Goal: Task Accomplishment & Management: Manage account settings

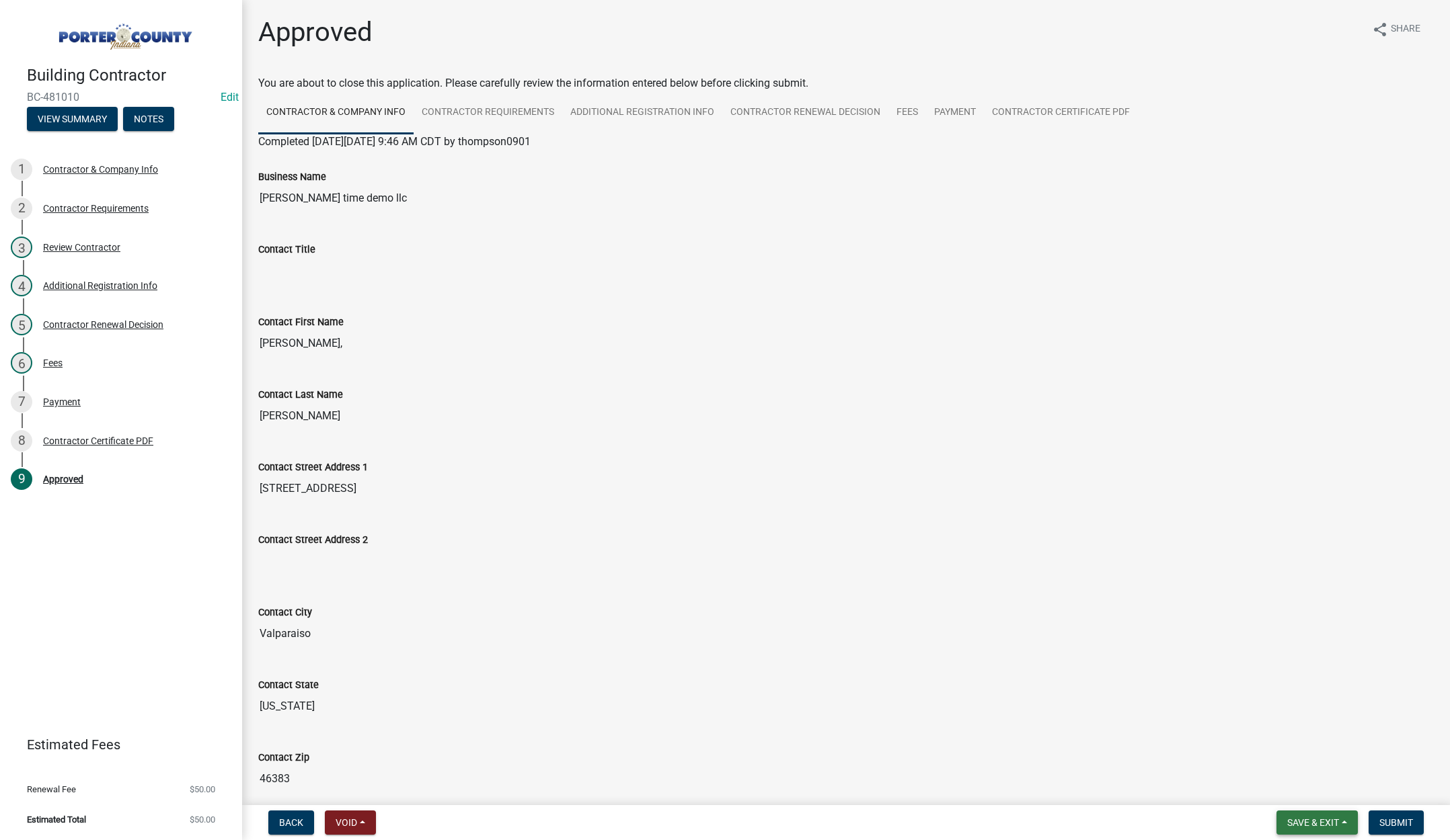
click at [1295, 817] on span "Save & Exit" at bounding box center [1313, 822] width 52 height 11
click at [1297, 790] on button "Save & Exit" at bounding box center [1304, 787] width 108 height 32
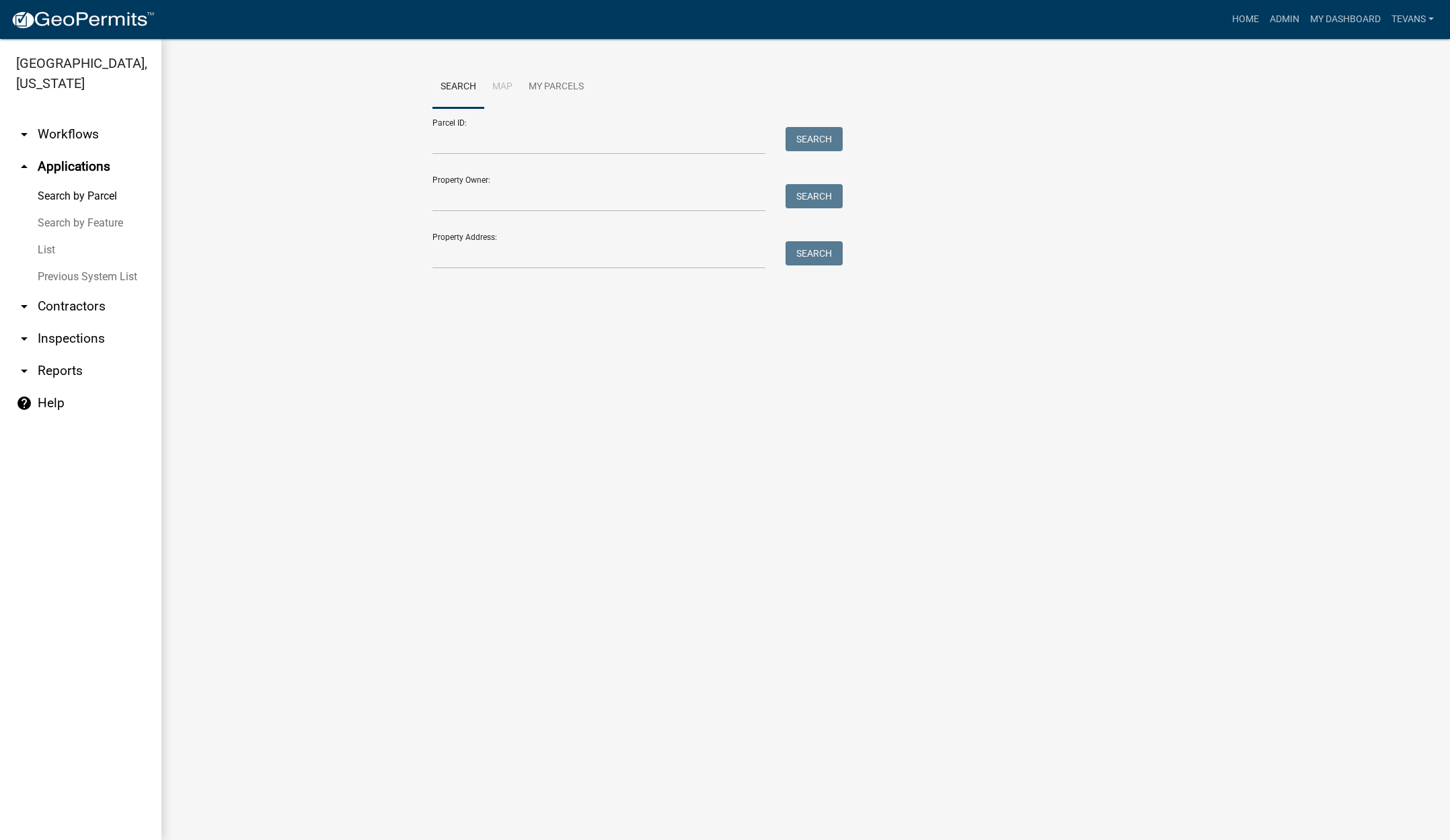
click at [1220, 12] on div "Home Admin My Dashboard tevans Admin Account Contractor Profile Logout" at bounding box center [802, 19] width 1274 height 26
click at [259, 652] on main "Search Map My Parcels Parcel ID: Search Property Owner: Search Property Address…" at bounding box center [805, 440] width 1288 height 801
click at [1243, 19] on link "Home" at bounding box center [1245, 19] width 38 height 26
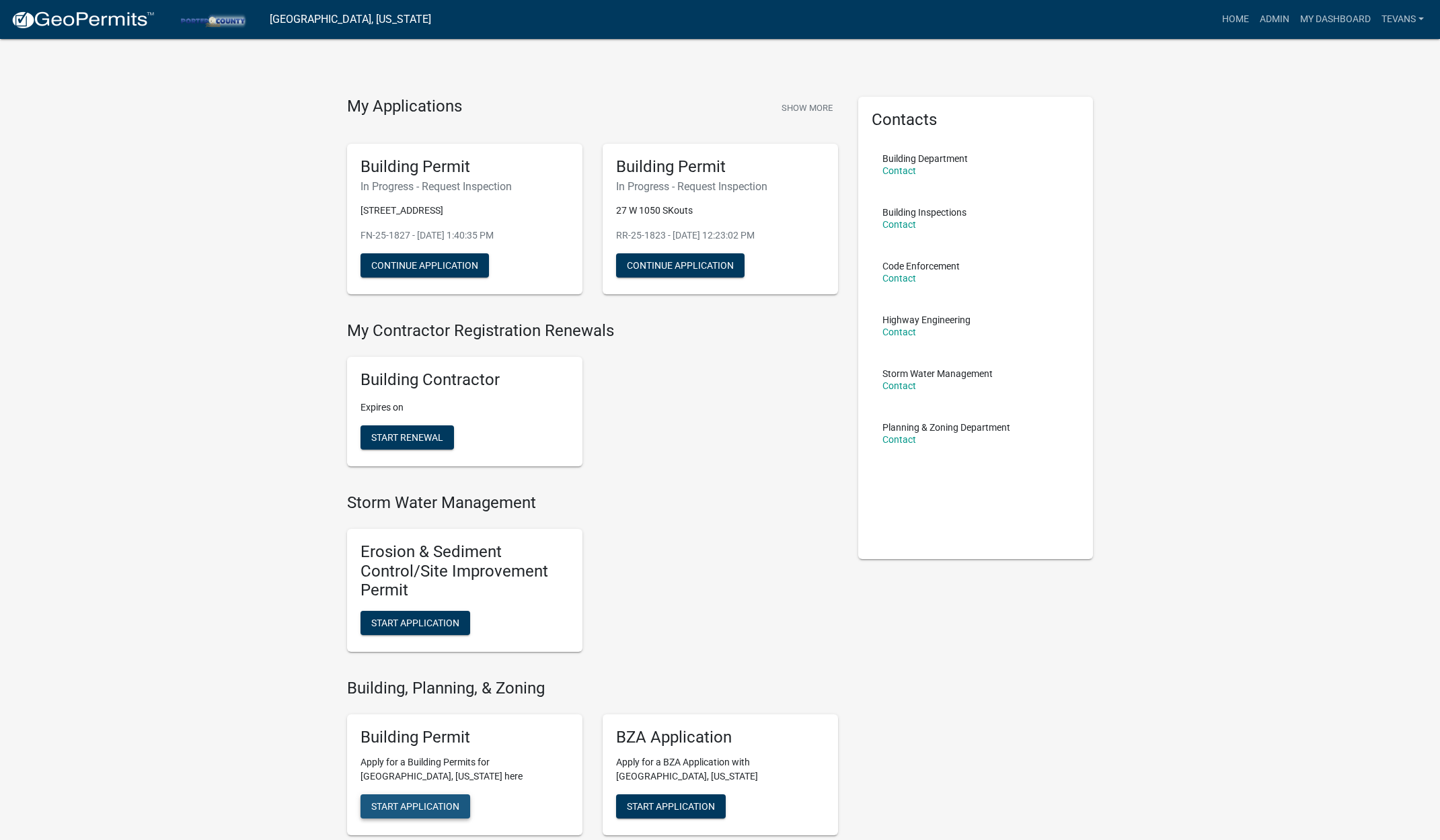
click at [428, 804] on span "Start Application" at bounding box center [416, 806] width 88 height 11
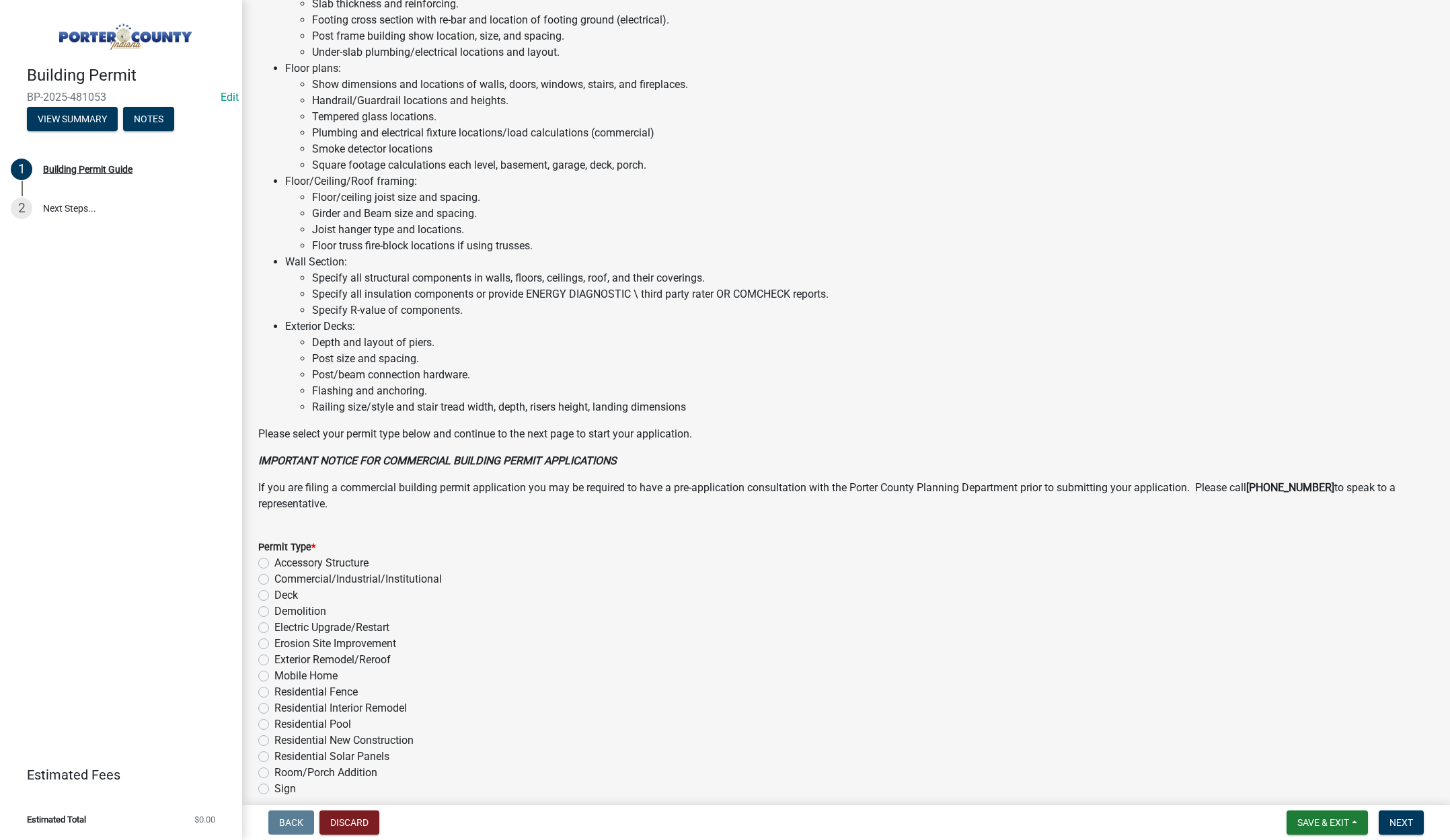
scroll to position [664, 0]
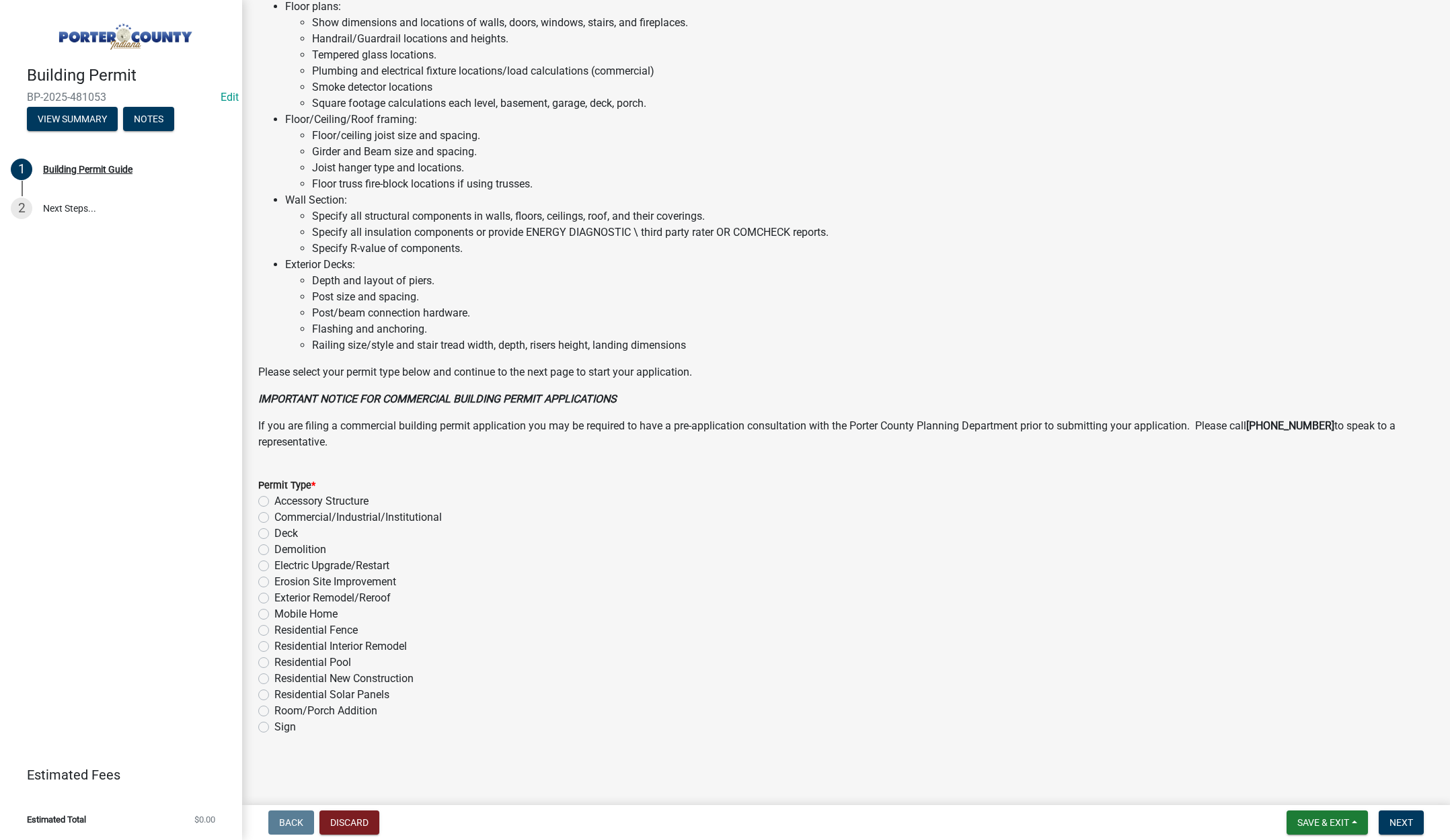
click at [274, 629] on label "Residential Fence" at bounding box center [316, 631] width 83 height 16
click at [274, 629] on input "Residential Fence" at bounding box center [279, 627] width 9 height 9
radio input "true"
click at [1405, 817] on span "Next" at bounding box center [1401, 822] width 24 height 11
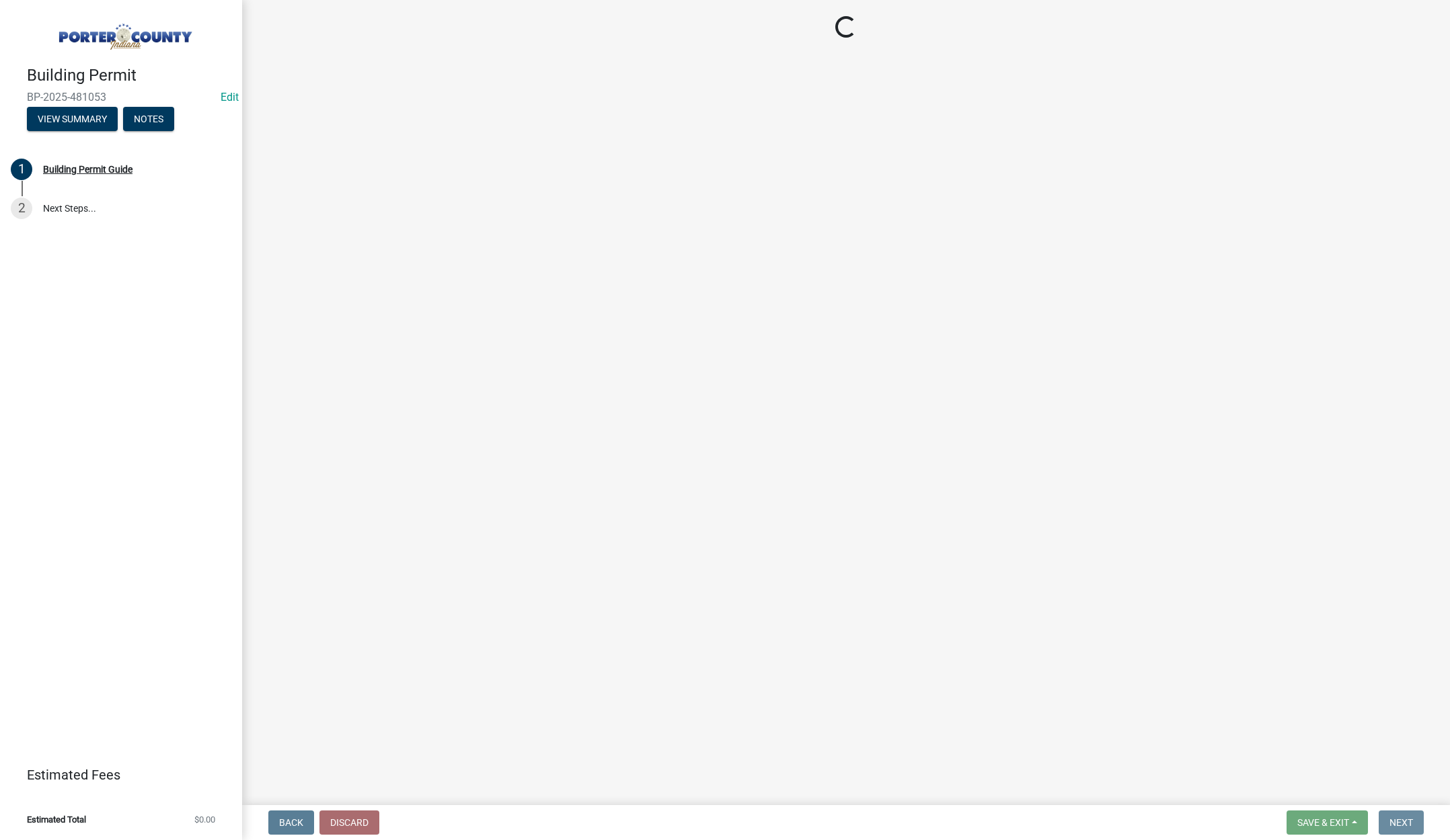
scroll to position [0, 0]
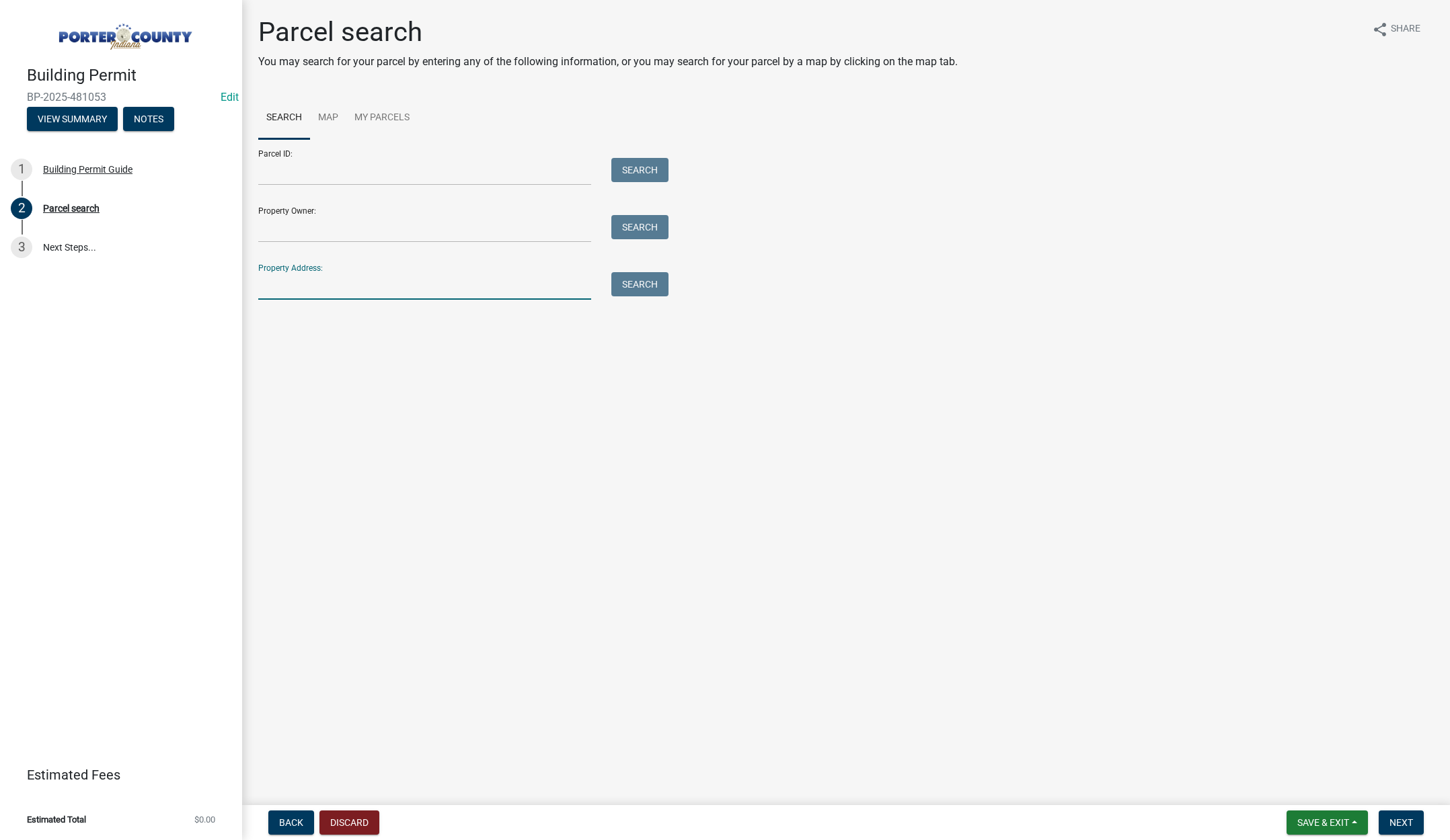
click at [319, 289] on input "Property Address:" at bounding box center [424, 286] width 333 height 28
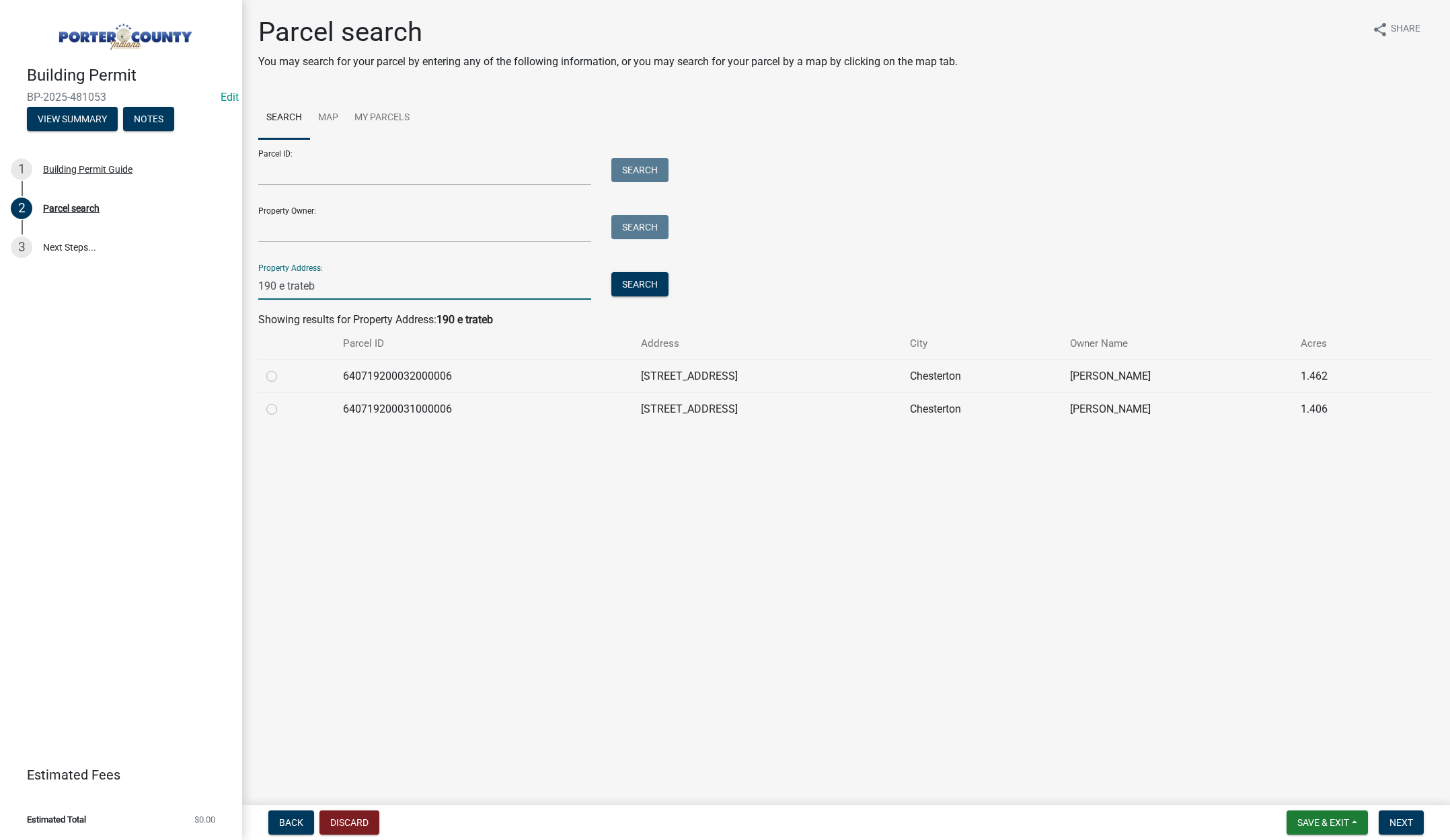
type input "190 e trateb"
click at [282, 401] on label at bounding box center [282, 401] width 0 height 0
click at [282, 410] on input "radio" at bounding box center [287, 405] width 9 height 9
radio input "true"
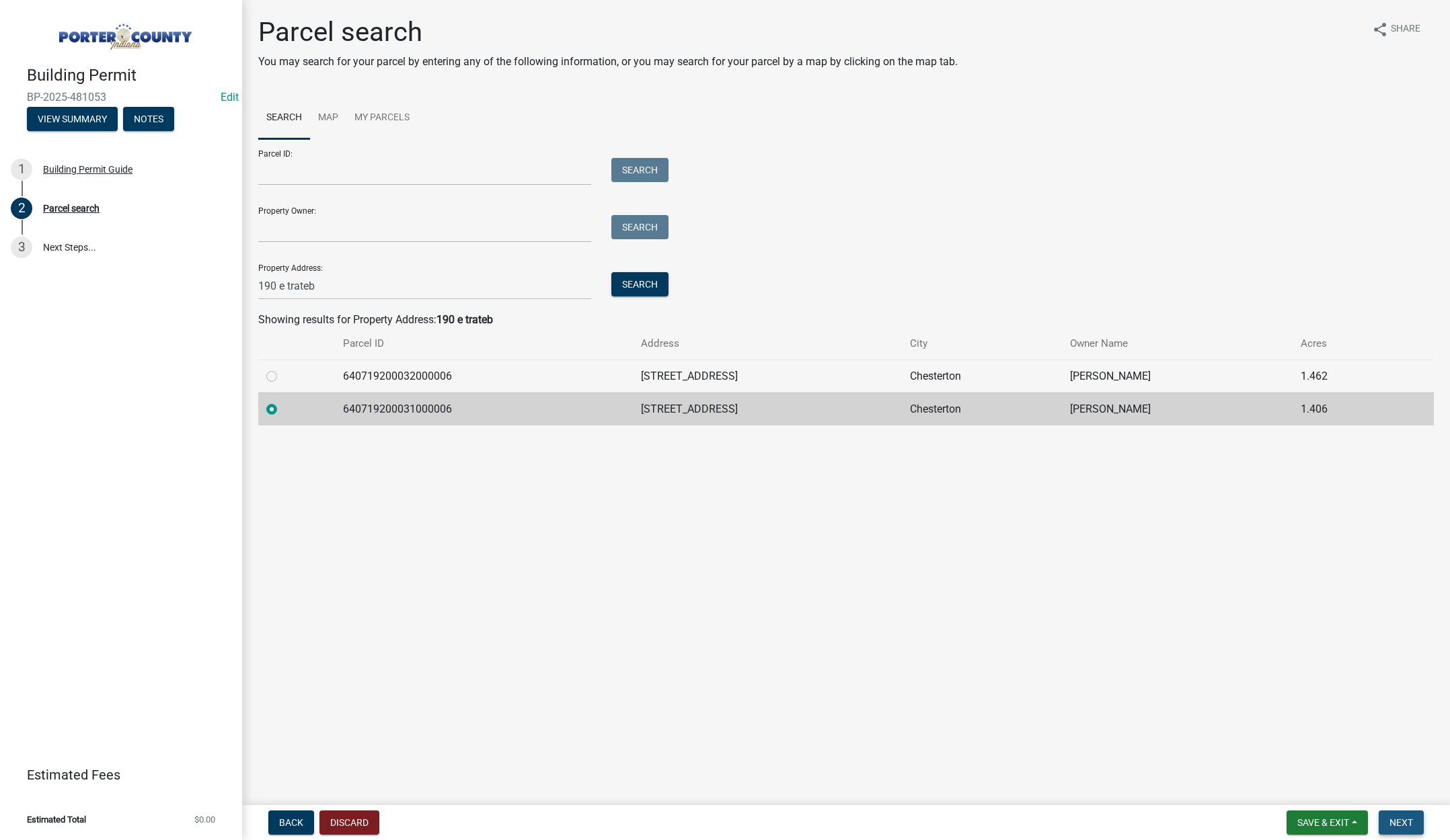
click at [1401, 819] on span "Next" at bounding box center [1401, 822] width 24 height 11
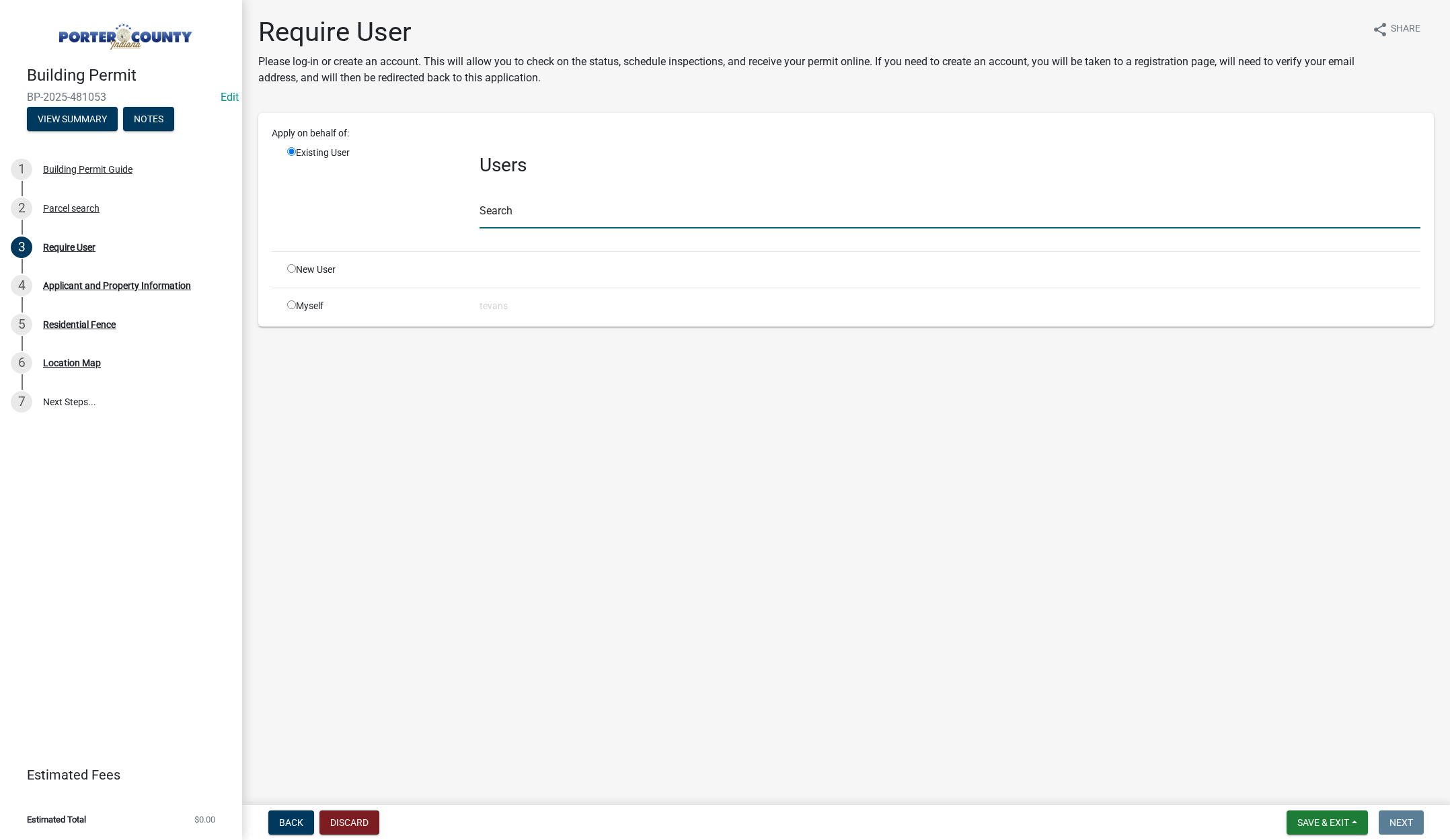
click at [498, 218] on input "text" at bounding box center [950, 214] width 941 height 28
type input "[PERSON_NAME]"
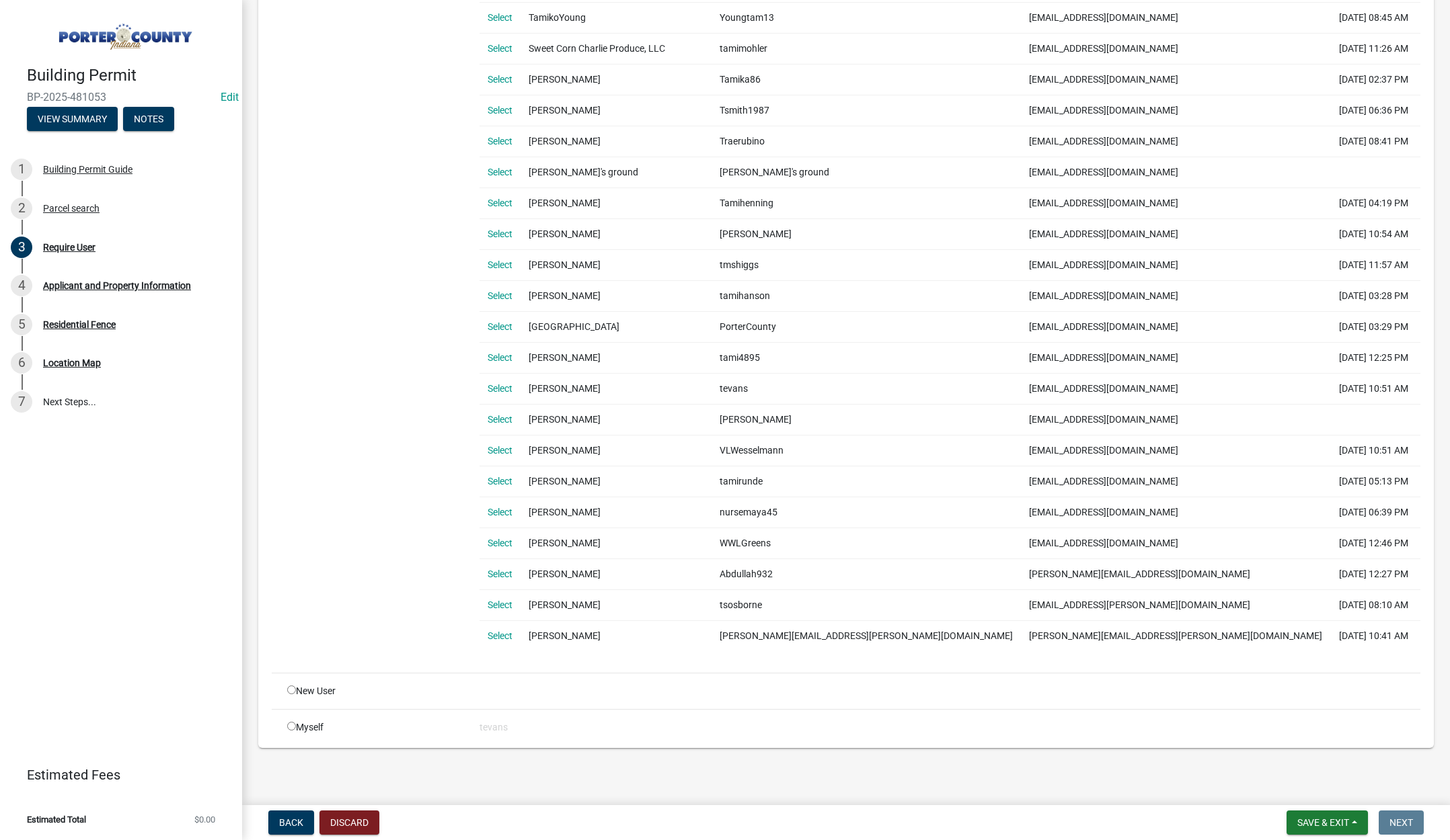
scroll to position [826, 0]
click at [490, 386] on link "Select" at bounding box center [500, 388] width 25 height 11
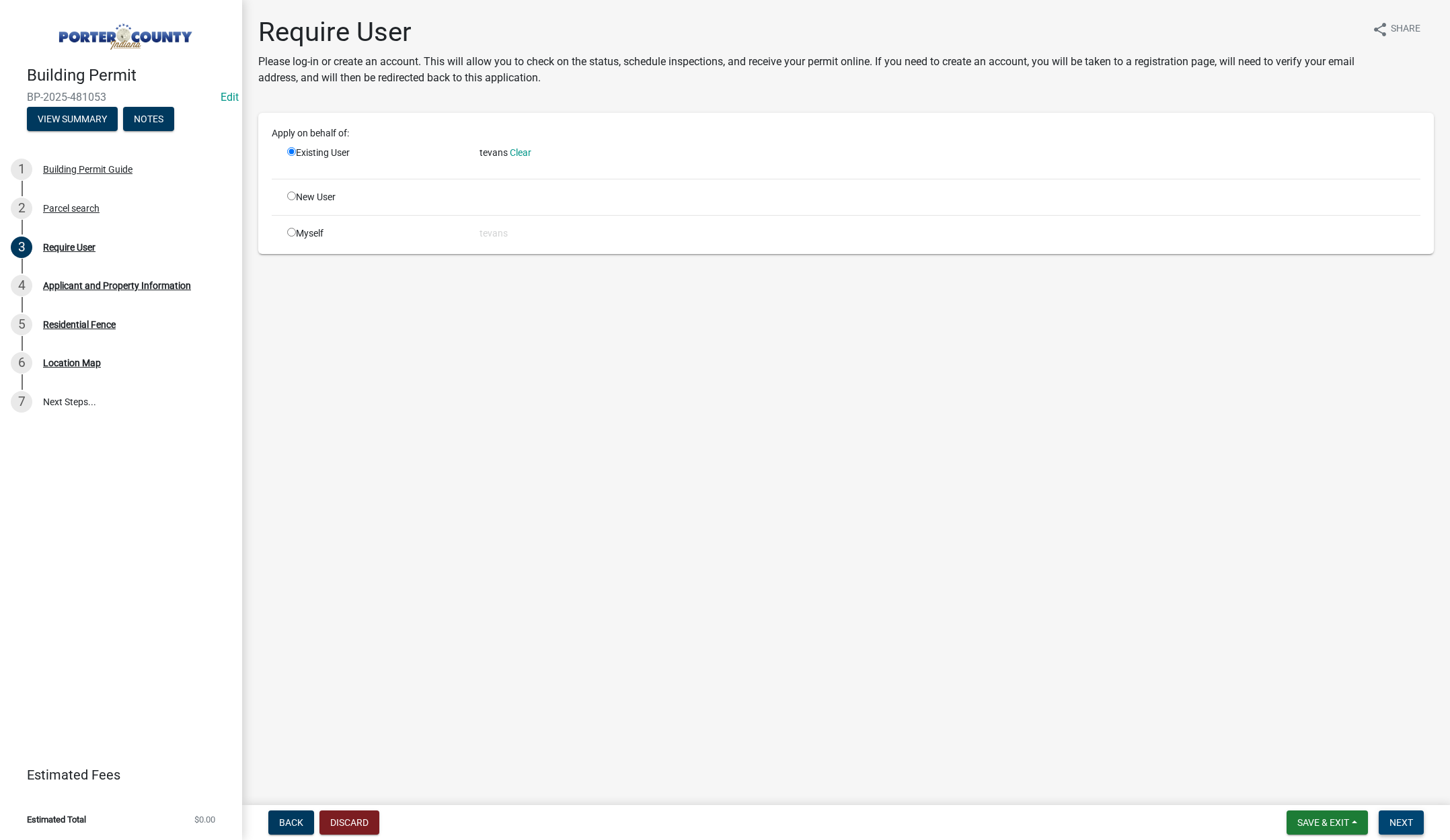
click at [1398, 819] on span "Next" at bounding box center [1401, 822] width 24 height 11
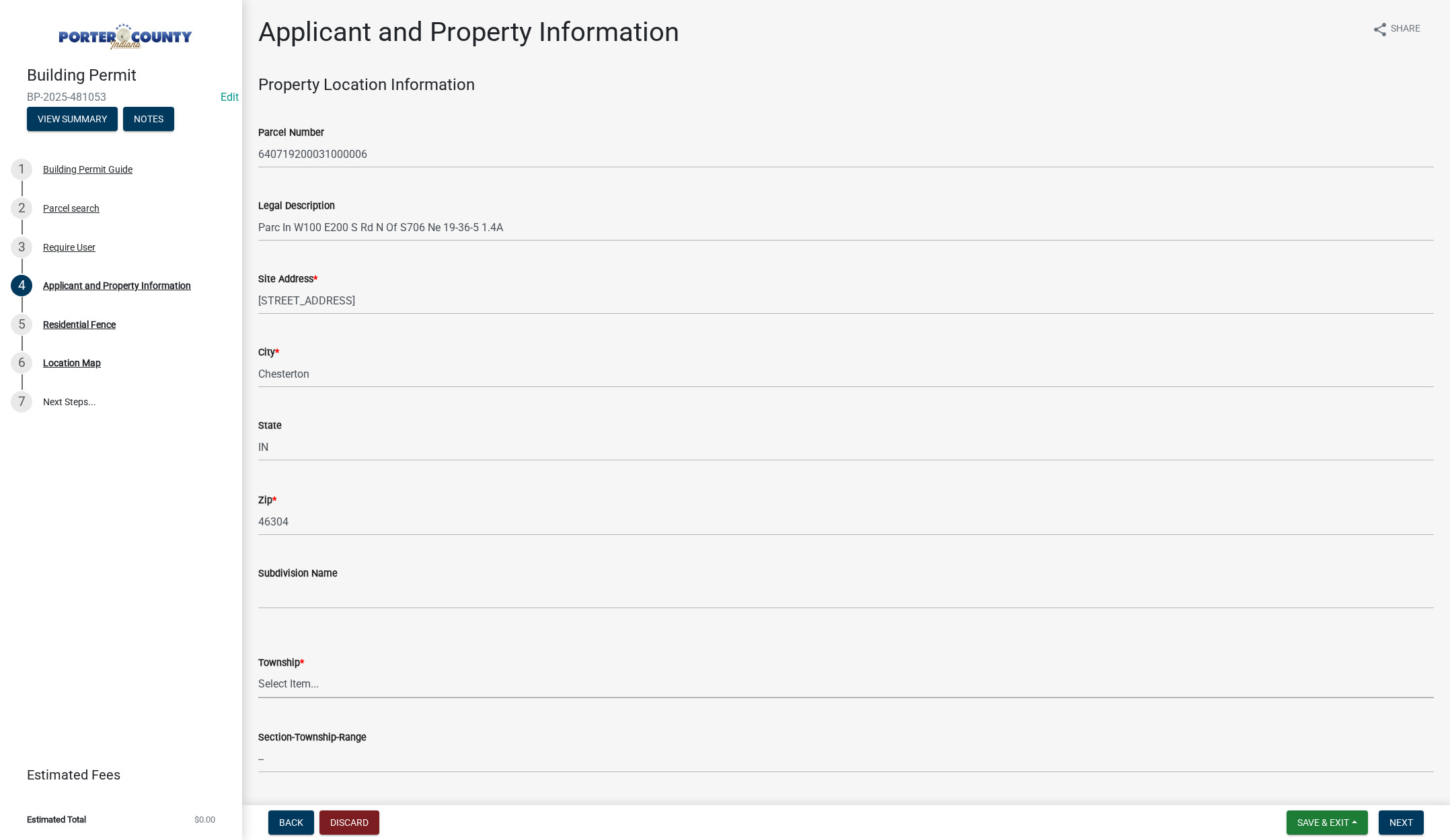
click at [287, 684] on select "Select Item... Boone Center Jackson Liberty Morgan Pine Pleasant Portage Porter…" at bounding box center [845, 684] width 1176 height 28
click at [258, 670] on select "Select Item... Boone Center Jackson Liberty Morgan Pine Pleasant Portage Porter…" at bounding box center [845, 684] width 1176 height 28
select select "403f4b3c-c23a-4b9f-b6b7-b4f73366513c"
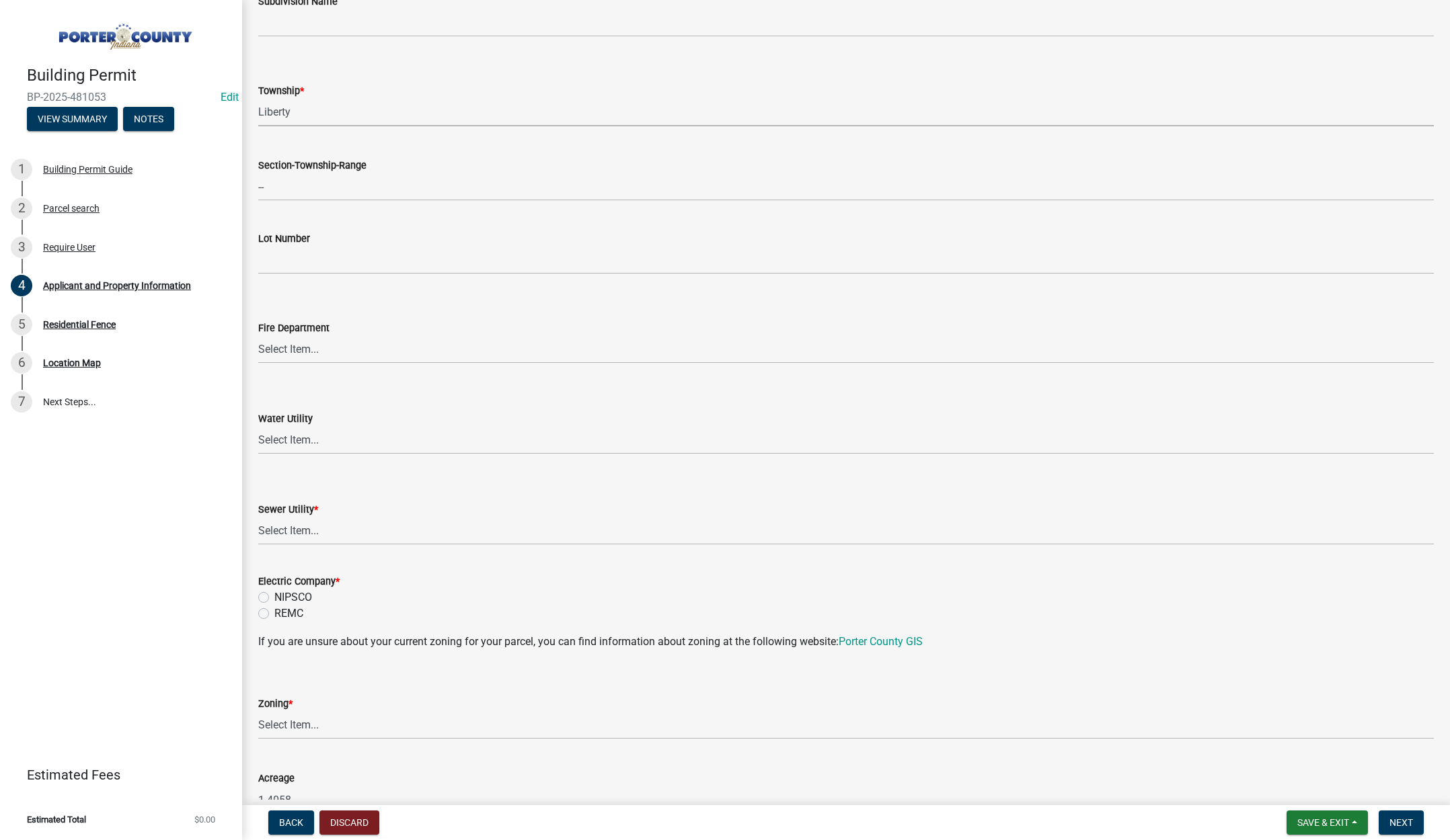
scroll to position [672, 0]
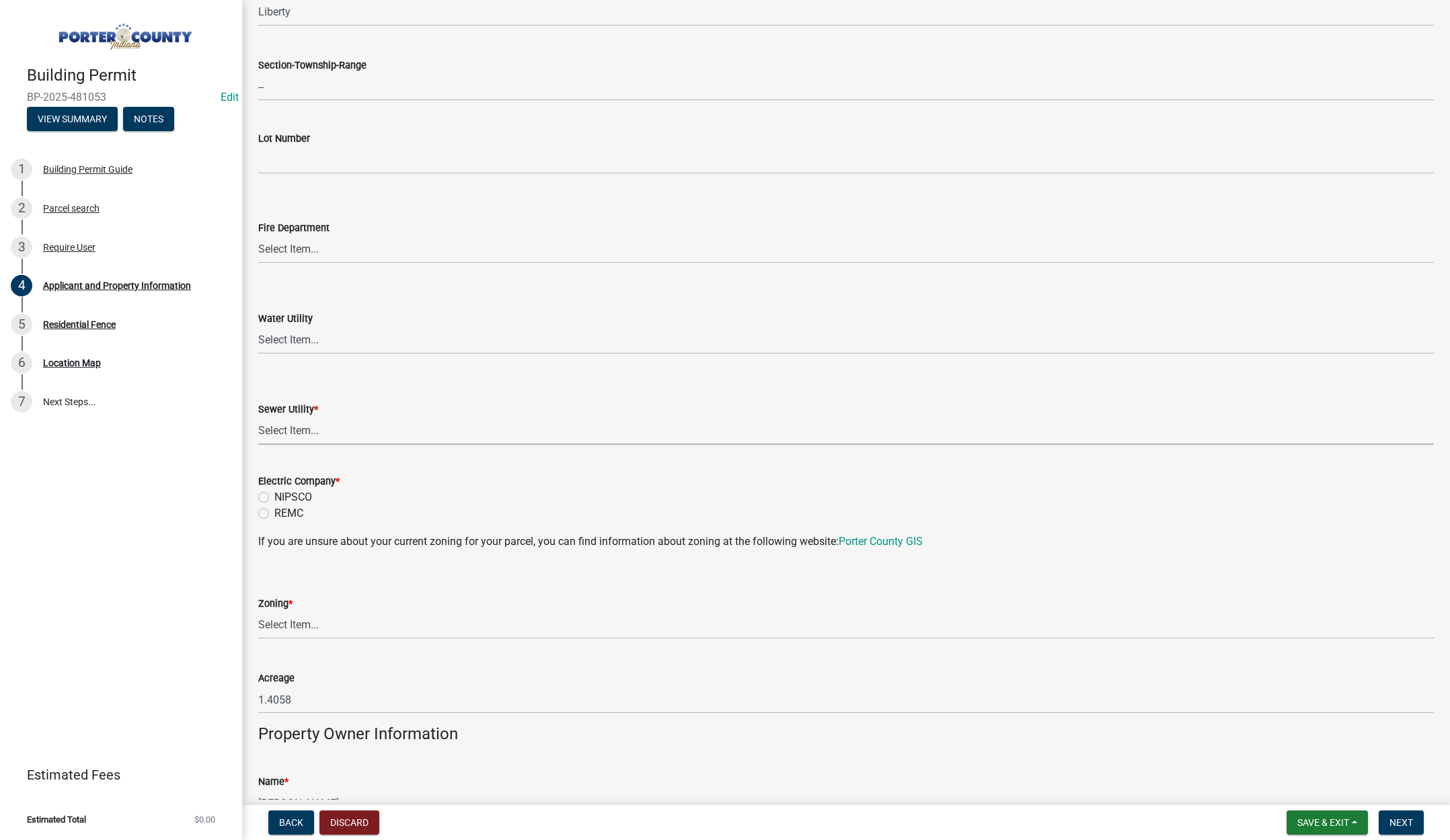
click at [280, 430] on select "Select Item... Aqua Indiana Inc Damon Run Falling Waters Lake Eliza - LEACD Nat…" at bounding box center [845, 431] width 1176 height 28
click at [258, 418] on select "Select Item... Aqua Indiana Inc Damon Run Falling Waters Lake Eliza - LEACD Nat…" at bounding box center [845, 431] width 1176 height 28
select select "ea6751d4-6bf7-4a16-89ee-f7801ab82aa1"
click at [274, 498] on label "NIPSCO" at bounding box center [293, 497] width 38 height 16
click at [274, 498] on input "NIPSCO" at bounding box center [279, 494] width 9 height 9
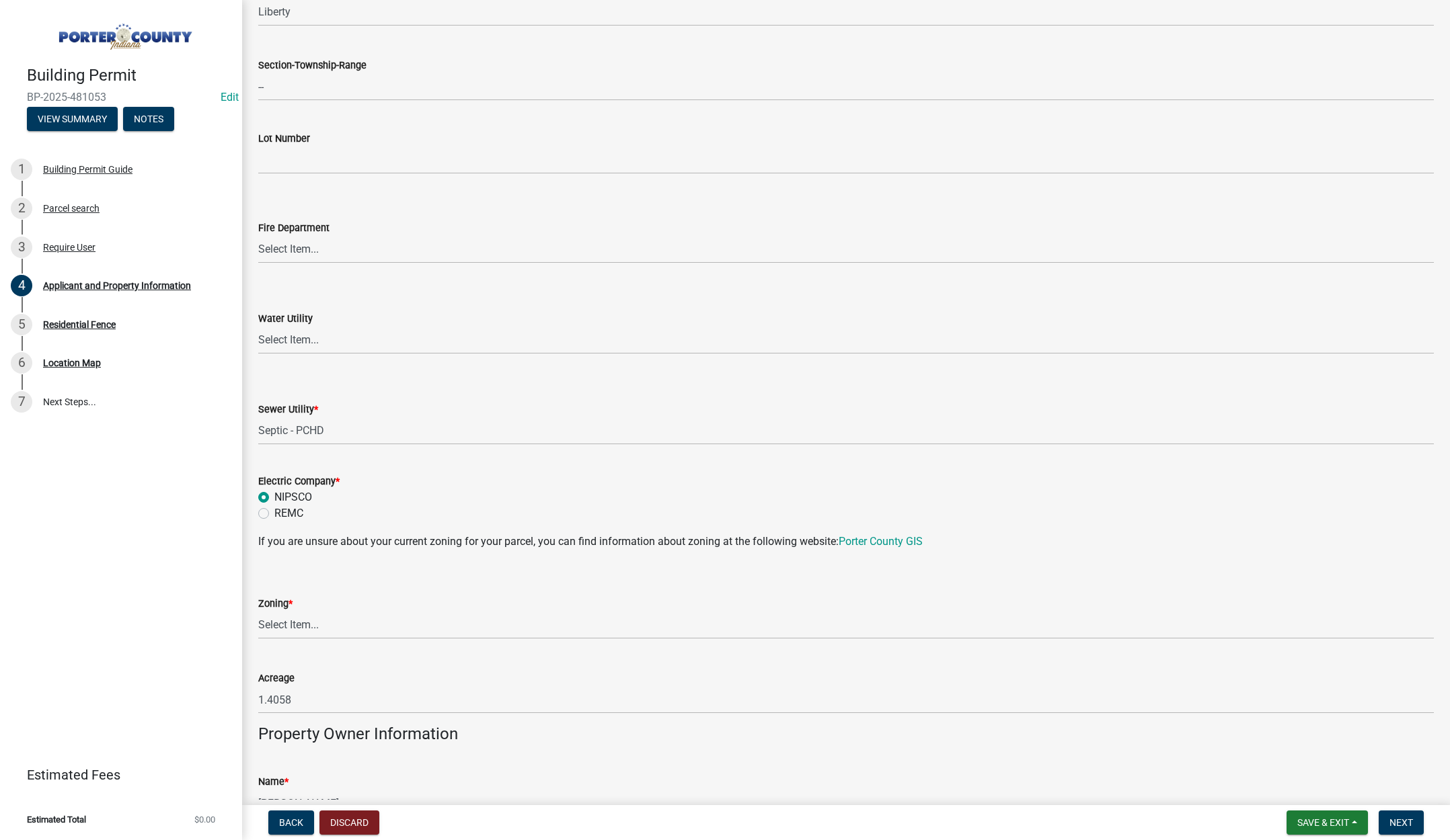
radio input "true"
click at [274, 626] on select "Select Item... A1 A2 CH CM CN I1 I2 I3 IN MP OT P1 P2 PUD R1 R2 R3 R4 RL RR" at bounding box center [845, 625] width 1176 height 28
click at [258, 611] on select "Select Item... A1 A2 CH CM CN I1 I2 I3 IN MP OT P1 P2 PUD R1 R2 R3 R4 RL RR" at bounding box center [845, 625] width 1176 height 28
select select "92efe679-05f4-414a-9426-51627fba5de6"
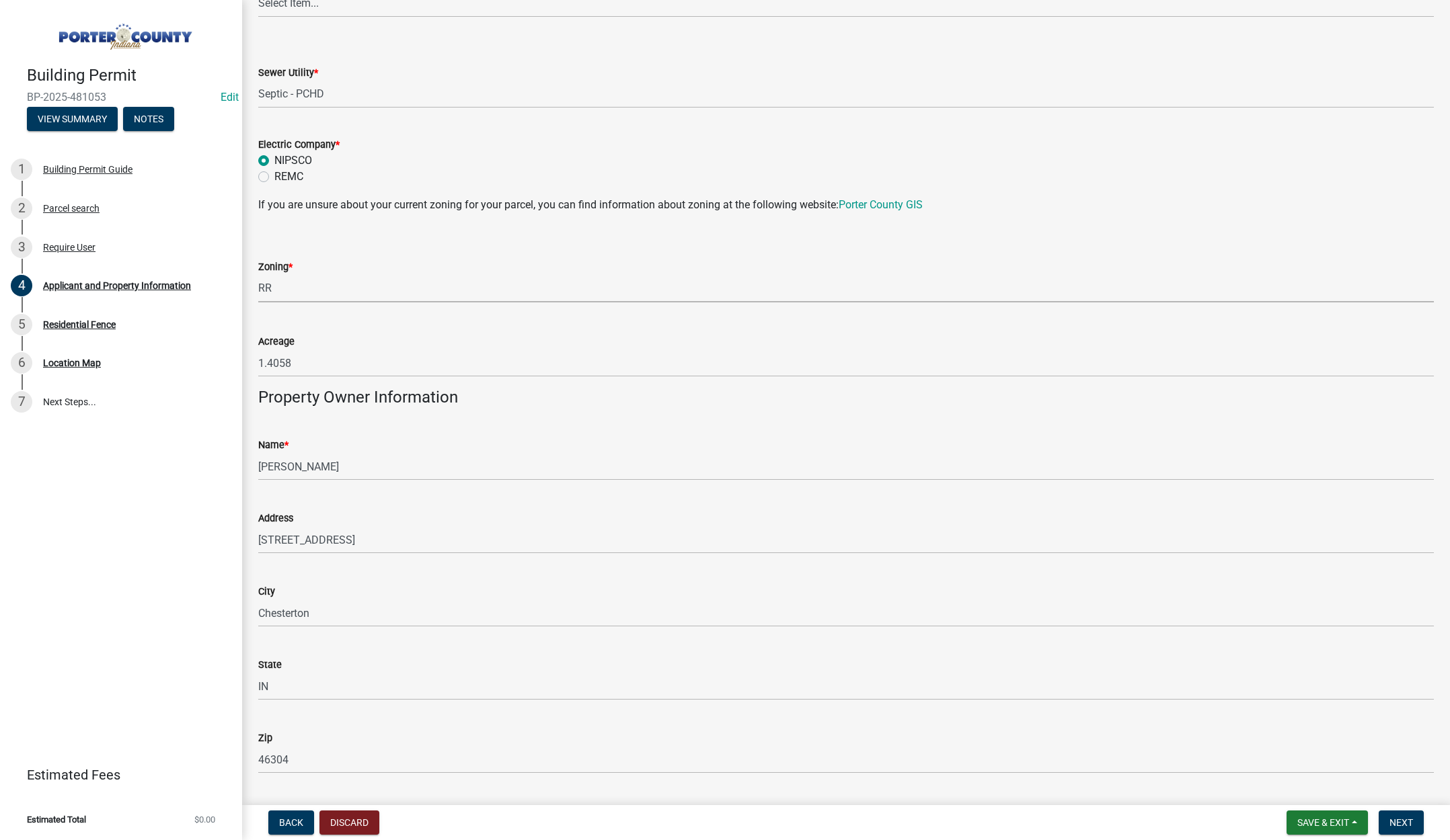
scroll to position [1277, 0]
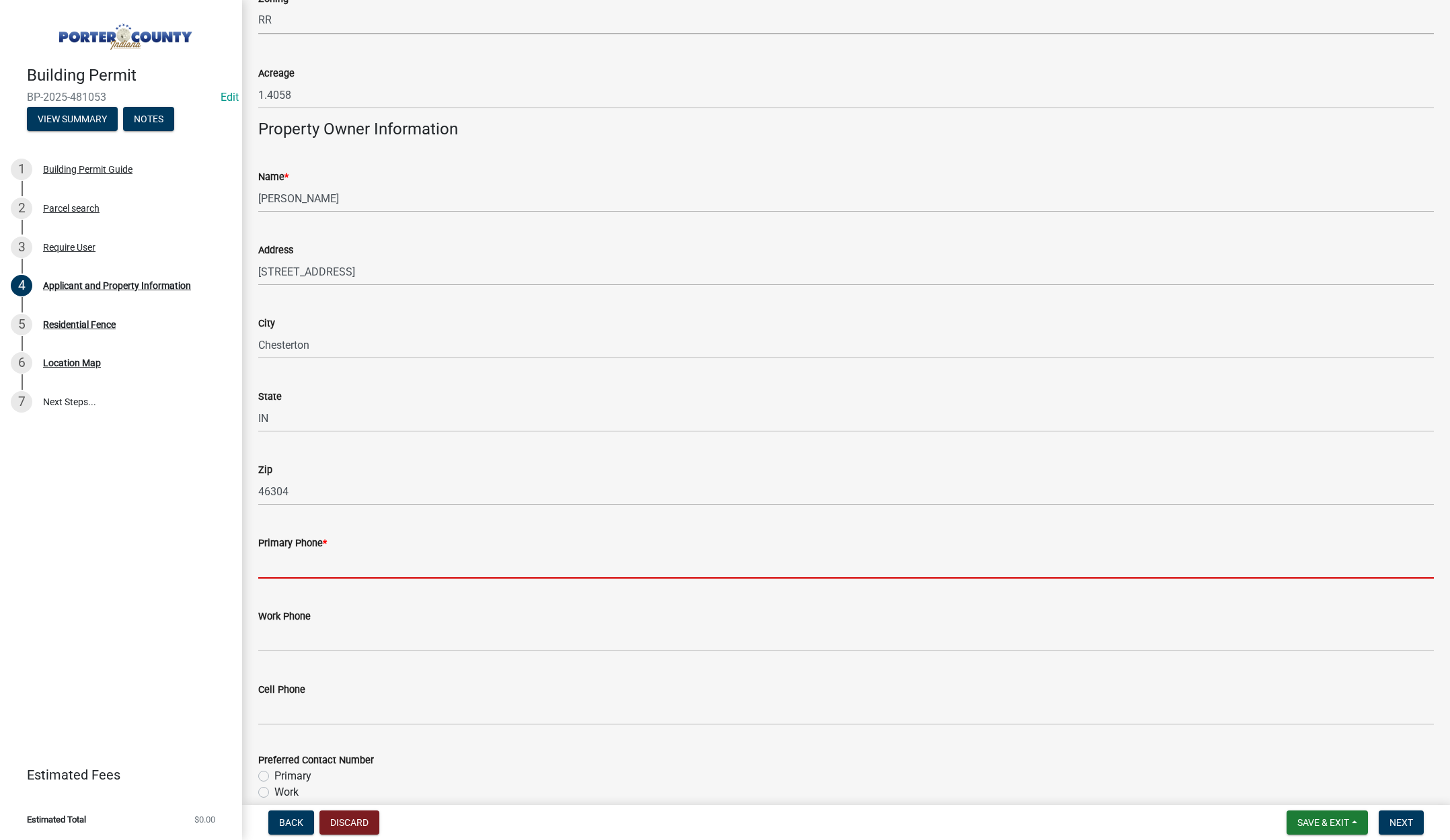
click at [319, 564] on input "Primary Phone *" at bounding box center [845, 565] width 1176 height 28
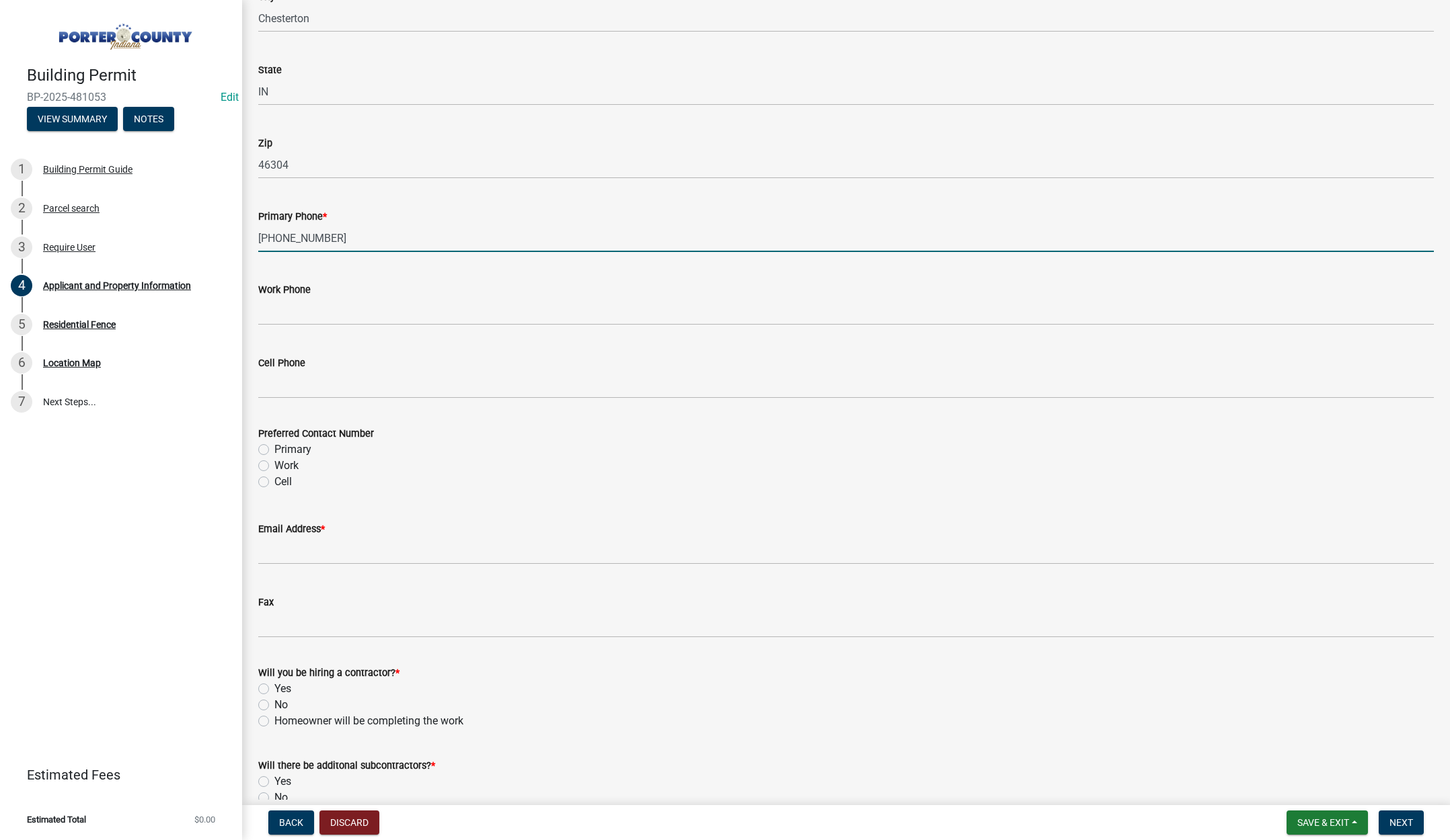
scroll to position [1613, 0]
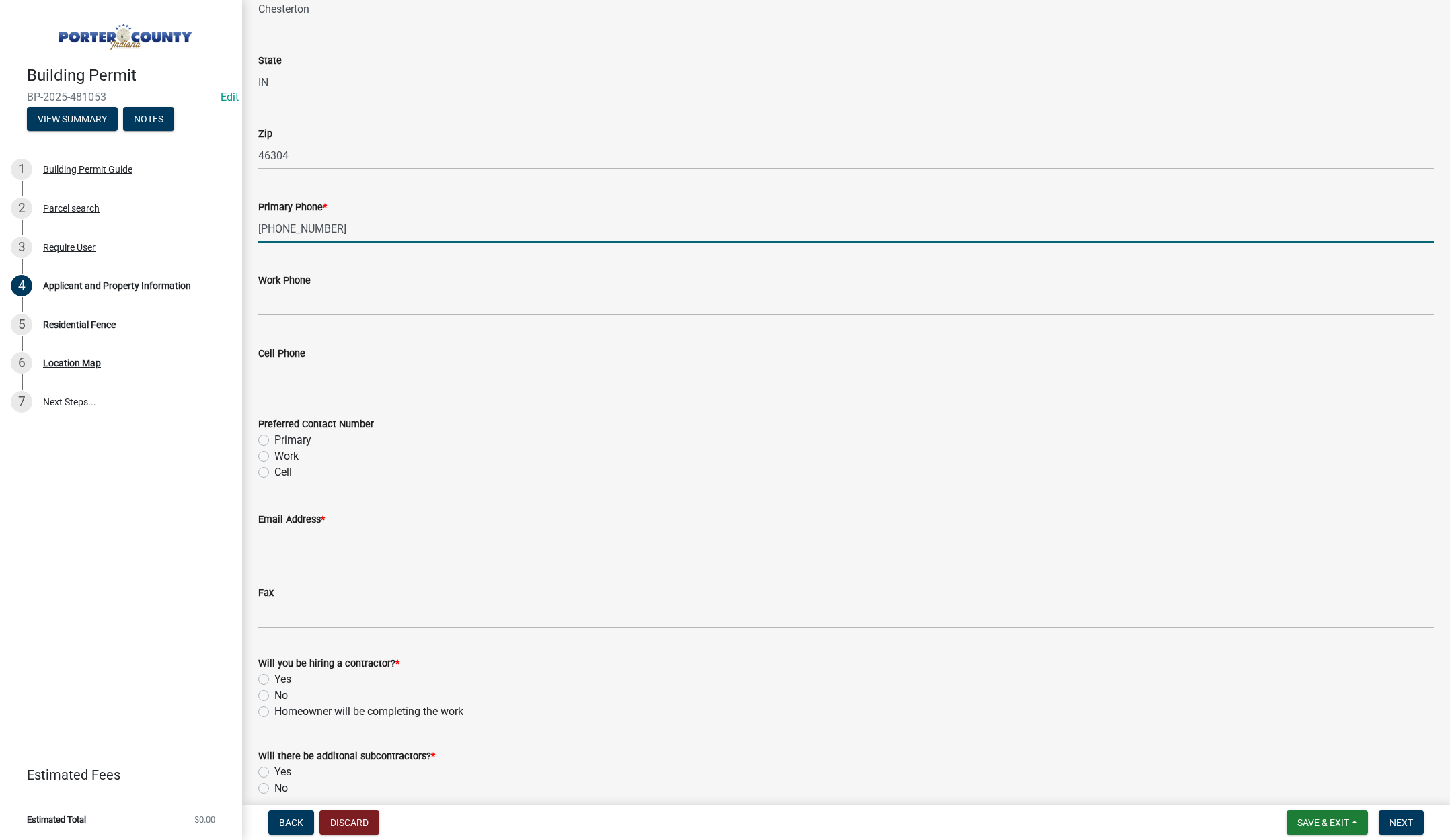
type input "219-306-2815"
click at [274, 440] on label "Primary" at bounding box center [293, 440] width 37 height 16
click at [274, 440] on input "Primary" at bounding box center [279, 437] width 9 height 9
radio input "true"
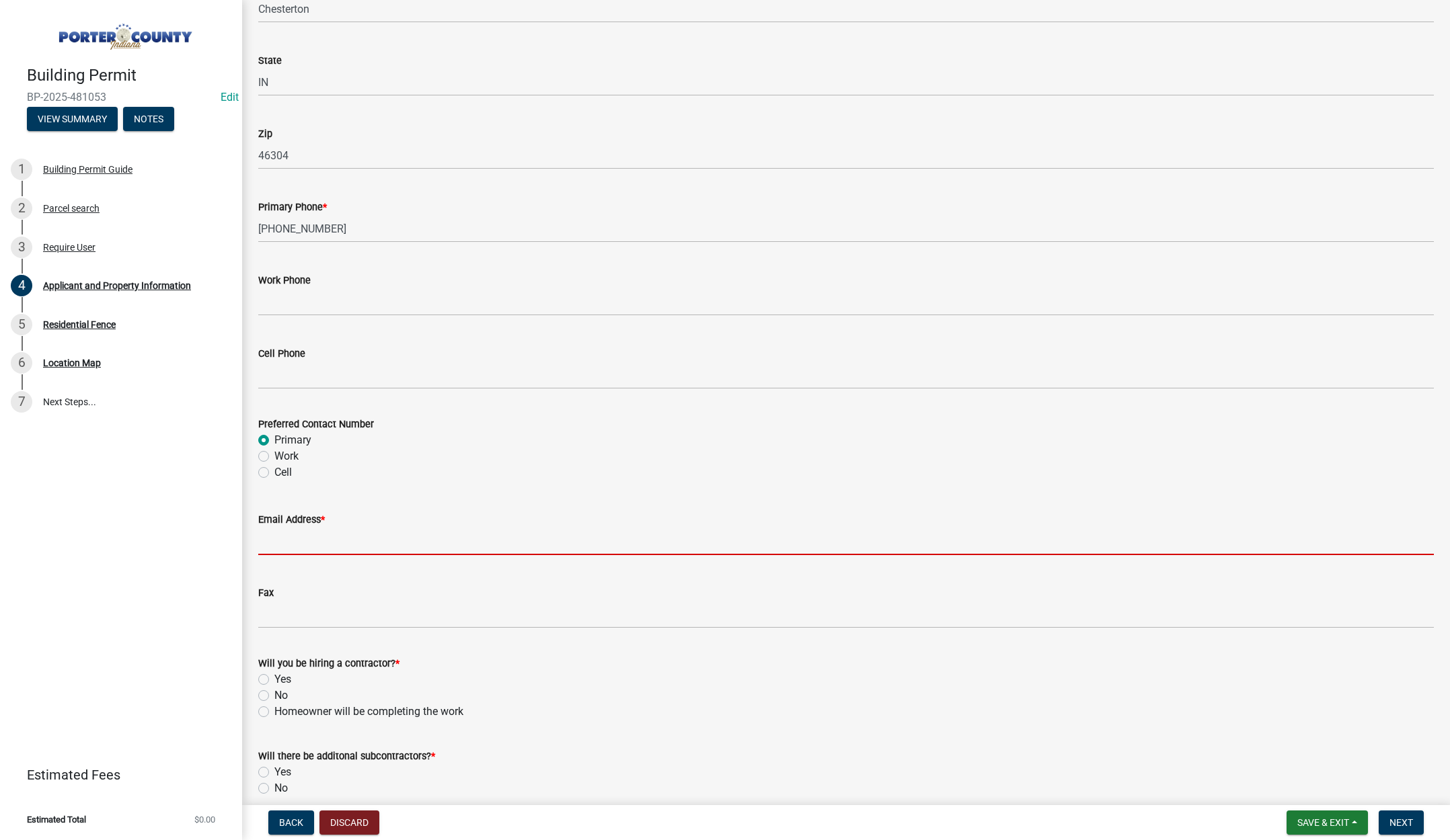
click at [283, 535] on input "Email Address *" at bounding box center [845, 541] width 1176 height 28
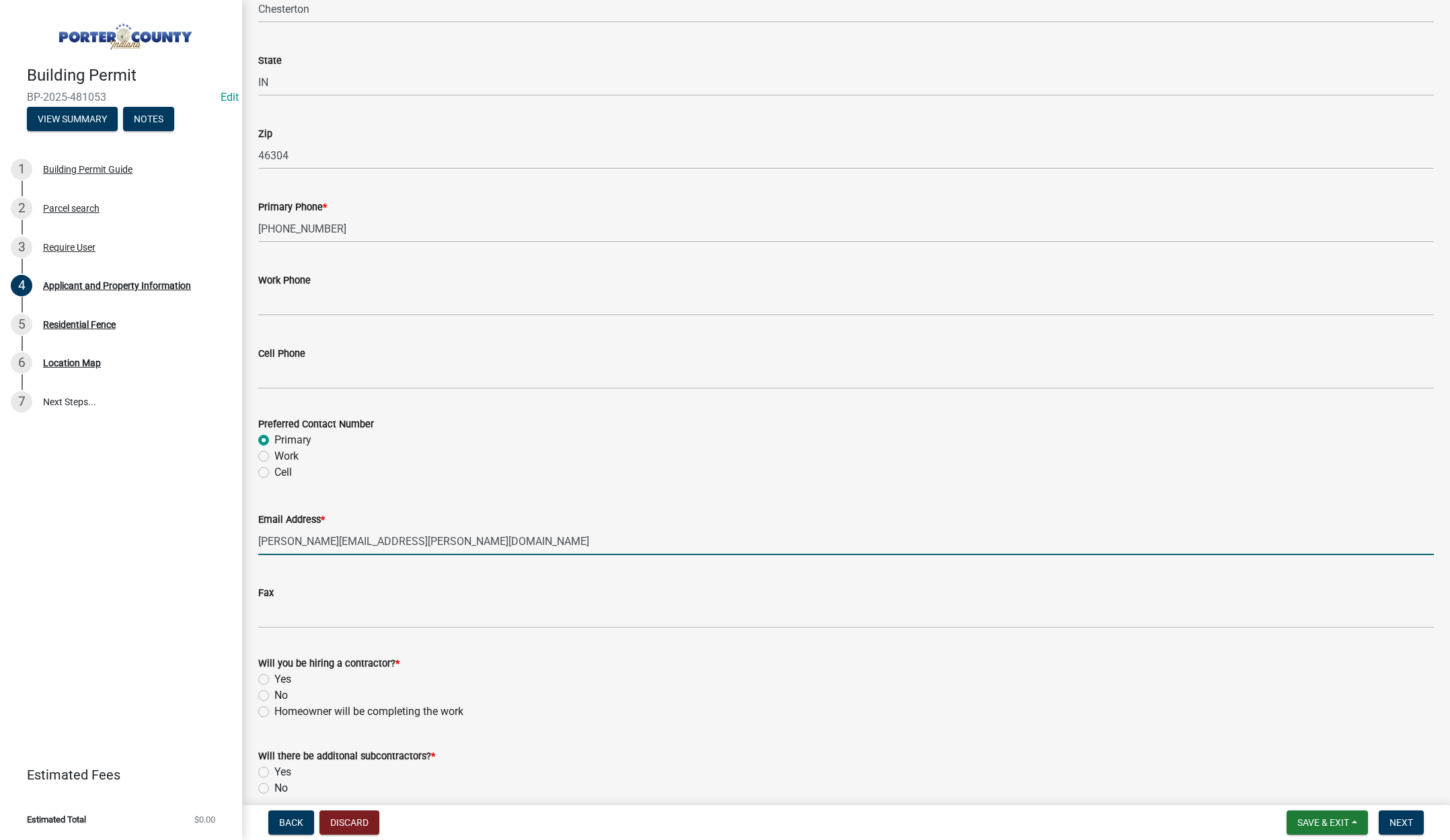
scroll to position [1674, 0]
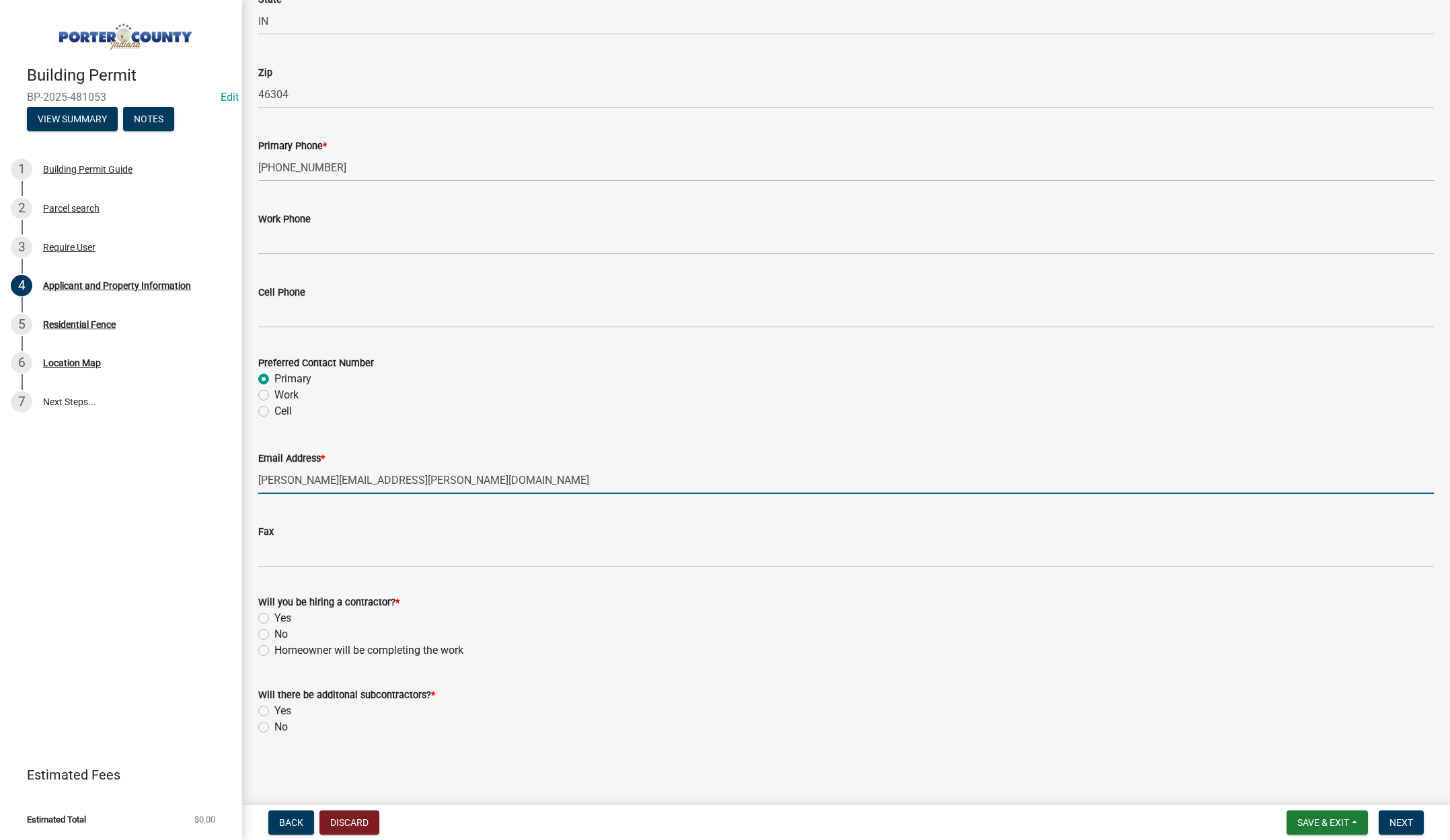
type input "dave.shrum@graphicpkg.com"
click at [274, 615] on label "Yes" at bounding box center [283, 618] width 17 height 16
click at [274, 615] on input "Yes" at bounding box center [279, 615] width 9 height 9
radio input "true"
click at [274, 730] on label "No" at bounding box center [281, 727] width 14 height 16
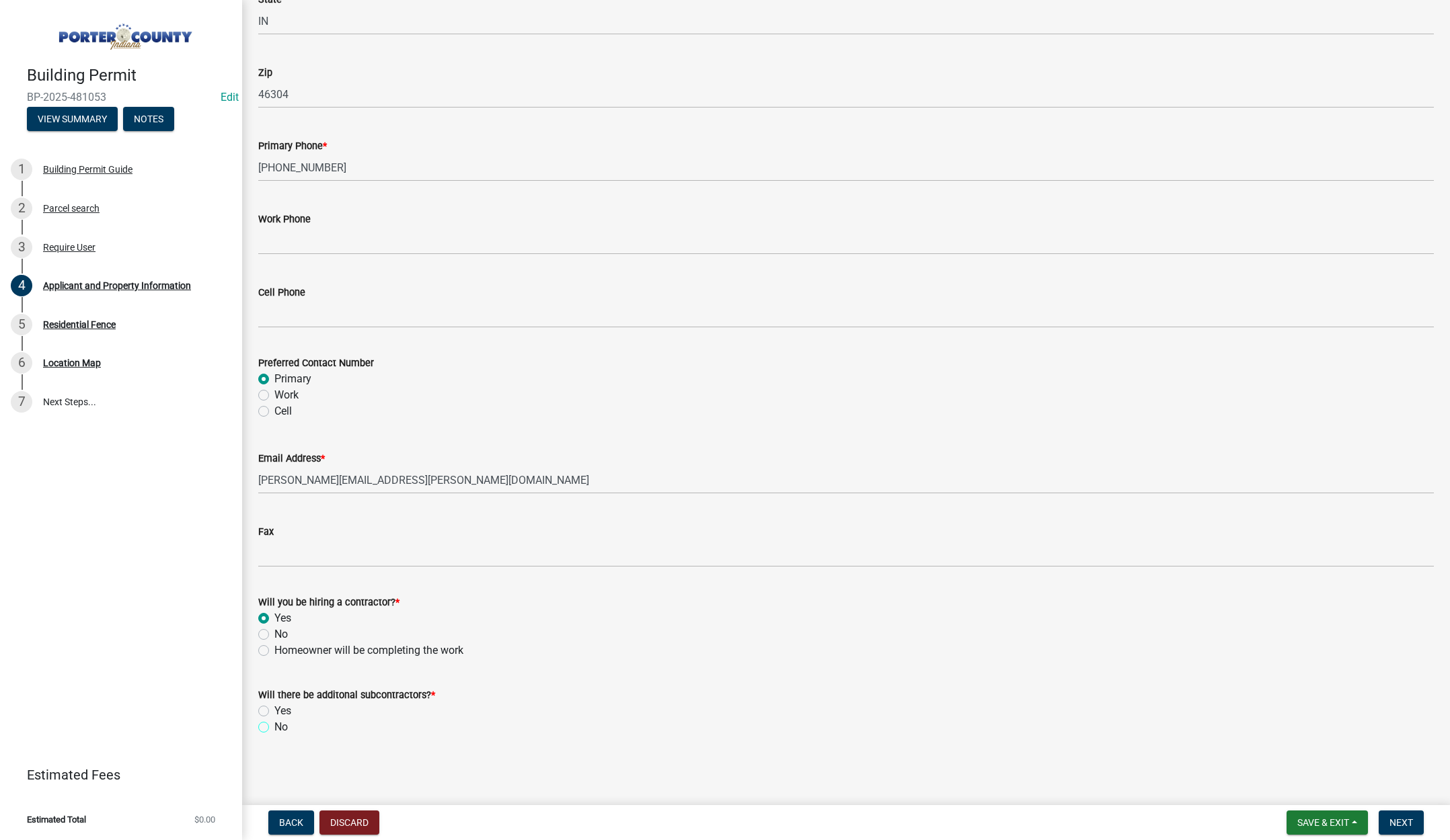
click at [274, 728] on input "No" at bounding box center [279, 723] width 9 height 9
radio input "true"
click at [1402, 814] on button "Next" at bounding box center [1401, 823] width 45 height 24
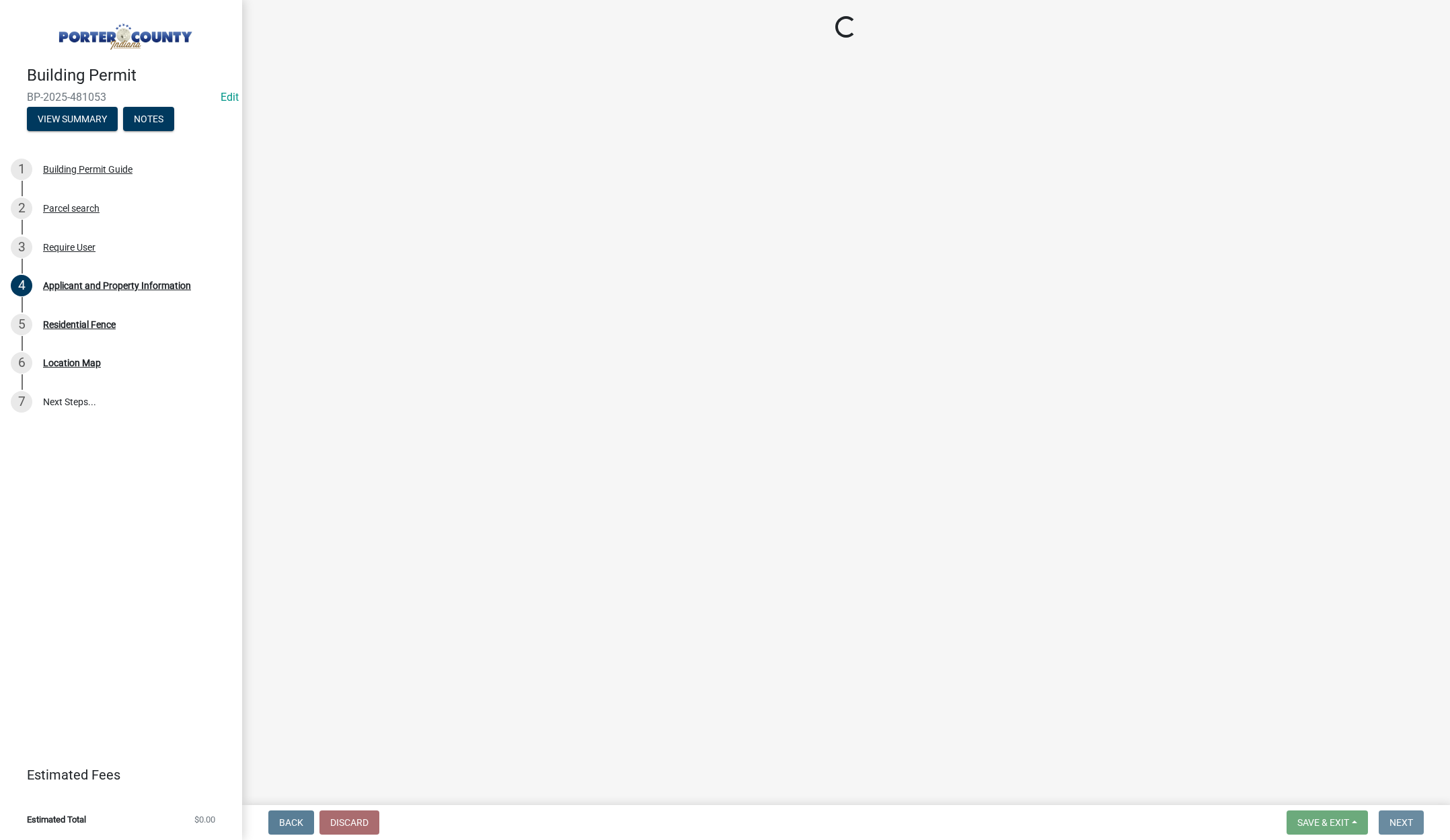
scroll to position [0, 0]
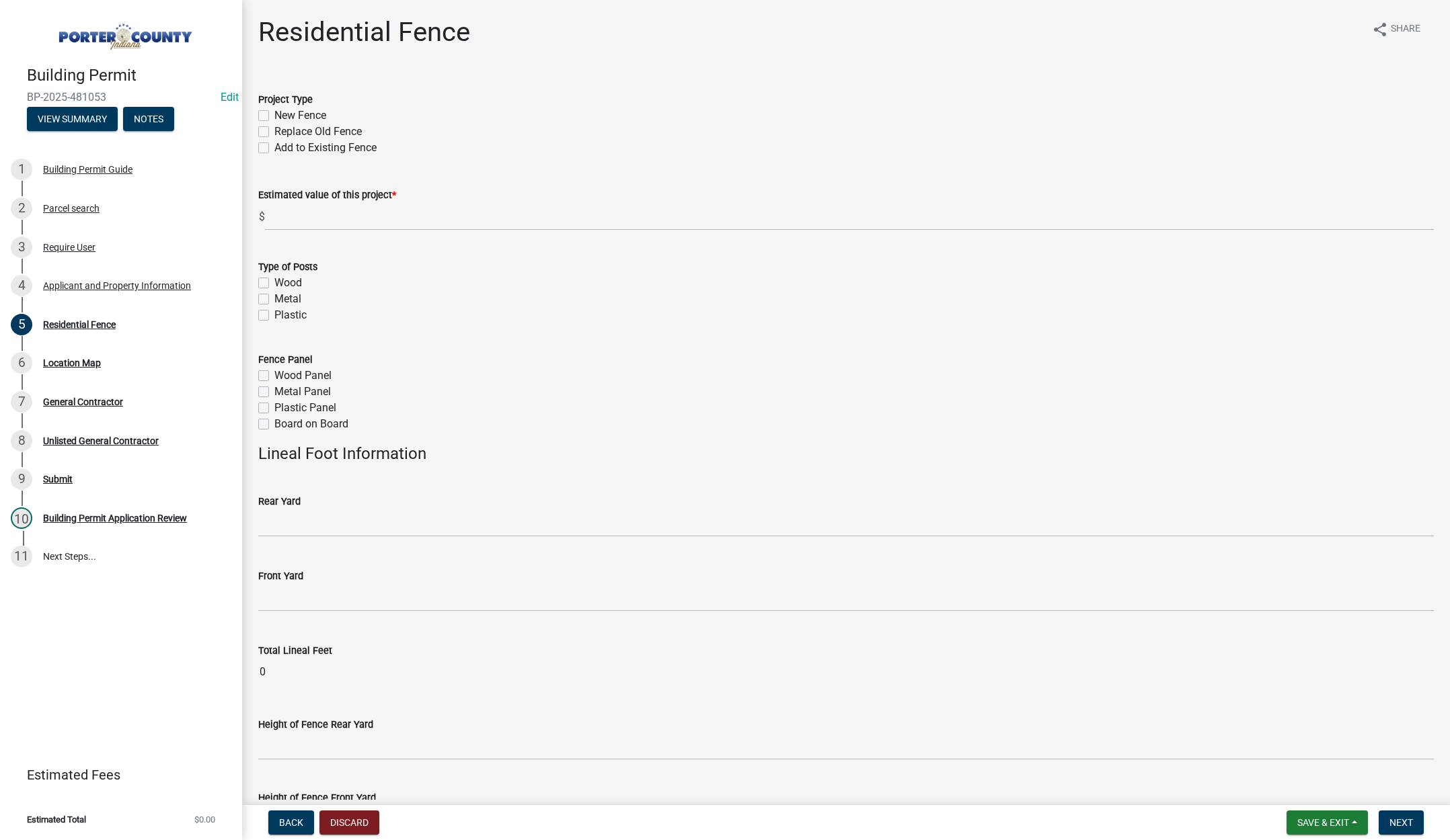
drag, startPoint x: 262, startPoint y: 111, endPoint x: 279, endPoint y: 141, distance: 34.5
click at [274, 111] on label "New Fence" at bounding box center [300, 115] width 52 height 16
click at [274, 111] on input "New Fence" at bounding box center [279, 112] width 9 height 9
checkbox input "true"
checkbox input "false"
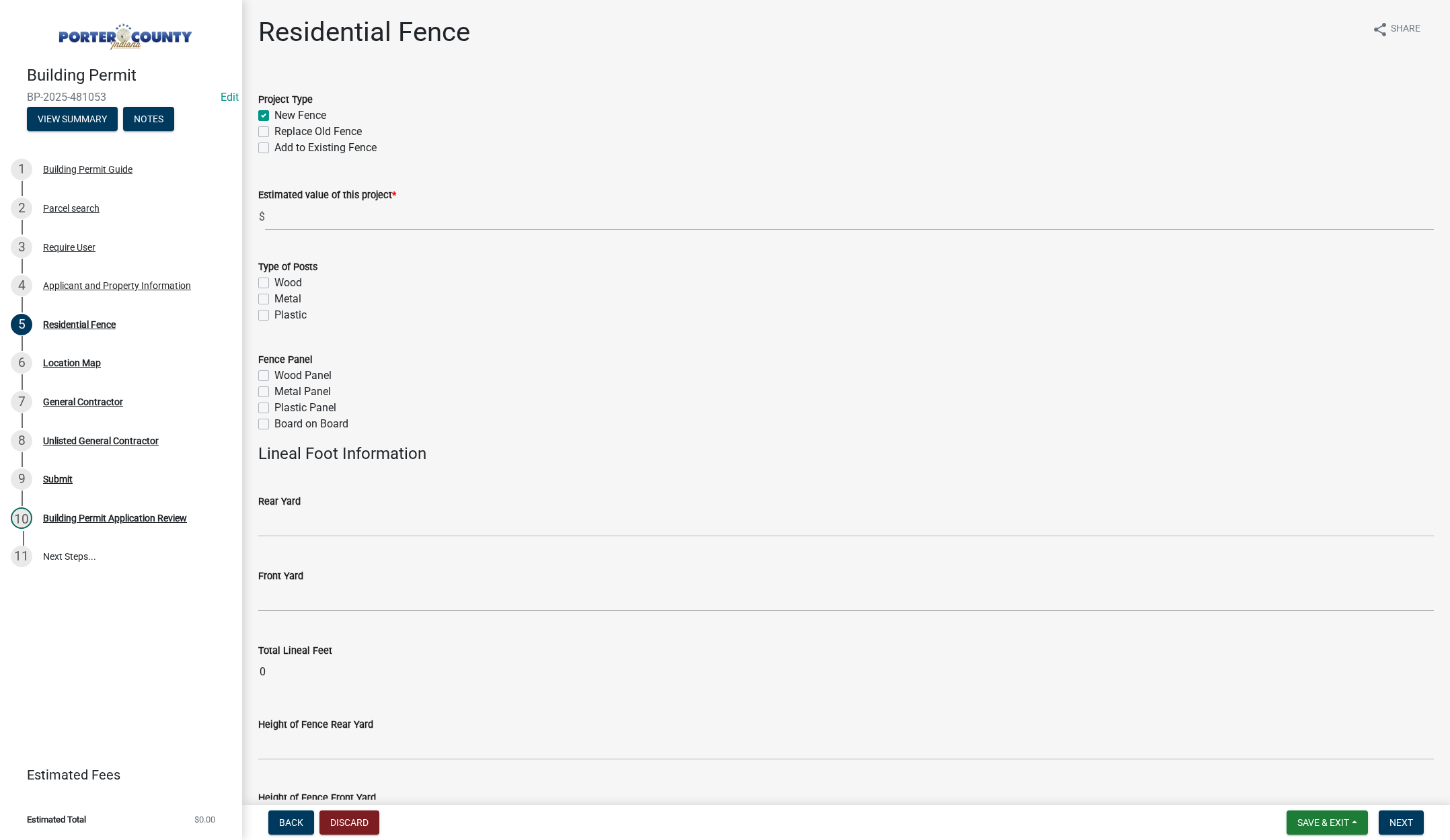
checkbox input "false"
click at [314, 220] on input "text" at bounding box center [850, 217] width 1169 height 28
type input "5100"
click at [274, 285] on label "Wood" at bounding box center [288, 283] width 28 height 16
click at [274, 284] on input "Wood" at bounding box center [279, 279] width 9 height 9
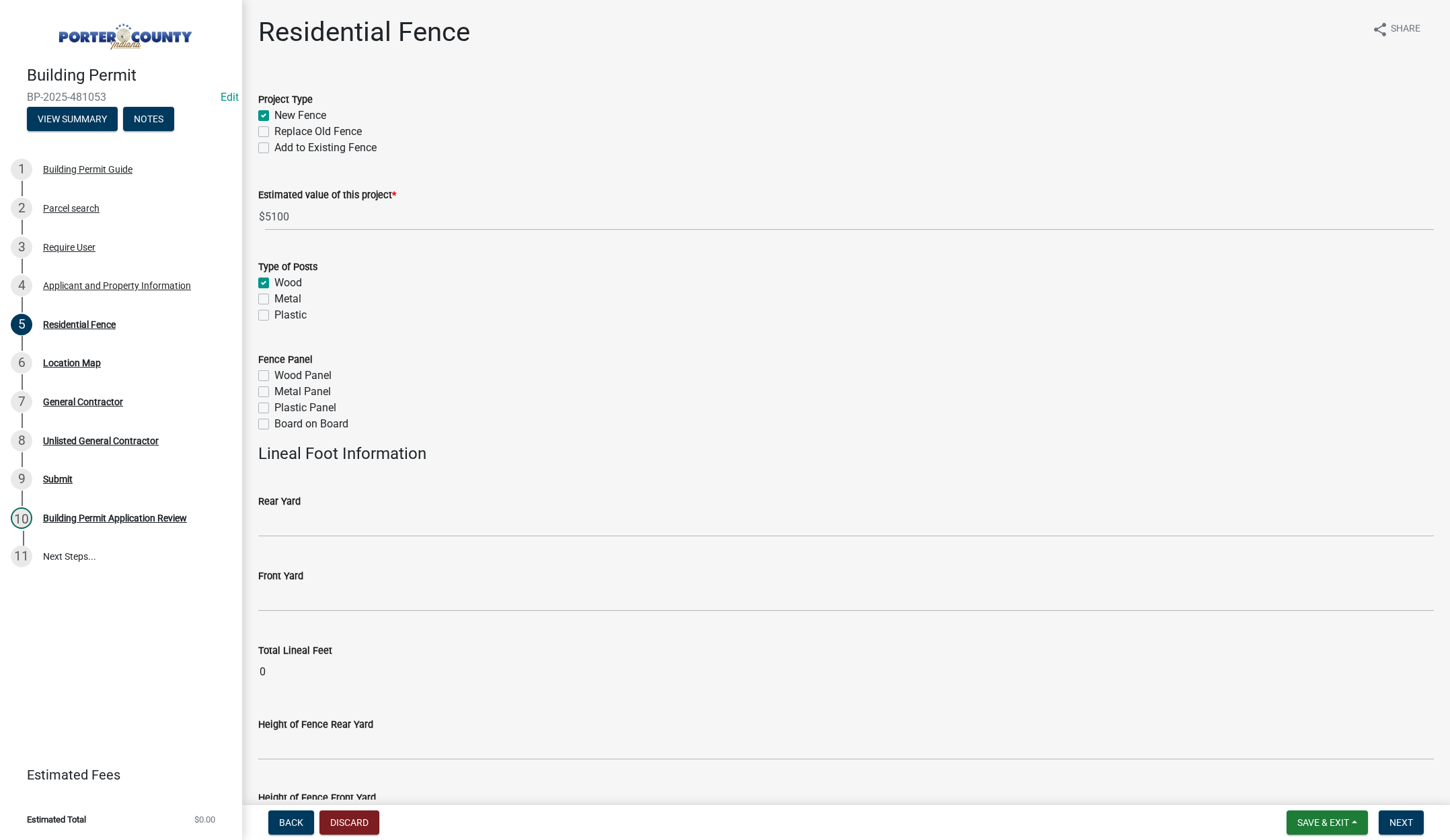
checkbox input "true"
checkbox input "false"
click at [274, 374] on label "Wood Panel" at bounding box center [303, 375] width 57 height 16
click at [274, 374] on input "Wood Panel" at bounding box center [279, 372] width 9 height 9
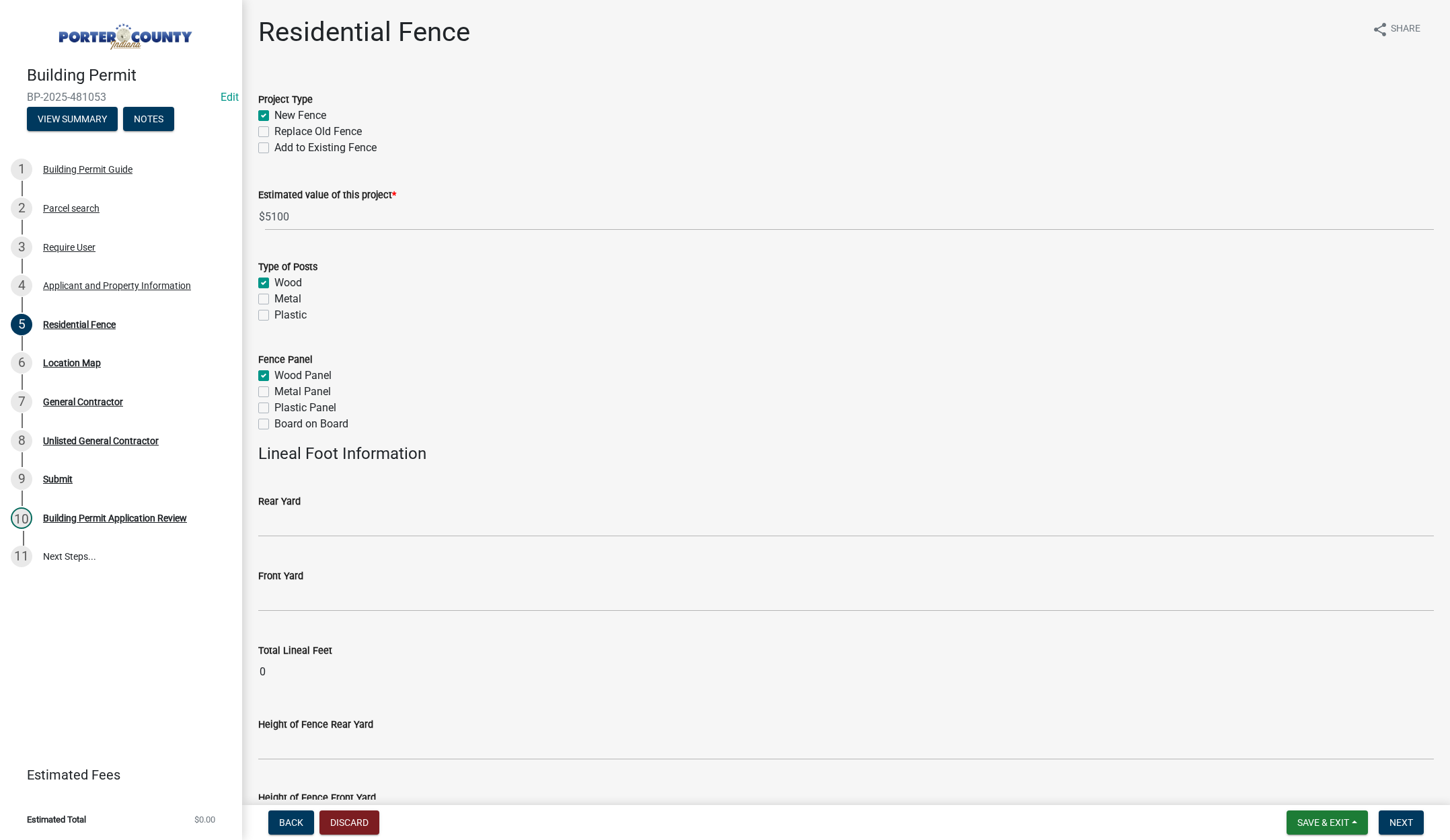
checkbox input "true"
checkbox input "false"
click at [290, 519] on input "text" at bounding box center [845, 523] width 1176 height 28
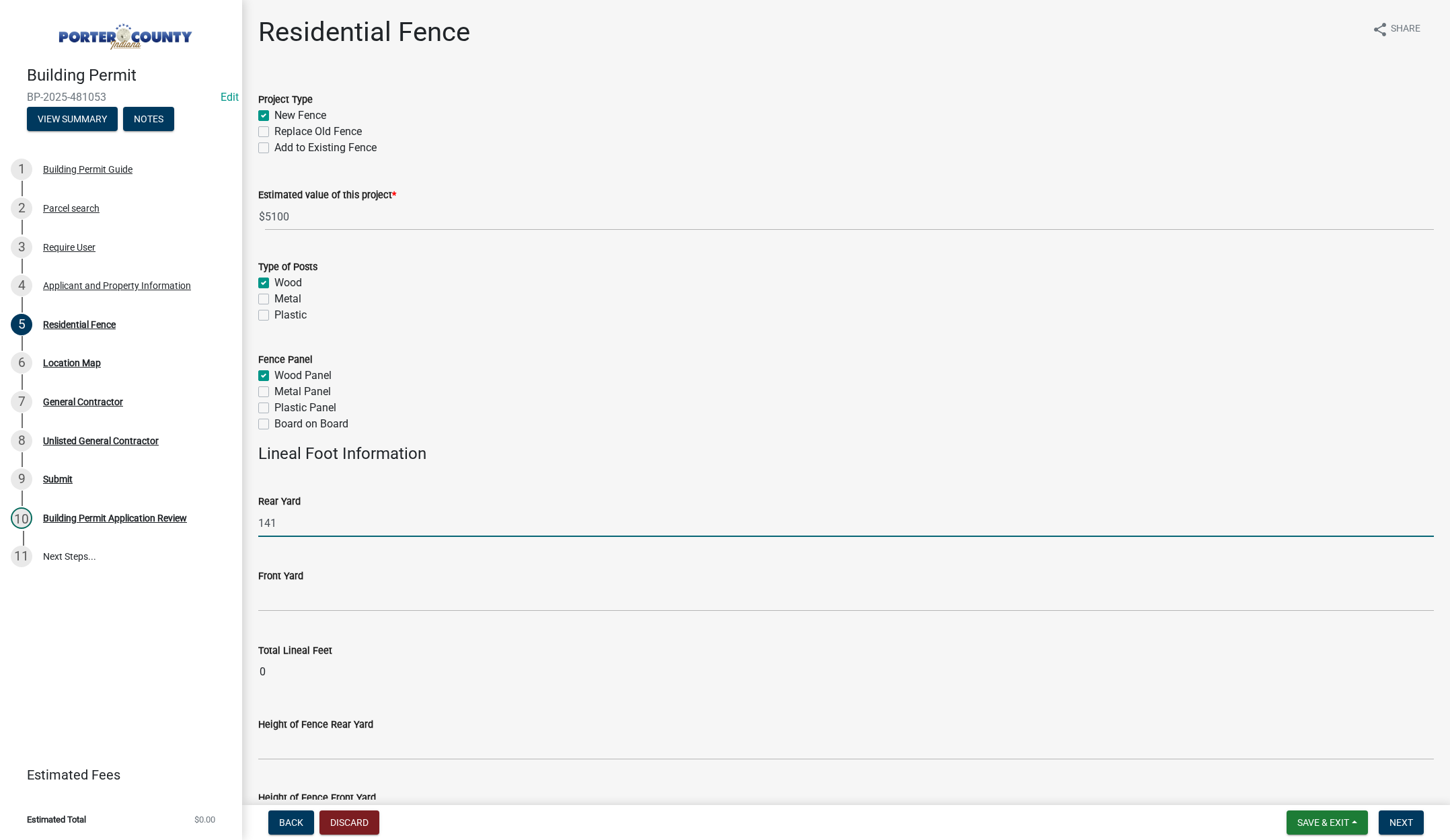
scroll to position [135, 0]
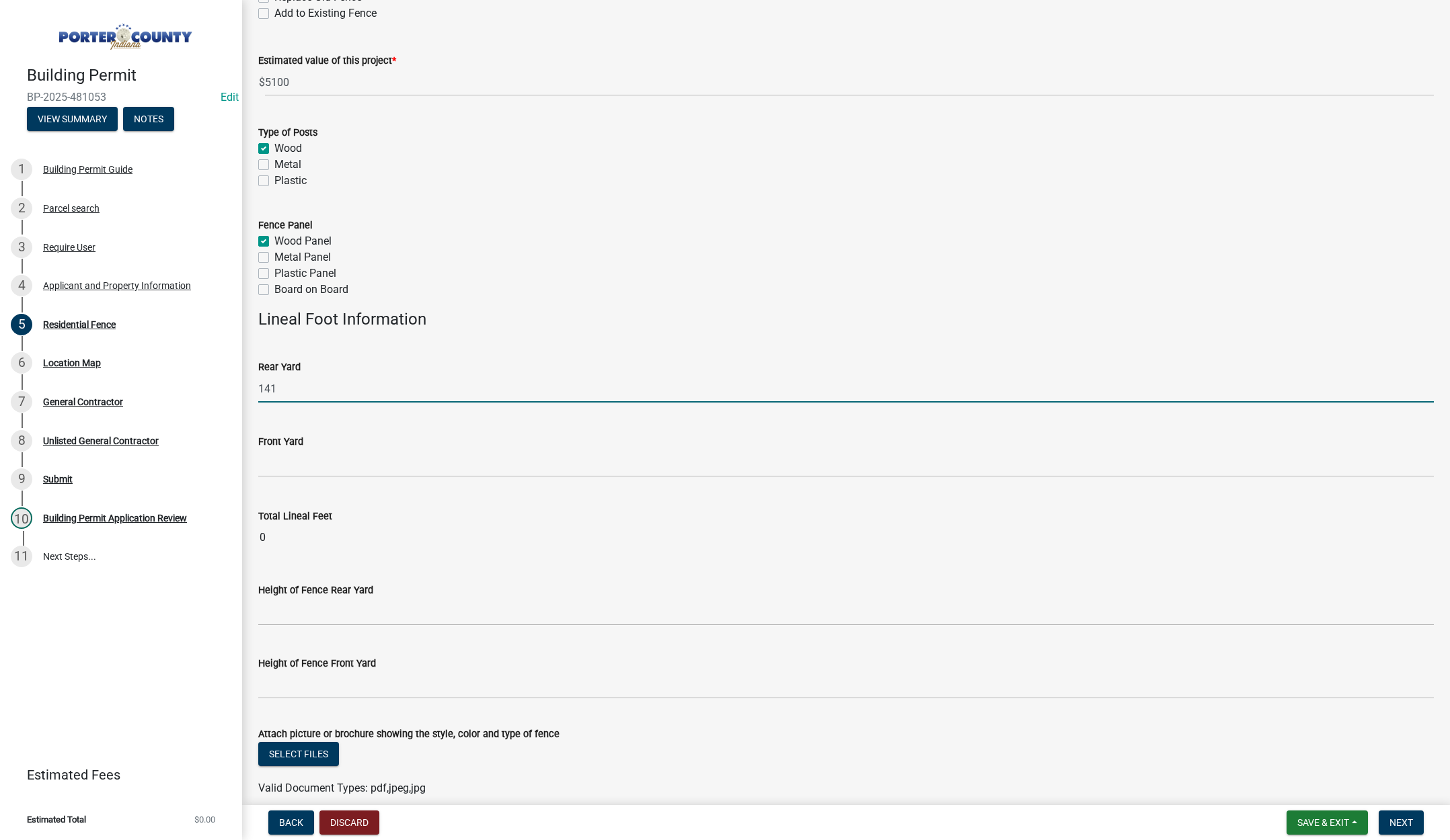
type input "141"
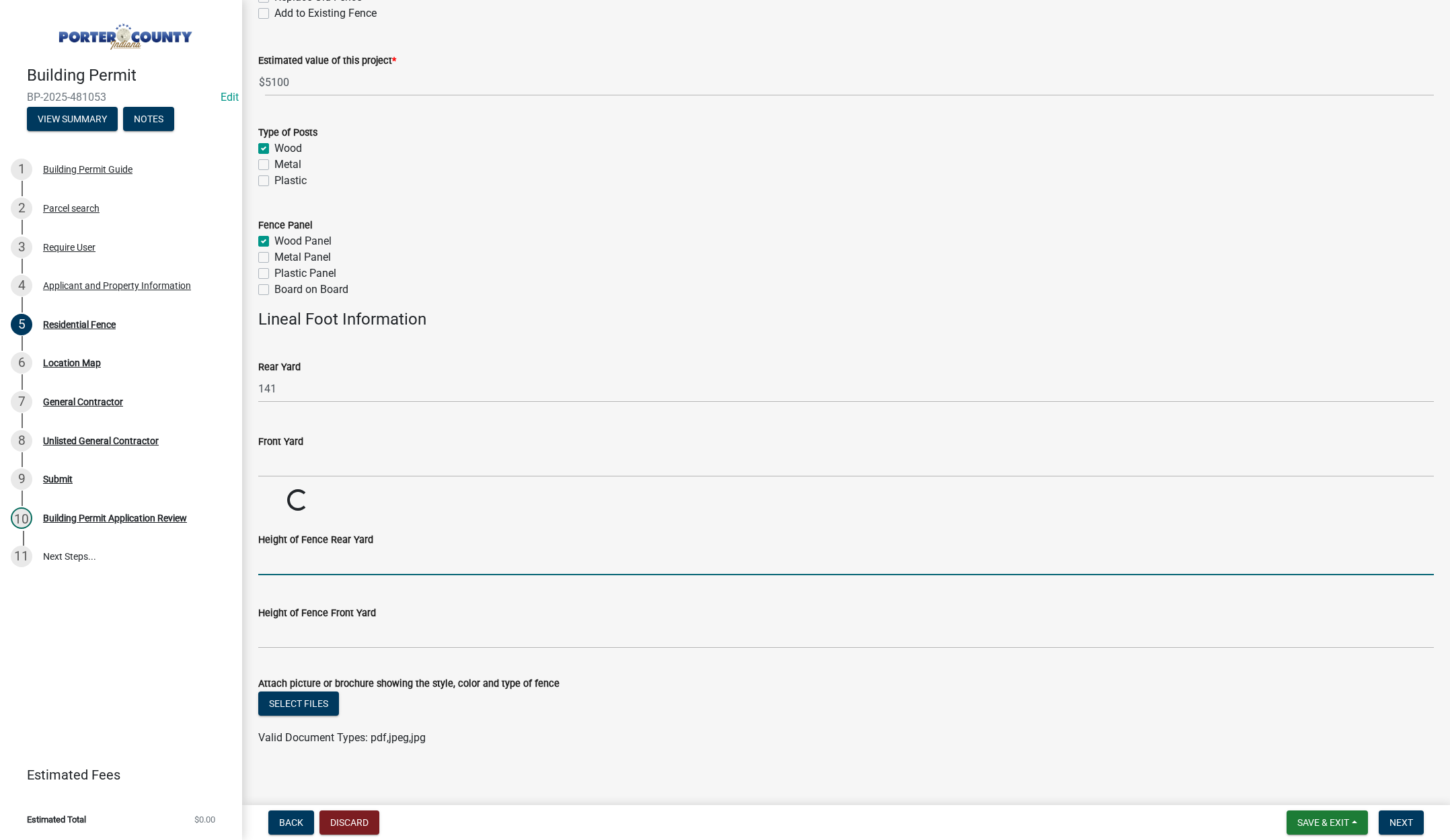
click at [312, 613] on wm-data-entity-input-list "Project Type New Fence Replace Old Fence Add to Existing Fence Estimated value …" at bounding box center [845, 349] width 1176 height 817
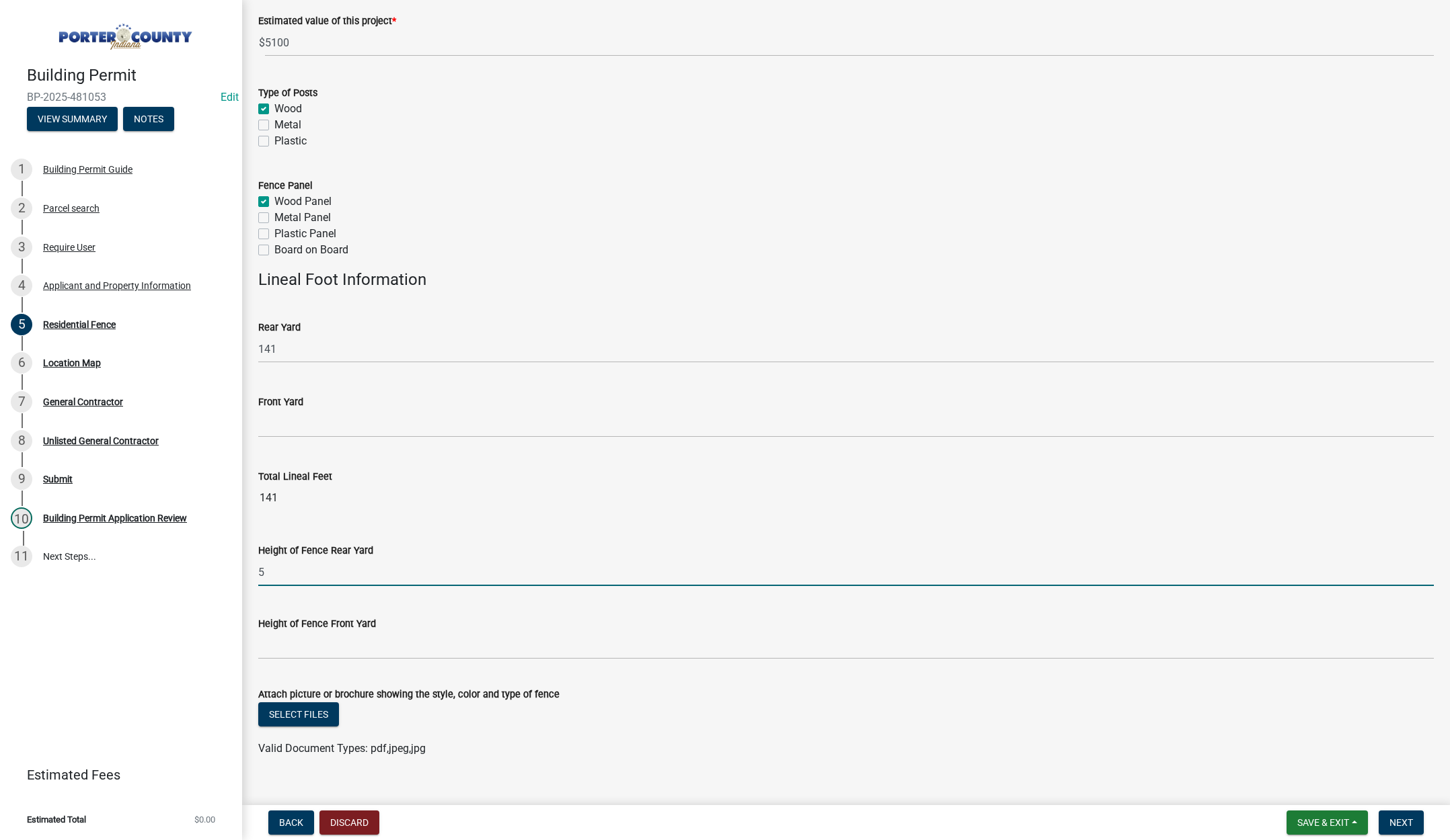
scroll to position [196, 0]
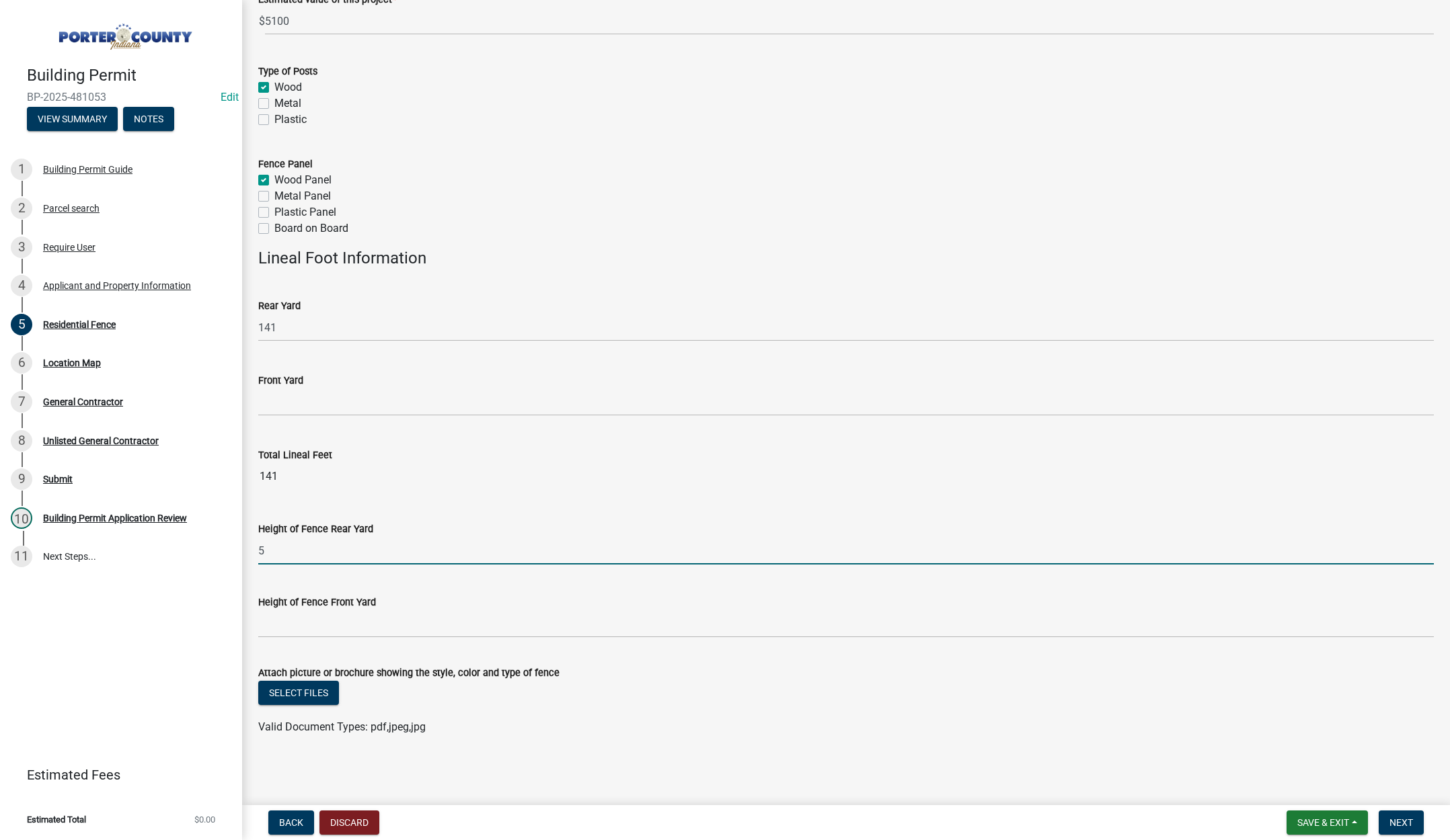
type input "5'"
click at [299, 683] on button "Select files" at bounding box center [298, 693] width 81 height 24
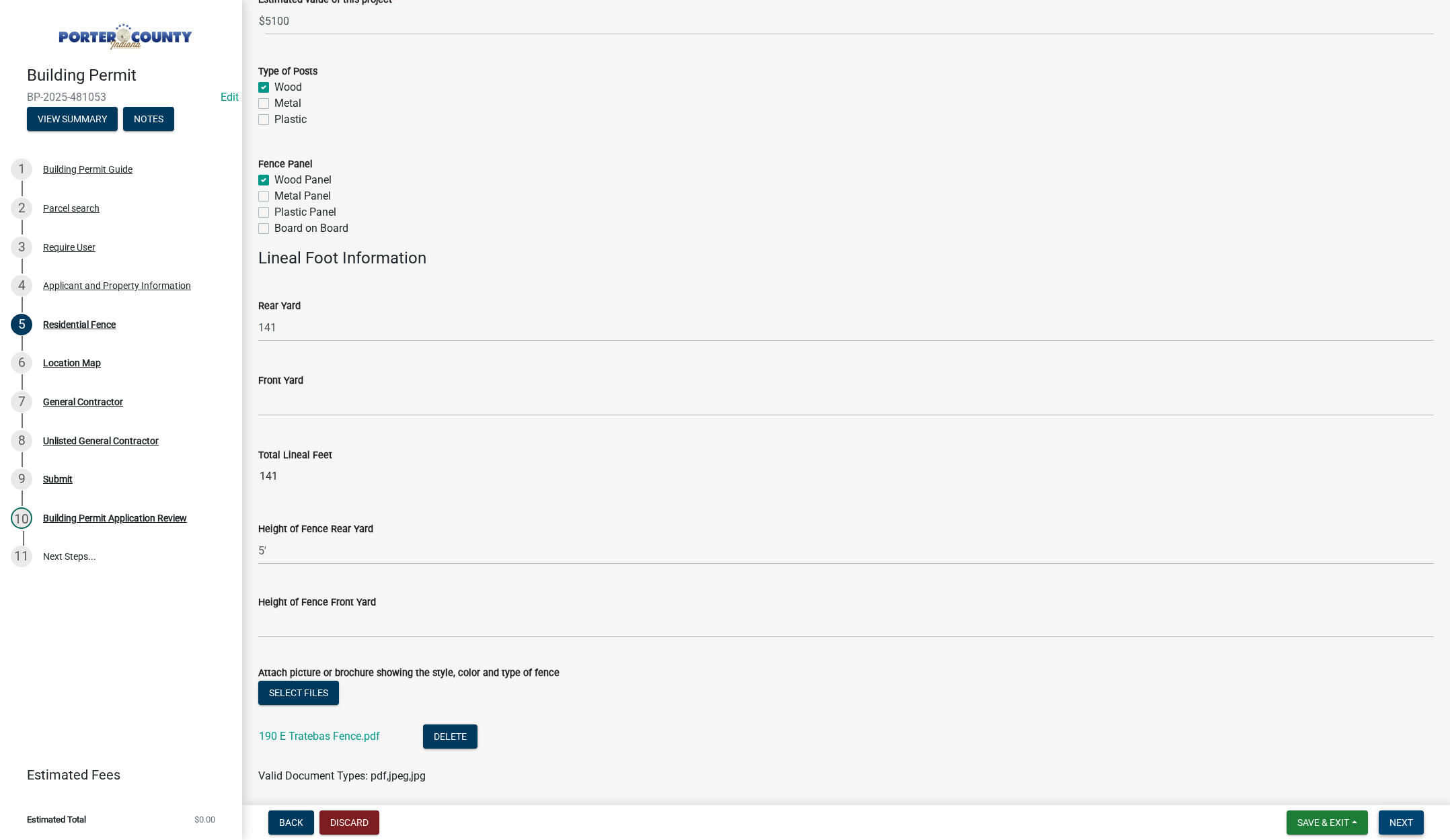
click at [1402, 821] on span "Next" at bounding box center [1401, 822] width 24 height 11
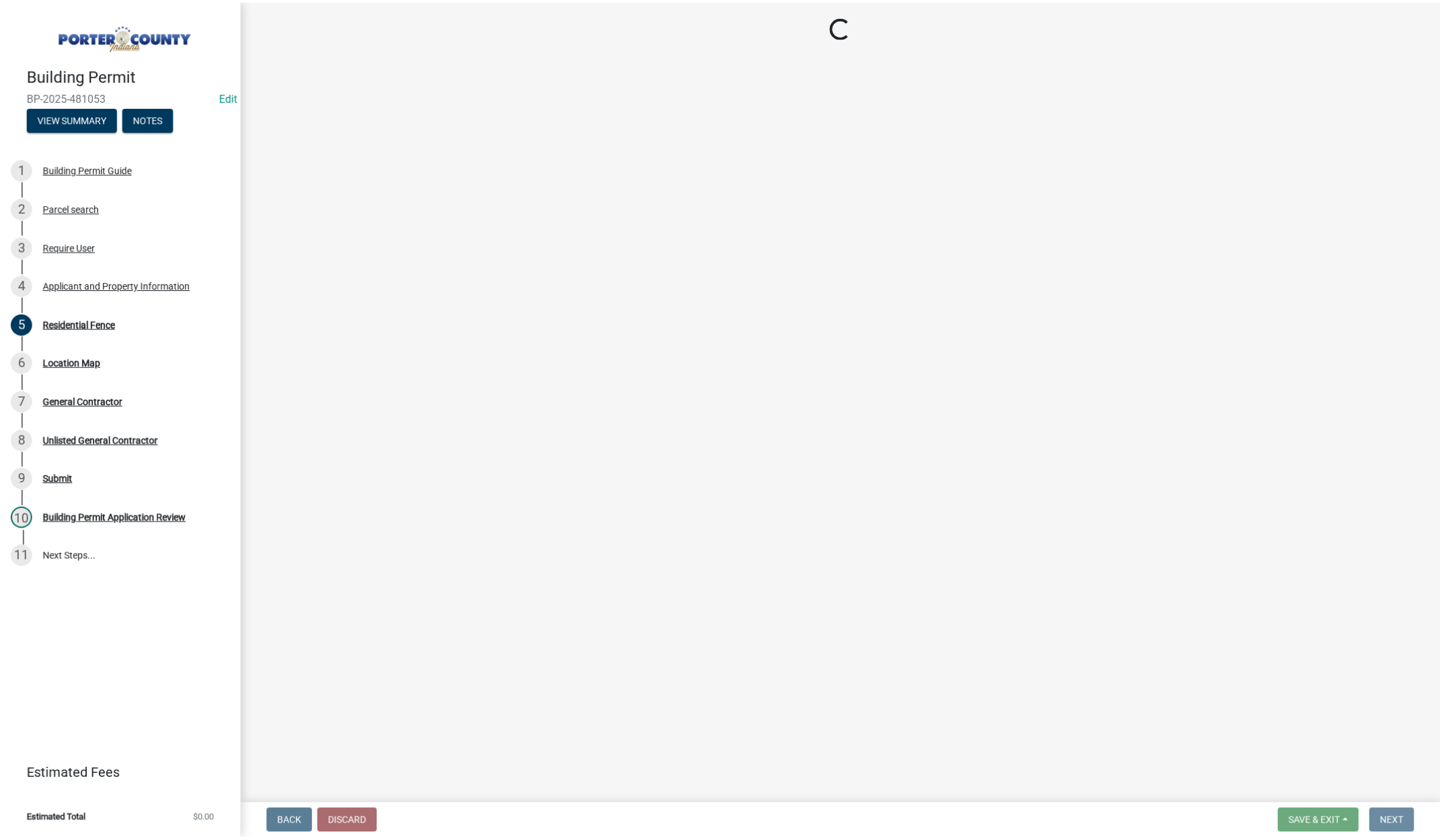
scroll to position [0, 0]
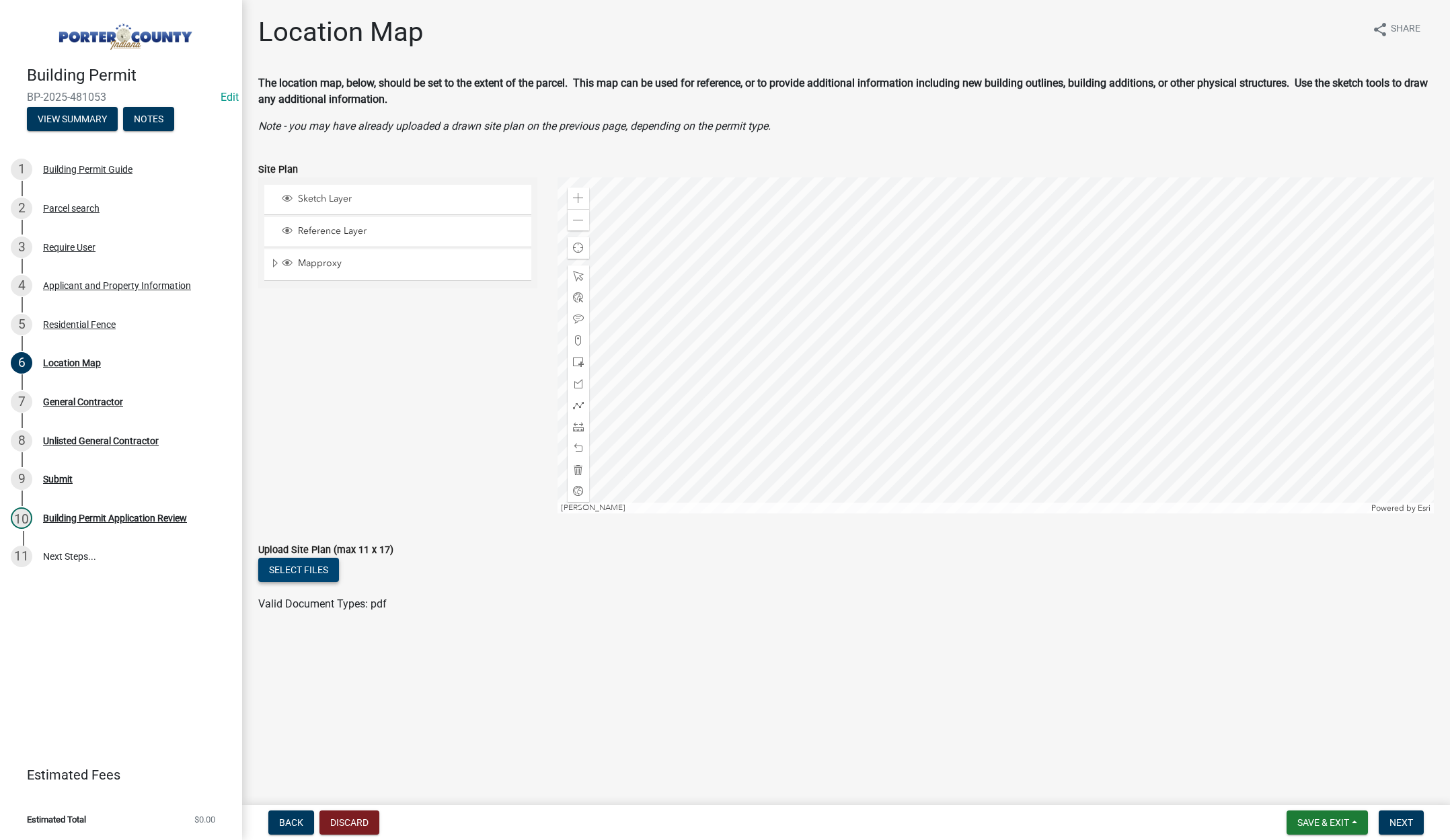
click at [299, 569] on button "Select files" at bounding box center [298, 570] width 81 height 24
click at [1400, 819] on span "Next" at bounding box center [1401, 822] width 24 height 11
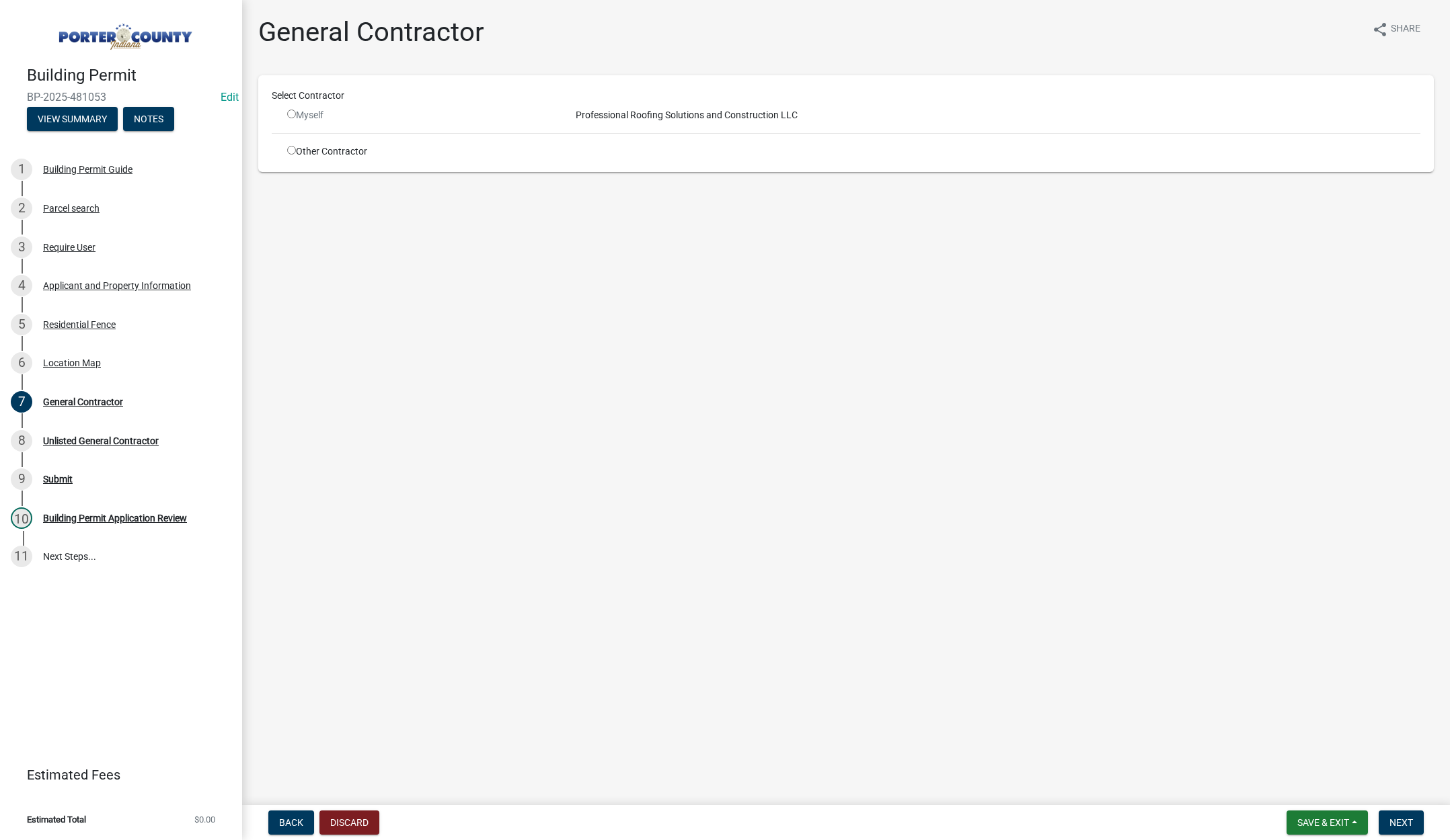
click at [291, 151] on input "radio" at bounding box center [292, 150] width 9 height 9
radio input "true"
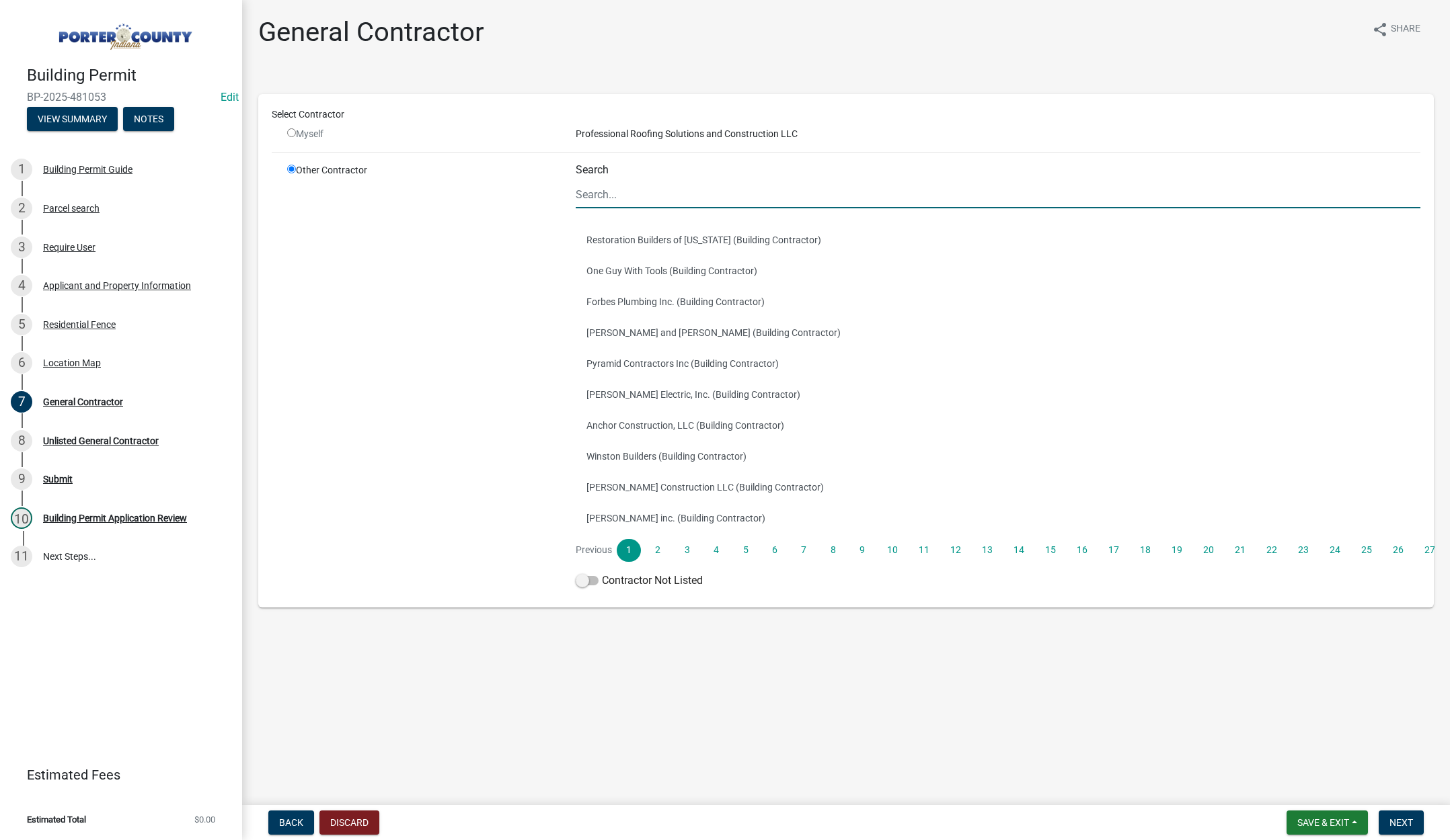
click at [628, 196] on input "Search" at bounding box center [998, 195] width 845 height 28
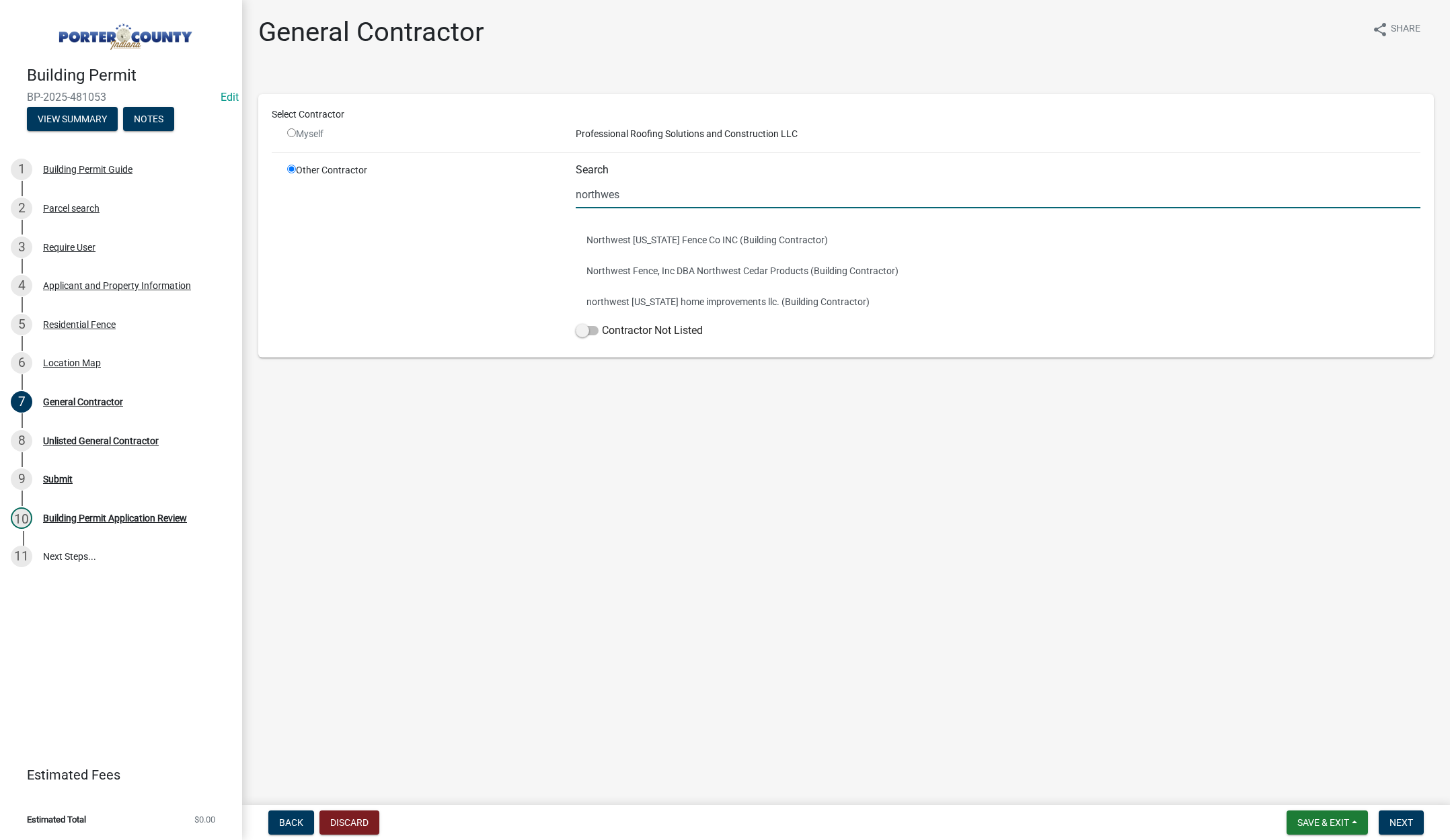
type input "northwes"
click at [536, 284] on div "Other Contractor" at bounding box center [421, 254] width 289 height 181
click at [677, 245] on button "Northwest Indiana Fence Co INC (Building Contractor)" at bounding box center [998, 239] width 845 height 31
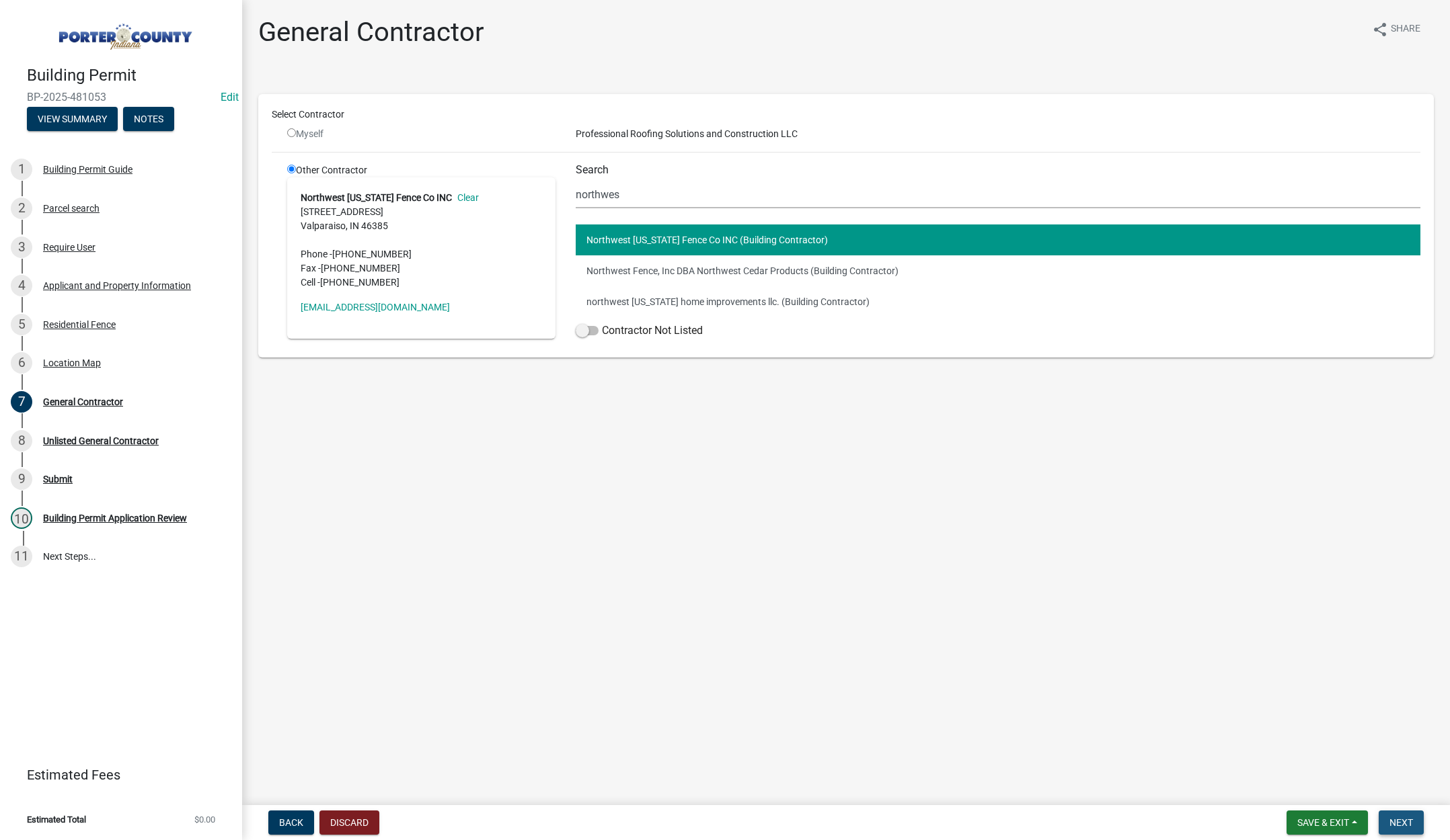
click at [1409, 819] on span "Next" at bounding box center [1401, 822] width 24 height 11
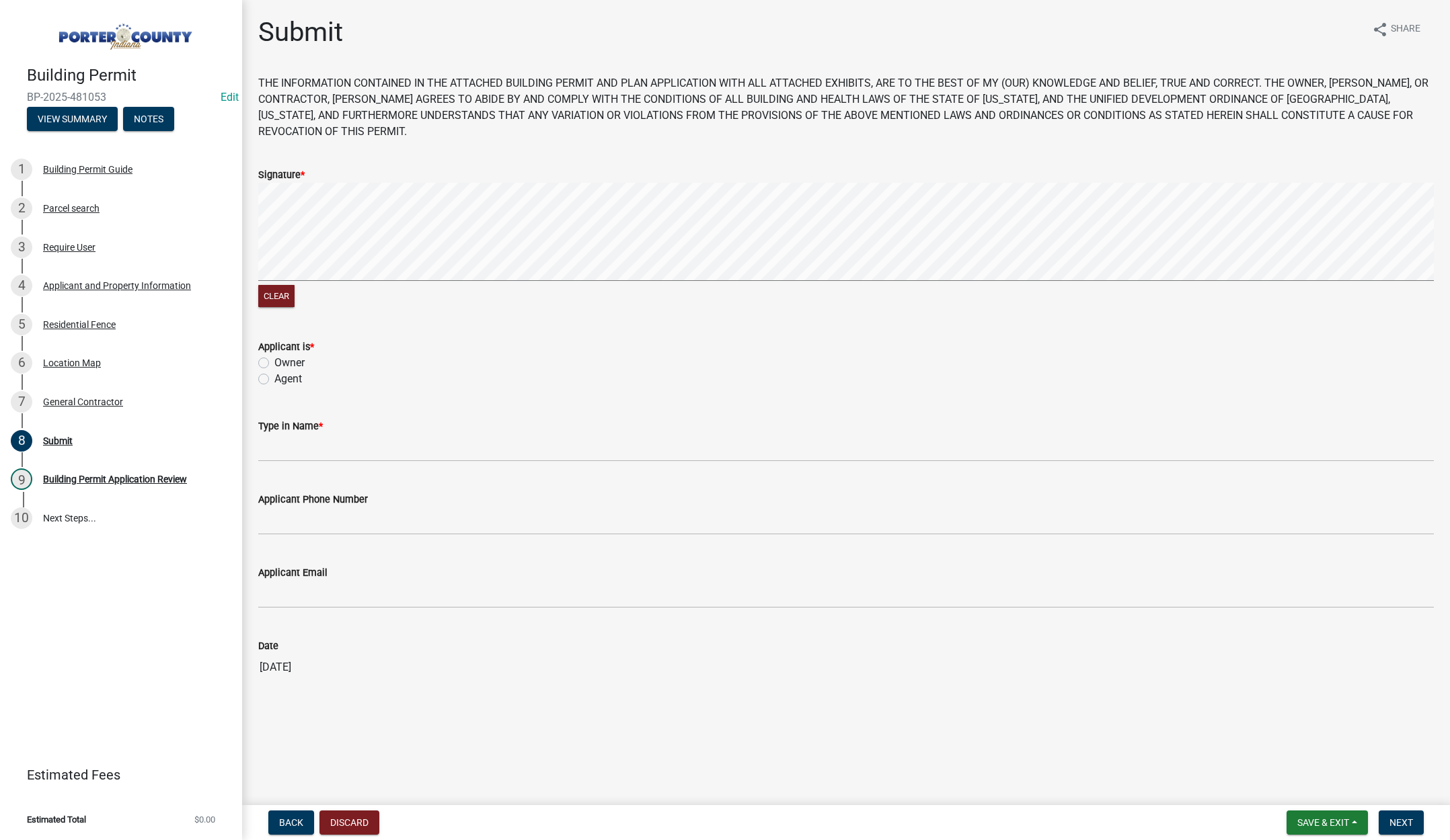
click at [274, 379] on label "Agent" at bounding box center [288, 379] width 28 height 16
click at [274, 379] on input "Agent" at bounding box center [279, 375] width 9 height 9
radio input "true"
click at [282, 445] on input "Type in Name *" at bounding box center [845, 447] width 1176 height 28
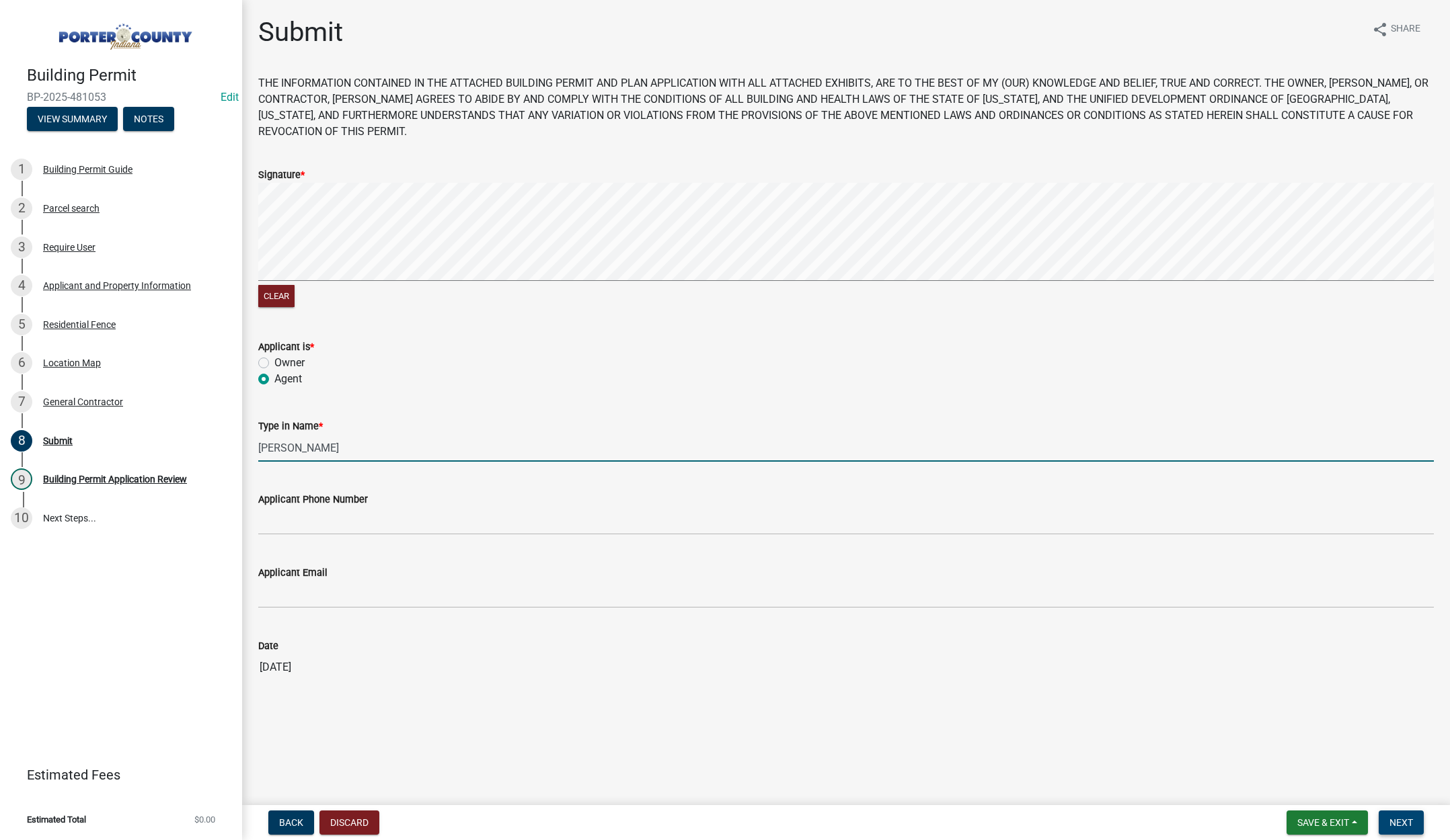
type input "[PERSON_NAME]"
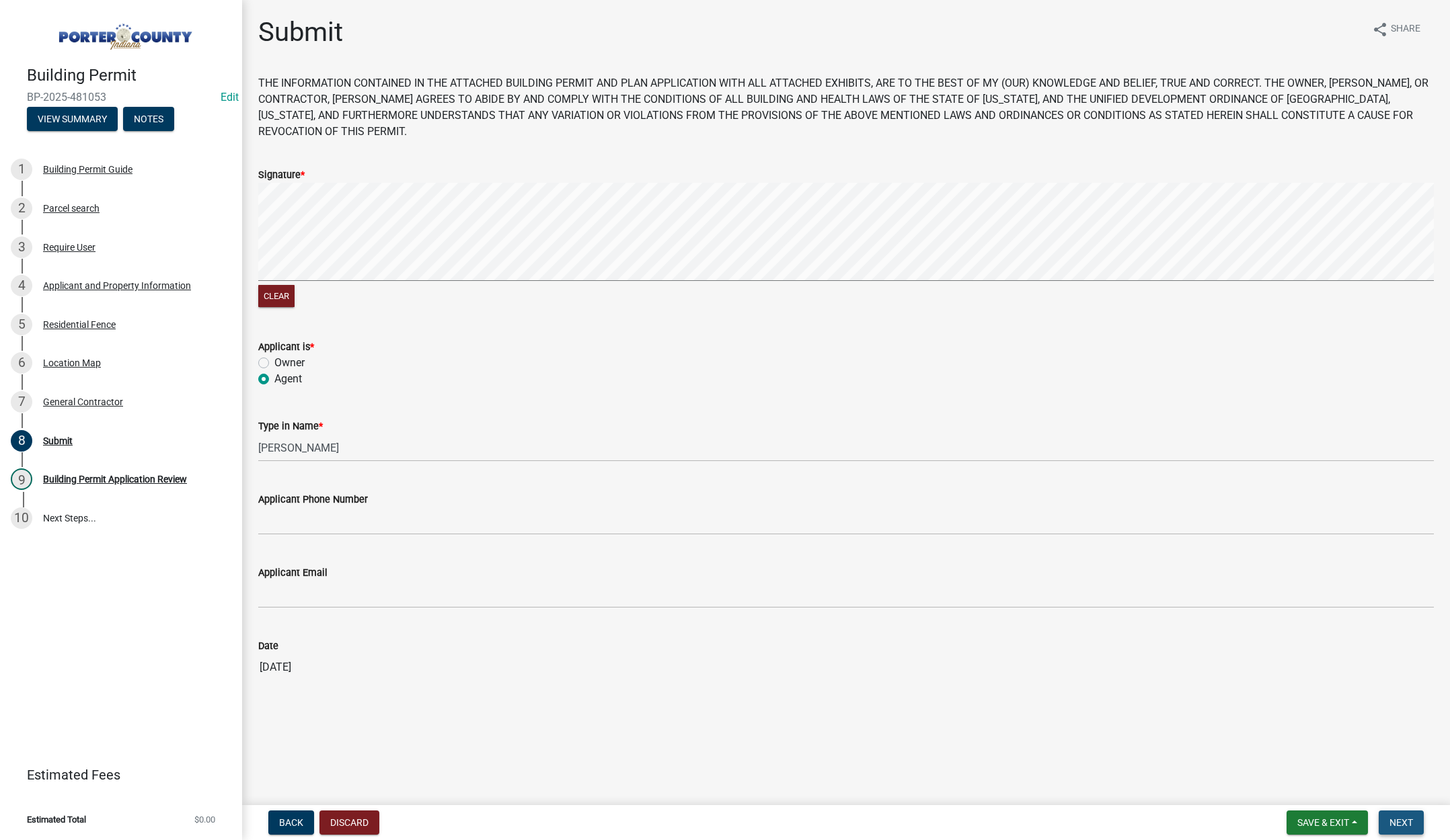
click at [1402, 824] on span "Next" at bounding box center [1401, 822] width 24 height 11
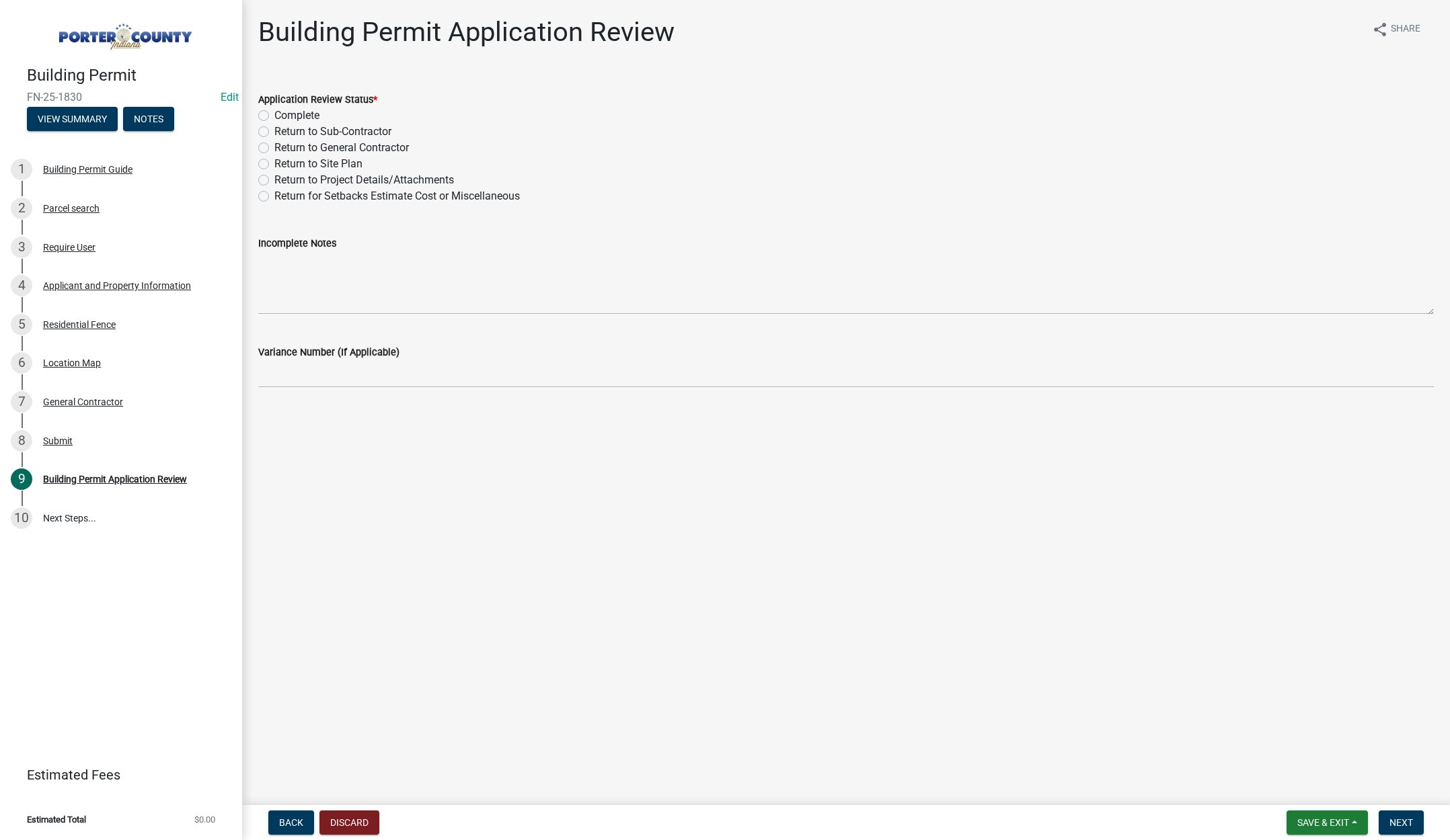
click at [274, 115] on label "Complete" at bounding box center [297, 115] width 45 height 16
click at [274, 115] on input "Complete" at bounding box center [279, 112] width 9 height 9
radio input "true"
click at [1400, 815] on button "Next" at bounding box center [1401, 823] width 45 height 24
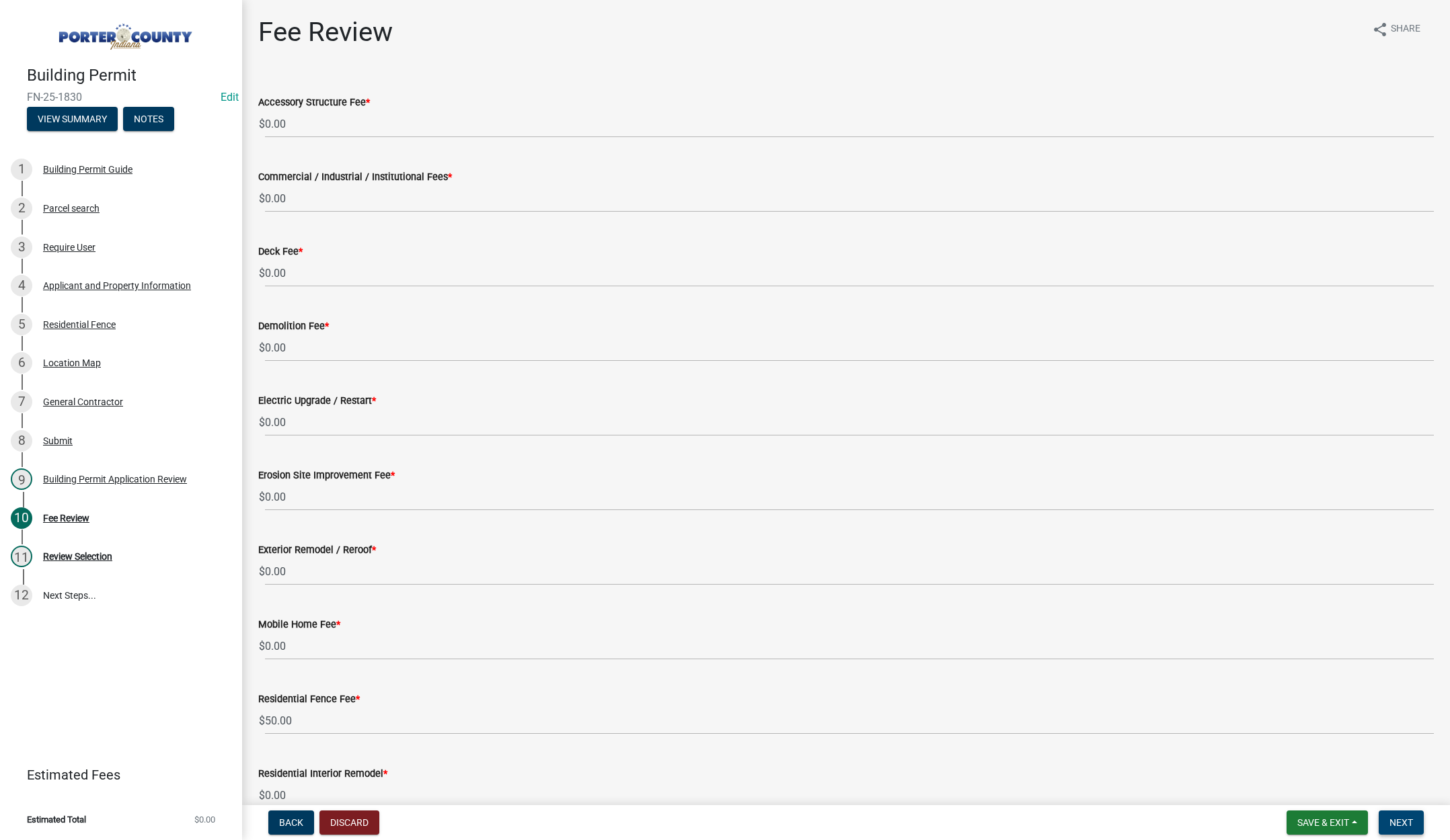
click at [1399, 814] on button "Next" at bounding box center [1401, 823] width 45 height 24
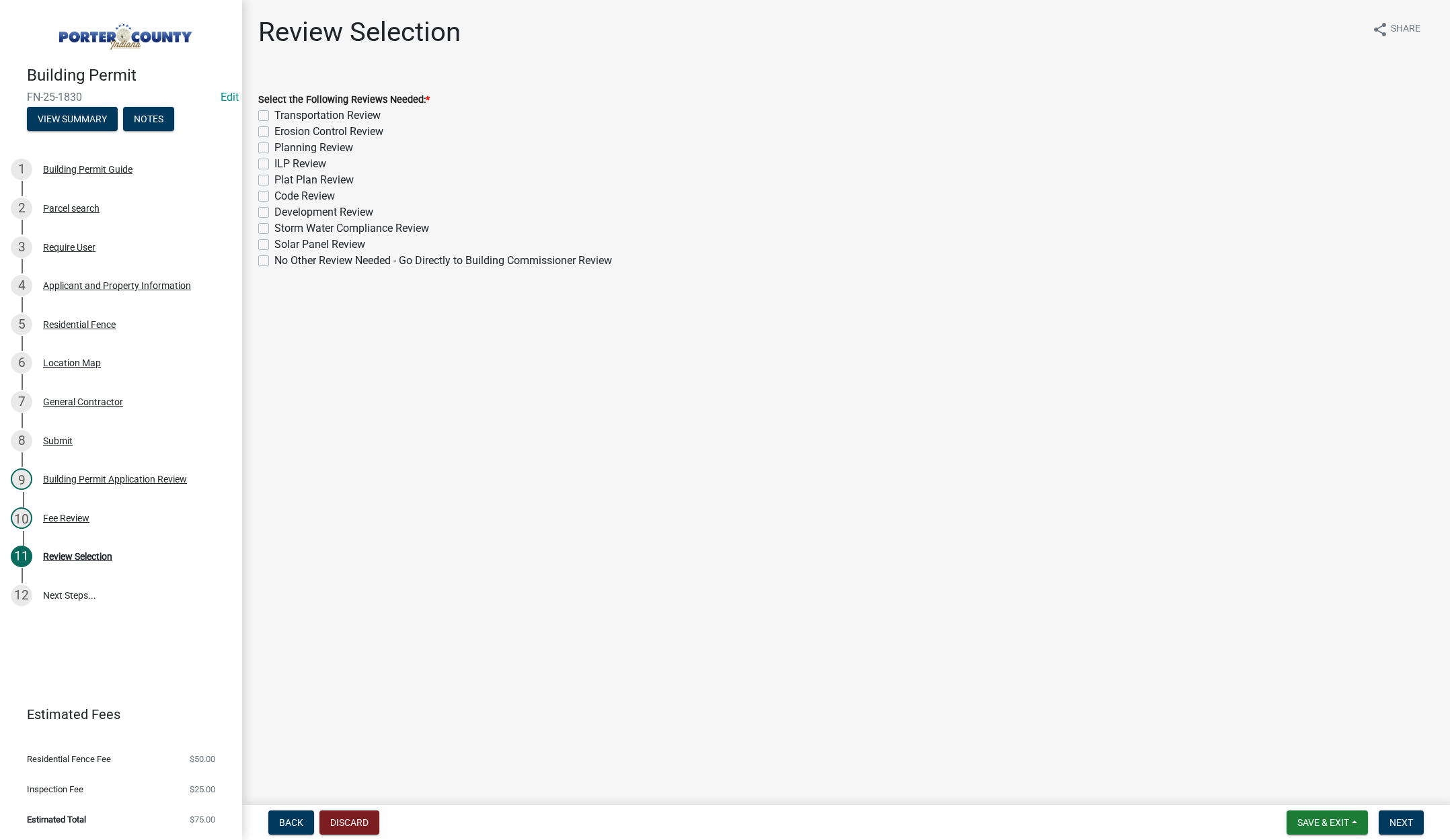
click at [672, 669] on main "Review Selection share Share Select the Following Reviews Needed: * Transportat…" at bounding box center [846, 400] width 1208 height 800
click at [274, 258] on label "No Other Review Needed - Go Directly to Building Commissioner Review" at bounding box center [443, 261] width 338 height 16
click at [274, 258] on input "No Other Review Needed - Go Directly to Building Commissioner Review" at bounding box center [279, 257] width 9 height 9
checkbox input "true"
checkbox input "false"
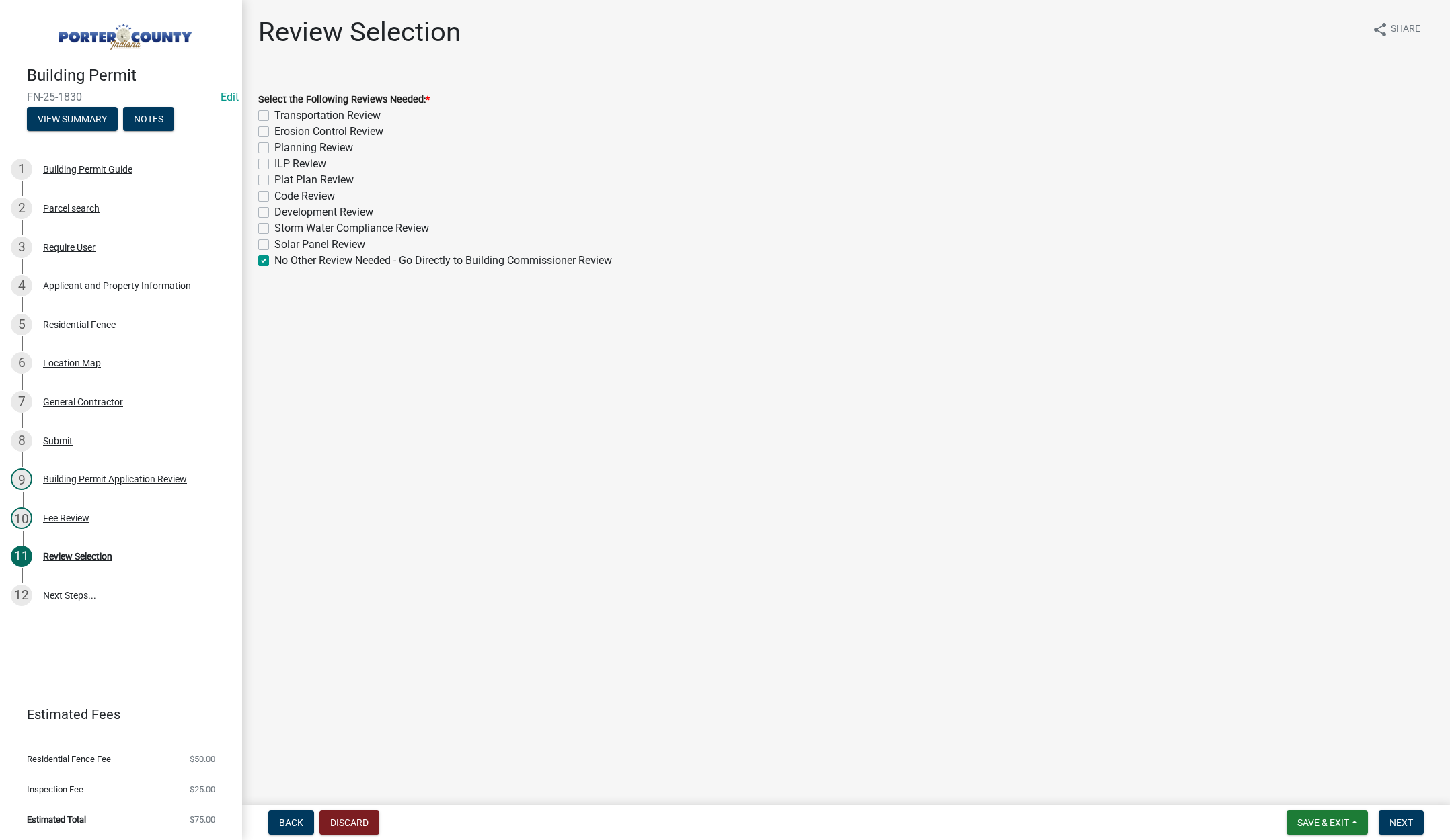
checkbox input "false"
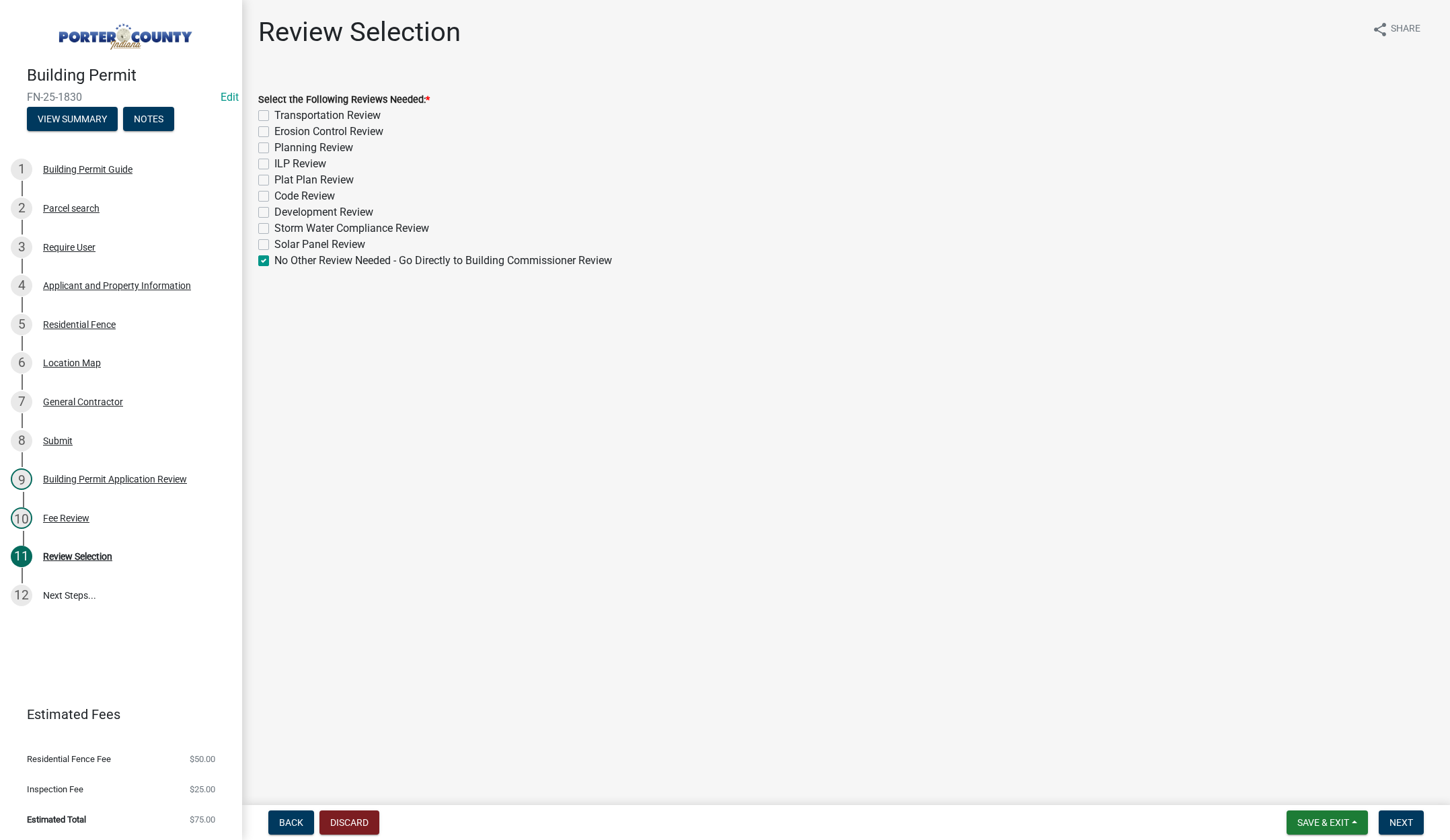
checkbox input "false"
checkbox input "true"
click at [1402, 821] on span "Next" at bounding box center [1401, 822] width 24 height 11
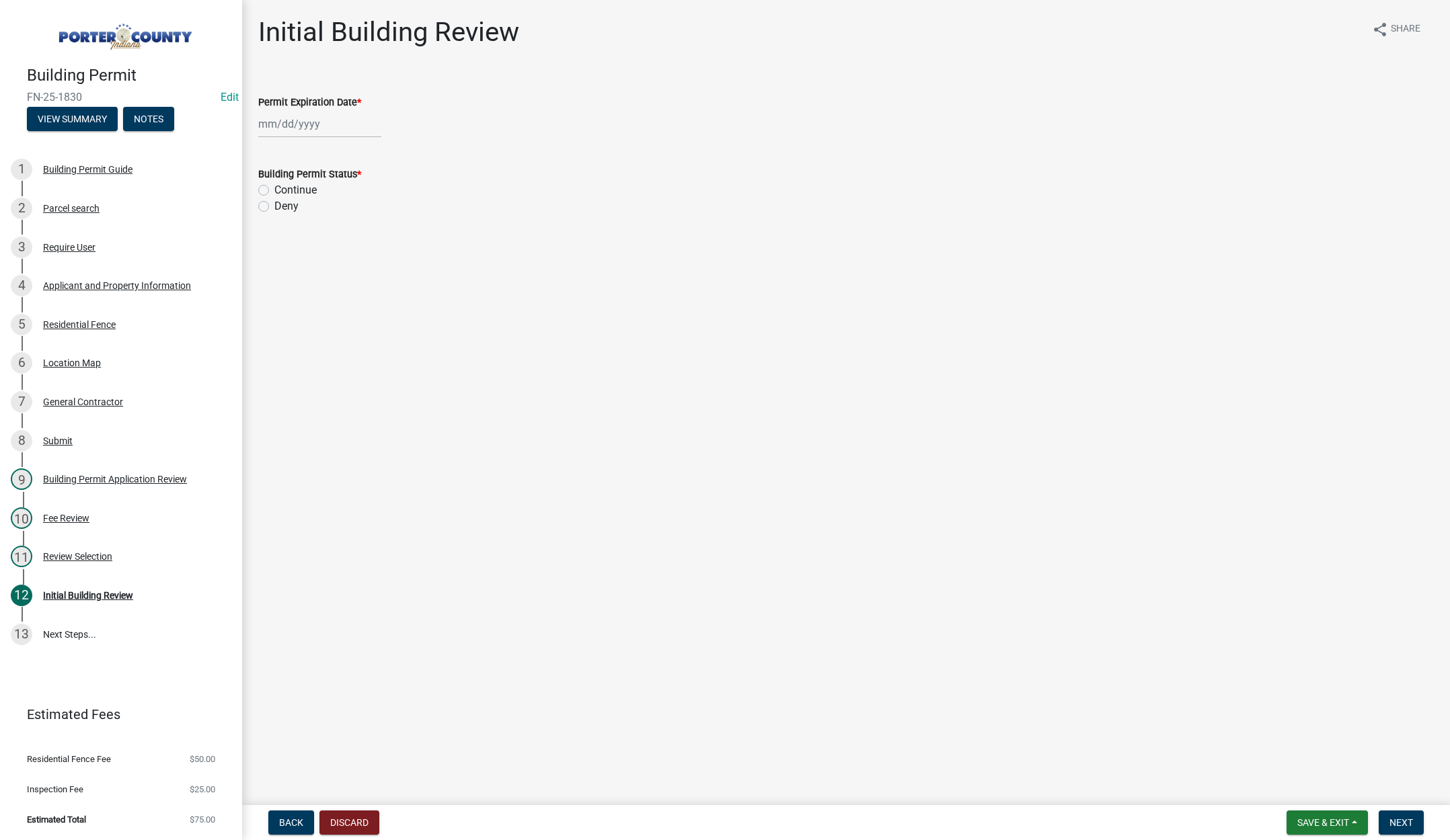
click at [330, 122] on div at bounding box center [319, 124] width 123 height 28
select select "9"
click at [374, 153] on select "1525 1526 1527 1528 1529 1530 1531 1532 1533 1534 1535 1536 1537 1538 1539 1540…" at bounding box center [364, 152] width 48 height 20
select select "2026"
click at [339, 142] on select "1525 1526 1527 1528 1529 1530 1531 1532 1533 1534 1535 1536 1537 1538 1539 1540…" at bounding box center [364, 152] width 48 height 20
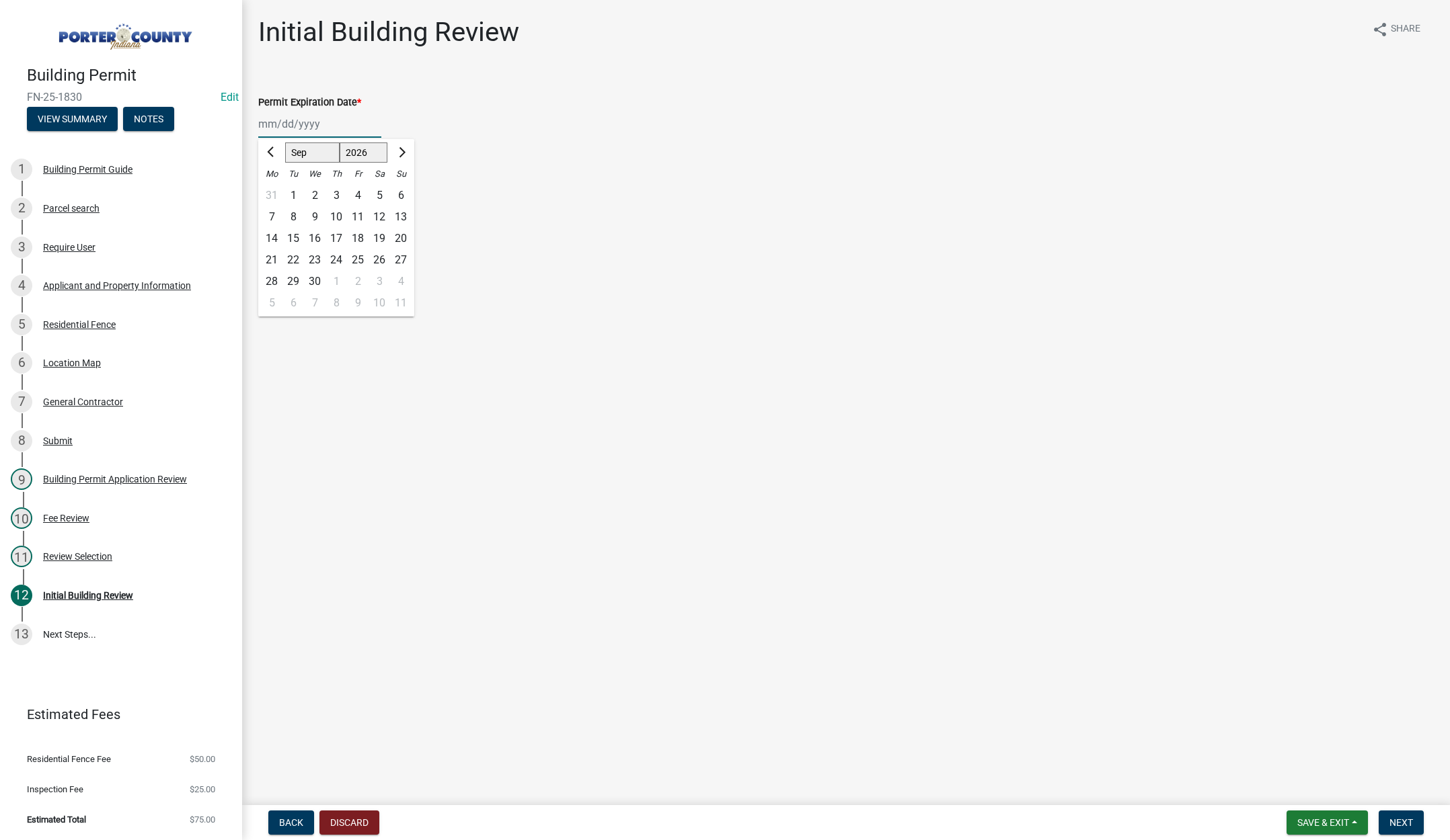
click at [383, 234] on div "19" at bounding box center [379, 239] width 21 height 21
type input "09/19/2026"
click at [274, 189] on label "Continue" at bounding box center [295, 190] width 42 height 16
click at [274, 189] on input "Continue" at bounding box center [279, 187] width 9 height 9
radio input "true"
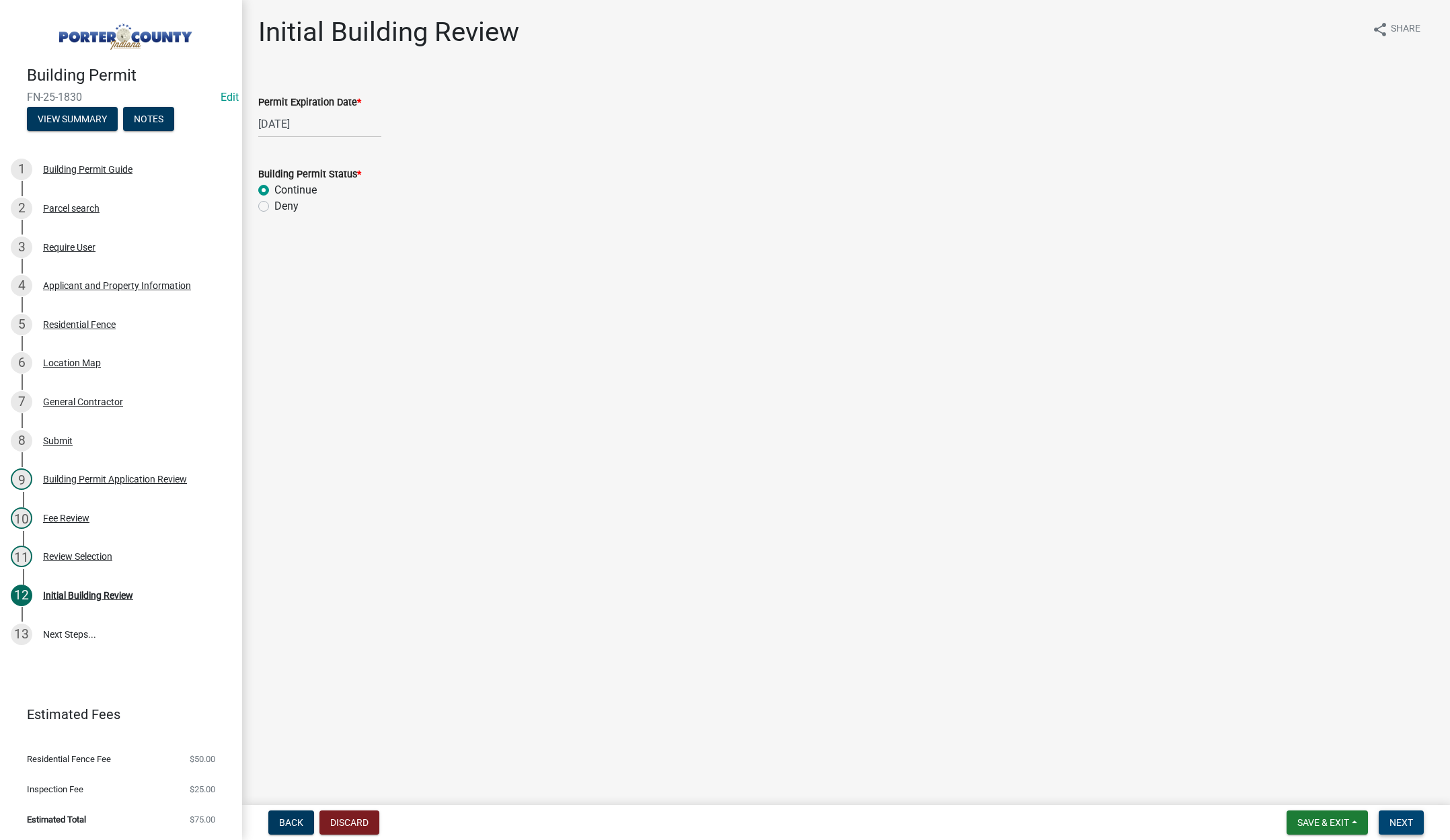
click at [1404, 820] on span "Next" at bounding box center [1401, 822] width 24 height 11
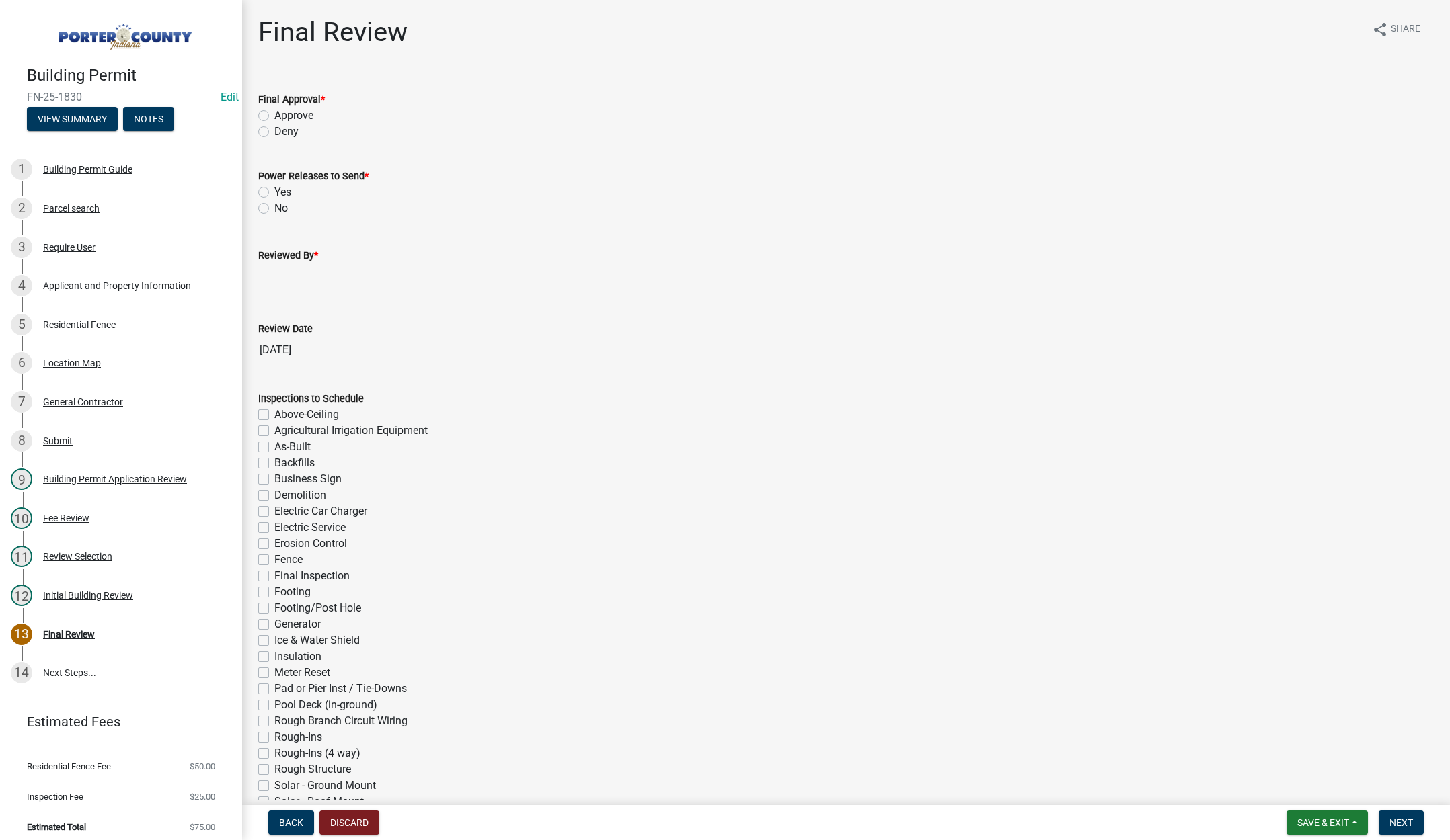
click at [274, 113] on label "Approve" at bounding box center [294, 115] width 39 height 16
click at [274, 113] on input "Approve" at bounding box center [279, 112] width 9 height 9
radio input "true"
click at [274, 207] on label "No" at bounding box center [281, 208] width 14 height 16
click at [274, 207] on input "No" at bounding box center [279, 204] width 9 height 9
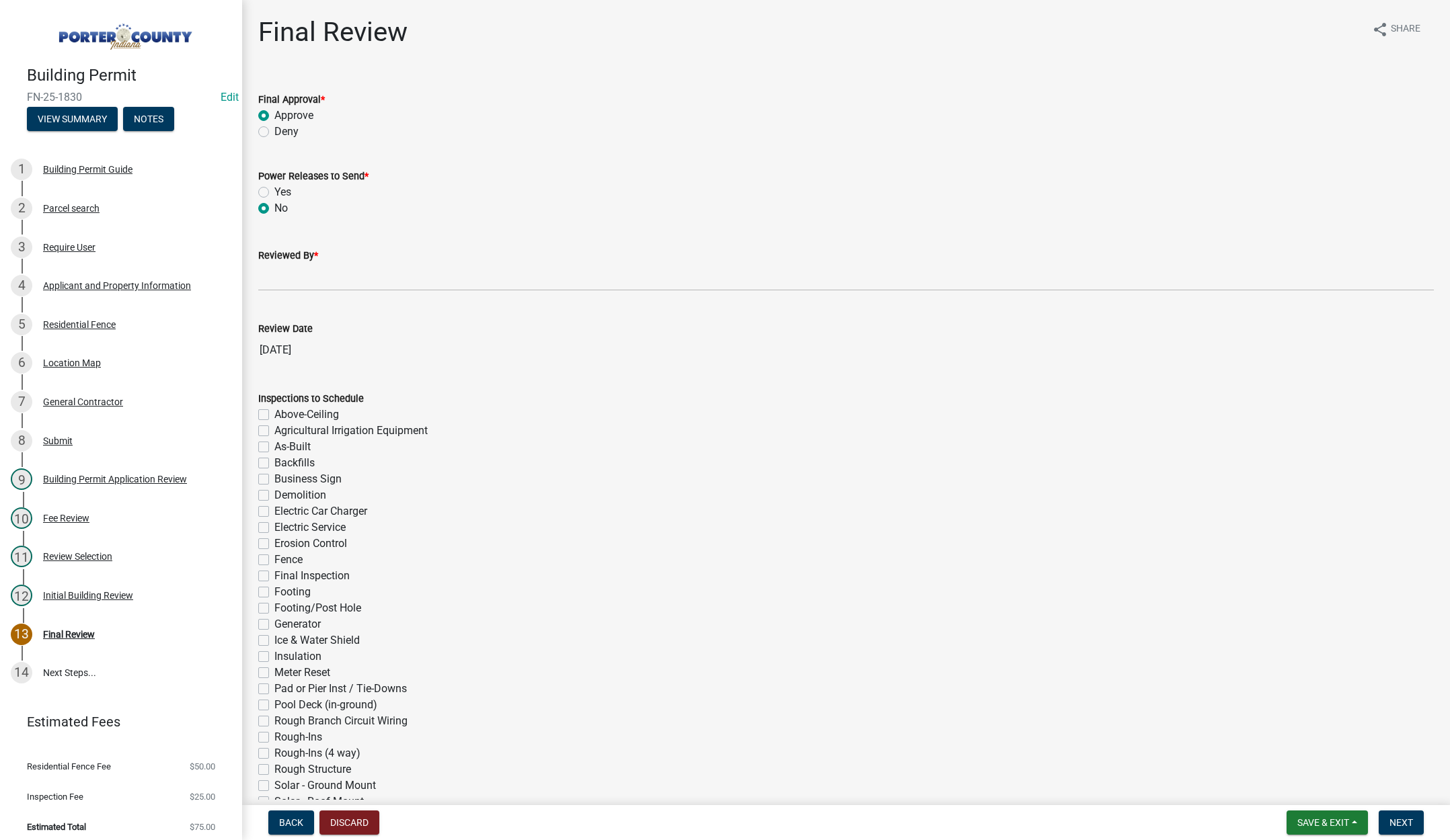
radio input "true"
drag, startPoint x: 275, startPoint y: 276, endPoint x: 311, endPoint y: 293, distance: 39.8
click at [276, 276] on input "Reviewed By *" at bounding box center [845, 277] width 1176 height 28
type input "Tami"
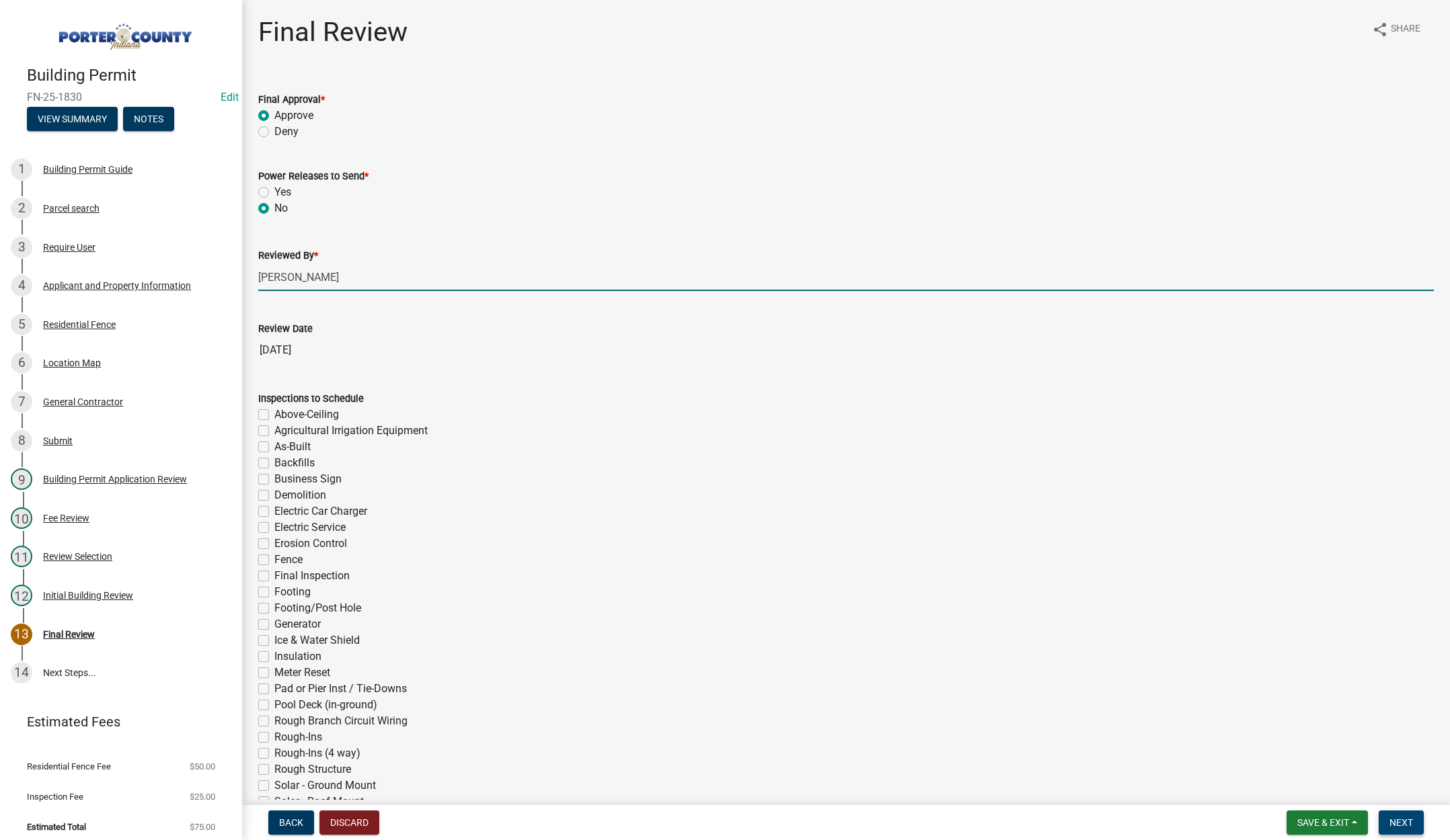
click at [1407, 815] on button "Next" at bounding box center [1401, 823] width 45 height 24
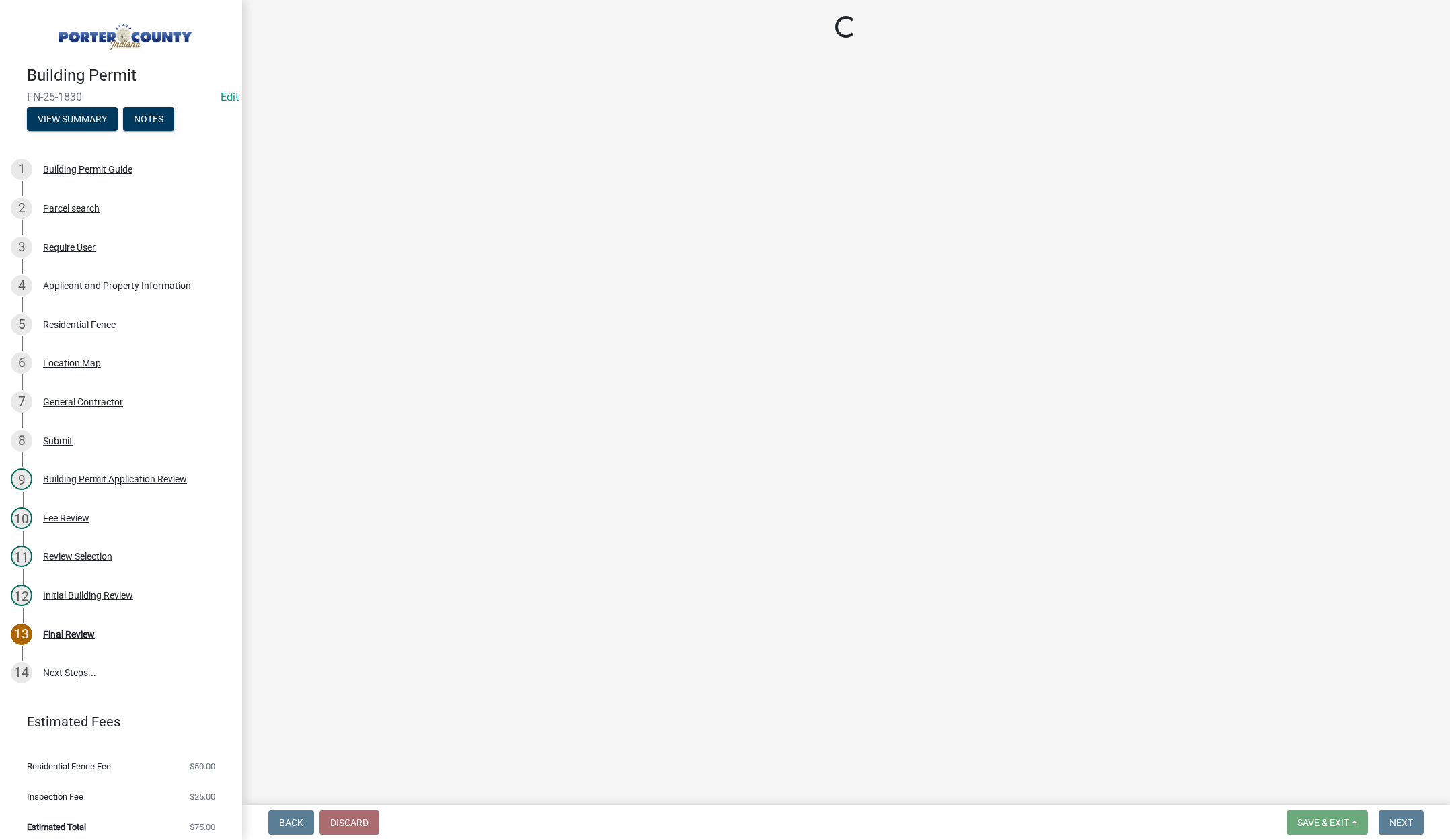
select select "3: 3"
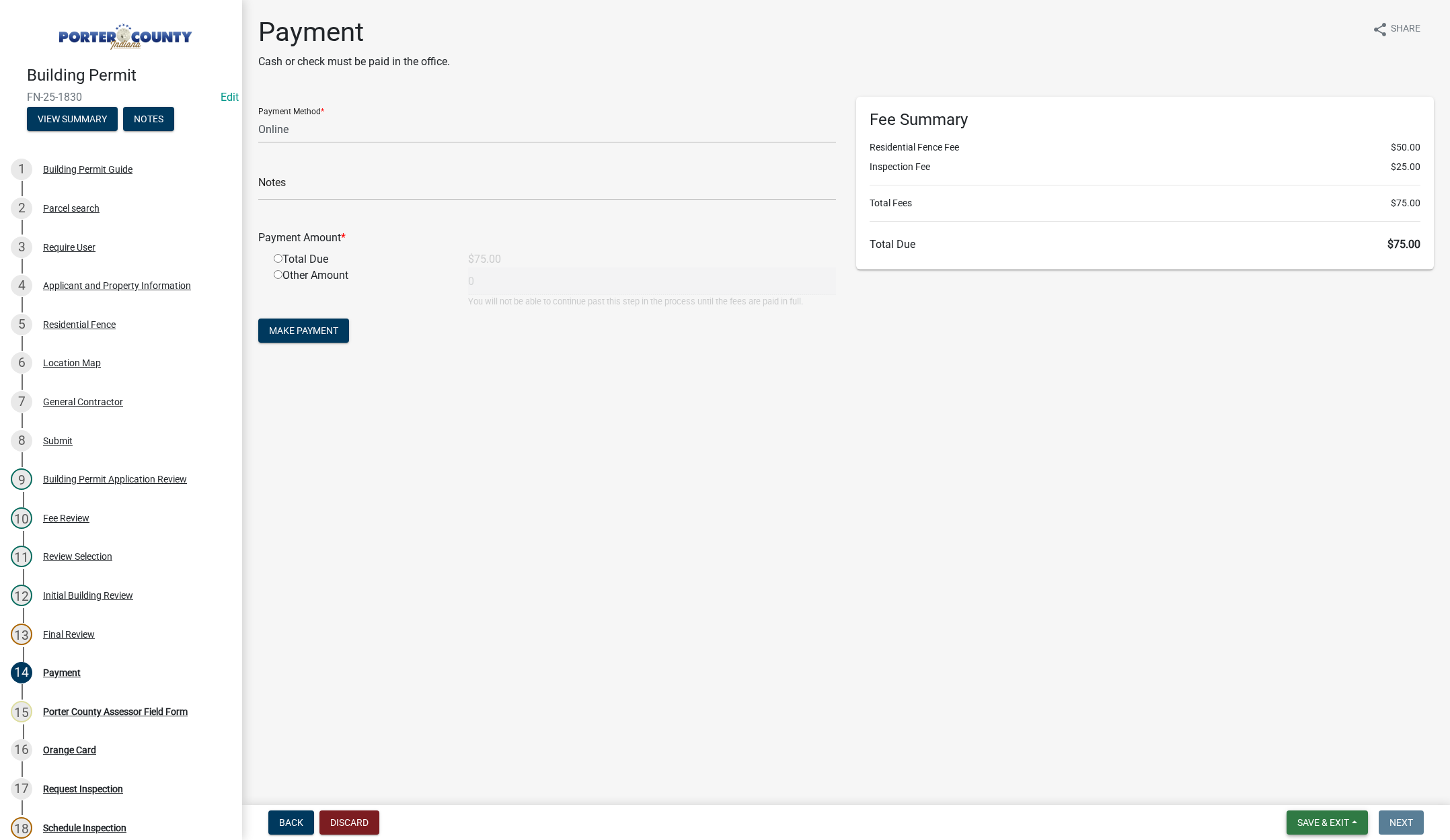
click at [1319, 819] on span "Save & Exit" at bounding box center [1323, 822] width 52 height 11
click at [1278, 781] on button "Save & Exit" at bounding box center [1314, 787] width 108 height 32
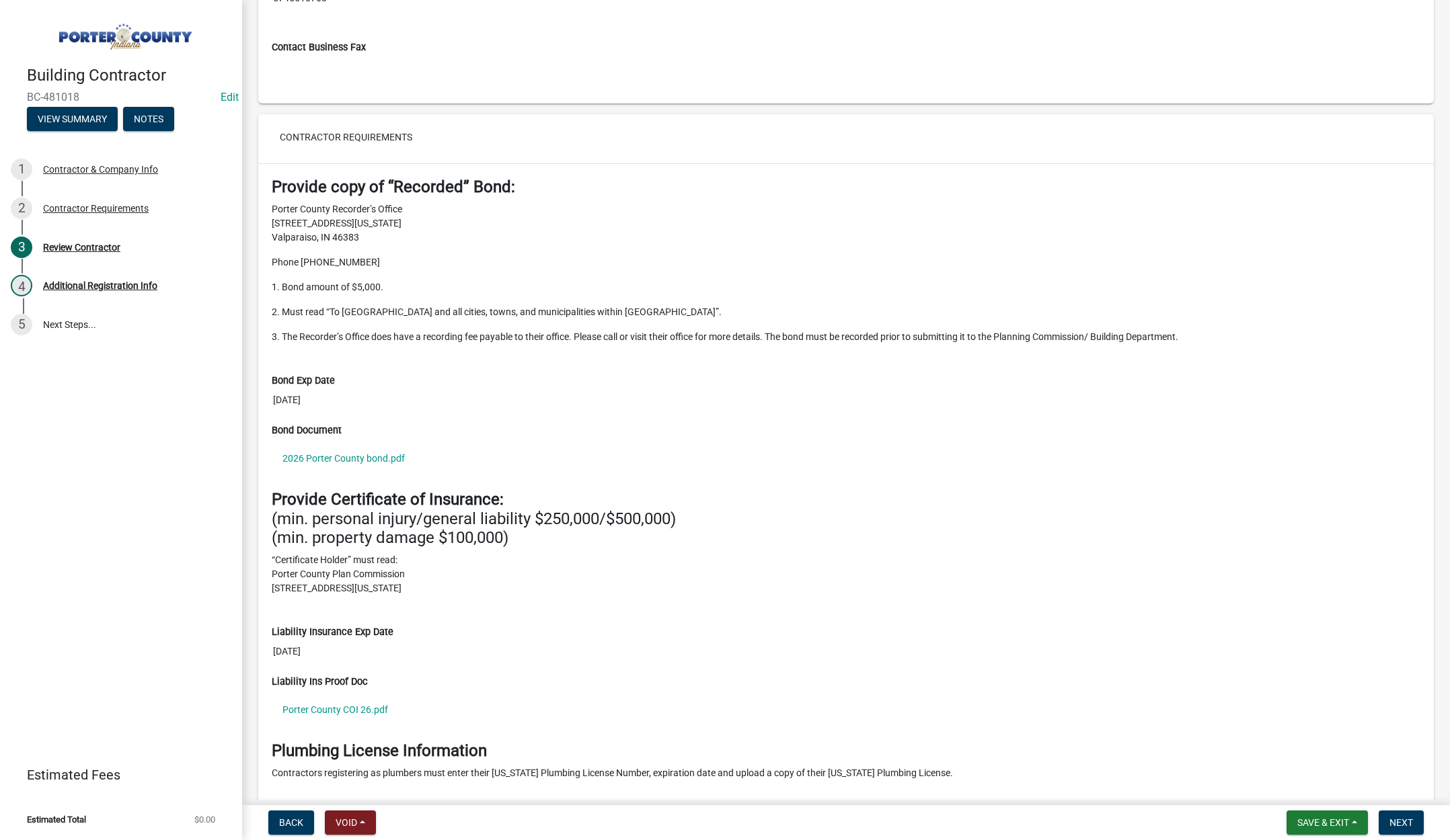
scroll to position [1143, 0]
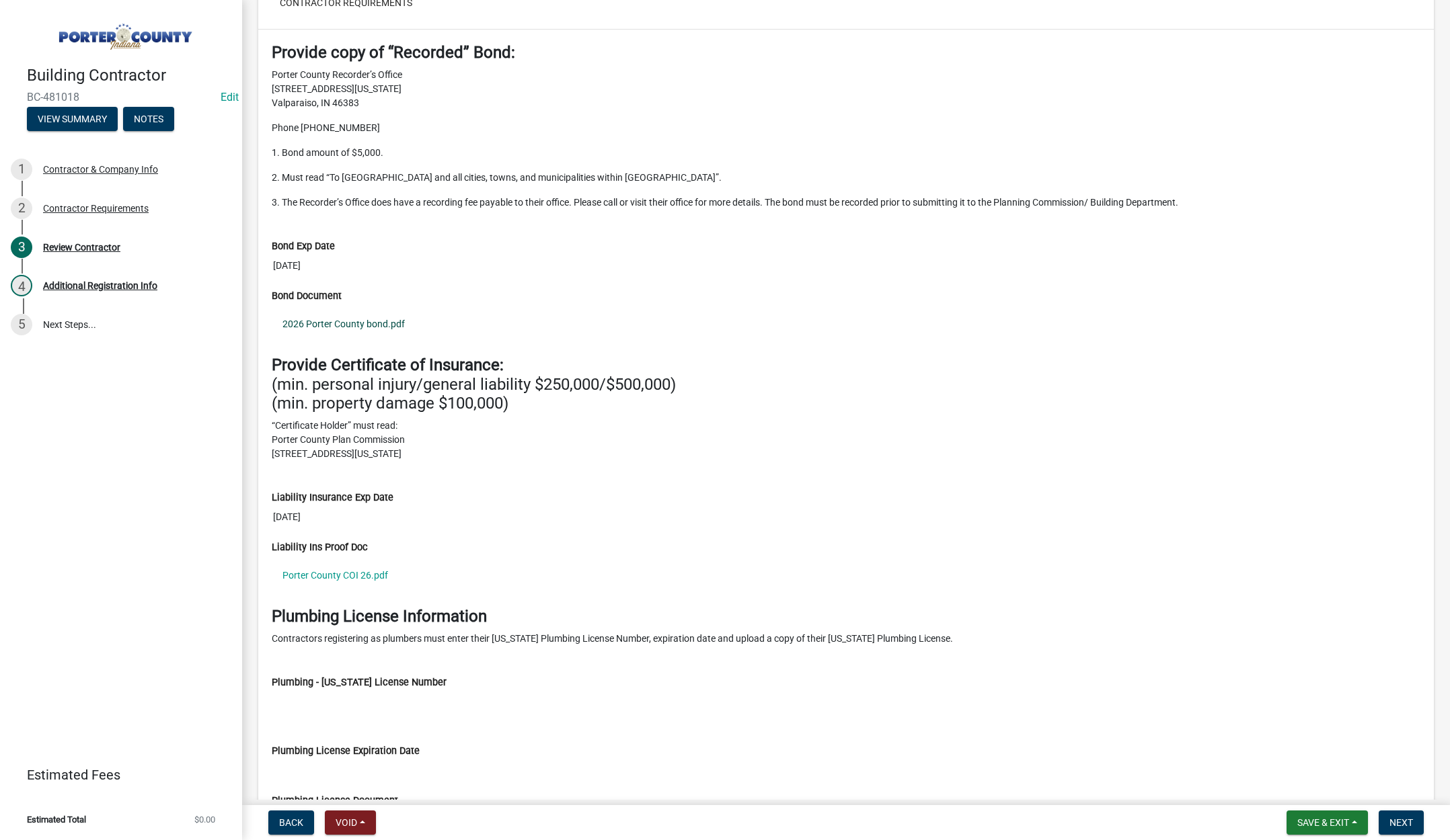
click at [349, 324] on link "2026 Porter County bond.pdf" at bounding box center [845, 323] width 1148 height 31
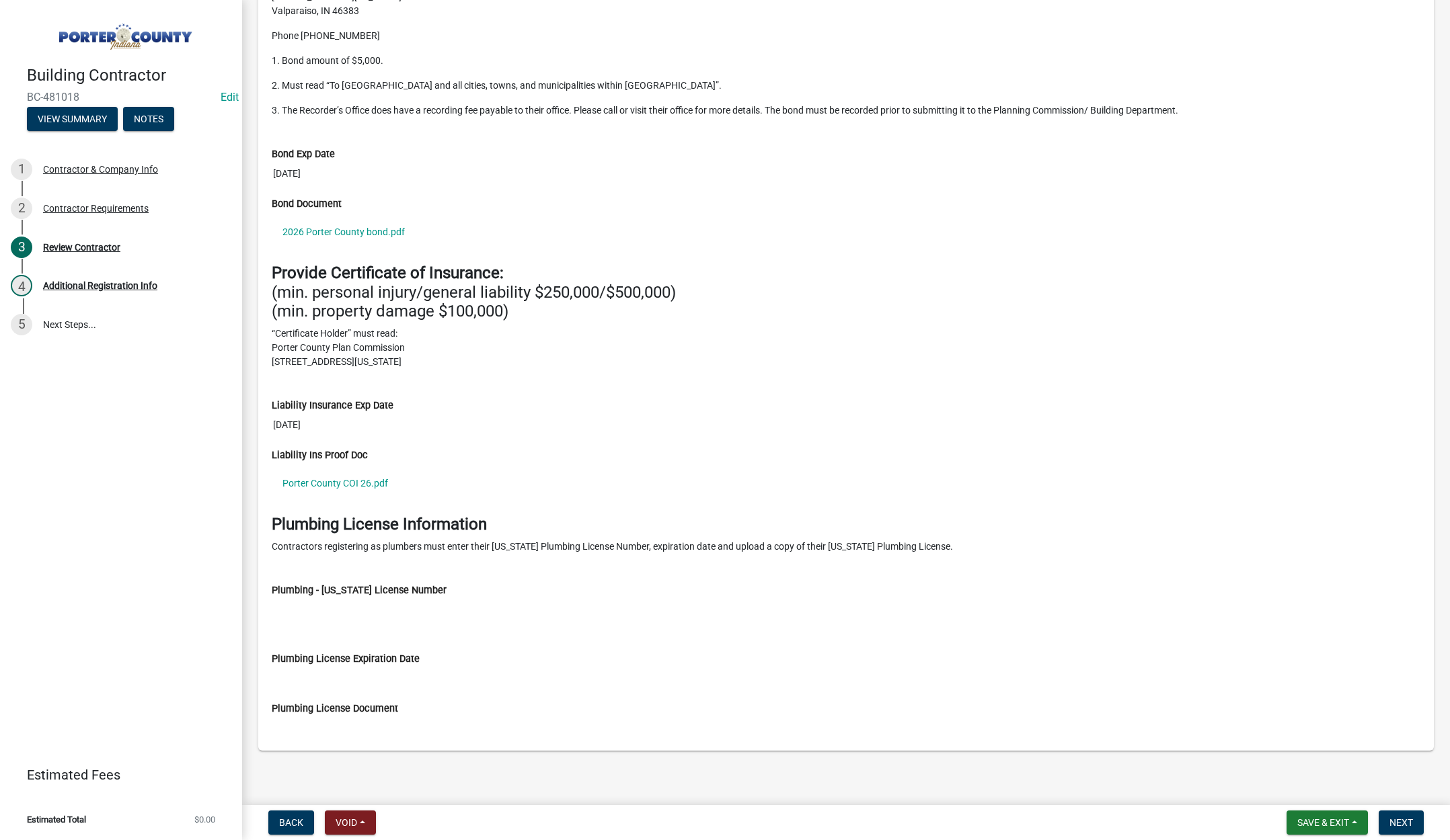
scroll to position [1238, 0]
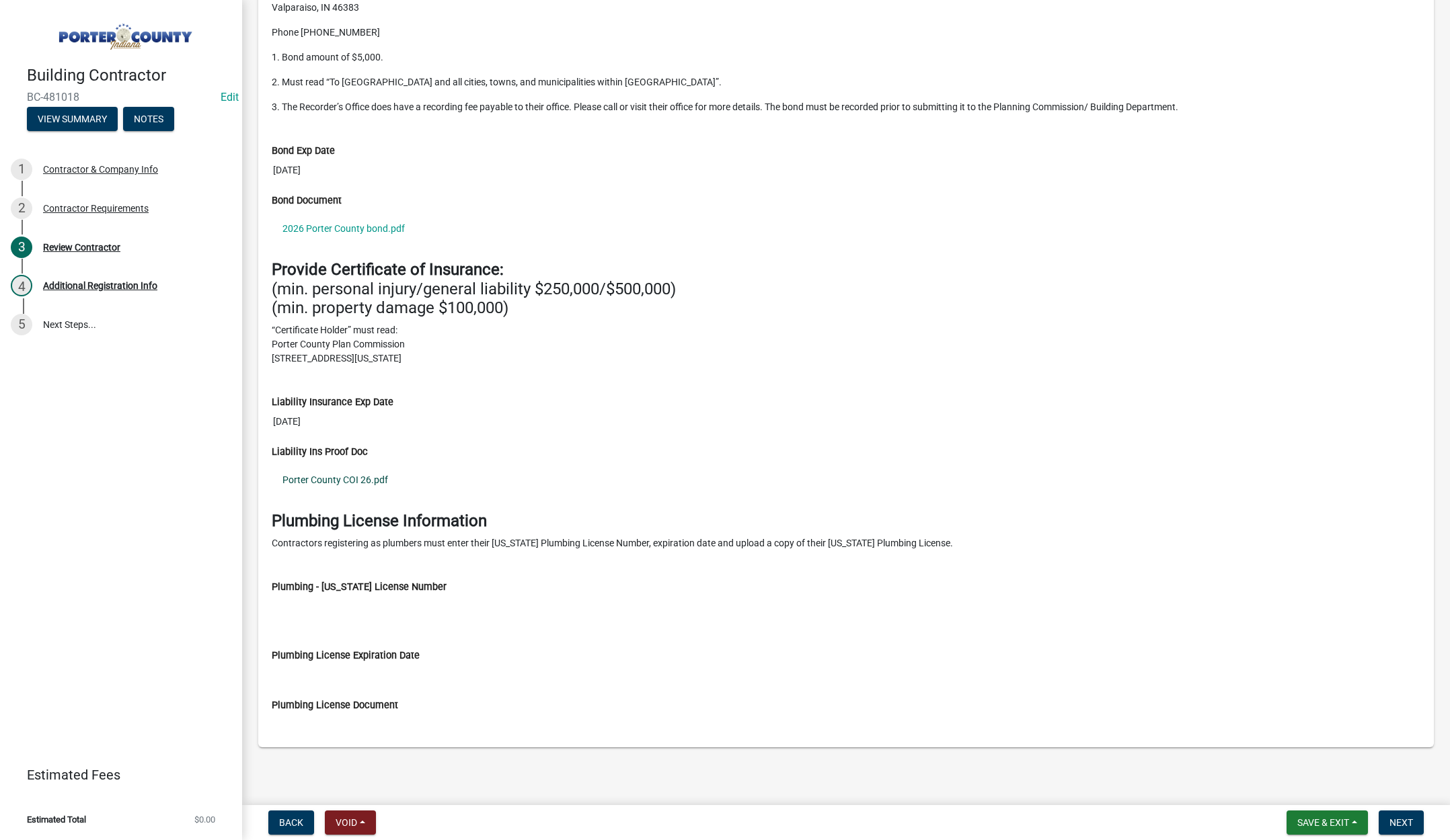
click at [356, 477] on link "Porter County COI 26.pdf" at bounding box center [845, 479] width 1148 height 31
click at [1399, 817] on span "Next" at bounding box center [1401, 822] width 24 height 11
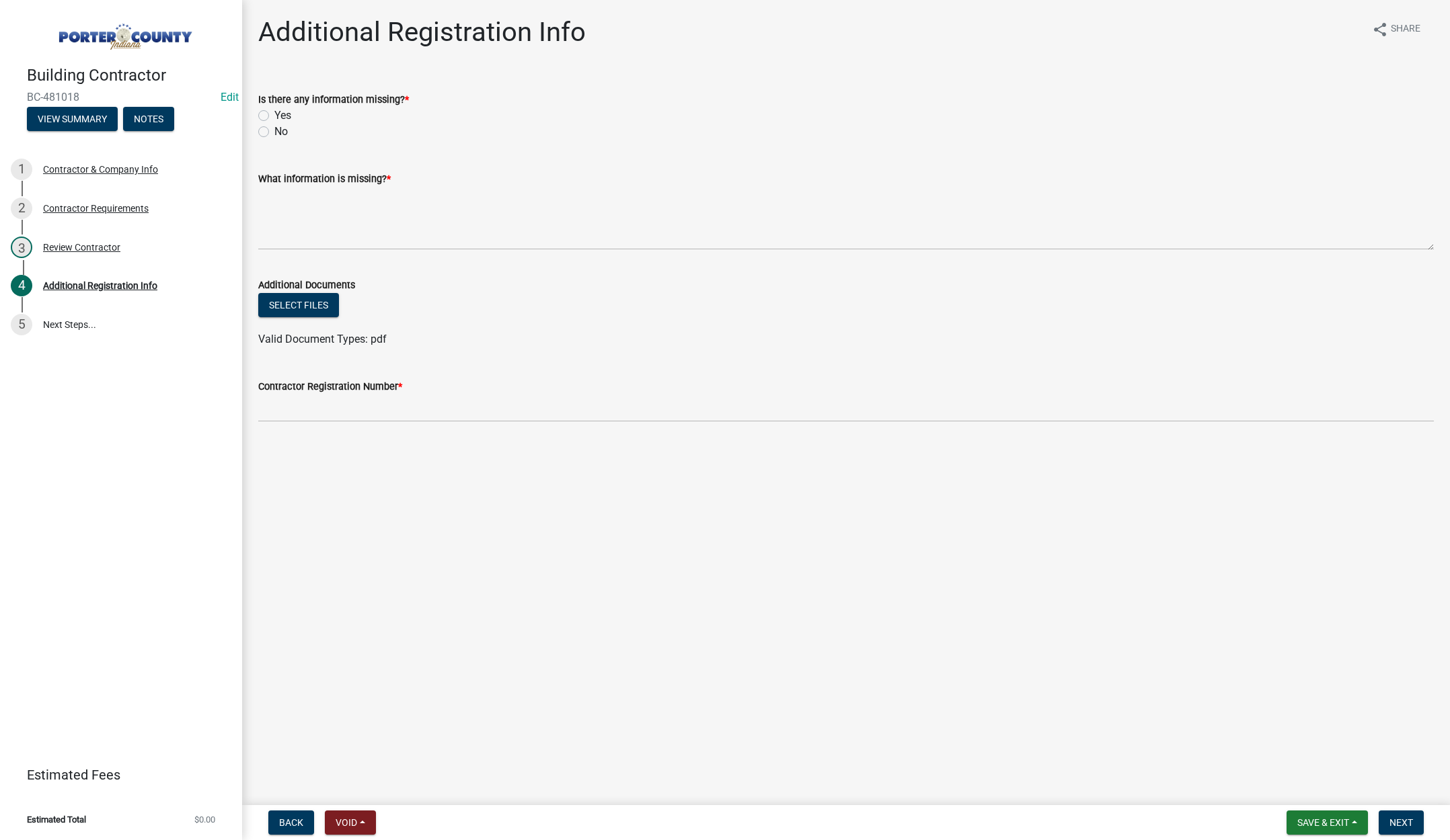
click at [274, 113] on label "Yes" at bounding box center [283, 115] width 17 height 16
click at [274, 113] on input "Yes" at bounding box center [279, 112] width 9 height 9
radio input "true"
click at [287, 199] on textarea "What information is missing? *" at bounding box center [845, 218] width 1176 height 63
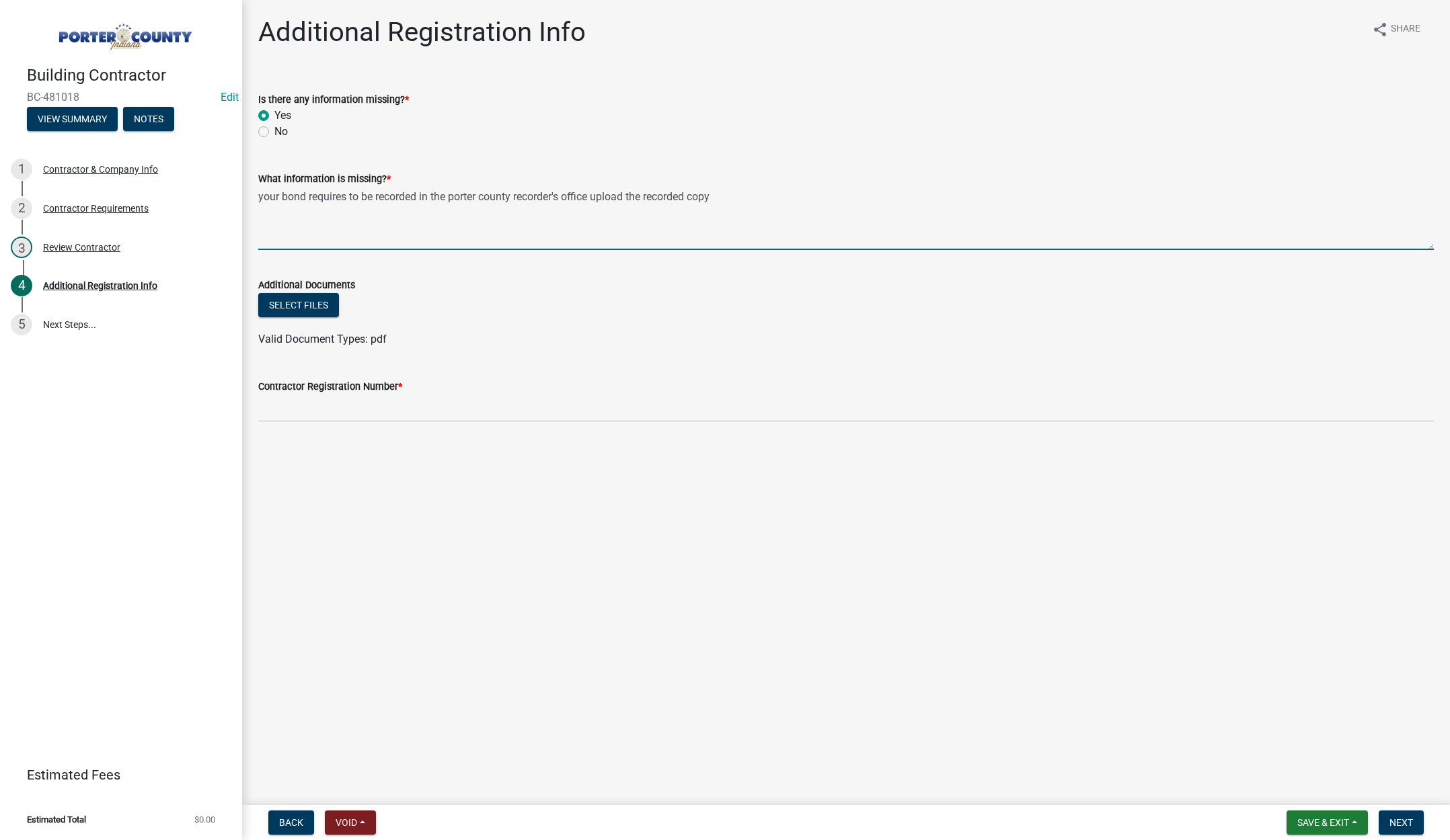
type textarea "your bond requires to be recorded in the porter county recorder's office upload…"
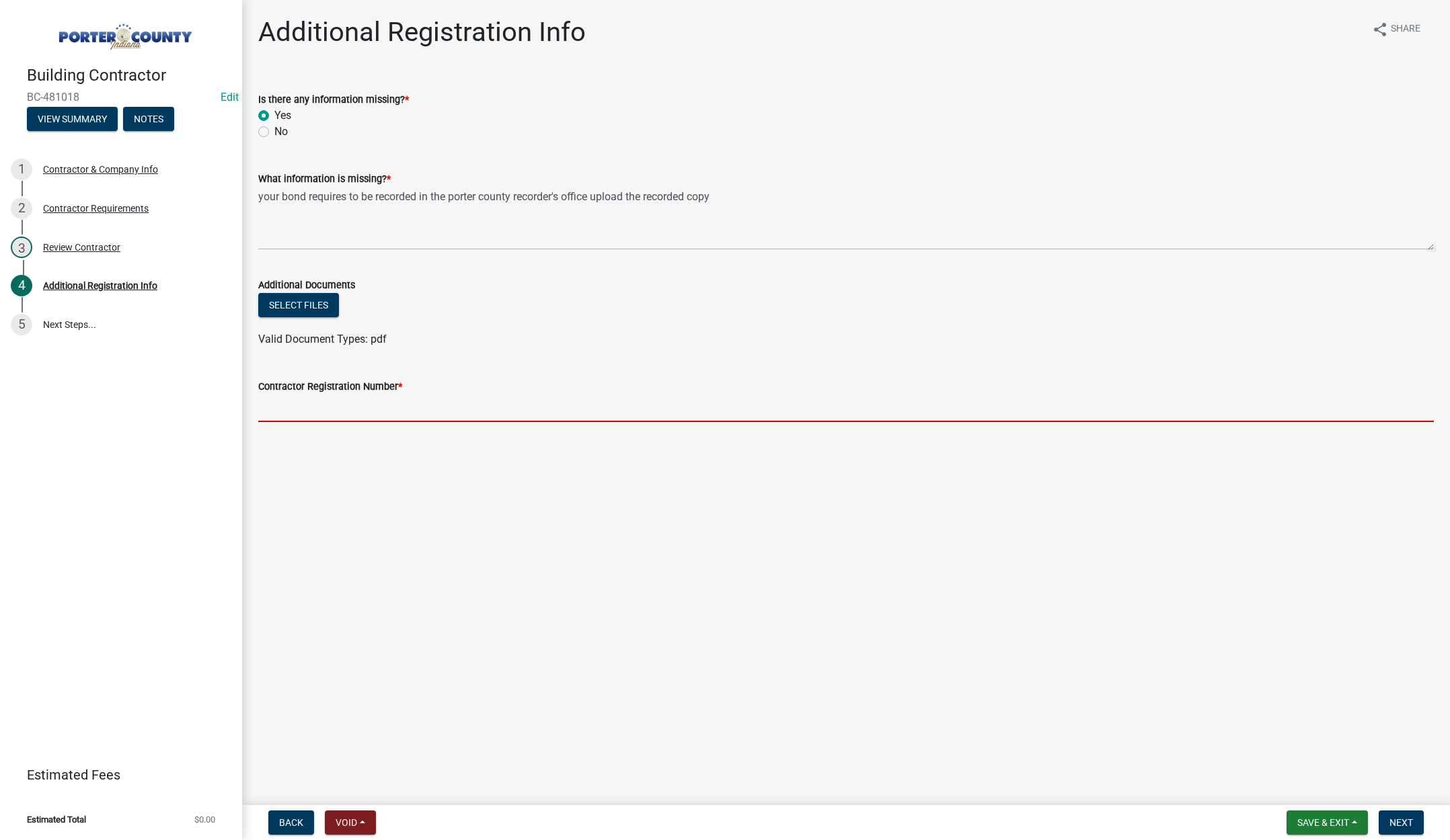
click at [331, 410] on input "Contractor Registration Number *" at bounding box center [845, 408] width 1176 height 28
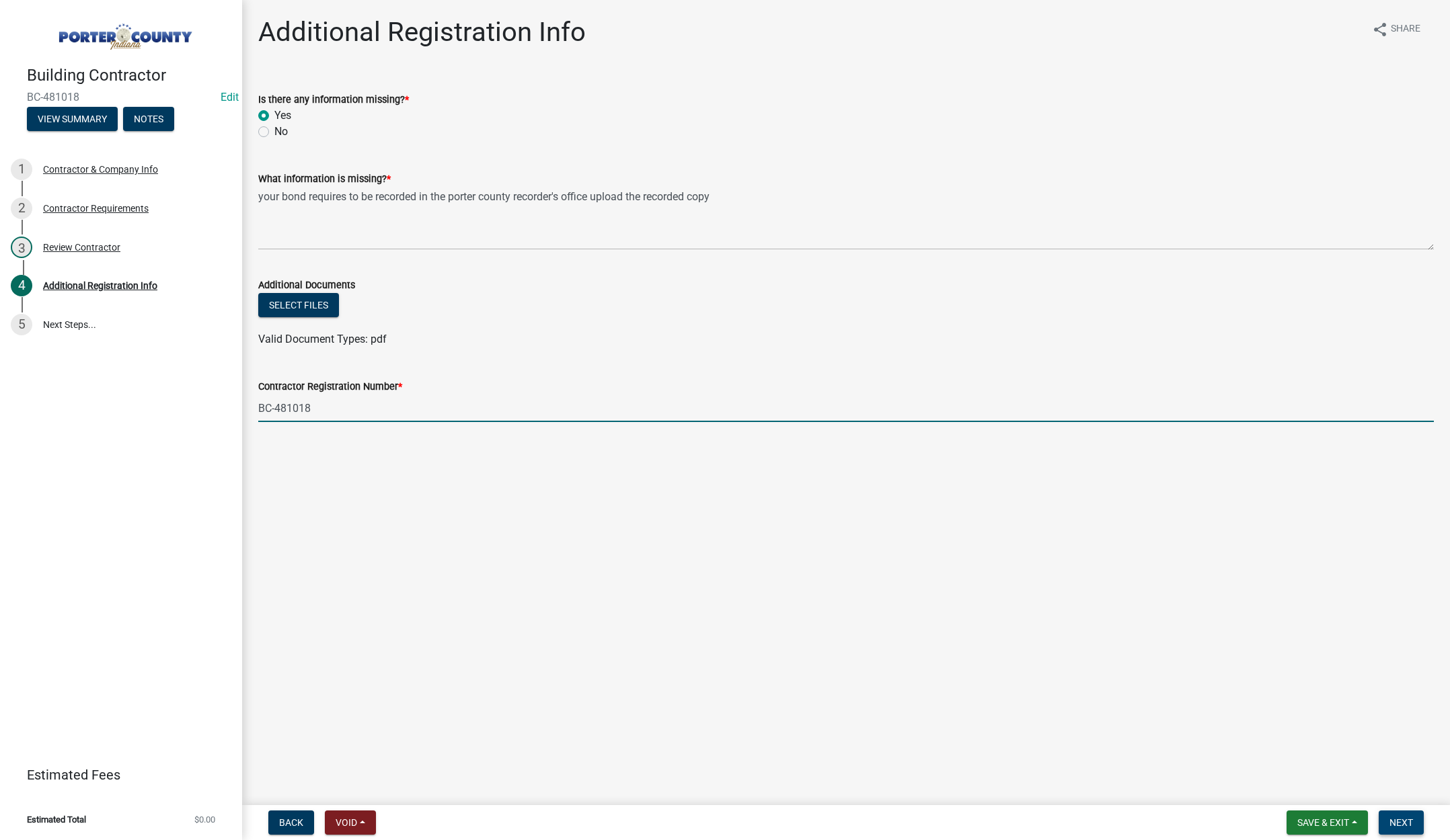
type input "BC-481018"
click at [1422, 820] on button "Next" at bounding box center [1401, 823] width 45 height 24
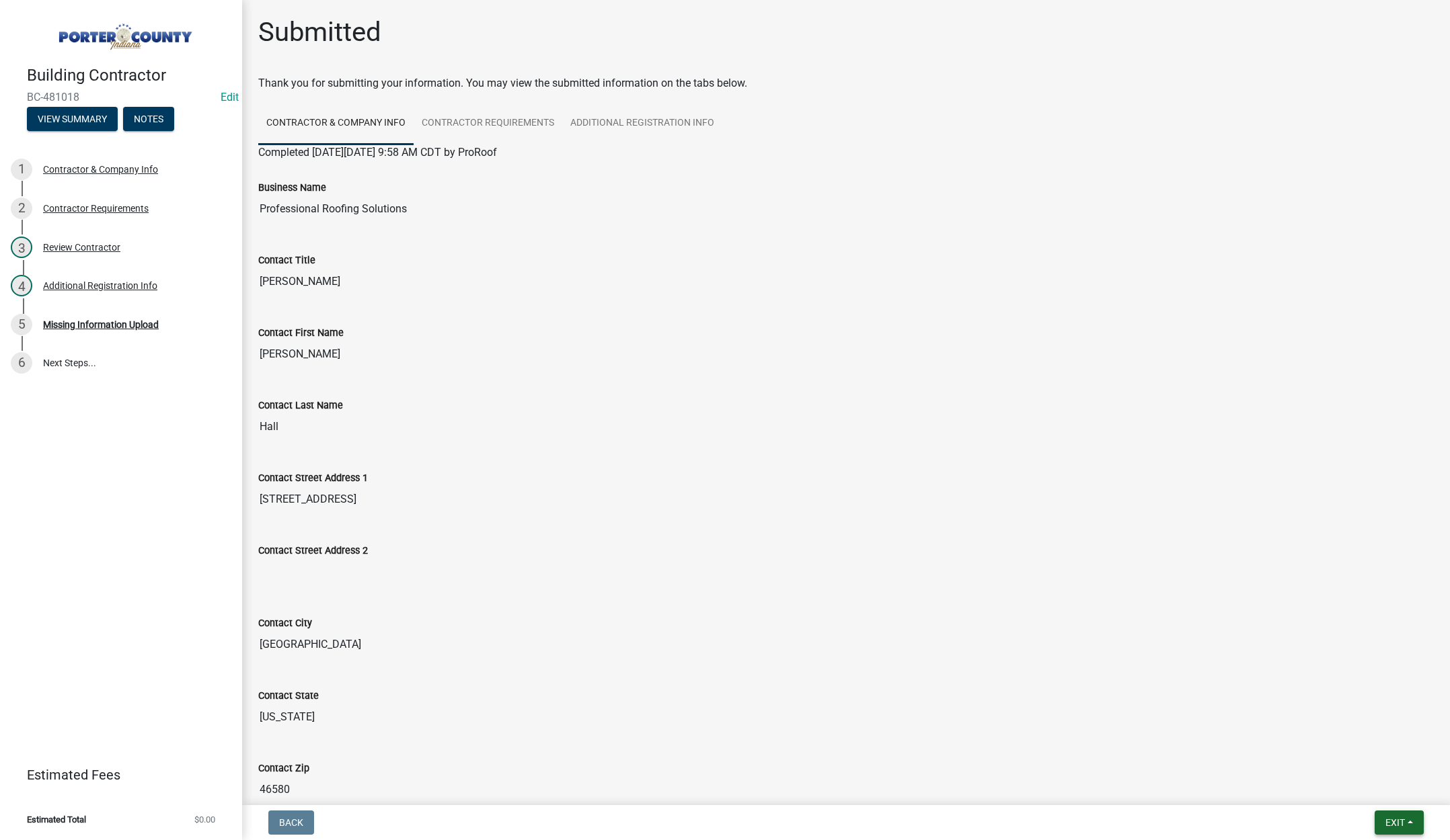
click at [1396, 820] on span "Exit" at bounding box center [1394, 822] width 19 height 11
click at [1385, 789] on button "Save & Exit" at bounding box center [1369, 787] width 108 height 32
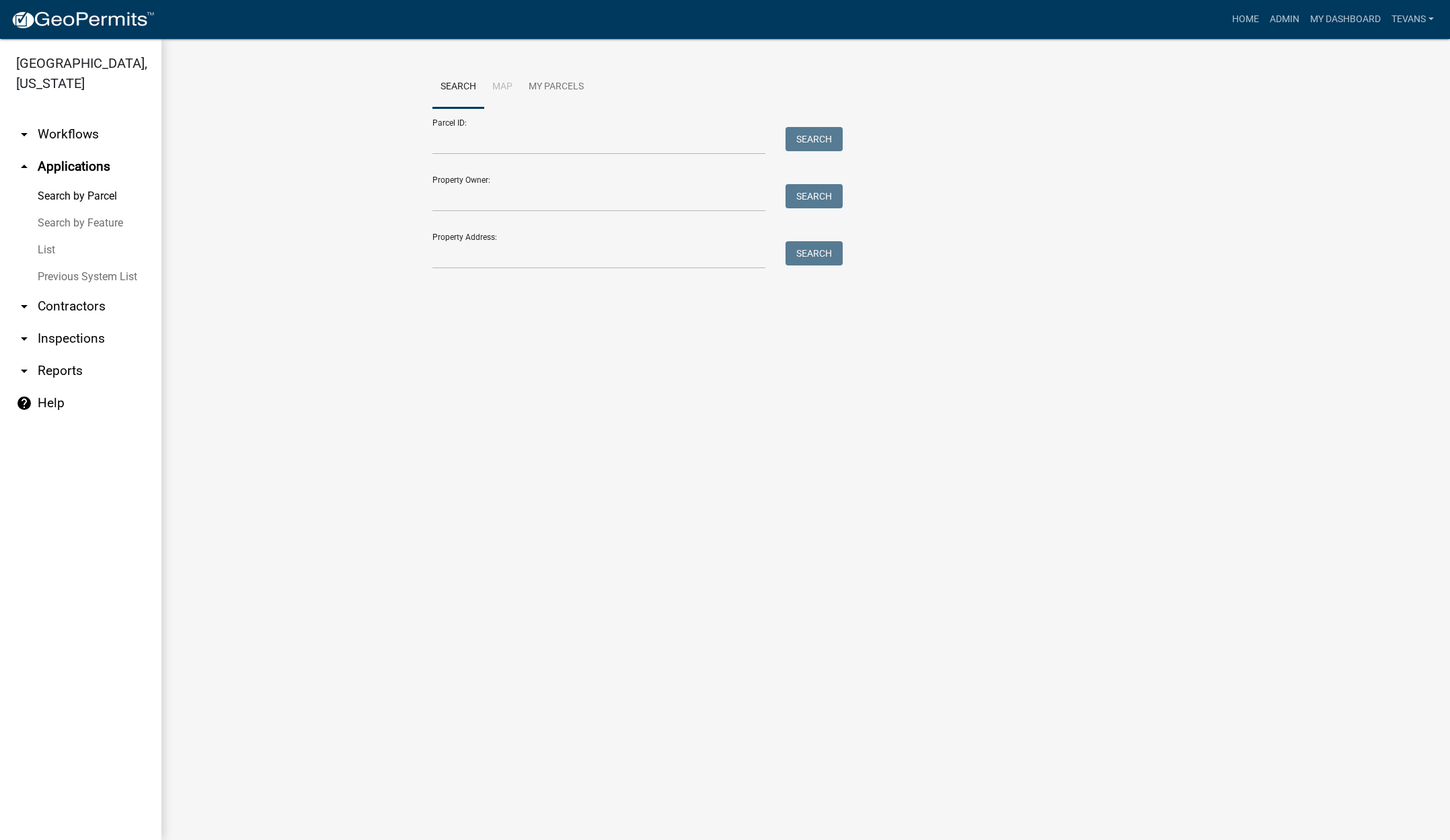
click at [46, 291] on link "arrow_drop_down Contractors" at bounding box center [81, 306] width 161 height 32
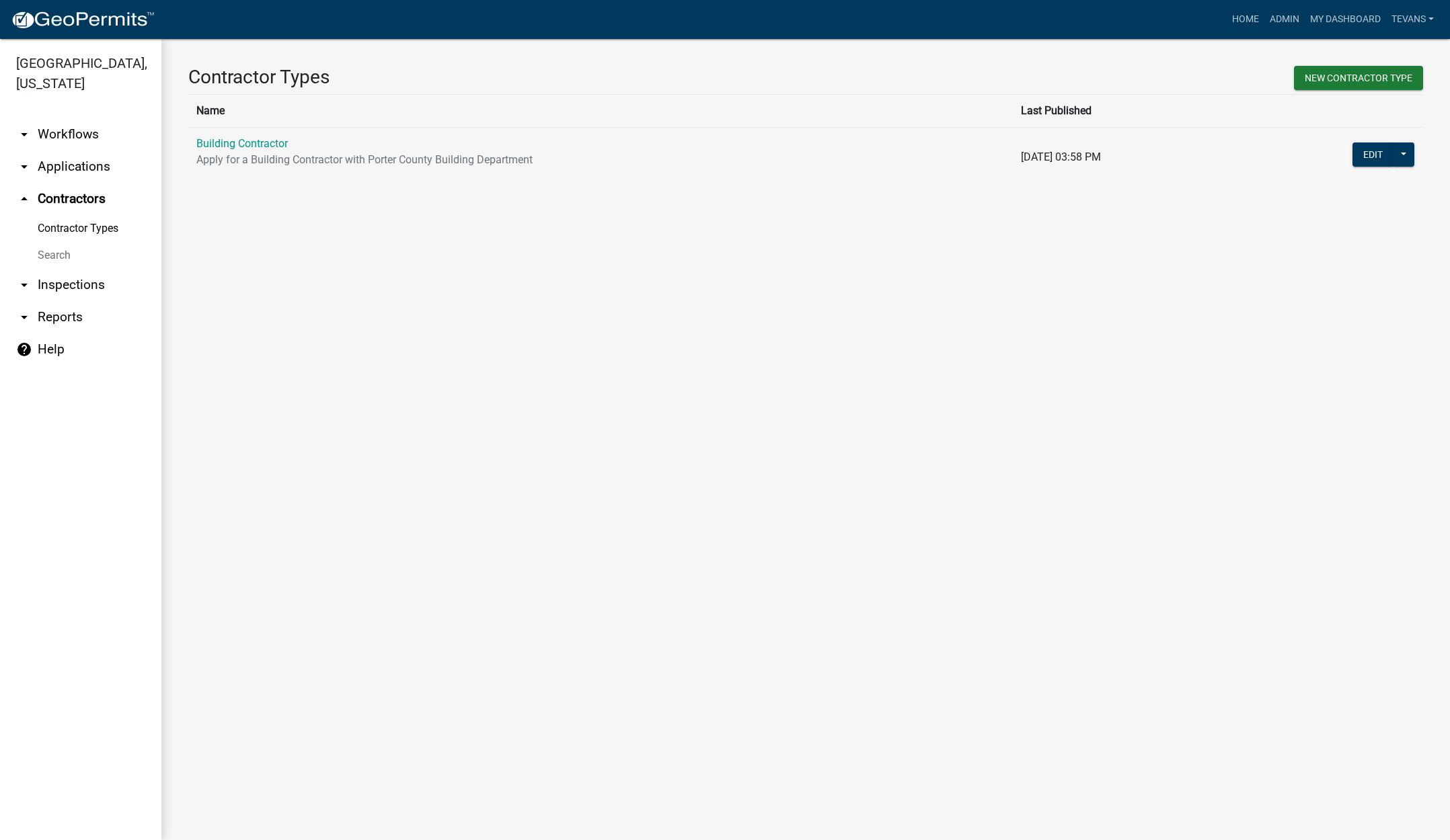
click at [52, 242] on link "Search" at bounding box center [81, 256] width 161 height 27
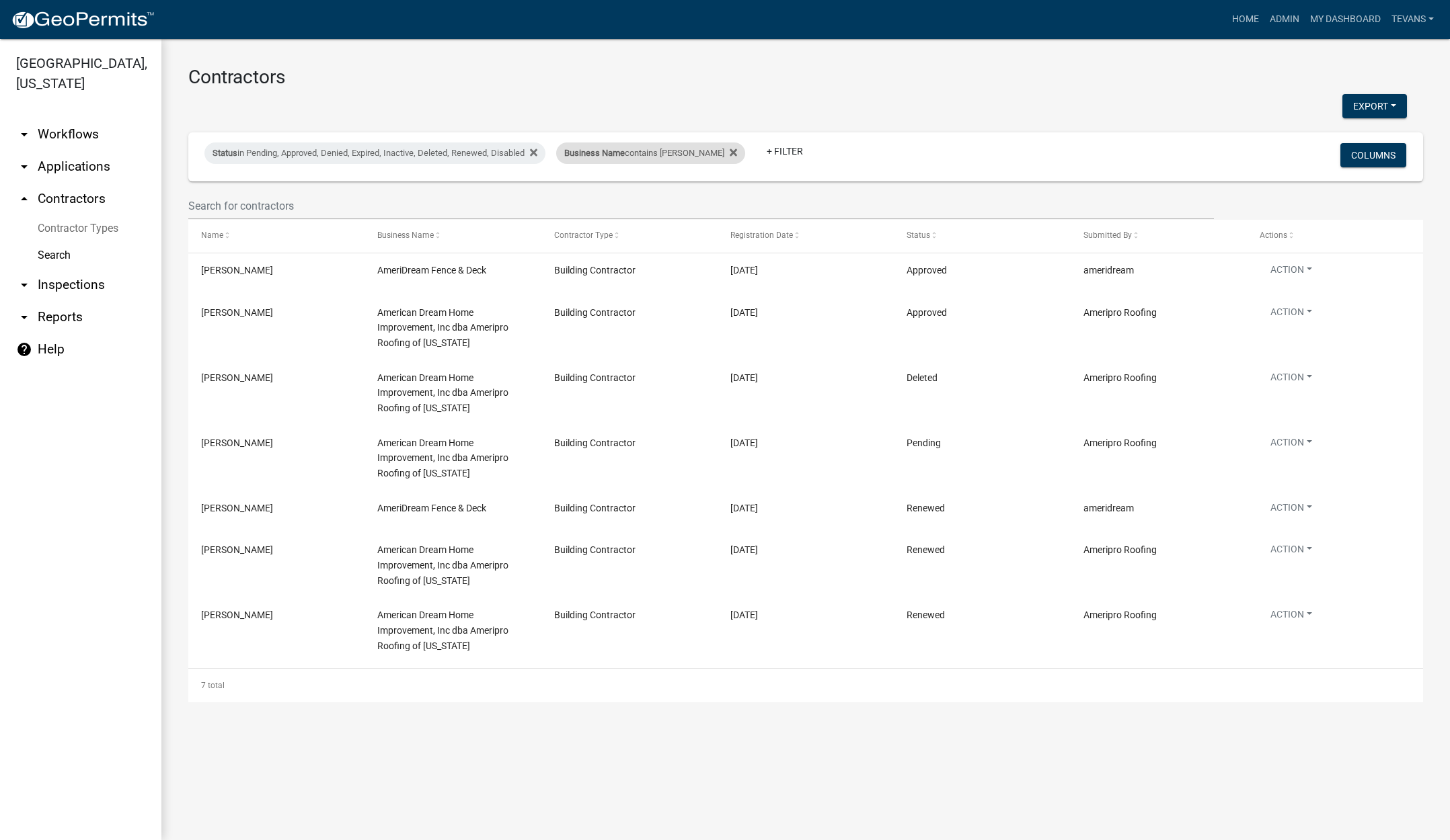
click at [646, 160] on div "Business Name contains ameri drea" at bounding box center [650, 153] width 189 height 21
click at [647, 203] on input "ameri drea" at bounding box center [649, 203] width 123 height 28
click at [647, 202] on input "ameri drea" at bounding box center [649, 203] width 123 height 28
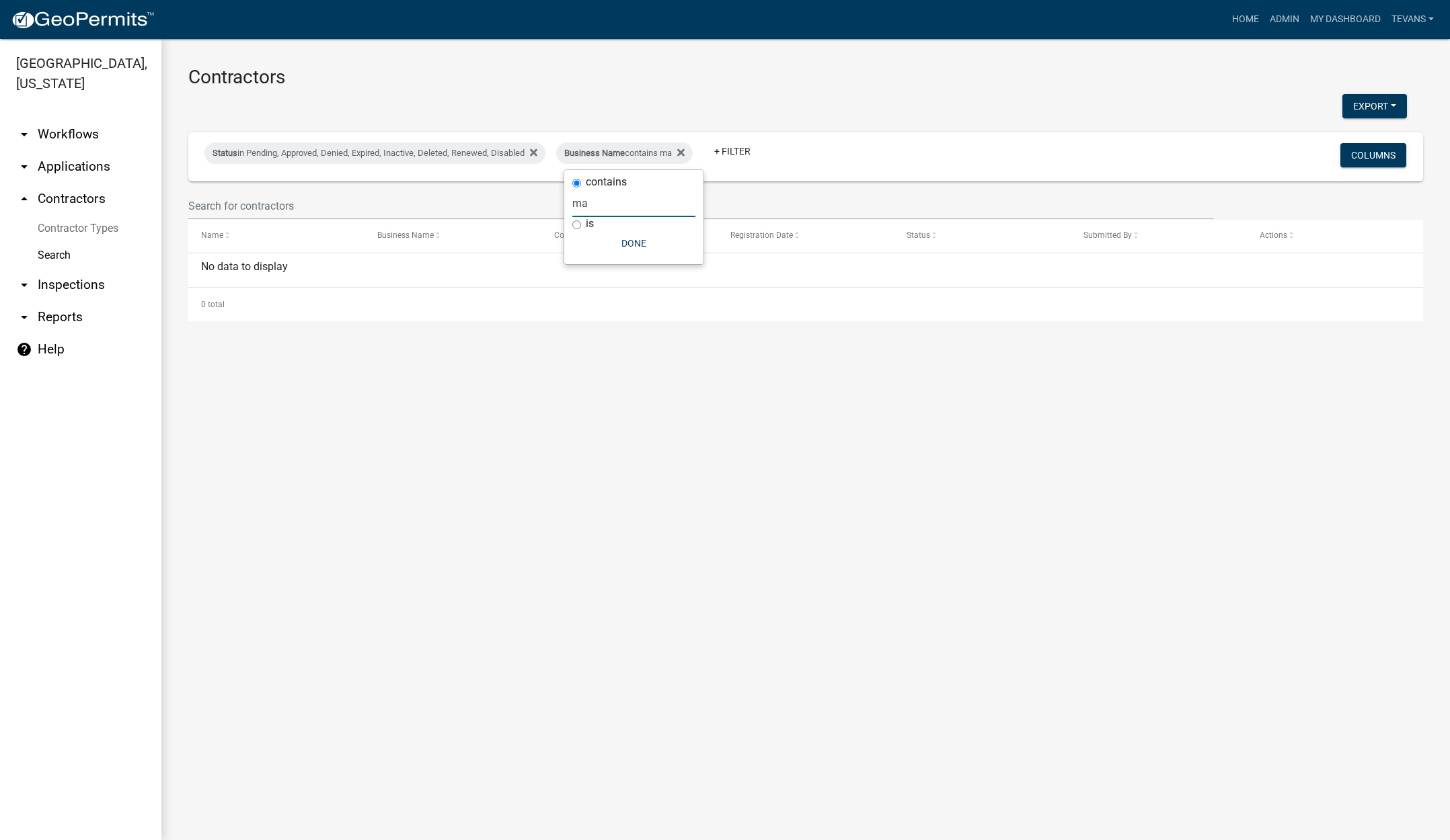
type input "m"
type input "valpo la"
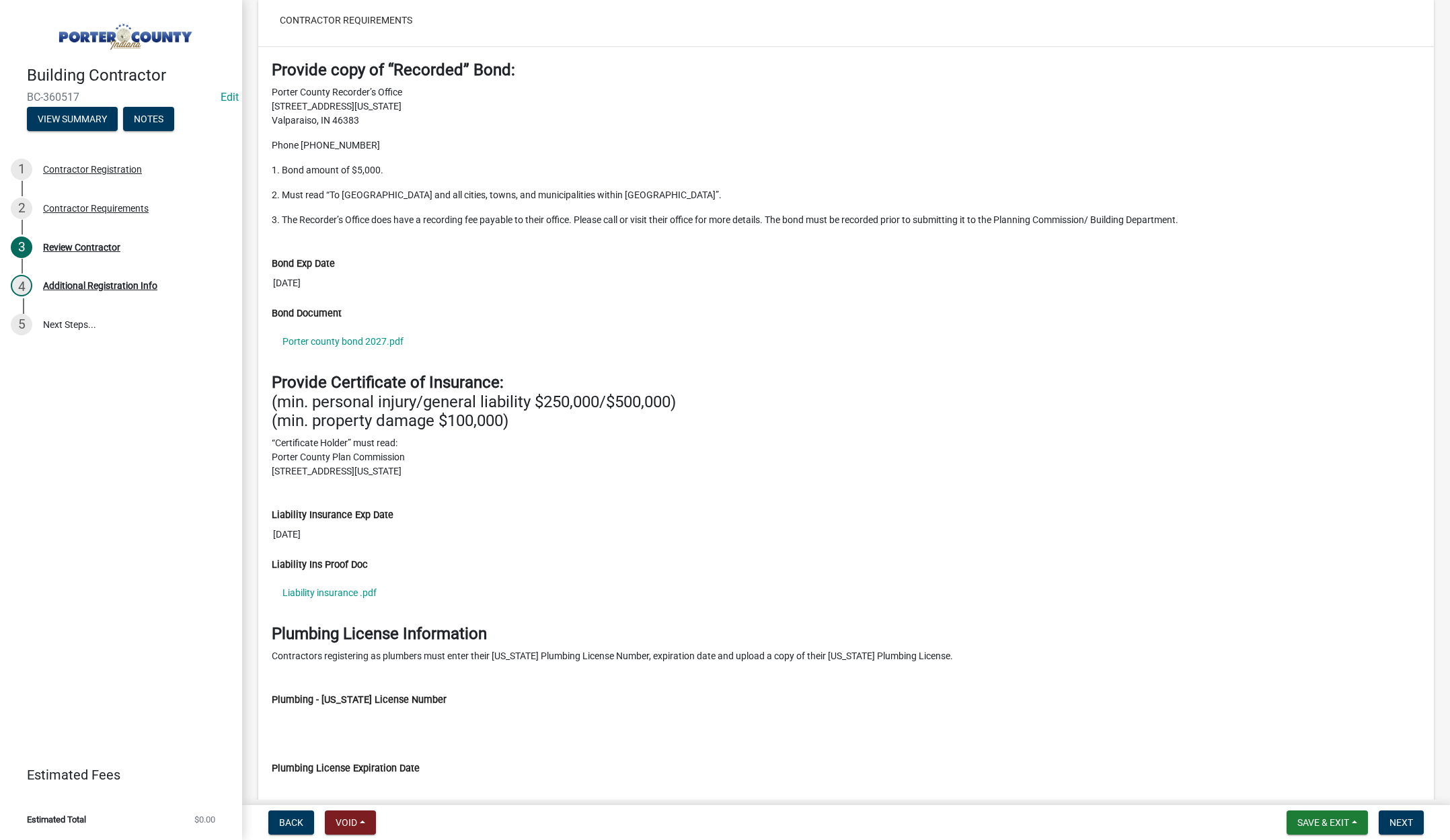
scroll to position [1344, 0]
click at [336, 340] on link "Porter county bond 2027.pdf" at bounding box center [845, 340] width 1148 height 31
click at [325, 596] on link "Liability insurance .pdf" at bounding box center [845, 591] width 1148 height 31
click at [1402, 820] on span "Next" at bounding box center [1401, 822] width 24 height 11
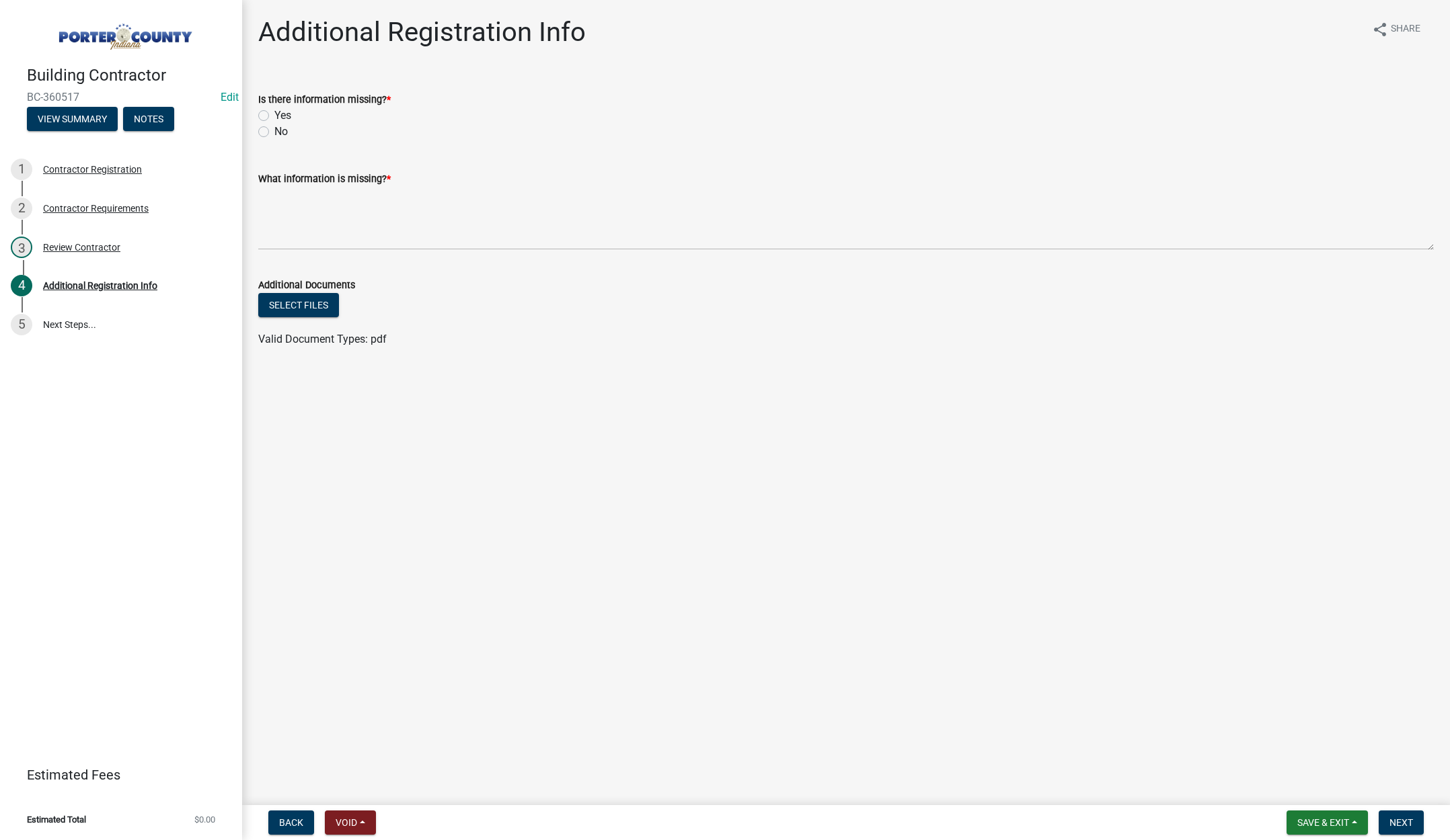
click at [274, 114] on label "Yes" at bounding box center [283, 115] width 17 height 16
click at [274, 114] on input "Yes" at bounding box center [279, 112] width 9 height 9
radio input "true"
click at [307, 207] on textarea "What information is missing? *" at bounding box center [845, 218] width 1176 height 63
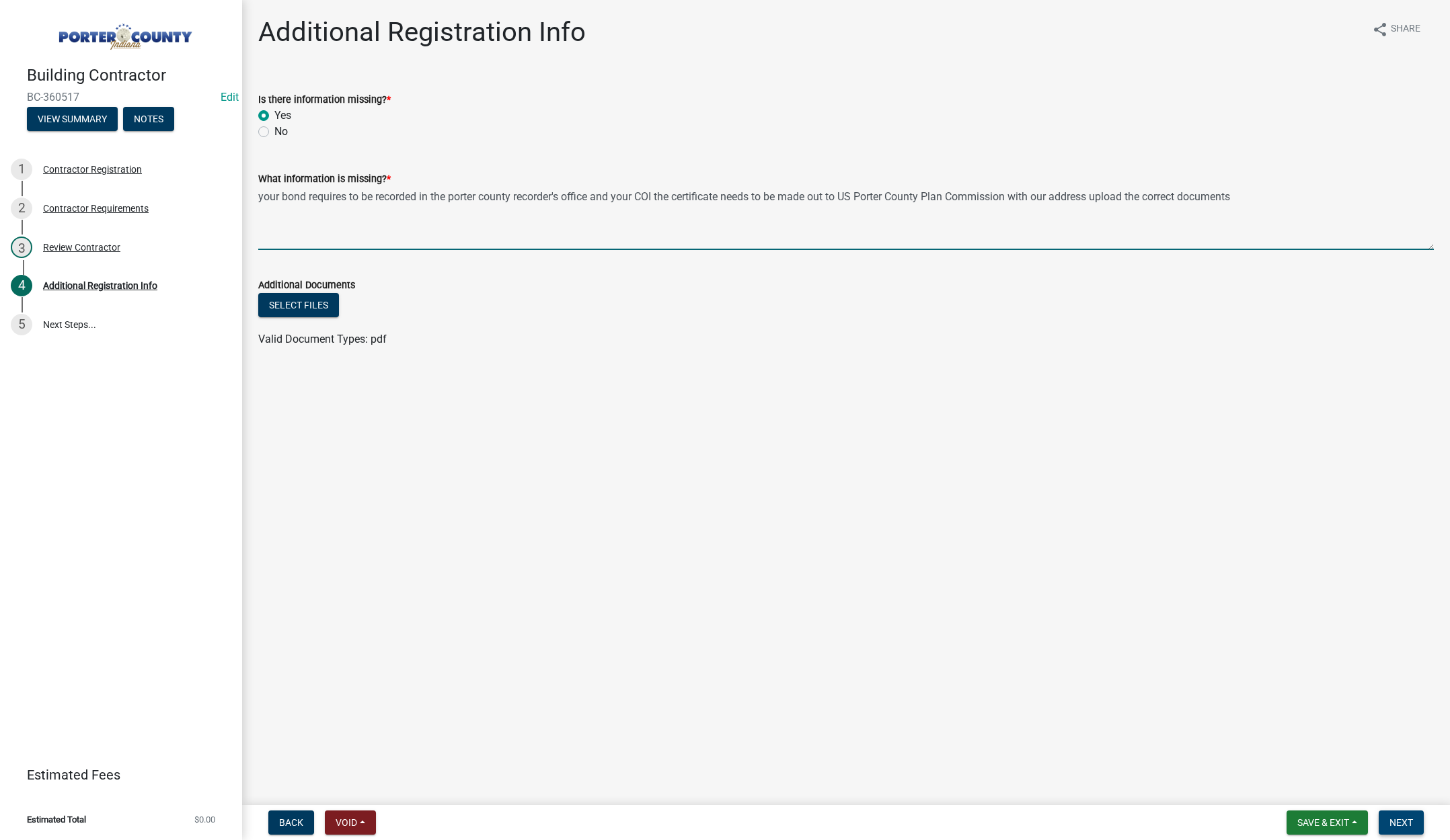
type textarea "your bond requires to be recorded in the porter county recorder's office and yo…"
click at [1398, 819] on span "Next" at bounding box center [1401, 822] width 24 height 11
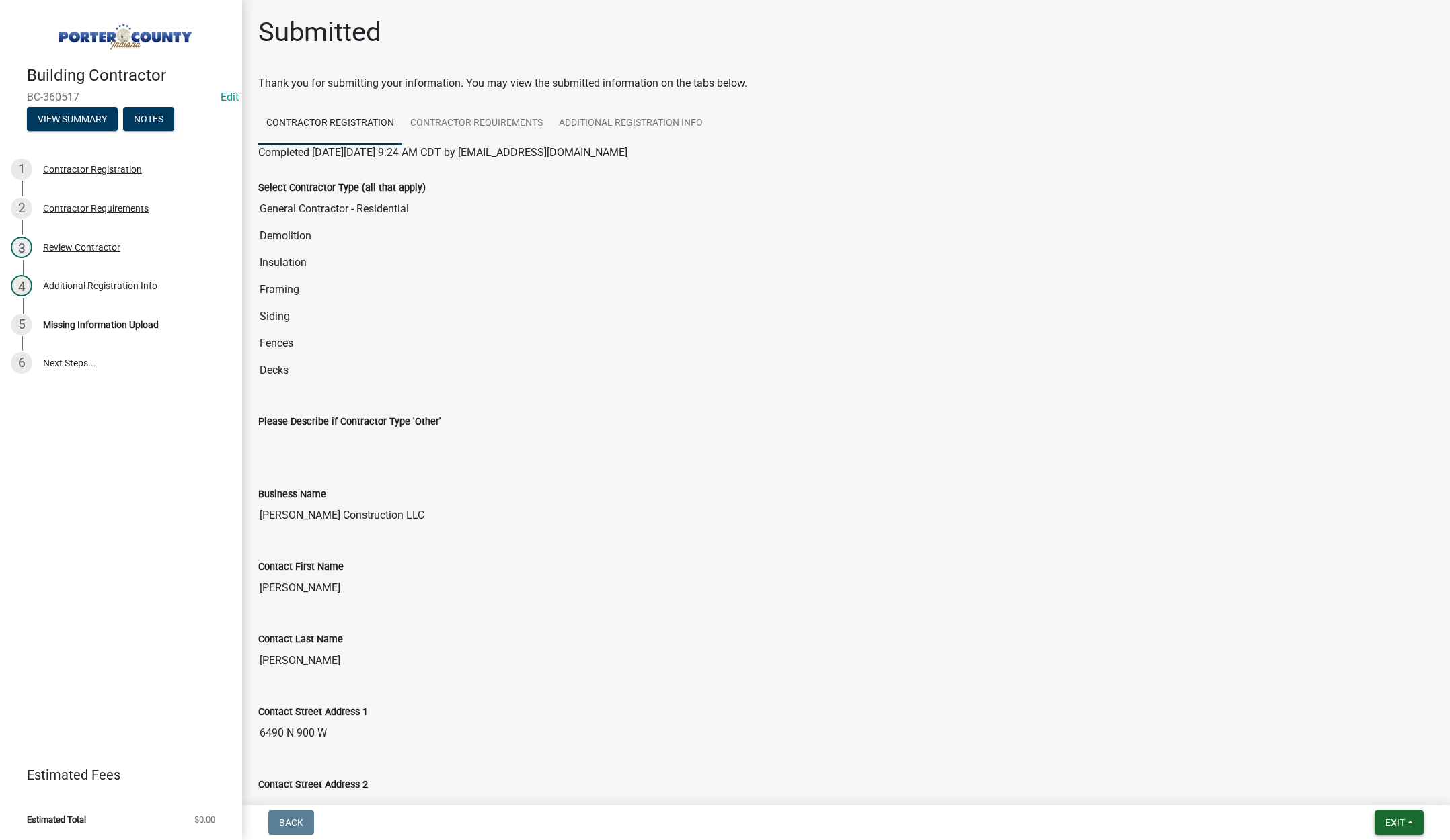
click at [1391, 820] on span "Exit" at bounding box center [1394, 822] width 19 height 11
drag, startPoint x: 1352, startPoint y: 789, endPoint x: 1349, endPoint y: 782, distance: 7.6
click at [1352, 789] on button "Save & Exit" at bounding box center [1369, 787] width 108 height 32
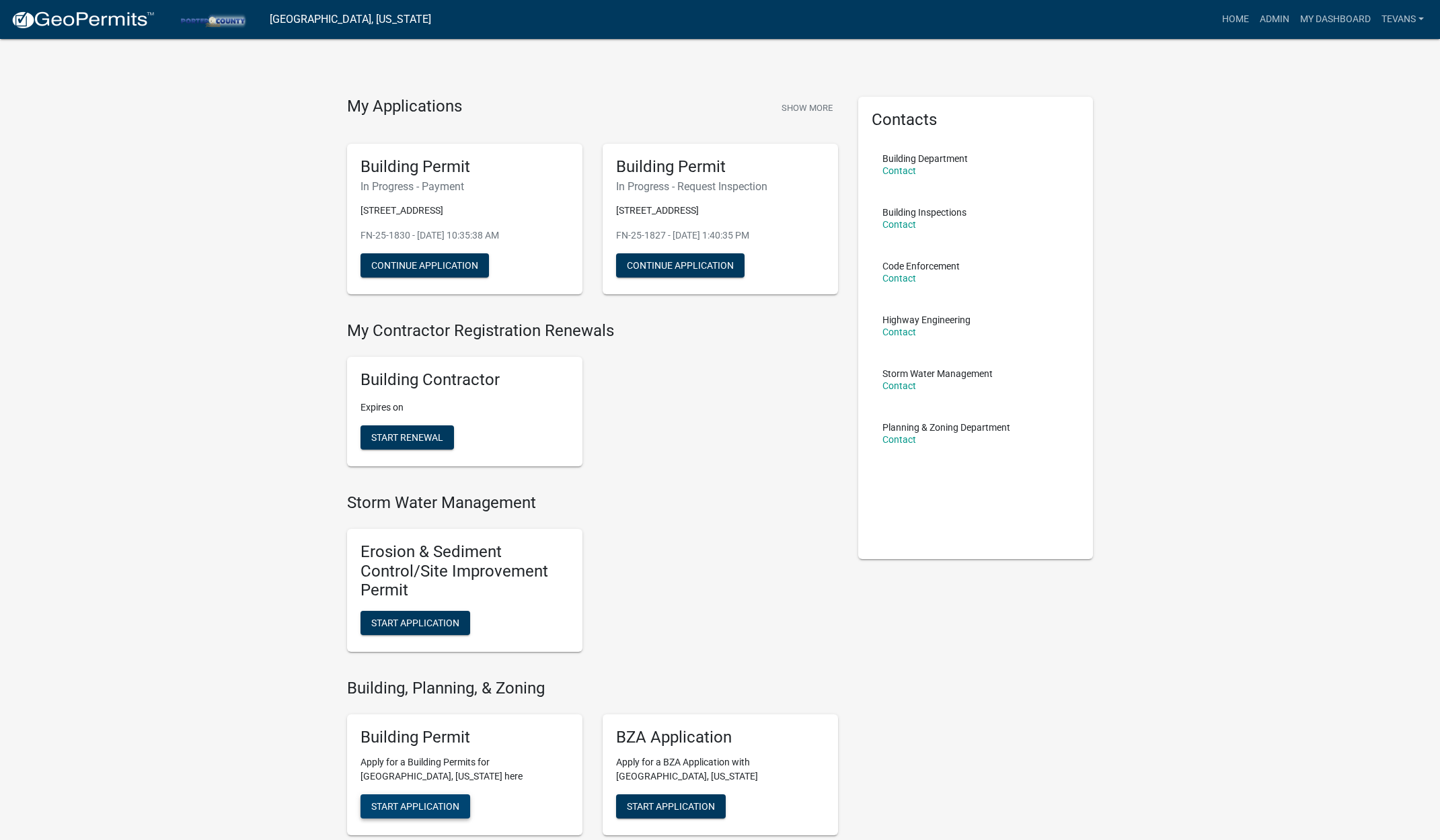
click at [403, 801] on span "Start Application" at bounding box center [416, 806] width 88 height 11
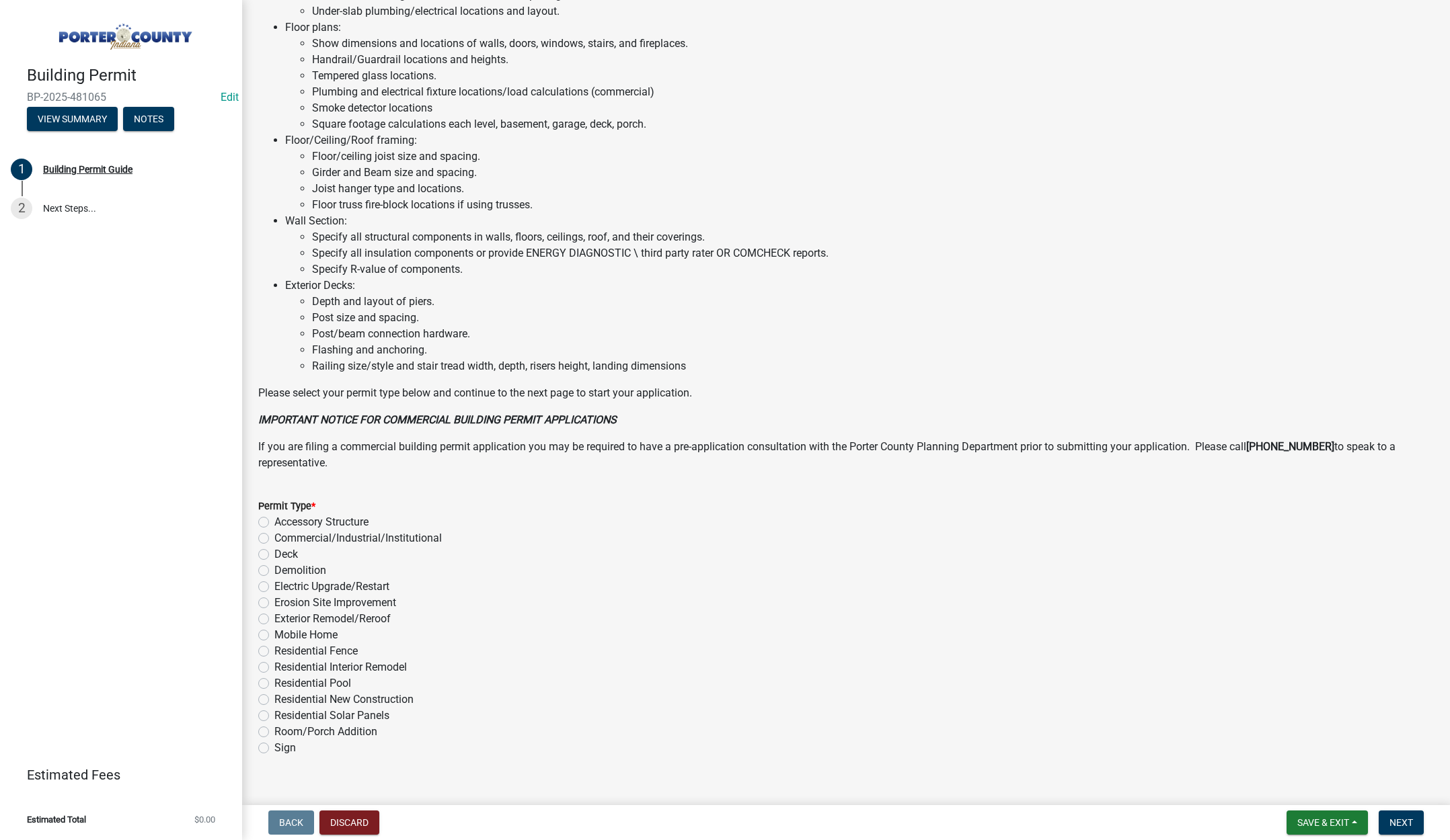
scroll to position [664, 0]
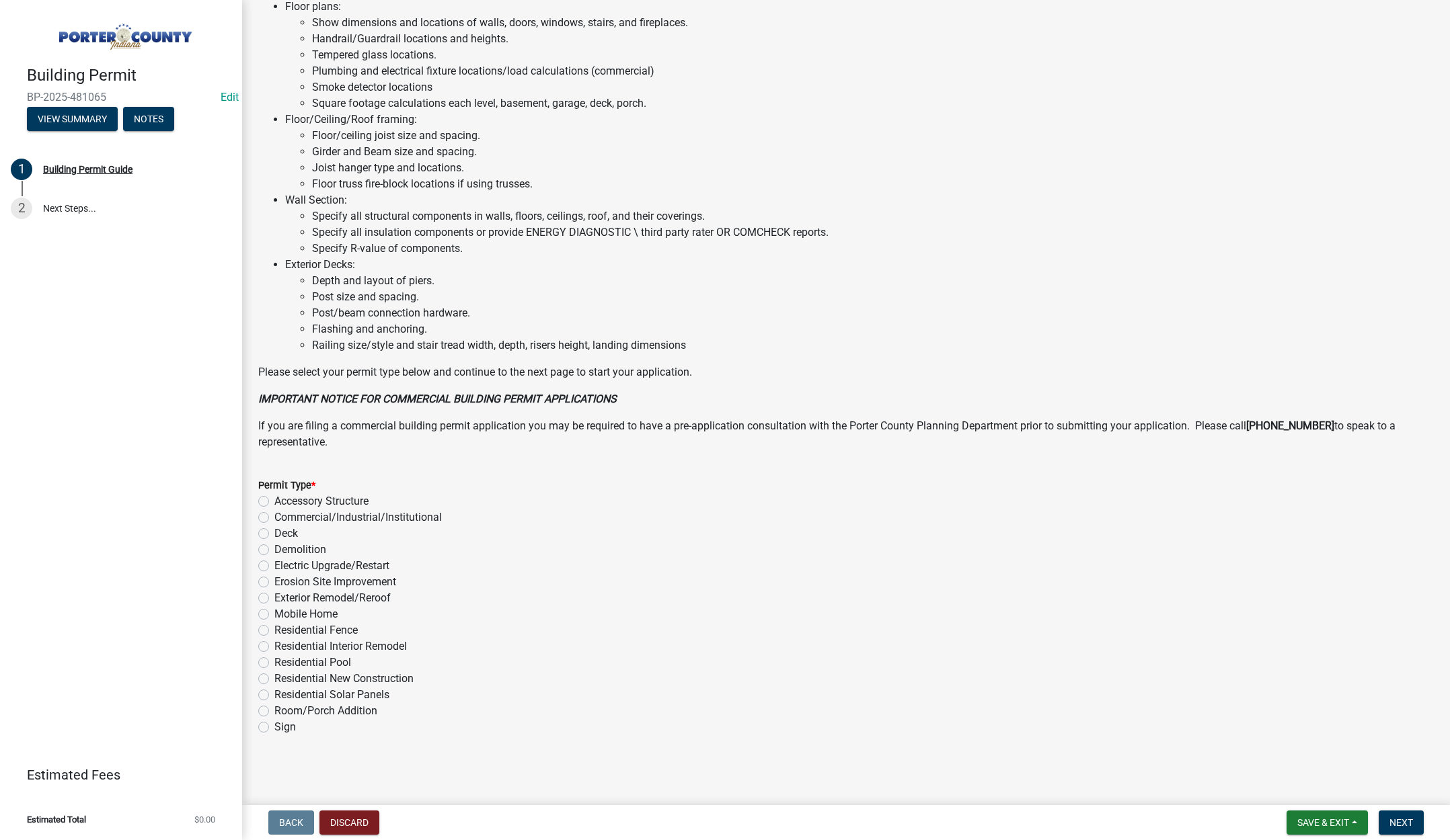
drag, startPoint x: 260, startPoint y: 629, endPoint x: 268, endPoint y: 628, distance: 8.1
click at [274, 628] on label "Residential Fence" at bounding box center [316, 631] width 83 height 16
click at [274, 628] on input "Residential Fence" at bounding box center [279, 627] width 9 height 9
radio input "true"
click at [1394, 817] on span "Next" at bounding box center [1401, 822] width 24 height 11
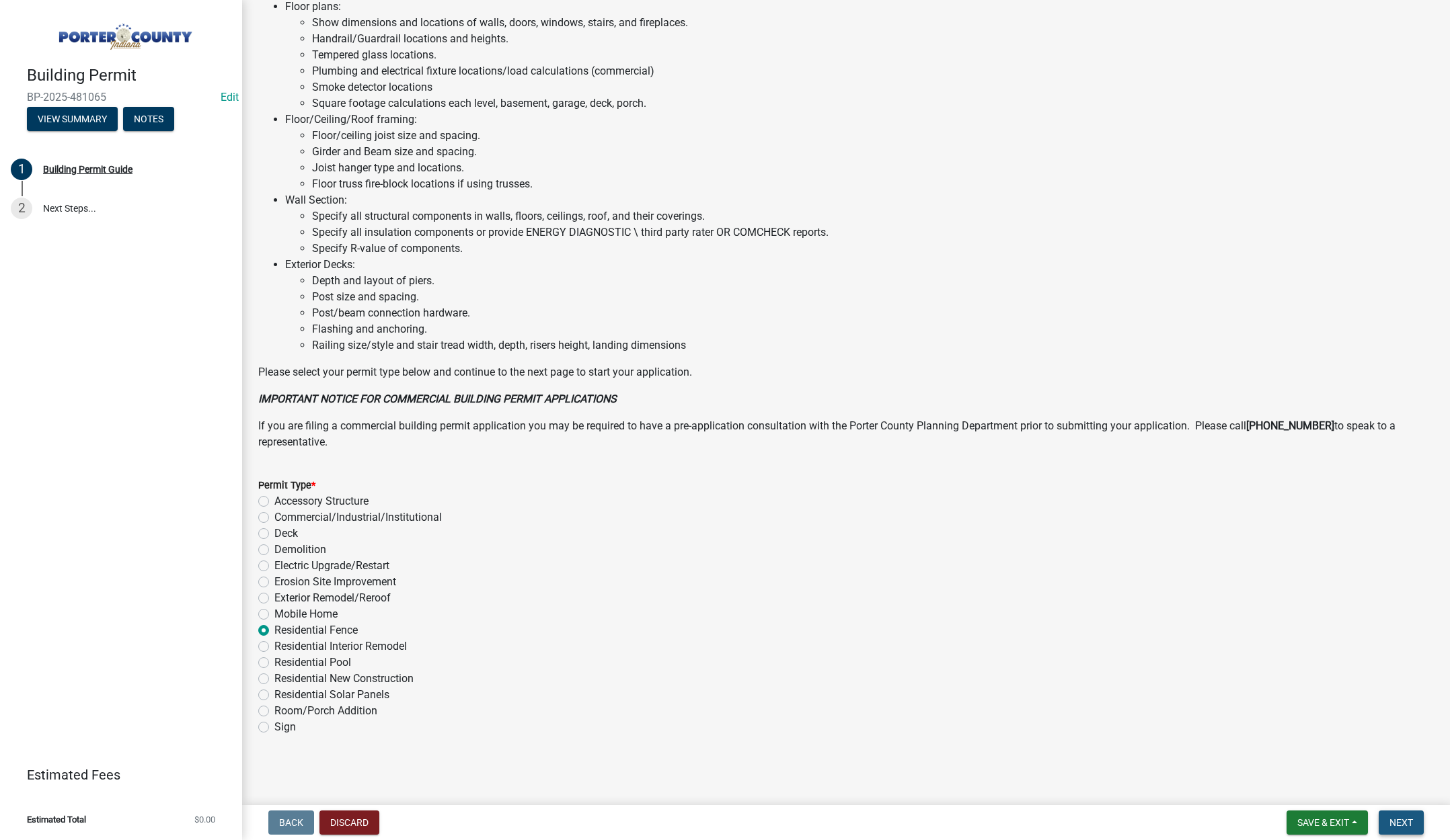
scroll to position [0, 0]
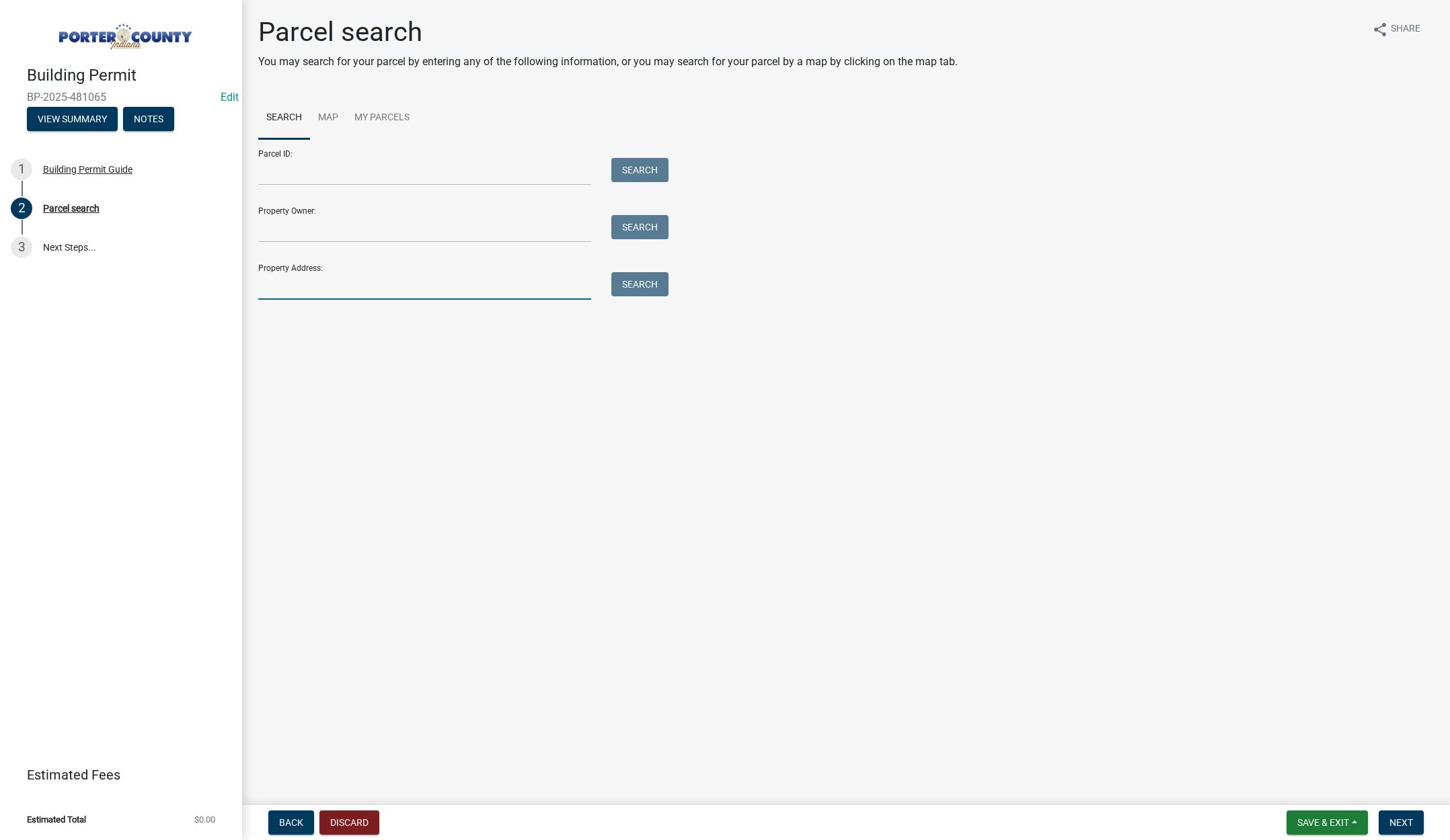
click at [329, 289] on input "Property Address:" at bounding box center [424, 286] width 333 height 28
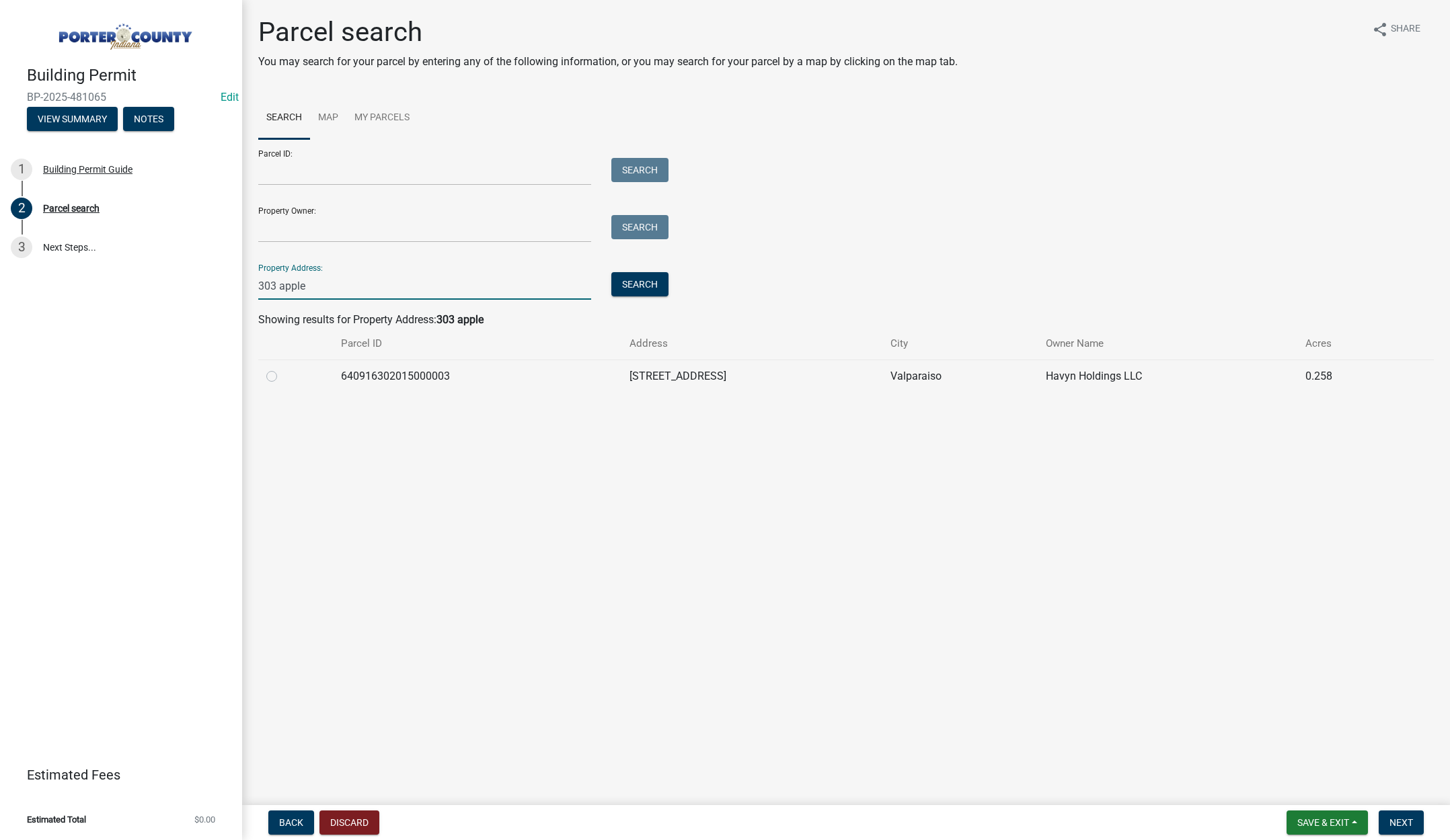
type input "303 apple"
click at [282, 368] on label at bounding box center [282, 368] width 0 height 0
click at [282, 375] on input "radio" at bounding box center [287, 373] width 9 height 9
radio input "true"
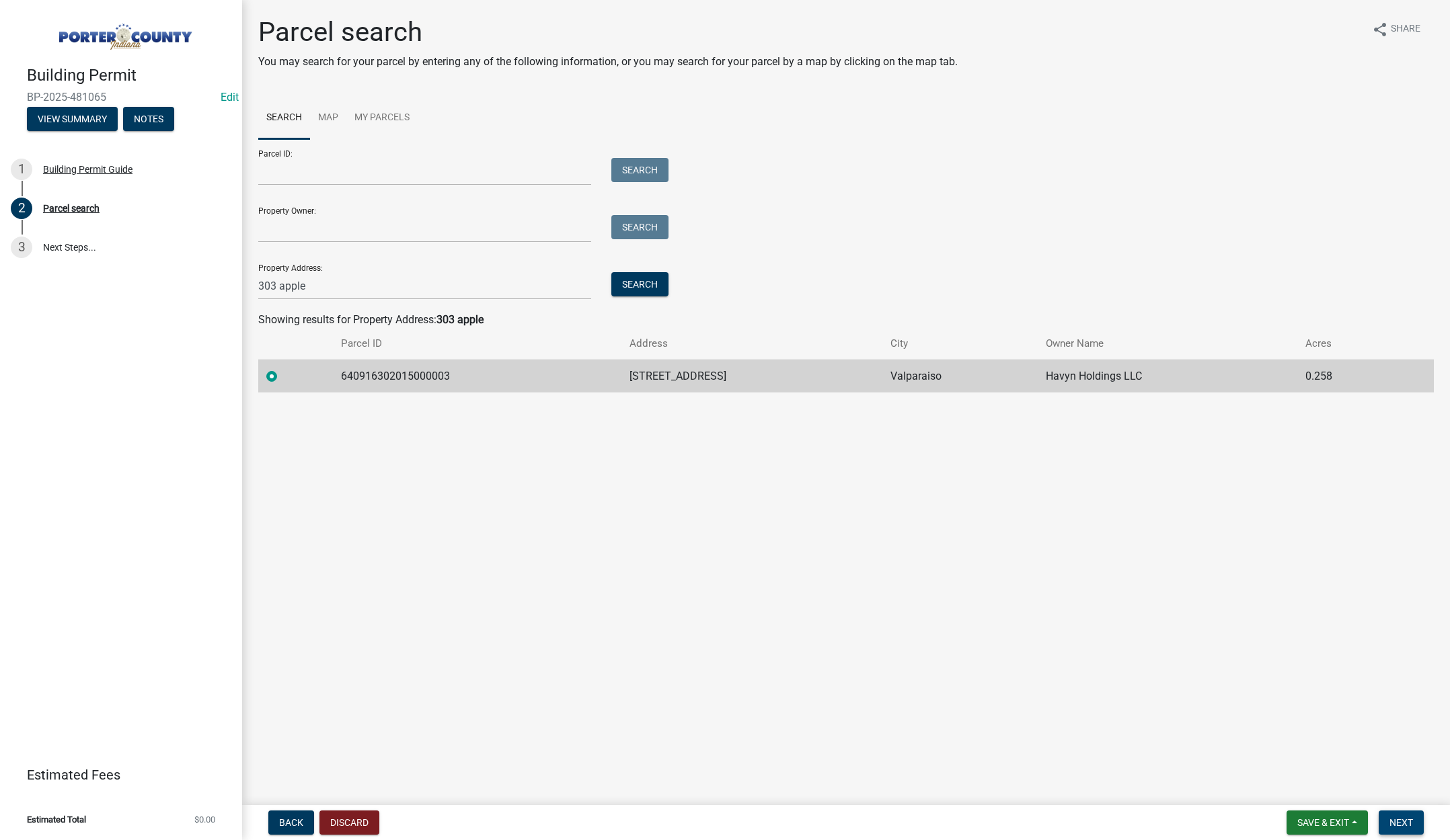
click at [1404, 820] on span "Next" at bounding box center [1401, 822] width 24 height 11
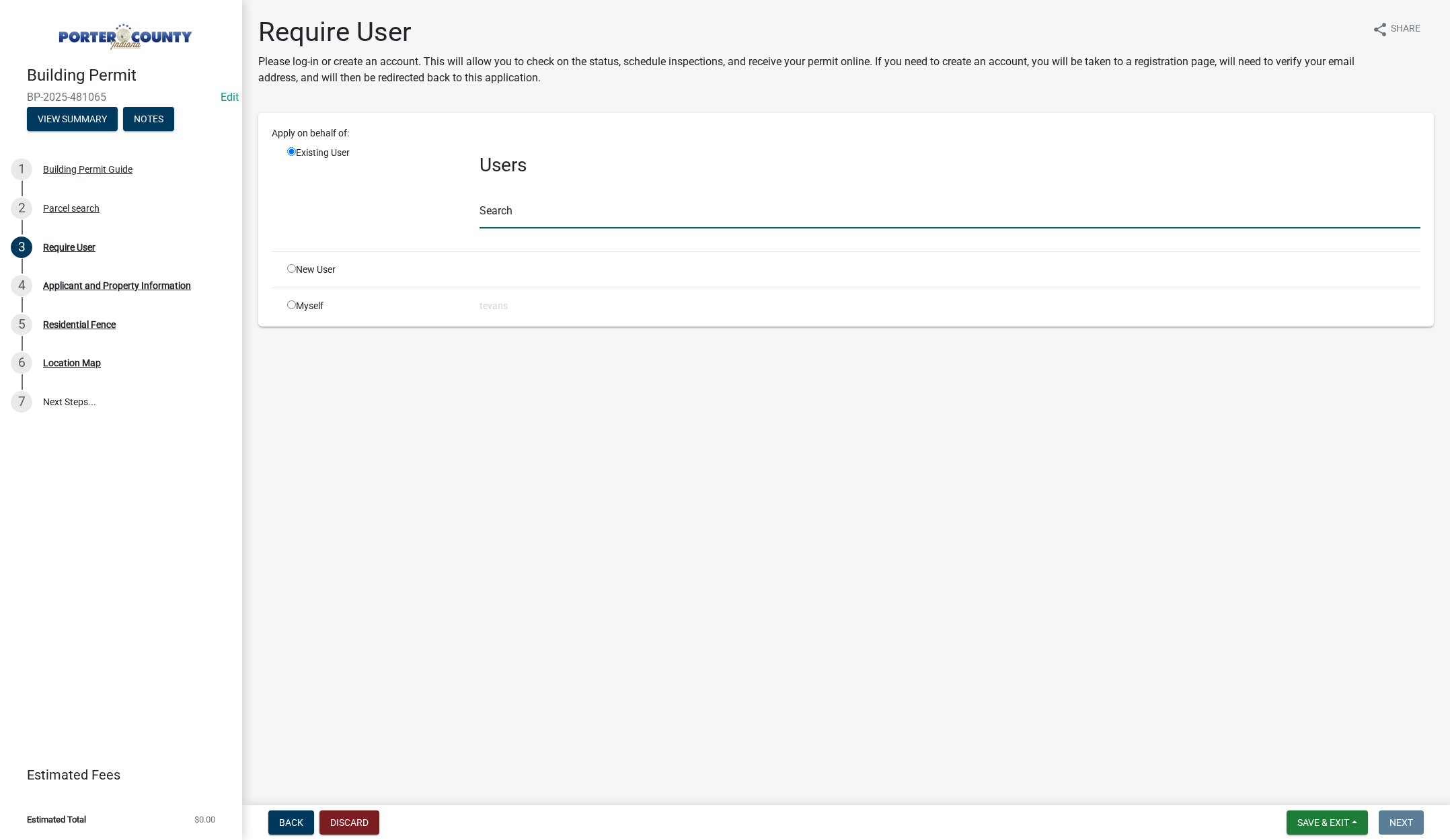
click at [506, 212] on input "text" at bounding box center [950, 214] width 941 height 28
type input "tami"
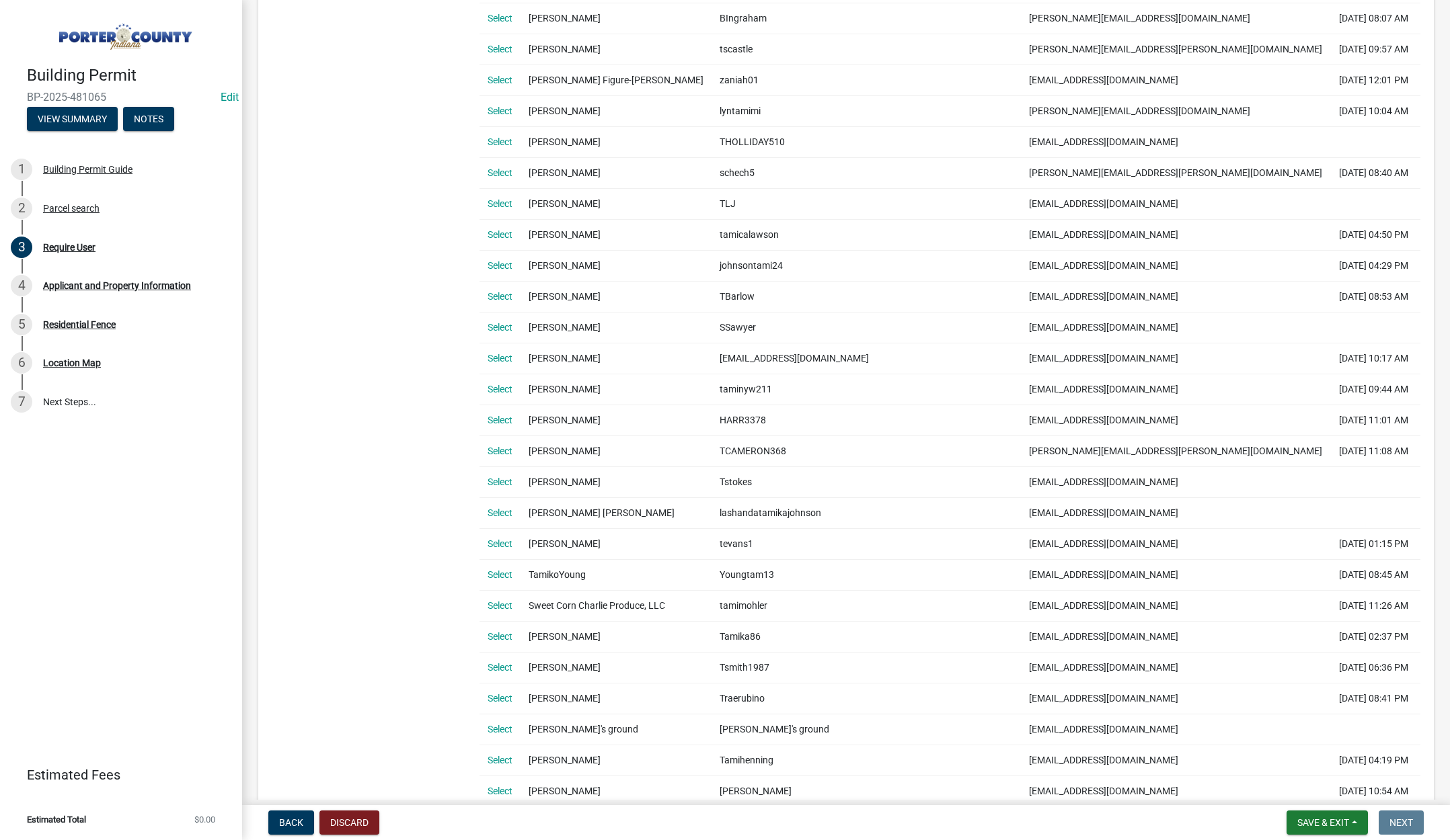
scroll to position [538, 0]
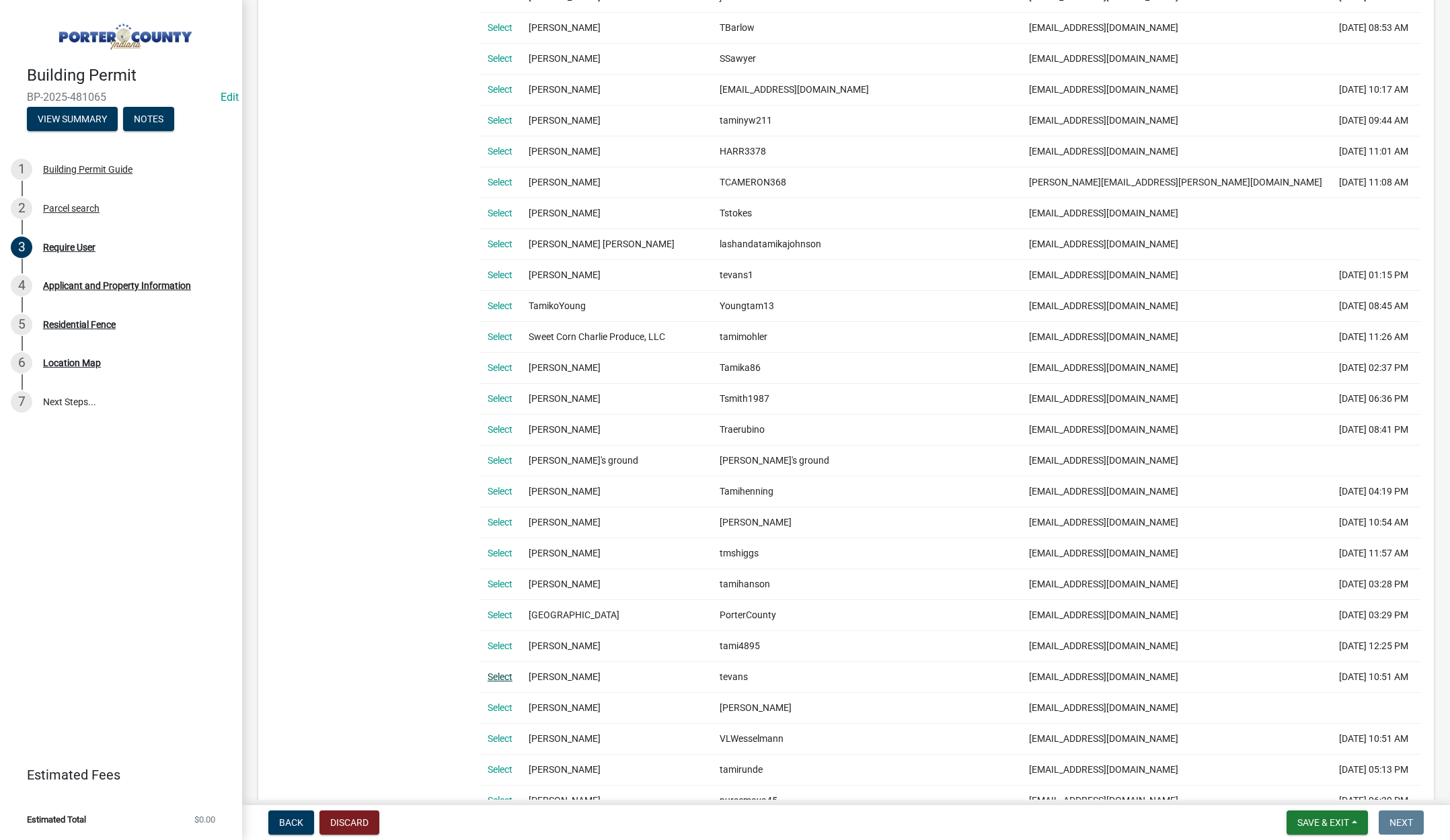
click at [508, 671] on link "Select" at bounding box center [500, 676] width 25 height 11
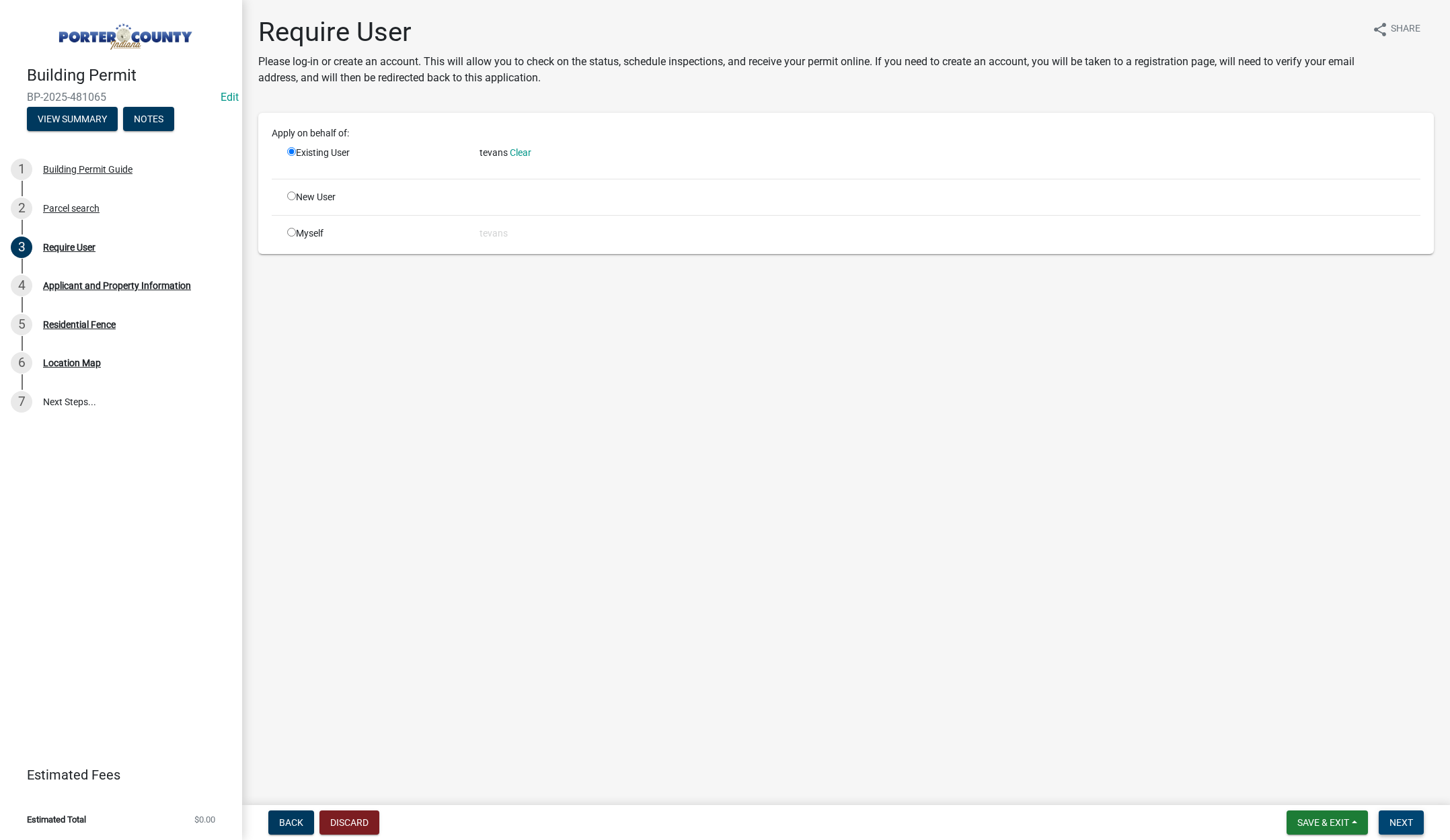
click at [1406, 822] on span "Next" at bounding box center [1401, 822] width 24 height 11
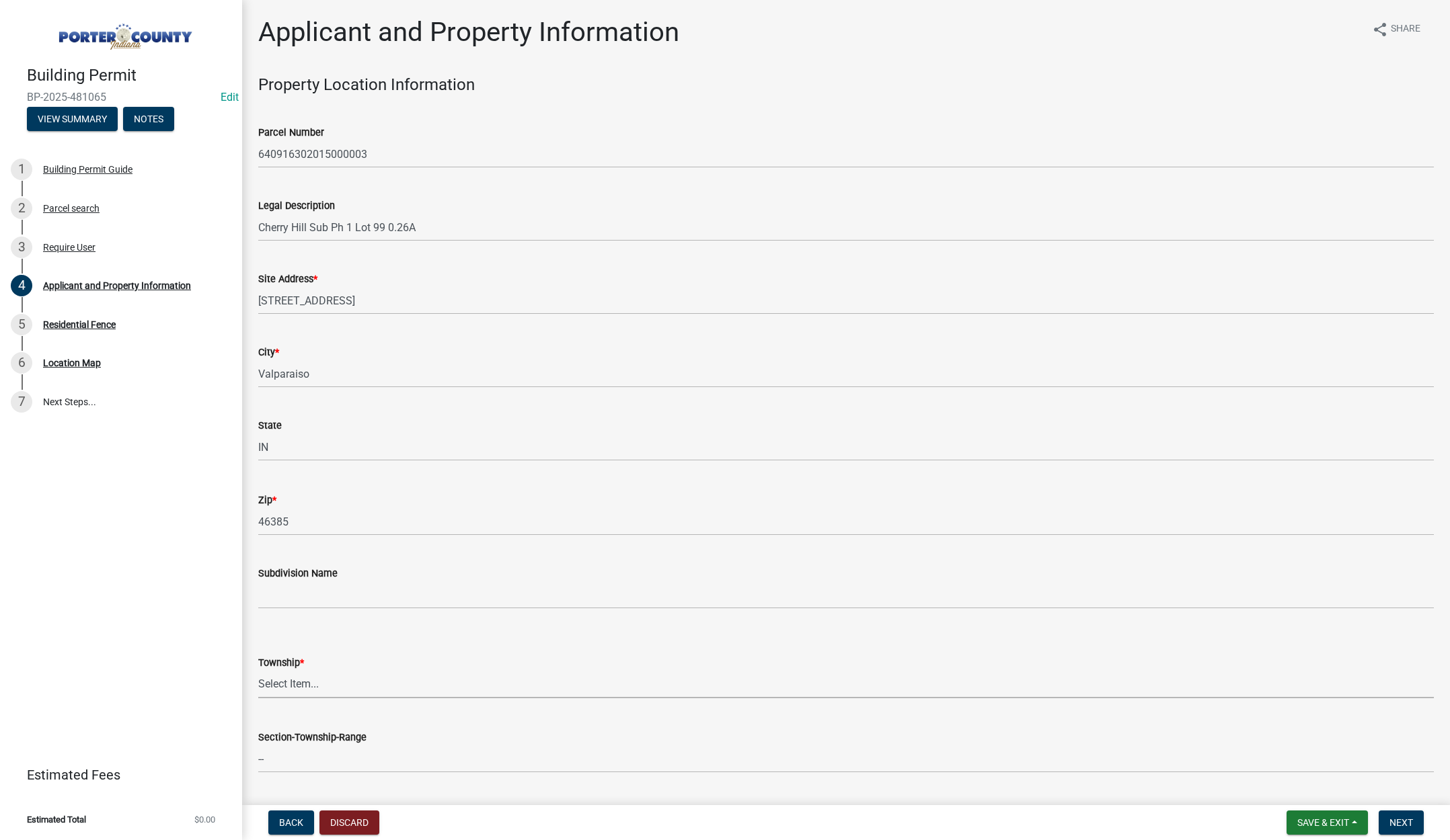
click at [297, 683] on select "Select Item... Boone Center Jackson Liberty Morgan Pine Pleasant Portage Porter…" at bounding box center [845, 684] width 1176 height 28
click at [258, 670] on select "Select Item... Boone Center Jackson Liberty Morgan Pine Pleasant Portage Porter…" at bounding box center [845, 684] width 1176 height 28
select select "6f5aa9ae-62ac-41bd-979a-9c71eae504cc"
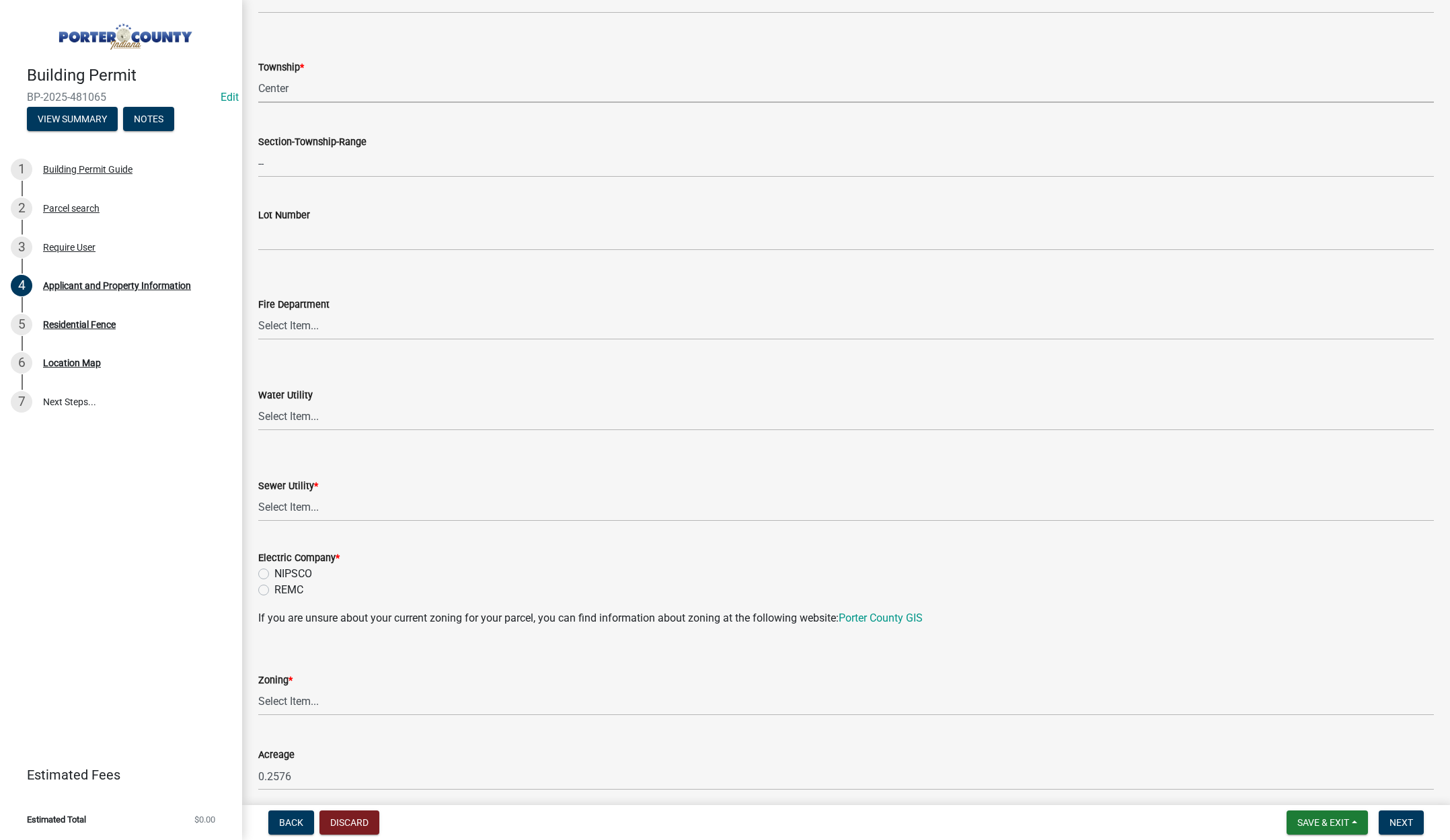
scroll to position [605, 0]
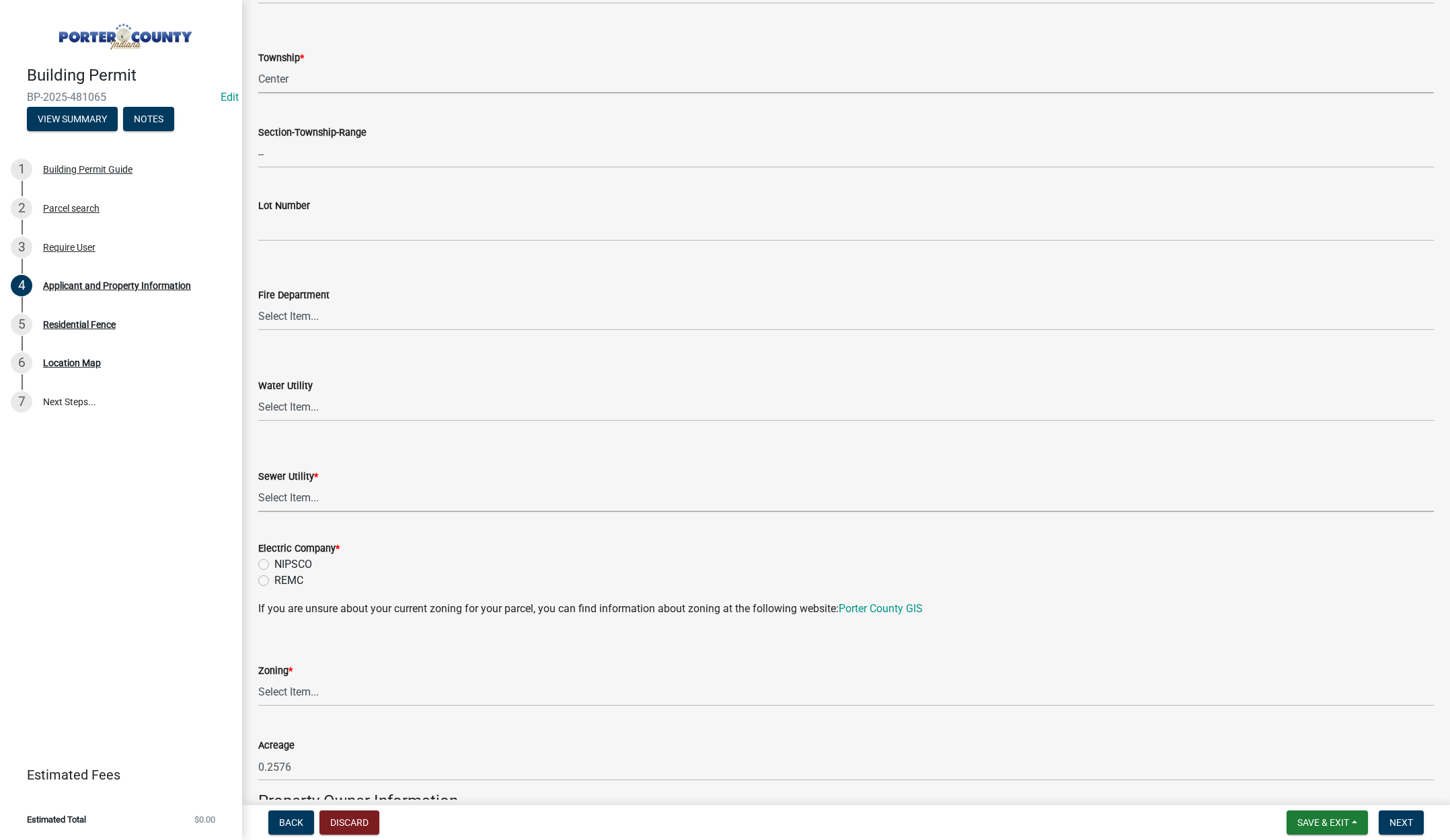
click at [282, 497] on select "Select Item... Aqua Indiana Inc Damon Run Falling Waters Lake Eliza - LEACD Nat…" at bounding box center [845, 498] width 1176 height 28
click at [258, 484] on select "Select Item... Aqua Indiana Inc Damon Run Falling Waters Lake Eliza - LEACD Nat…" at bounding box center [845, 498] width 1176 height 28
select select "c796f995-08fe-487b-a20e-70ab553361d3"
click at [274, 564] on label "NIPSCO" at bounding box center [293, 564] width 38 height 16
click at [274, 564] on input "NIPSCO" at bounding box center [279, 561] width 9 height 9
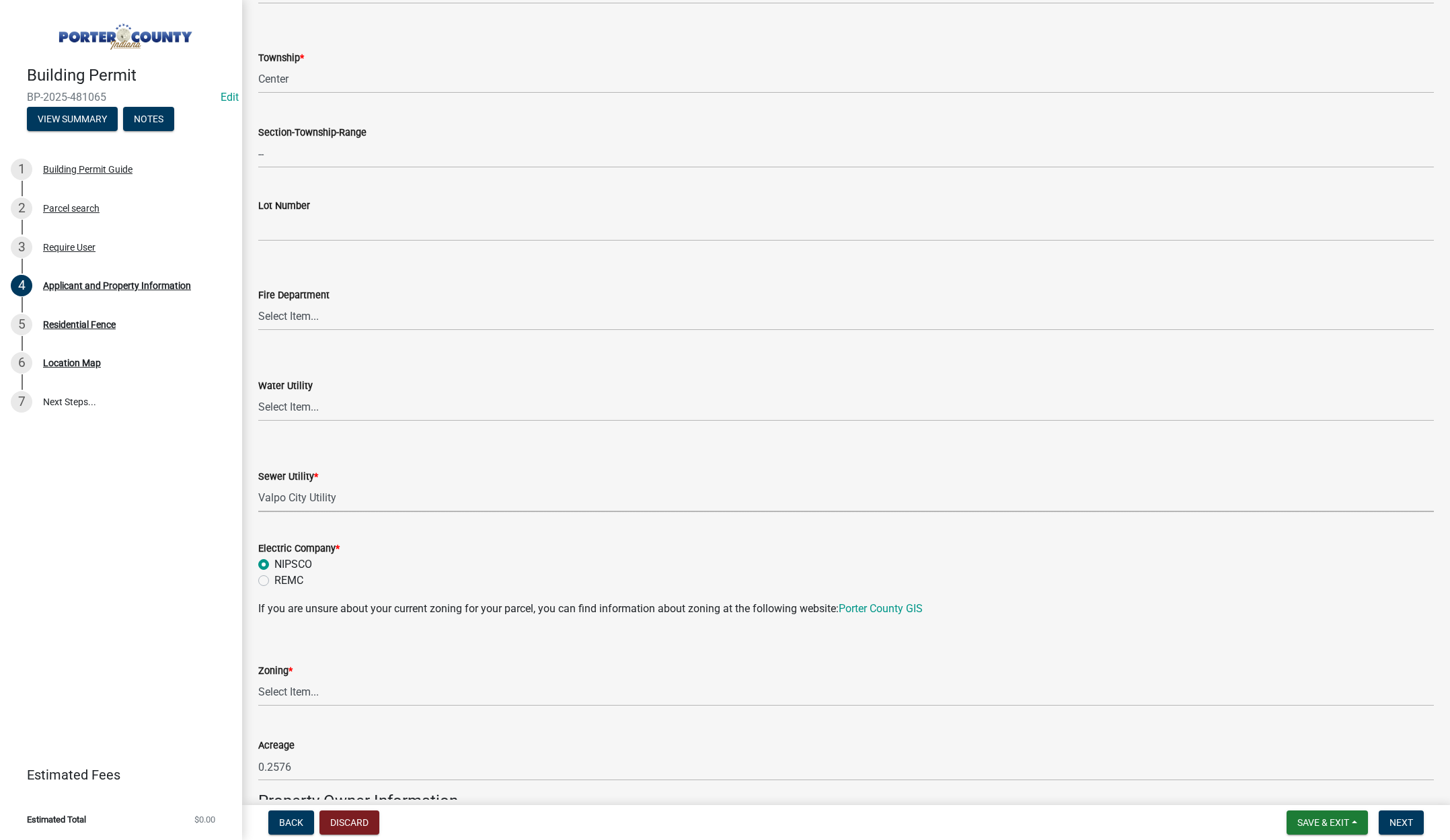
radio input "true"
click at [295, 692] on select "Select Item... A1 A2 CH CM CN I1 I2 I3 IN MP OT P1 P2 PUD R1 R2 R3 R4 RL RR" at bounding box center [845, 693] width 1176 height 28
click at [258, 679] on select "Select Item... A1 A2 CH CM CN I1 I2 I3 IN MP OT P1 P2 PUD R1 R2 R3 R4 RL RR" at bounding box center [845, 693] width 1176 height 28
select select "0d764019-f1ff-4f3b-9299-33f0d080acc7"
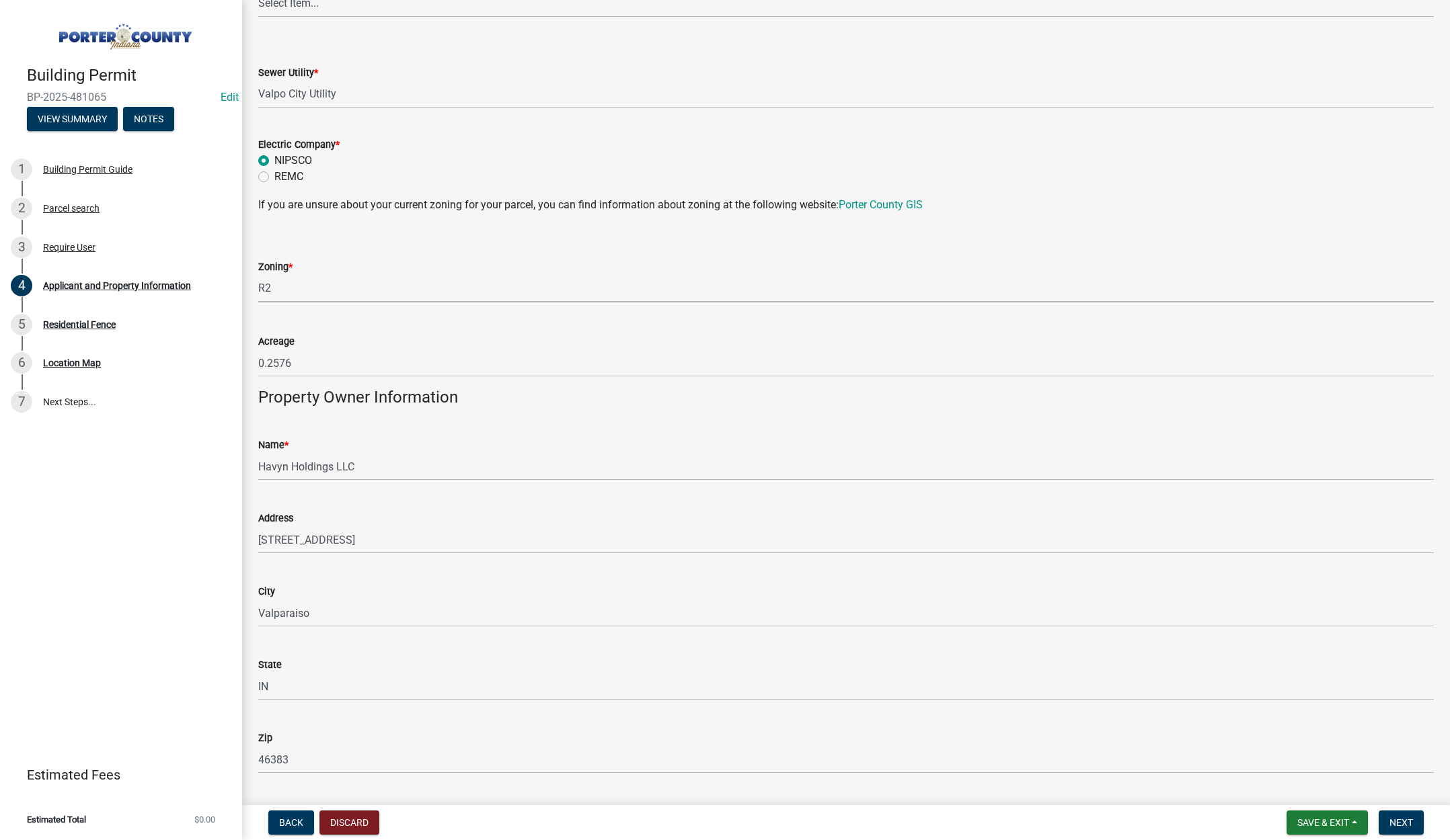
scroll to position [1210, 0]
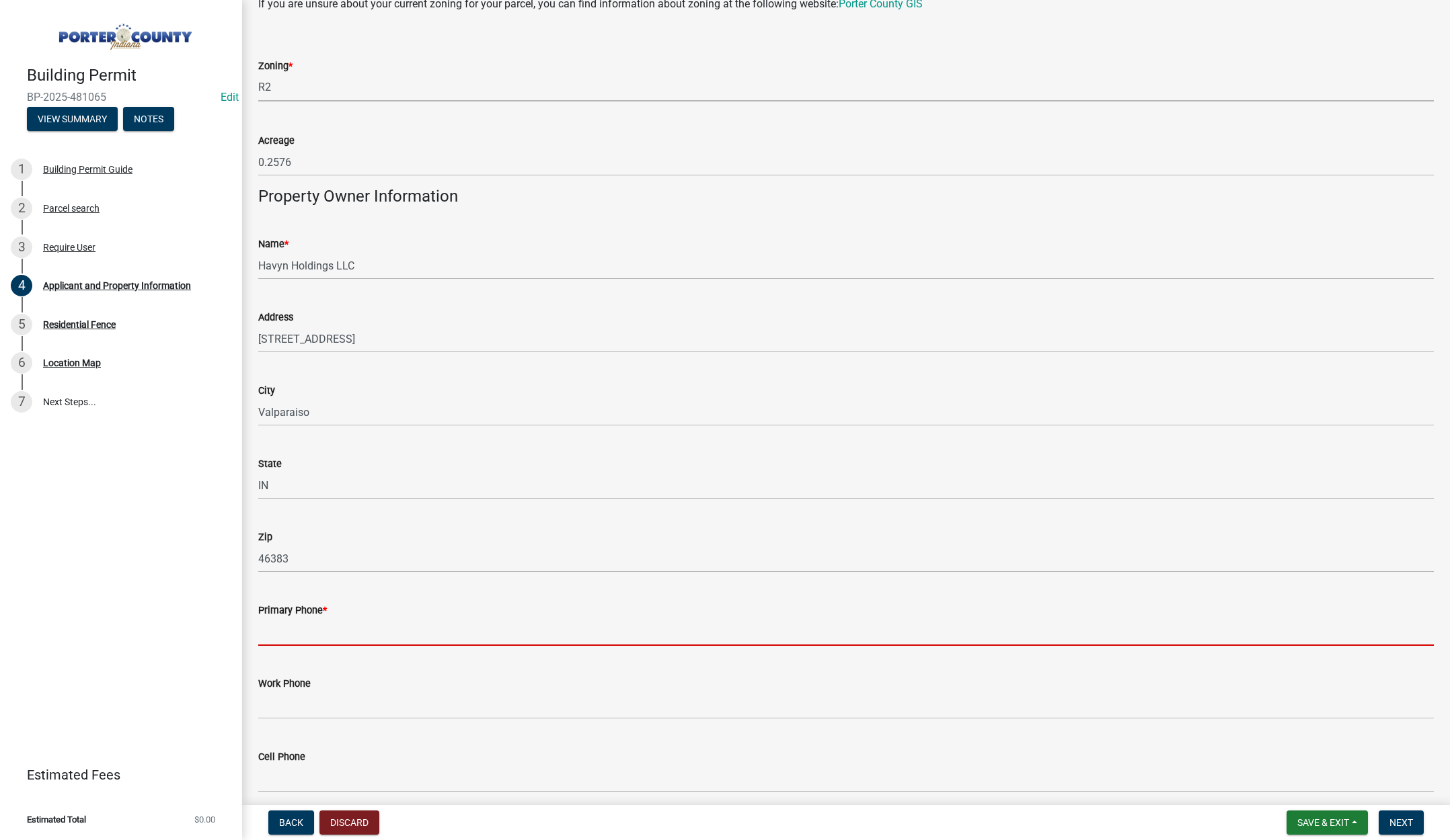
click at [307, 622] on input "Primary Phone *" at bounding box center [845, 632] width 1176 height 28
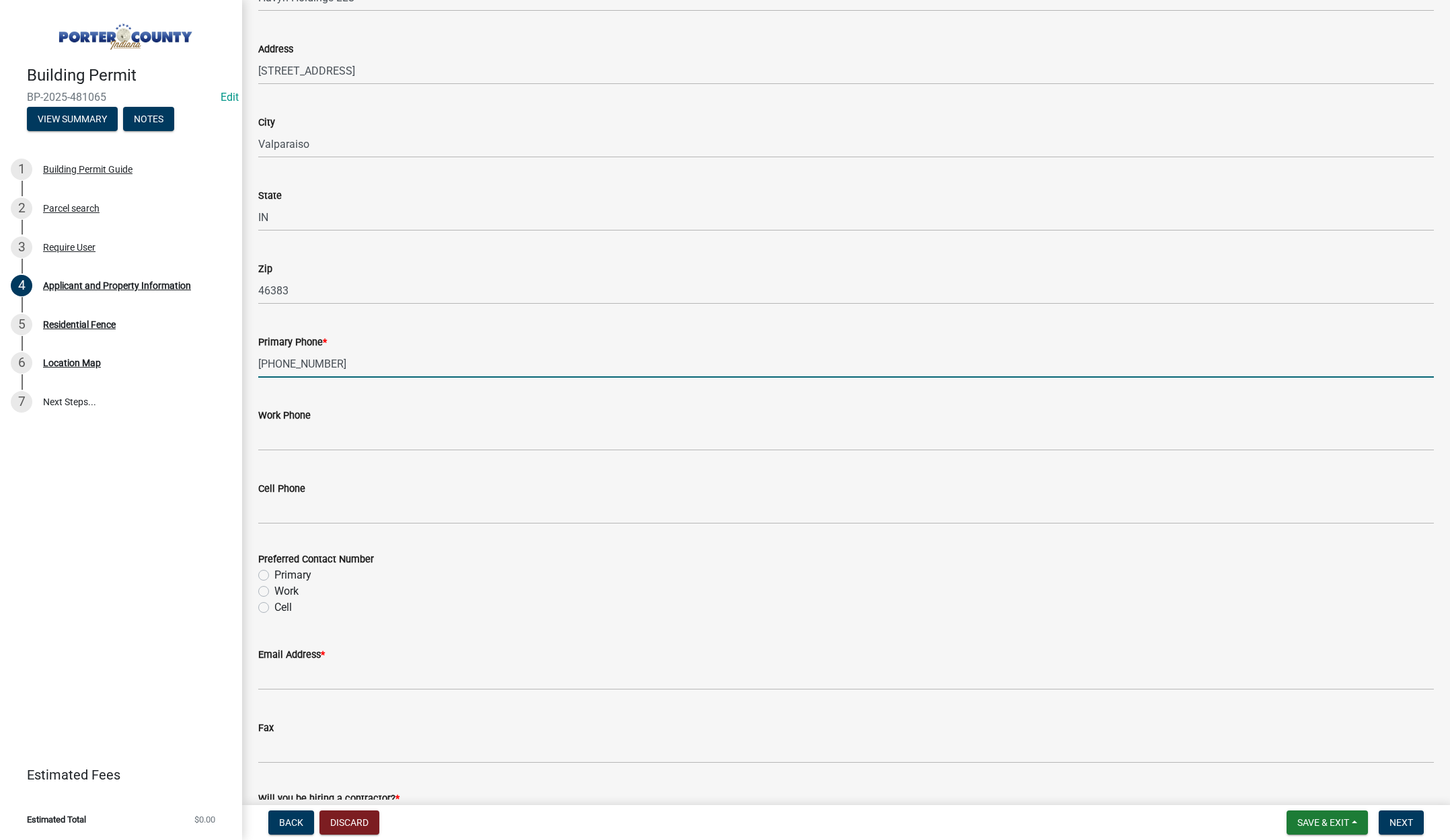
scroll to position [1478, 0]
type input "708-285-0021"
click at [274, 572] on label "Primary" at bounding box center [293, 574] width 37 height 16
click at [274, 572] on input "Primary" at bounding box center [279, 571] width 9 height 9
radio input "true"
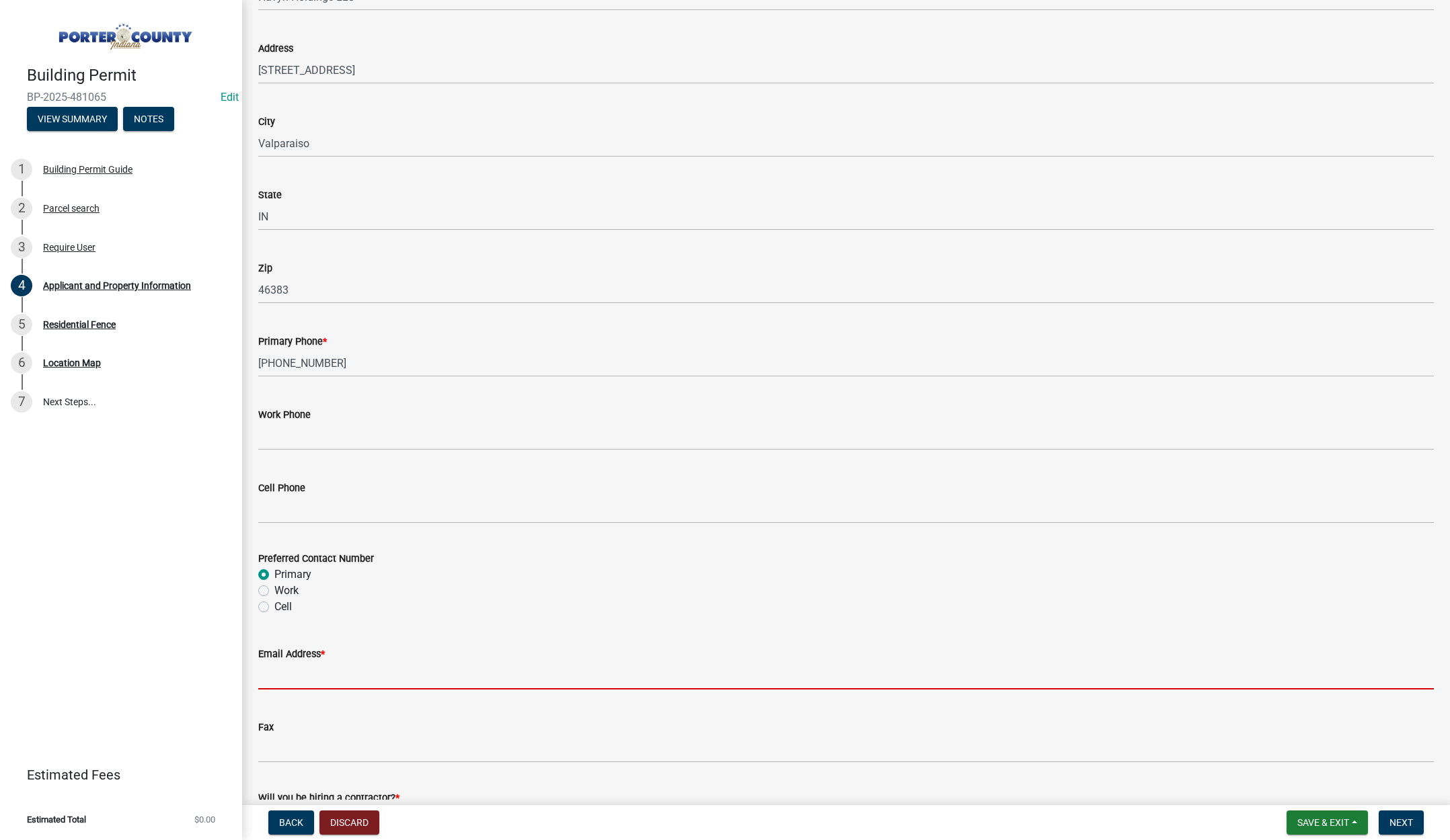
click at [308, 675] on input "Email Address *" at bounding box center [845, 675] width 1176 height 28
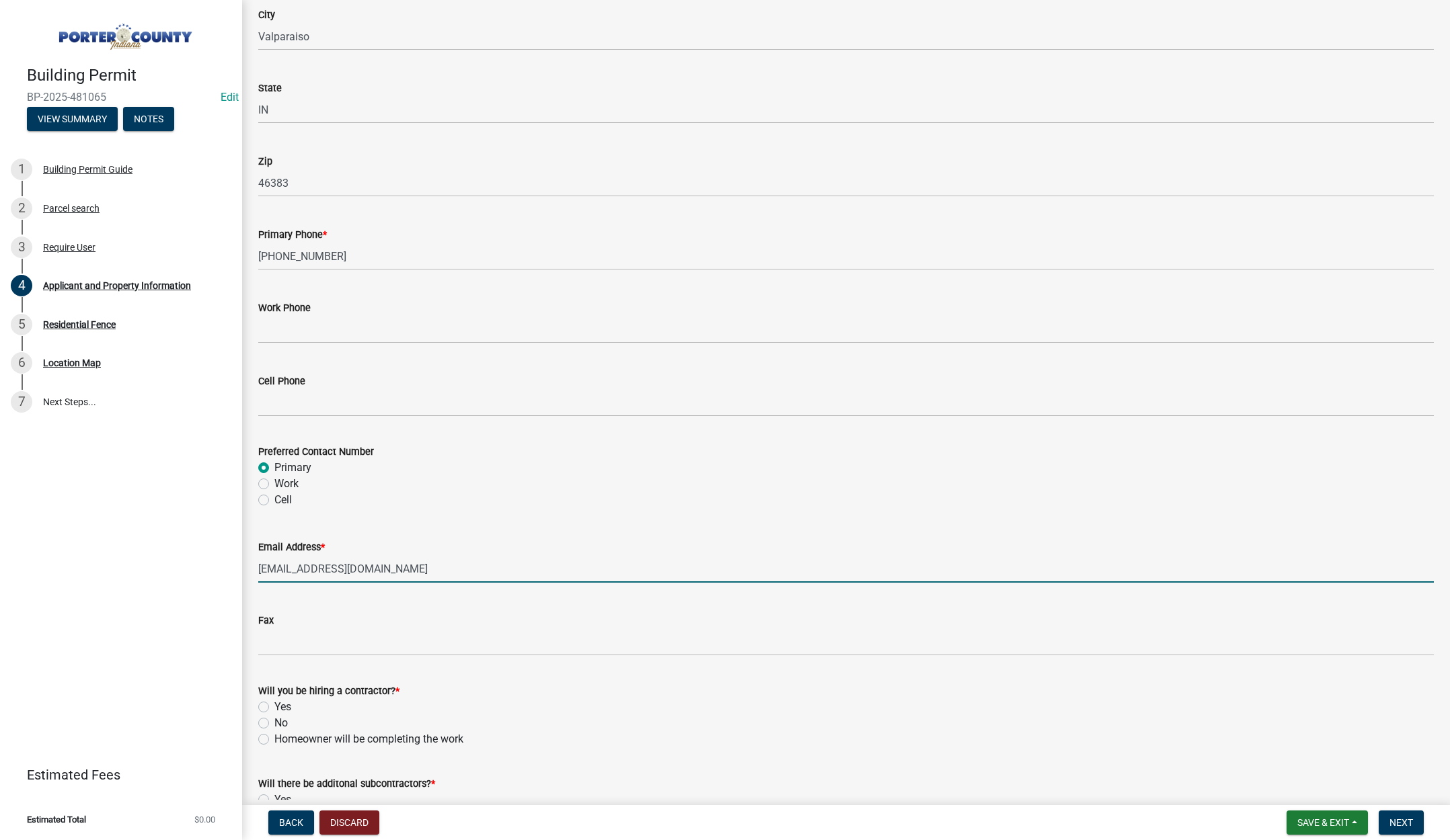
scroll to position [1674, 0]
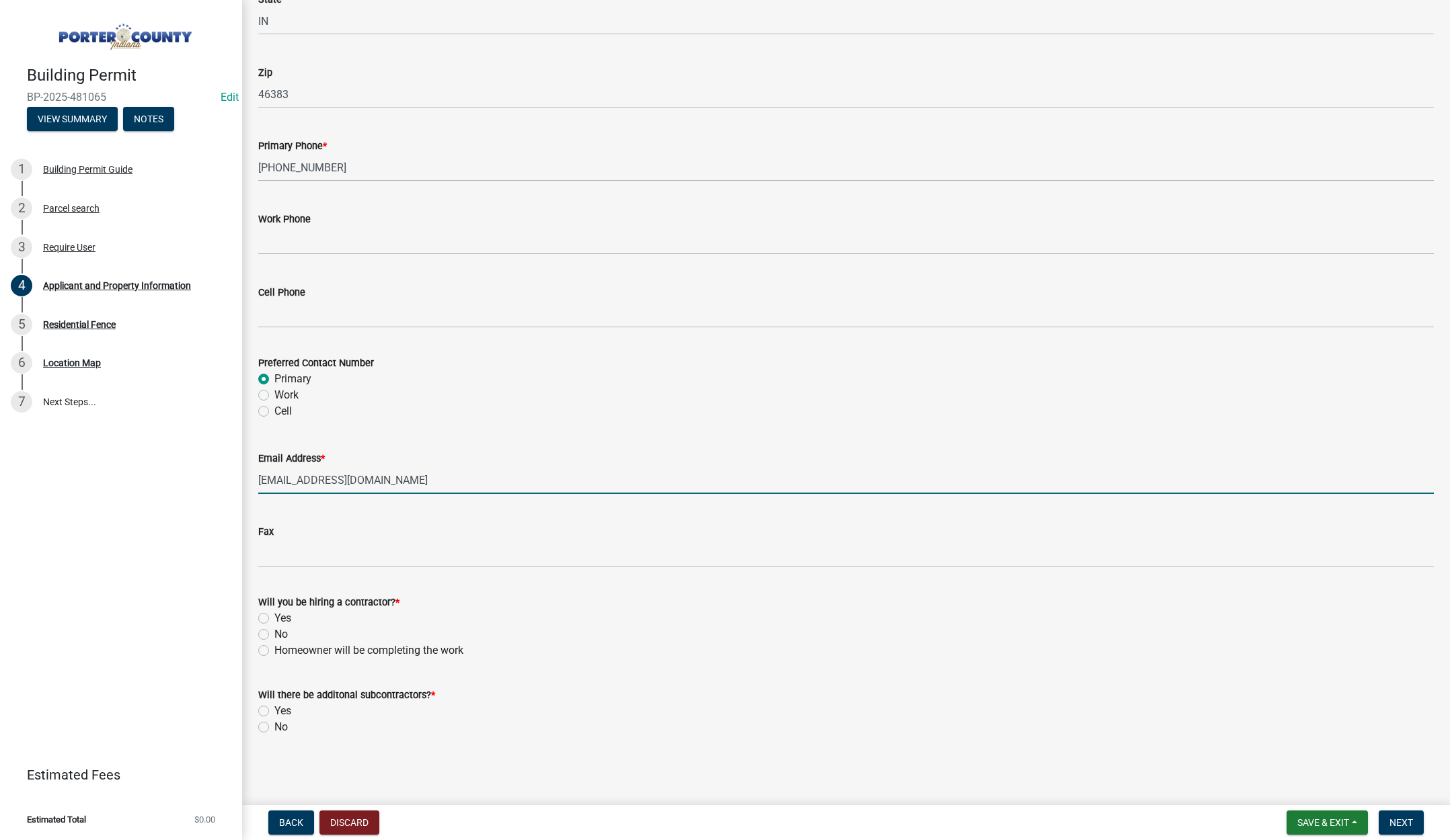
type input "monteroj@gmail.com"
click at [274, 616] on label "Yes" at bounding box center [283, 618] width 17 height 16
click at [274, 616] on input "Yes" at bounding box center [279, 615] width 9 height 9
radio input "true"
drag, startPoint x: 259, startPoint y: 730, endPoint x: 291, endPoint y: 733, distance: 32.1
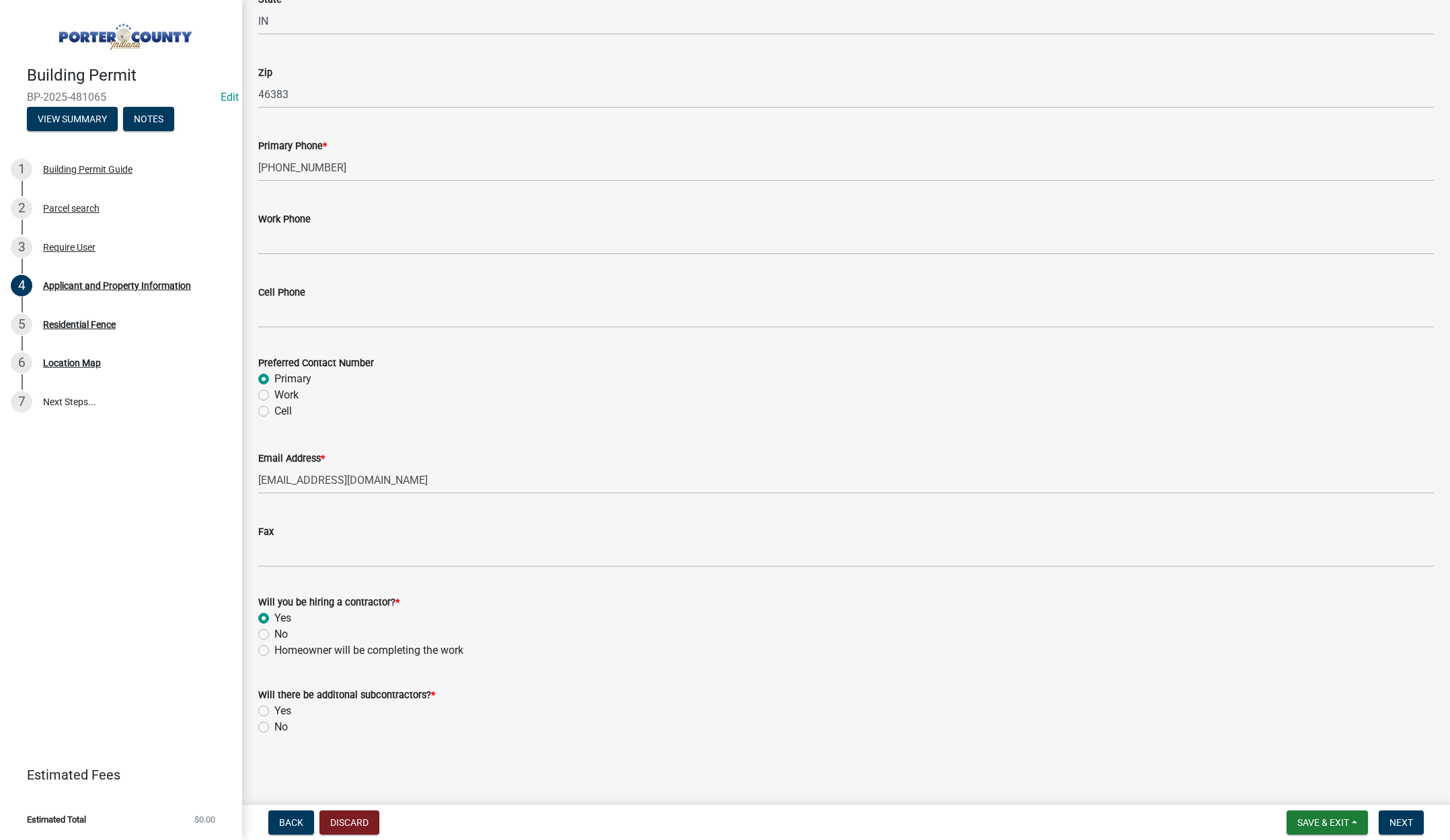
click at [274, 729] on label "No" at bounding box center [281, 727] width 14 height 16
click at [274, 728] on input "No" at bounding box center [279, 723] width 9 height 9
radio input "true"
click at [1405, 820] on span "Next" at bounding box center [1401, 822] width 24 height 11
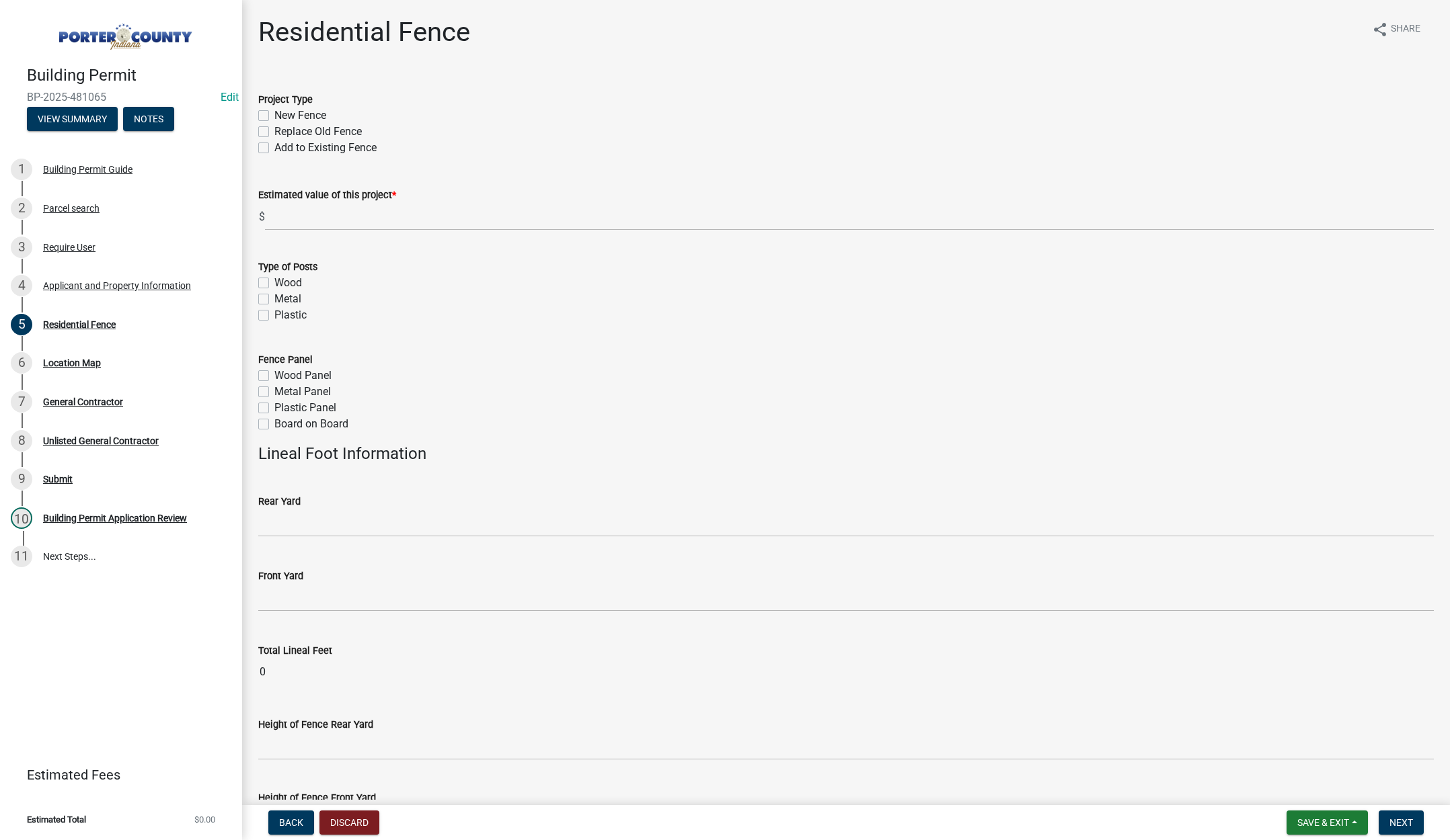
click at [274, 115] on label "New Fence" at bounding box center [300, 115] width 52 height 16
click at [274, 115] on input "New Fence" at bounding box center [279, 112] width 9 height 9
checkbox input "true"
checkbox input "false"
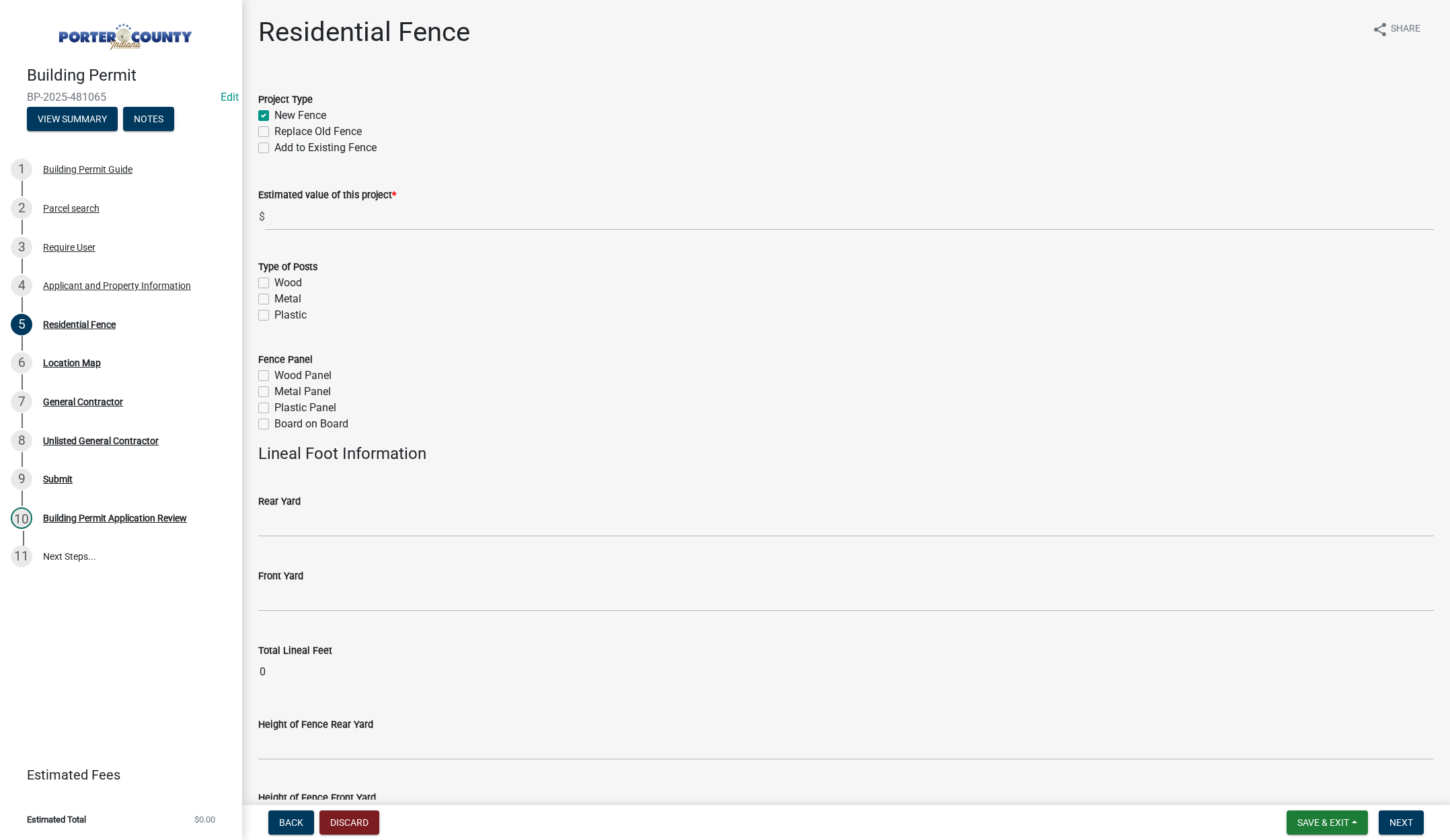
click at [274, 318] on label "Plastic" at bounding box center [290, 315] width 32 height 16
click at [274, 316] on input "Plastic" at bounding box center [279, 311] width 9 height 9
checkbox input "true"
checkbox input "false"
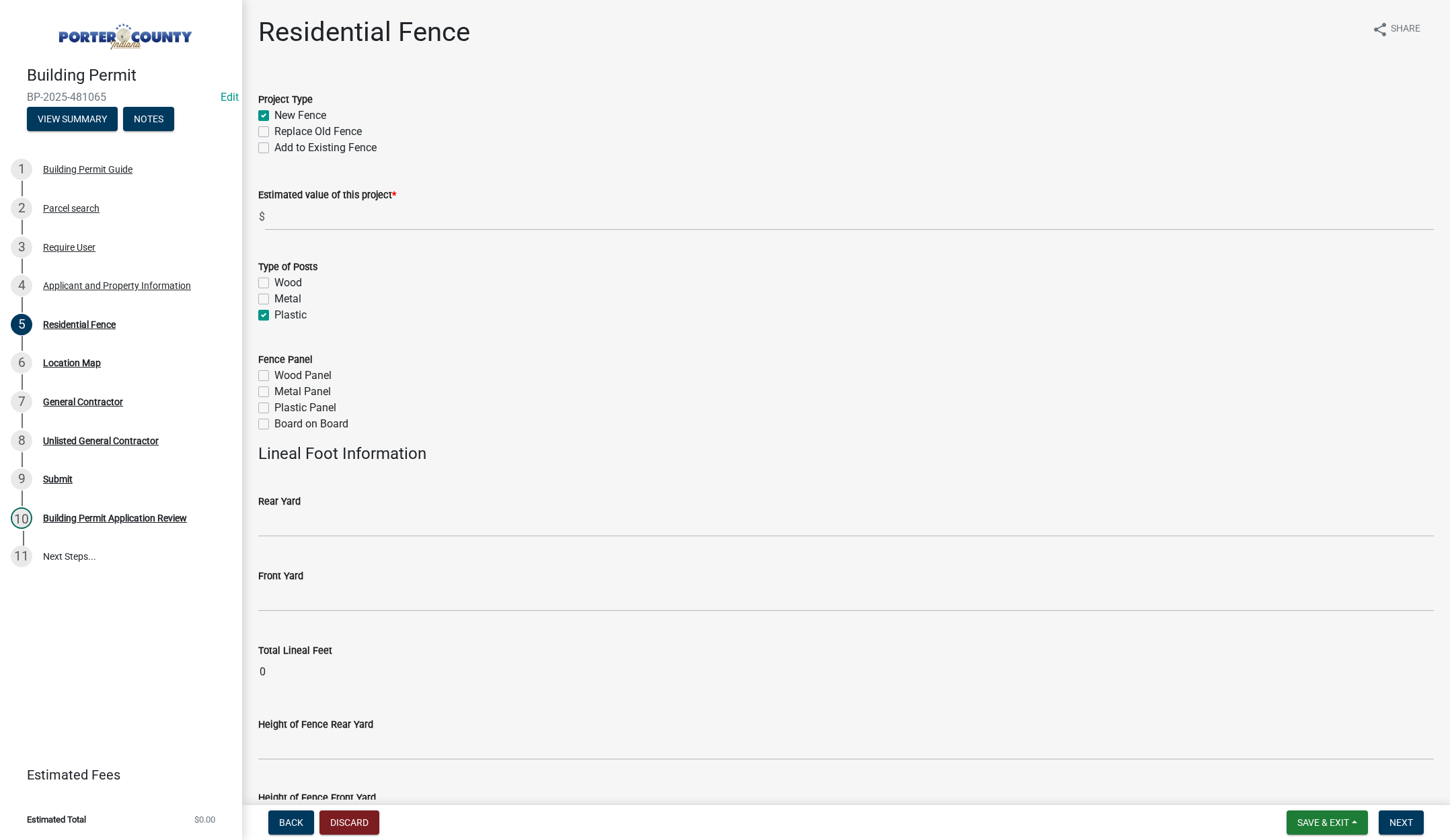
checkbox input "true"
click at [274, 408] on label "Plastic Panel" at bounding box center [305, 408] width 62 height 16
click at [274, 408] on input "Plastic Panel" at bounding box center [279, 404] width 9 height 9
checkbox input "true"
checkbox input "false"
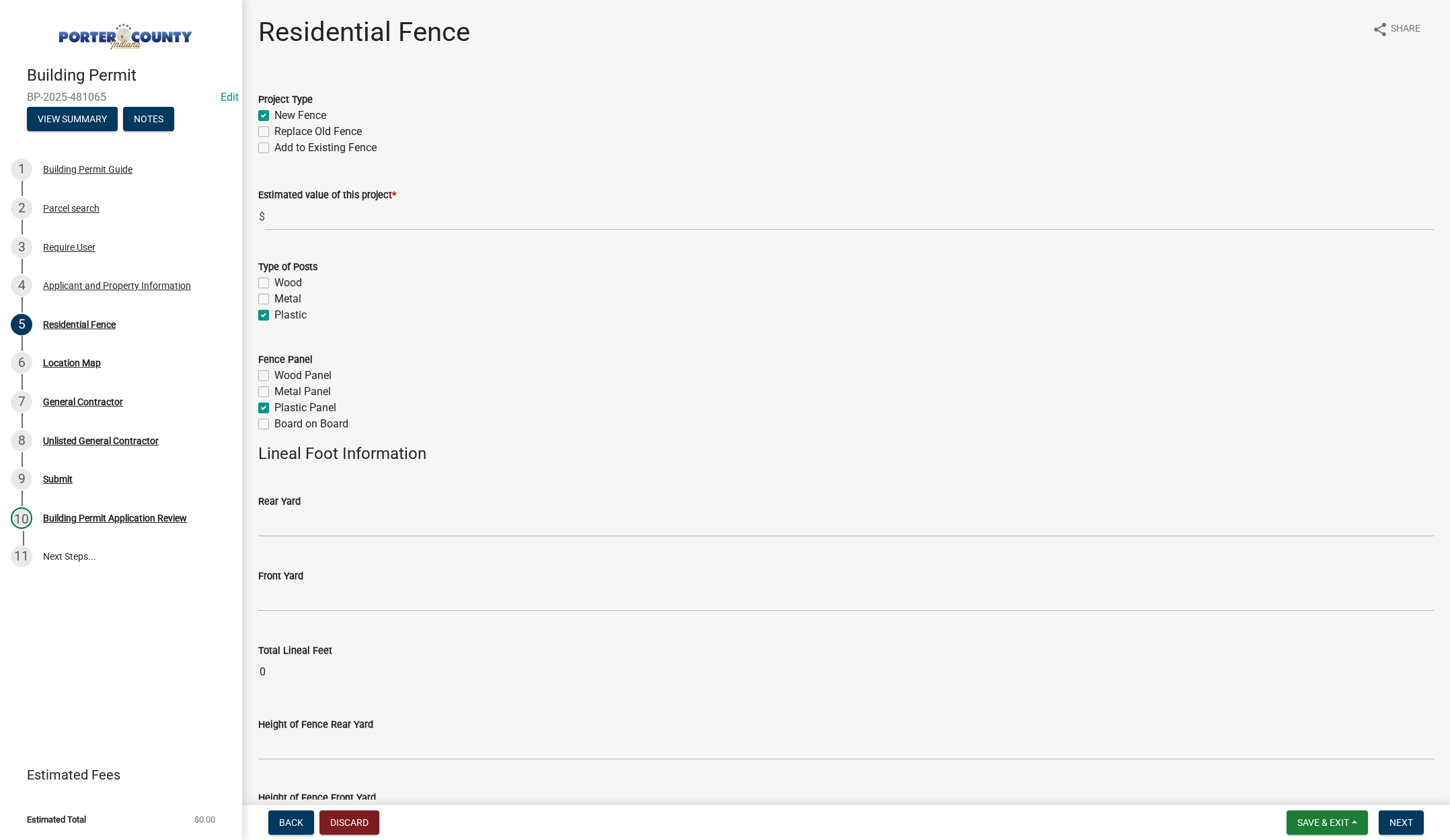
checkbox input "false"
checkbox input "true"
checkbox input "false"
click at [283, 527] on input "text" at bounding box center [845, 523] width 1176 height 28
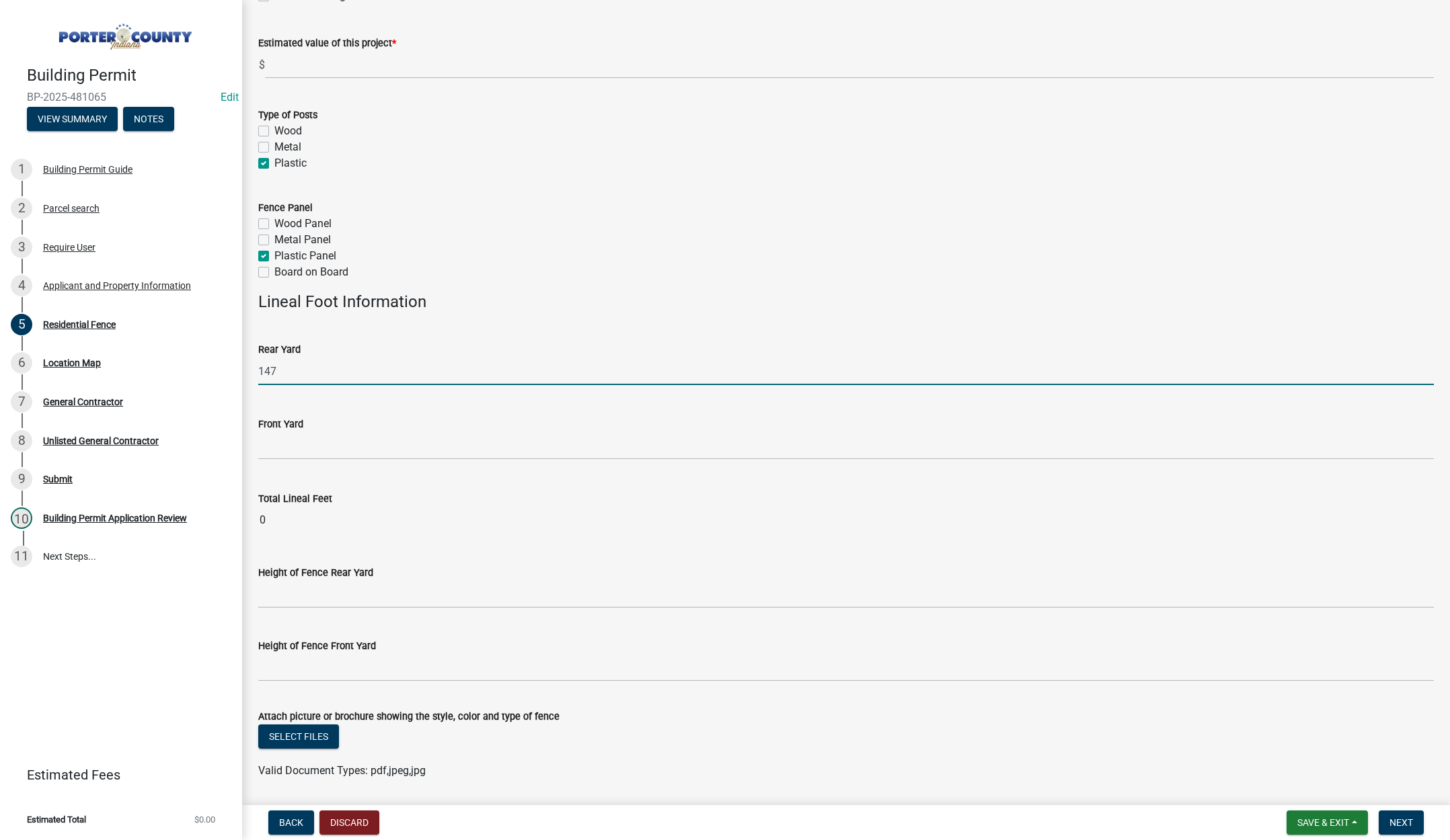
scroll to position [196, 0]
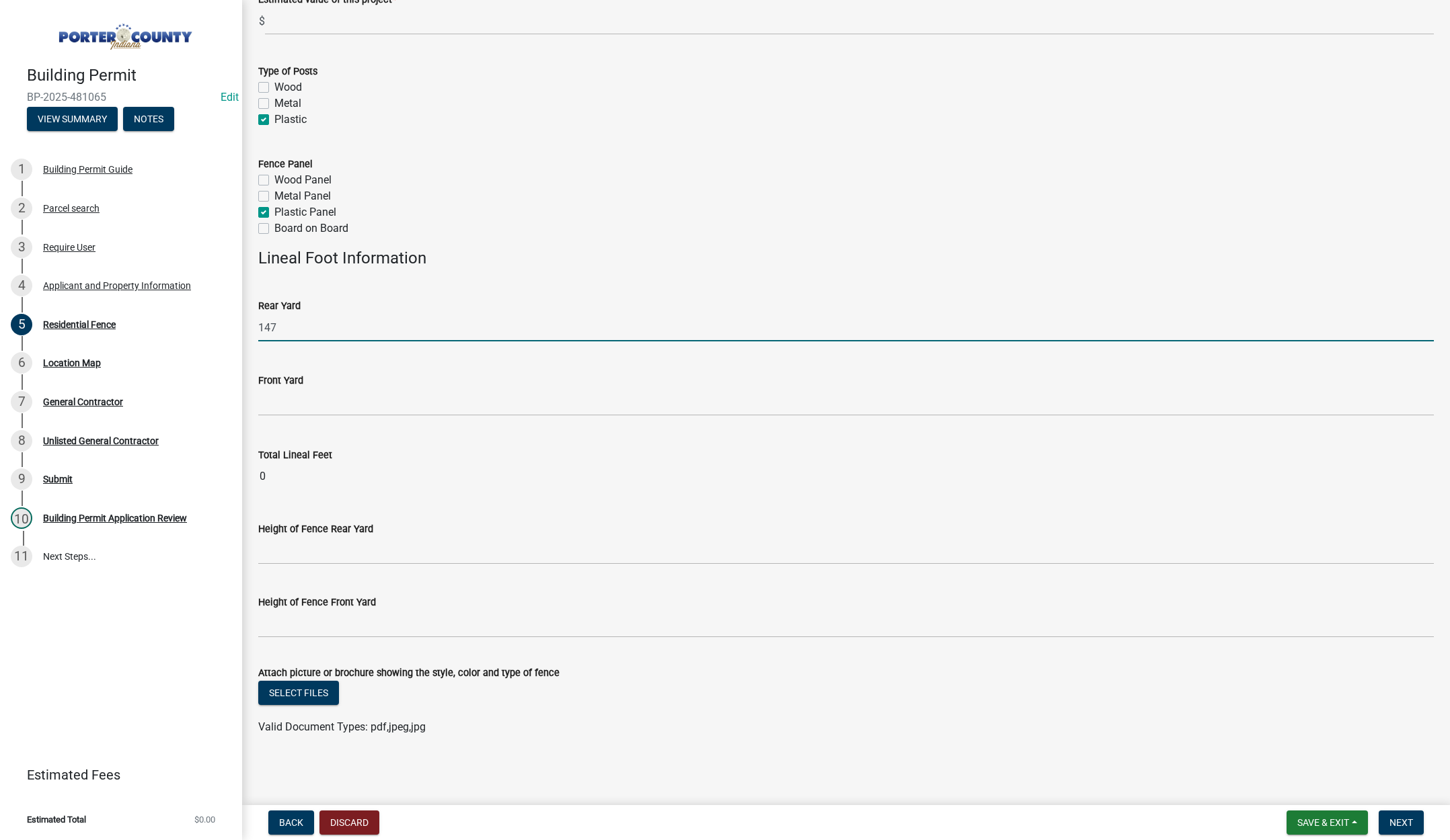
type input "147"
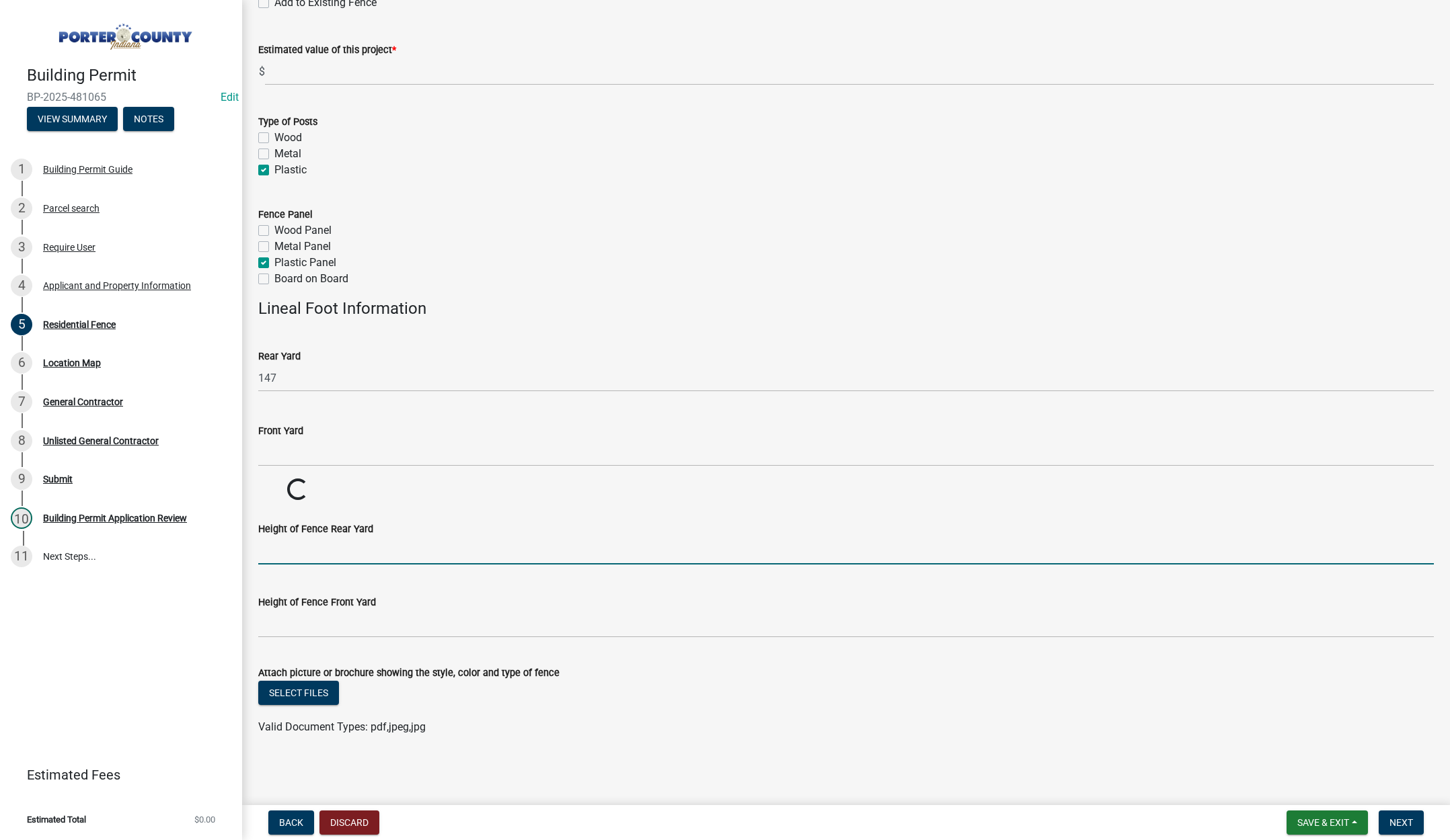
scroll to position [145, 0]
click at [326, 551] on input "Height of Fence Rear Yard" at bounding box center [845, 551] width 1176 height 28
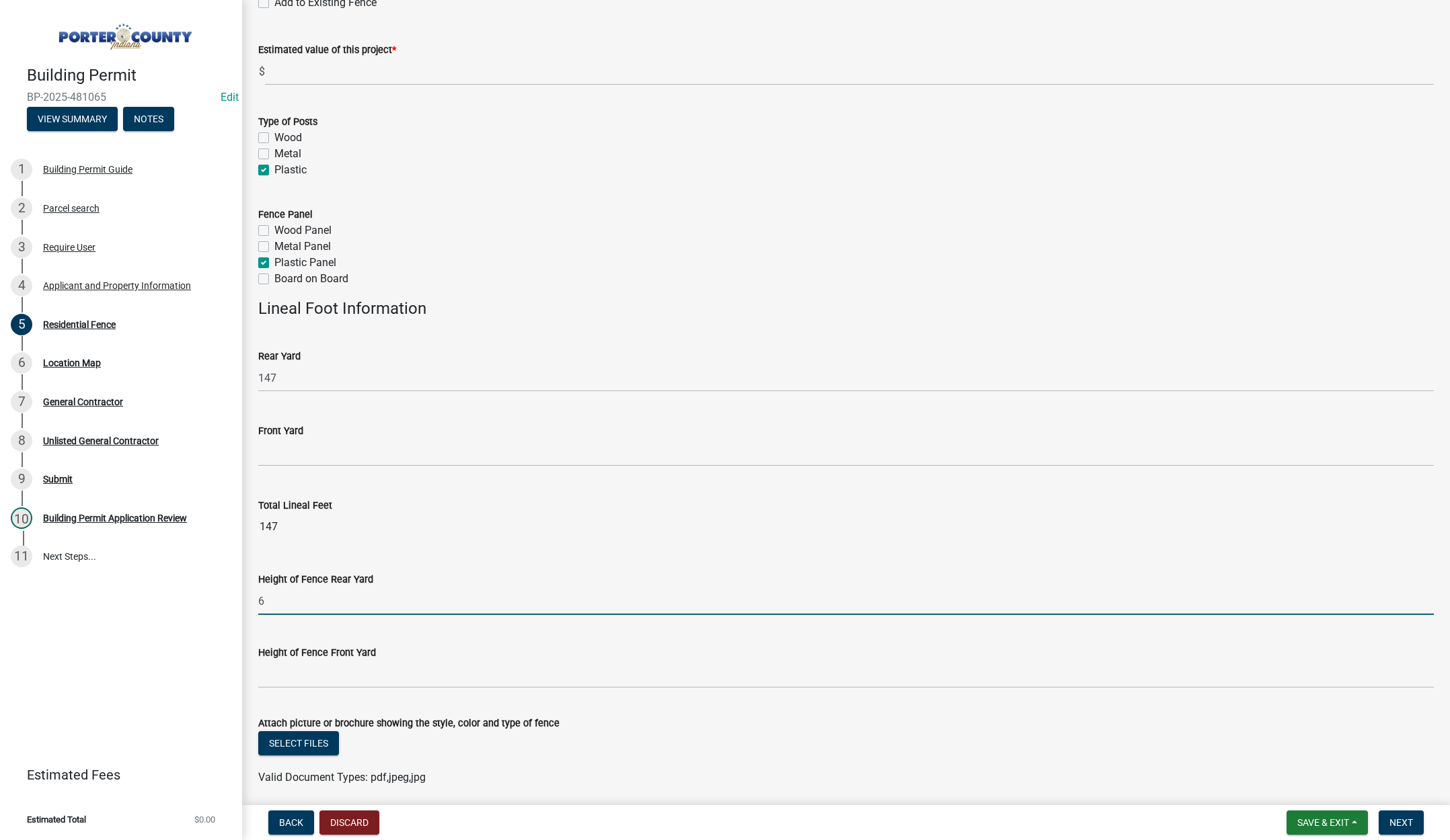
type input "6'"
click at [297, 740] on button "Select files" at bounding box center [298, 743] width 81 height 24
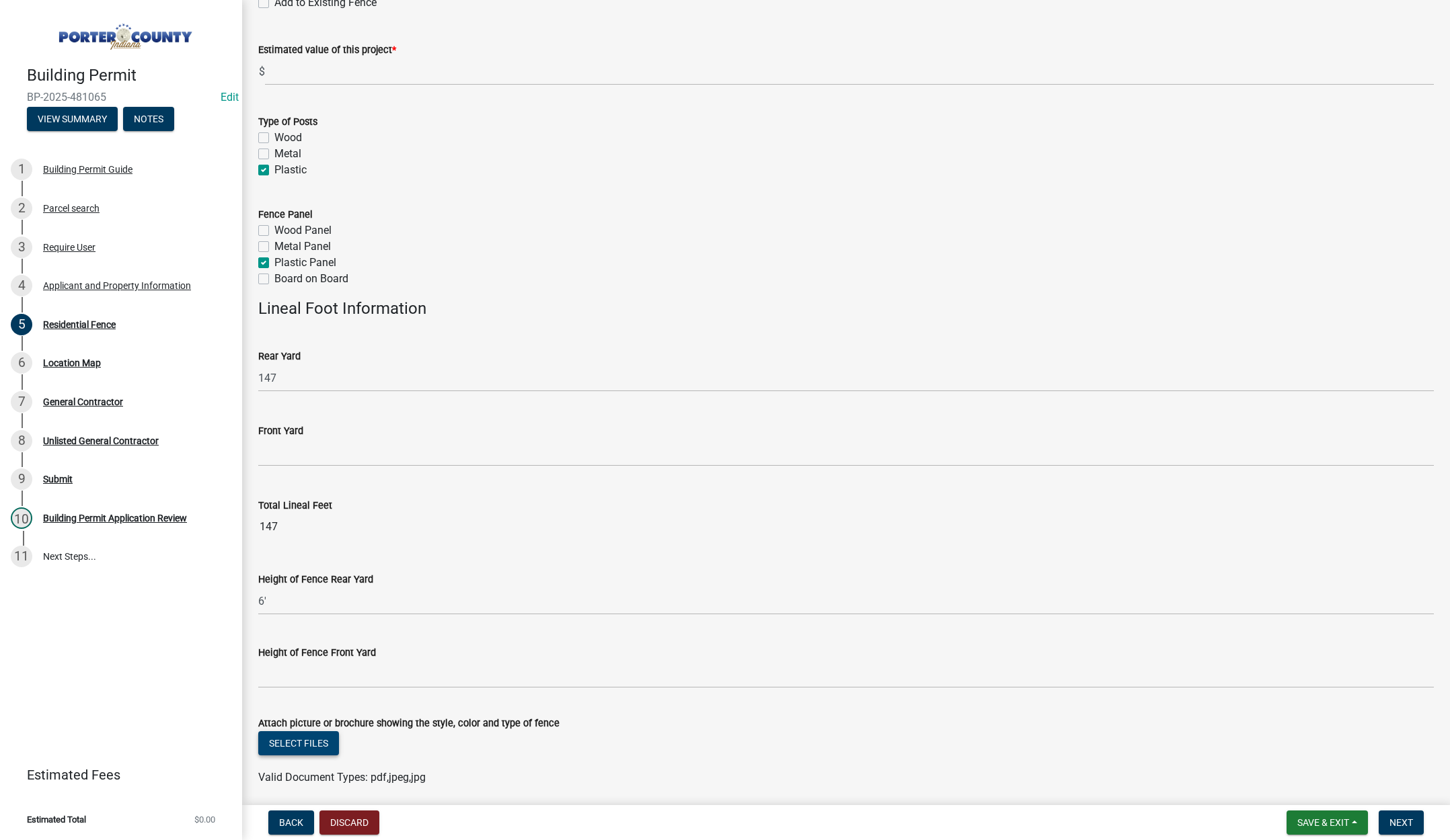
click at [309, 743] on button "Select files" at bounding box center [298, 743] width 81 height 24
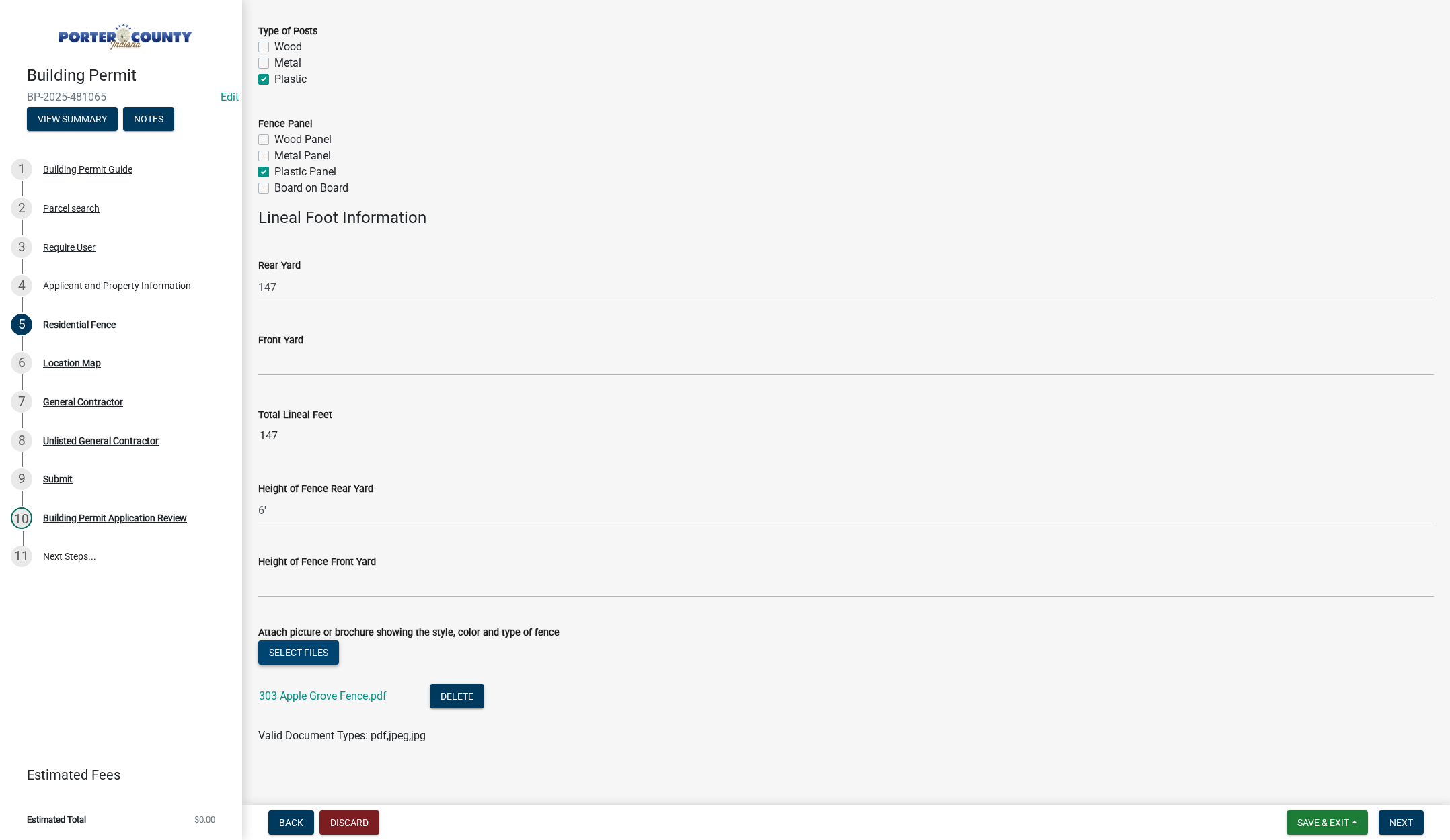
scroll to position [244, 0]
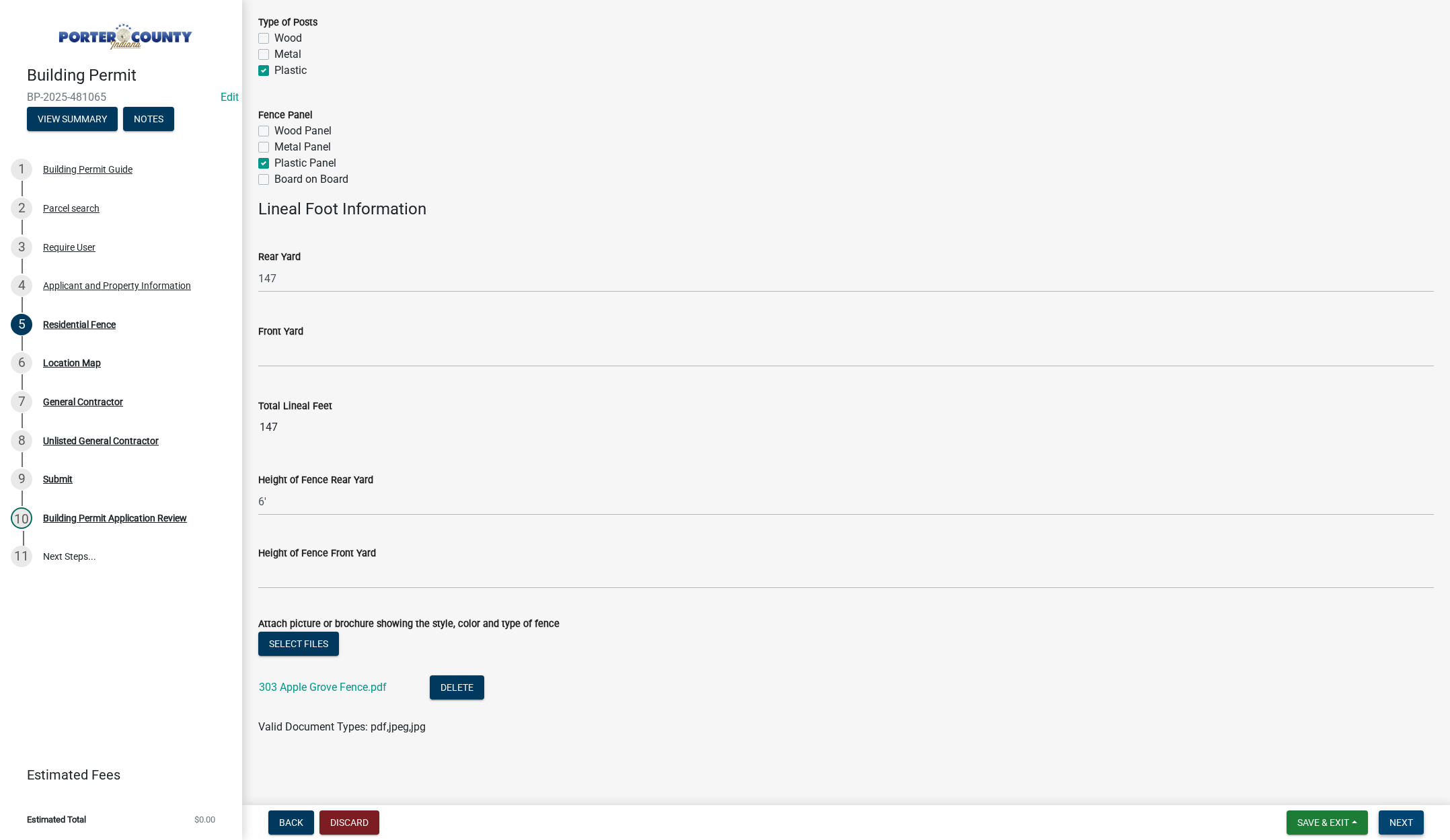
click at [1399, 817] on span "Next" at bounding box center [1401, 822] width 24 height 11
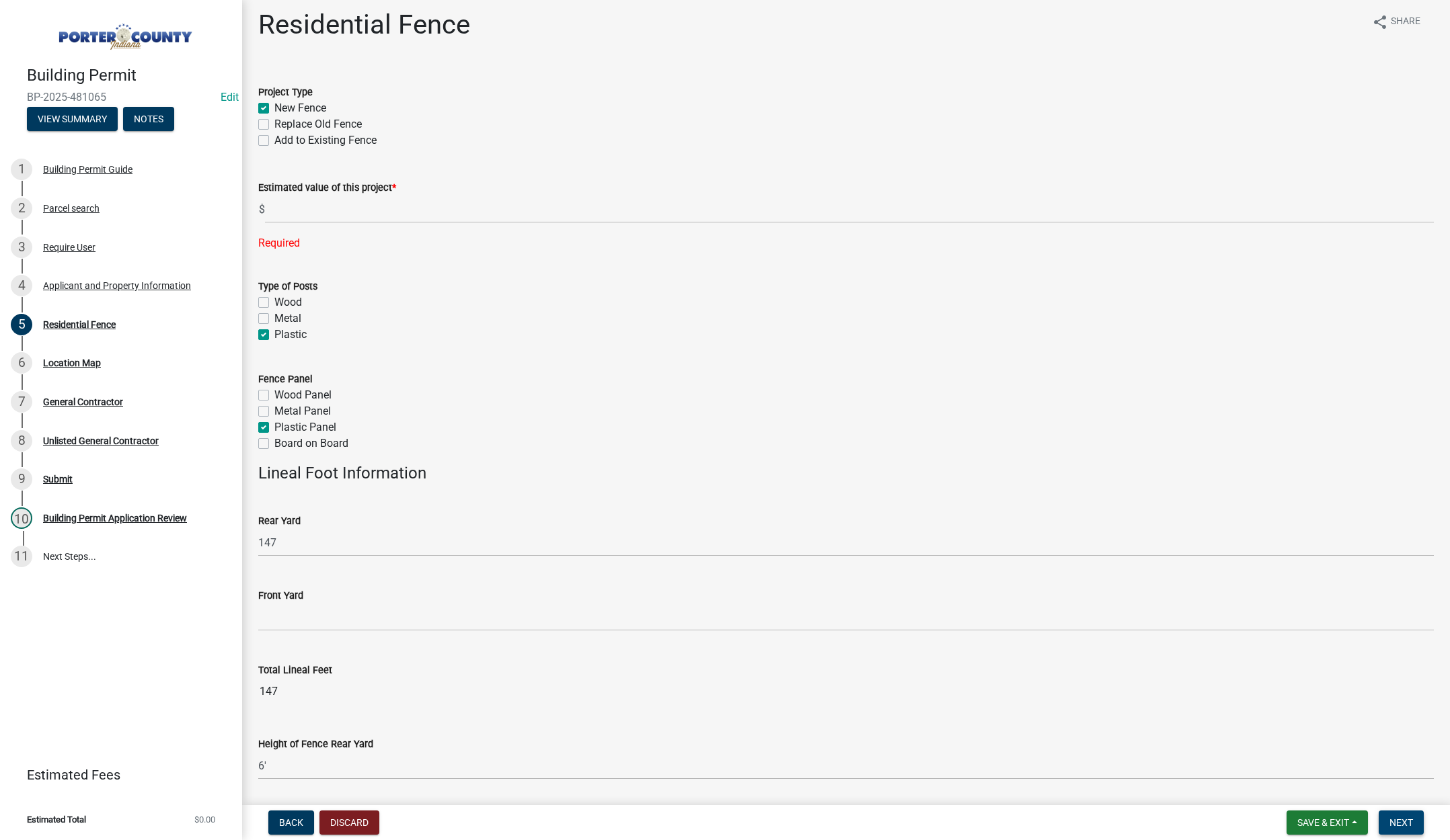
scroll to position [0, 0]
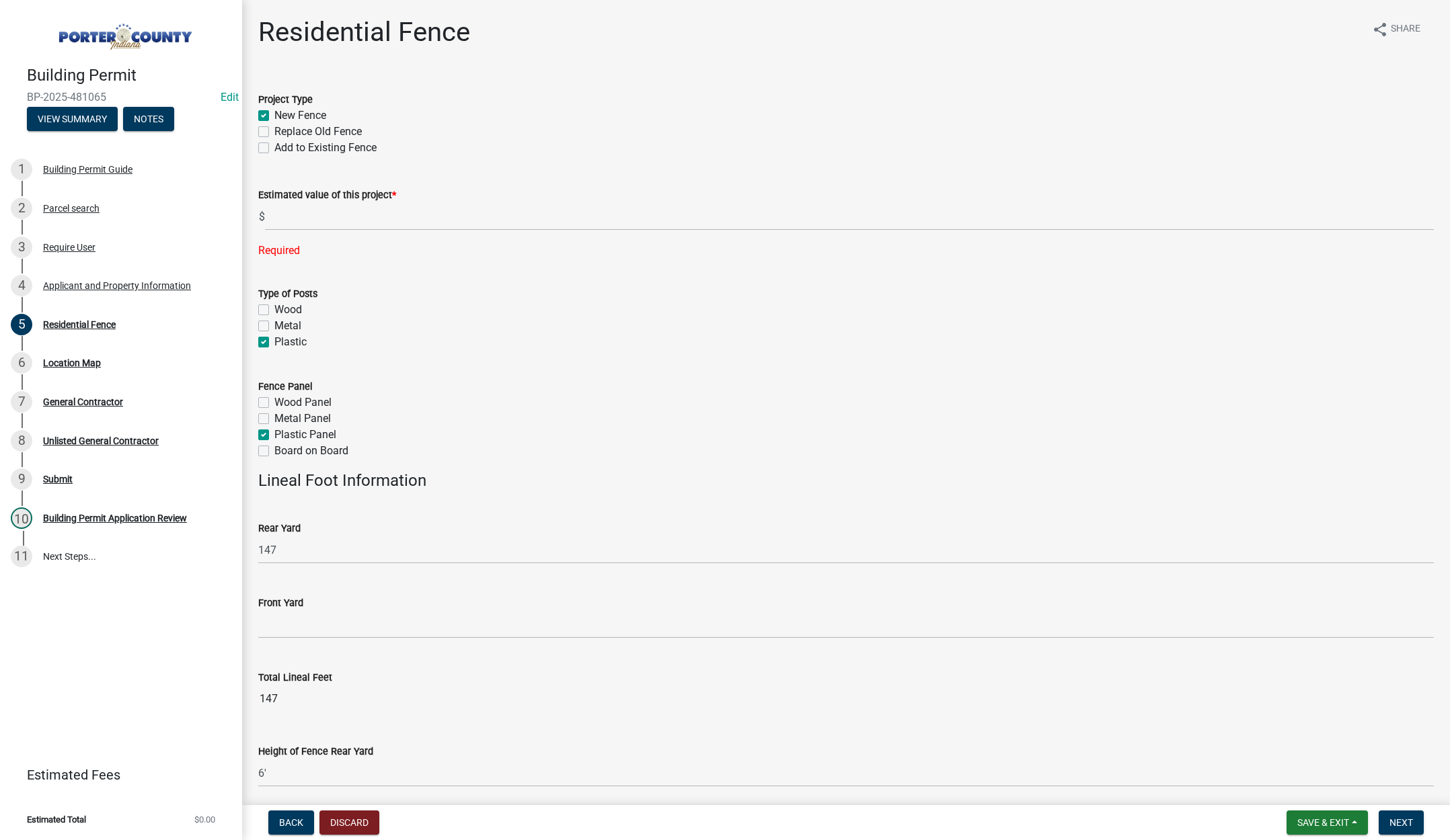
click at [326, 202] on div "Estimated value of this project *" at bounding box center [845, 195] width 1176 height 16
click at [284, 221] on input "text" at bounding box center [850, 217] width 1169 height 28
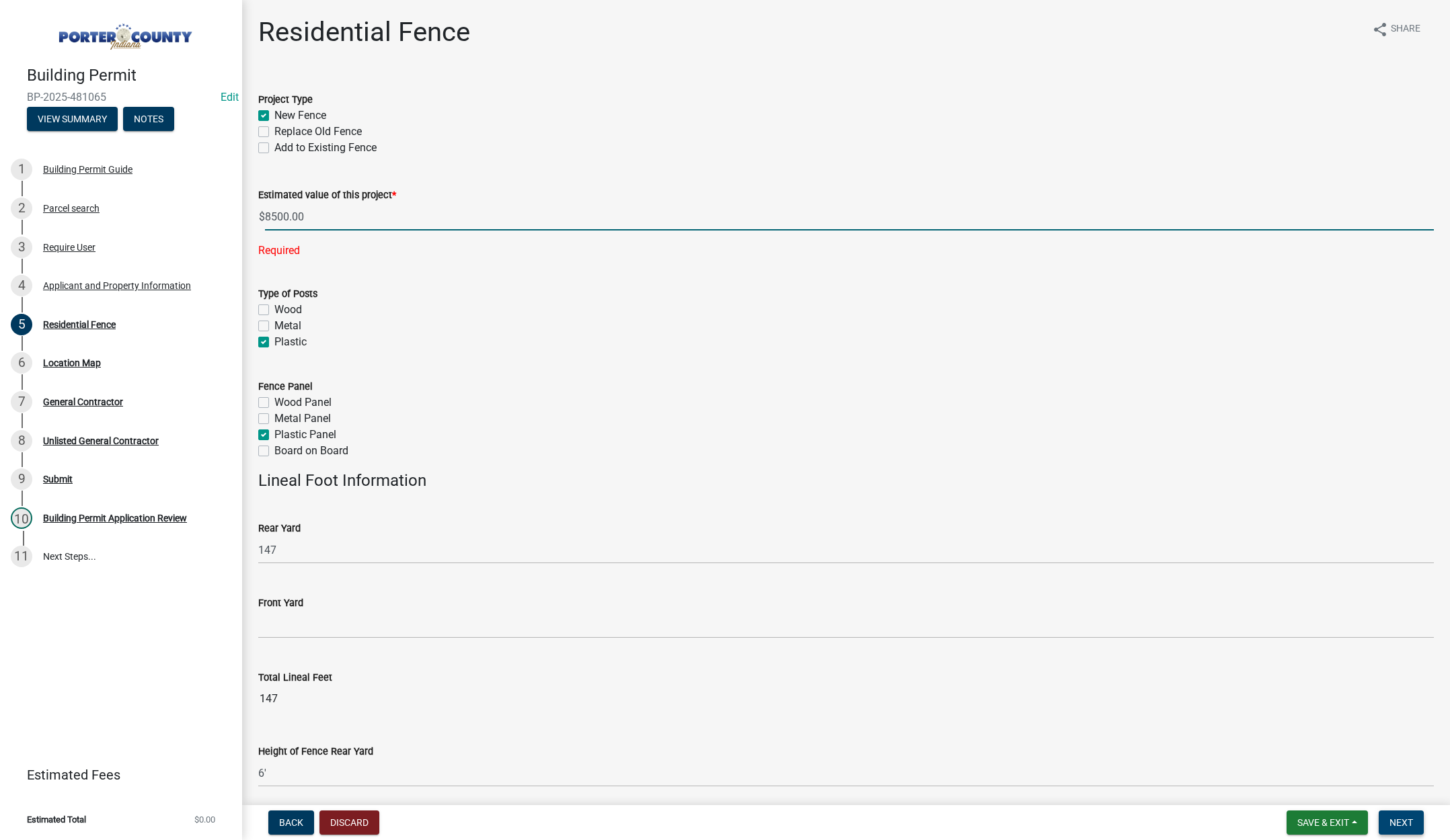
type input "8500"
click at [1402, 821] on span "Next" at bounding box center [1401, 822] width 24 height 11
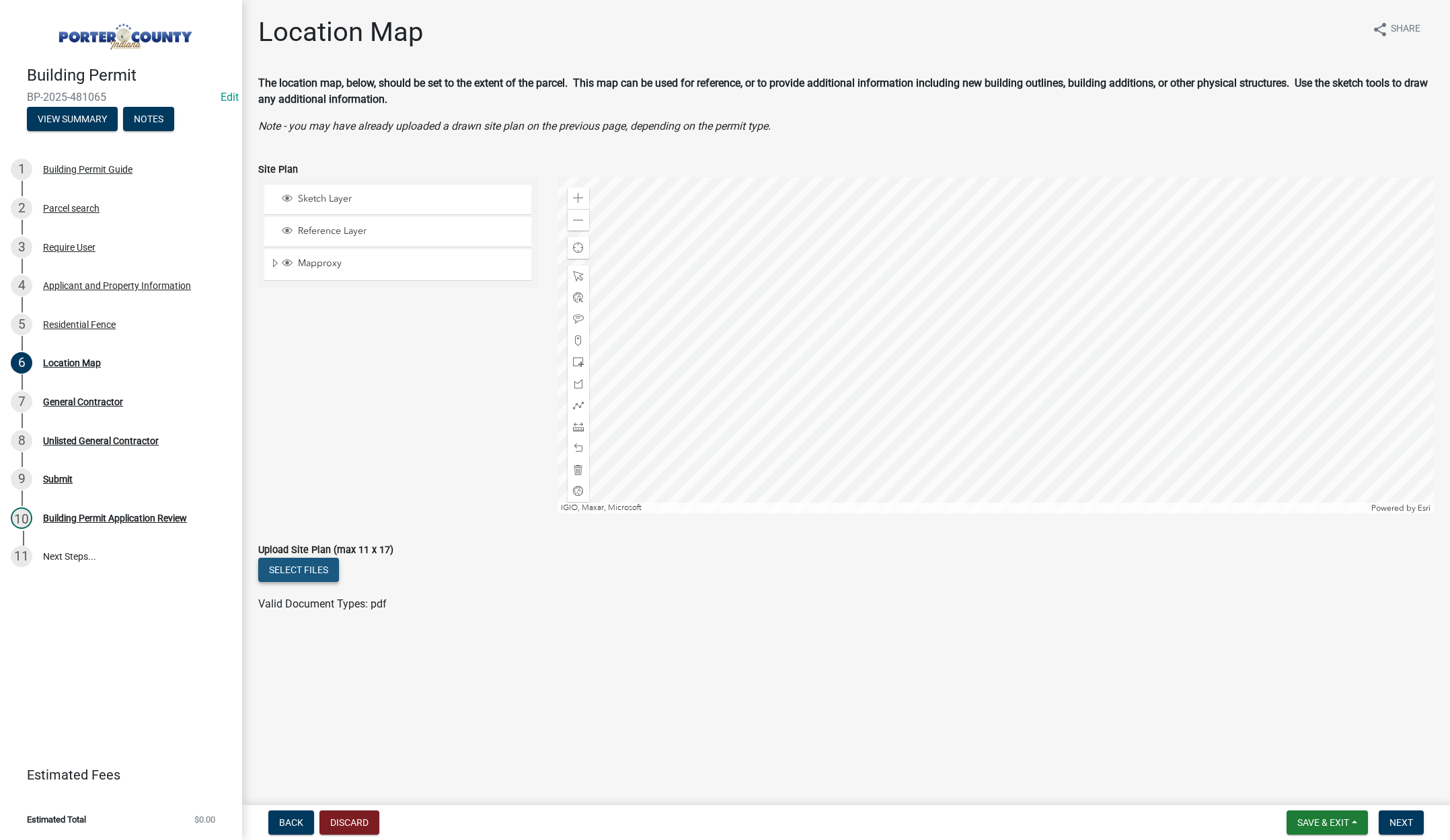
click at [307, 563] on button "Select files" at bounding box center [298, 570] width 81 height 24
click at [1402, 821] on span "Next" at bounding box center [1401, 822] width 24 height 11
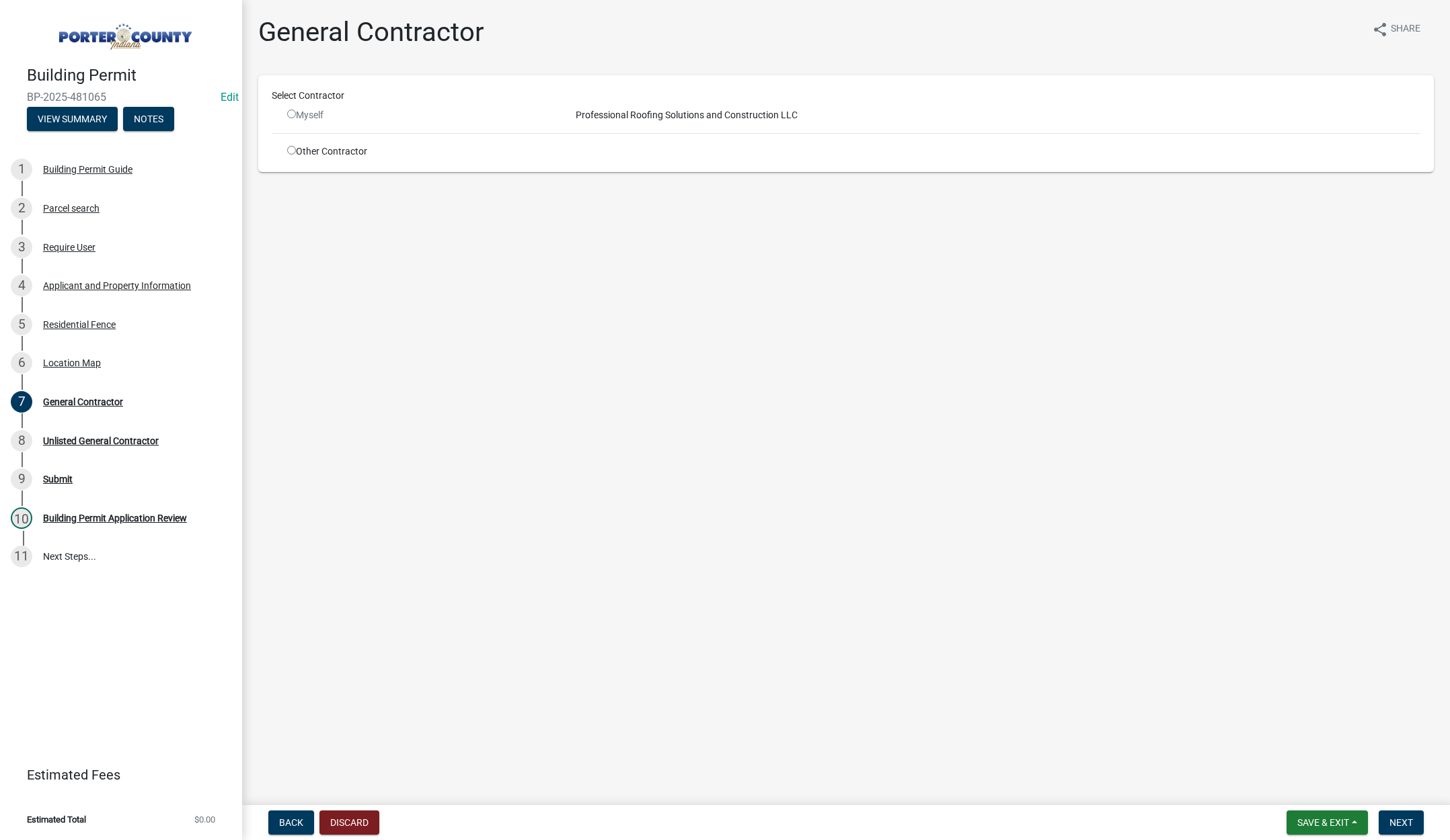
click at [294, 148] on input "radio" at bounding box center [292, 150] width 9 height 9
radio input "true"
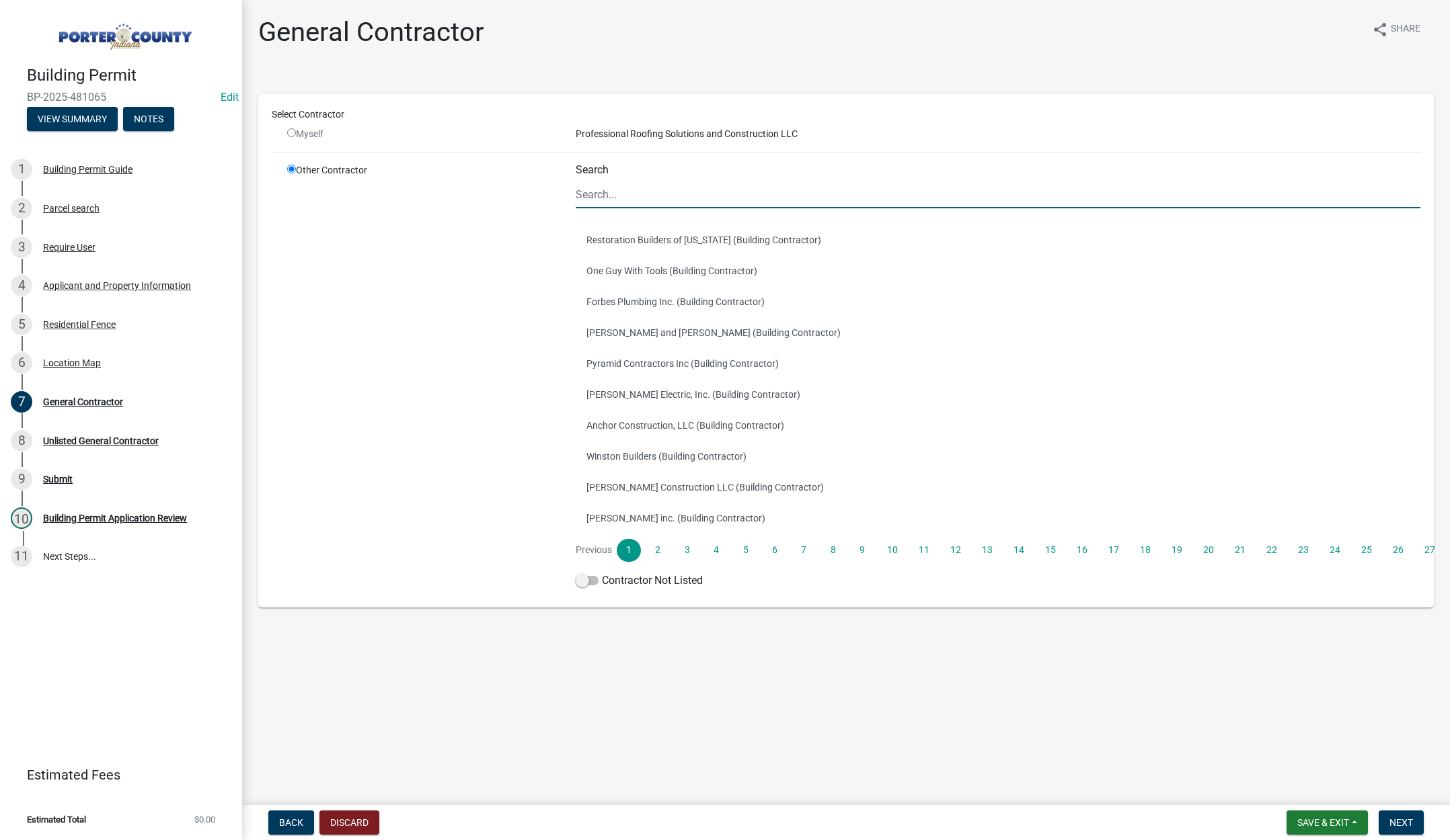
click at [605, 190] on input "Search" at bounding box center [998, 195] width 845 height 28
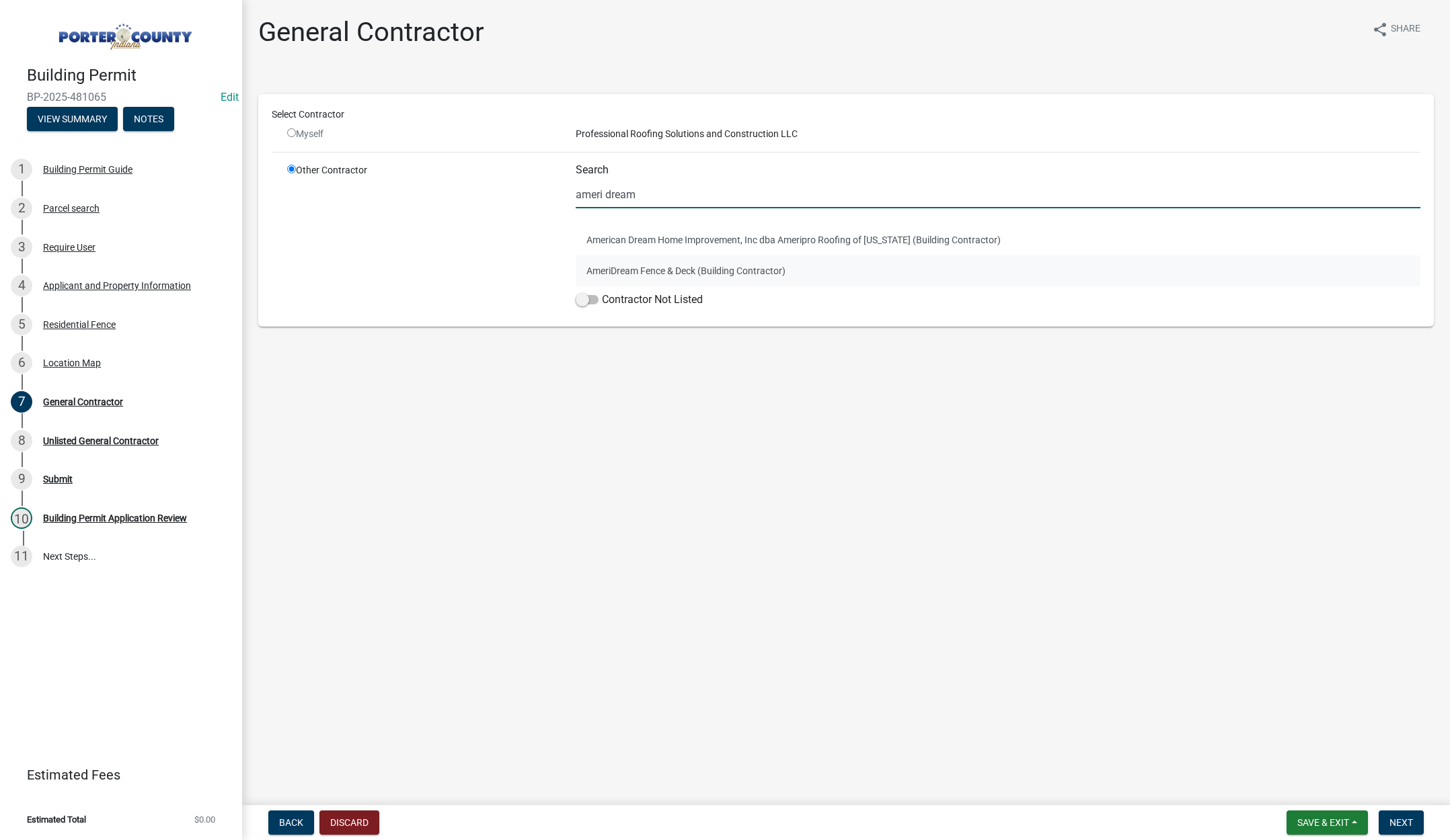
type input "ameri dream"
click at [656, 269] on button "AmeriDream Fence & Deck (Building Contractor)" at bounding box center [998, 270] width 845 height 31
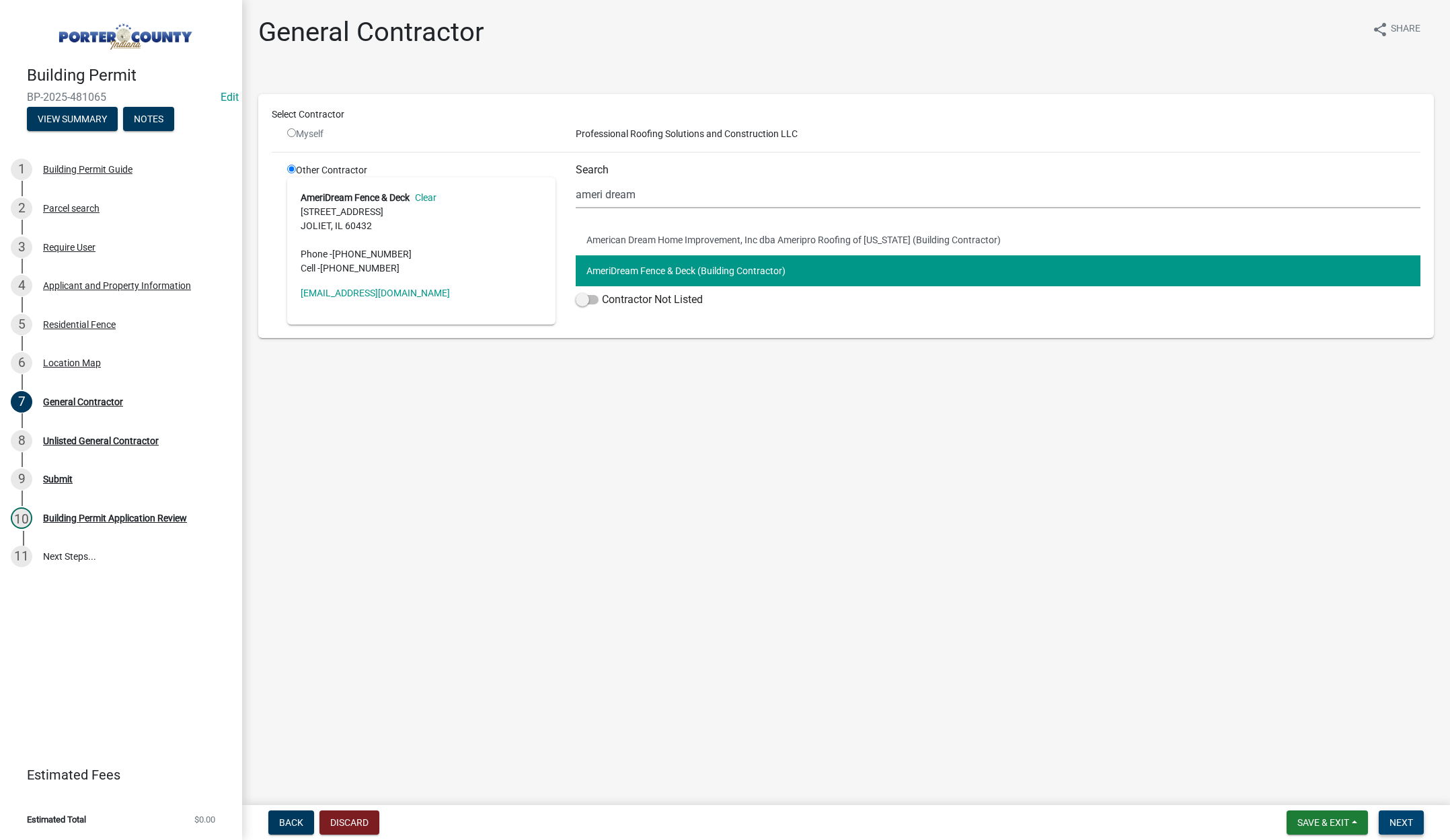
click at [1397, 814] on button "Next" at bounding box center [1401, 823] width 45 height 24
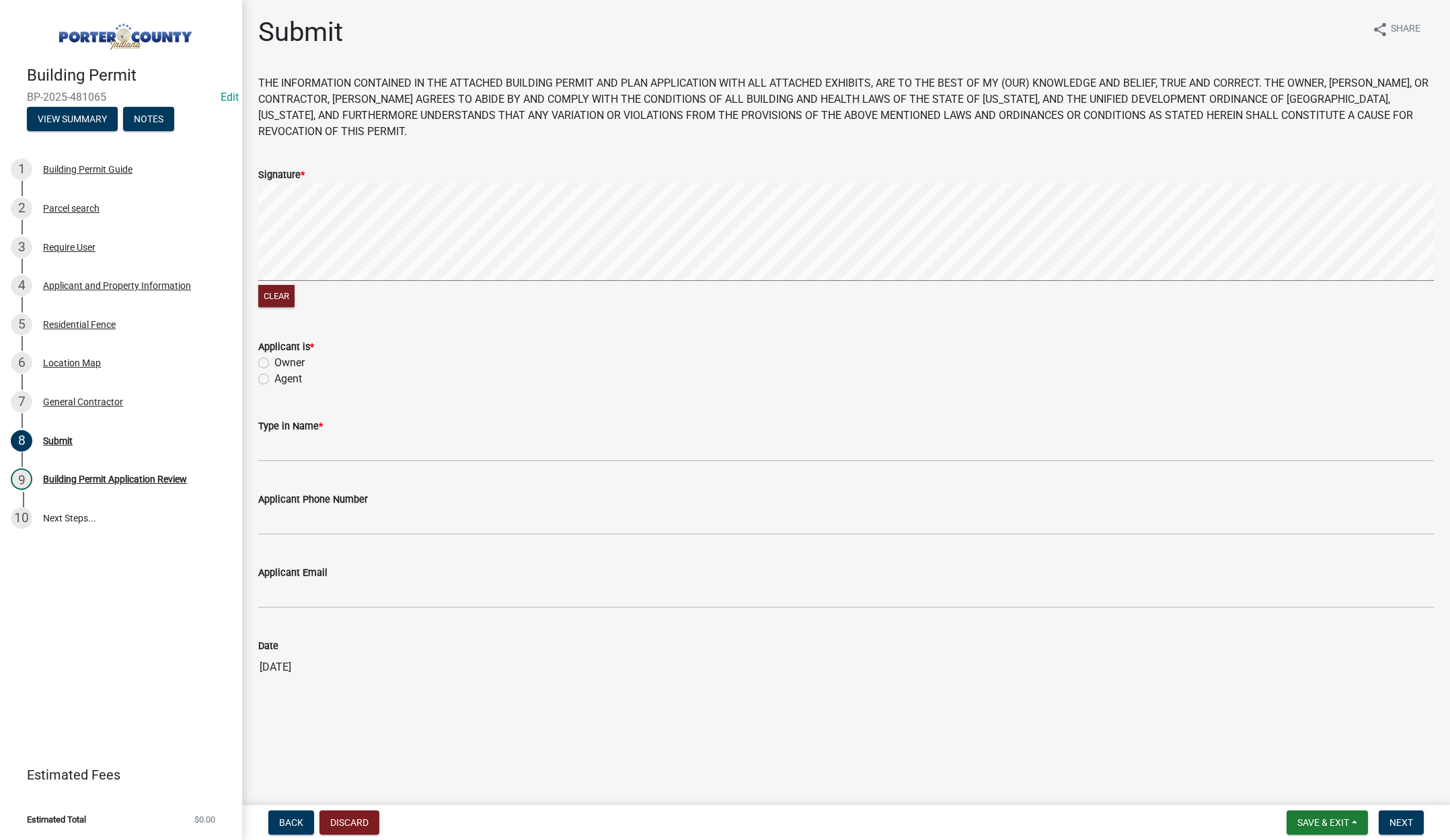
click at [274, 380] on label "Agent" at bounding box center [288, 379] width 28 height 16
click at [274, 380] on input "Agent" at bounding box center [279, 375] width 9 height 9
radio input "true"
click at [299, 445] on input "Type in Name *" at bounding box center [845, 447] width 1176 height 28
type input "[PERSON_NAME]"
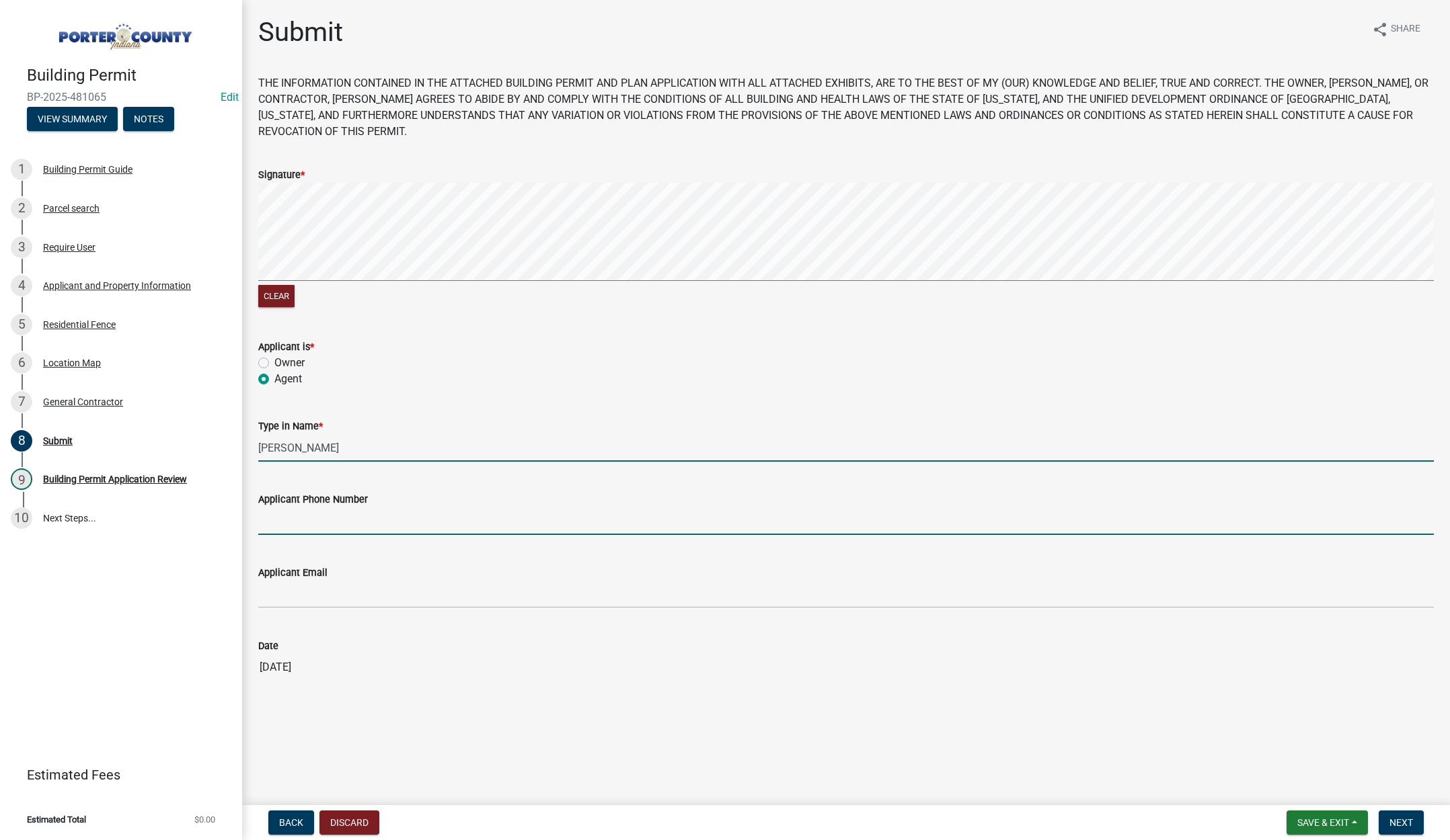
type input "2193093058"
click at [354, 507] on form "Applicant Phone Number 2193093058" at bounding box center [845, 513] width 1176 height 43
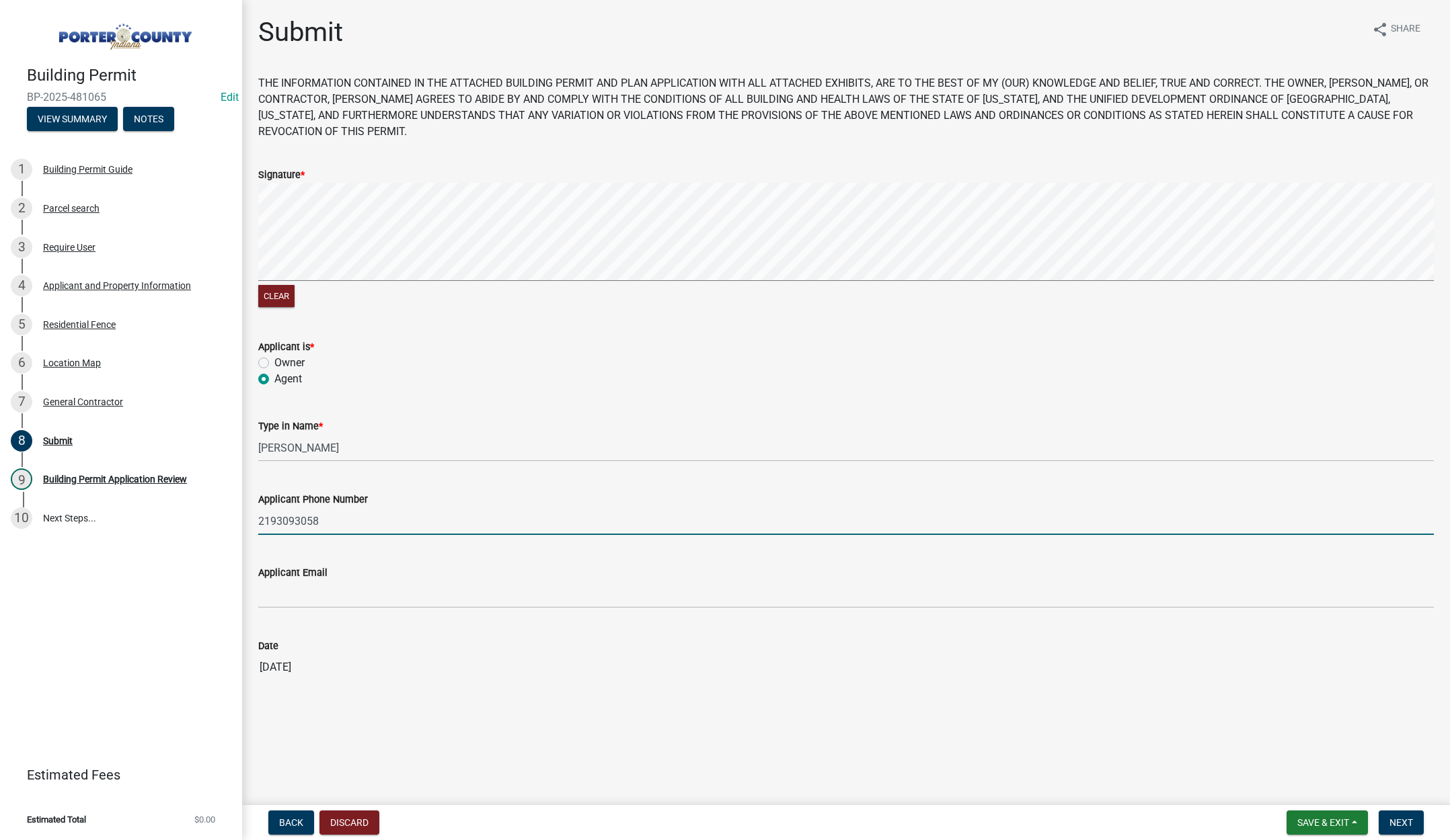
click at [354, 509] on input "2193093058" at bounding box center [845, 521] width 1176 height 28
click at [354, 519] on input "2193093058" at bounding box center [845, 521] width 1176 height 28
click at [354, 520] on input "2193093058" at bounding box center [845, 521] width 1176 height 28
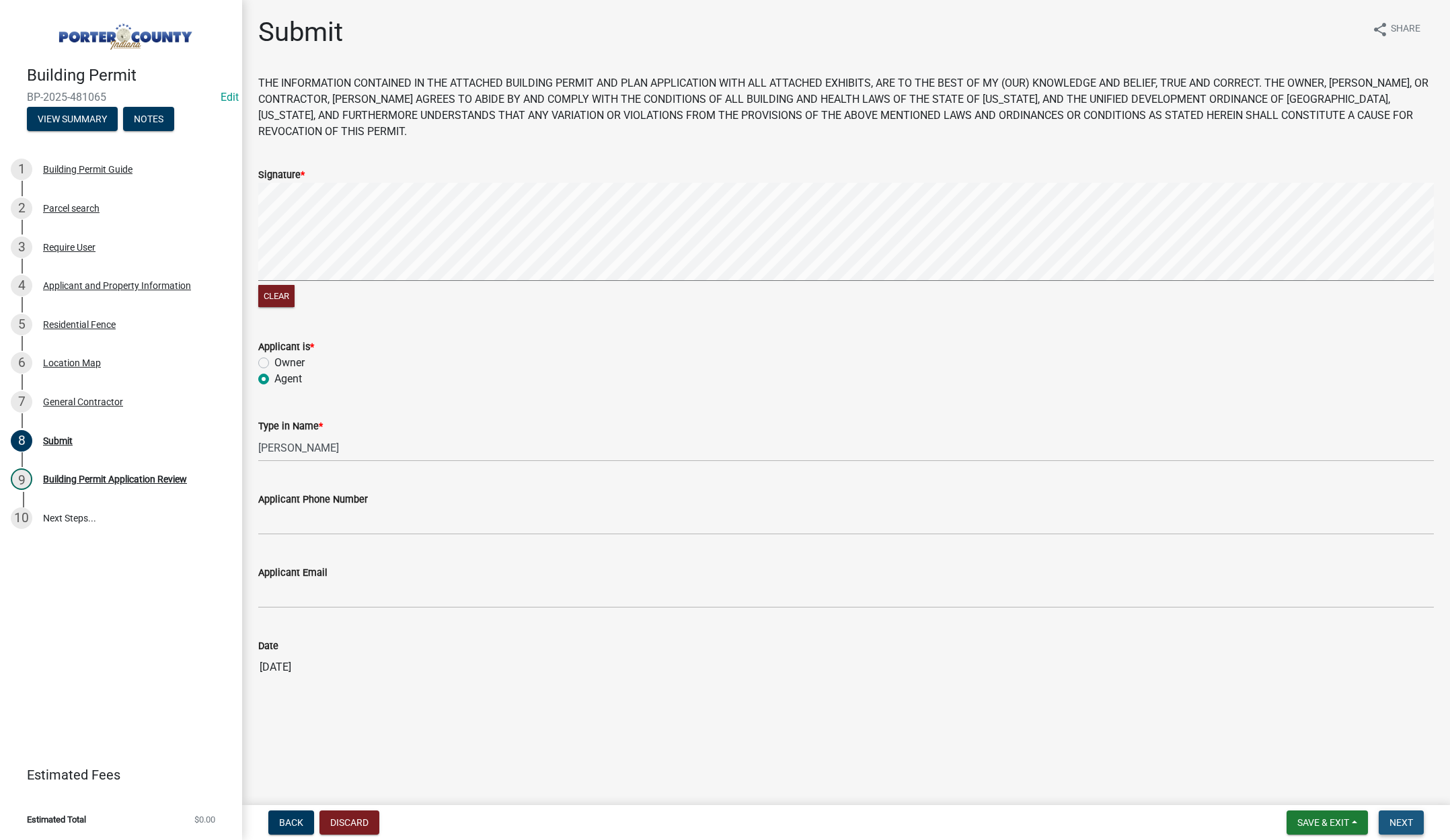
click at [1403, 824] on span "Next" at bounding box center [1401, 822] width 24 height 11
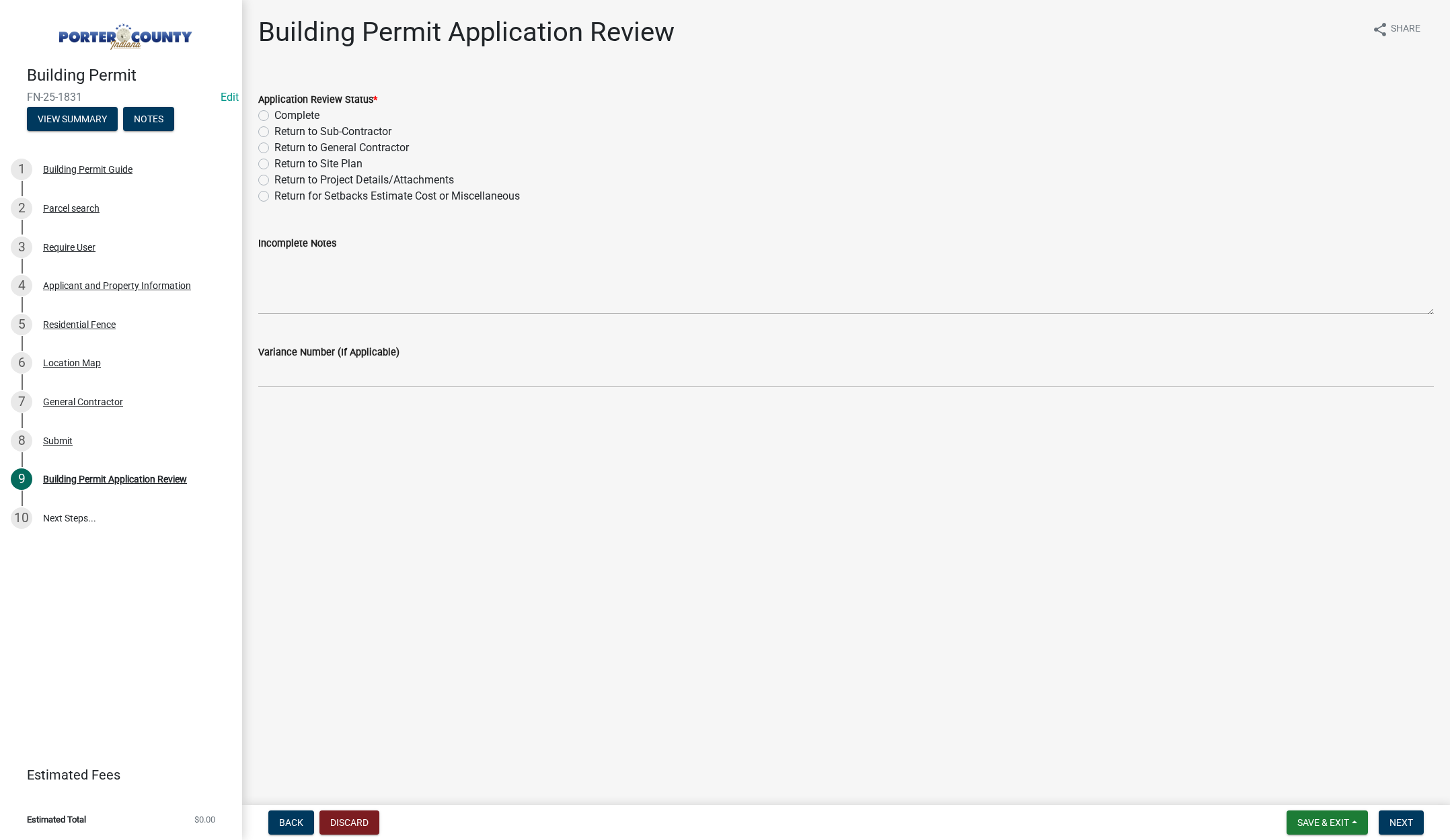
click at [274, 115] on label "Complete" at bounding box center [297, 115] width 45 height 16
click at [274, 115] on input "Complete" at bounding box center [279, 112] width 9 height 9
radio input "true"
click at [1407, 821] on span "Next" at bounding box center [1401, 822] width 24 height 11
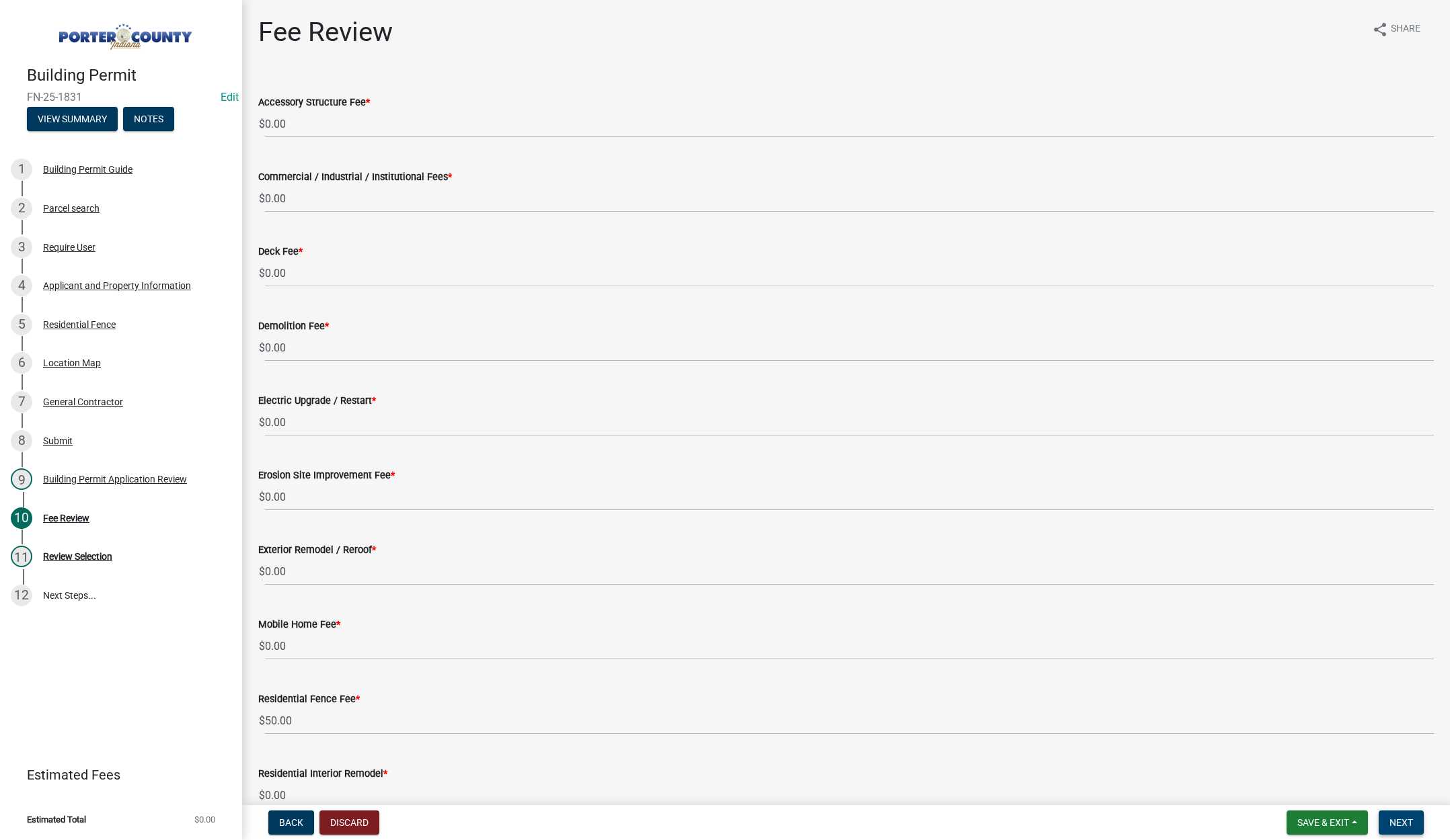
click at [1413, 819] on span "Next" at bounding box center [1401, 822] width 24 height 11
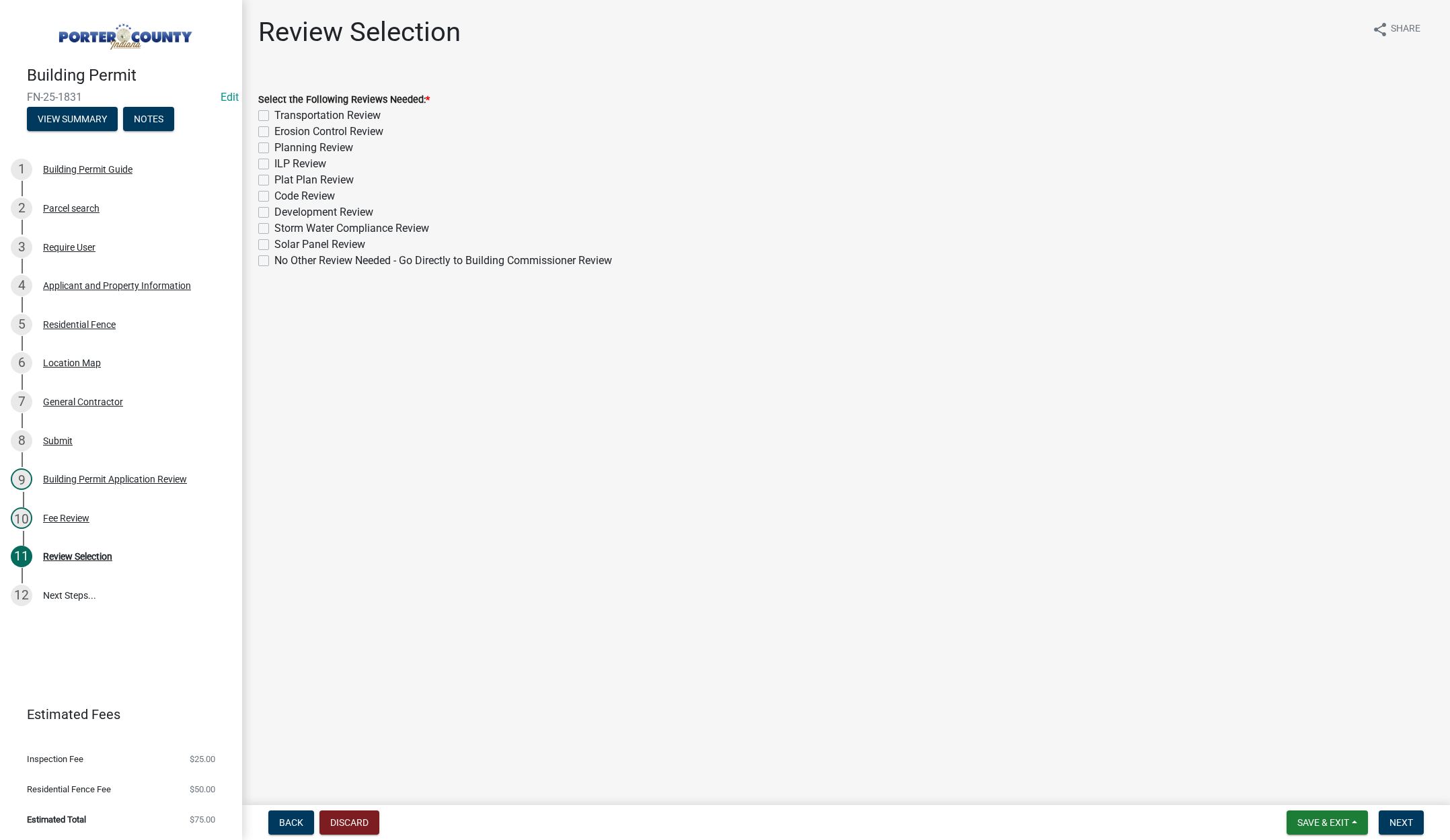
drag, startPoint x: 264, startPoint y: 258, endPoint x: 473, endPoint y: 314, distance: 216.4
click at [274, 259] on label "No Other Review Needed - Go Directly to Building Commissioner Review" at bounding box center [443, 261] width 338 height 16
click at [274, 259] on input "No Other Review Needed - Go Directly to Building Commissioner Review" at bounding box center [279, 257] width 9 height 9
checkbox input "true"
checkbox input "false"
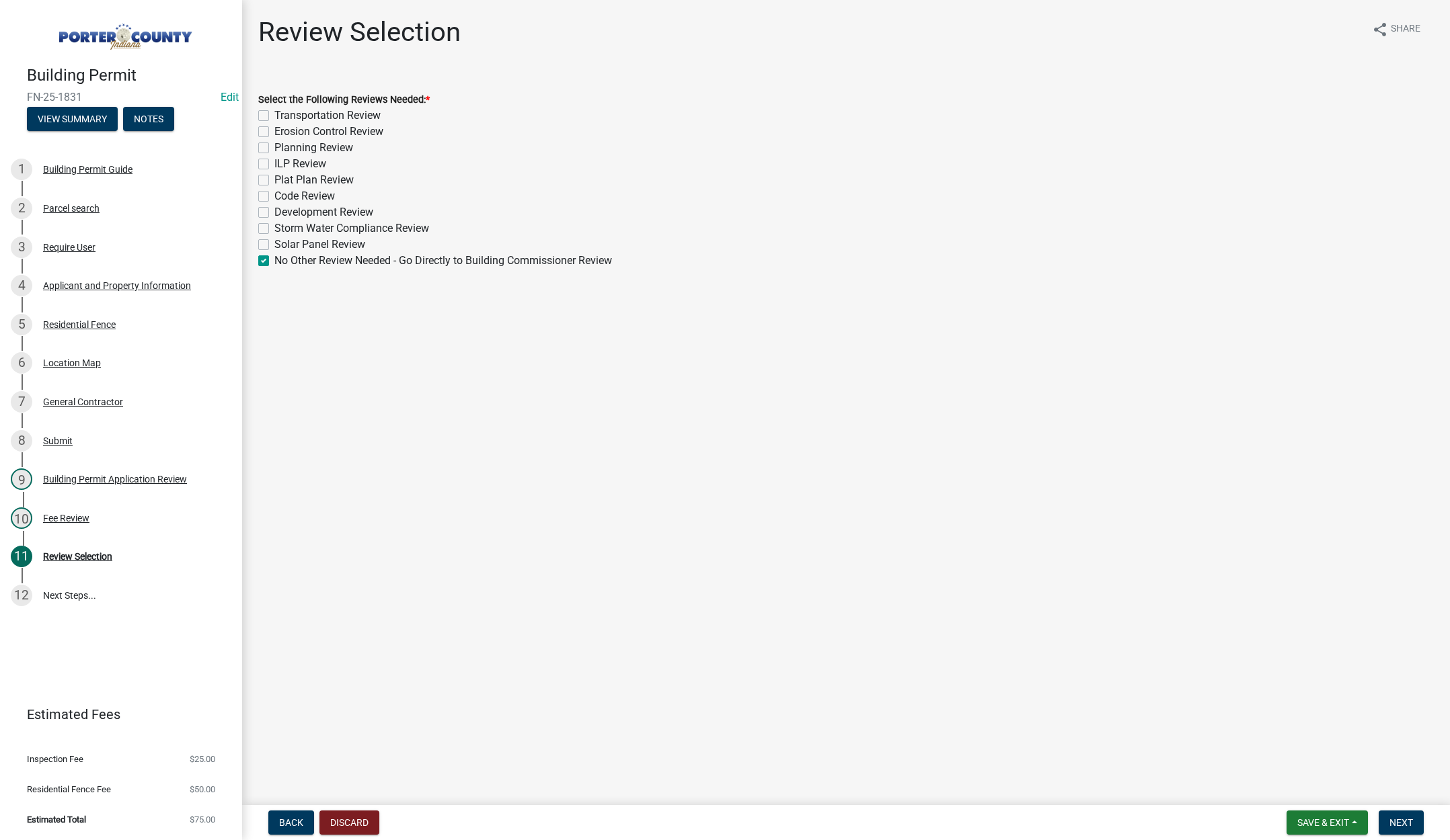
checkbox input "false"
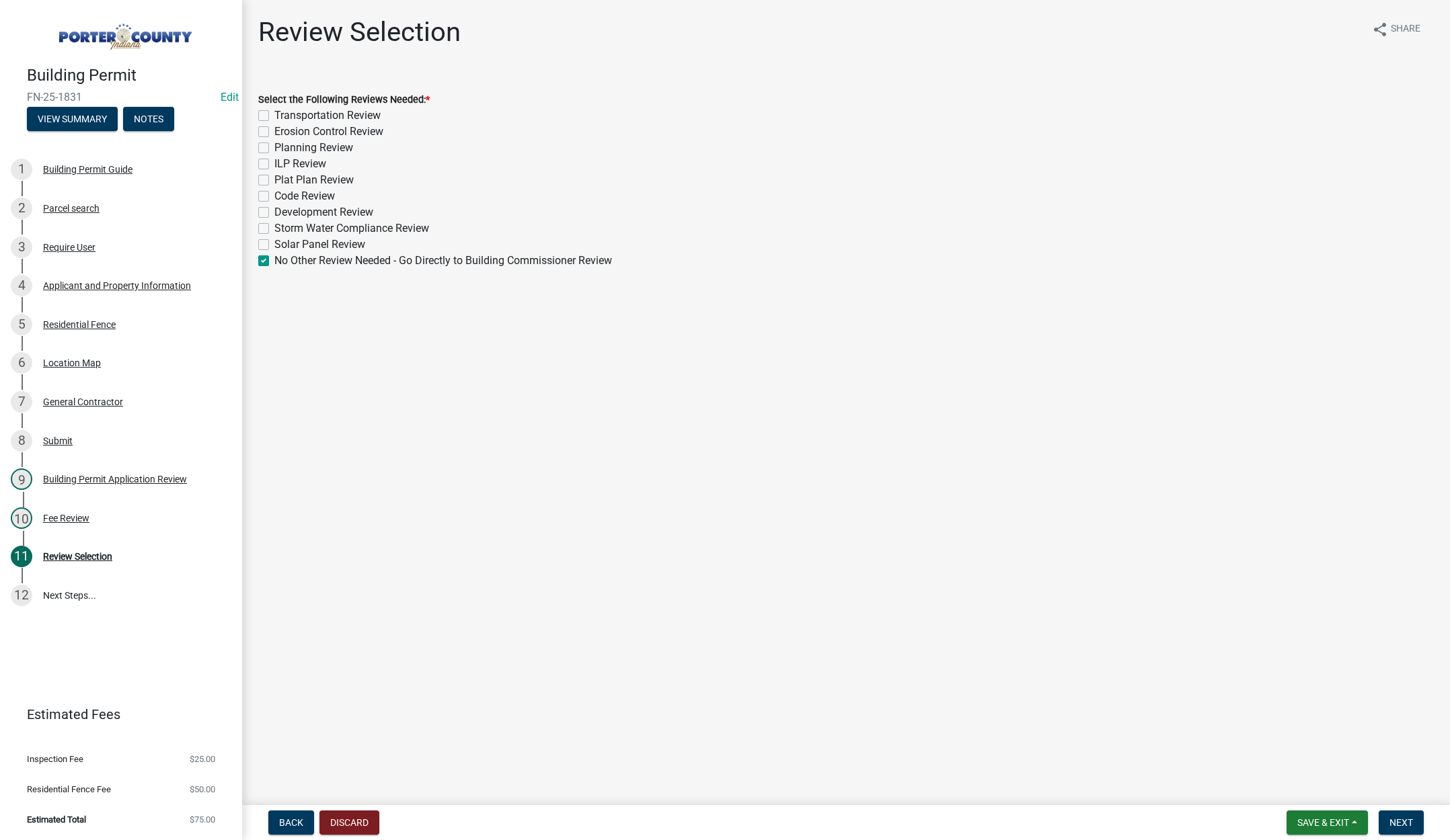
checkbox input "false"
checkbox input "true"
click at [1416, 826] on button "Next" at bounding box center [1401, 823] width 45 height 24
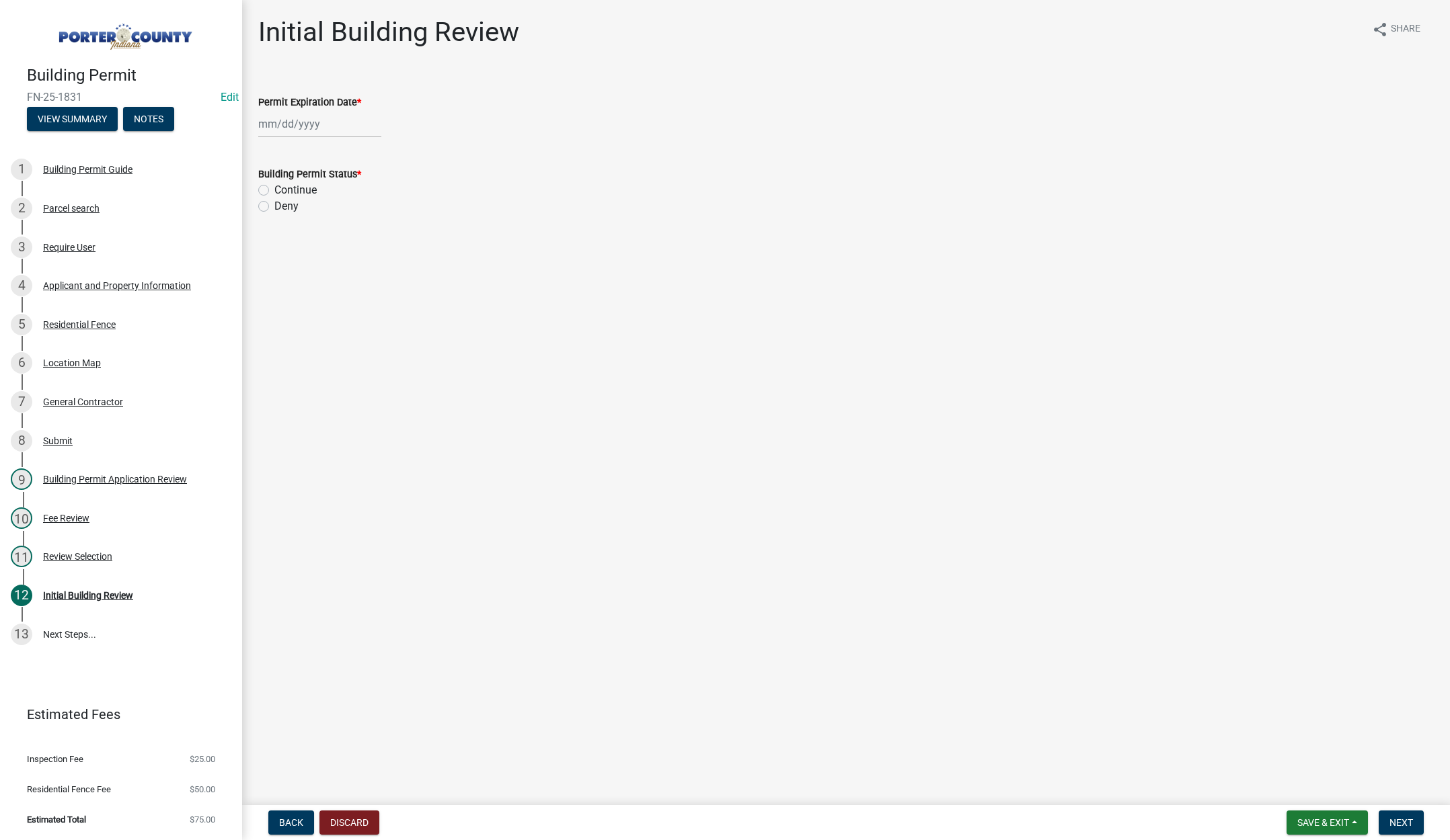
select select "9"
click at [337, 123] on div "Jan Feb Mar Apr May Jun Jul Aug Sep Oct Nov Dec 1525 1526 1527 1528 1529 1530 1…" at bounding box center [319, 124] width 123 height 28
click at [374, 155] on select "1525 1526 1527 1528 1529 1530 1531 1532 1533 1534 1535 1536 1537 1538 1539 1540…" at bounding box center [364, 152] width 48 height 20
select select "2026"
click at [339, 142] on select "1525 1526 1527 1528 1529 1530 1531 1532 1533 1534 1535 1536 1537 1538 1539 1540…" at bounding box center [364, 152] width 48 height 20
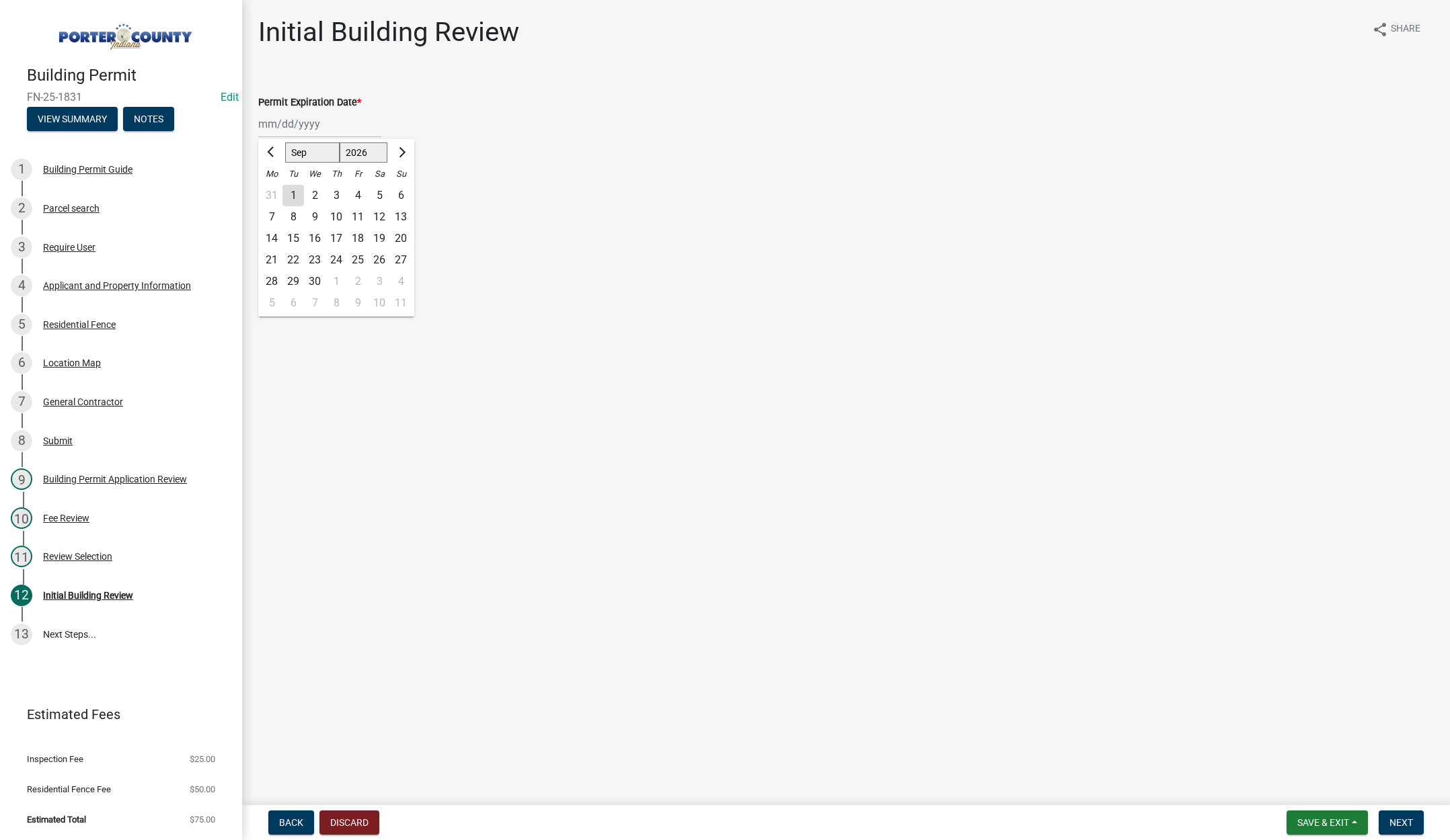
click at [379, 235] on div "19" at bounding box center [379, 239] width 21 height 21
type input "09/19/2026"
click at [274, 190] on label "Continue" at bounding box center [295, 190] width 42 height 16
click at [274, 190] on input "Continue" at bounding box center [279, 187] width 9 height 9
radio input "true"
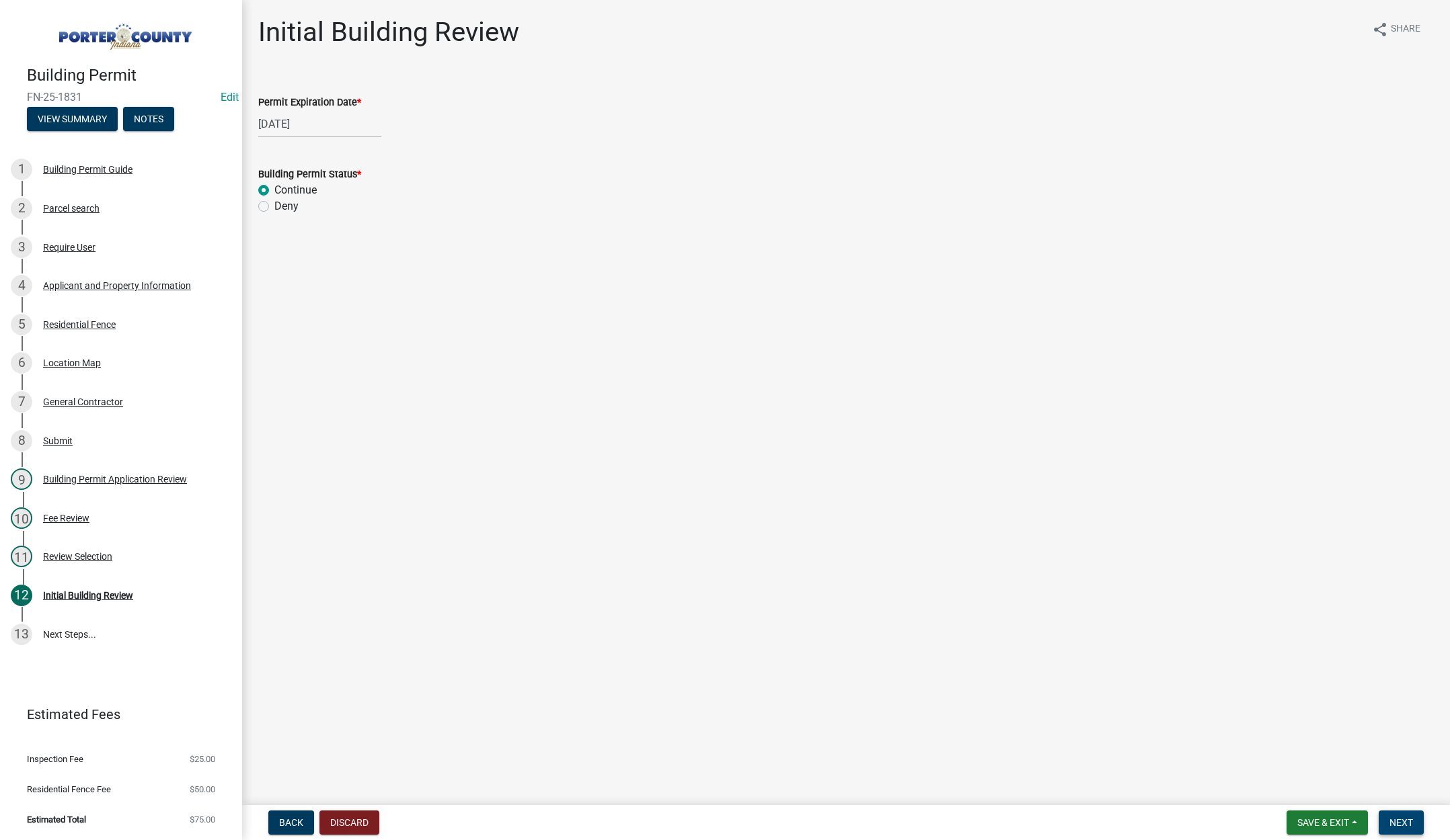
click at [1393, 815] on button "Next" at bounding box center [1401, 823] width 45 height 24
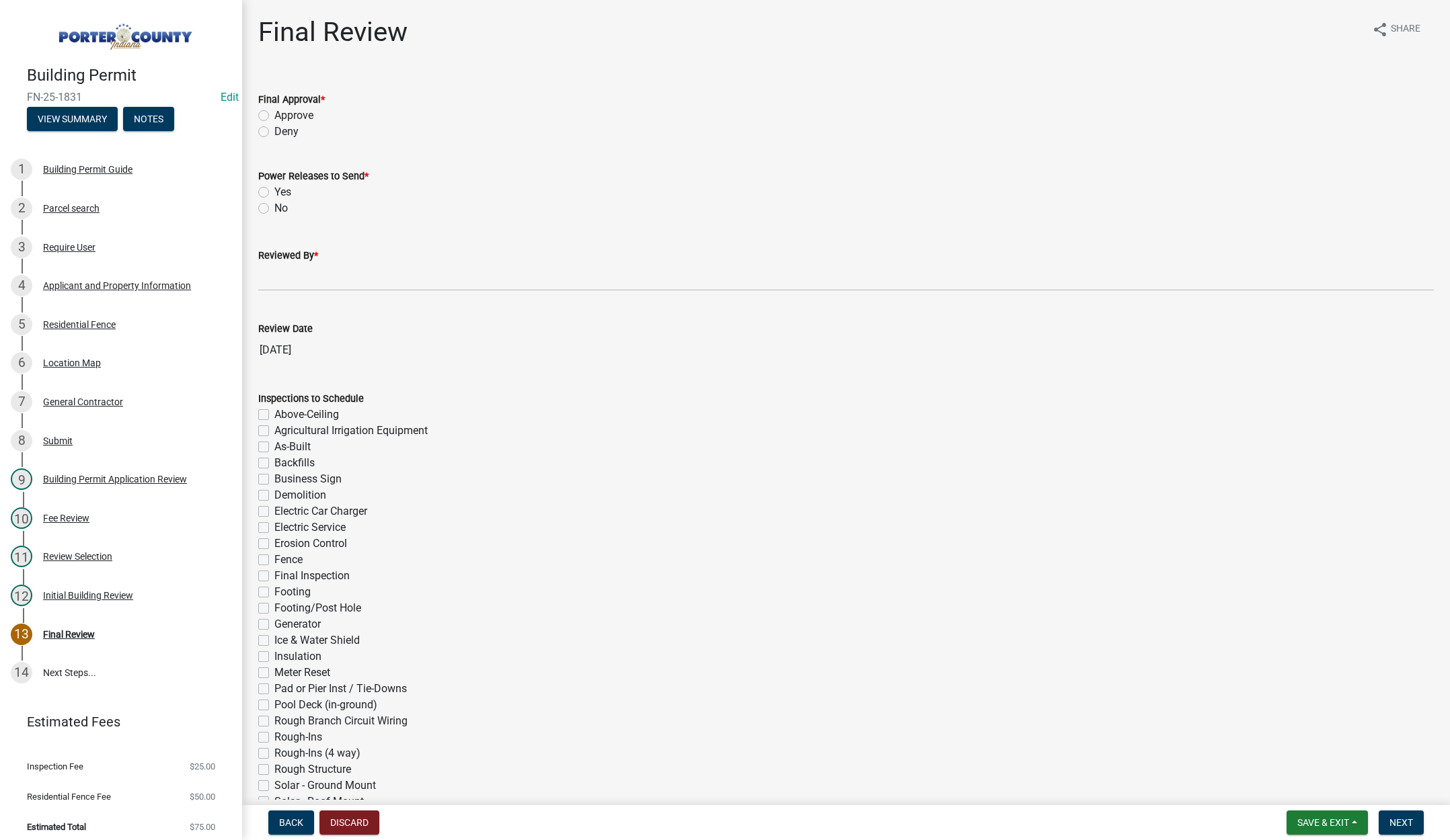
drag, startPoint x: 264, startPoint y: 115, endPoint x: 264, endPoint y: 142, distance: 27.0
click at [274, 115] on label "Approve" at bounding box center [294, 115] width 39 height 16
click at [274, 115] on input "Approve" at bounding box center [279, 112] width 9 height 9
radio input "true"
click at [274, 209] on label "No" at bounding box center [281, 208] width 14 height 16
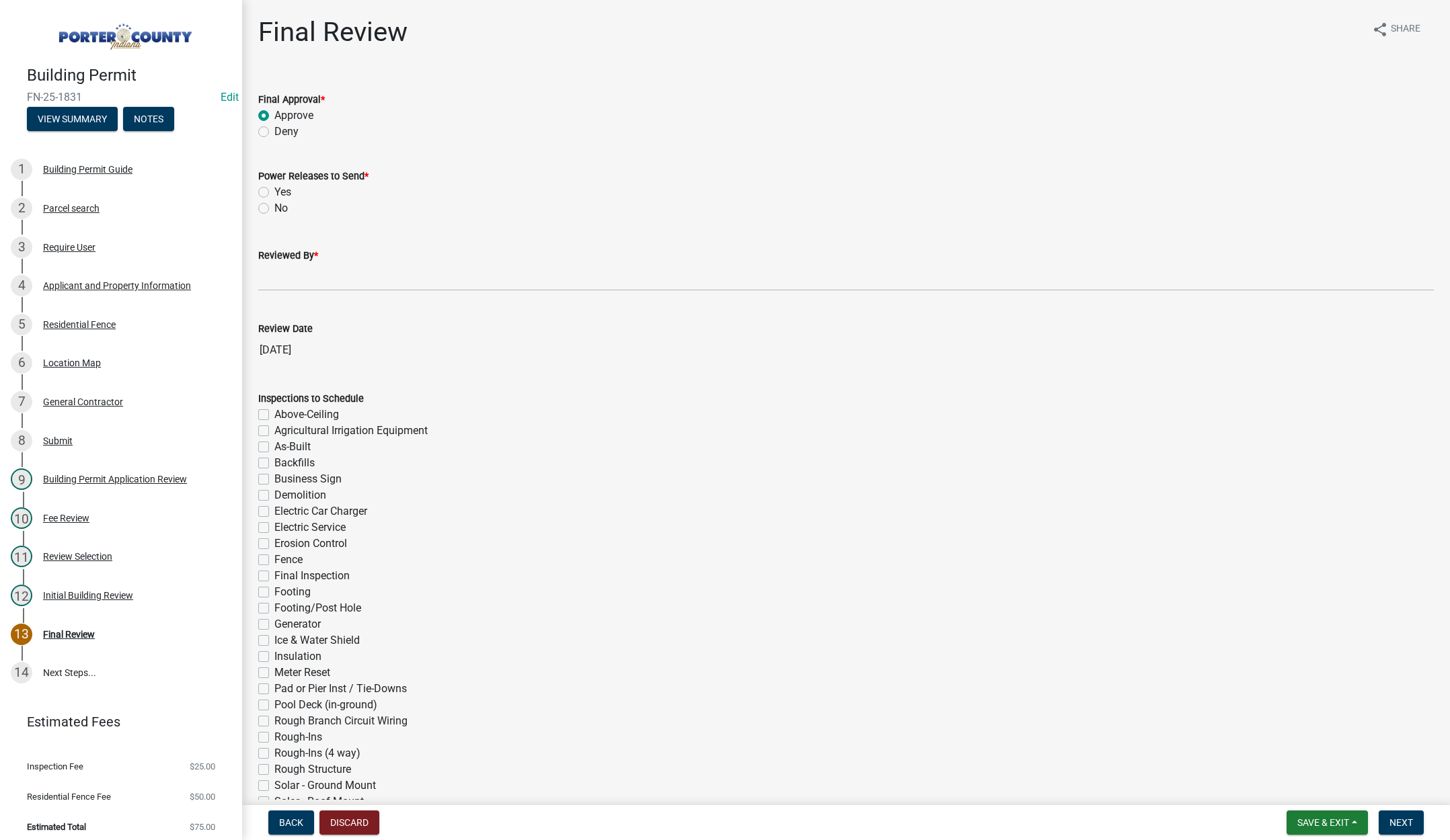
click at [274, 209] on input "No" at bounding box center [279, 204] width 9 height 9
radio input "true"
click at [275, 281] on input "Reviewed By *" at bounding box center [845, 277] width 1176 height 28
type input "Tami"
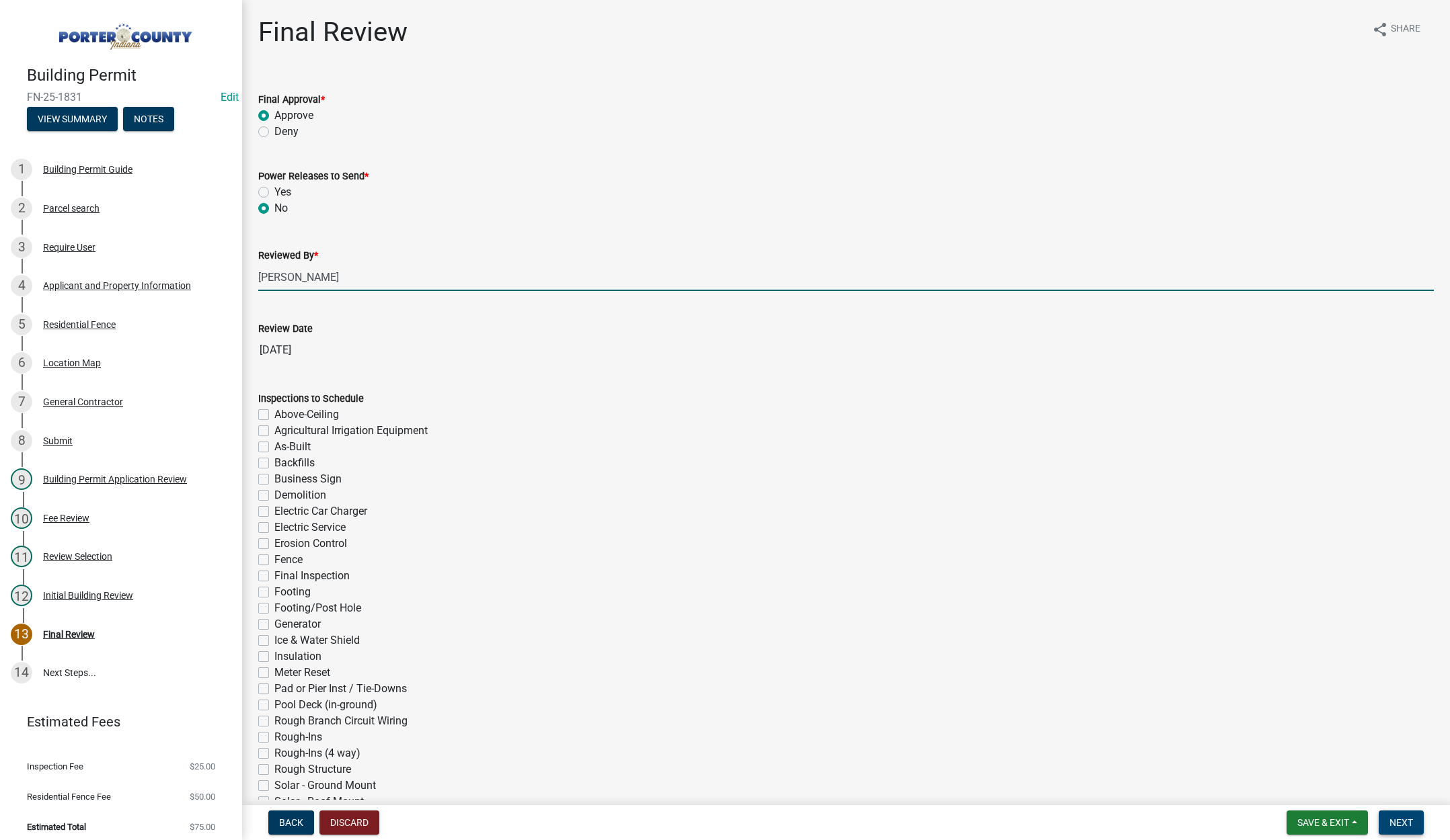
drag, startPoint x: 1400, startPoint y: 821, endPoint x: 1394, endPoint y: 801, distance: 20.9
click at [1400, 820] on span "Next" at bounding box center [1401, 822] width 24 height 11
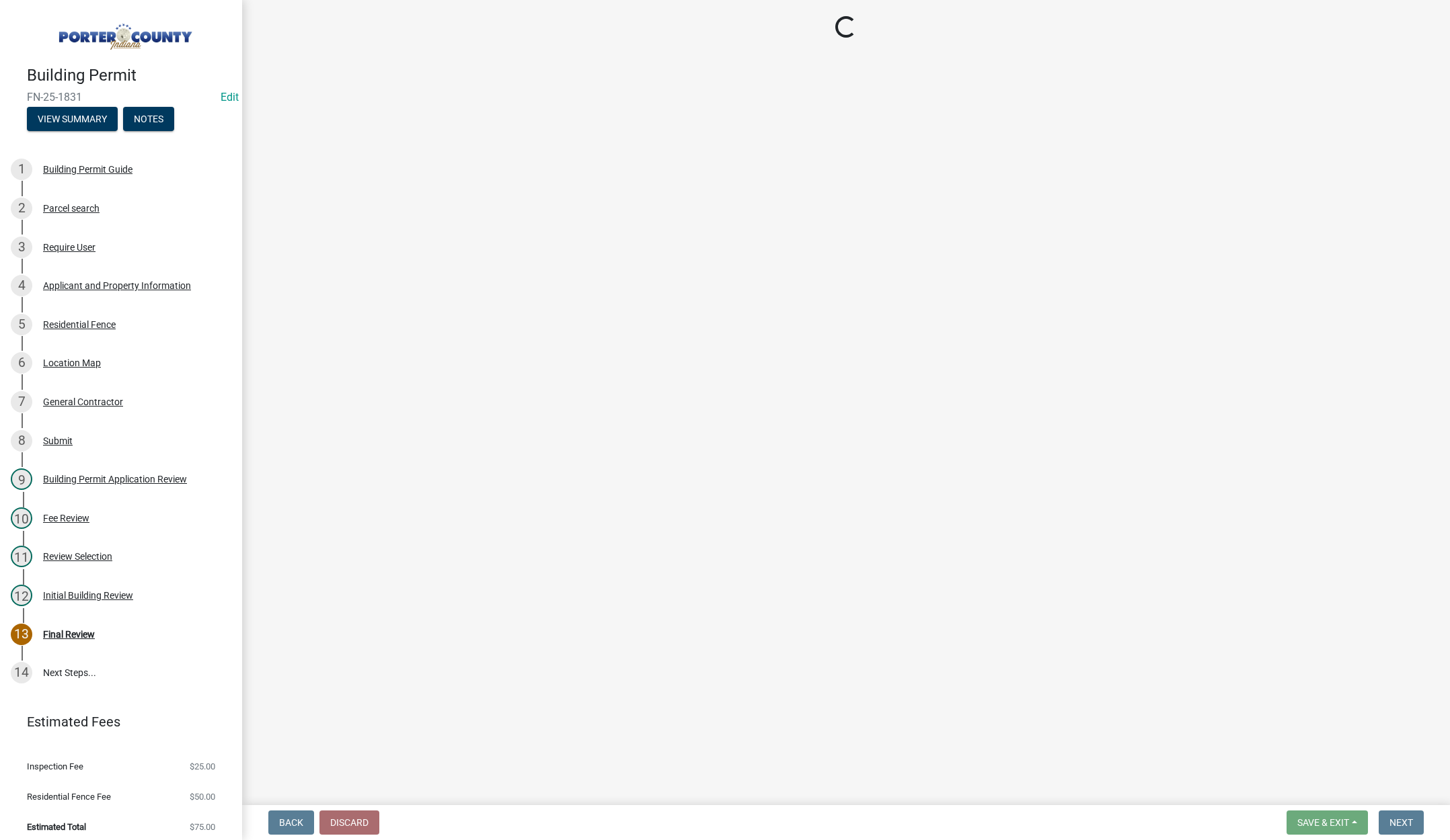
select select "3: 3"
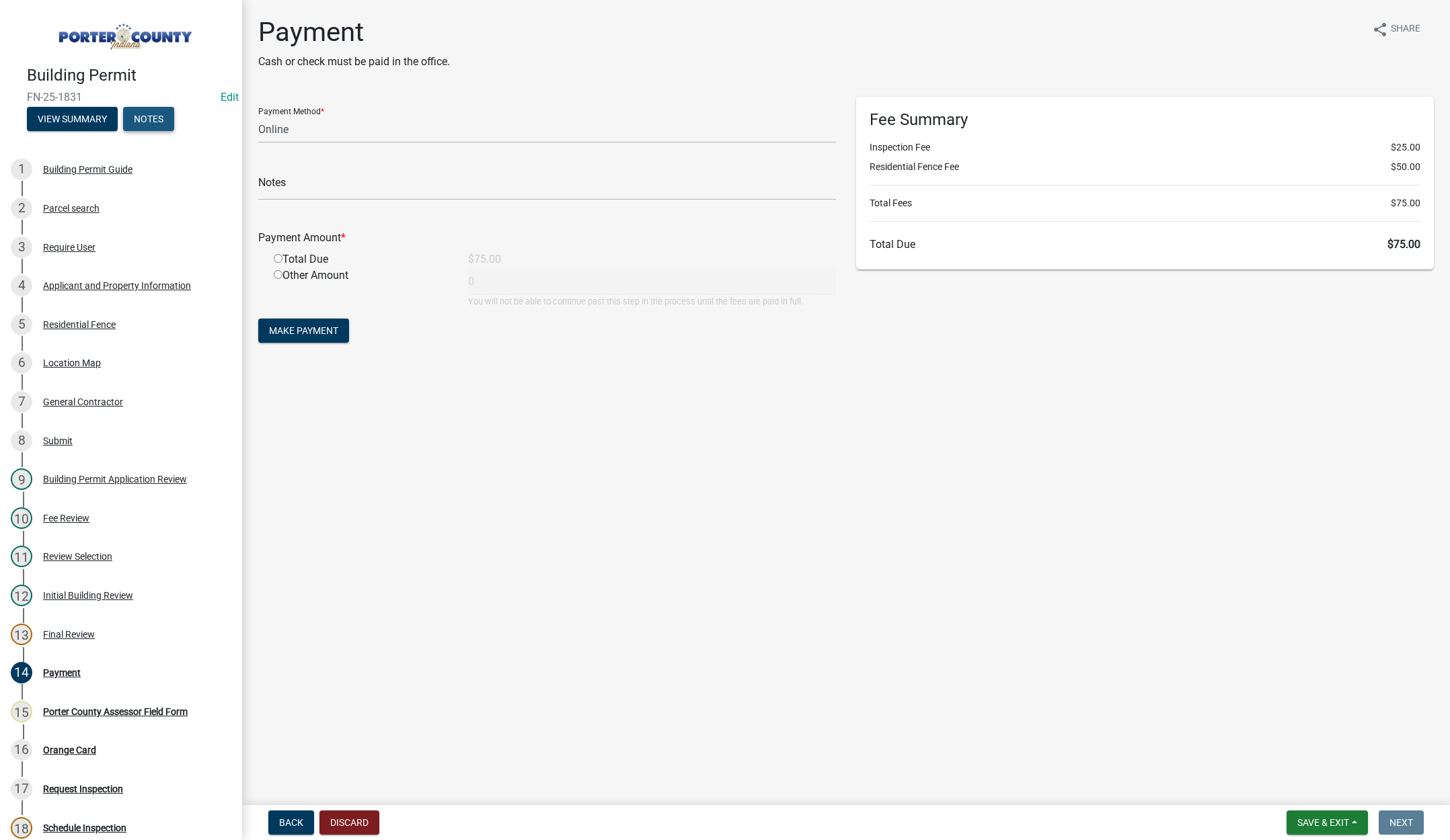
click at [140, 110] on button "Notes" at bounding box center [149, 119] width 51 height 24
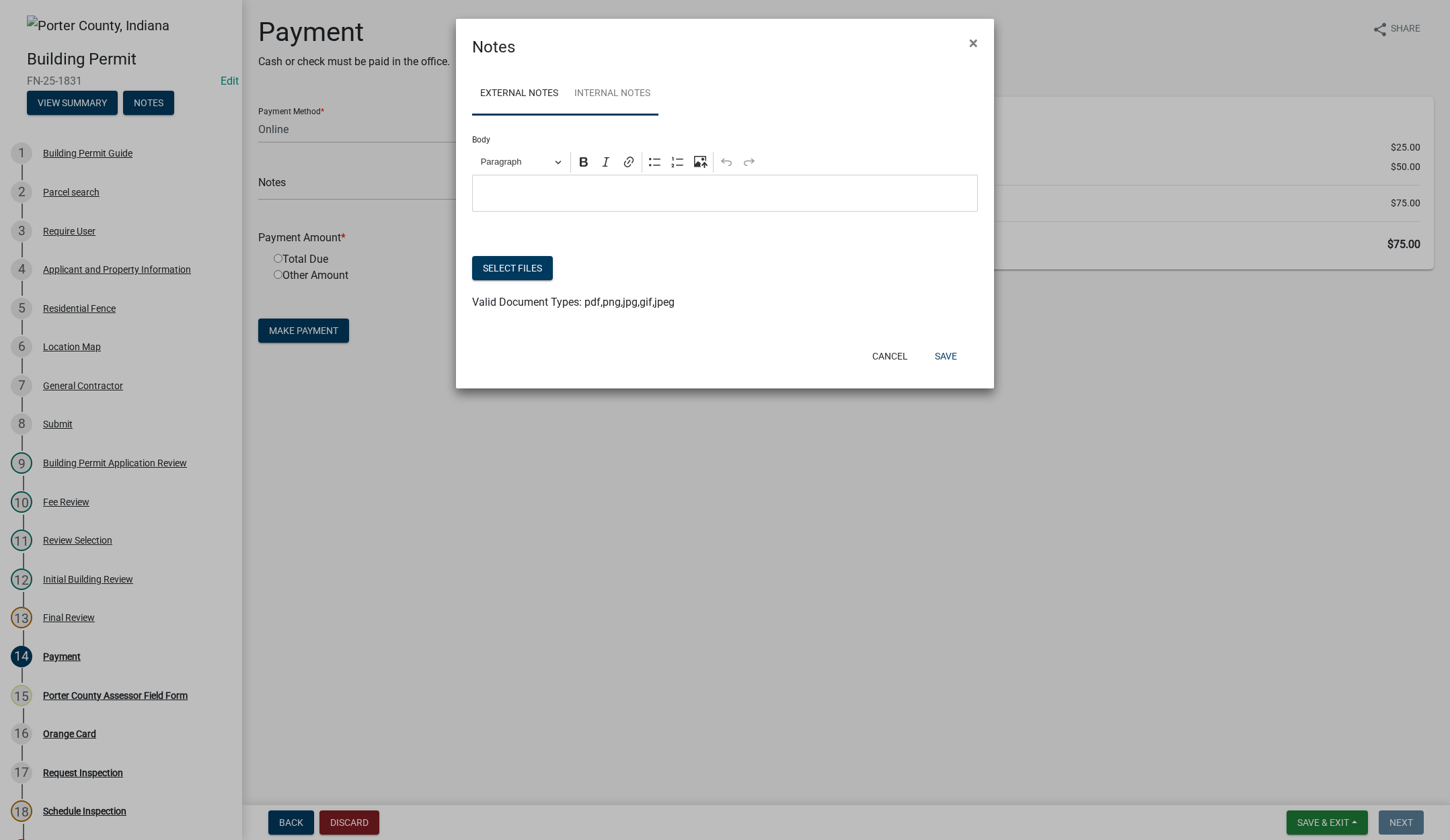
click at [632, 98] on link "Internal Notes" at bounding box center [612, 94] width 92 height 43
click at [519, 264] on button "Select files" at bounding box center [512, 268] width 81 height 24
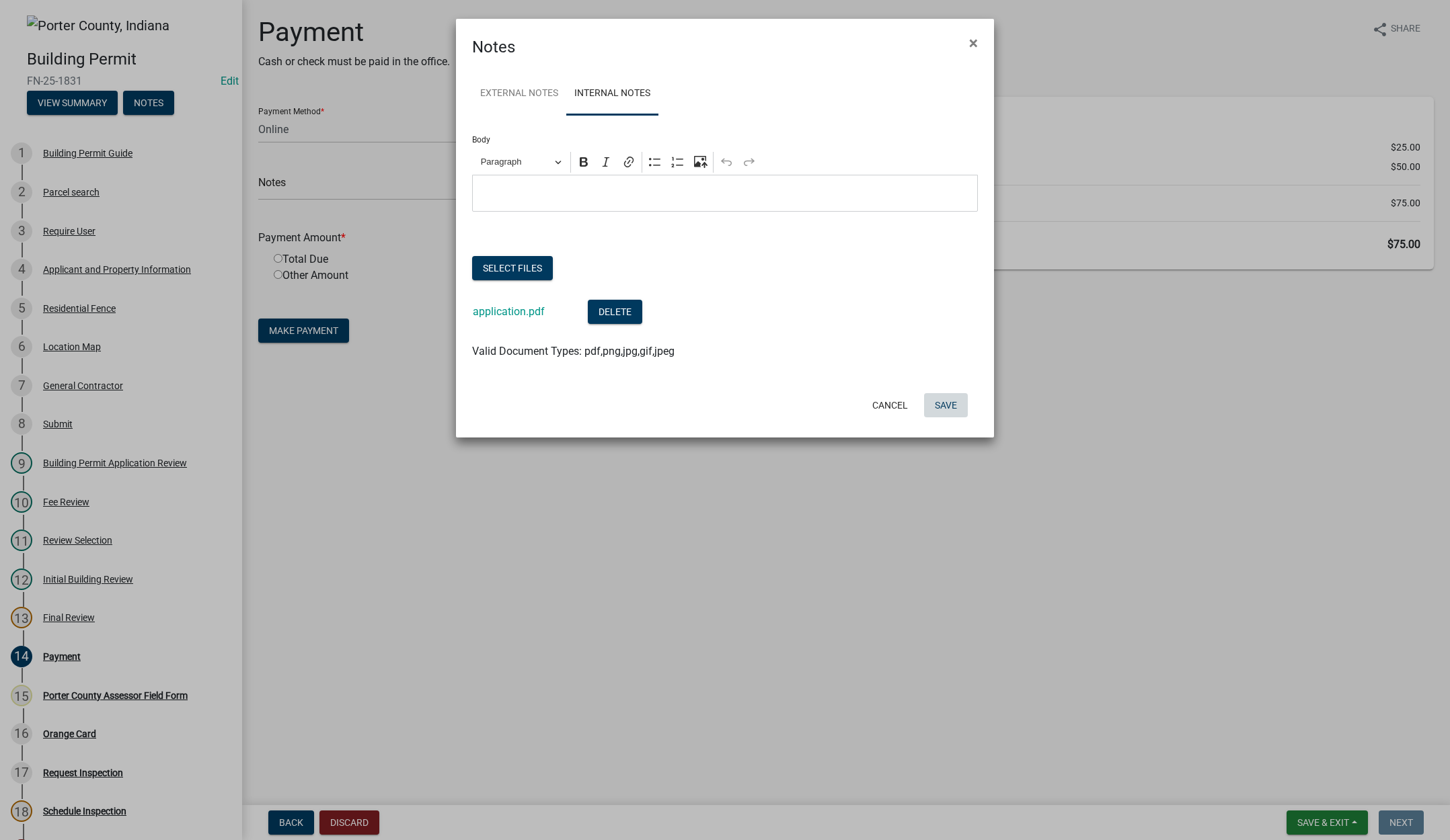
click at [950, 406] on button "Save" at bounding box center [945, 405] width 43 height 24
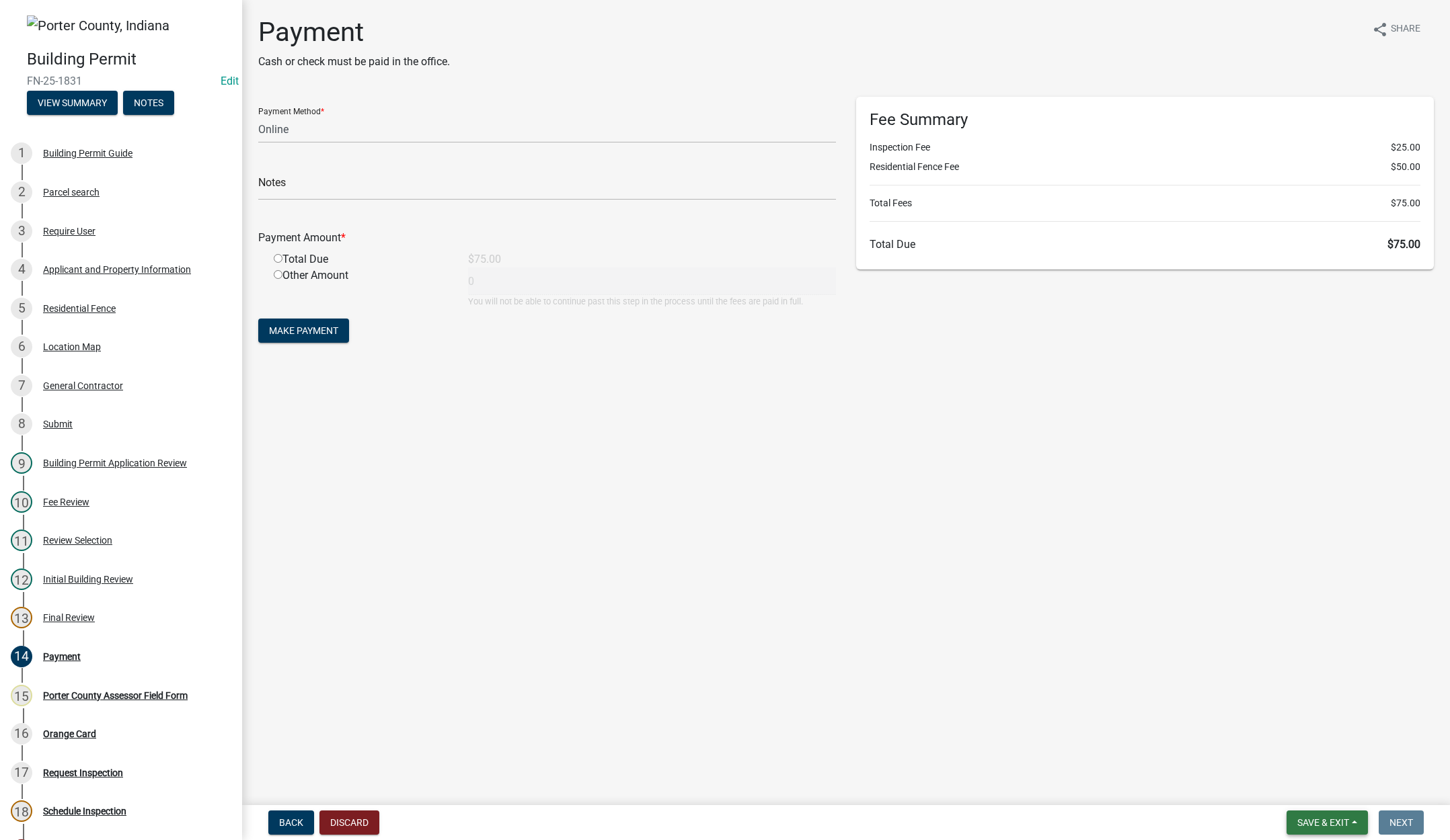
click at [1300, 816] on button "Save & Exit" at bounding box center [1327, 823] width 81 height 24
click at [1310, 787] on button "Save & Exit" at bounding box center [1314, 787] width 108 height 32
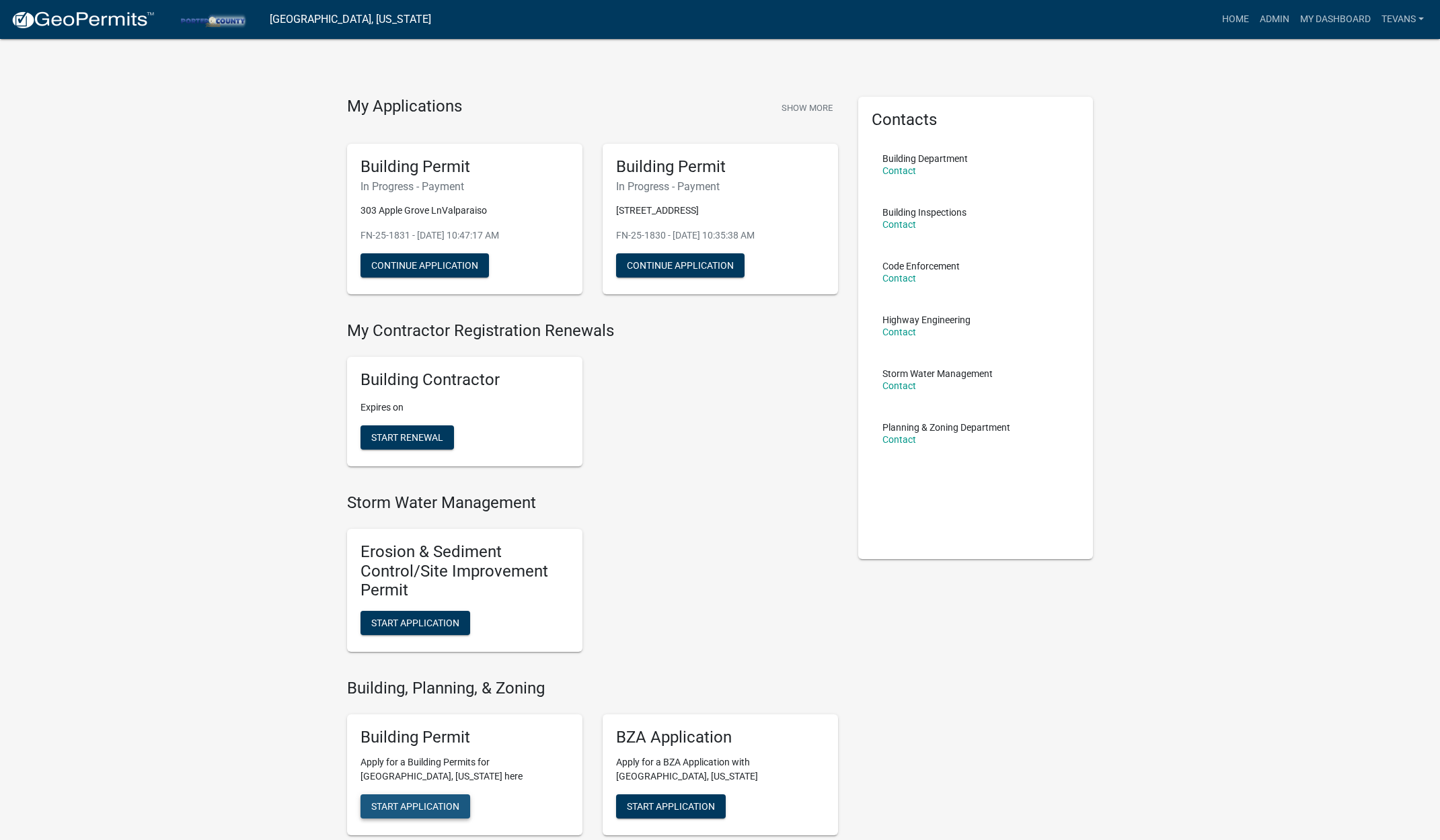
click at [399, 803] on span "Start Application" at bounding box center [416, 806] width 88 height 11
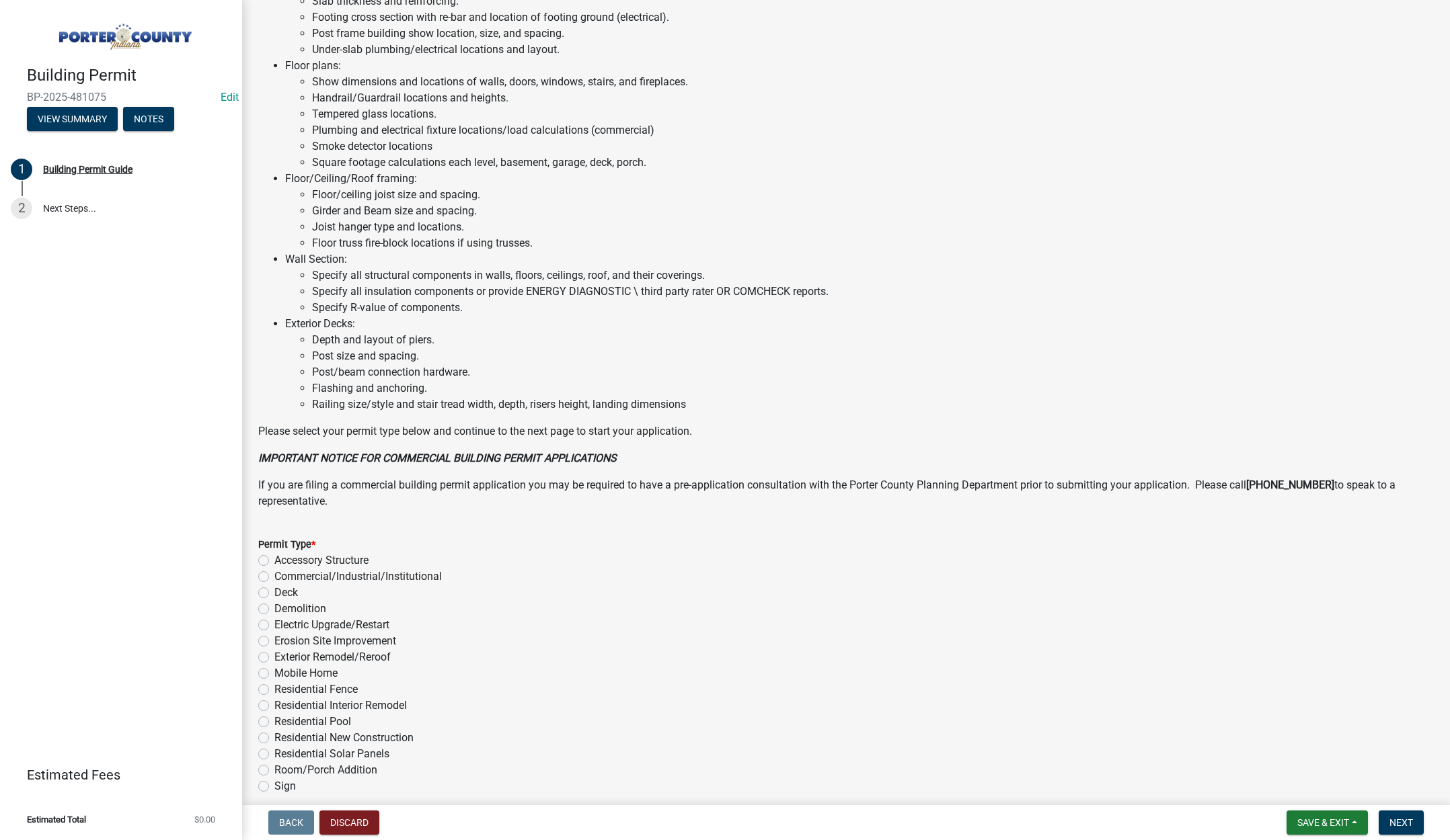
scroll to position [664, 0]
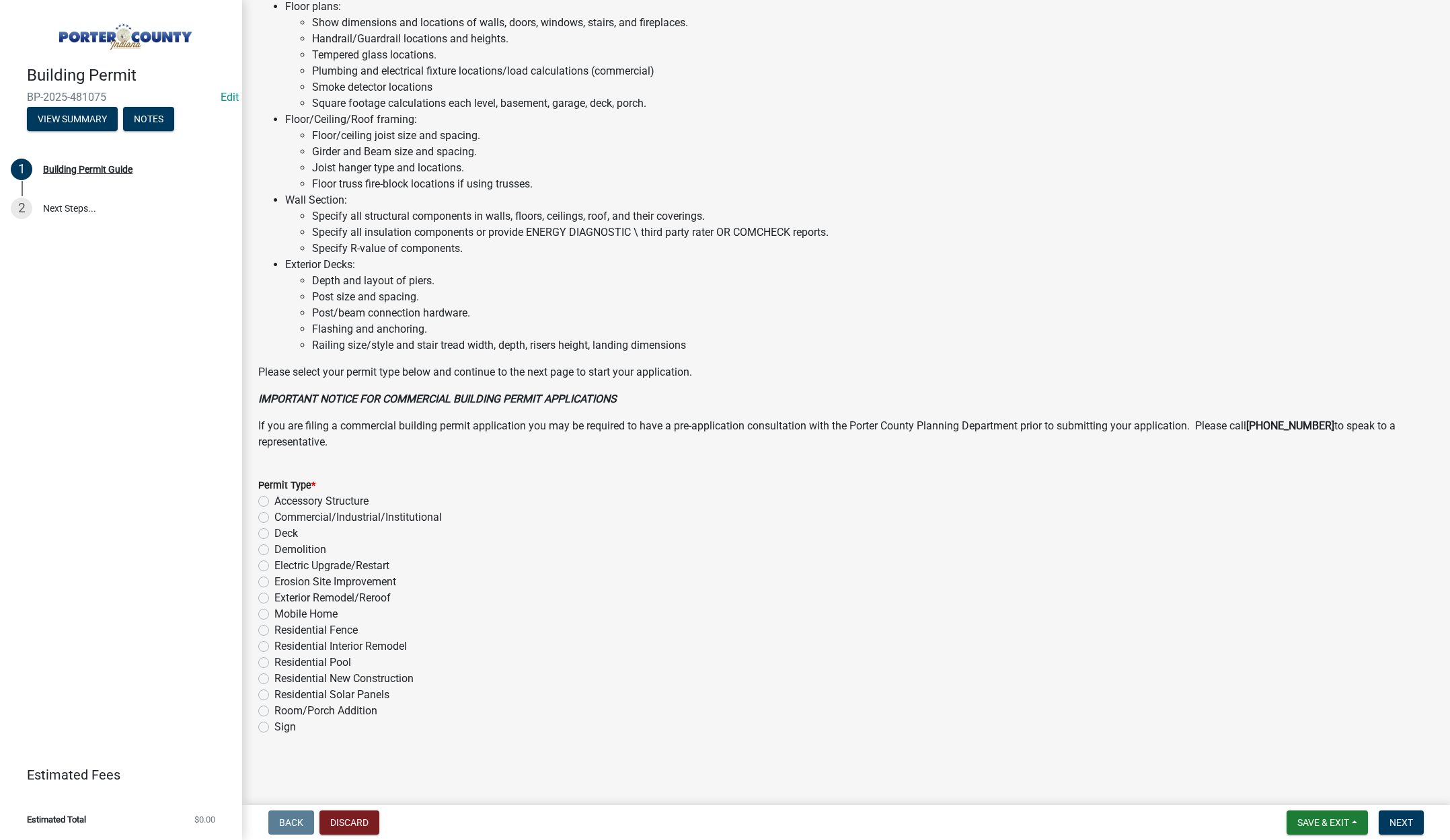
drag, startPoint x: 263, startPoint y: 597, endPoint x: 693, endPoint y: 668, distance: 435.8
click at [274, 598] on label "Exterior Remodel/Reroof" at bounding box center [332, 598] width 116 height 16
click at [274, 598] on input "Exterior Remodel/Reroof" at bounding box center [279, 594] width 9 height 9
radio input "true"
click at [1399, 813] on button "Next" at bounding box center [1401, 823] width 45 height 24
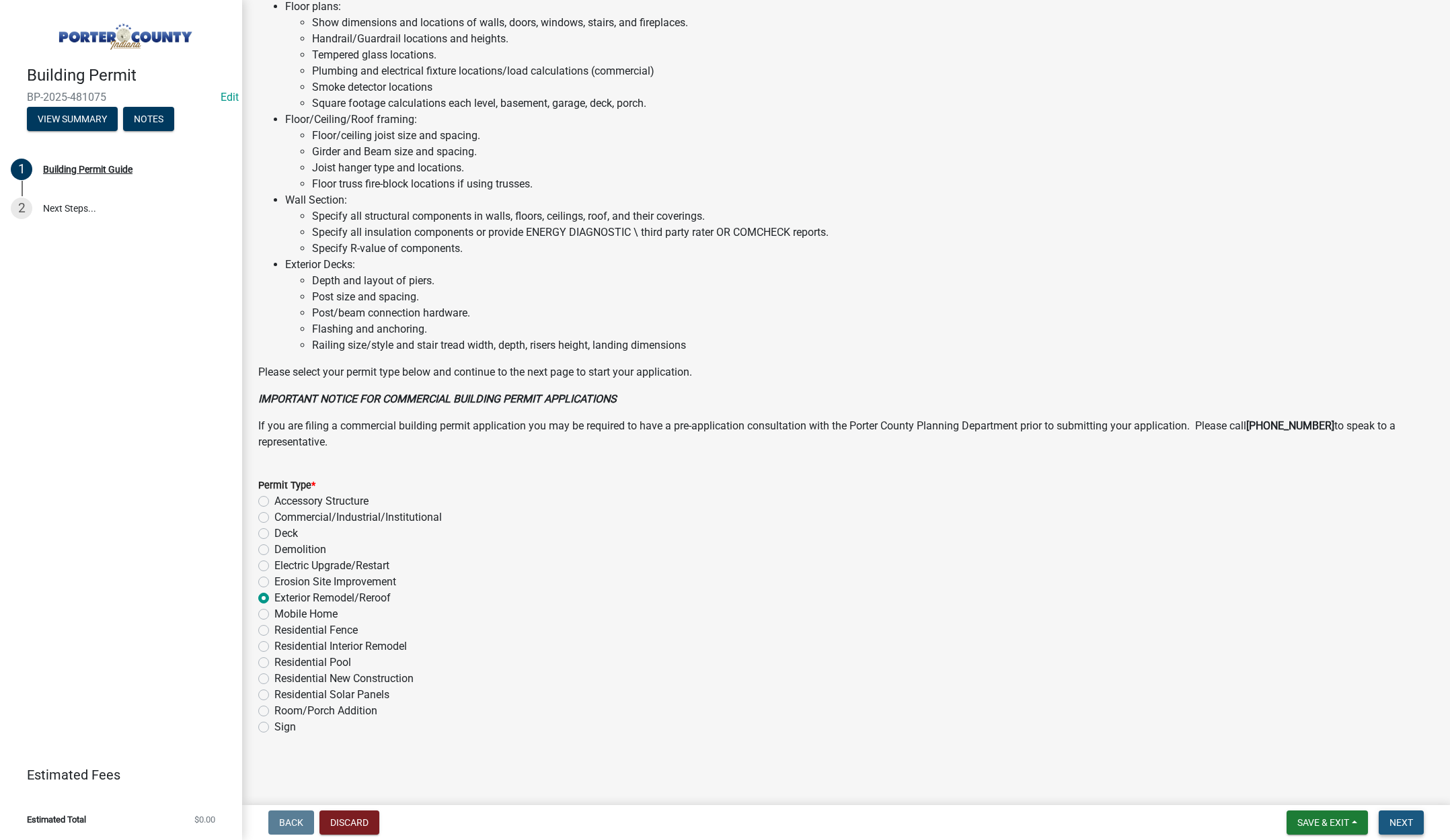
scroll to position [0, 0]
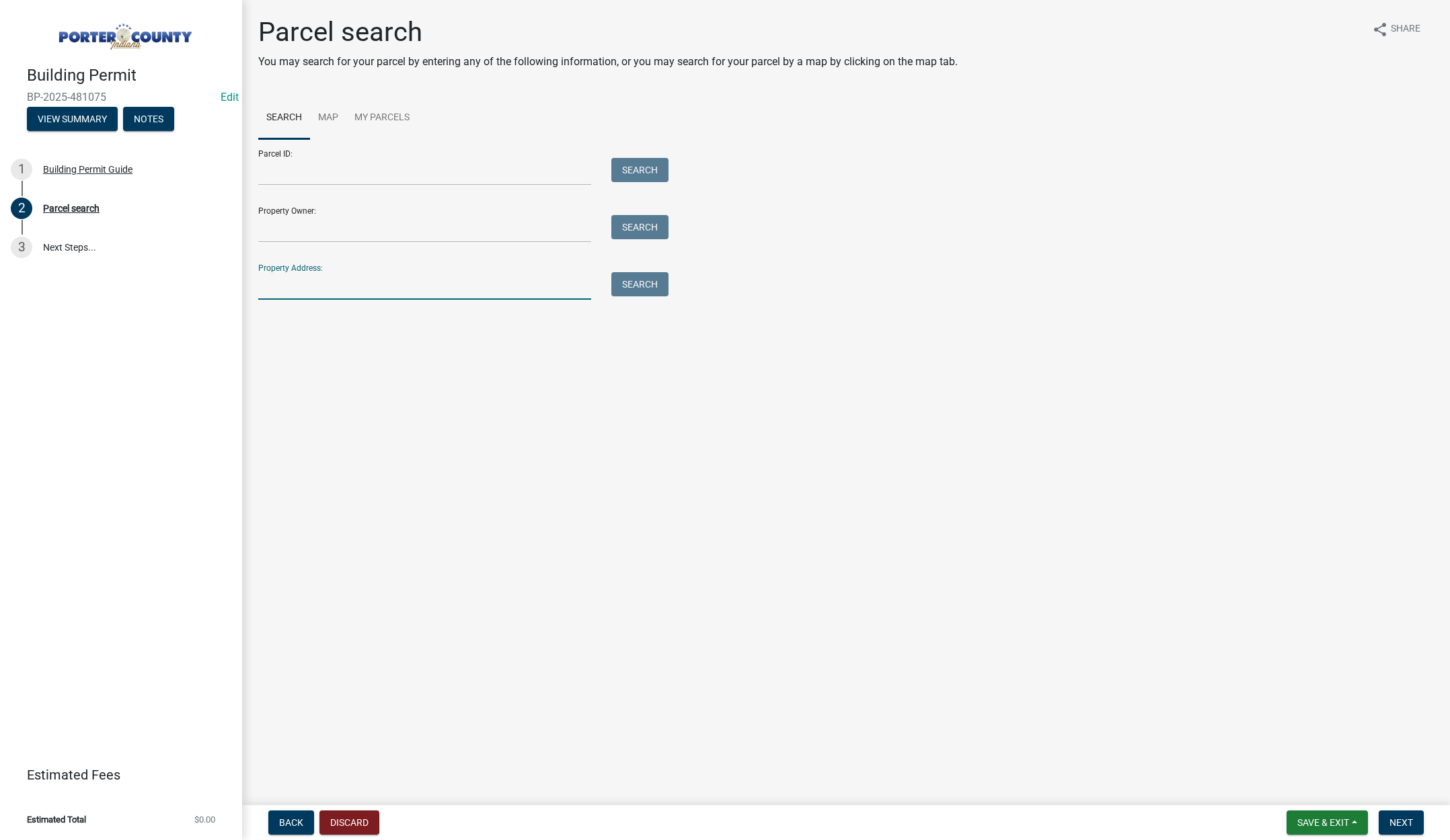
click at [303, 284] on input "Property Address:" at bounding box center [424, 286] width 333 height 28
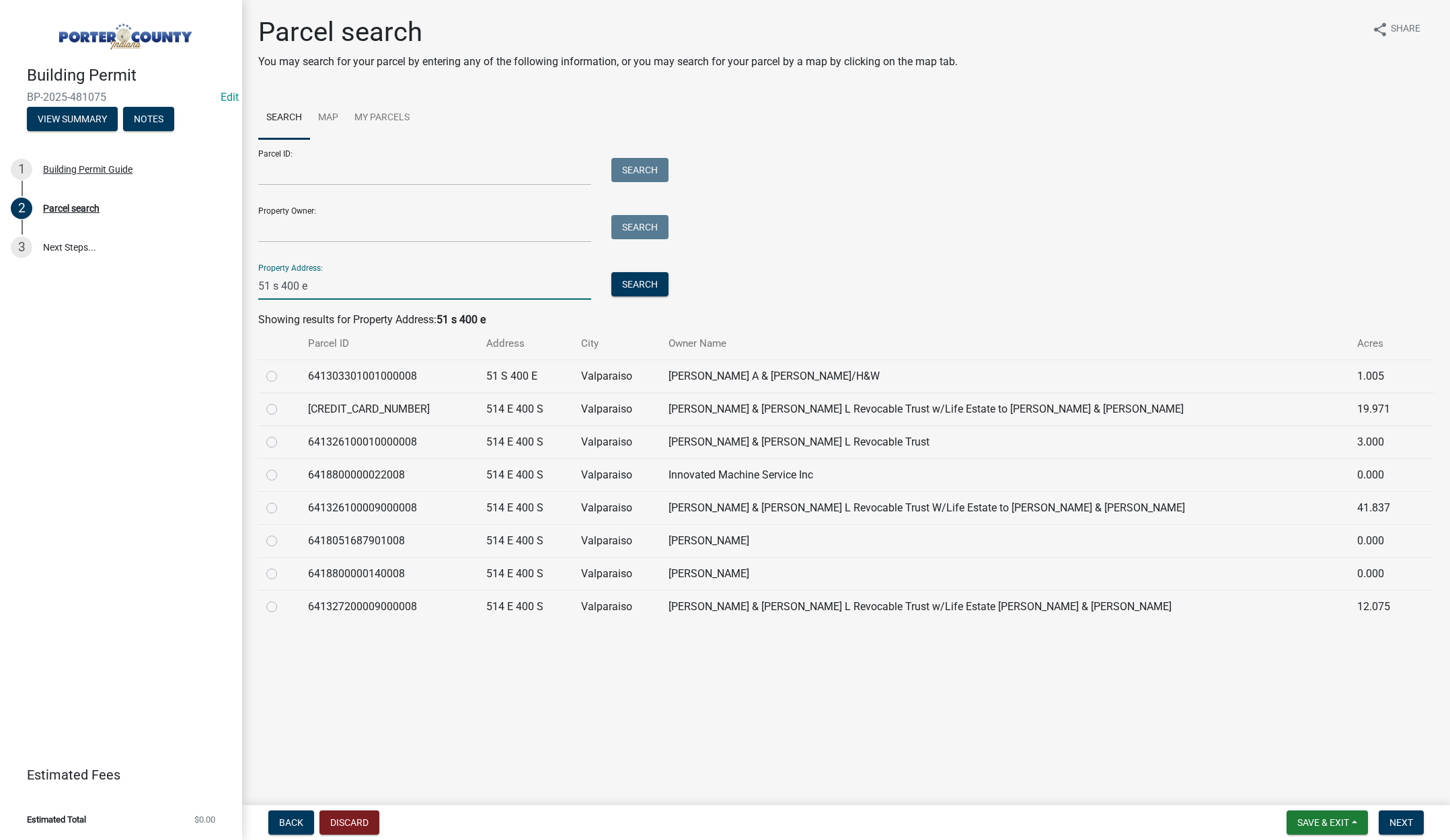
type input "51 s 400 e"
click at [282, 368] on label at bounding box center [282, 368] width 0 height 0
click at [282, 377] on input "radio" at bounding box center [287, 373] width 9 height 9
radio input "true"
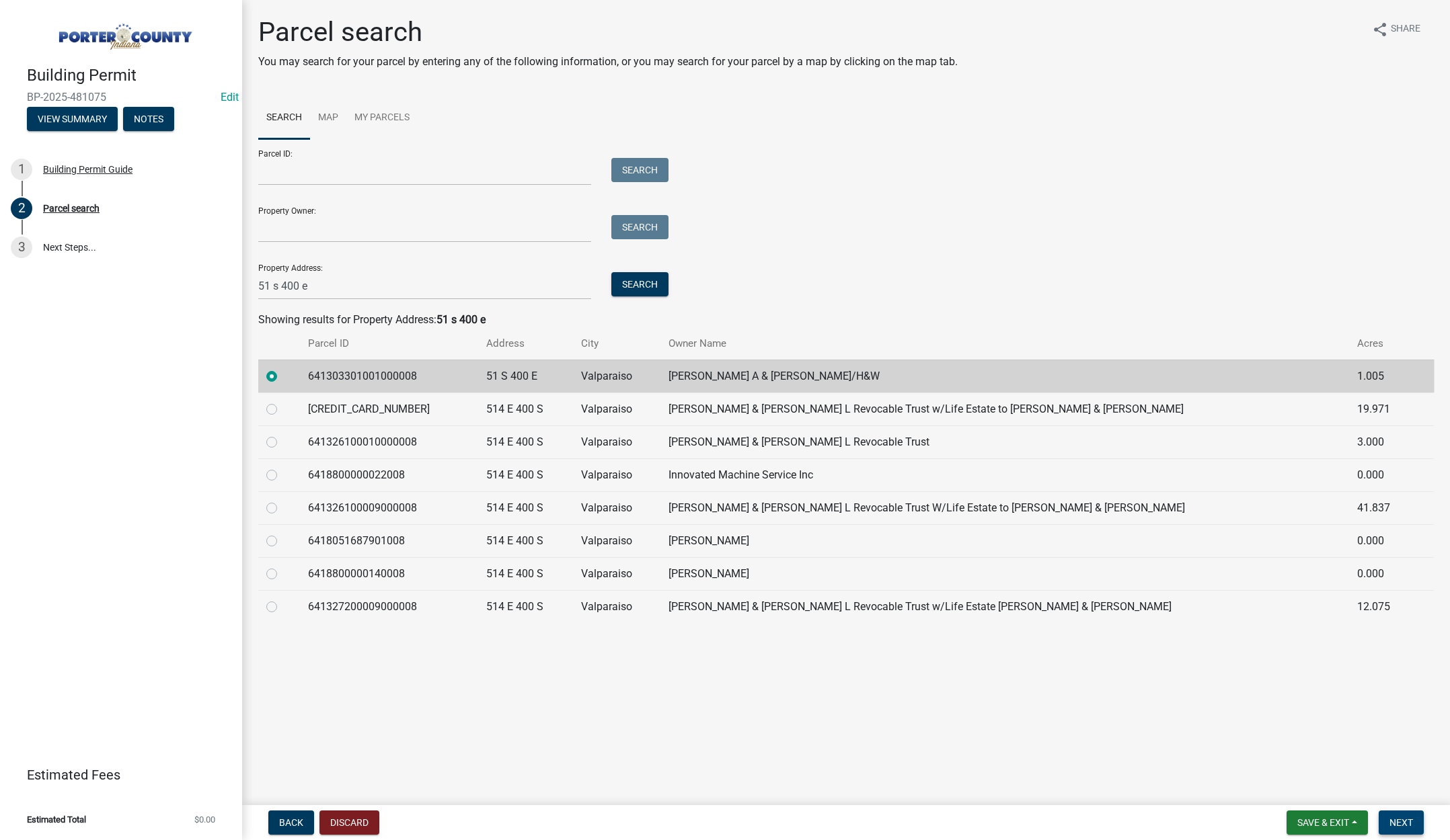
click at [1407, 823] on span "Next" at bounding box center [1401, 822] width 24 height 11
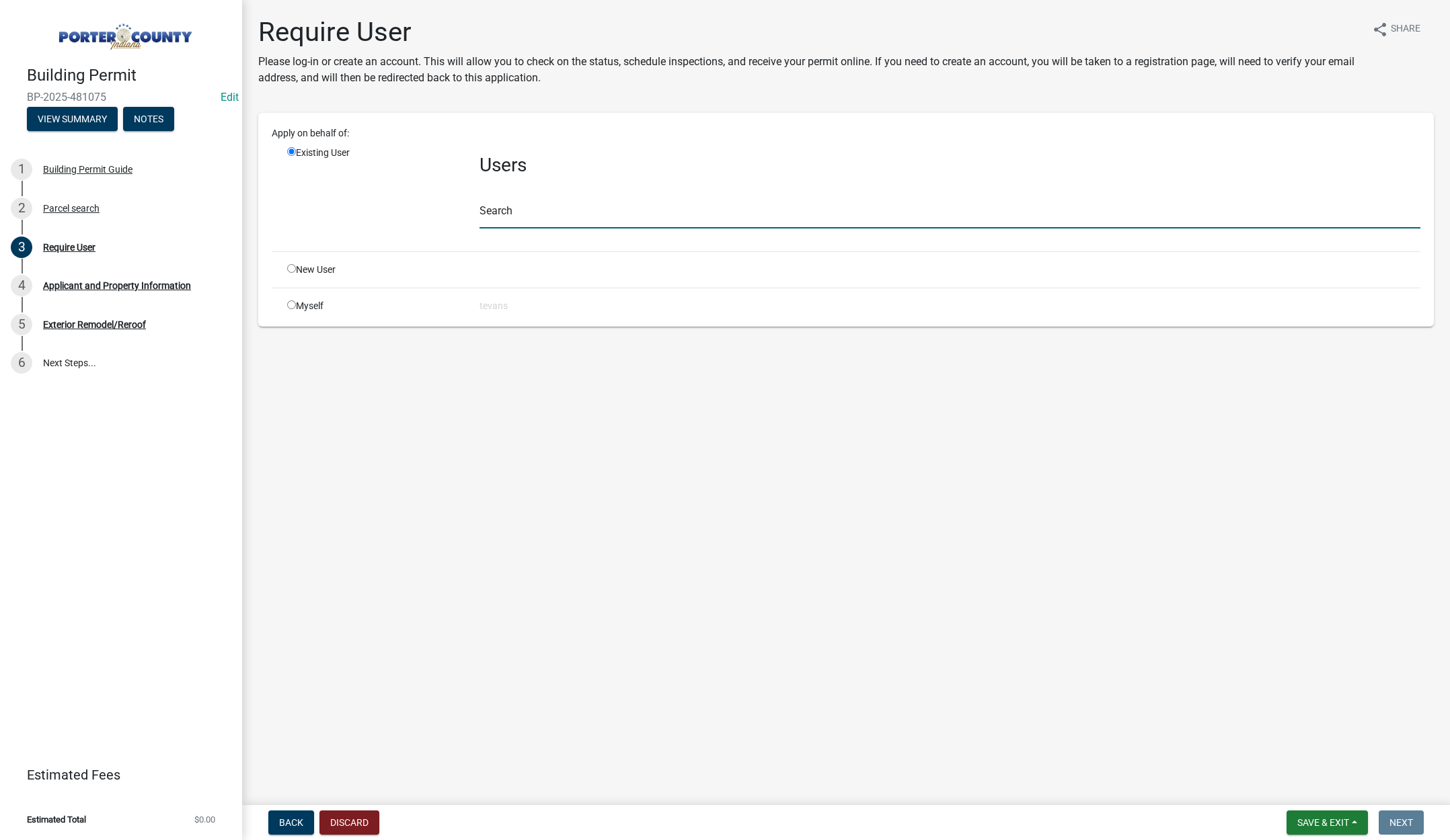
click at [503, 212] on input "text" at bounding box center [950, 214] width 941 height 28
type input "tami"
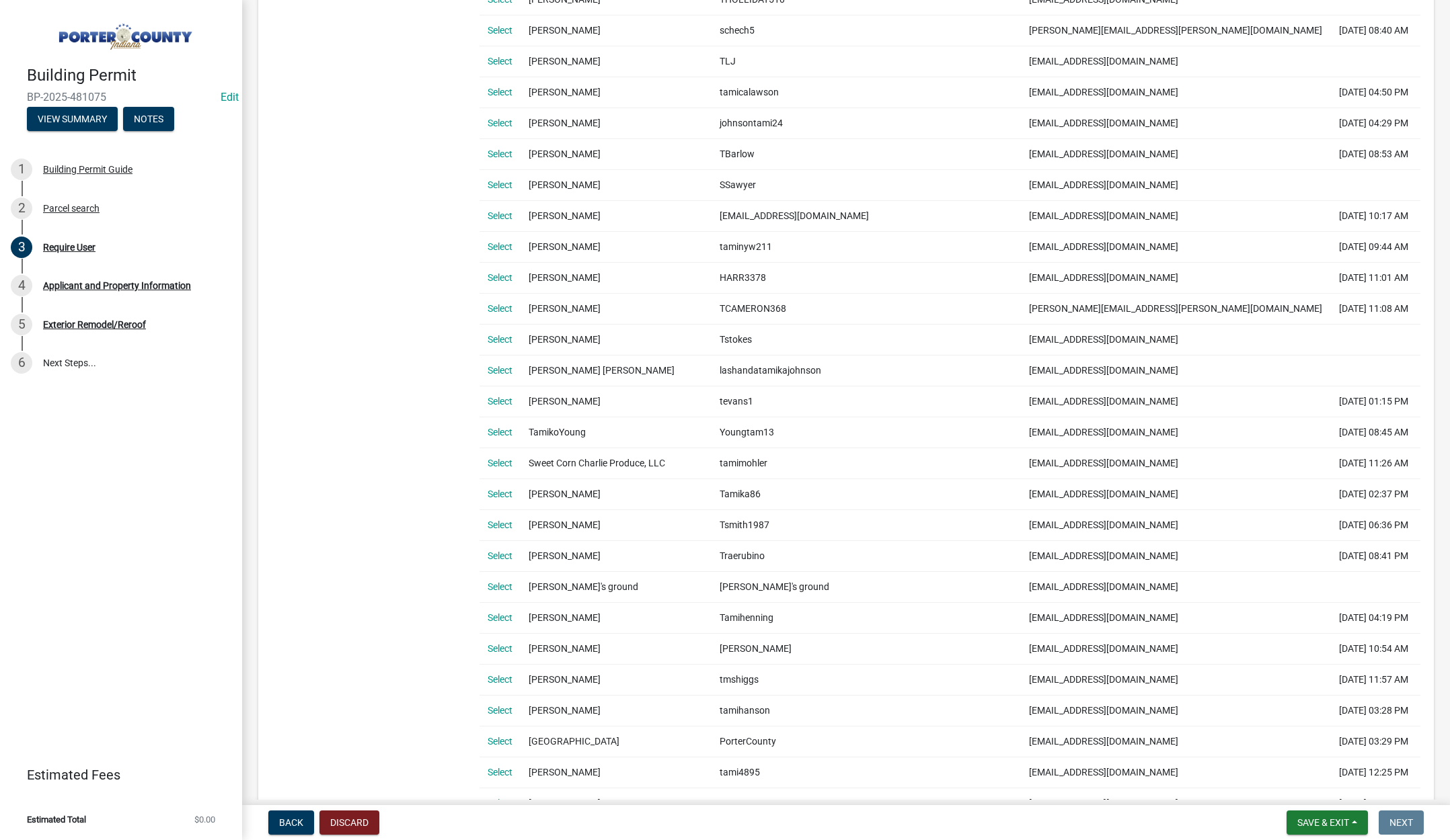
scroll to position [538, 0]
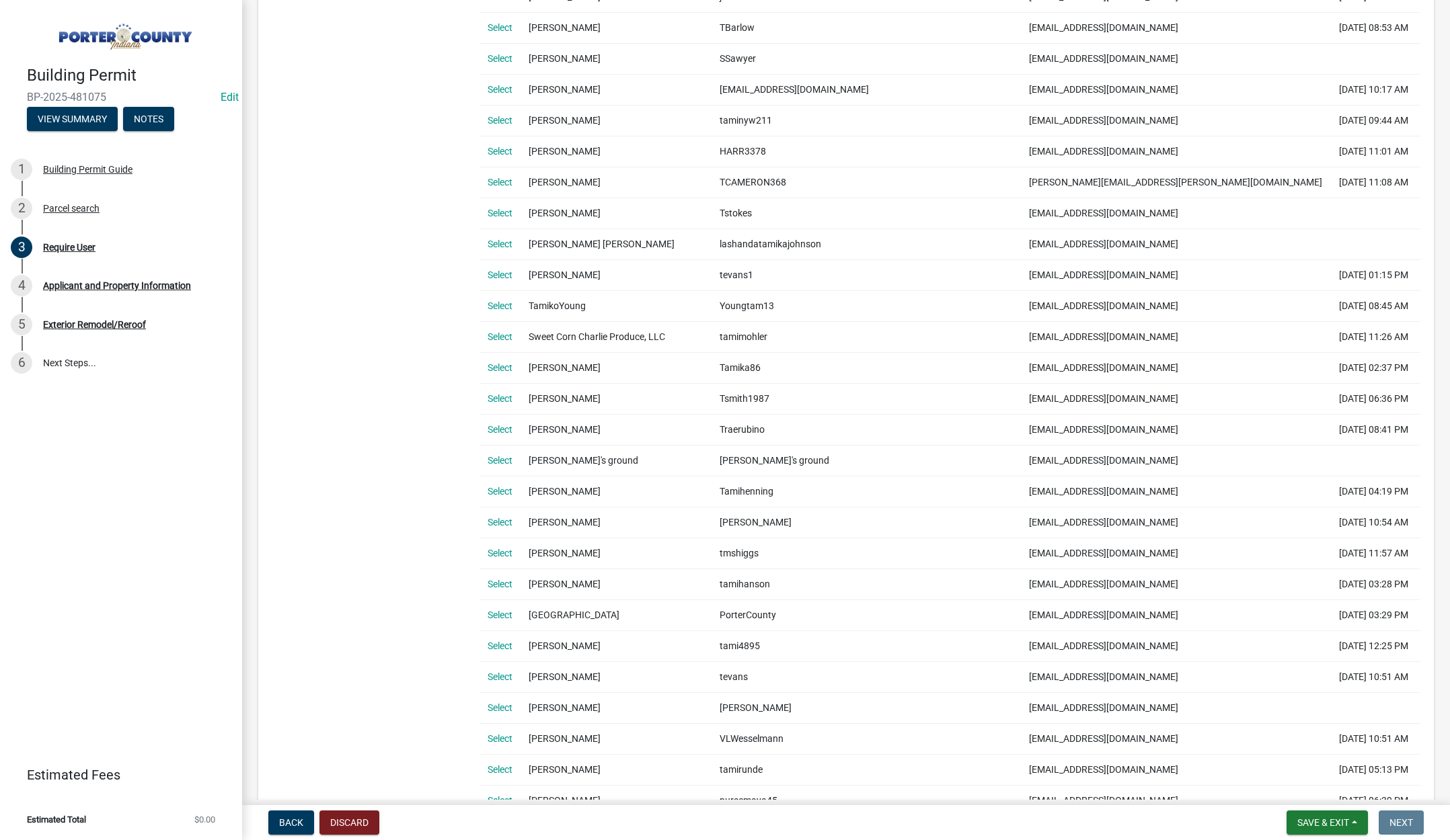
click at [500, 676] on link "Select" at bounding box center [500, 676] width 25 height 11
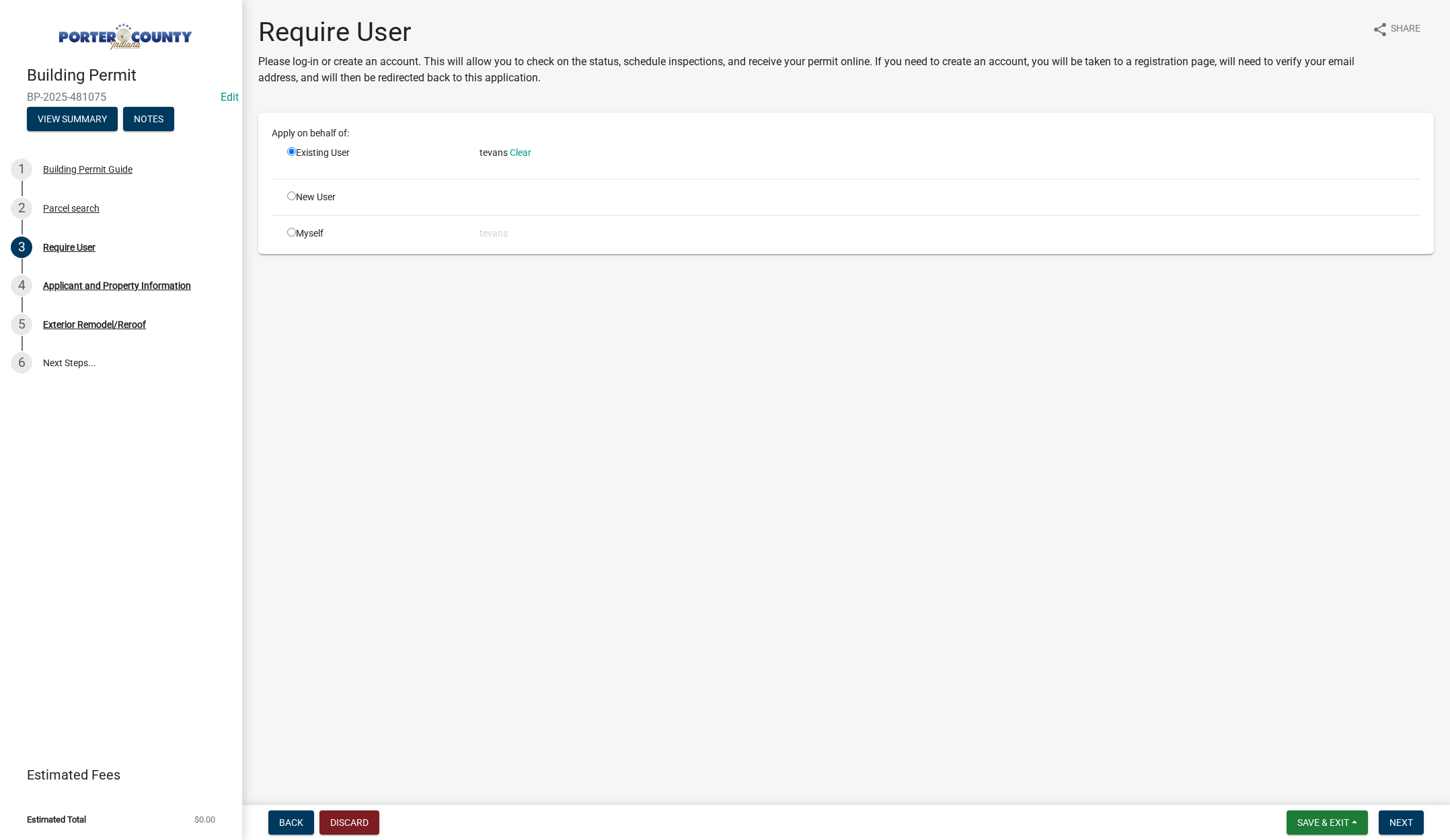
scroll to position [0, 0]
click at [1406, 819] on span "Next" at bounding box center [1401, 822] width 24 height 11
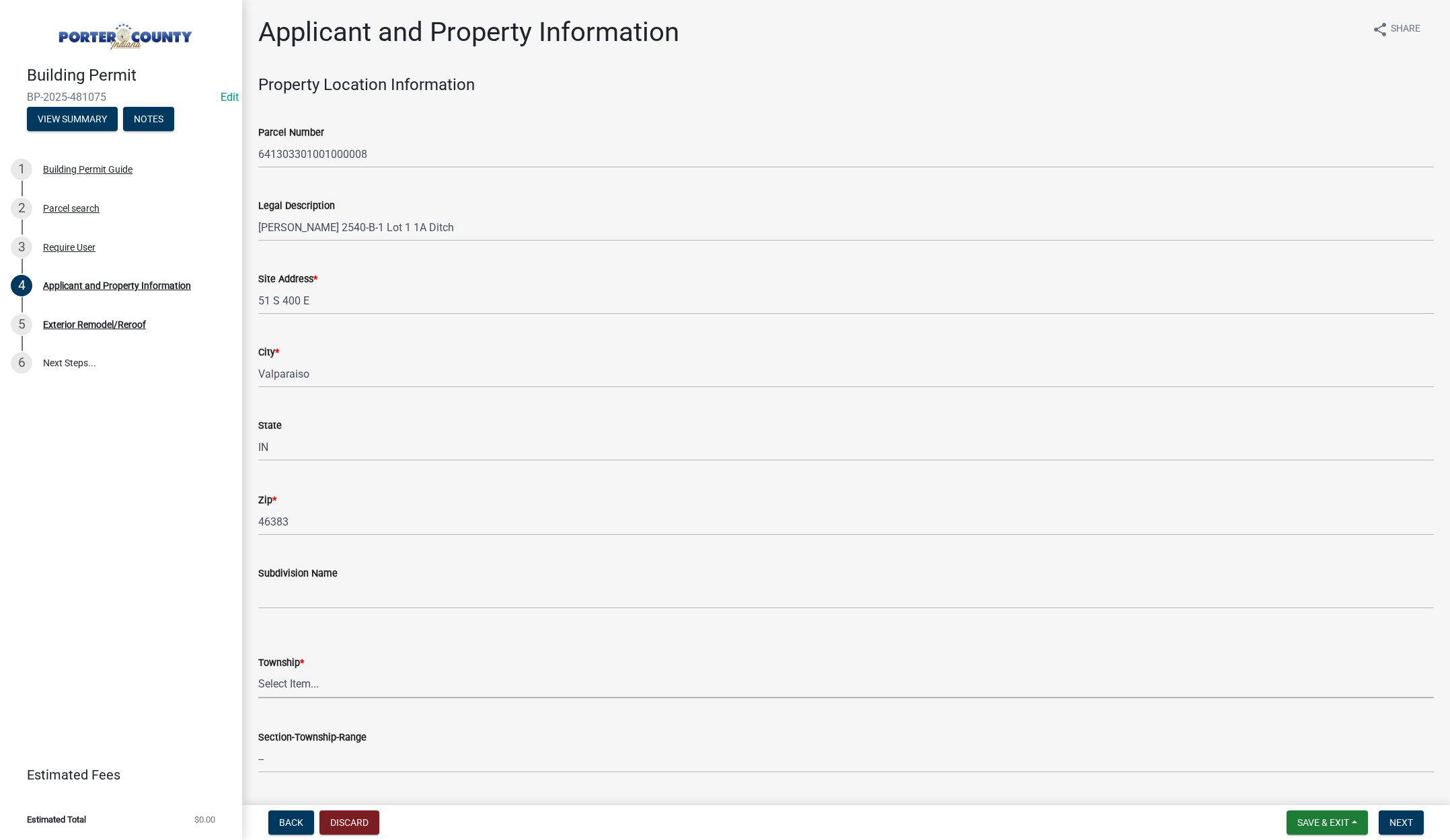
click at [303, 683] on select "Select Item... Boone Center Jackson Liberty Morgan Pine Pleasant Portage Porter…" at bounding box center [845, 684] width 1176 height 28
click at [258, 670] on select "Select Item... Boone Center Jackson Liberty Morgan Pine Pleasant Portage Porter…" at bounding box center [845, 684] width 1176 height 28
select select "829e86d3-b11d-4b91-b18e-70a426bdae9f"
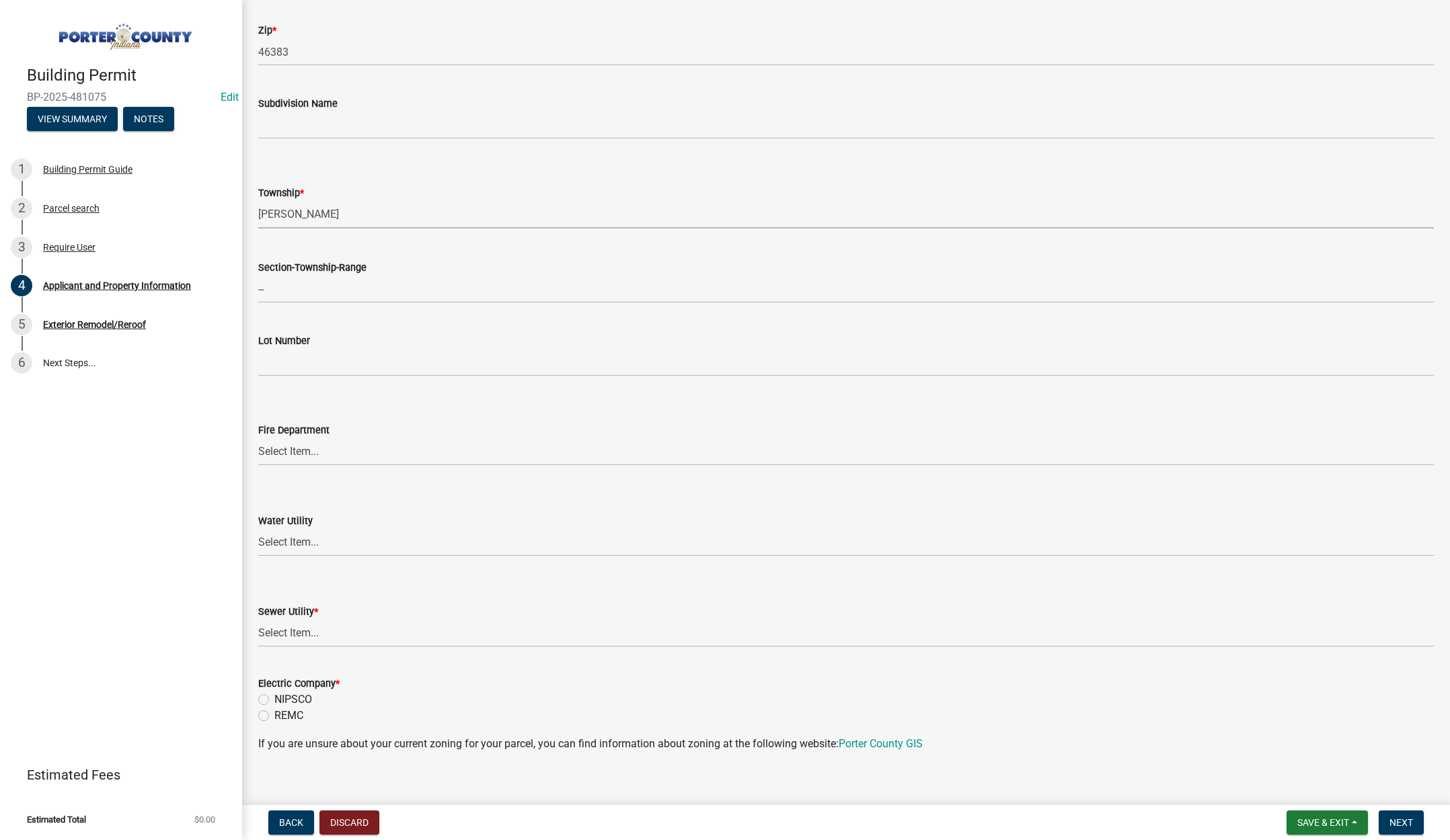
scroll to position [470, 0]
click at [309, 633] on select "Select Item... Aqua Indiana Inc Damon Run Falling Waters Lake Eliza - LEACD Nat…" at bounding box center [845, 633] width 1176 height 28
click at [258, 619] on select "Select Item... Aqua Indiana Inc Damon Run Falling Waters Lake Eliza - LEACD Nat…" at bounding box center [845, 633] width 1176 height 28
select select "ea6751d4-6bf7-4a16-89ee-f7801ab82aa1"
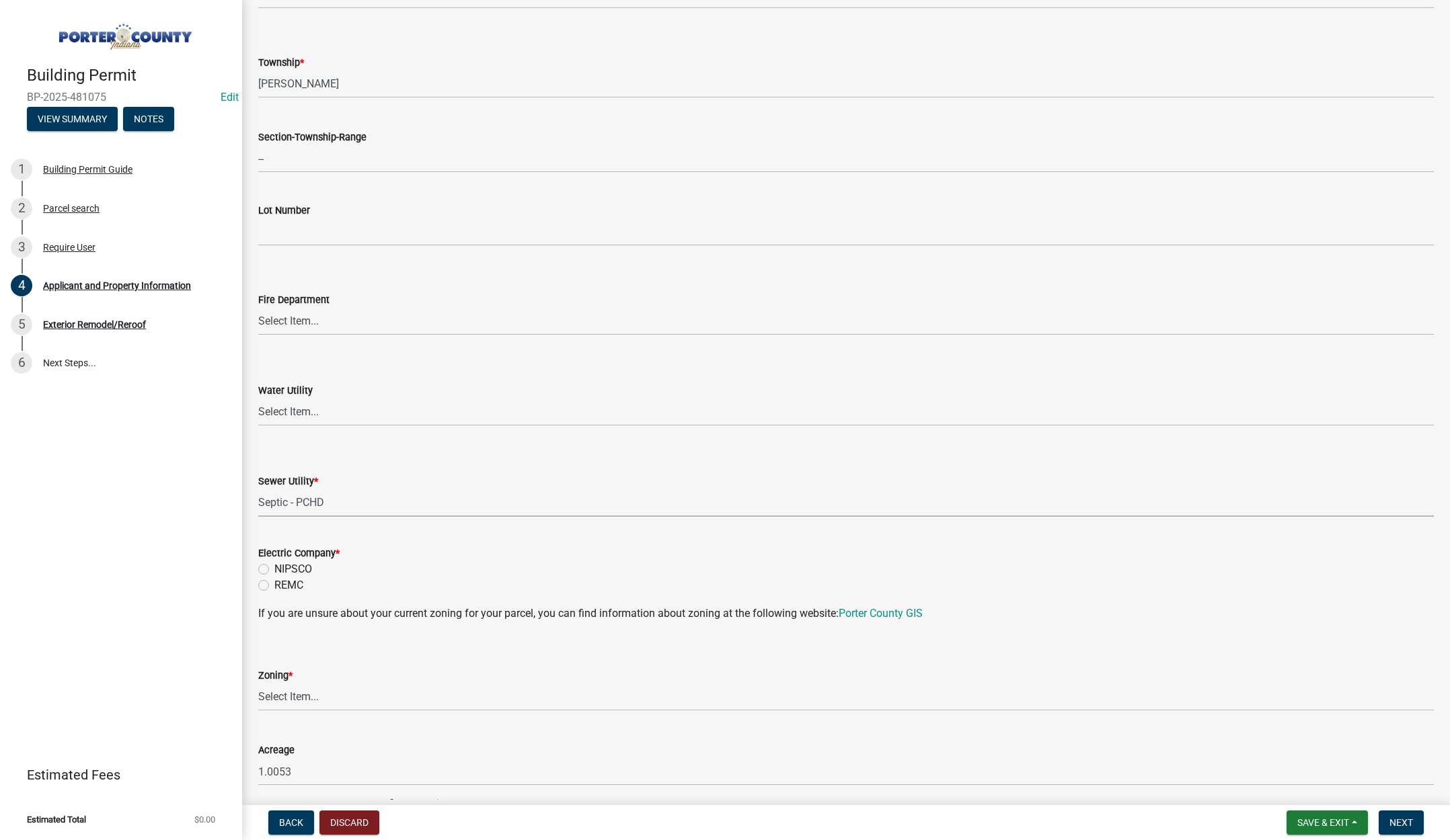
scroll to position [740, 0]
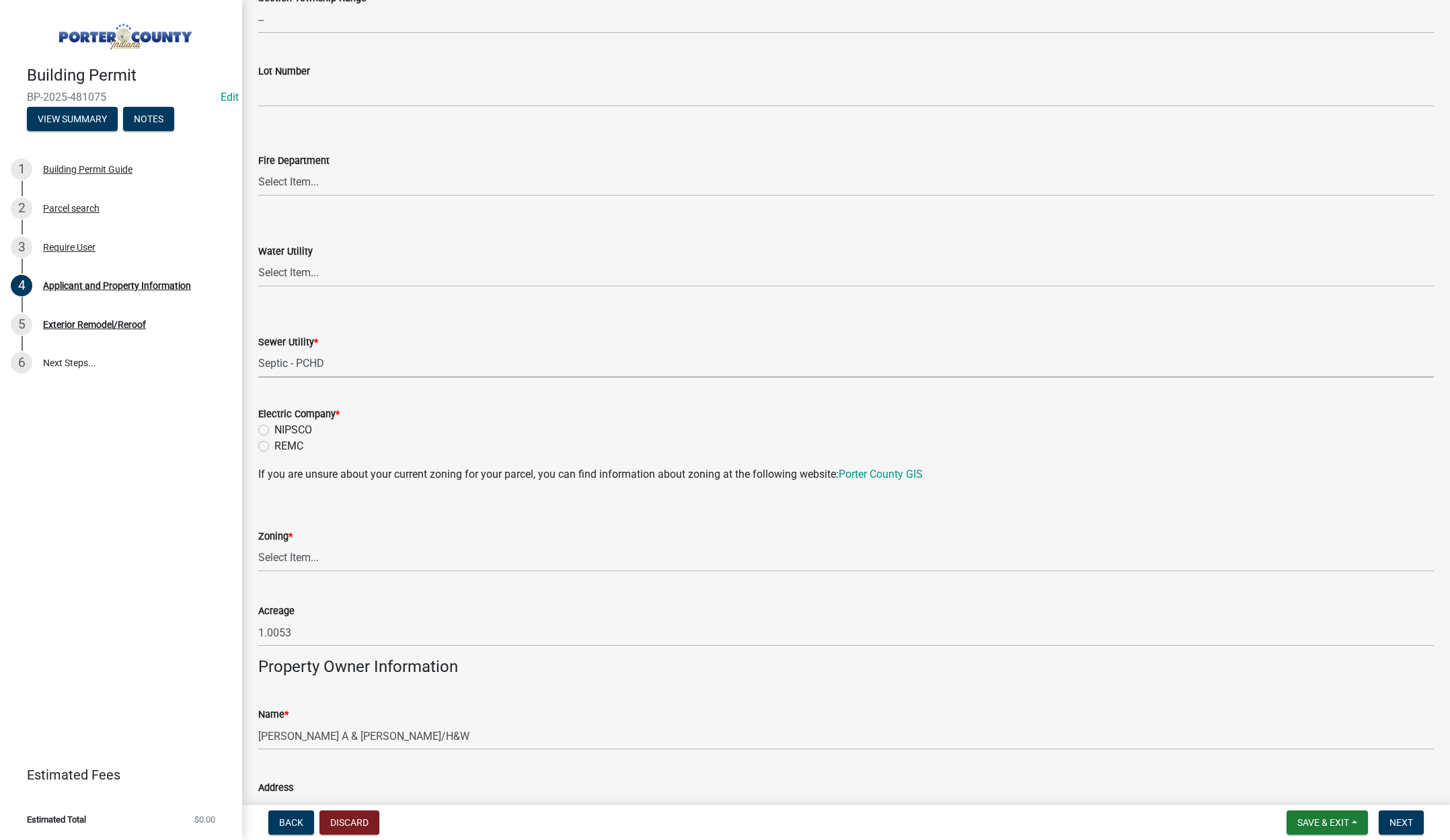
click at [274, 430] on label "NIPSCO" at bounding box center [293, 430] width 38 height 16
click at [274, 430] on input "NIPSCO" at bounding box center [279, 426] width 9 height 9
radio input "true"
click at [300, 554] on select "Select Item... A1 A2 CH CM CN I1 I2 I3 IN MP OT P1 P2 PUD R1 R2 R3 R4 RL RR" at bounding box center [845, 558] width 1176 height 28
click at [258, 544] on select "Select Item... A1 A2 CH CM CN I1 I2 I3 IN MP OT P1 P2 PUD R1 R2 R3 R4 RL RR" at bounding box center [845, 558] width 1176 height 28
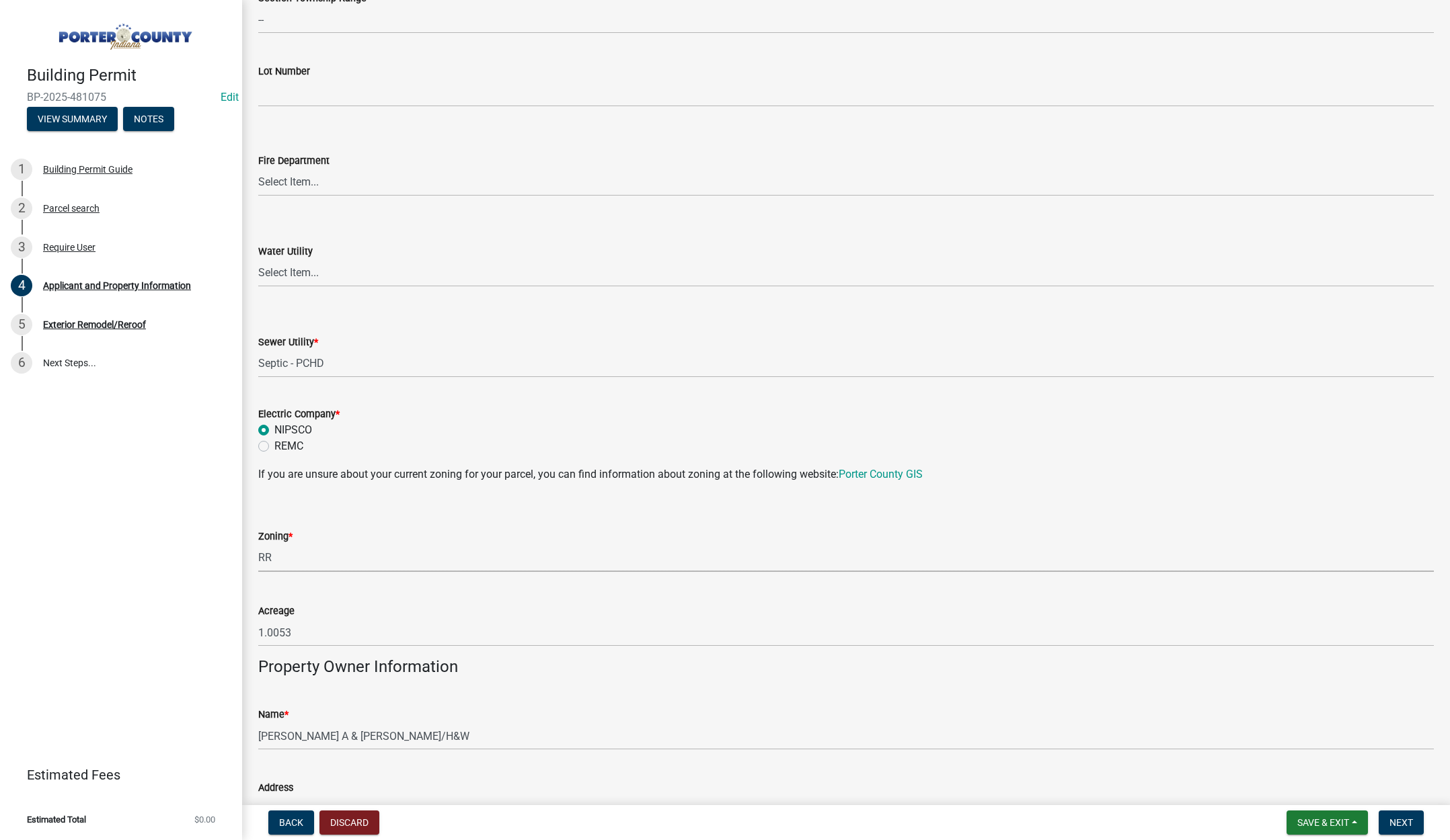
select select "92efe679-05f4-414a-9426-51627fba5de6"
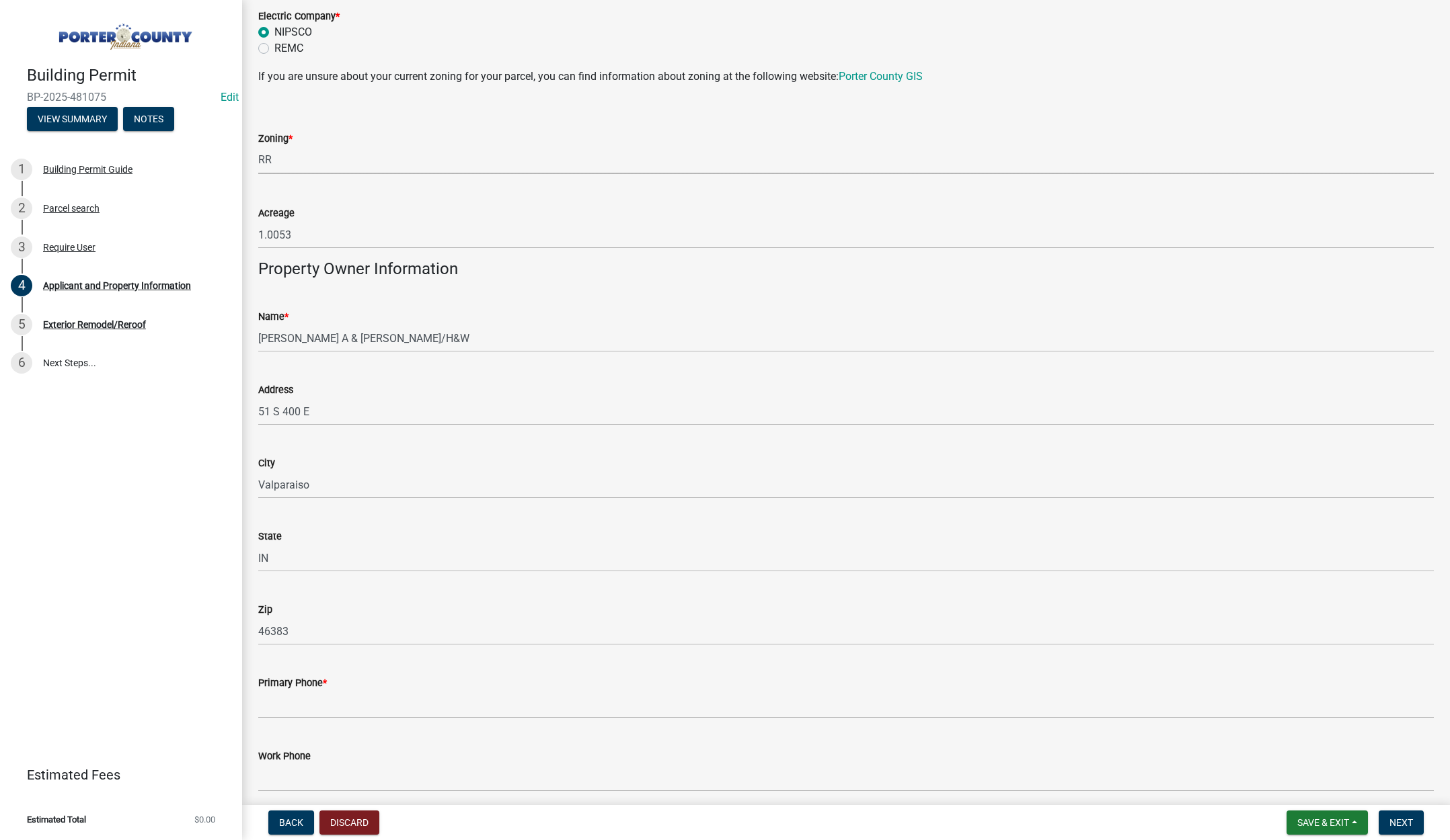
scroll to position [1344, 0]
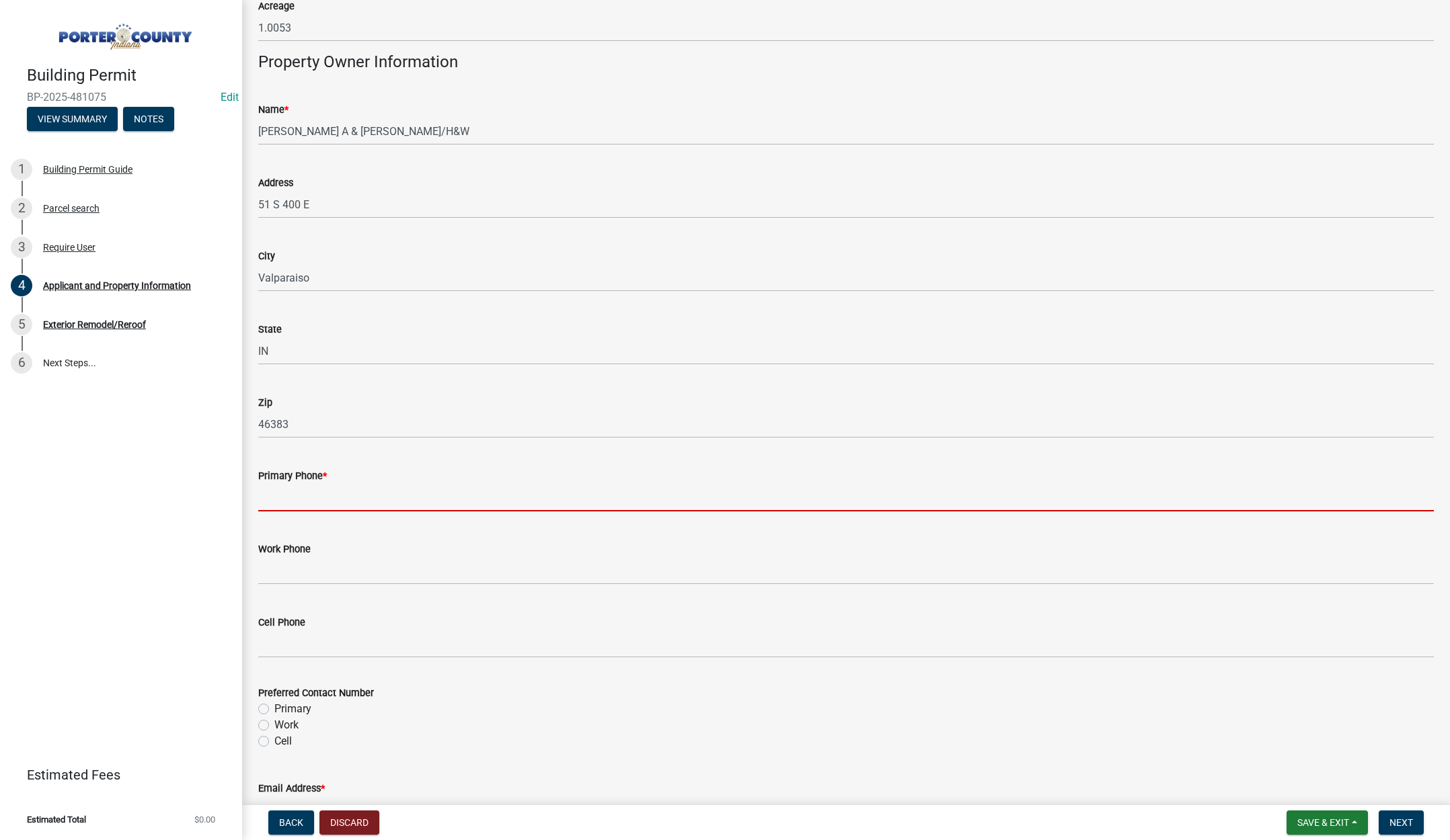
click at [339, 484] on input "Primary Phone *" at bounding box center [845, 497] width 1176 height 28
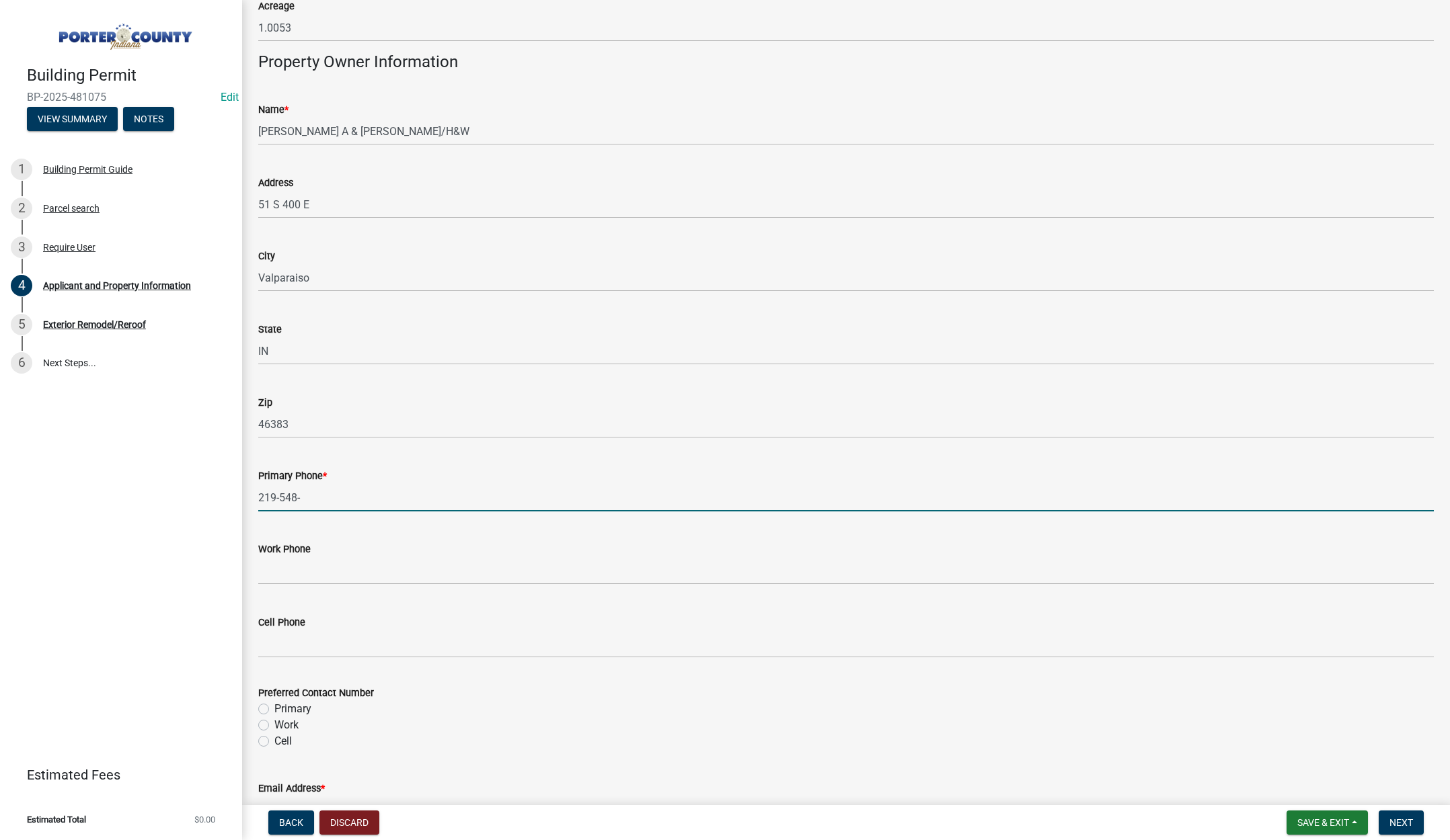
type input "219-548-0897"
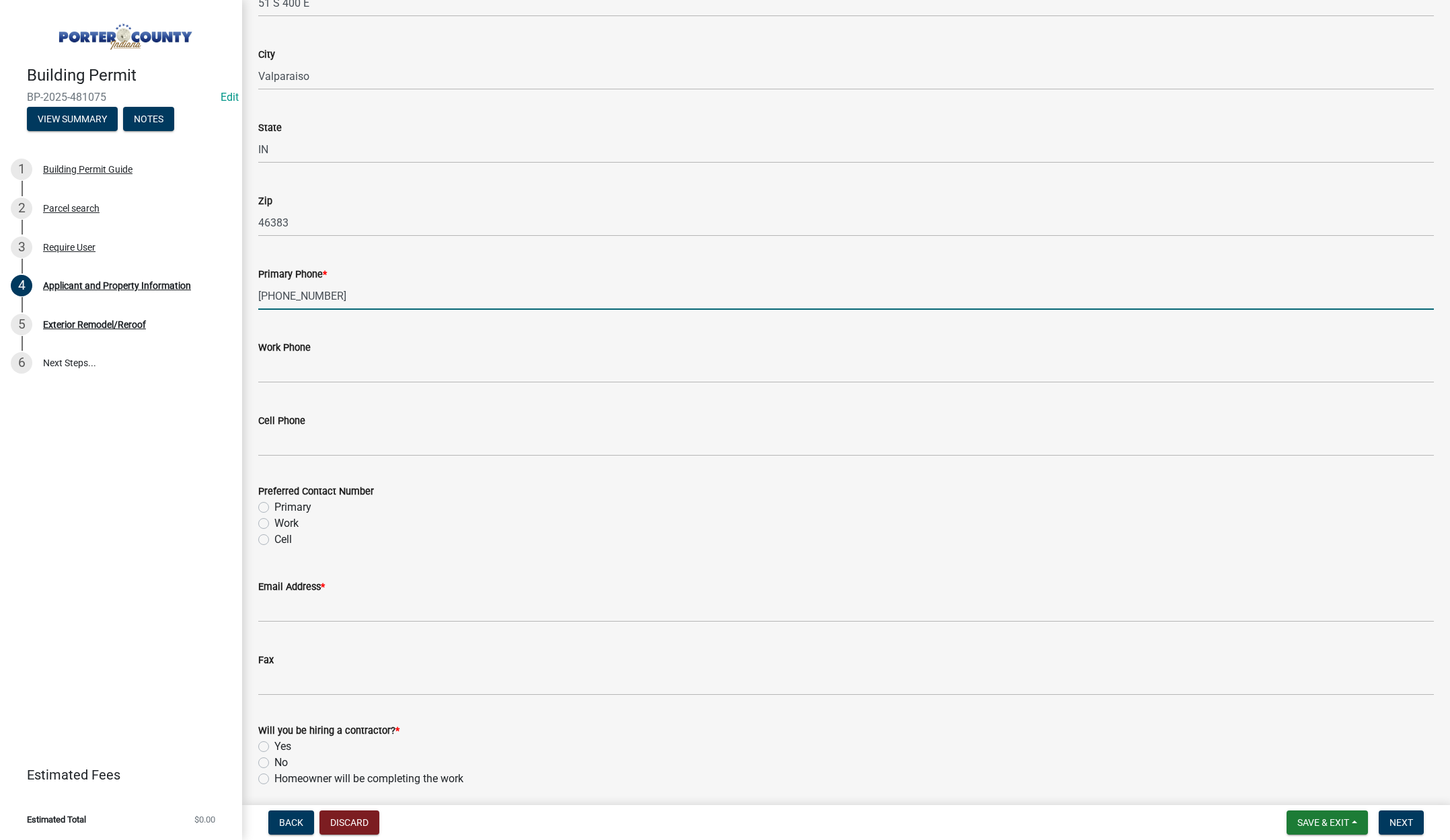
click at [274, 507] on label "Primary" at bounding box center [293, 507] width 37 height 16
click at [274, 507] on input "Primary" at bounding box center [279, 504] width 9 height 9
radio input "true"
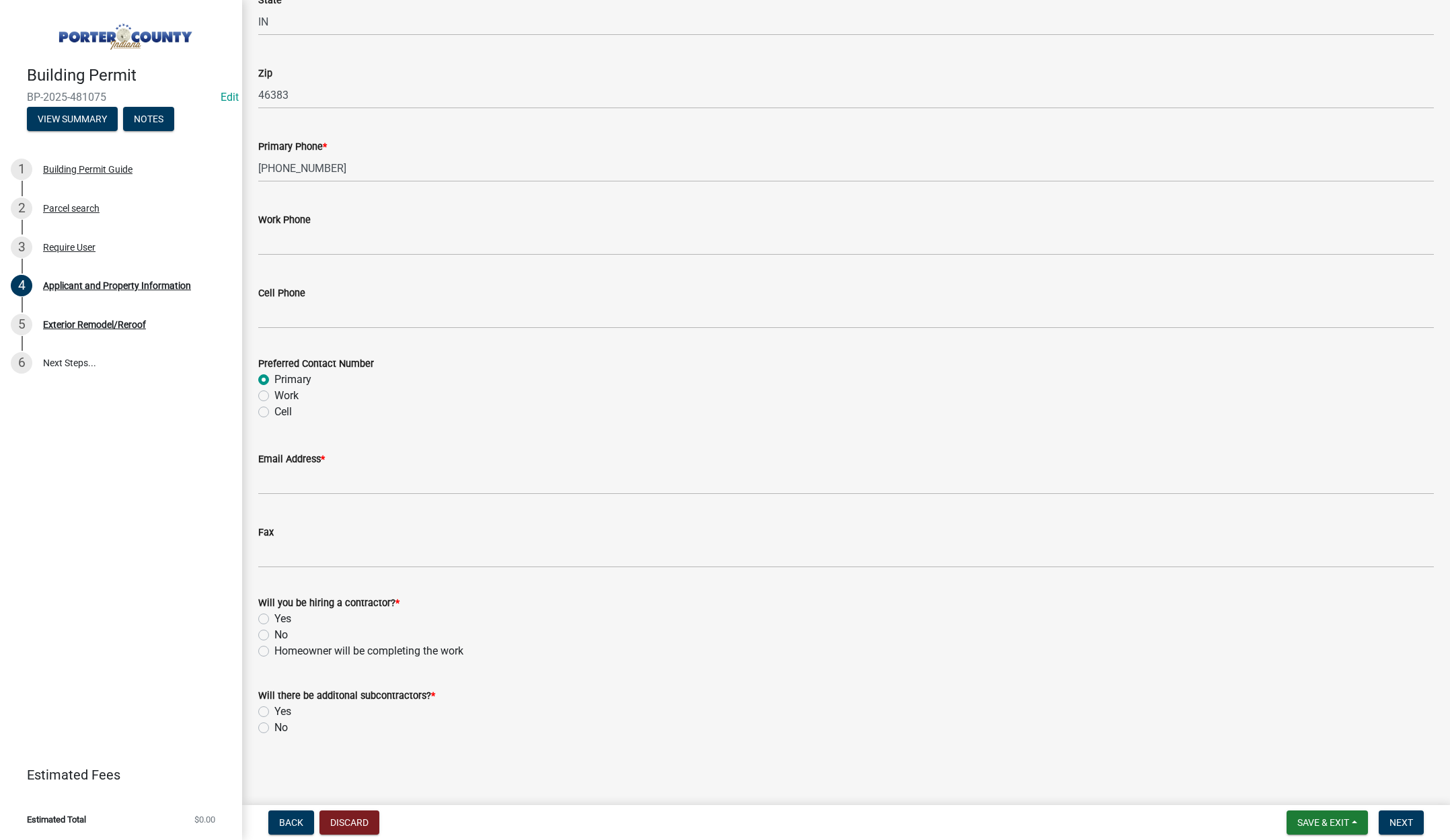
scroll to position [1674, 0]
click at [289, 485] on input "Email Address *" at bounding box center [845, 480] width 1176 height 28
type input "office@tricountycompanies.com"
click at [274, 616] on label "Yes" at bounding box center [283, 618] width 17 height 16
click at [274, 616] on input "Yes" at bounding box center [279, 615] width 9 height 9
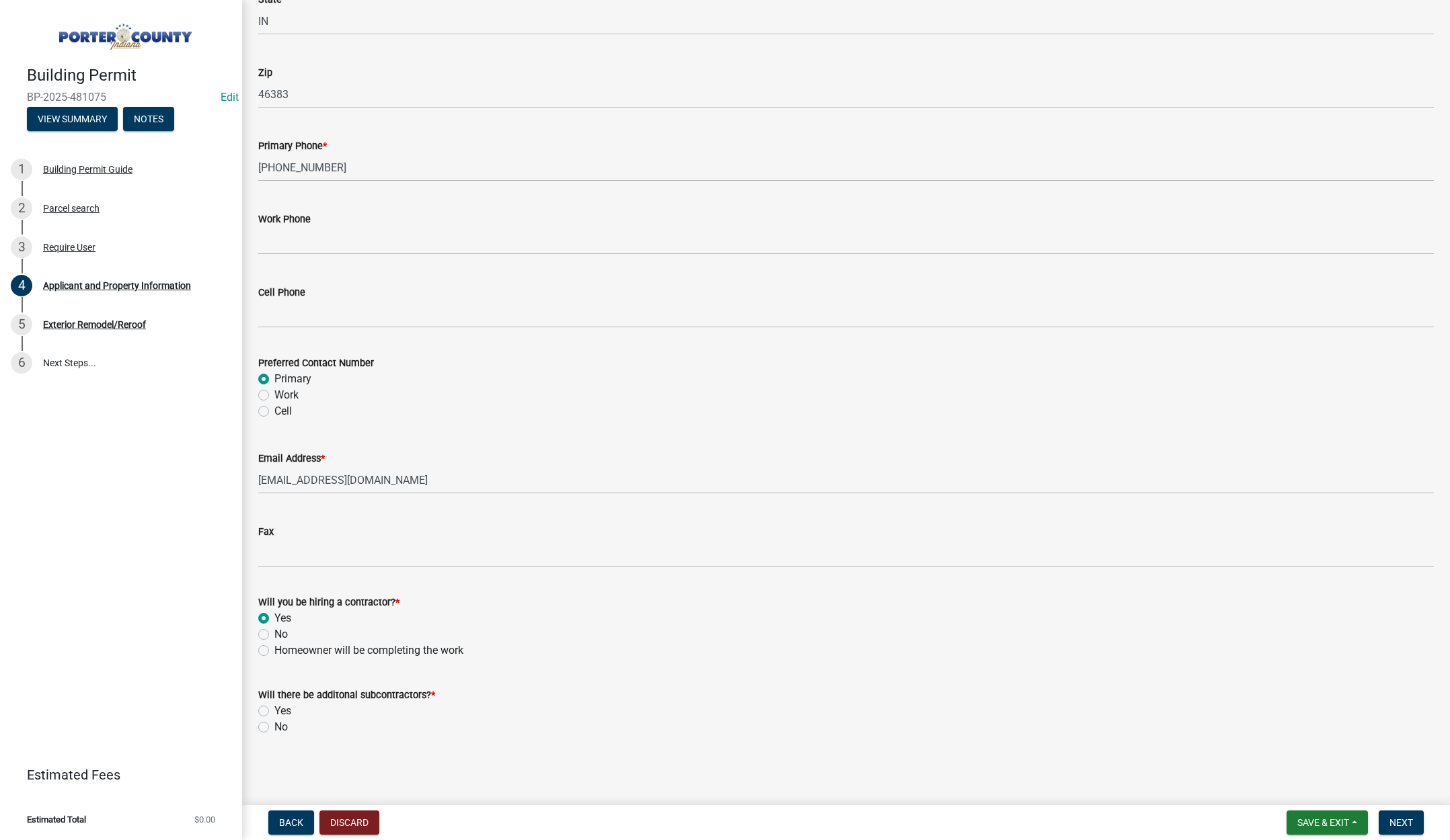
radio input "true"
click at [274, 728] on label "No" at bounding box center [281, 727] width 14 height 16
click at [274, 728] on input "No" at bounding box center [279, 723] width 9 height 9
radio input "true"
click at [1404, 819] on span "Next" at bounding box center [1401, 822] width 24 height 11
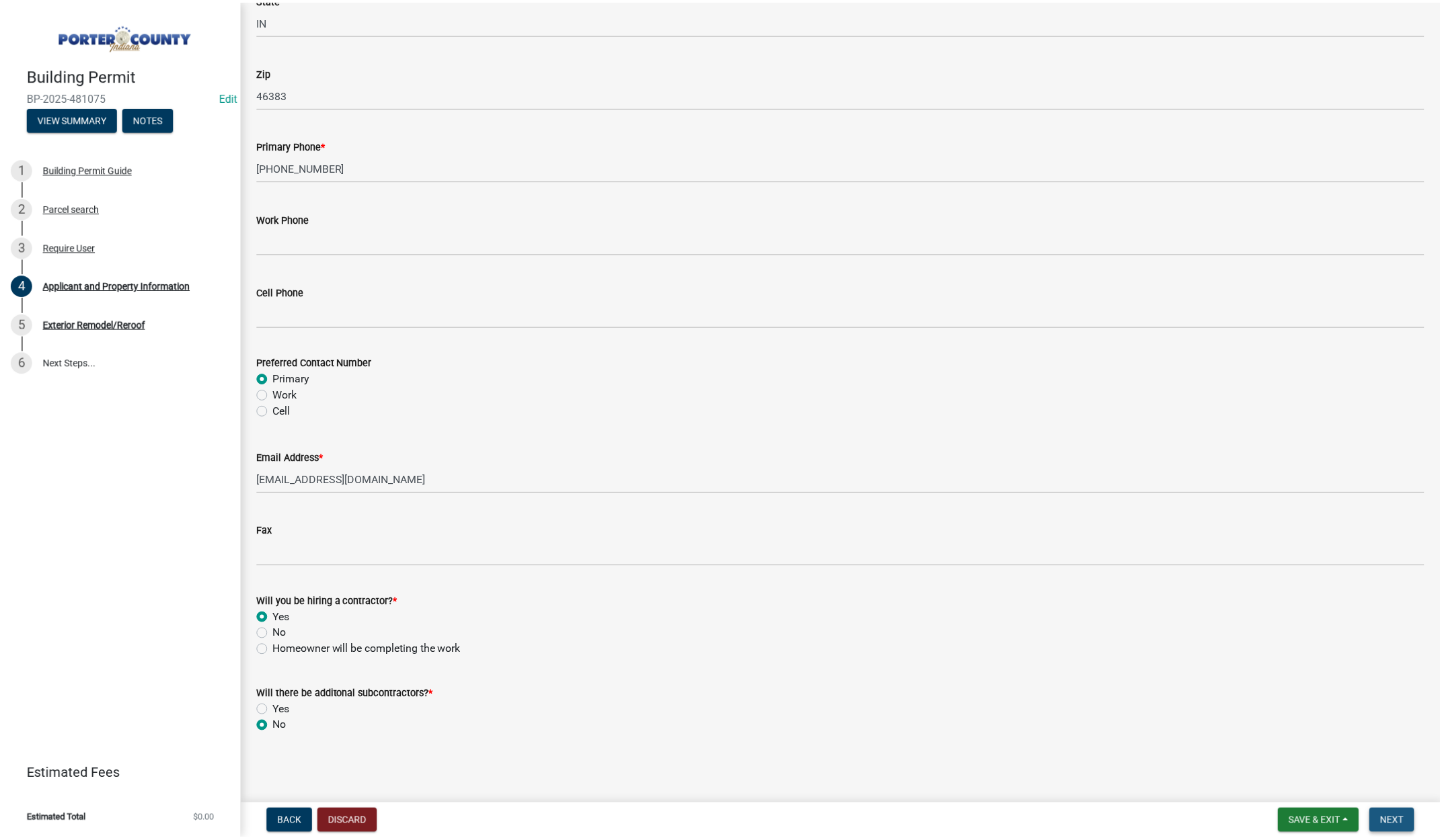
scroll to position [0, 0]
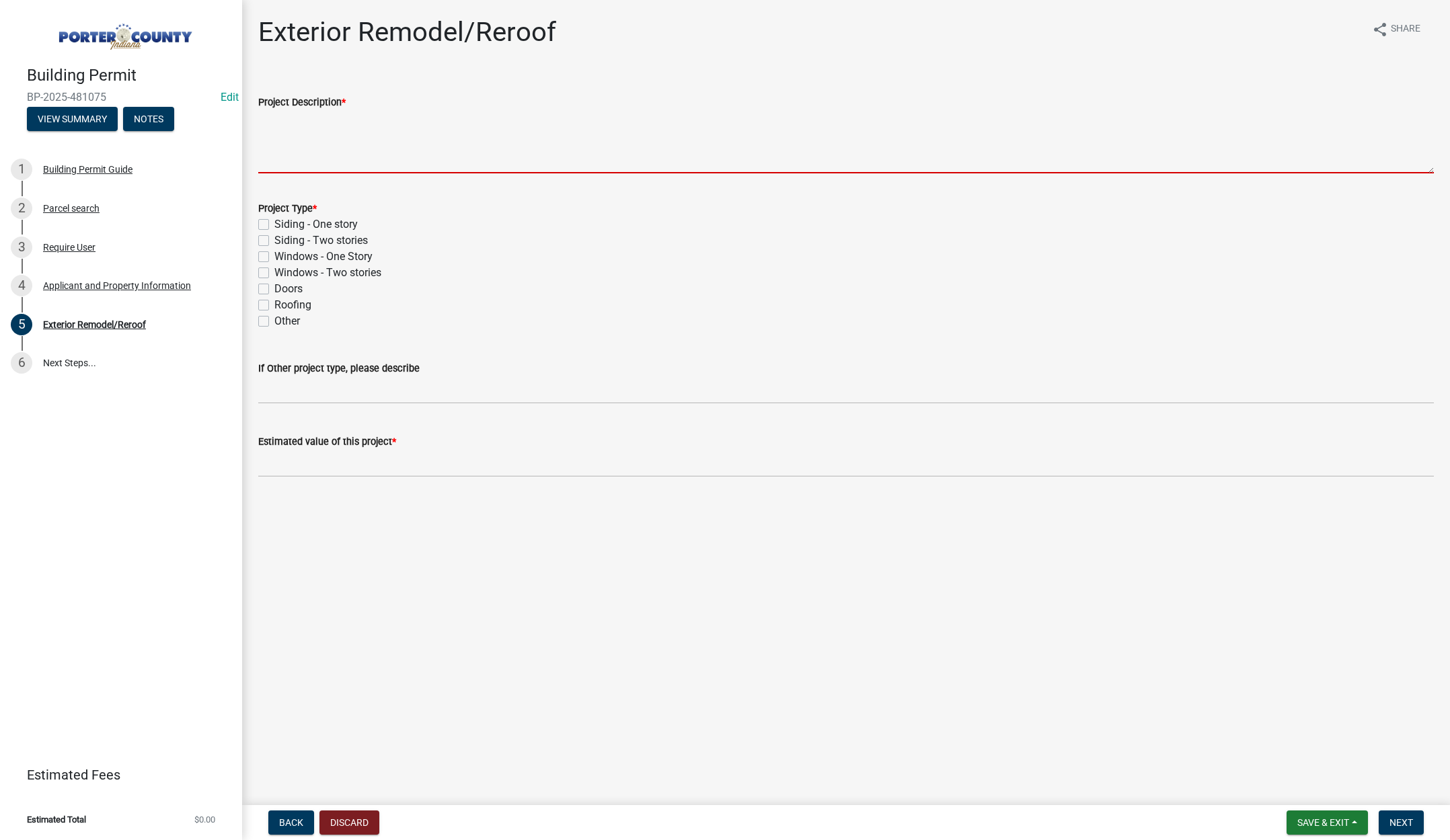
click at [331, 127] on textarea "Project Description *" at bounding box center [845, 142] width 1176 height 63
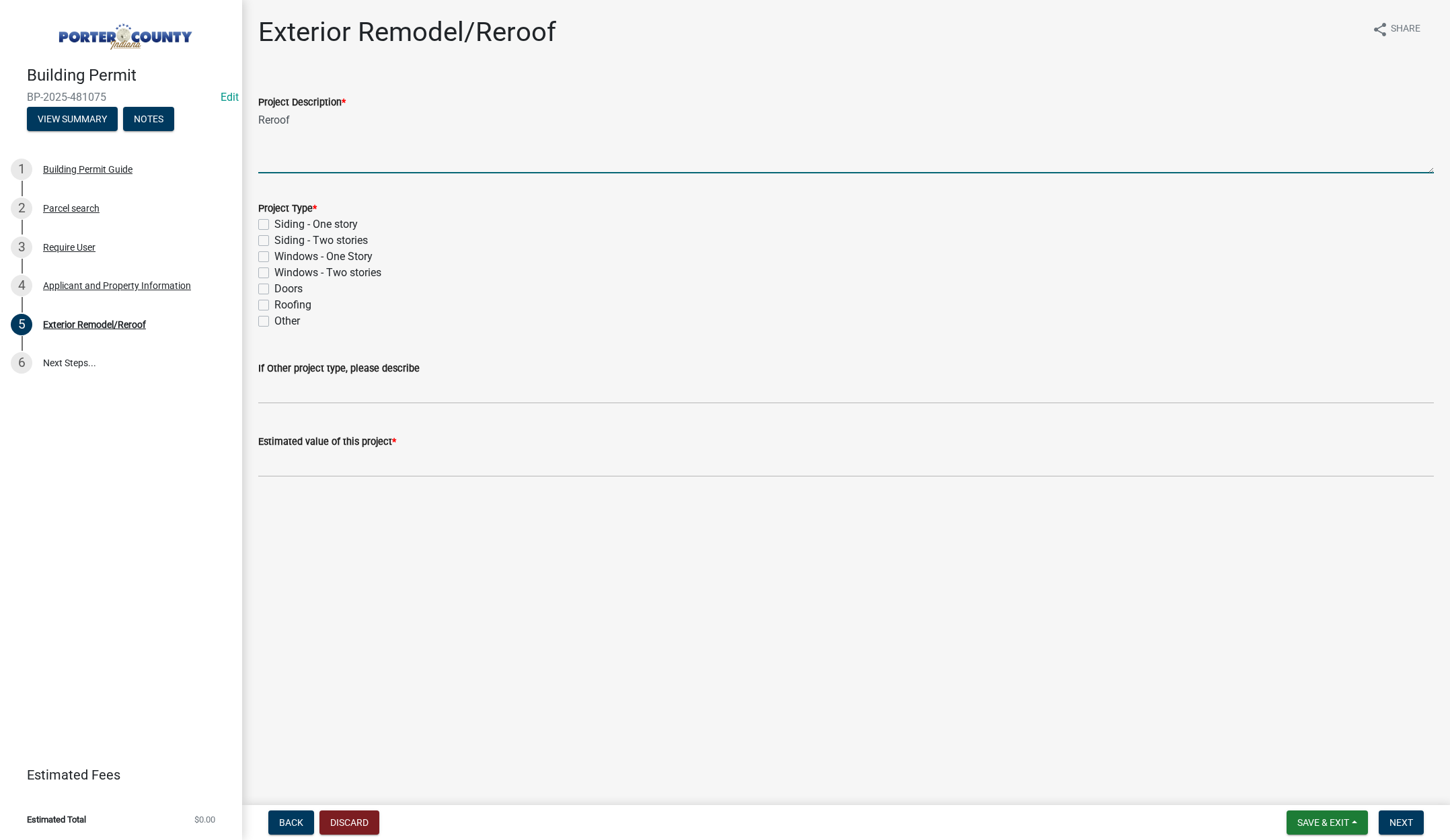
type textarea "Reroof"
click at [274, 303] on label "Roofing" at bounding box center [293, 305] width 37 height 16
click at [274, 303] on input "Roofing" at bounding box center [279, 301] width 9 height 9
checkbox input "true"
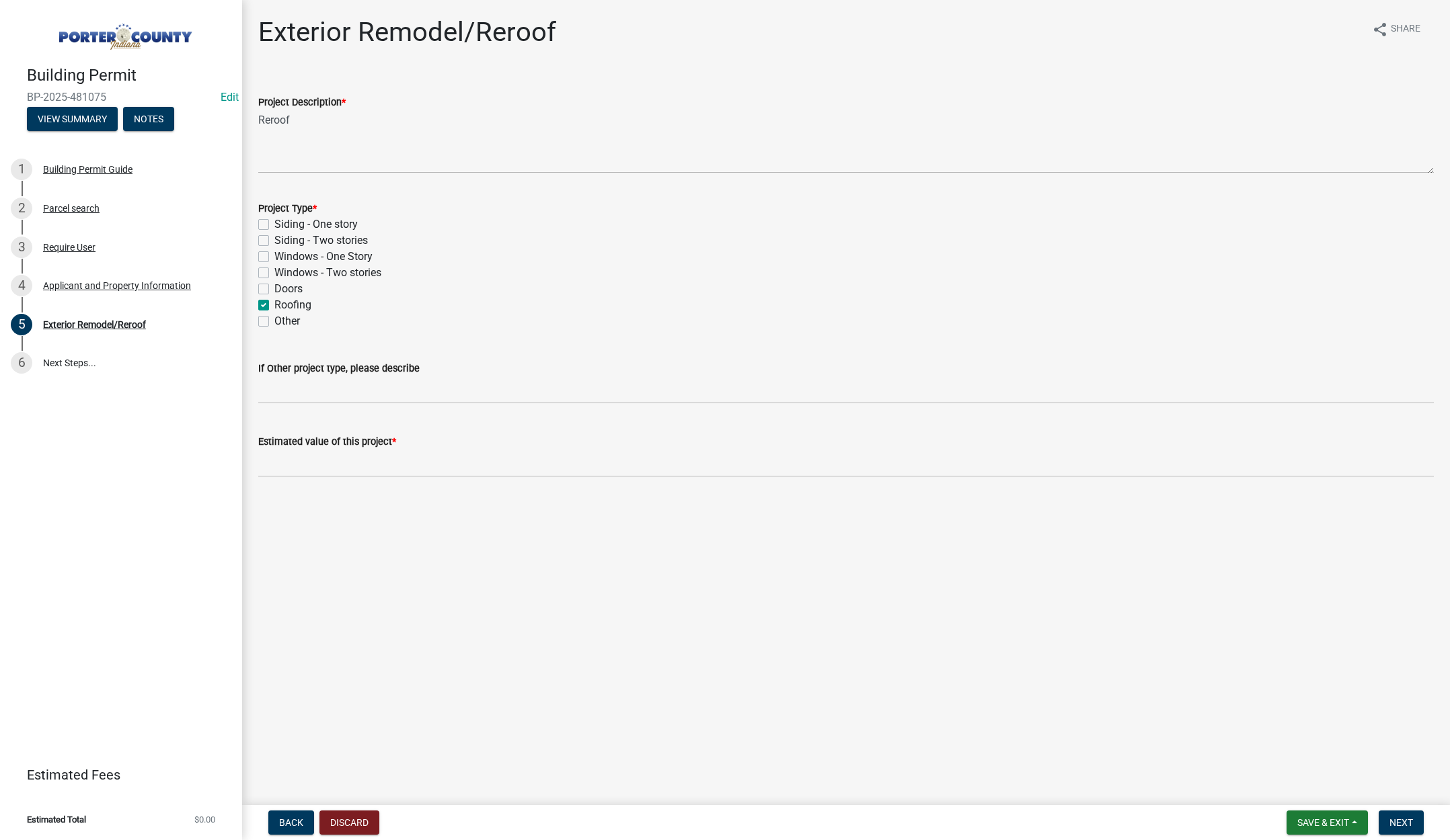
checkbox input "false"
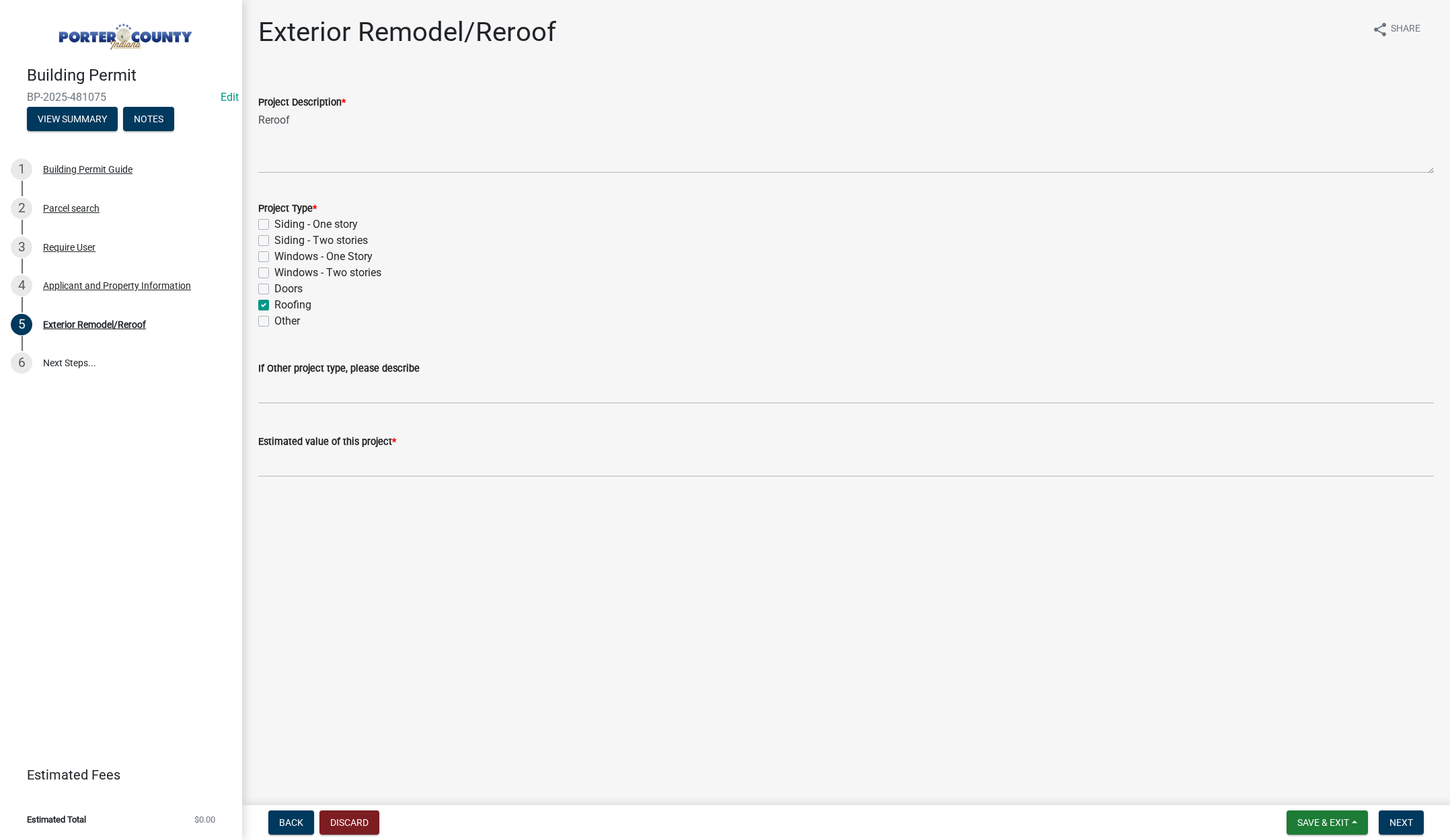
checkbox input "true"
checkbox input "false"
click at [337, 471] on input "text" at bounding box center [845, 463] width 1176 height 28
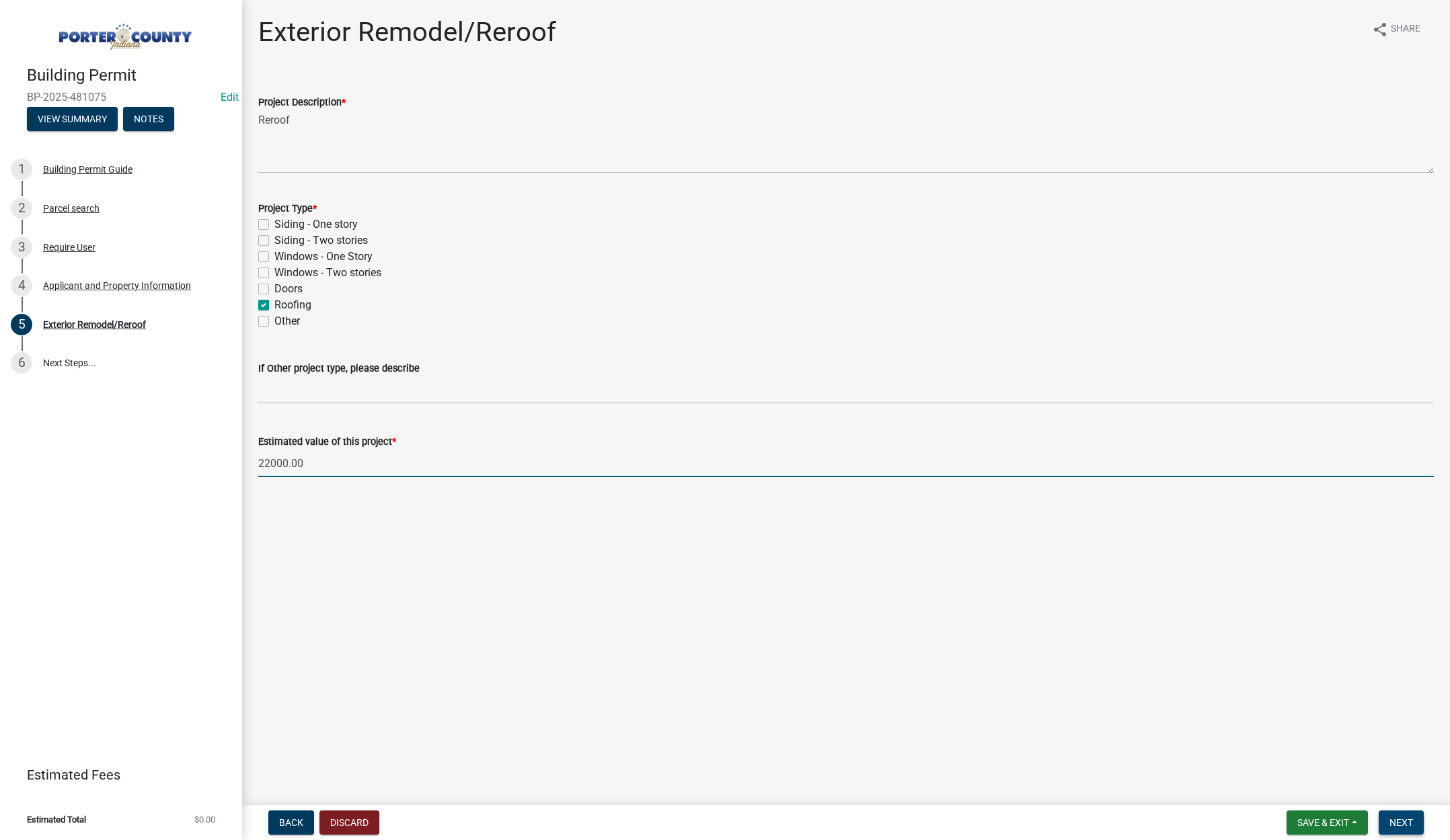
type input "22000"
click at [1402, 825] on span "Next" at bounding box center [1401, 822] width 24 height 11
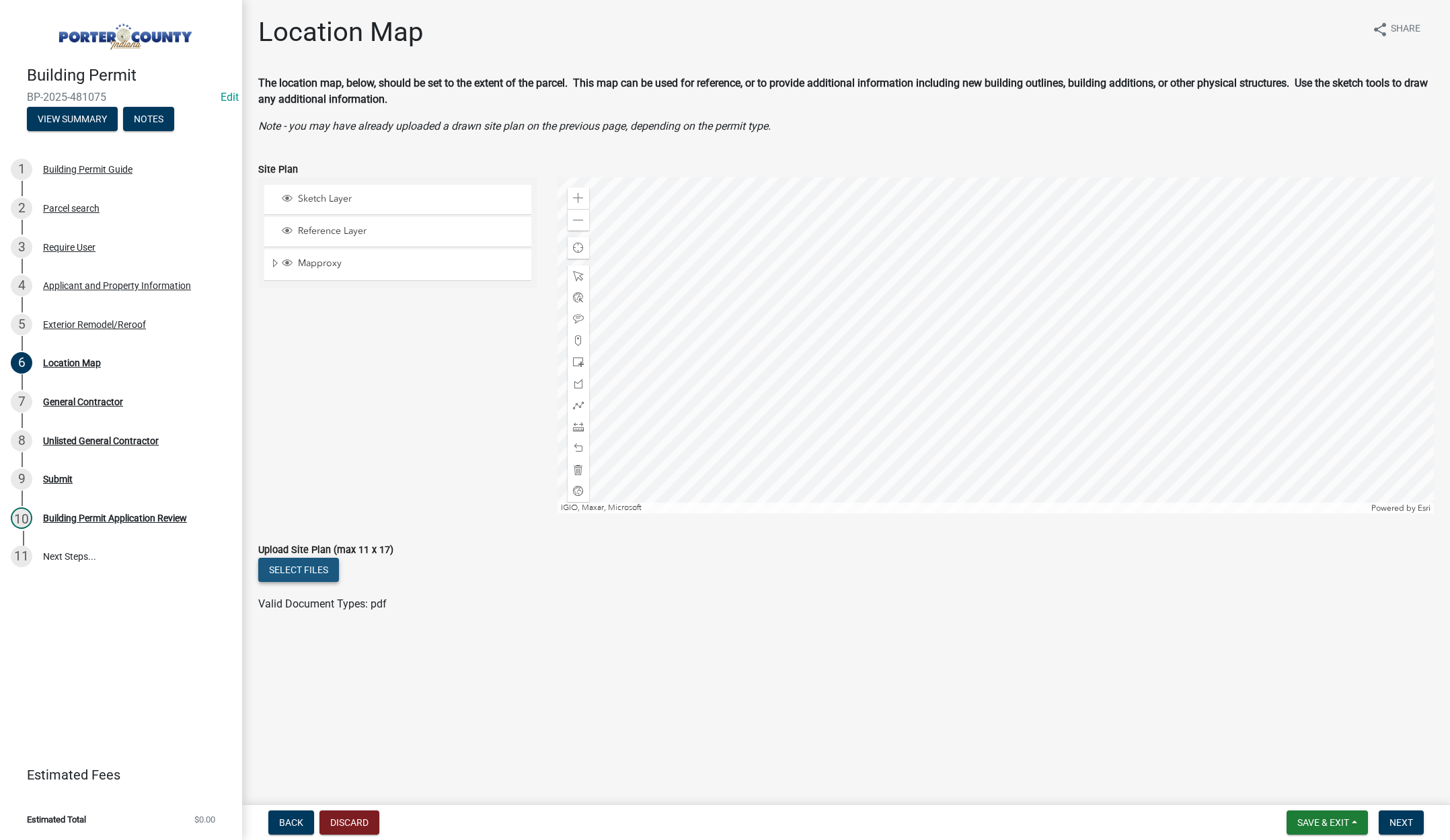
click at [299, 566] on button "Select files" at bounding box center [298, 570] width 81 height 24
click at [1408, 824] on span "Next" at bounding box center [1401, 822] width 24 height 11
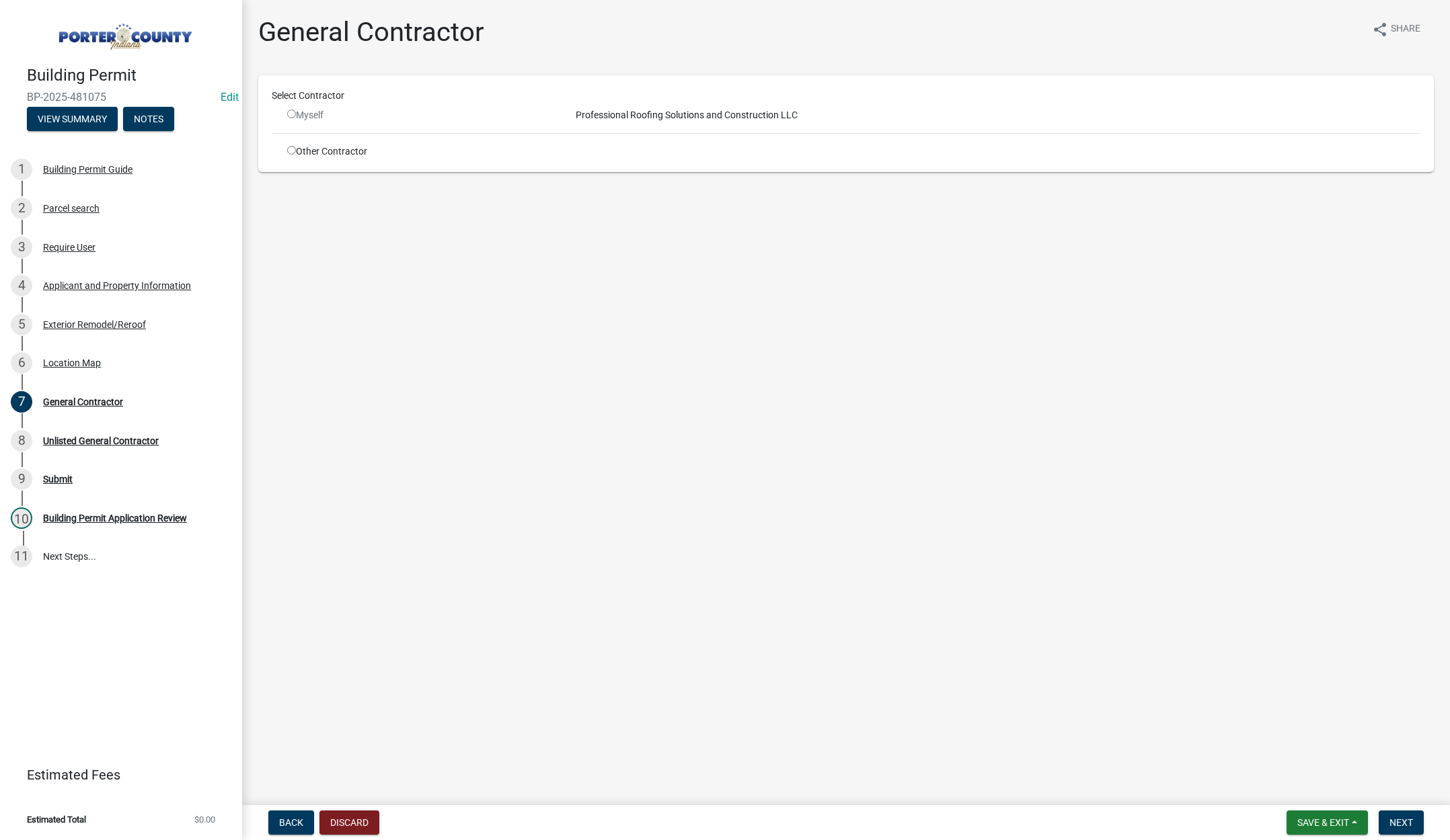
click at [292, 150] on input "radio" at bounding box center [292, 150] width 9 height 9
radio input "true"
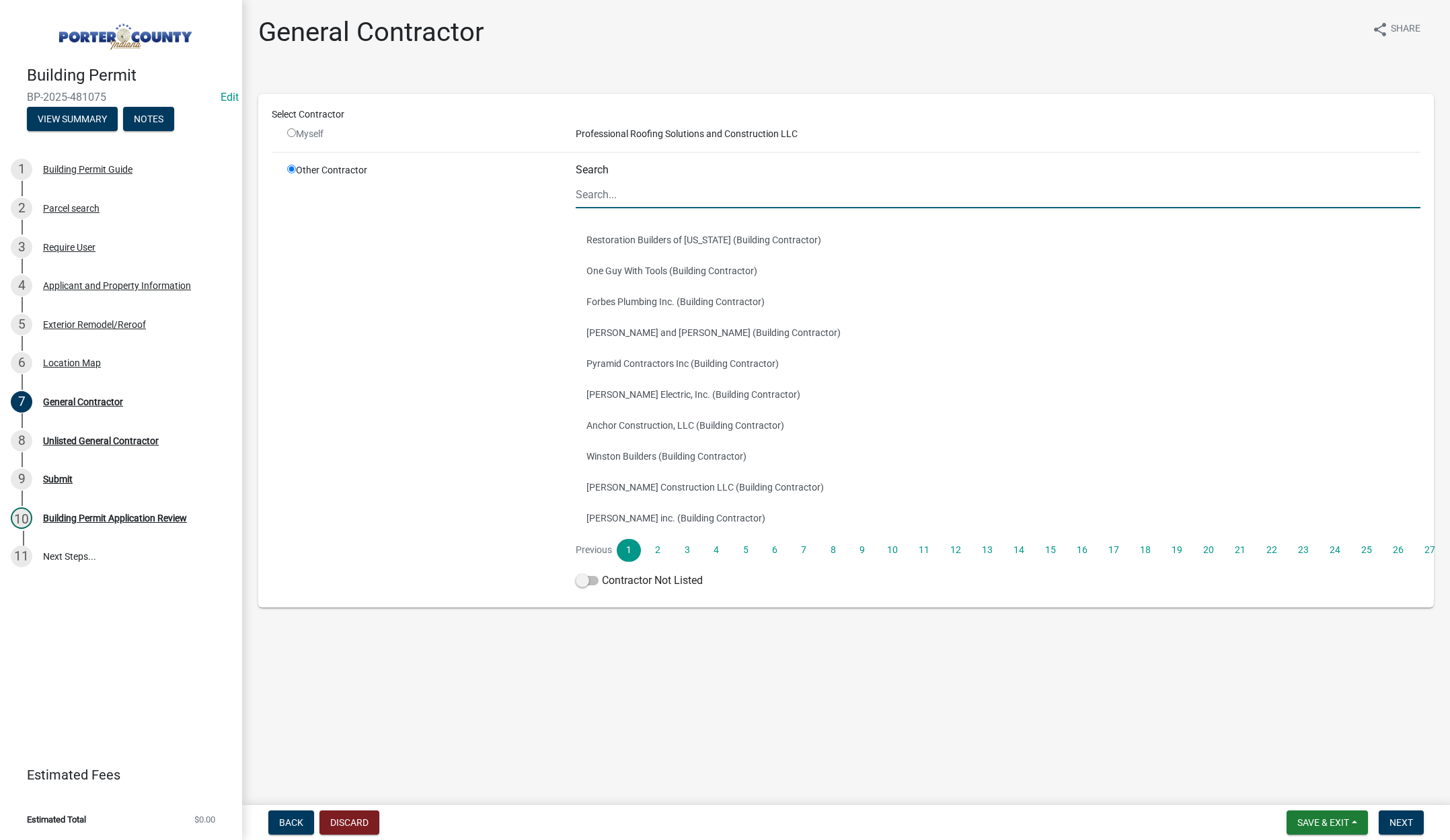
click at [612, 196] on input "Search" at bounding box center [998, 195] width 845 height 28
type input "tri coun"
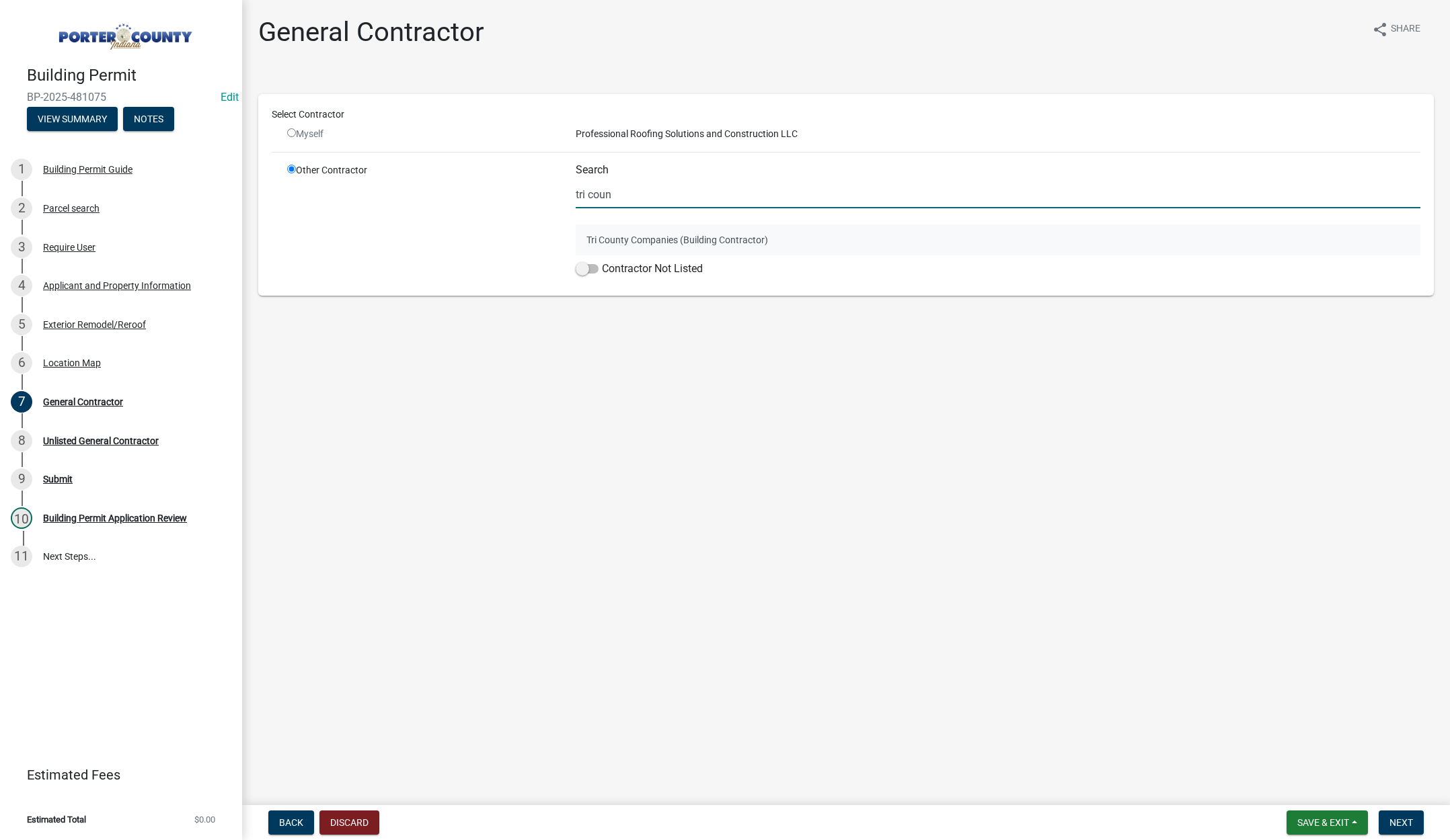
click at [704, 232] on button "Tri County Companies (Building Contractor)" at bounding box center [998, 239] width 845 height 31
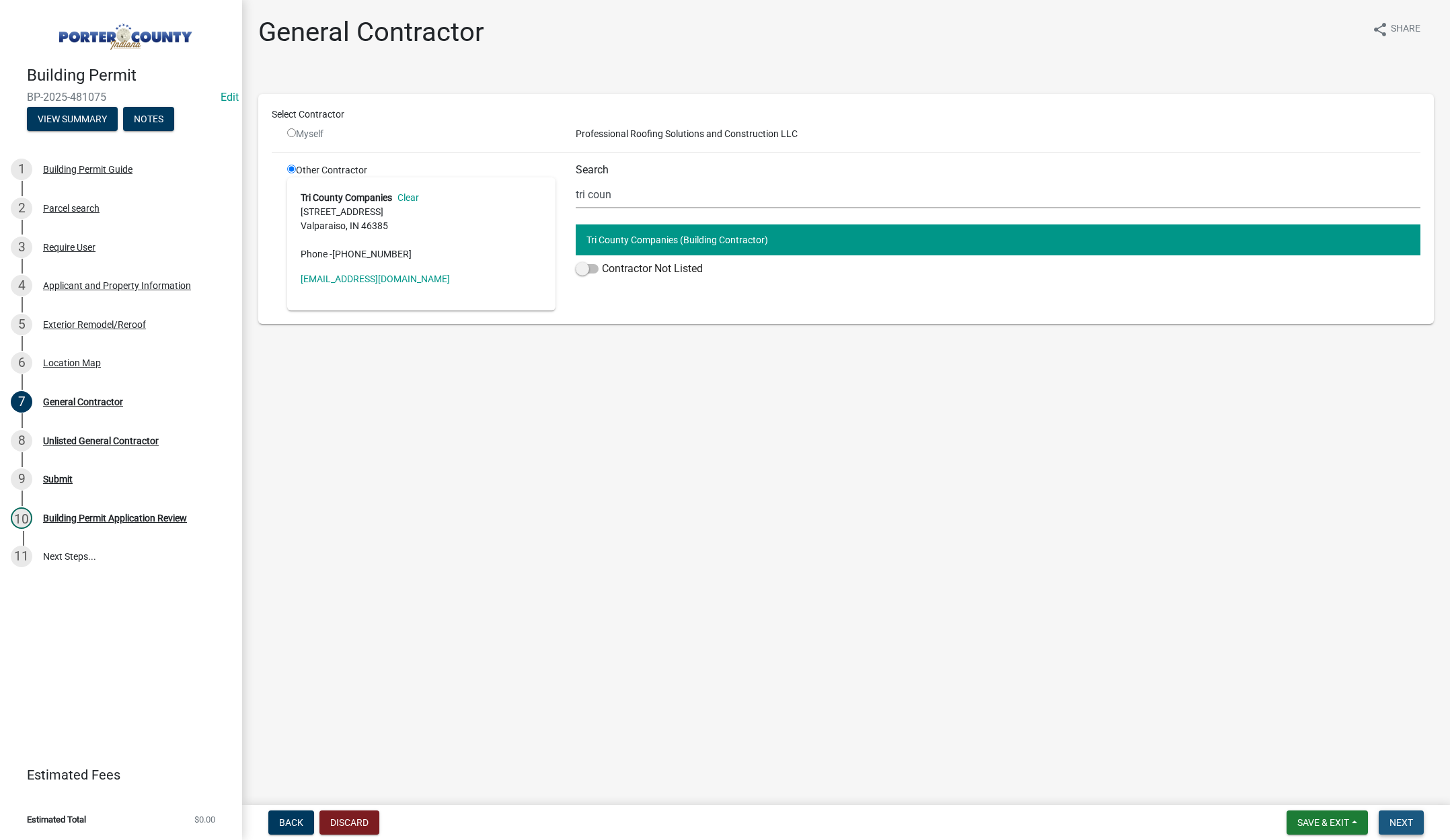
click at [1408, 815] on button "Next" at bounding box center [1401, 823] width 45 height 24
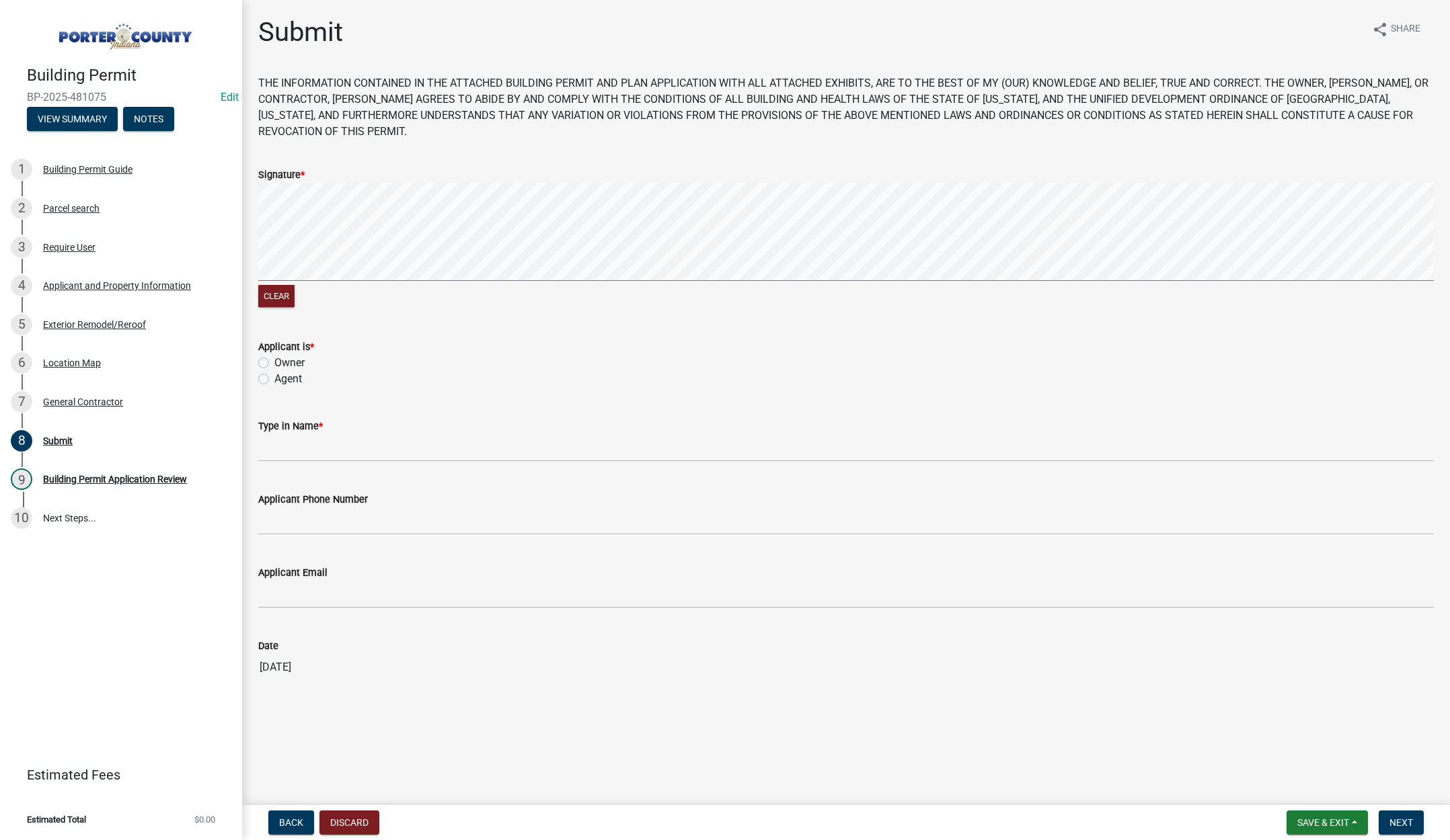
click at [274, 380] on label "Agent" at bounding box center [288, 379] width 28 height 16
click at [274, 380] on input "Agent" at bounding box center [279, 375] width 9 height 9
radio input "true"
click at [287, 446] on input "Type in Name *" at bounding box center [845, 447] width 1176 height 28
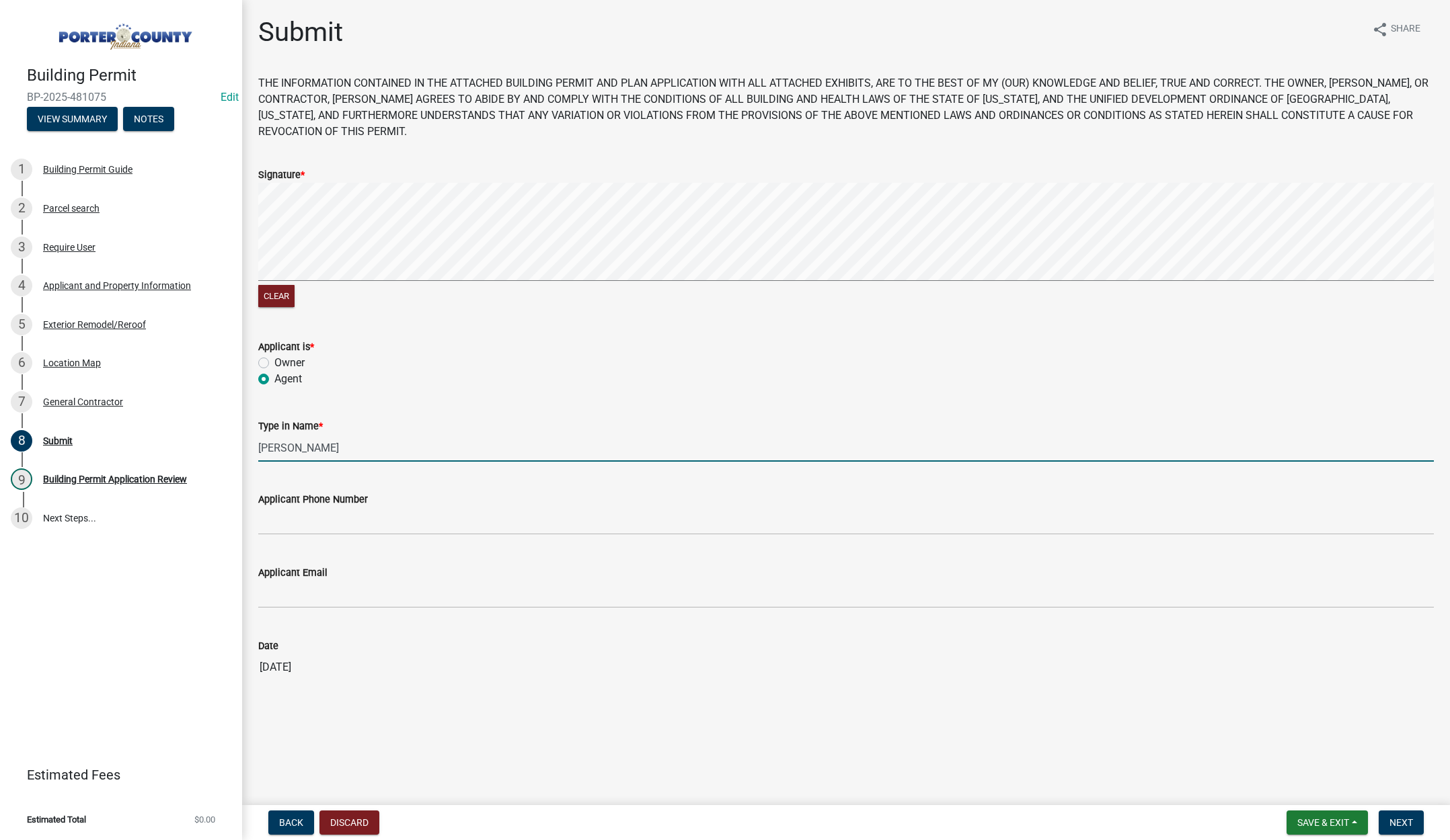
click at [578, 452] on input "tami" at bounding box center [845, 447] width 1176 height 28
type input "tami"
click at [1407, 823] on span "Next" at bounding box center [1401, 822] width 24 height 11
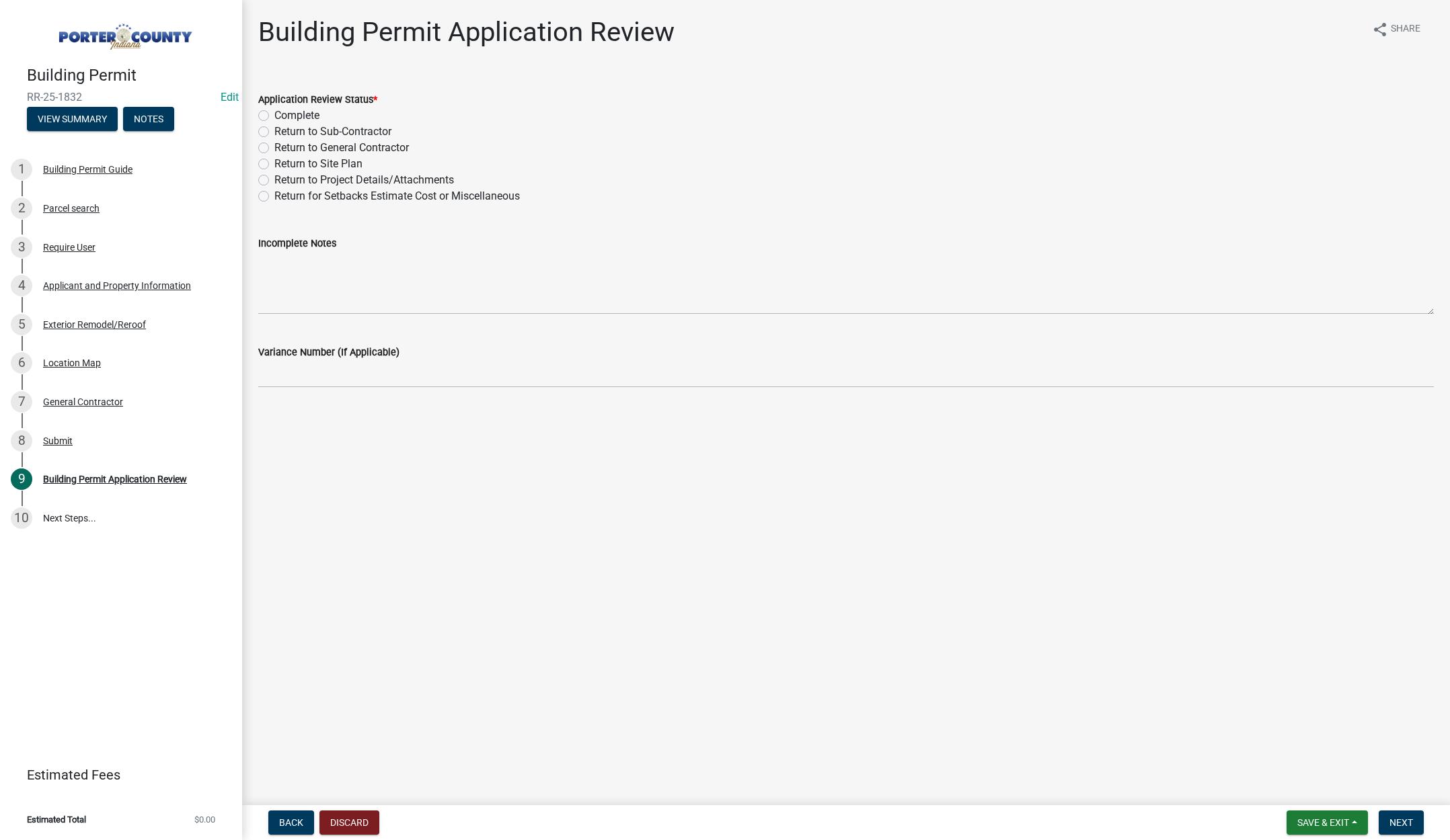
click at [274, 113] on label "Complete" at bounding box center [297, 115] width 45 height 16
click at [274, 113] on input "Complete" at bounding box center [279, 112] width 9 height 9
radio input "true"
click at [1392, 815] on button "Next" at bounding box center [1401, 823] width 45 height 24
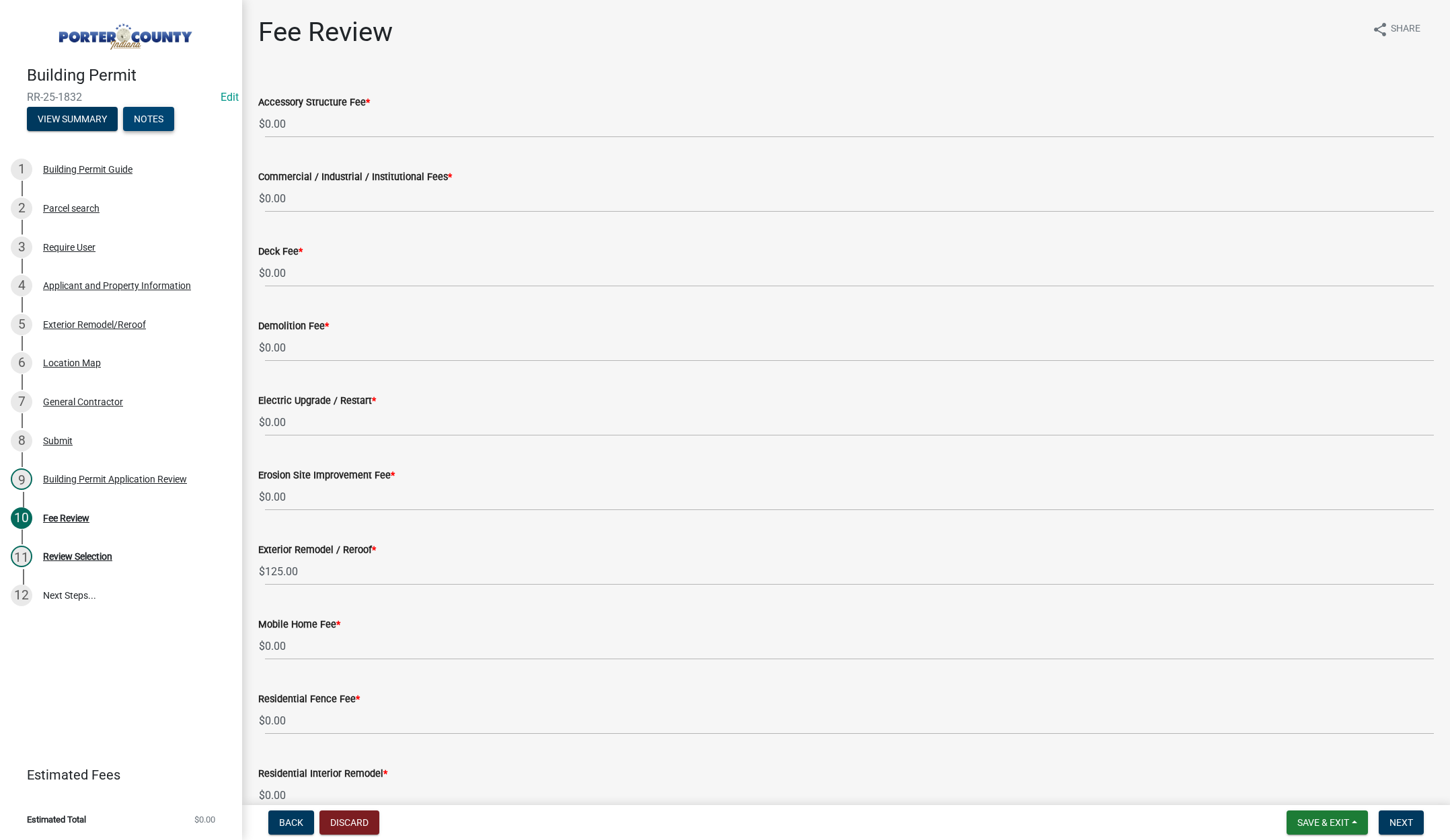
click at [161, 118] on button "Notes" at bounding box center [149, 119] width 51 height 24
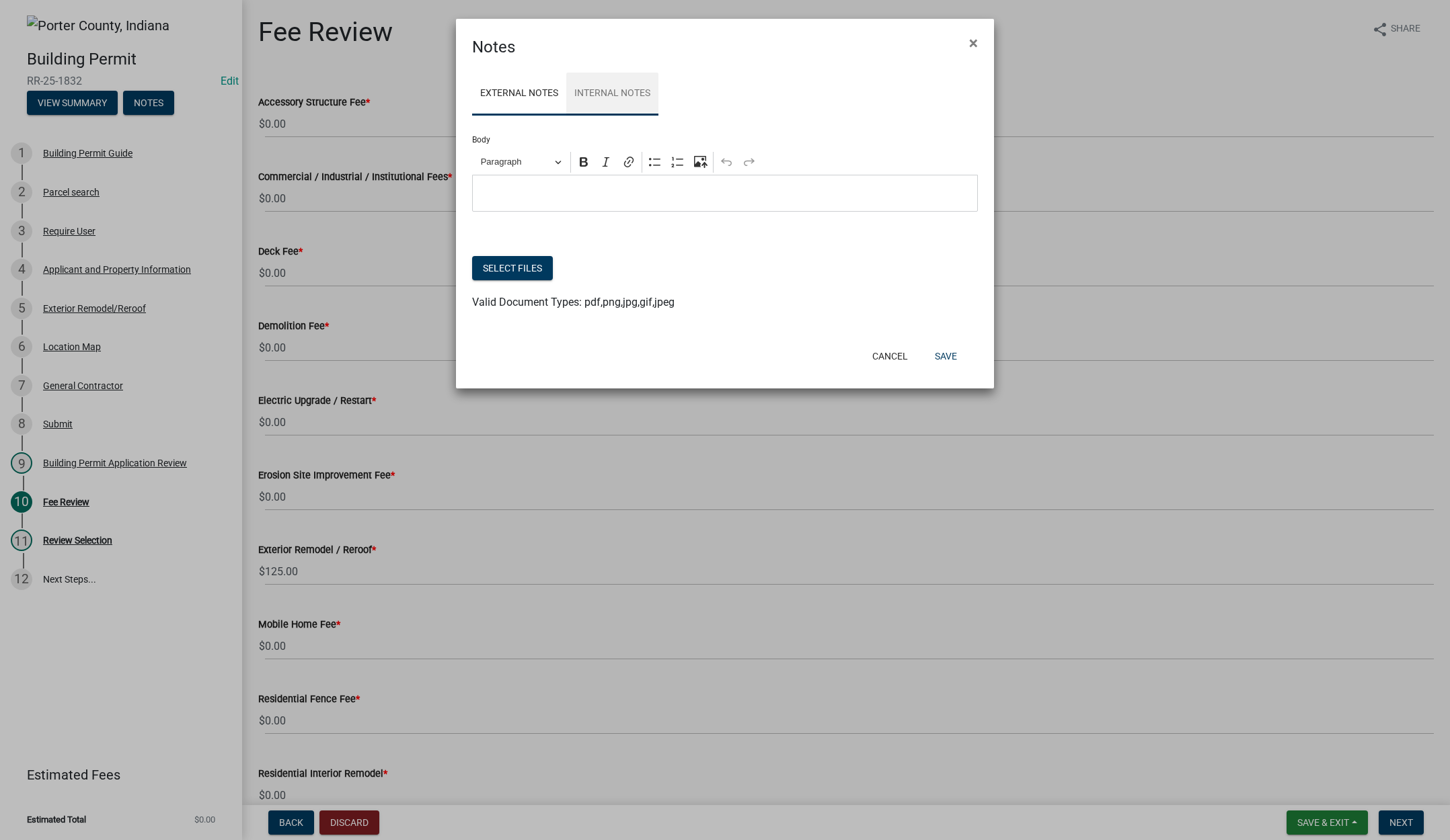
click at [620, 93] on link "Internal Notes" at bounding box center [612, 94] width 92 height 43
click at [511, 262] on button "Select files" at bounding box center [512, 268] width 81 height 24
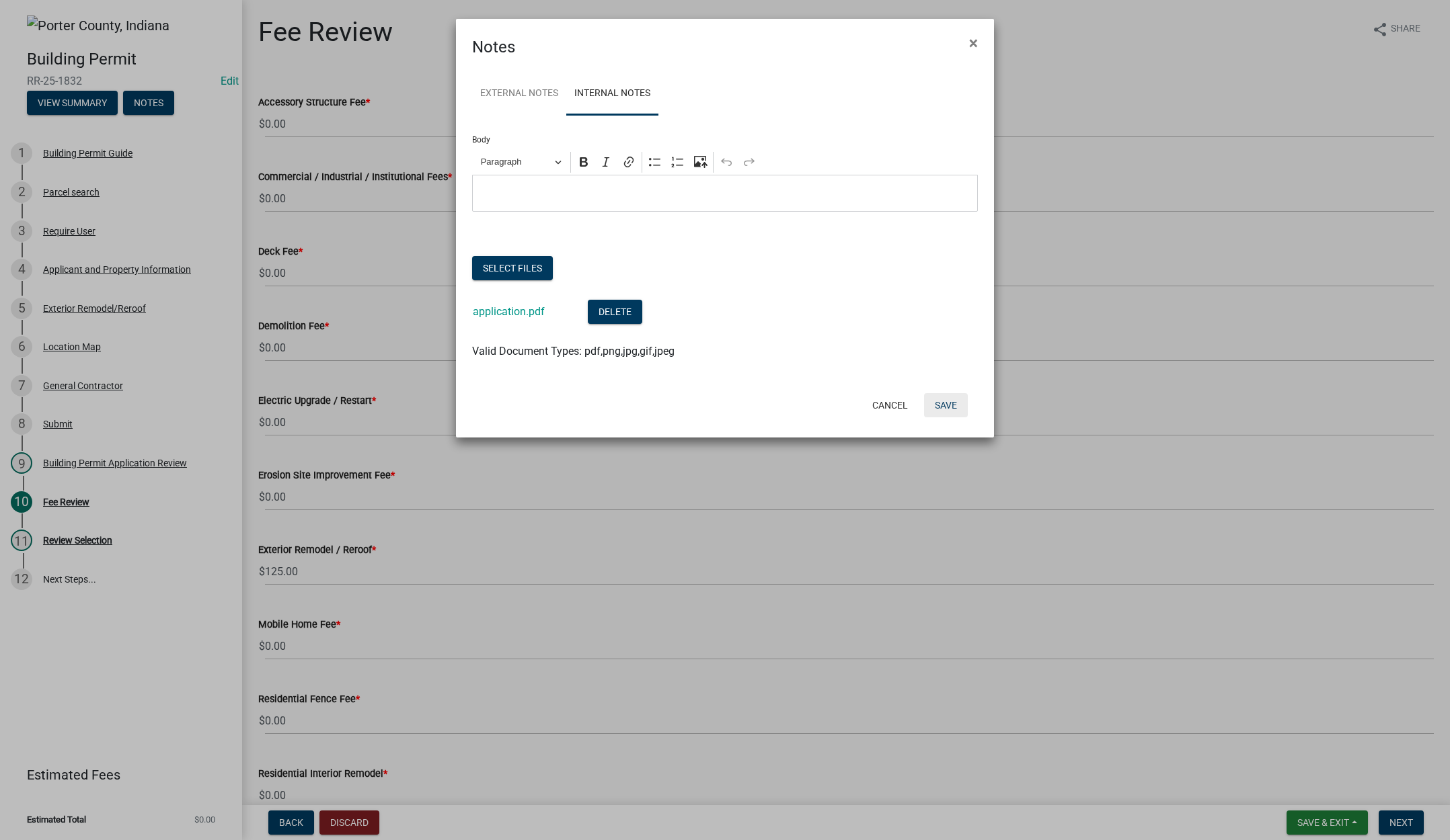
click at [950, 406] on button "Save" at bounding box center [945, 405] width 43 height 24
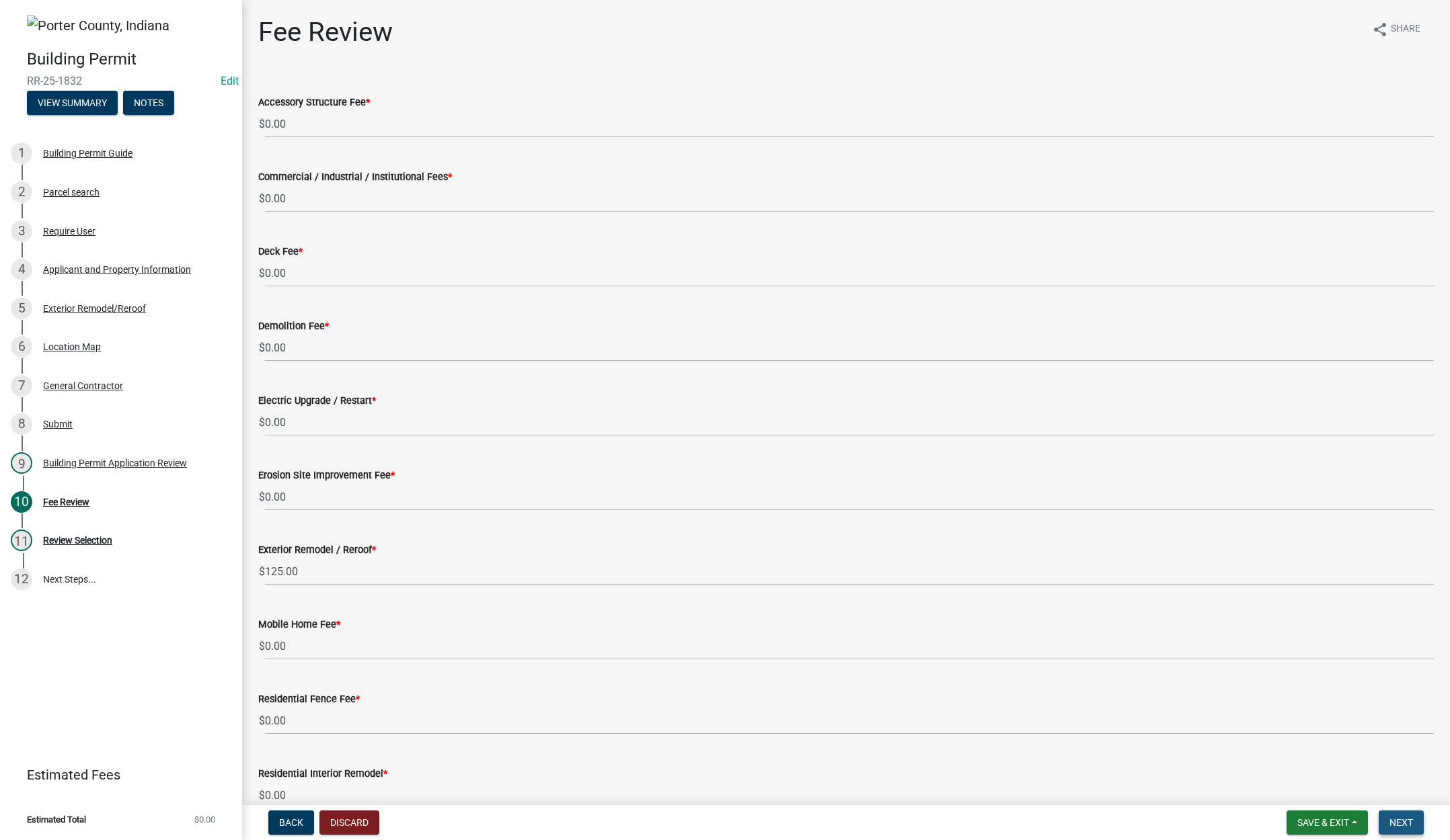
click at [1402, 817] on span "Next" at bounding box center [1401, 822] width 24 height 11
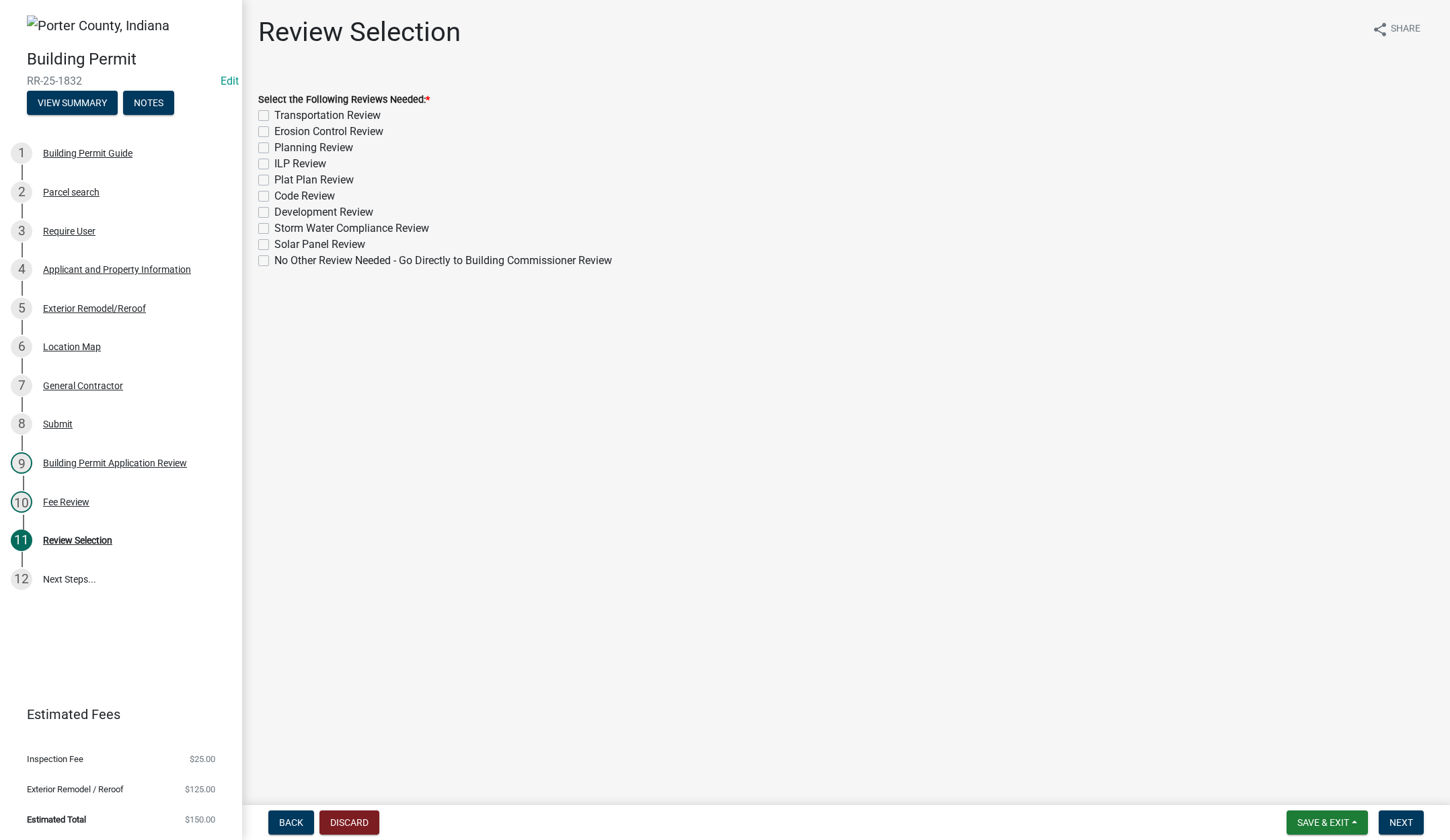
click at [274, 259] on label "No Other Review Needed - Go Directly to Building Commissioner Review" at bounding box center [443, 261] width 338 height 16
click at [274, 259] on input "No Other Review Needed - Go Directly to Building Commissioner Review" at bounding box center [279, 257] width 9 height 9
checkbox input "true"
checkbox input "false"
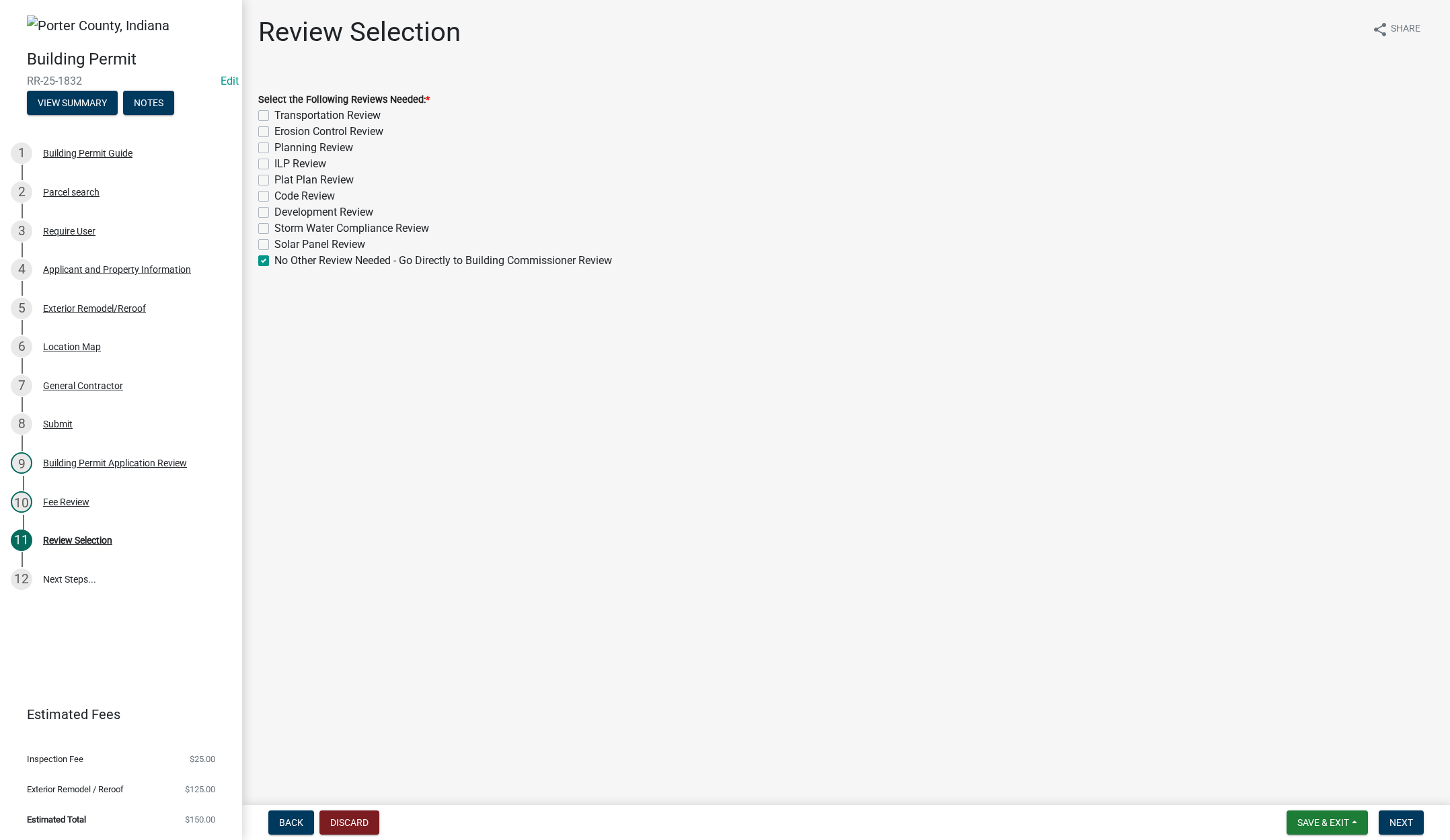
checkbox input "false"
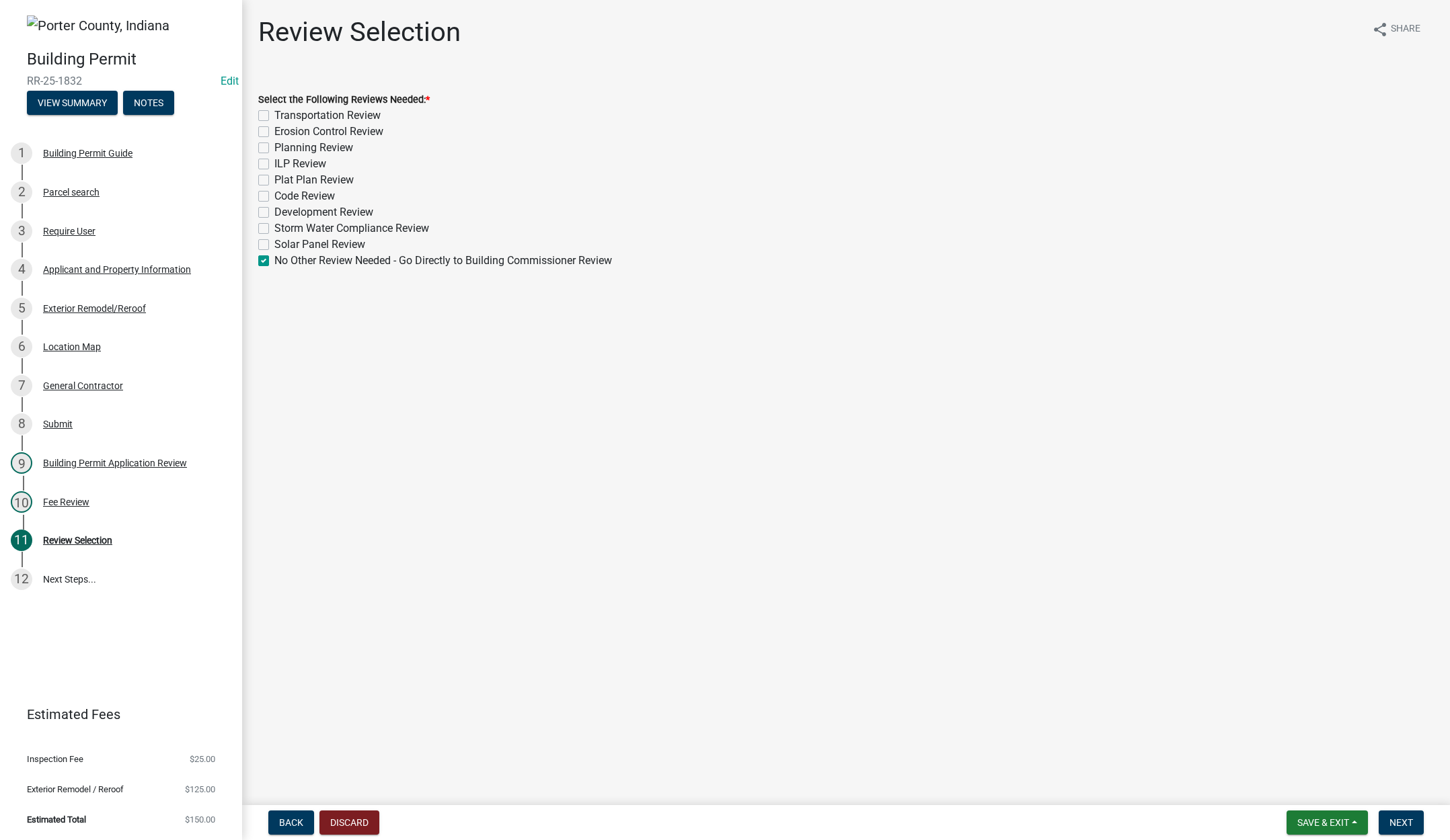
checkbox input "false"
checkbox input "true"
click at [1394, 816] on button "Next" at bounding box center [1401, 823] width 45 height 24
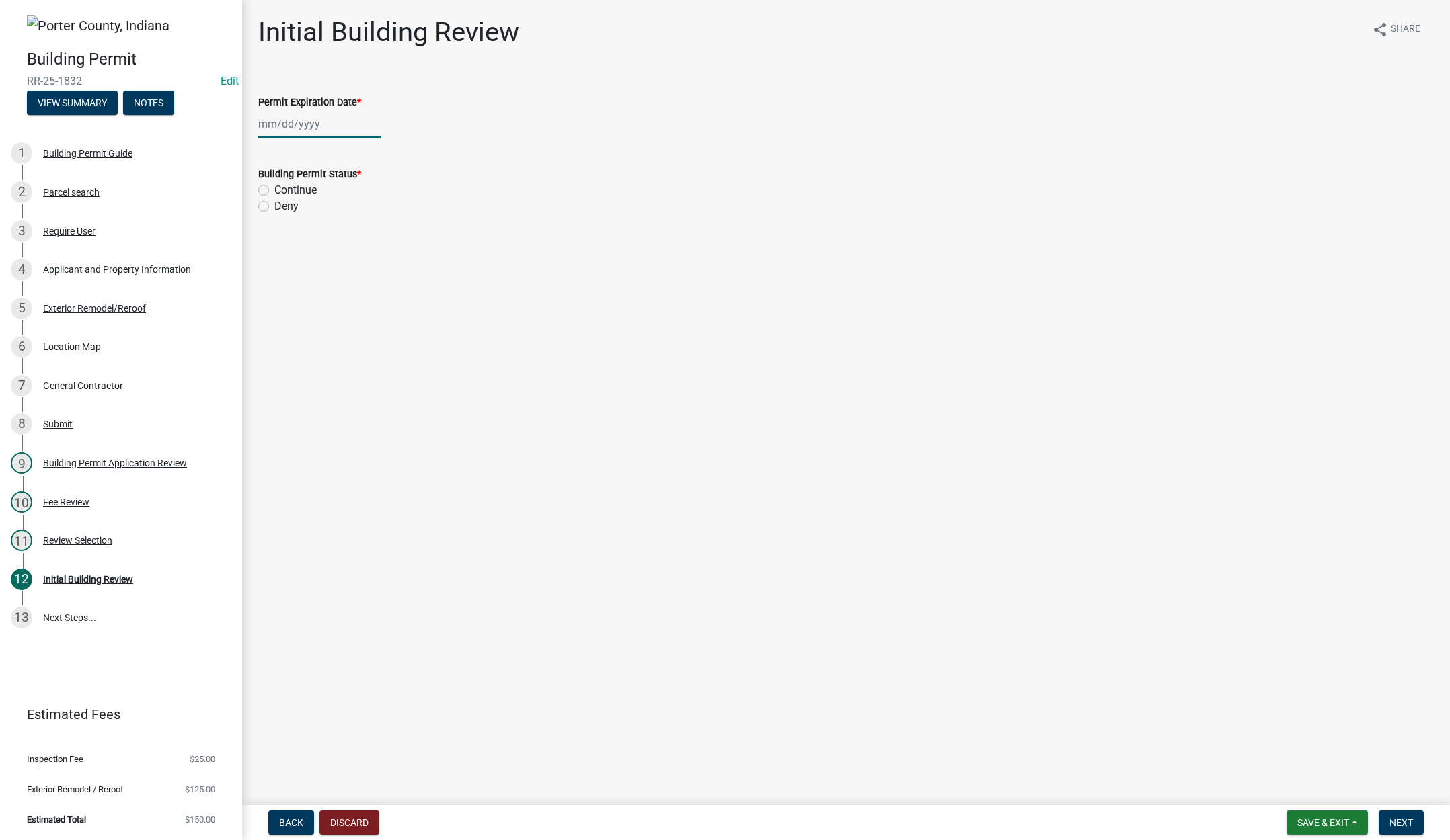
select select "9"
click at [340, 123] on div "Jan Feb Mar Apr May Jun Jul Aug Sep Oct Nov Dec 1525 1526 1527 1528 1529 1530 1…" at bounding box center [319, 124] width 123 height 28
click at [371, 149] on select "1525 1526 1527 1528 1529 1530 1531 1532 1533 1534 1535 1536 1537 1538 1539 1540…" at bounding box center [364, 152] width 48 height 20
select select "2026"
click at [339, 142] on select "1525 1526 1527 1528 1529 1530 1531 1532 1533 1534 1535 1536 1537 1538 1539 1540…" at bounding box center [364, 152] width 48 height 20
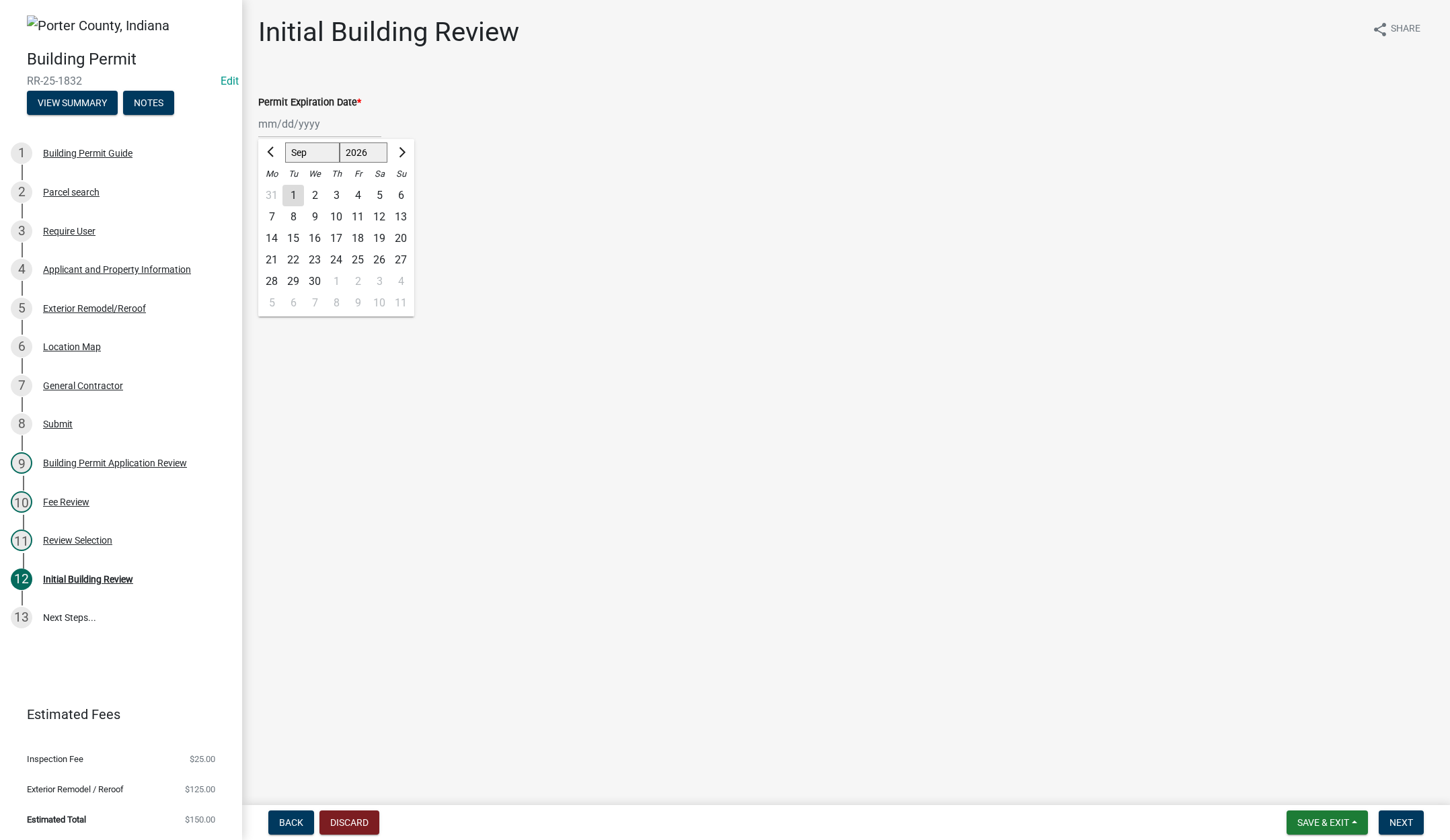
click at [377, 233] on div "19" at bounding box center [379, 239] width 21 height 21
type input "09/19/2026"
click at [274, 189] on label "Continue" at bounding box center [295, 190] width 42 height 16
click at [274, 189] on input "Continue" at bounding box center [279, 187] width 9 height 9
radio input "true"
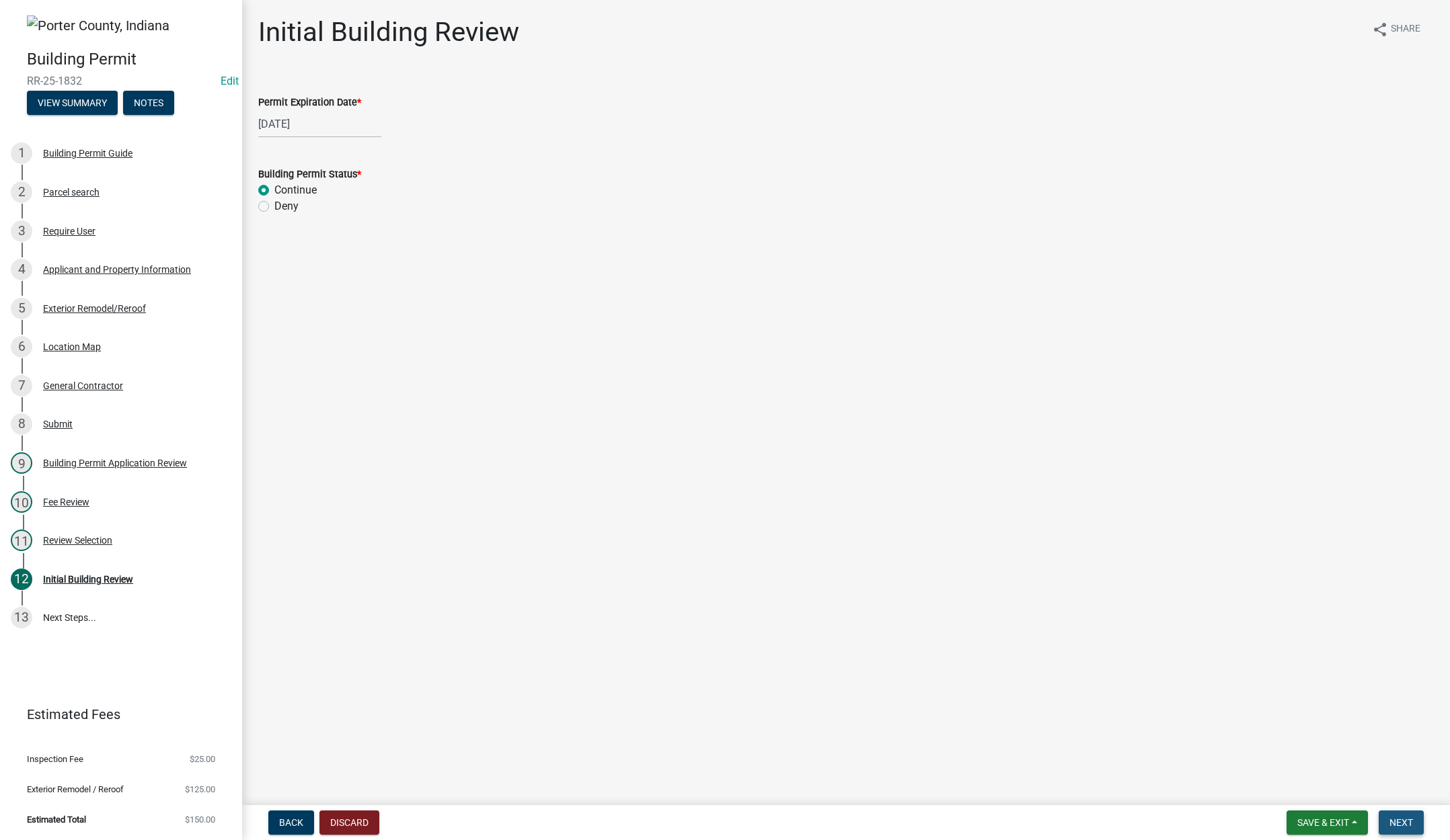
drag, startPoint x: 1405, startPoint y: 816, endPoint x: 1343, endPoint y: 784, distance: 69.8
click at [1405, 815] on button "Next" at bounding box center [1401, 823] width 45 height 24
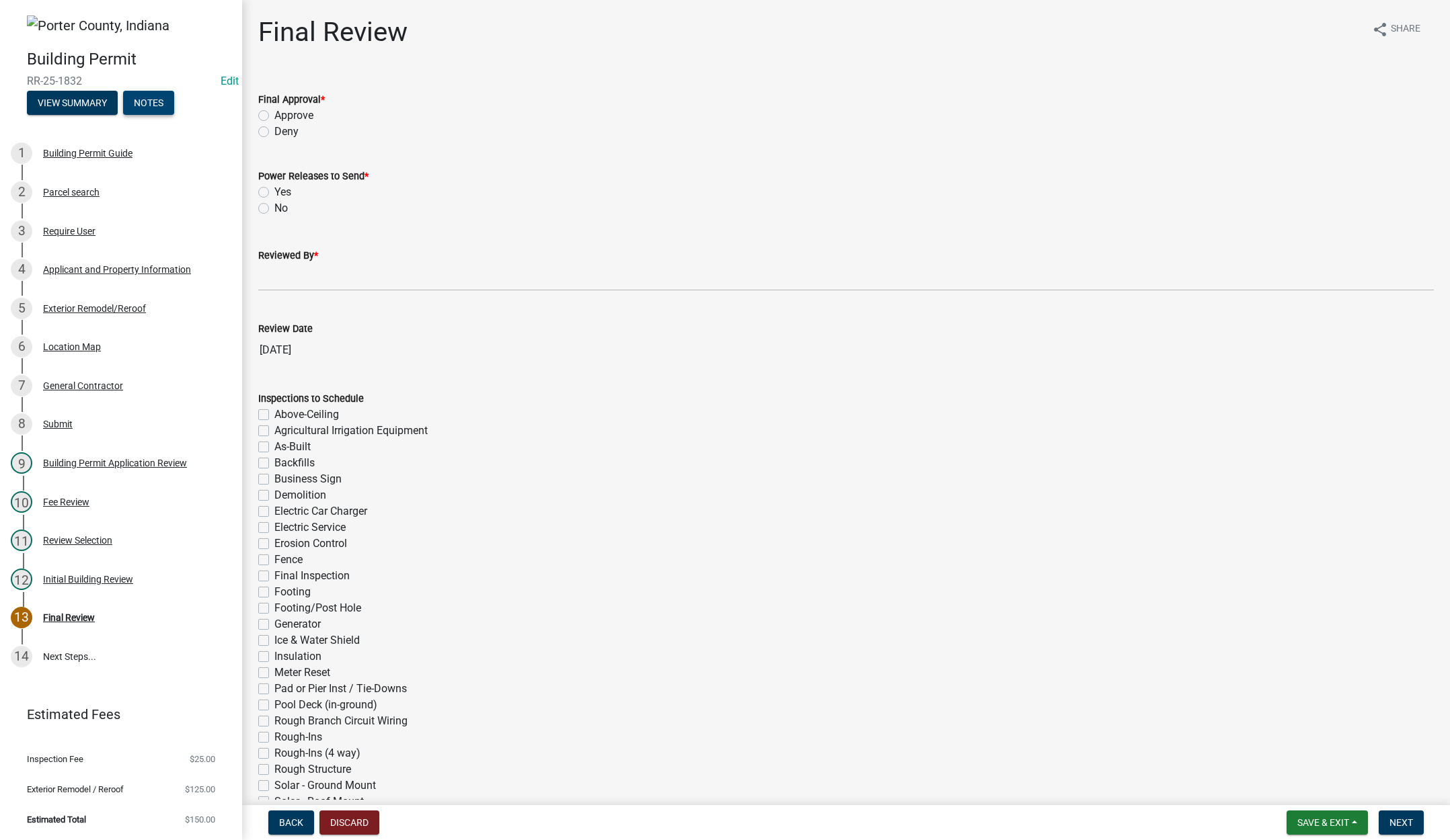
click at [151, 94] on button "Notes" at bounding box center [149, 103] width 51 height 24
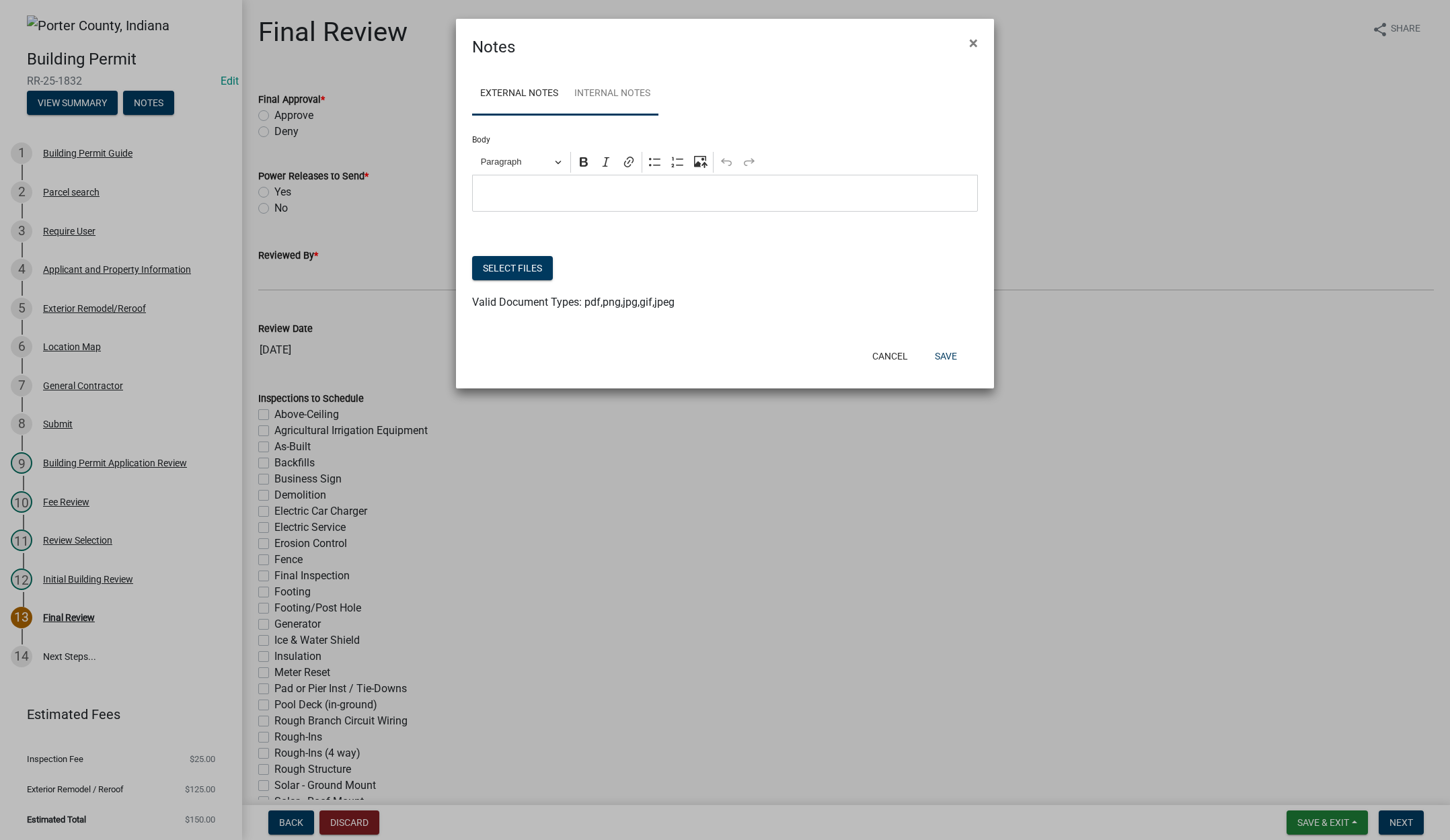
click at [627, 96] on link "Internal Notes" at bounding box center [612, 94] width 92 height 43
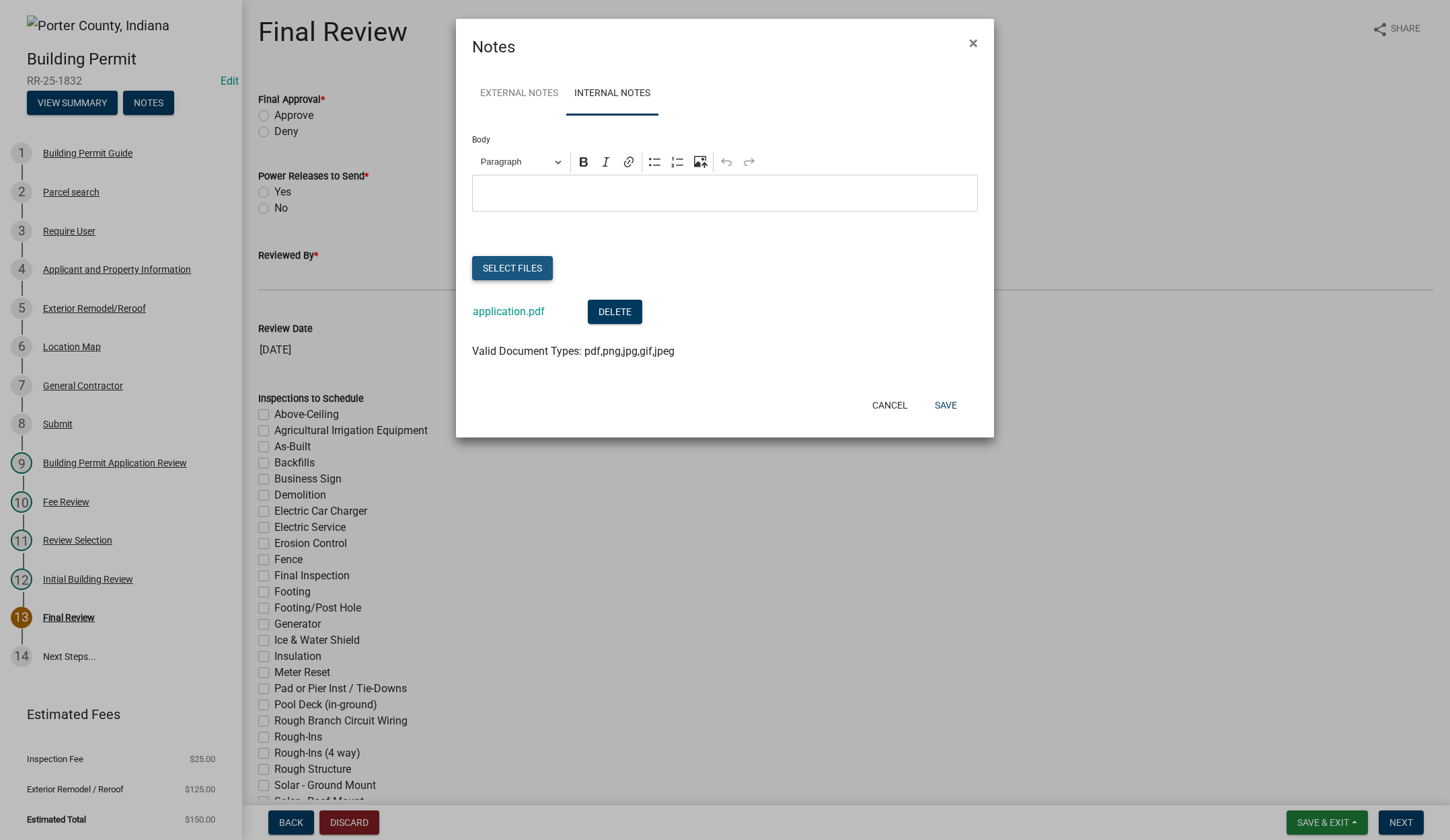
click at [518, 267] on button "Select files" at bounding box center [512, 268] width 81 height 24
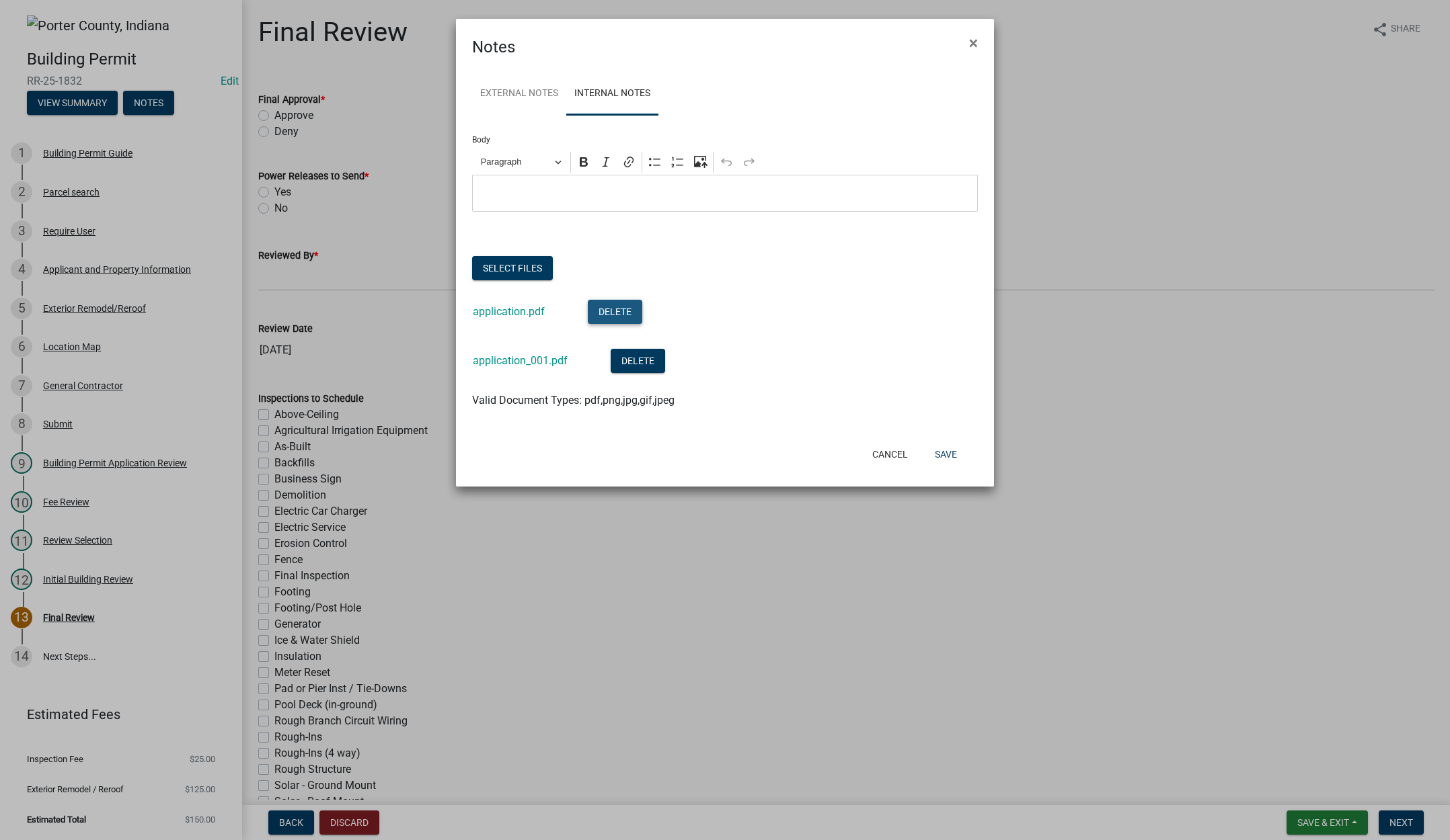
click at [605, 304] on button "Delete" at bounding box center [615, 312] width 54 height 24
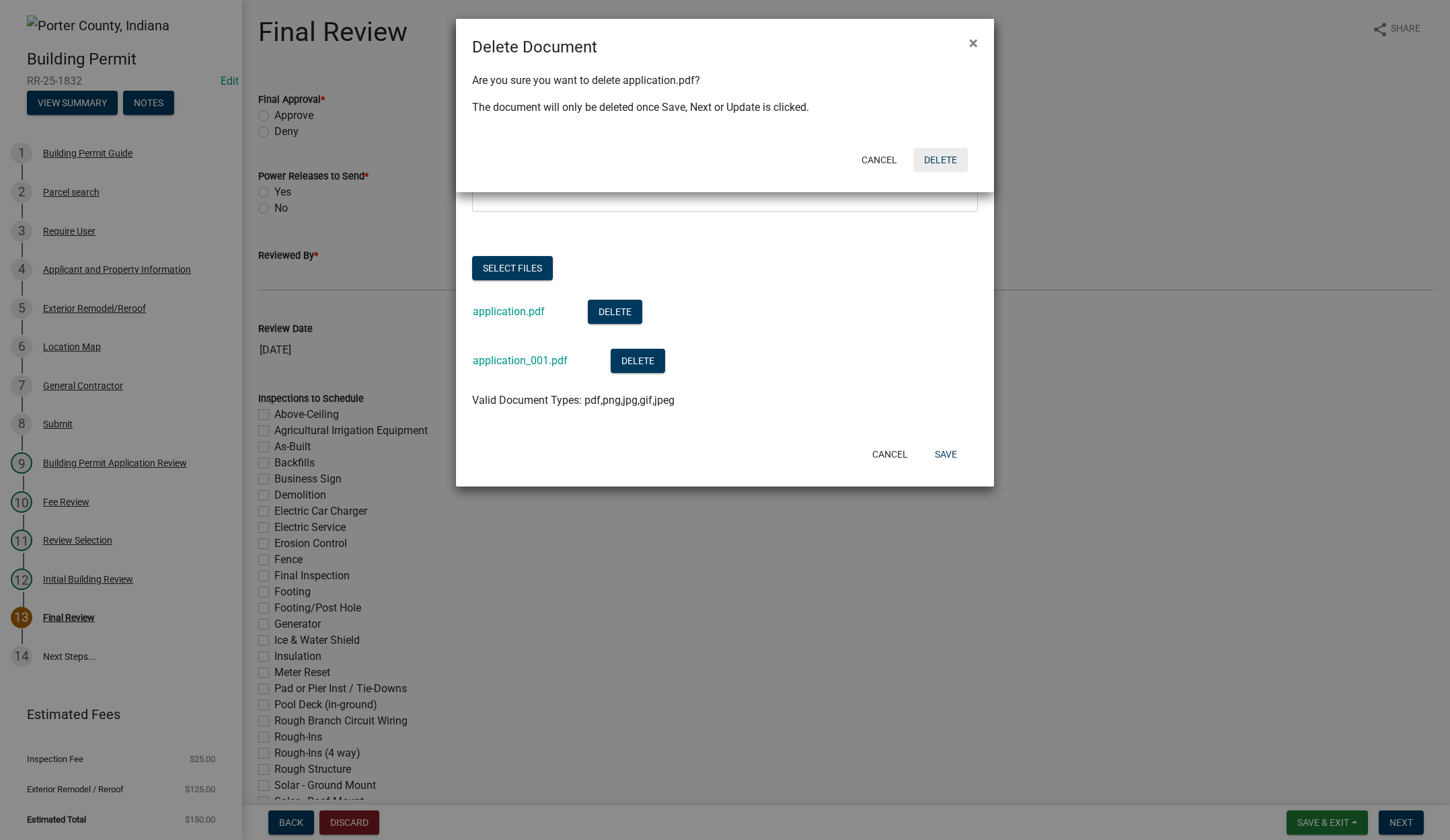
click at [932, 154] on button "Delete" at bounding box center [940, 160] width 54 height 24
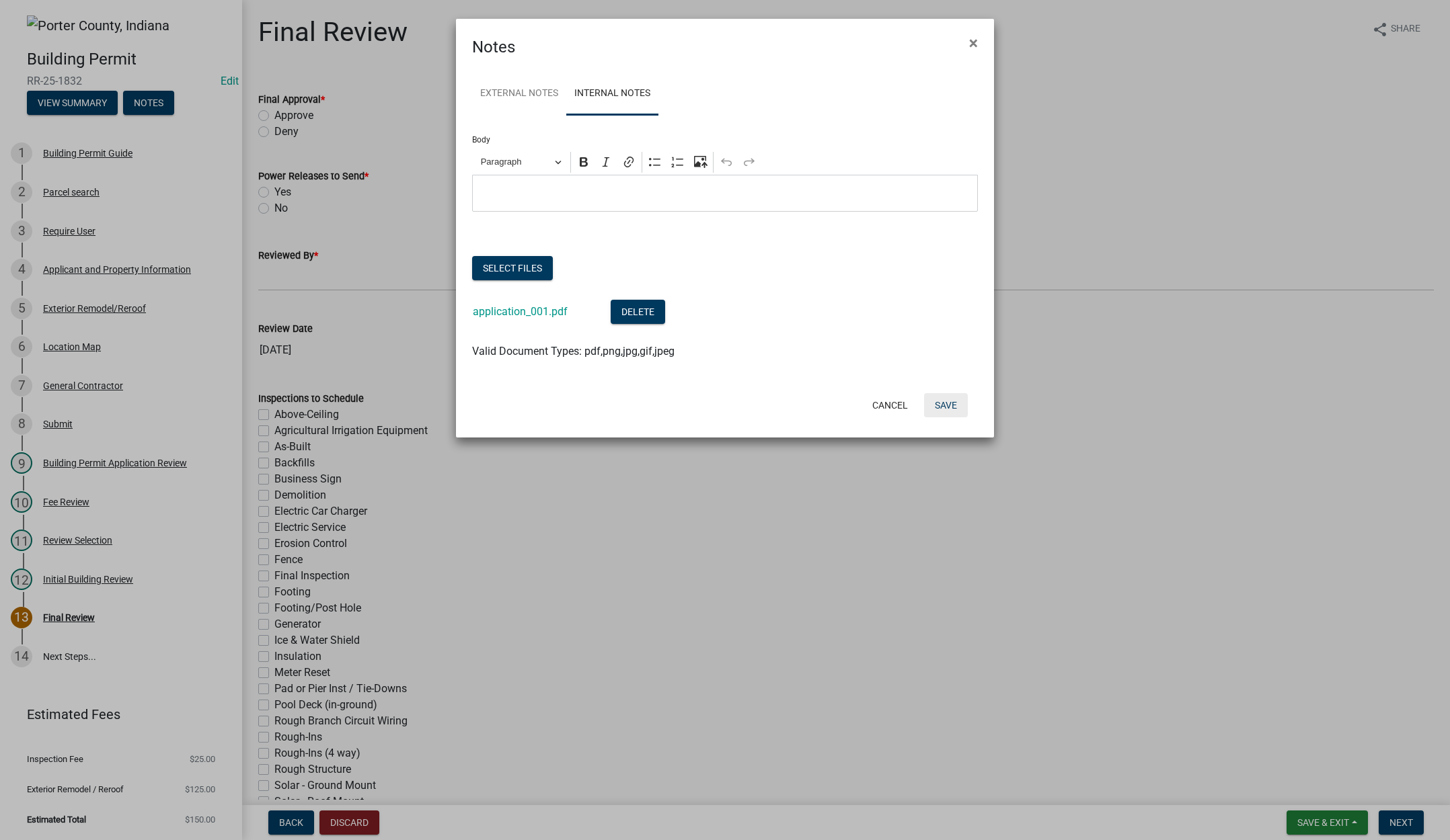
click at [953, 405] on button "Save" at bounding box center [945, 405] width 43 height 24
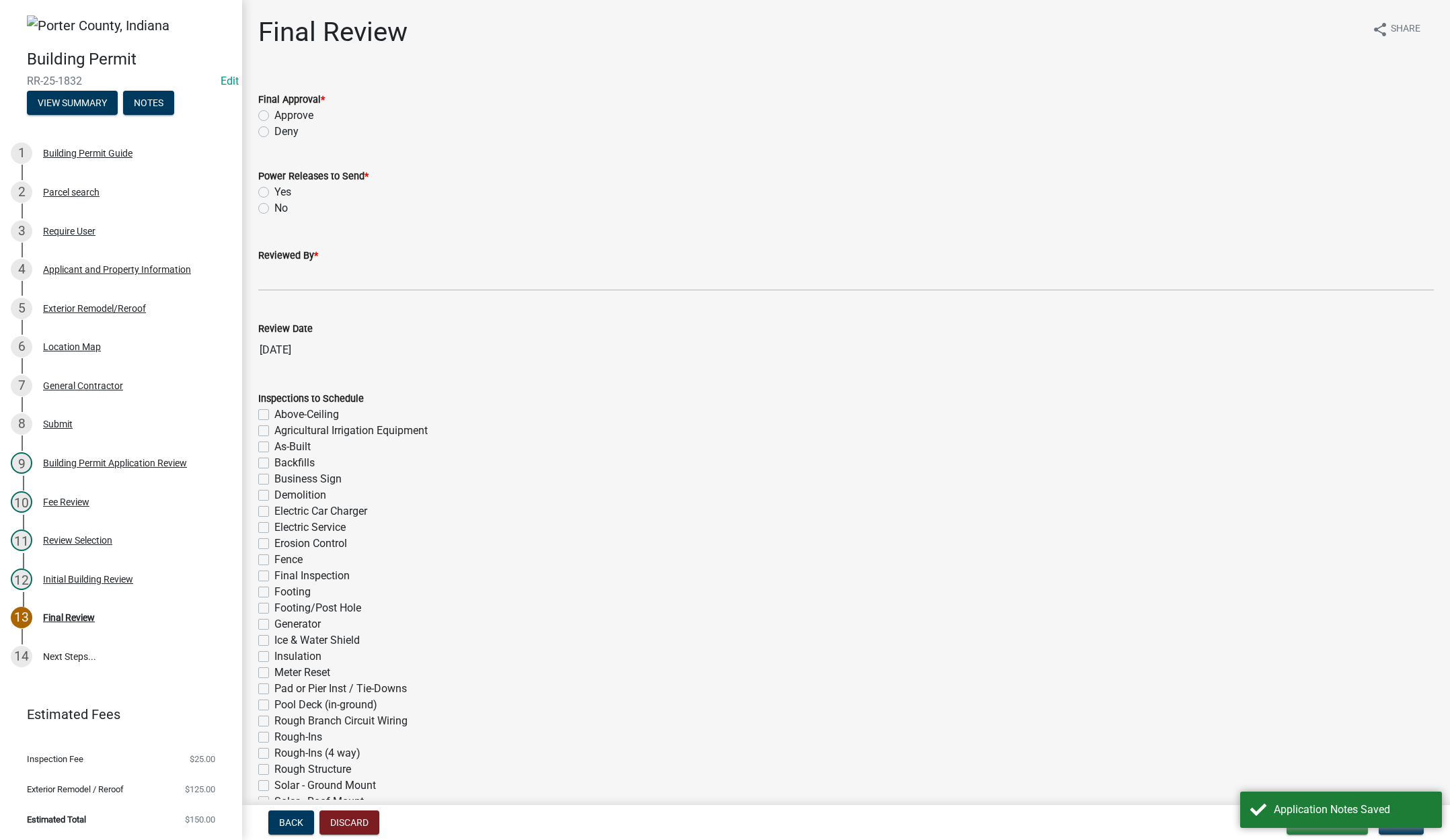
click at [274, 113] on label "Approve" at bounding box center [294, 115] width 39 height 16
click at [274, 113] on input "Approve" at bounding box center [279, 112] width 9 height 9
radio input "true"
click at [274, 205] on label "No" at bounding box center [281, 208] width 14 height 16
click at [274, 205] on input "No" at bounding box center [279, 204] width 9 height 9
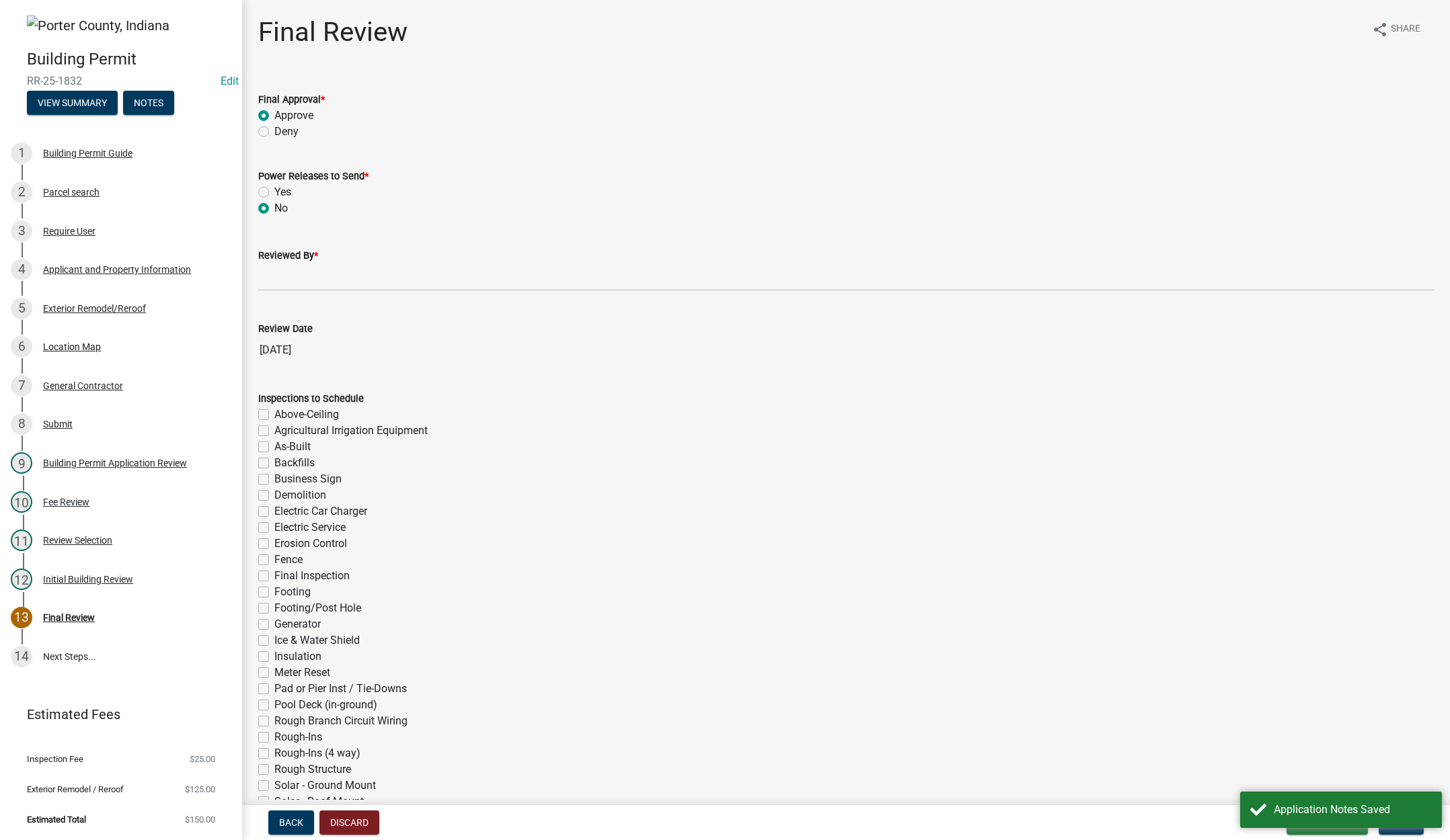
radio input "true"
click at [277, 269] on input "Reviewed By *" at bounding box center [845, 277] width 1176 height 28
type input "Tami"
click at [1394, 820] on span "Next" at bounding box center [1401, 822] width 24 height 11
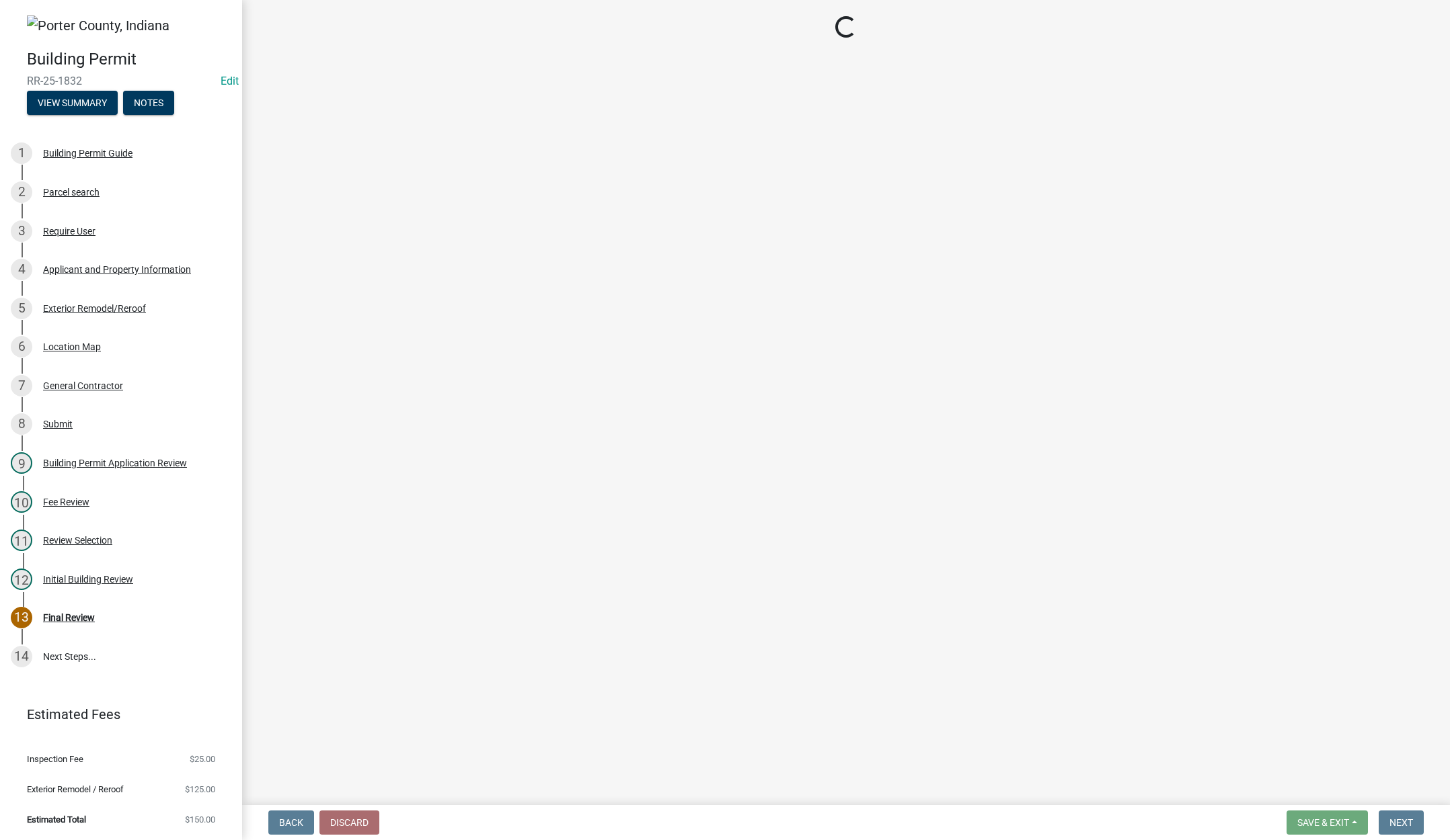
select select "3: 3"
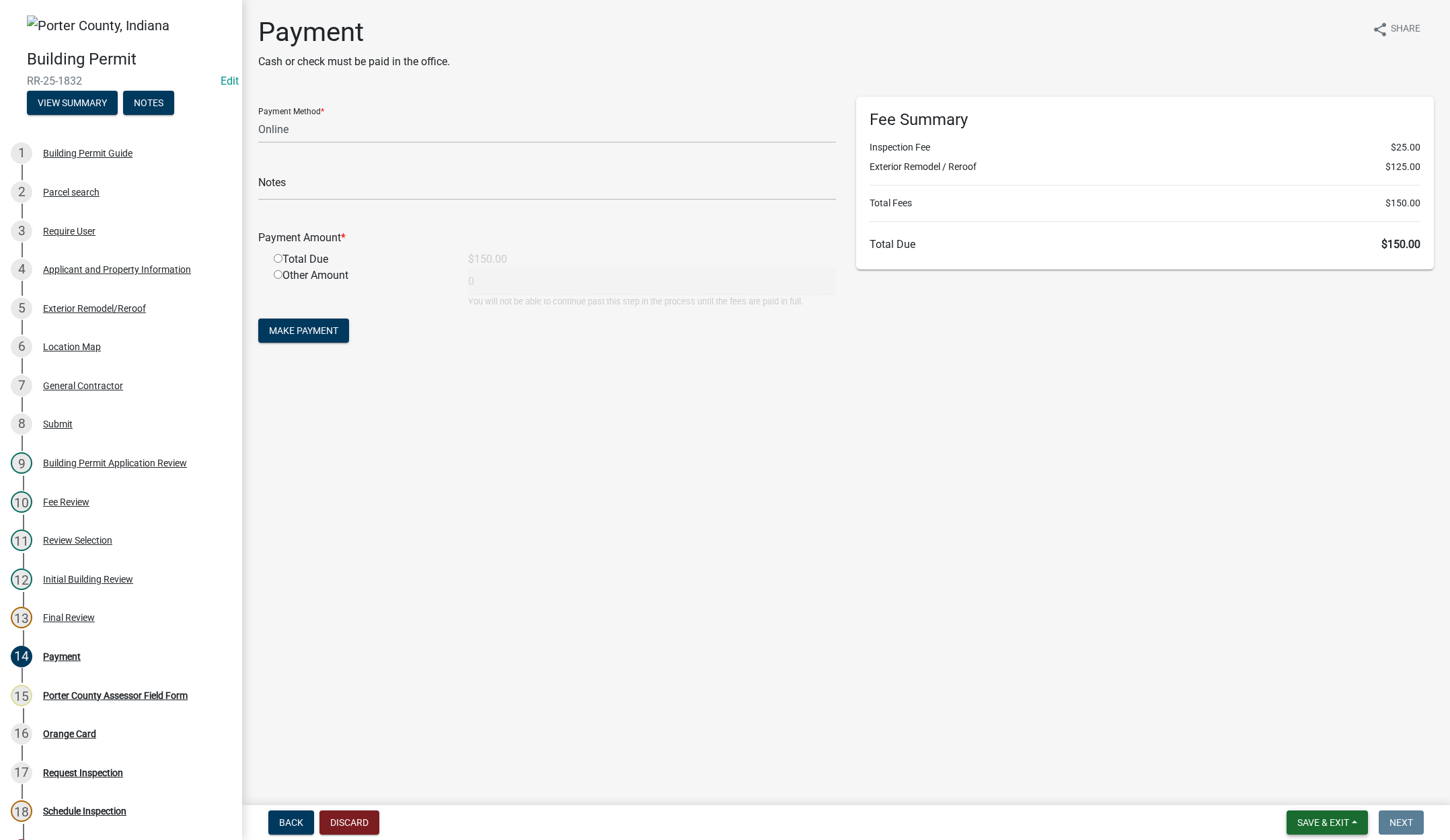
click at [1312, 824] on span "Save & Exit" at bounding box center [1323, 822] width 52 height 11
click at [1310, 787] on button "Save & Exit" at bounding box center [1314, 787] width 108 height 32
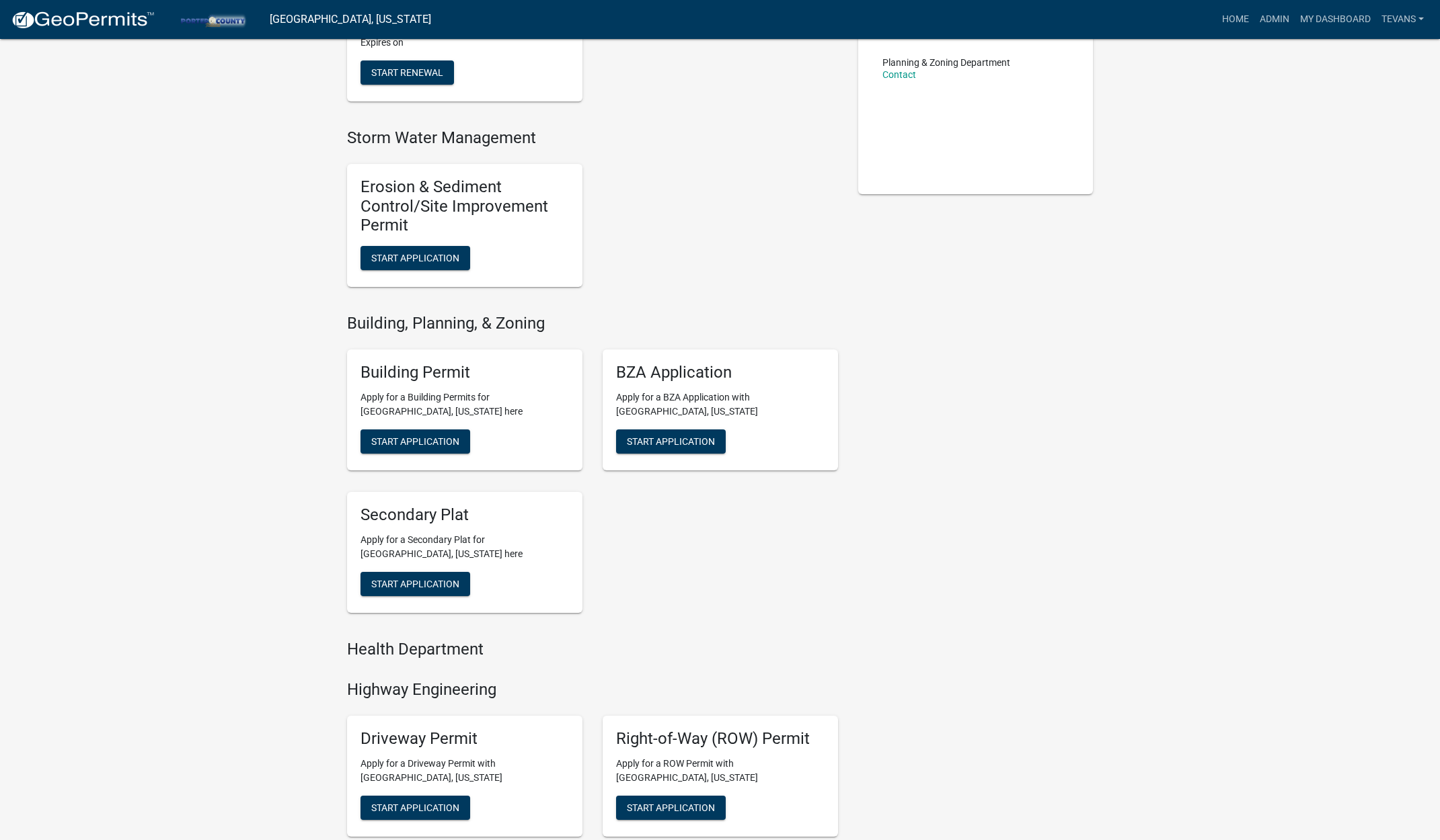
scroll to position [538, 0]
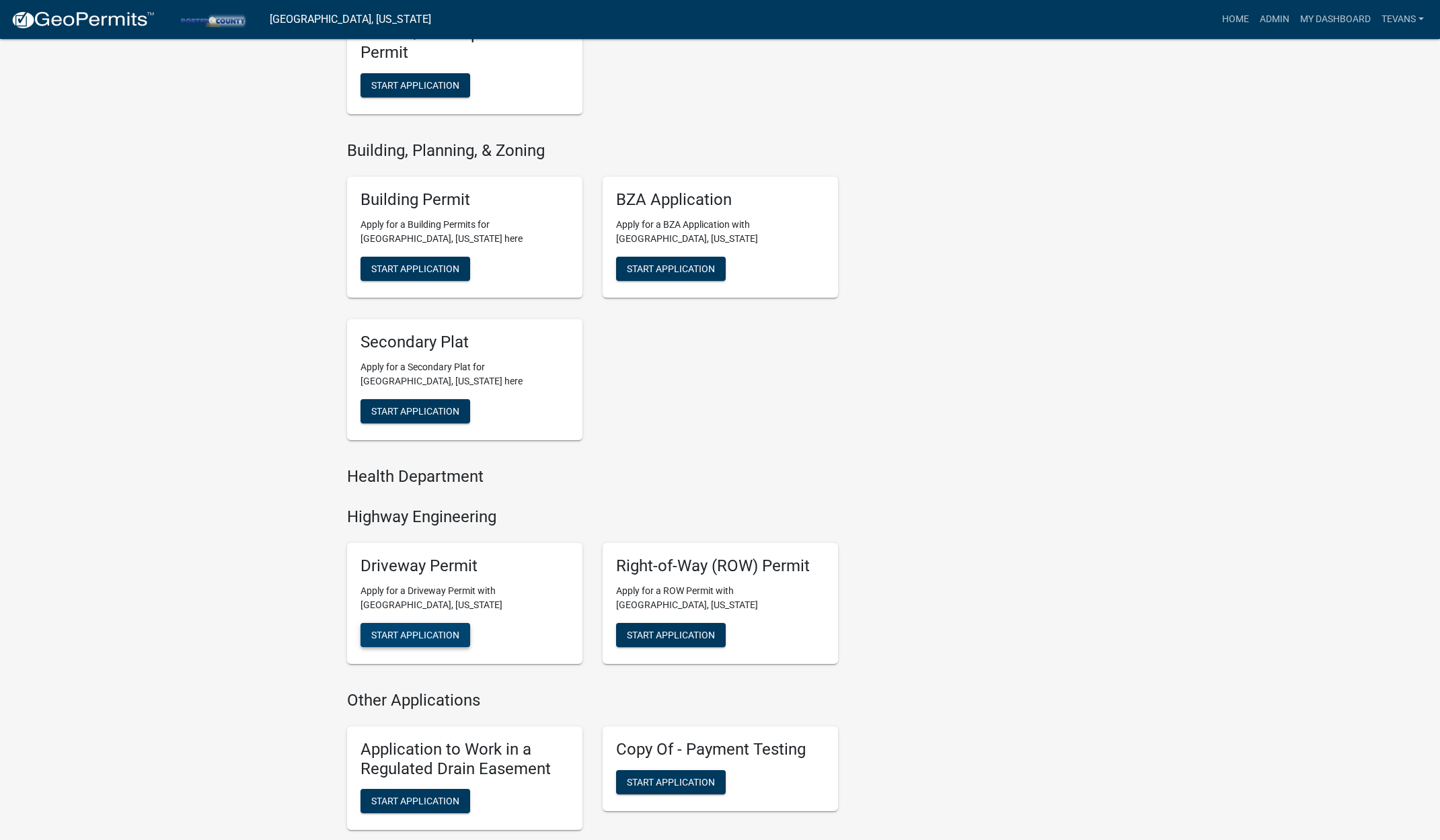
click at [422, 631] on span "Start Application" at bounding box center [416, 635] width 88 height 11
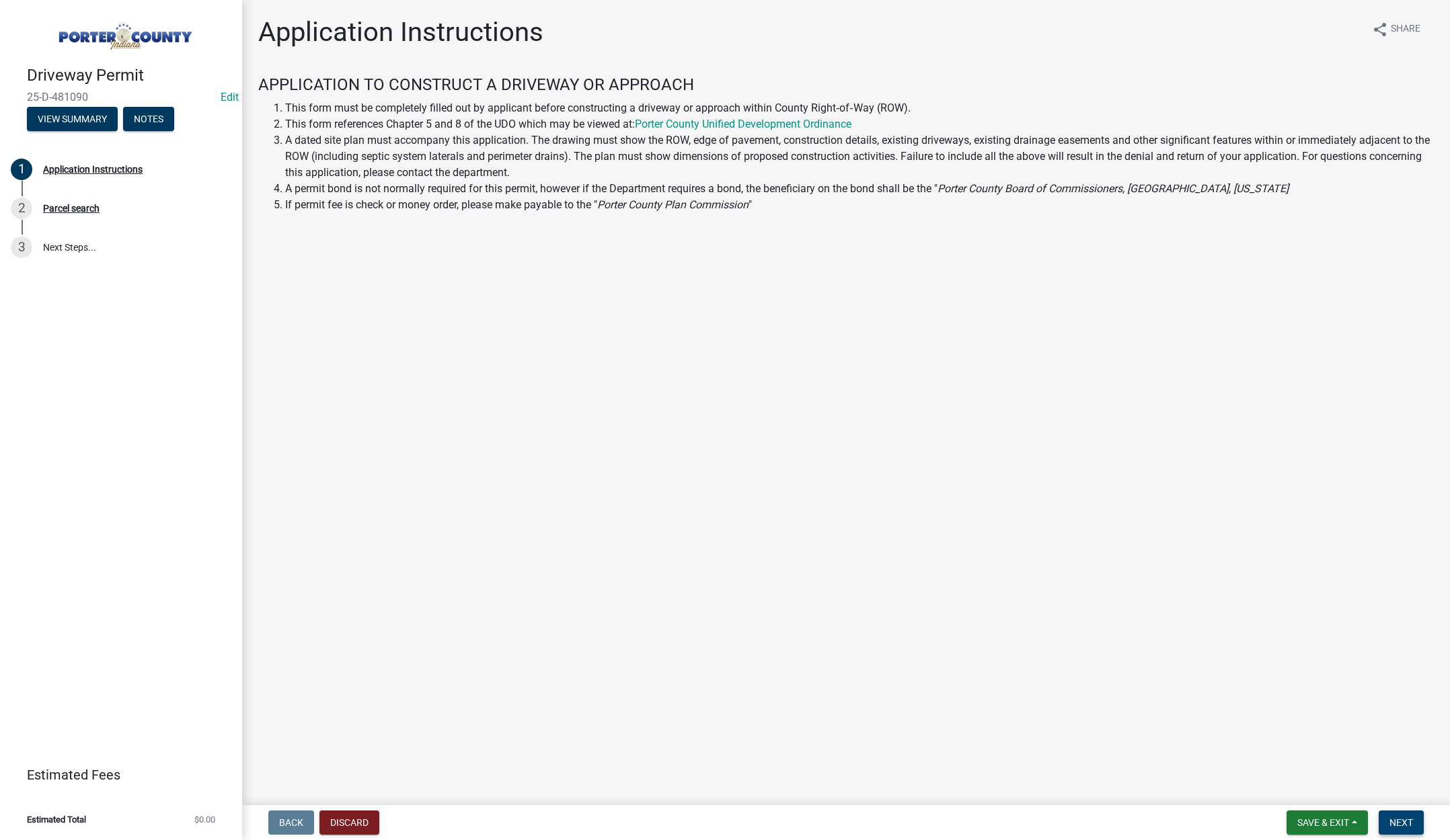
click at [1398, 820] on span "Next" at bounding box center [1401, 822] width 24 height 11
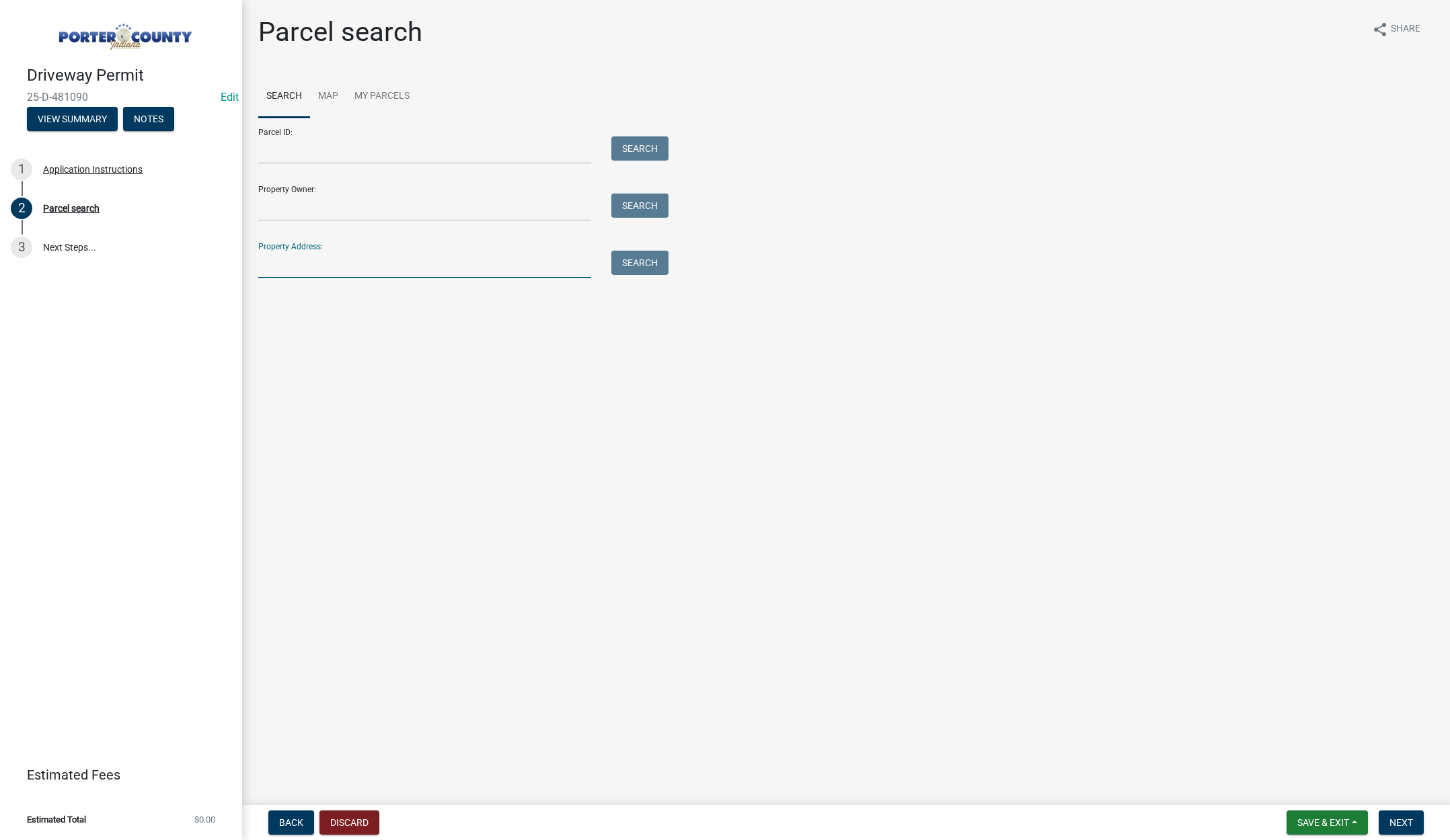
click at [377, 268] on input "Property Address:" at bounding box center [424, 264] width 333 height 28
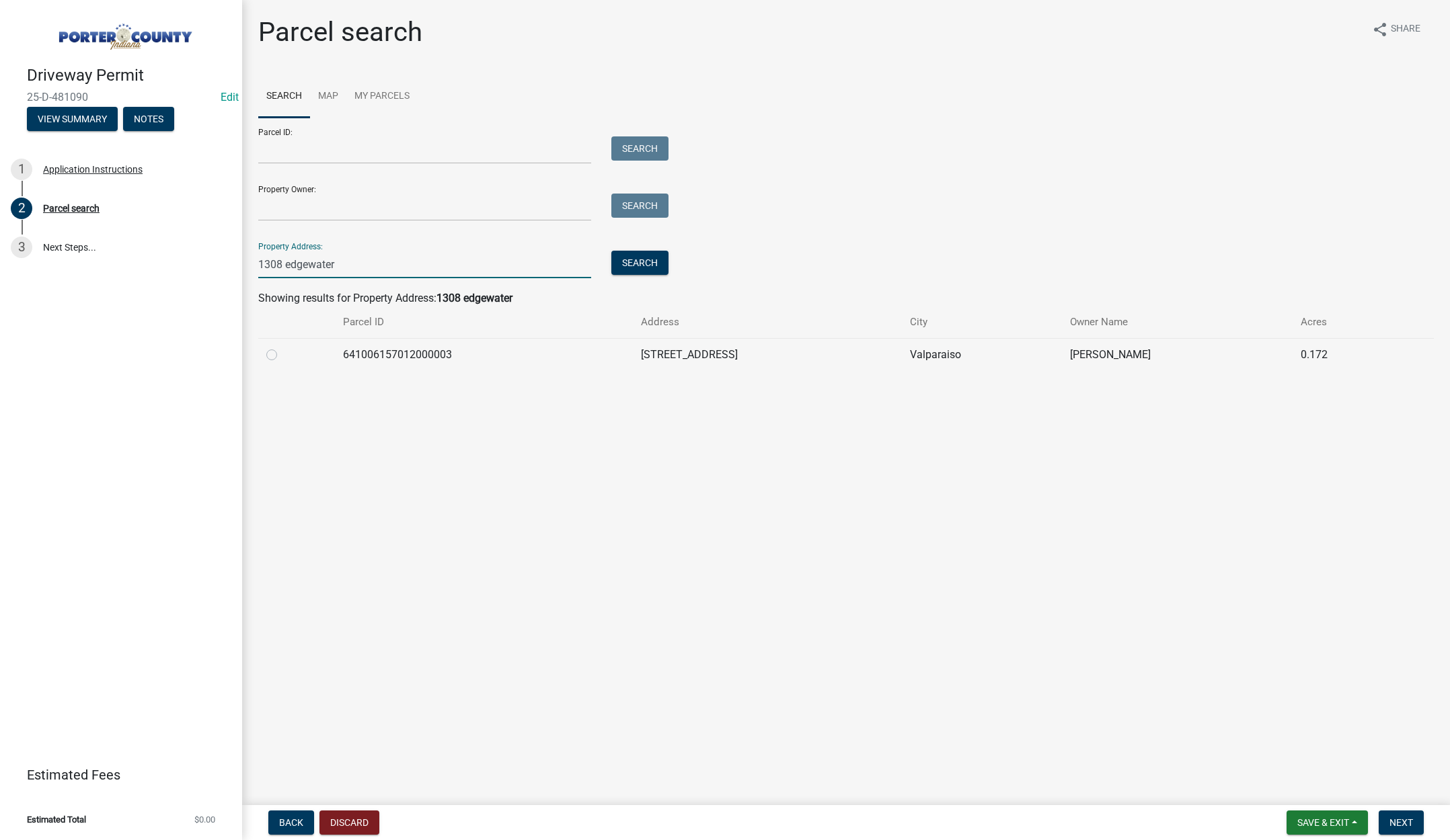
type input "1308 edgewater"
drag, startPoint x: 272, startPoint y: 355, endPoint x: 292, endPoint y: 362, distance: 21.2
click at [282, 347] on label at bounding box center [282, 347] width 0 height 0
click at [282, 355] on input "radio" at bounding box center [287, 351] width 9 height 9
radio input "true"
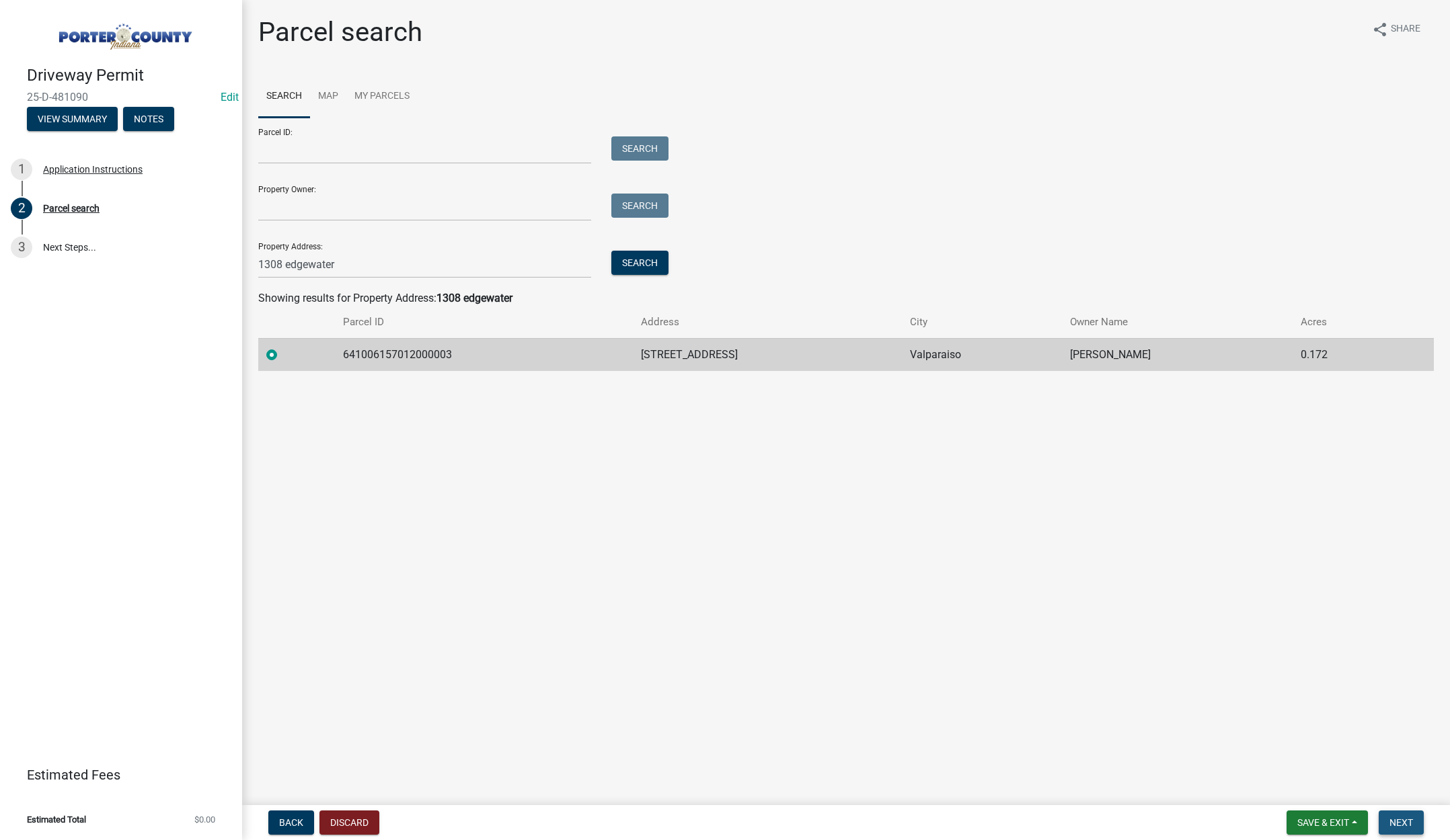
click at [1402, 820] on span "Next" at bounding box center [1401, 822] width 24 height 11
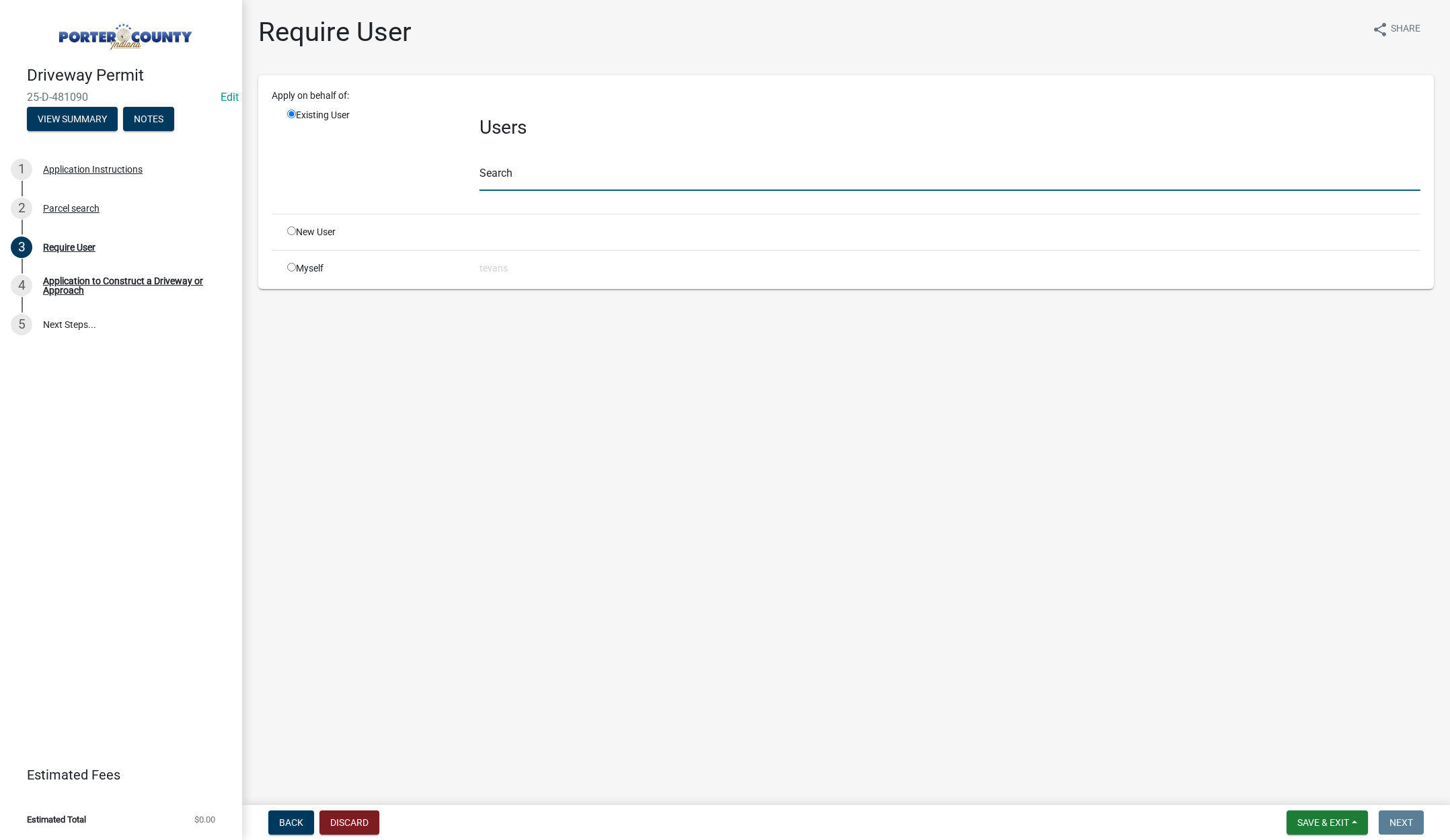
click at [511, 174] on input "text" at bounding box center [950, 177] width 941 height 28
type input "tami"
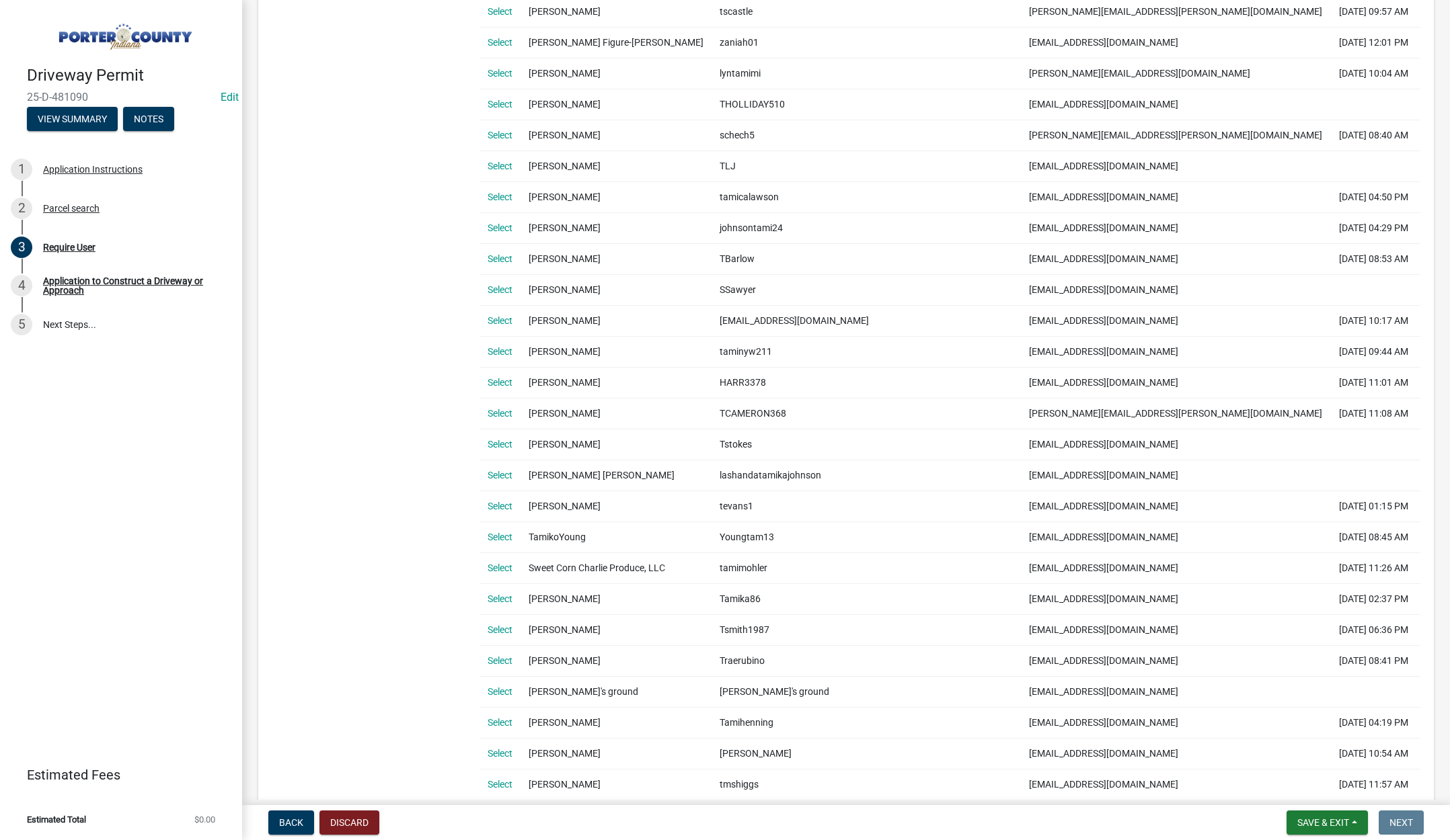
scroll to position [538, 0]
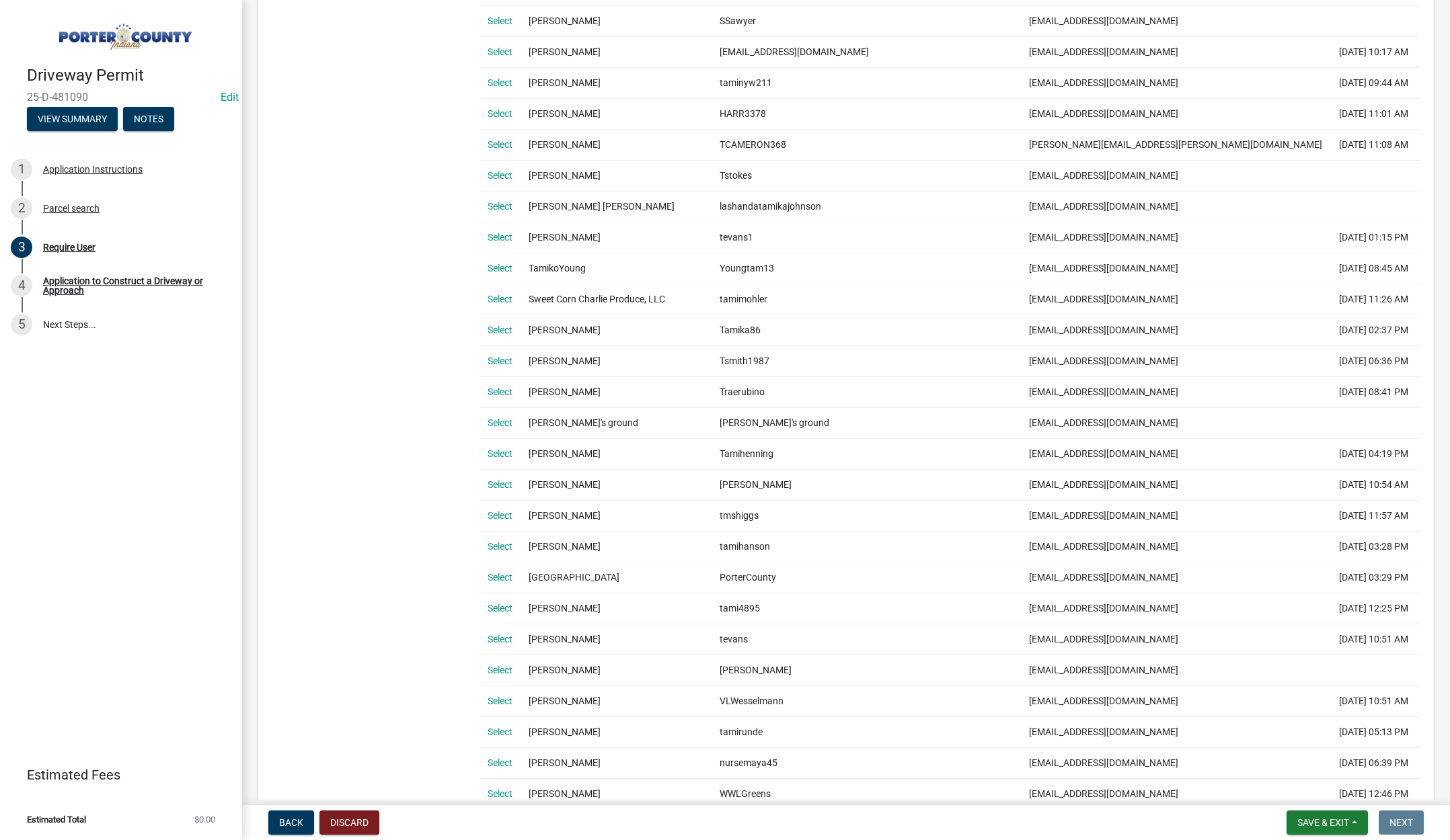
drag, startPoint x: 501, startPoint y: 636, endPoint x: 520, endPoint y: 637, distance: 19.0
click at [501, 636] on link "Select" at bounding box center [500, 639] width 25 height 11
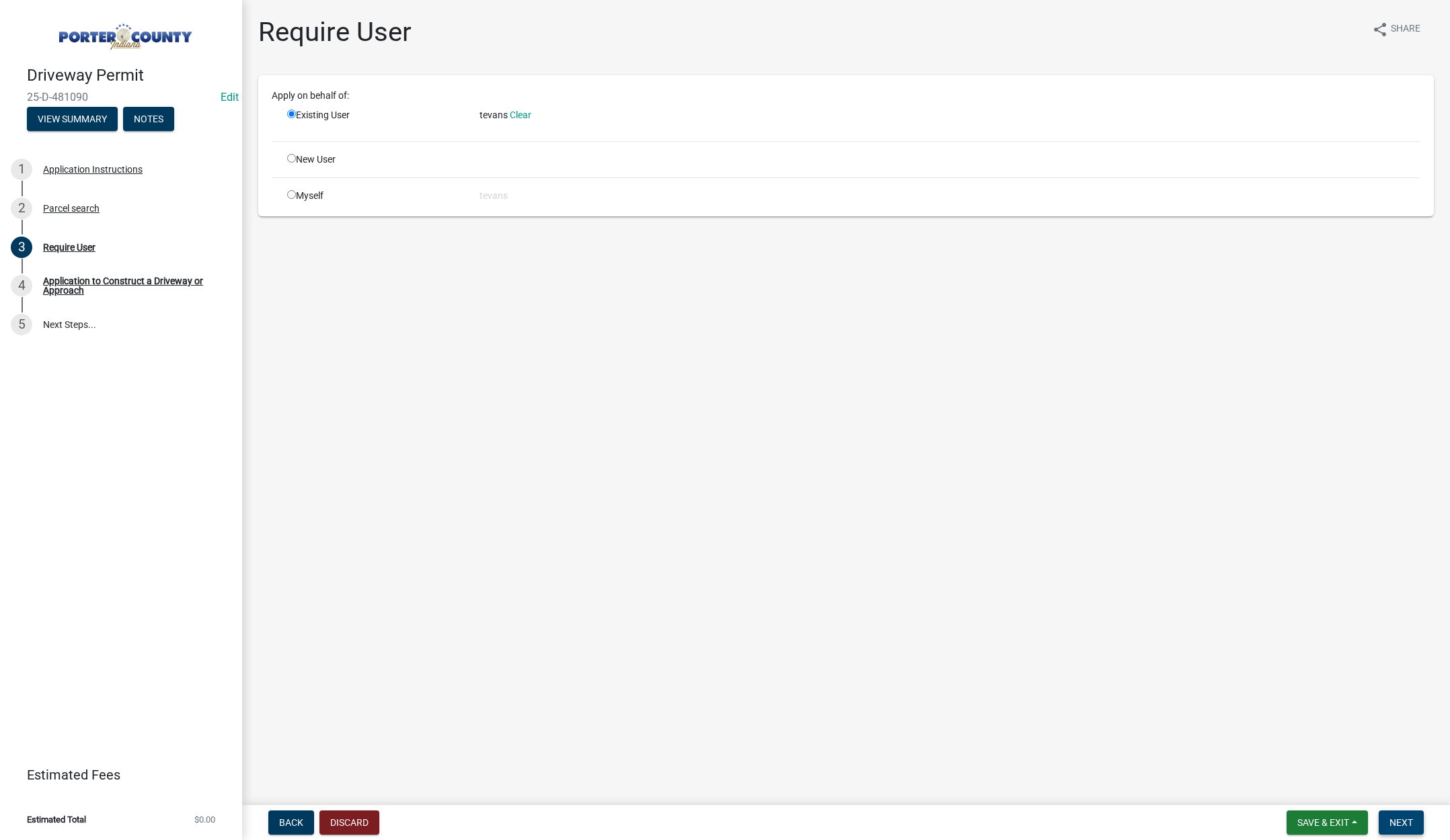
click at [1403, 822] on span "Next" at bounding box center [1401, 822] width 24 height 11
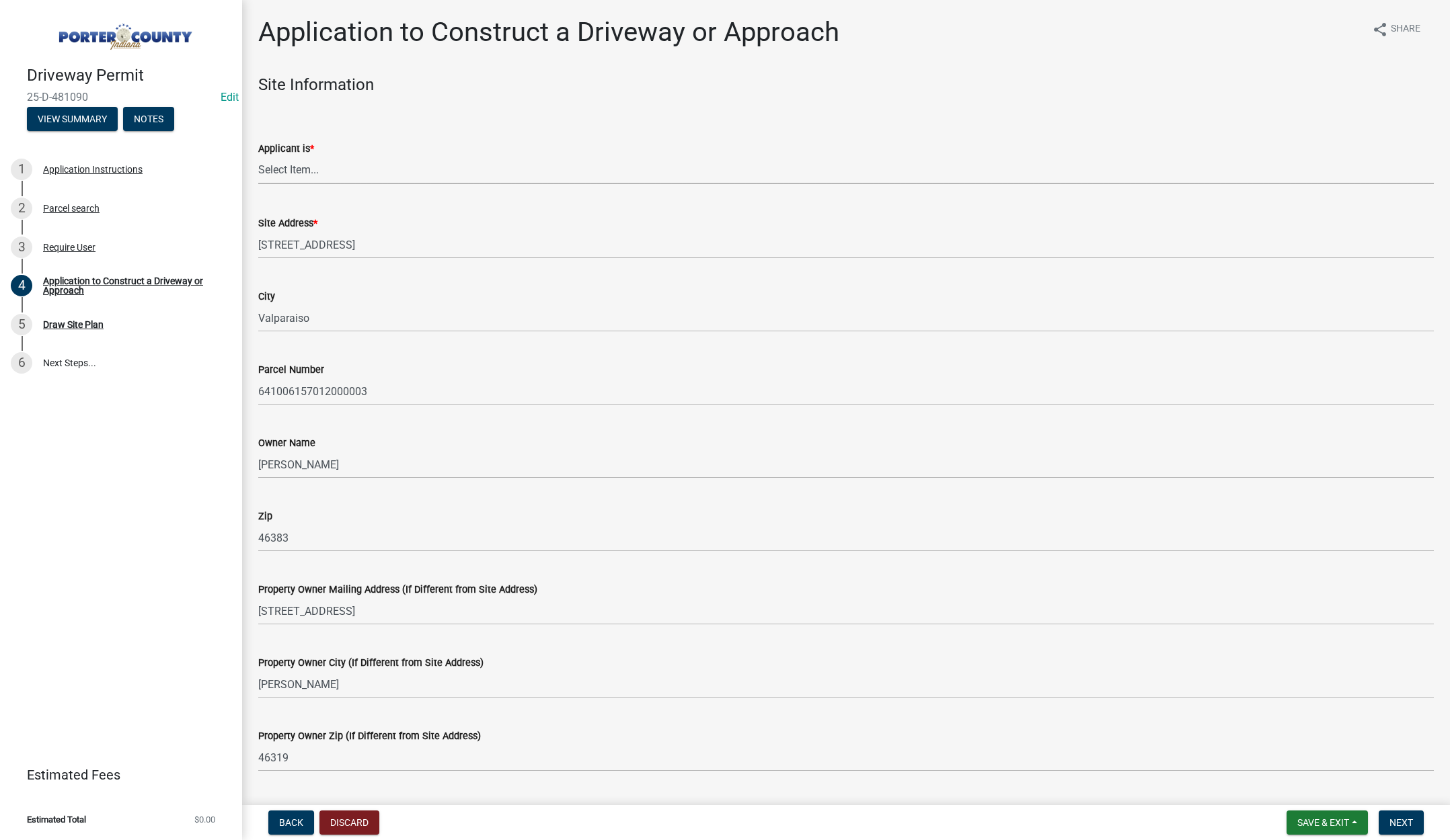
click at [285, 167] on select "Select Item... Owner Contractor" at bounding box center [845, 170] width 1176 height 28
click at [258, 157] on select "Select Item... Owner Contractor" at bounding box center [845, 170] width 1176 height 28
select select "3b60141c-57a3-479f-8c5a-1828030bf254"
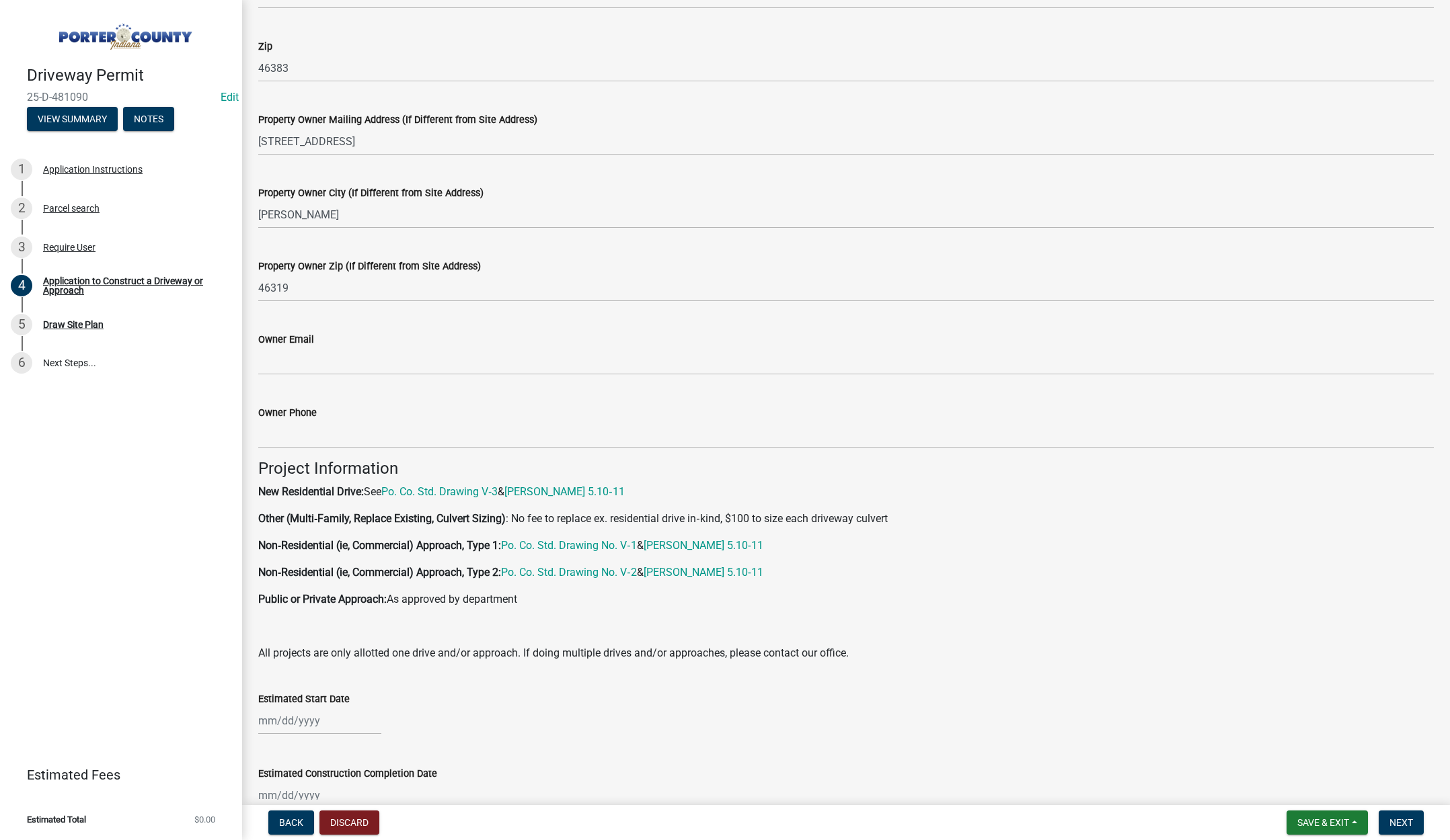
scroll to position [470, 0]
click at [275, 358] on input "Owner Email" at bounding box center [845, 361] width 1176 height 28
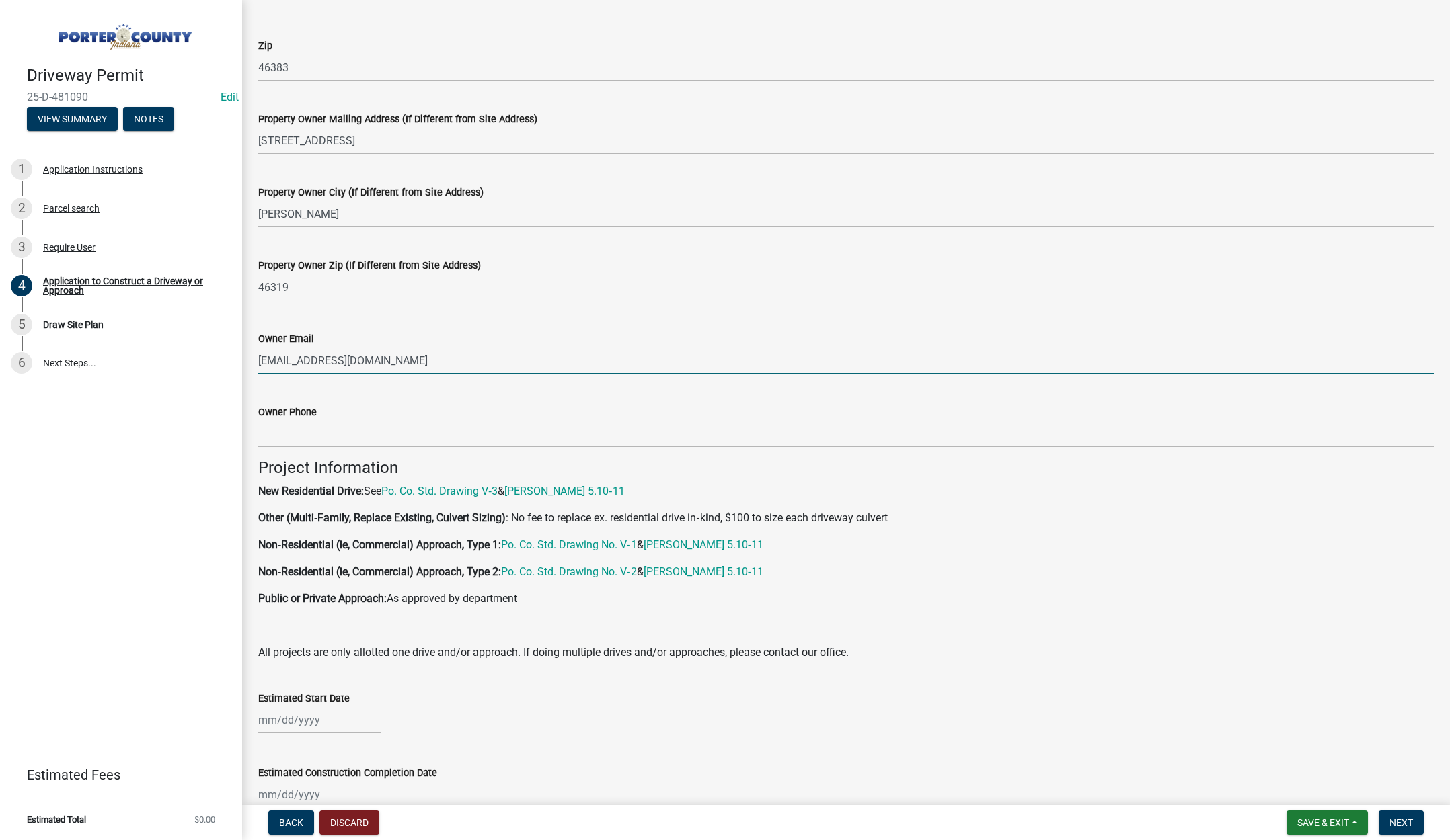
type input "emotorusacom@gmail.com"
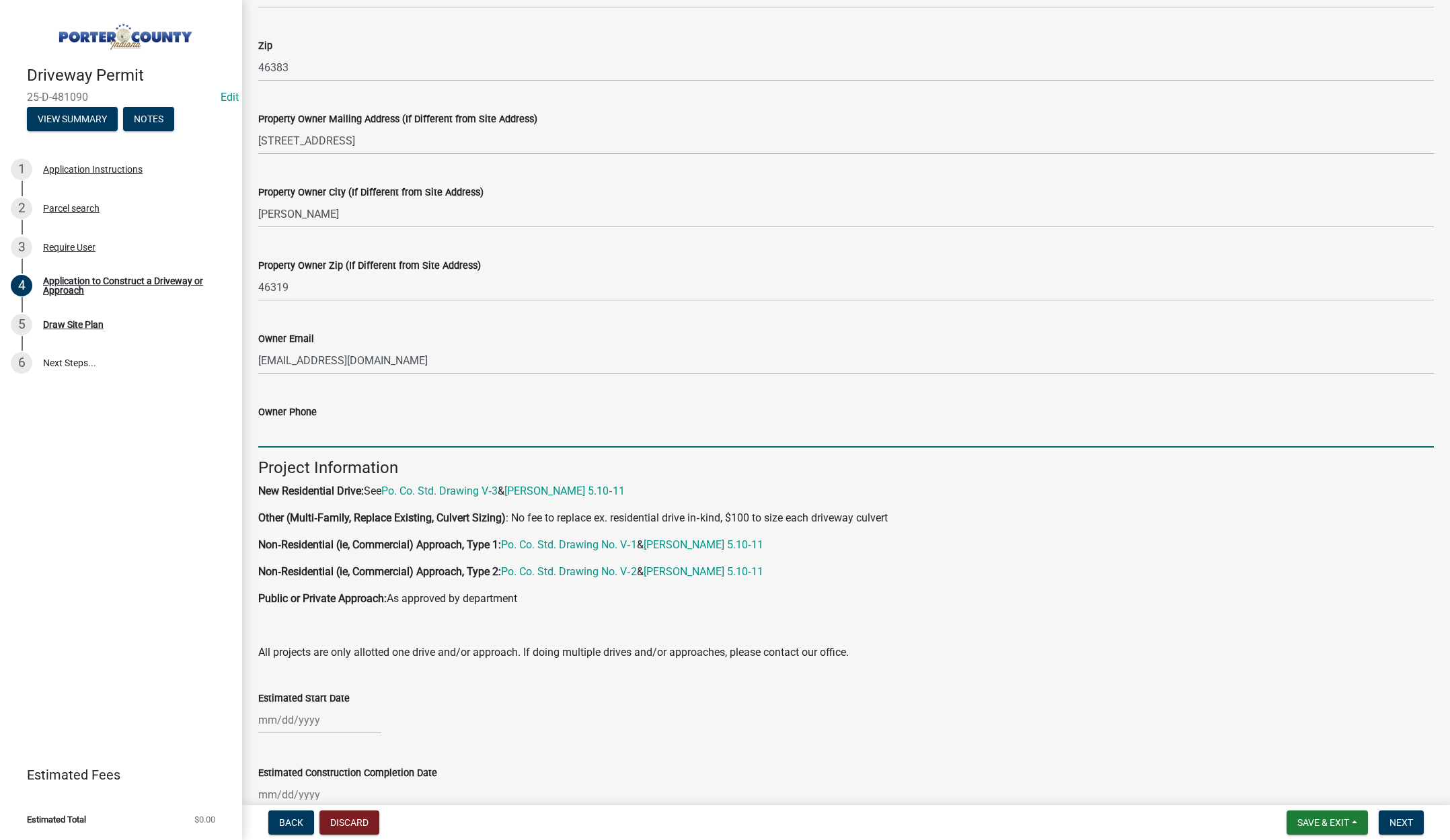
click at [334, 430] on input "Owner Phone" at bounding box center [845, 434] width 1176 height 28
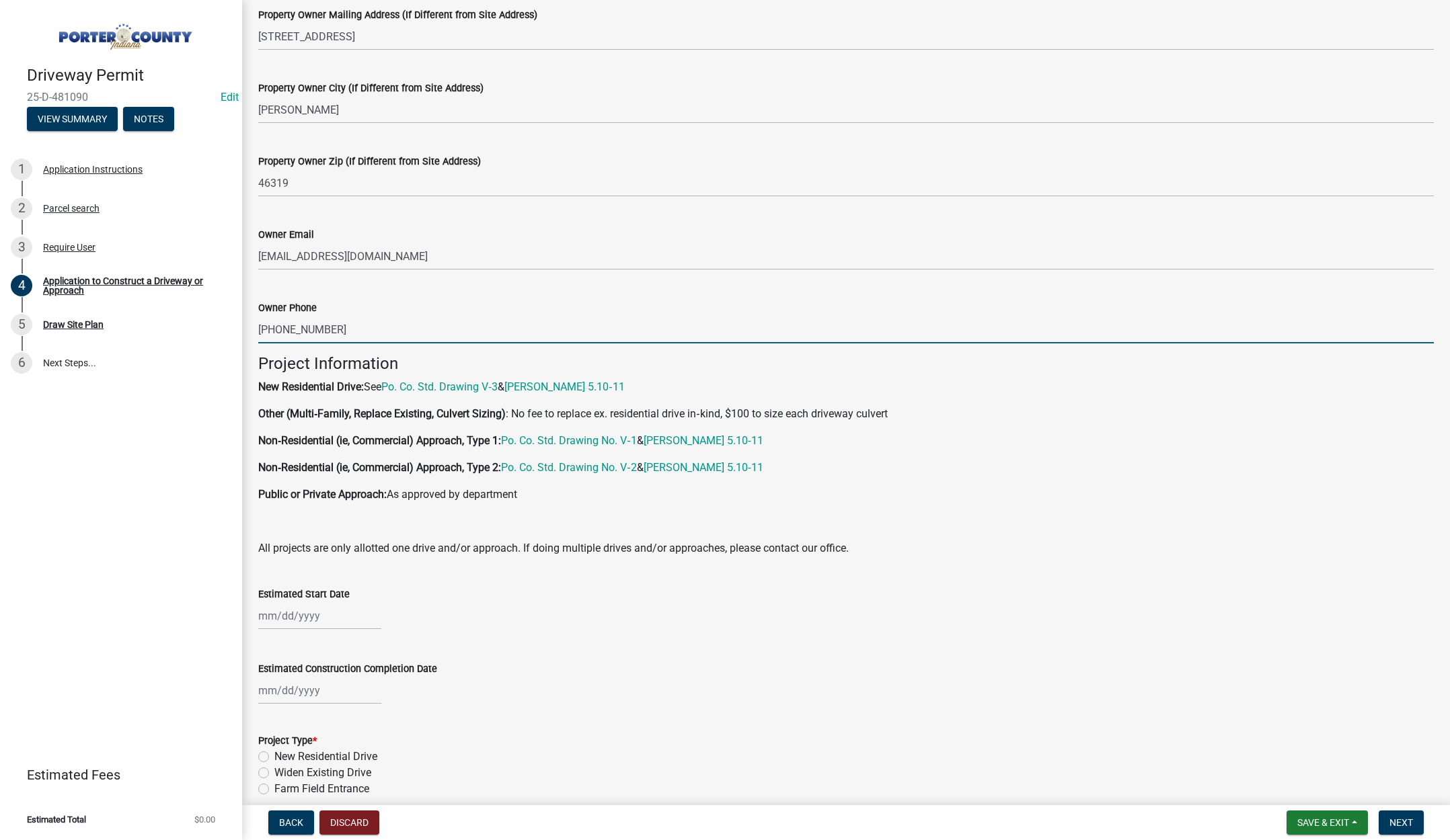
scroll to position [740, 0]
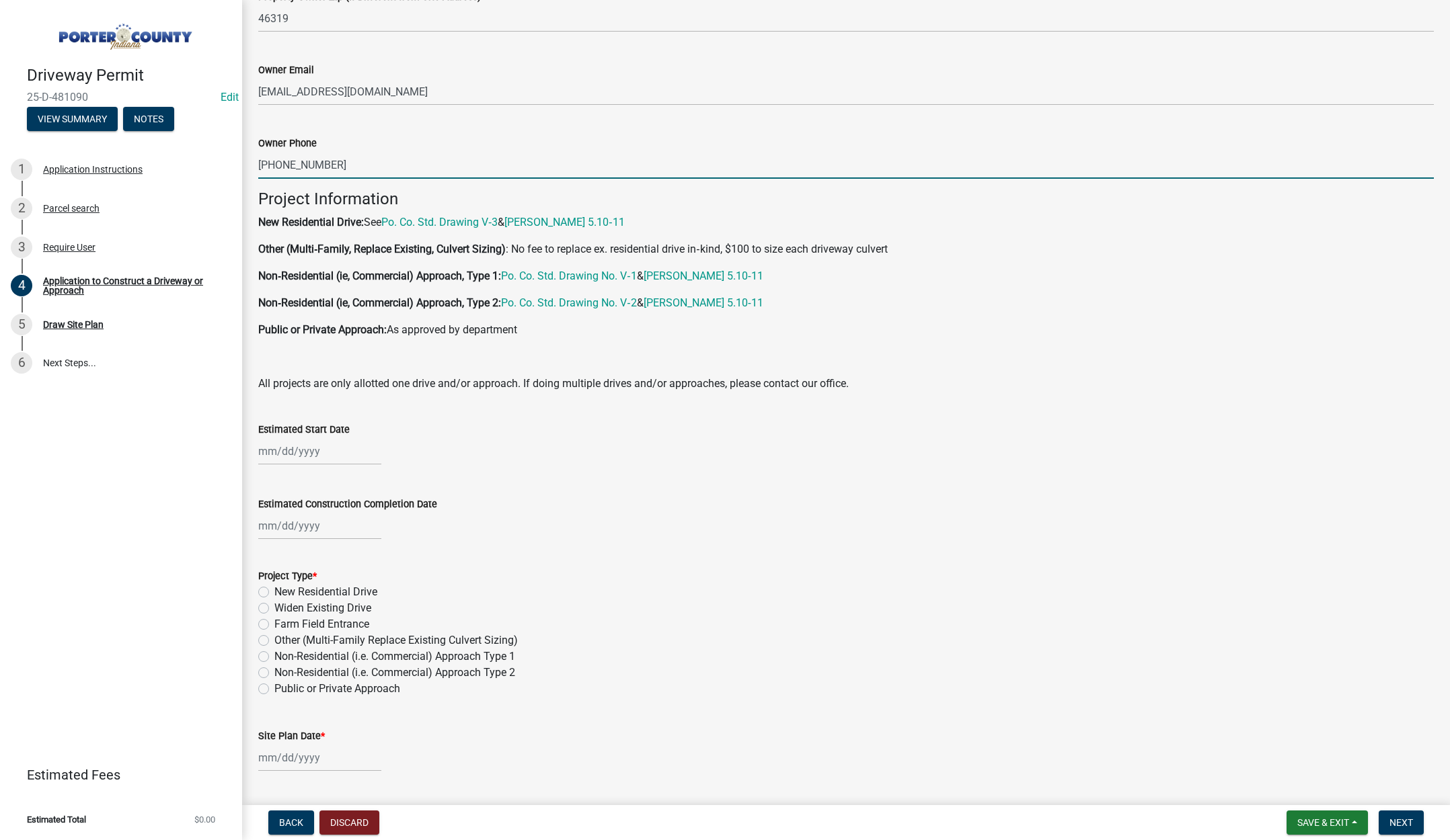
type input "317-341-2336"
click at [341, 457] on div at bounding box center [319, 451] width 123 height 28
select select "9"
select select "2025"
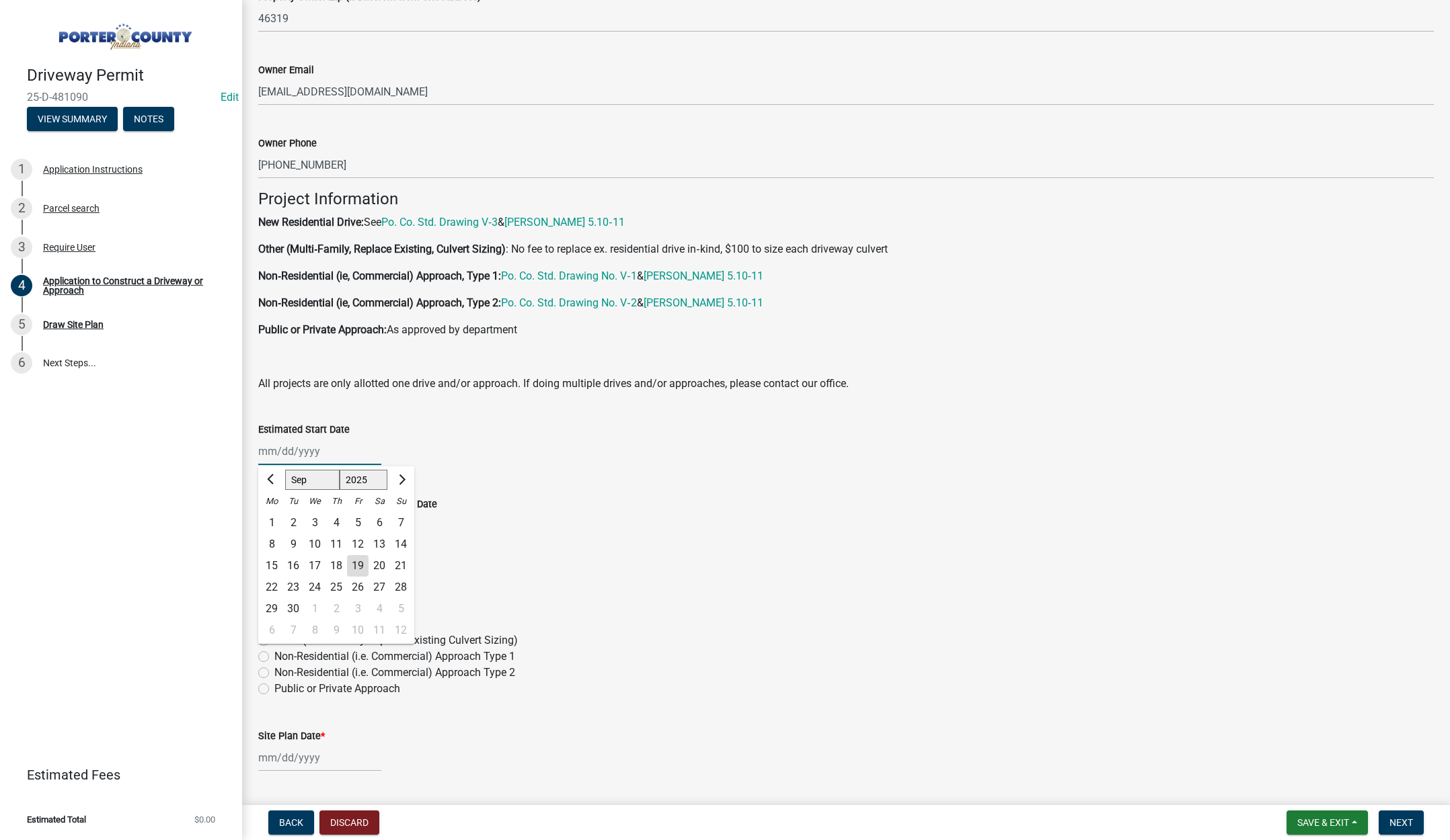
click at [347, 441] on input "Estimated Start Date" at bounding box center [319, 451] width 123 height 28
click at [369, 437] on input "Estimated Start Date" at bounding box center [319, 451] width 123 height 28
type input "[DATE]"
click at [469, 445] on div "08/28/2025 Jan Feb Mar Apr May Jun Jul Aug Sep Oct Nov Dec 1525 1526 1527 1528 …" at bounding box center [845, 451] width 1176 height 28
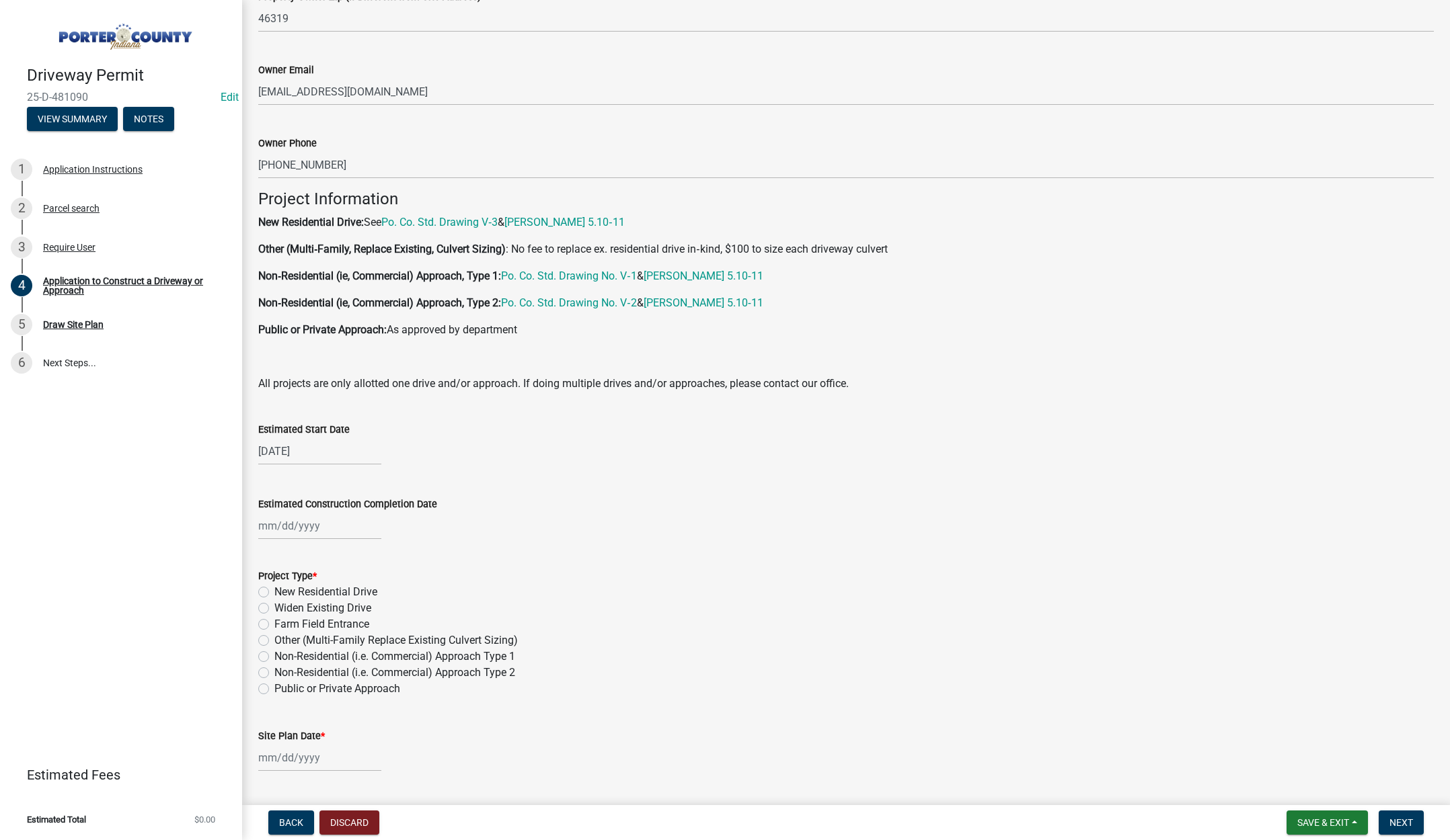
select select "9"
select select "2025"
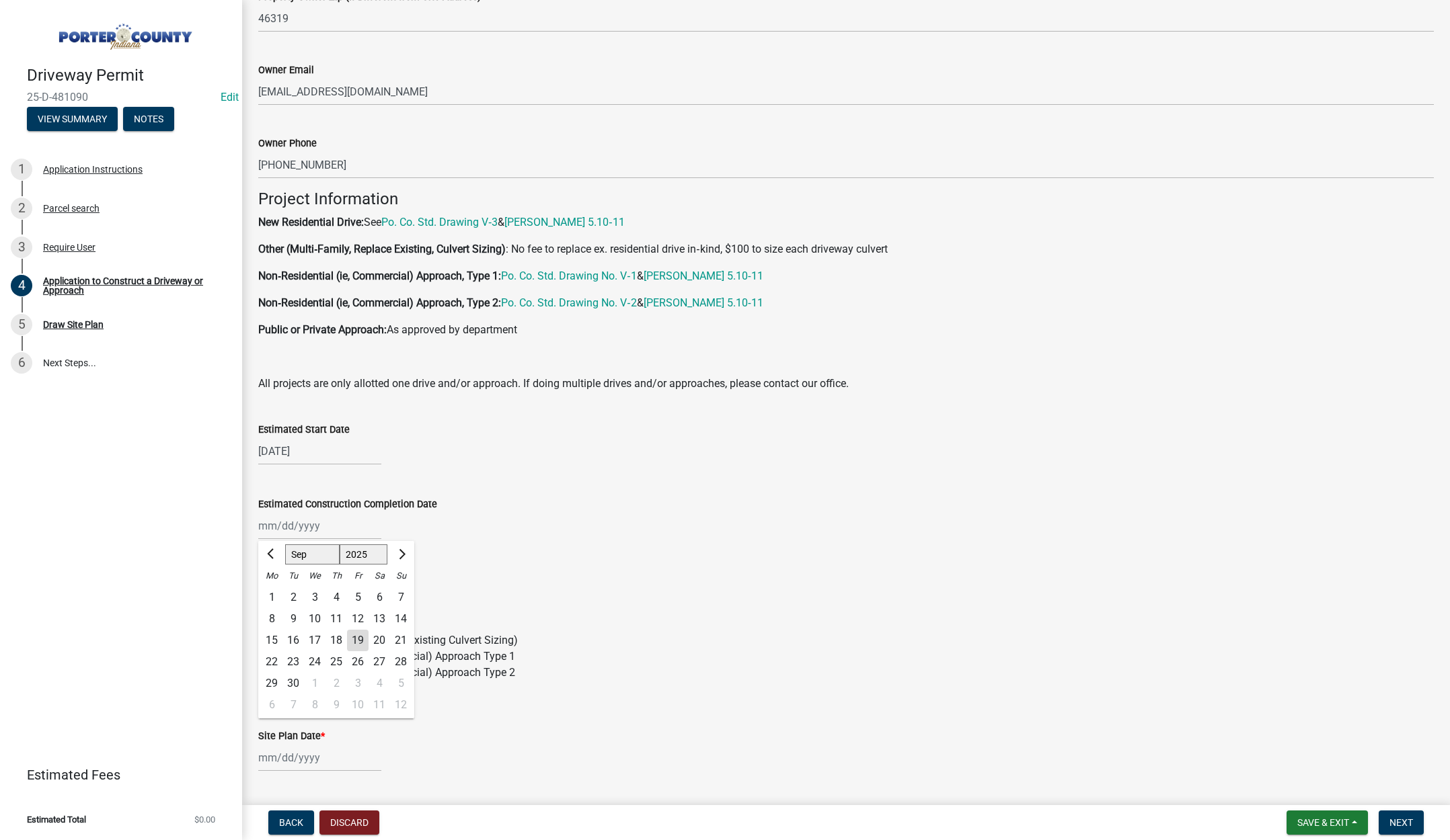
click at [338, 525] on div "Jan Feb Mar Apr May Jun Jul Aug Sep Oct Nov Dec 1525 1526 1527 1528 1529 1530 1…" at bounding box center [319, 526] width 123 height 28
click at [359, 637] on div "19" at bounding box center [358, 641] width 21 height 21
type input "[DATE]"
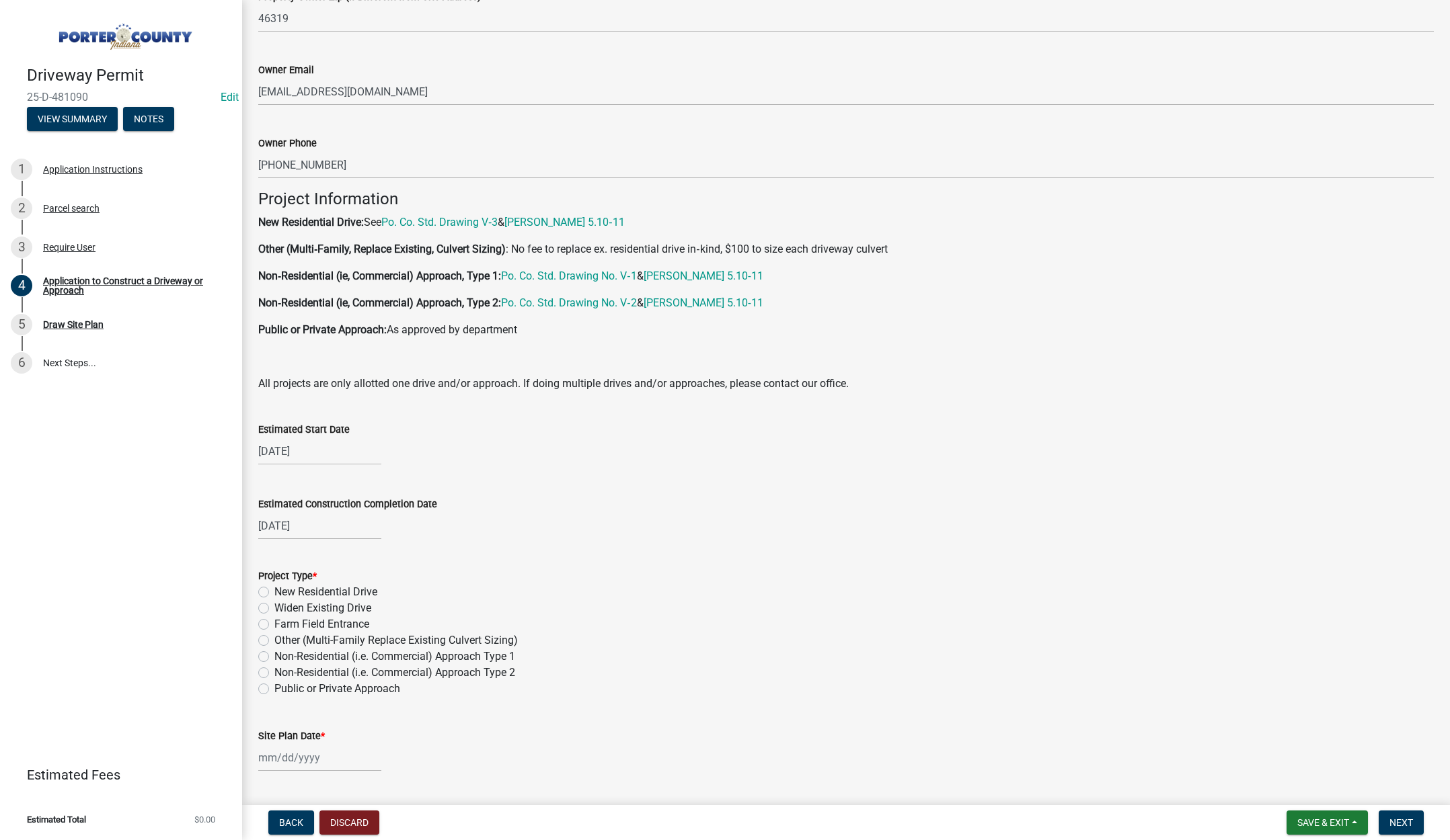
click at [274, 593] on label "New Residential Drive" at bounding box center [326, 592] width 103 height 16
click at [274, 593] on input "New Residential Drive" at bounding box center [279, 588] width 9 height 9
radio input "true"
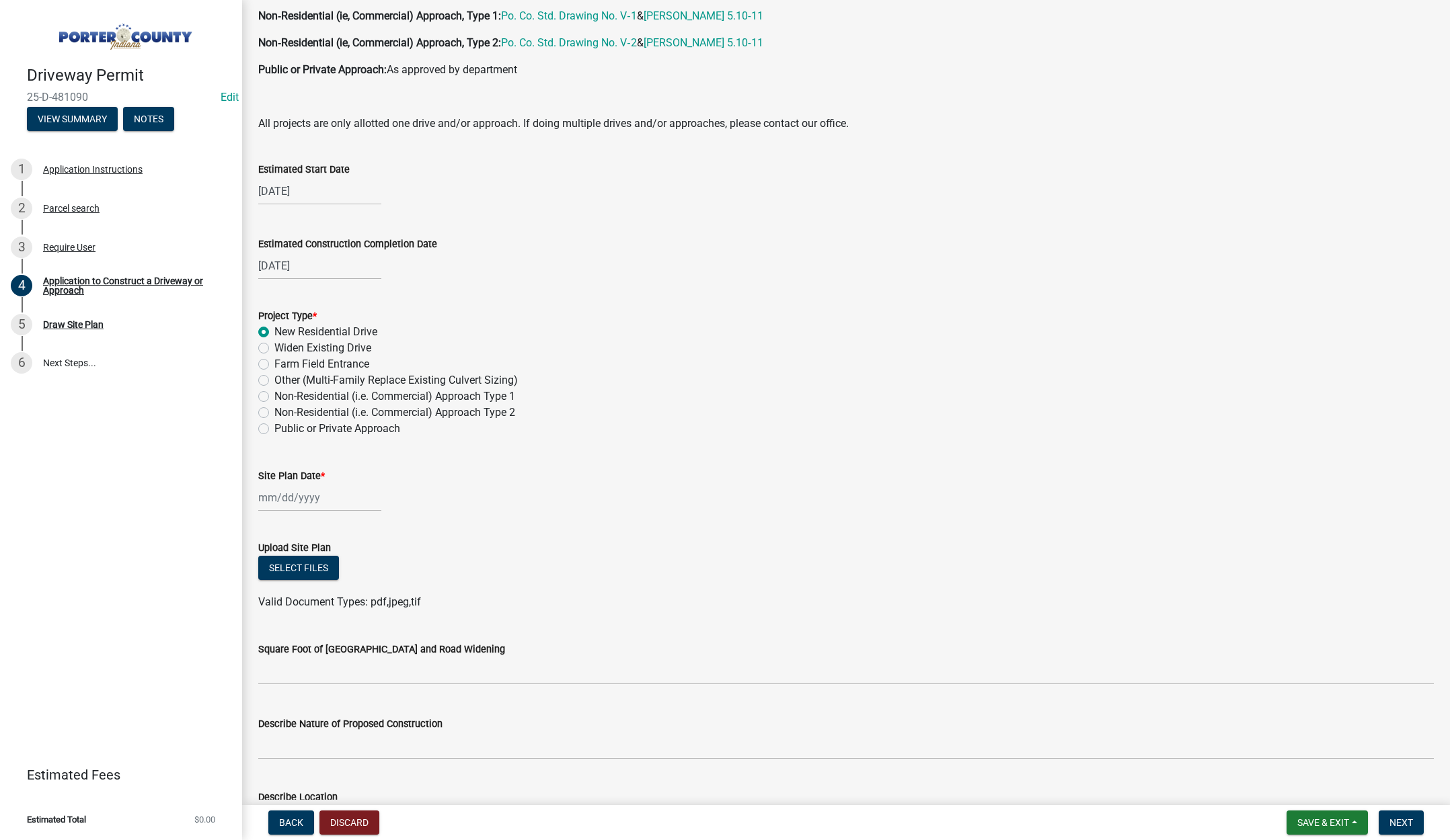
scroll to position [1008, 0]
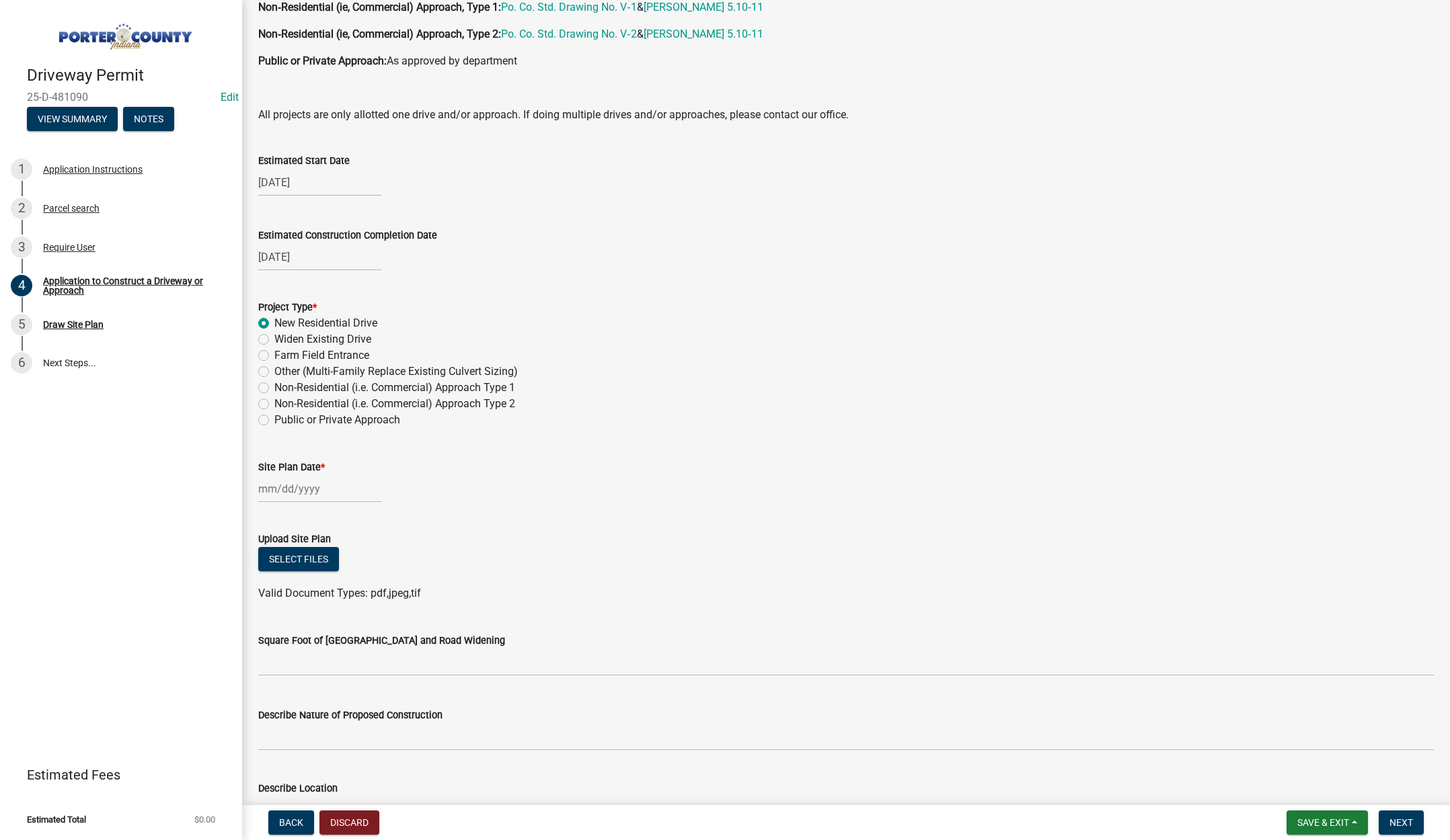
click at [334, 492] on div at bounding box center [319, 489] width 123 height 28
select select "9"
select select "2025"
click at [314, 518] on select "Jan Feb Mar Apr May Jun Jul Aug Sep Oct Nov Dec" at bounding box center [312, 517] width 54 height 20
select select "8"
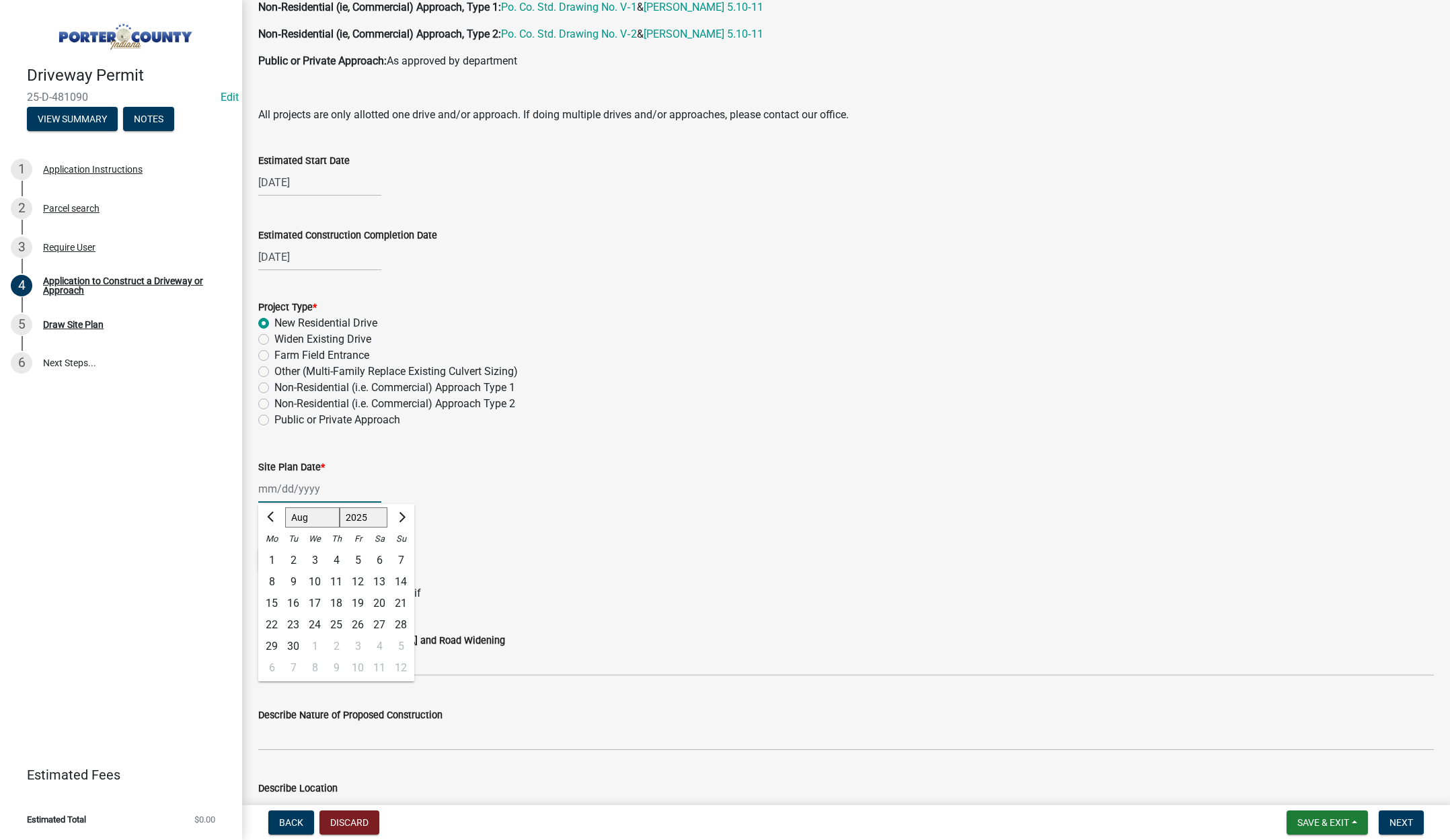
click at [285, 507] on select "Jan Feb Mar Apr May Jun Jul Aug Sep Oct Nov Dec" at bounding box center [312, 517] width 54 height 20
click at [334, 644] on div "28" at bounding box center [336, 646] width 21 height 21
type input "[DATE]"
select select "8"
select select "2025"
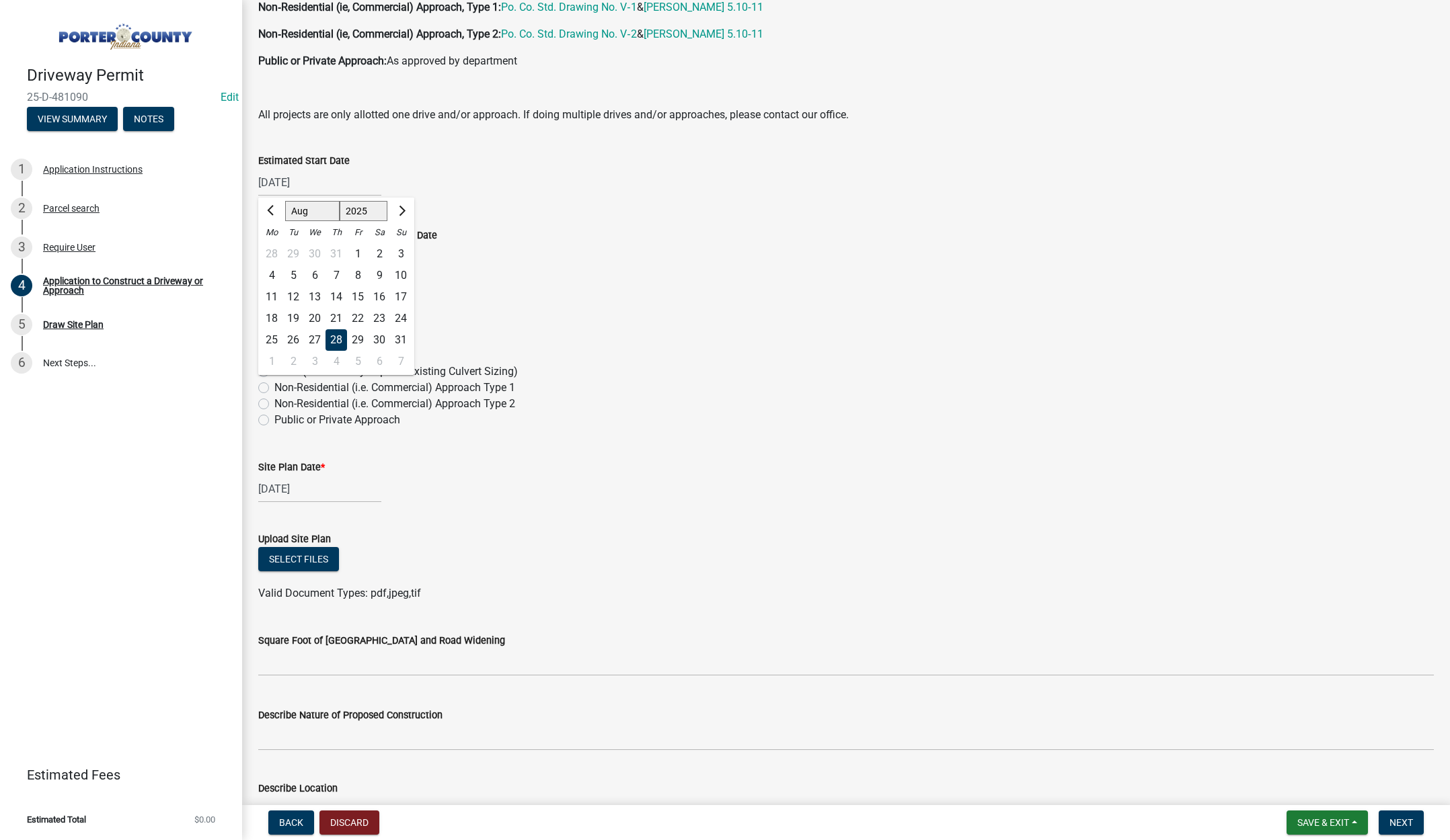
click at [331, 180] on div "08/28/2025 Jan Feb Mar Apr May Jun Jul Aug Sep Oct Nov Dec 1525 1526 1527 1528 …" at bounding box center [319, 182] width 123 height 28
click at [313, 212] on select "Jan Feb Mar Apr May Jun Jul Aug Sep Oct Nov Dec" at bounding box center [312, 211] width 54 height 20
select select "9"
click at [285, 201] on select "Jan Feb Mar Apr May Jun Jul Aug Sep Oct Nov Dec" at bounding box center [312, 211] width 54 height 20
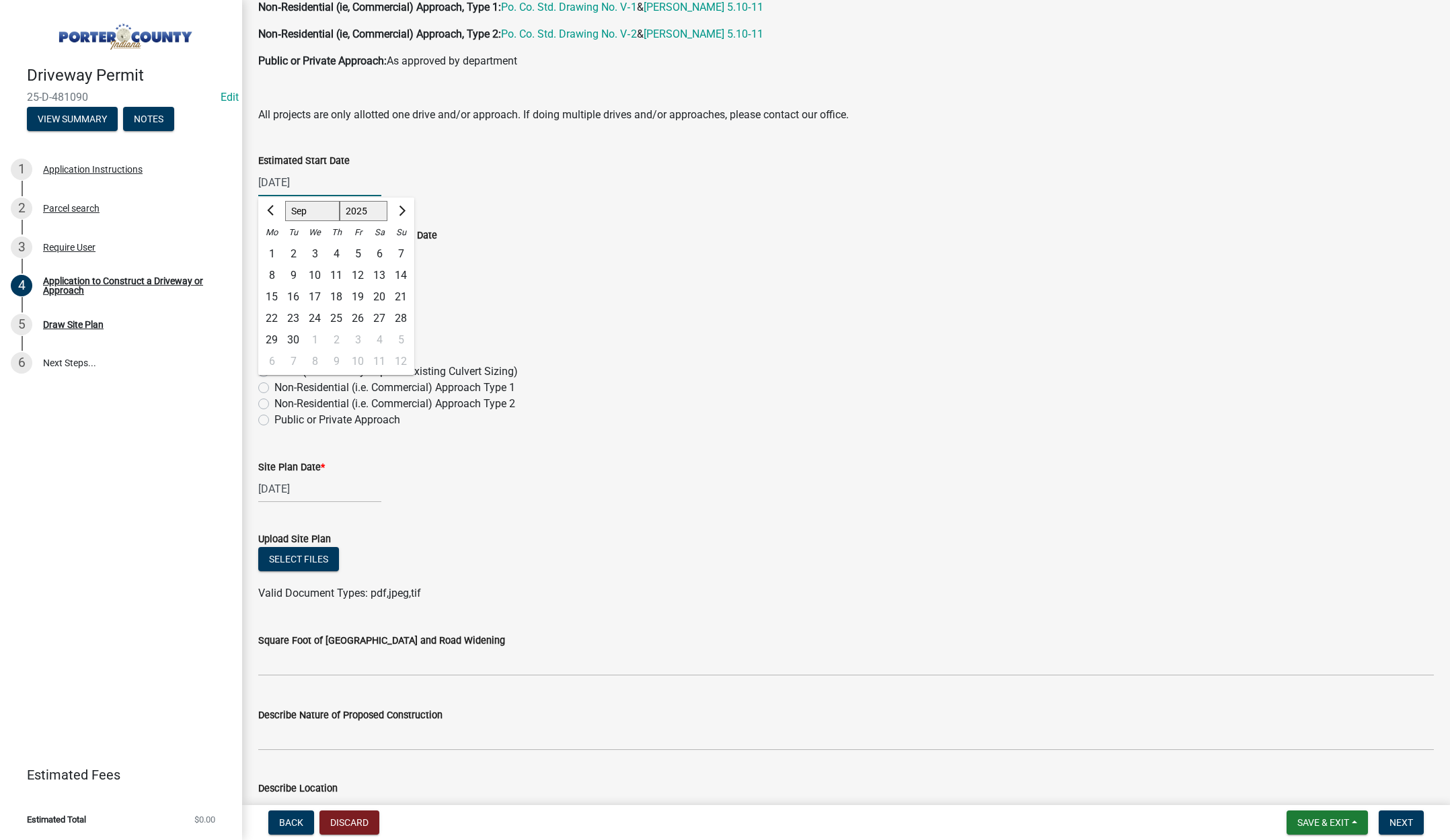
click at [357, 294] on div "19" at bounding box center [358, 297] width 21 height 21
type input "[DATE]"
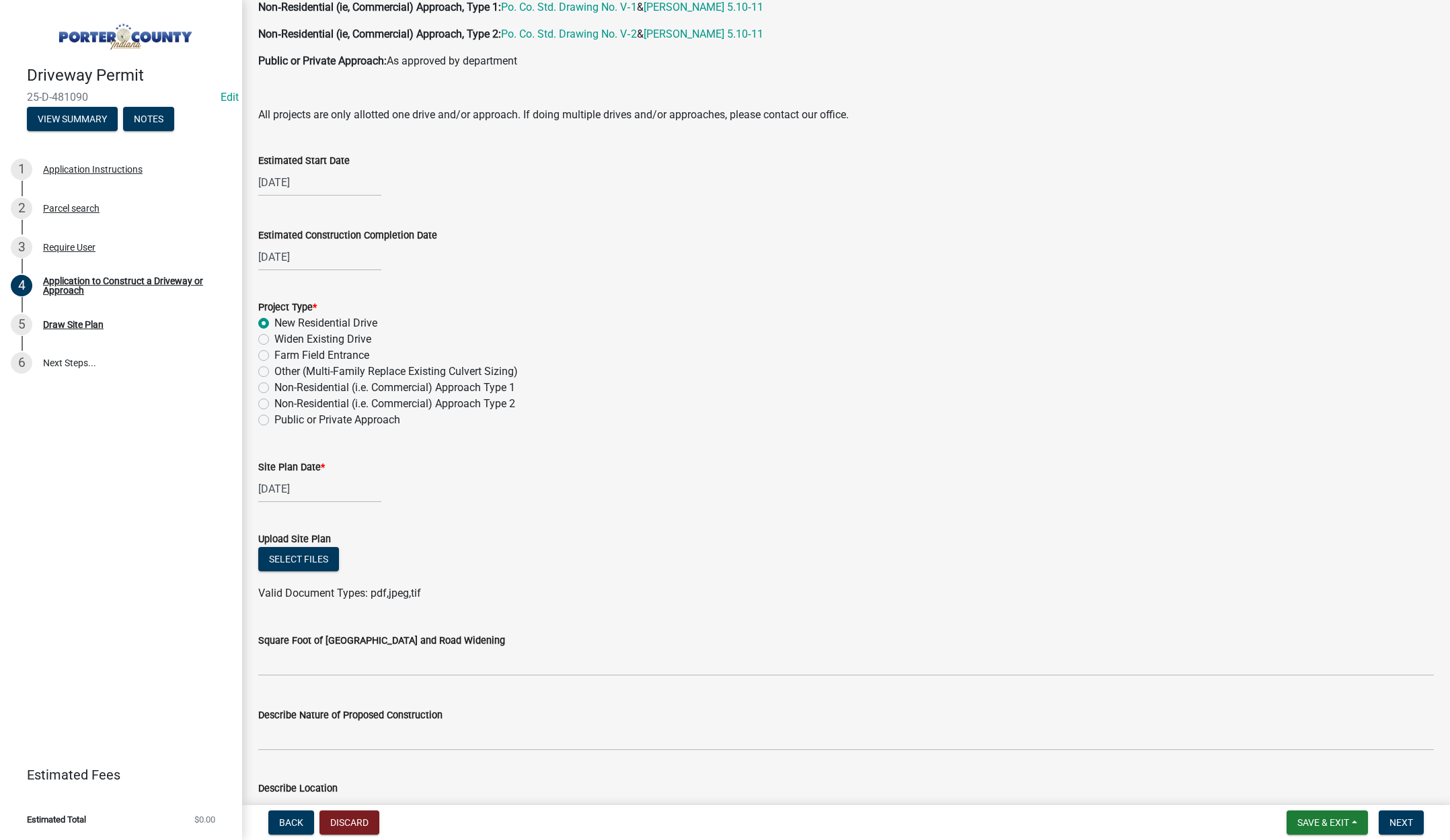
scroll to position [1096, 0]
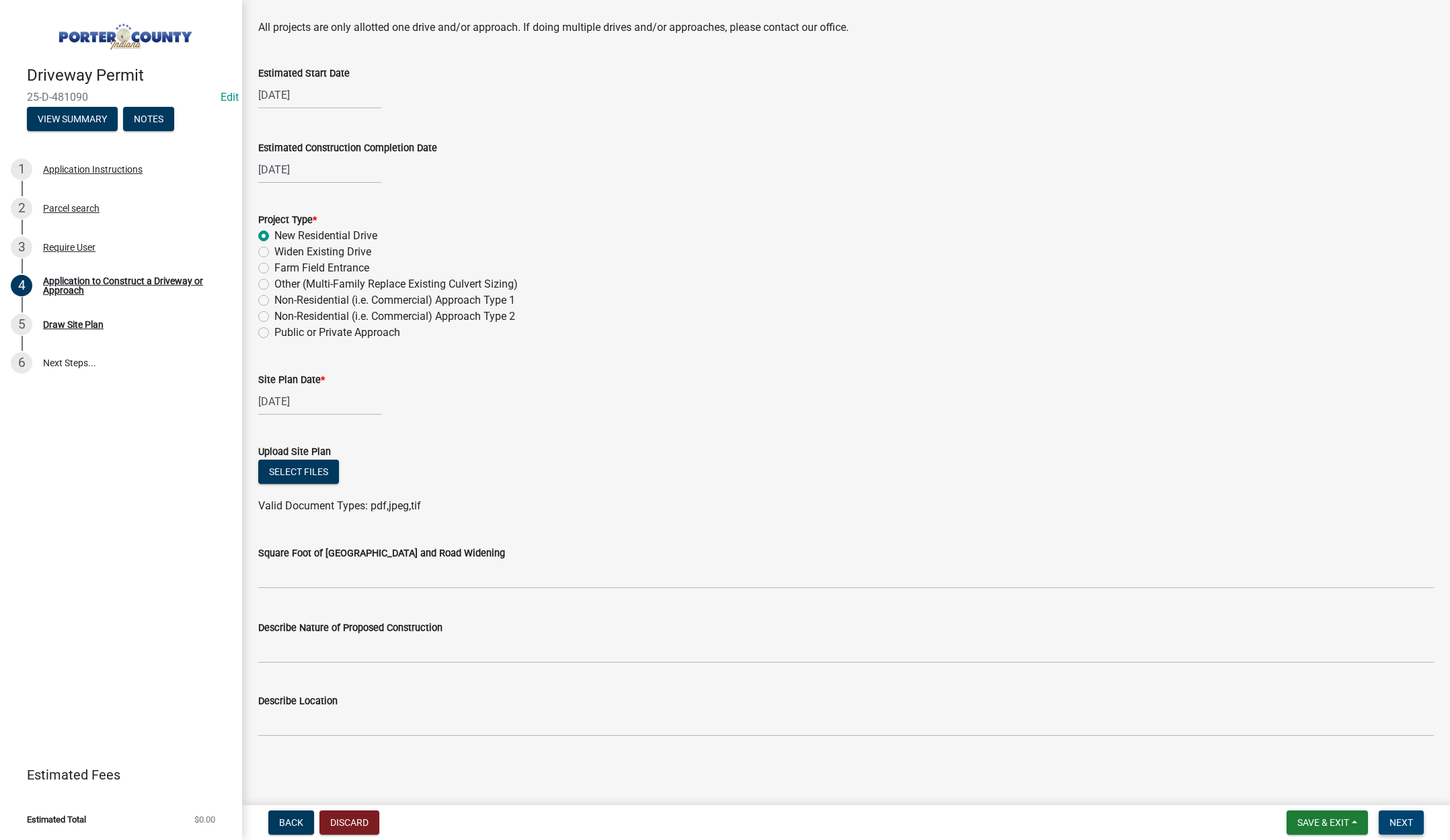
click at [1398, 818] on span "Next" at bounding box center [1401, 822] width 24 height 11
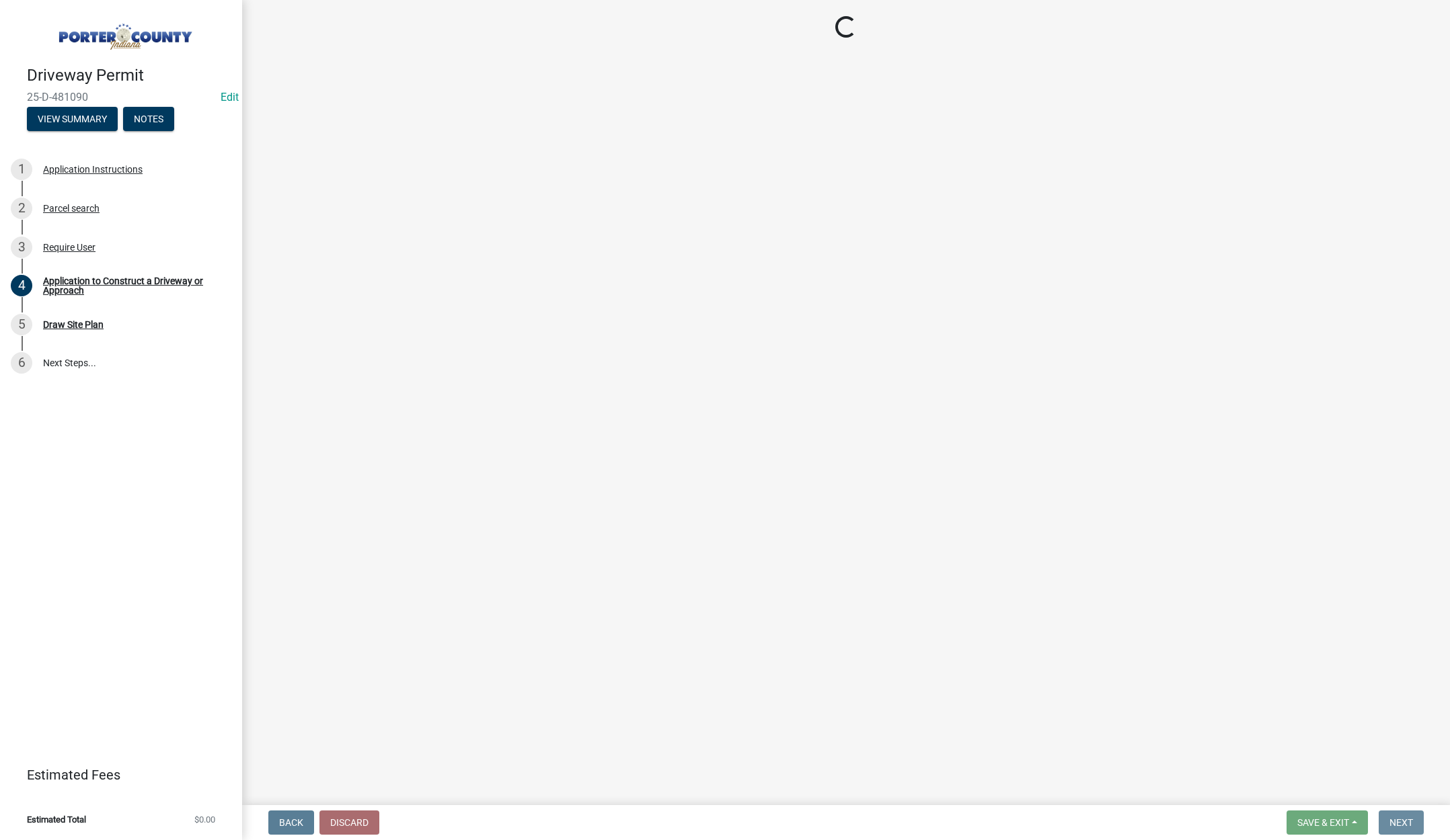
scroll to position [0, 0]
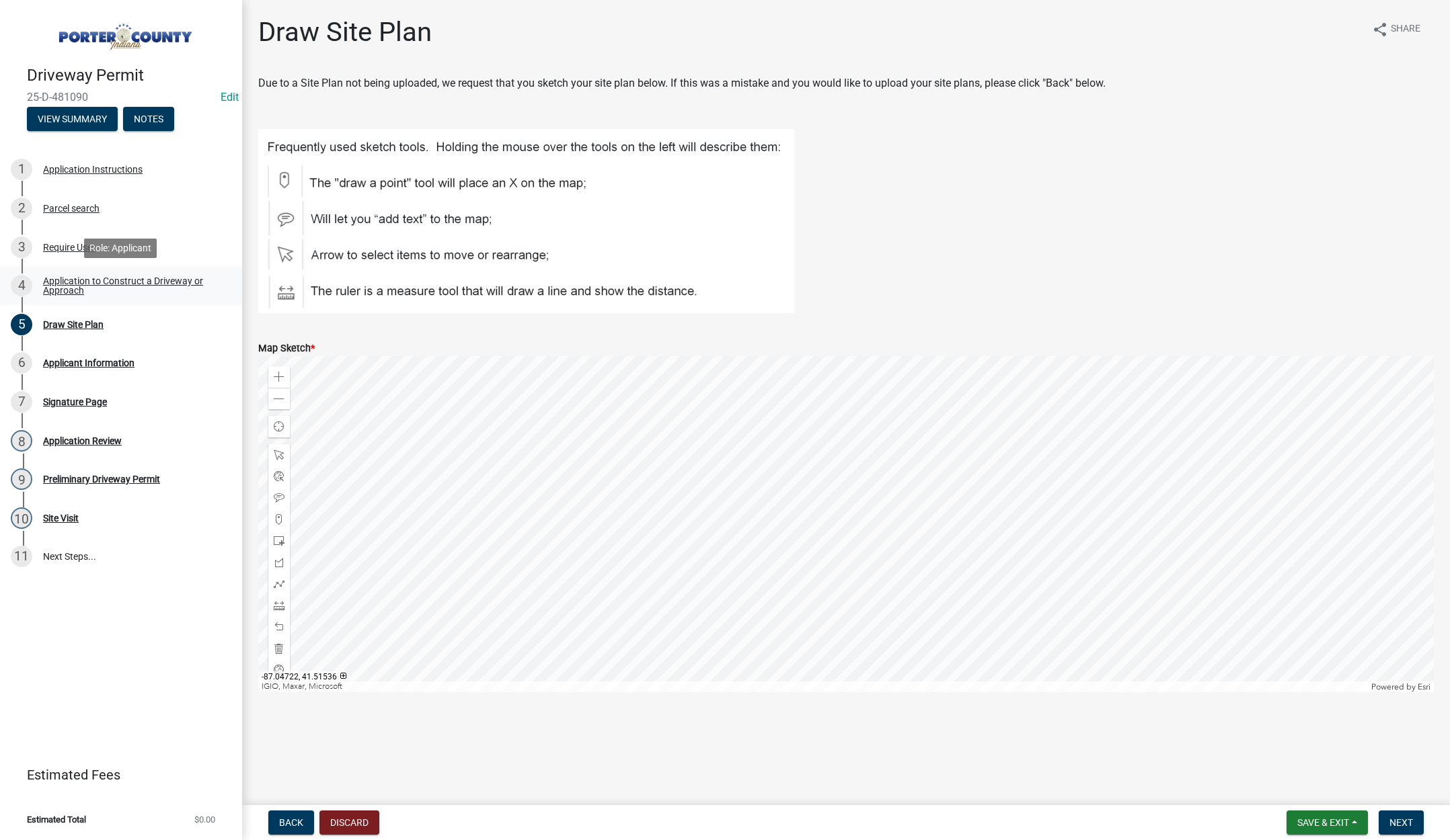
click at [77, 278] on div "Application to Construct a Driveway or Approach" at bounding box center [131, 286] width 178 height 19
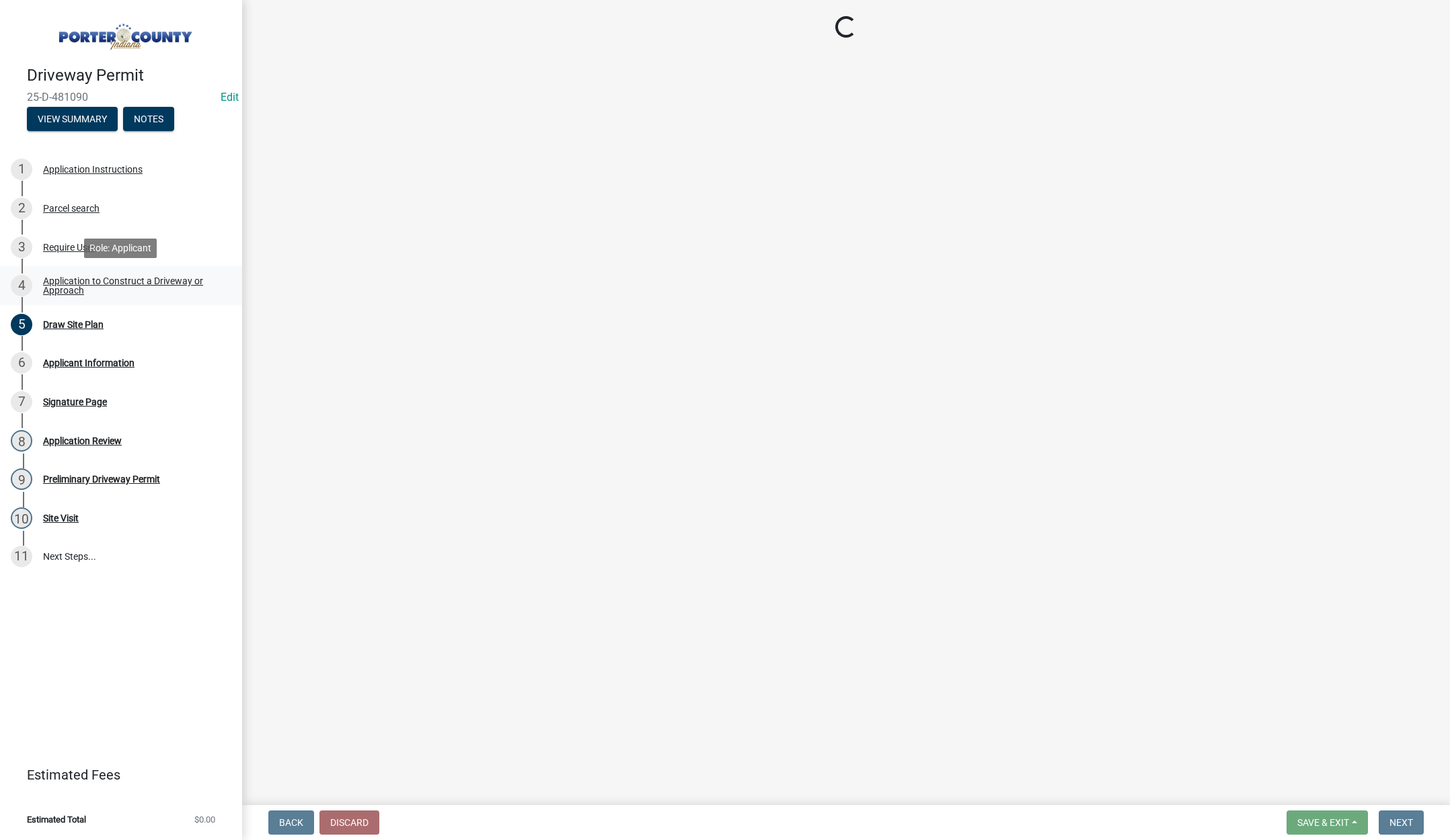
select select "3b60141c-57a3-479f-8c5a-1828030bf254"
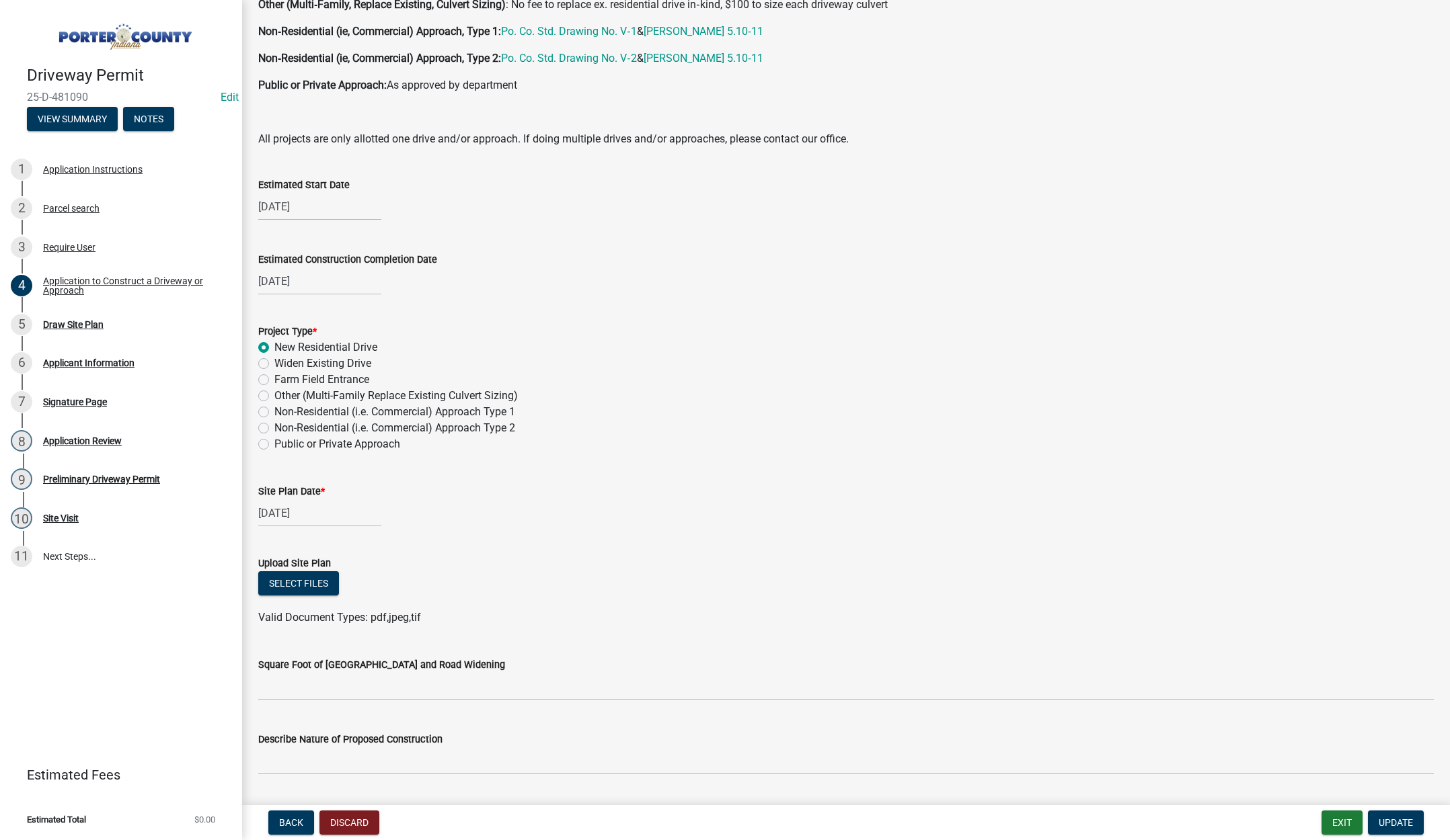
scroll to position [1096, 0]
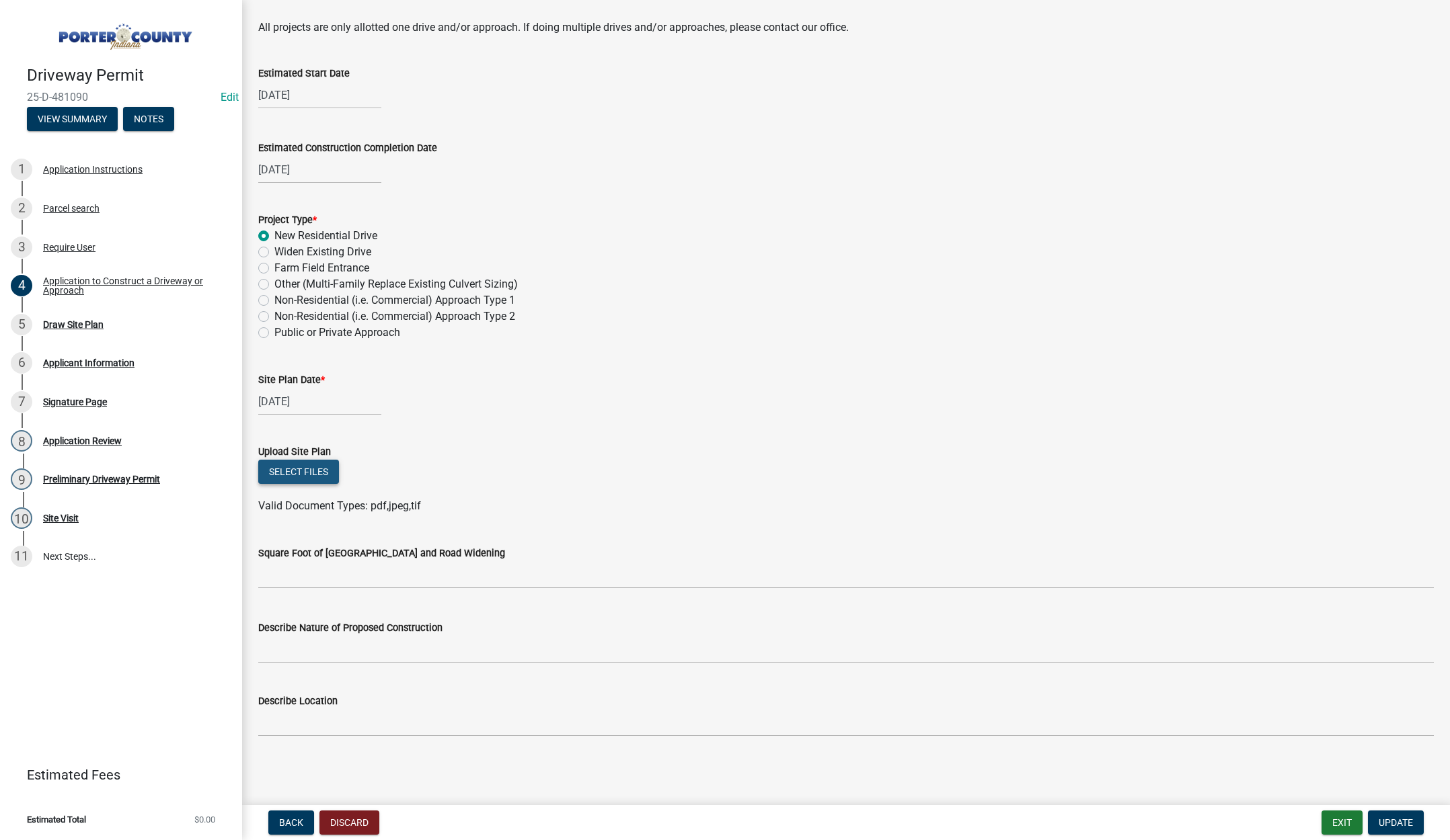
click at [312, 467] on button "Select files" at bounding box center [298, 472] width 81 height 24
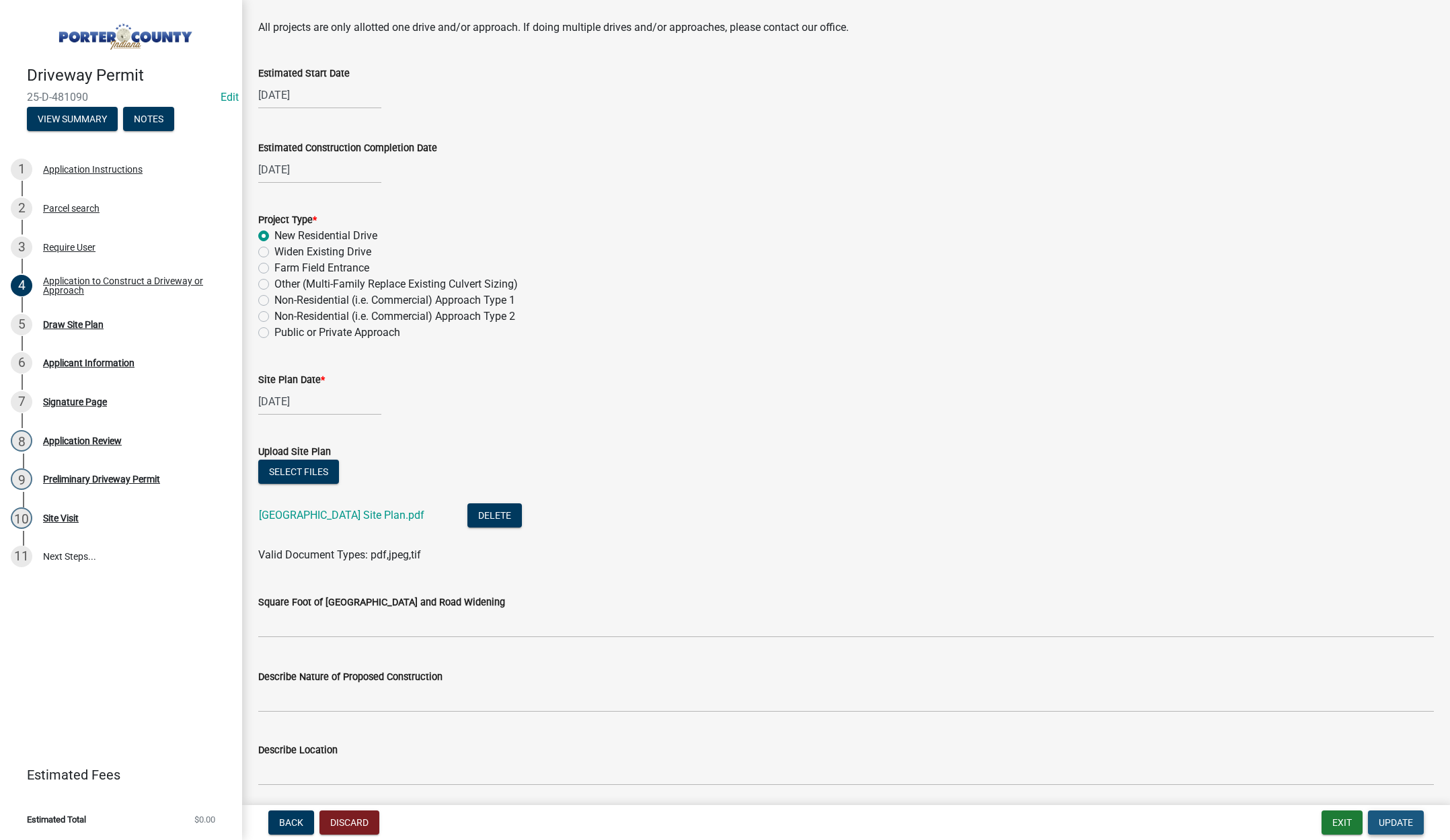
click at [1402, 819] on span "Update" at bounding box center [1396, 822] width 34 height 11
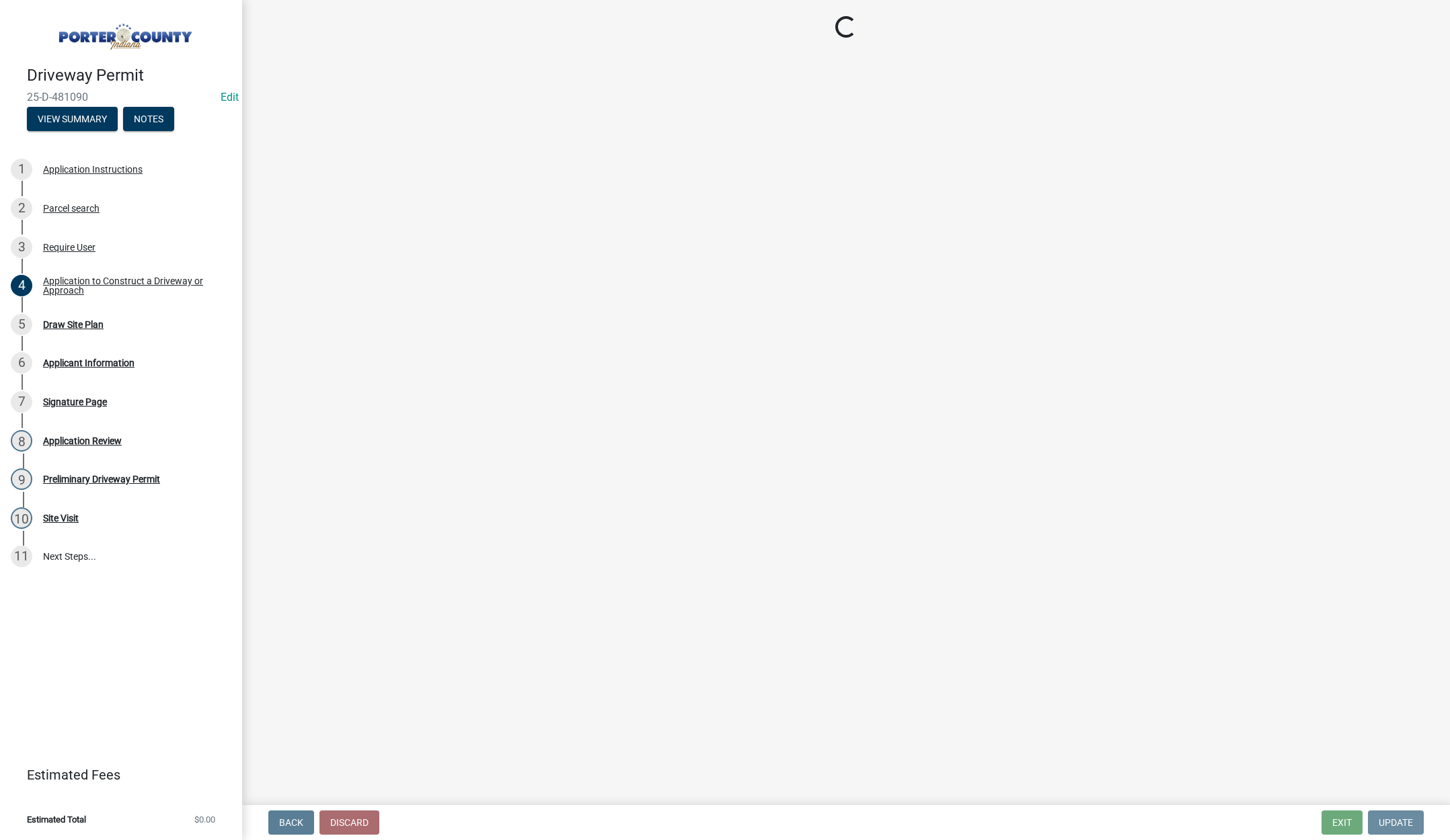
scroll to position [0, 0]
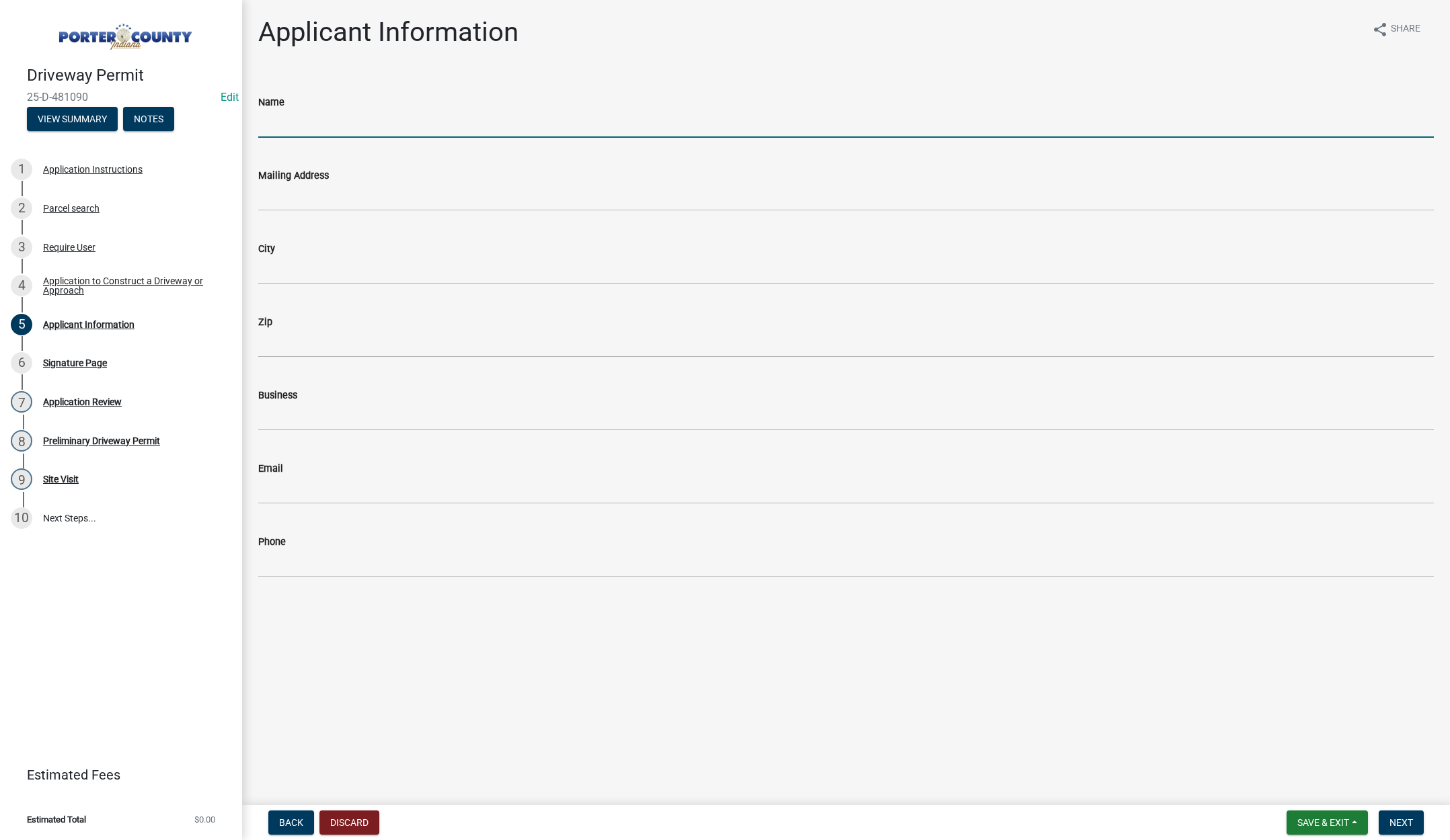
click at [279, 128] on input "Name" at bounding box center [845, 124] width 1176 height 28
type input "Hernandez General Contractor"
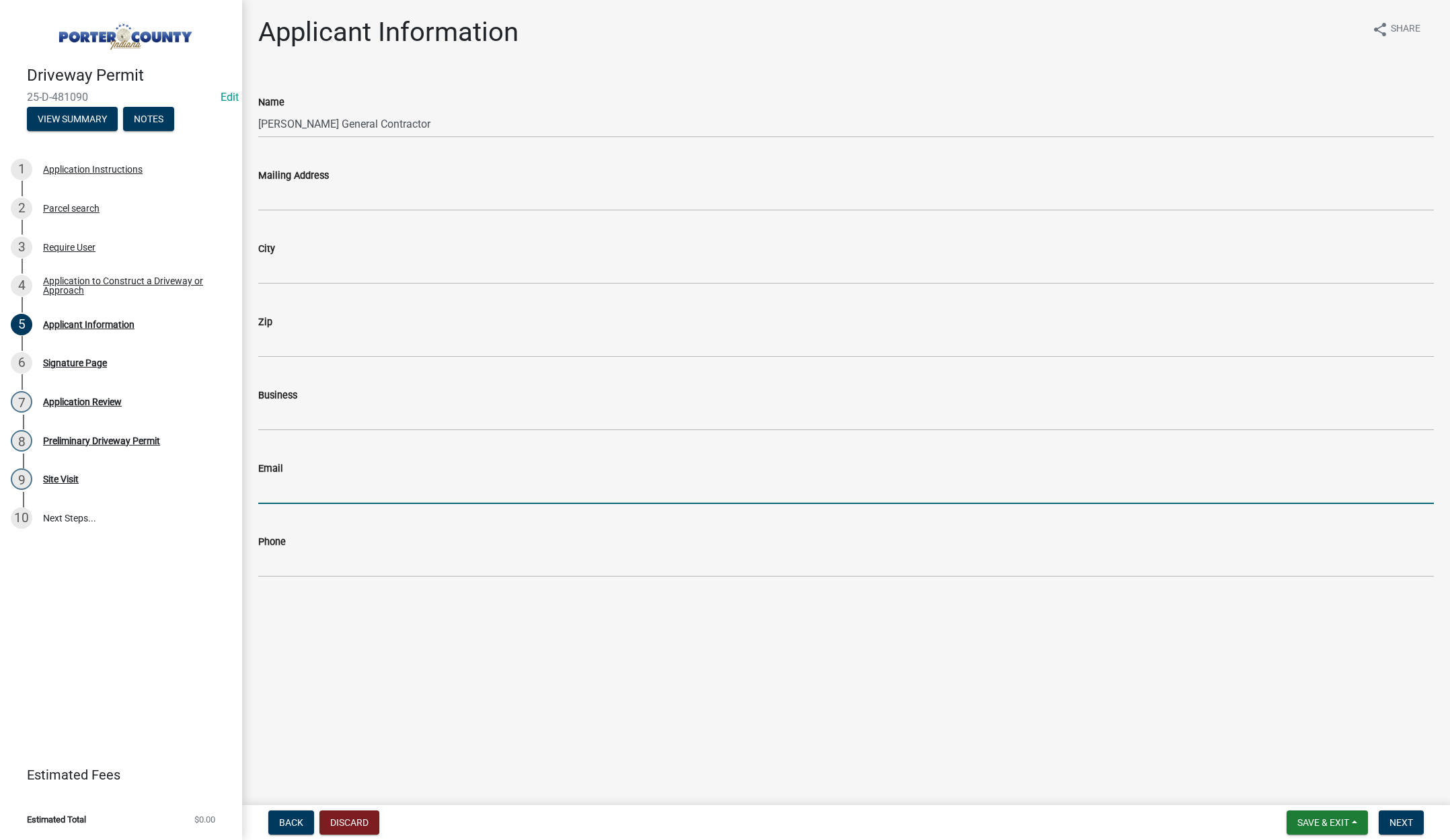
click at [286, 492] on input "Email" at bounding box center [845, 490] width 1176 height 28
type input "felipe@hernandezgeneralcontractor.com"
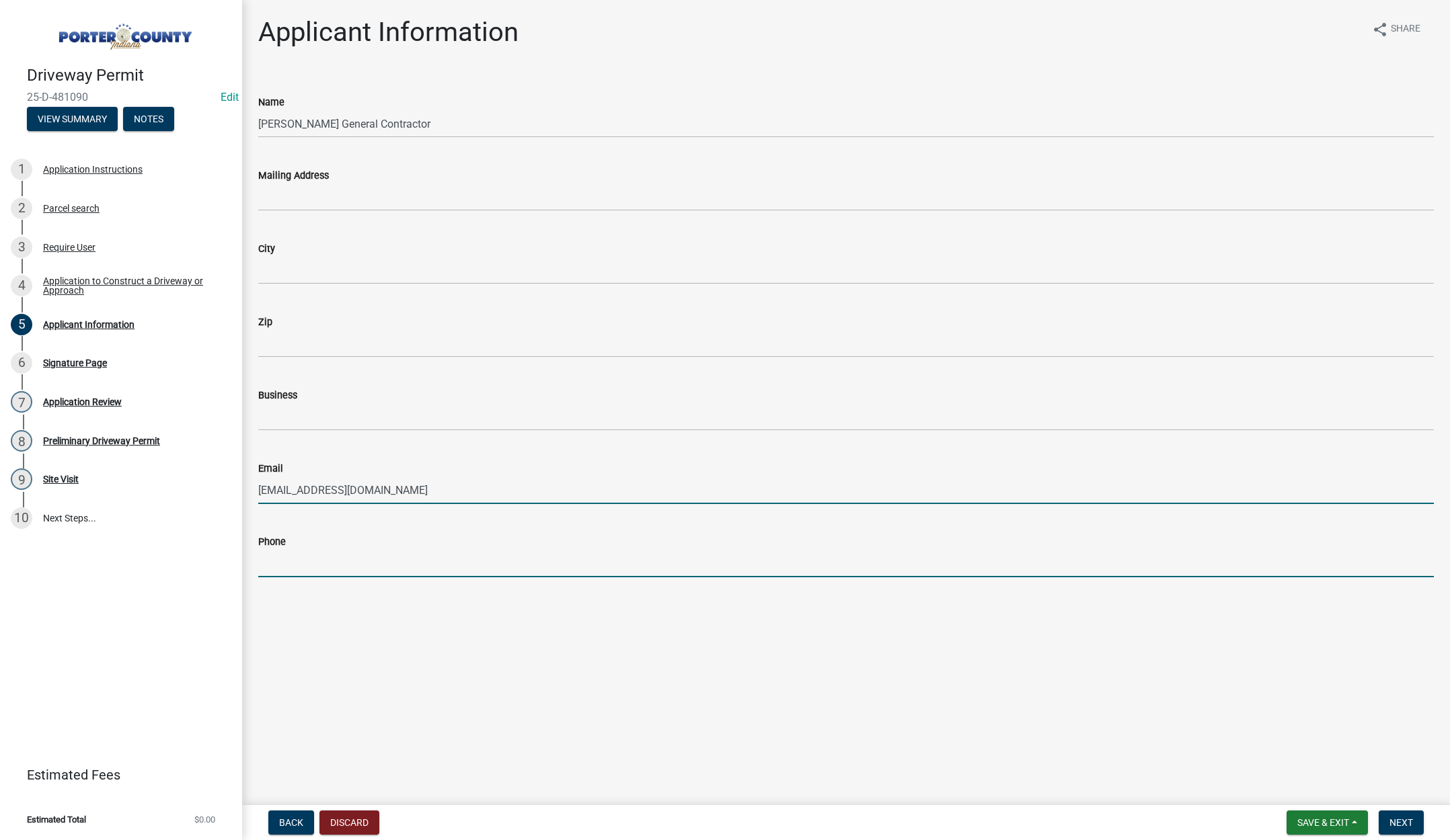
click at [301, 564] on input "Phone" at bounding box center [845, 564] width 1176 height 28
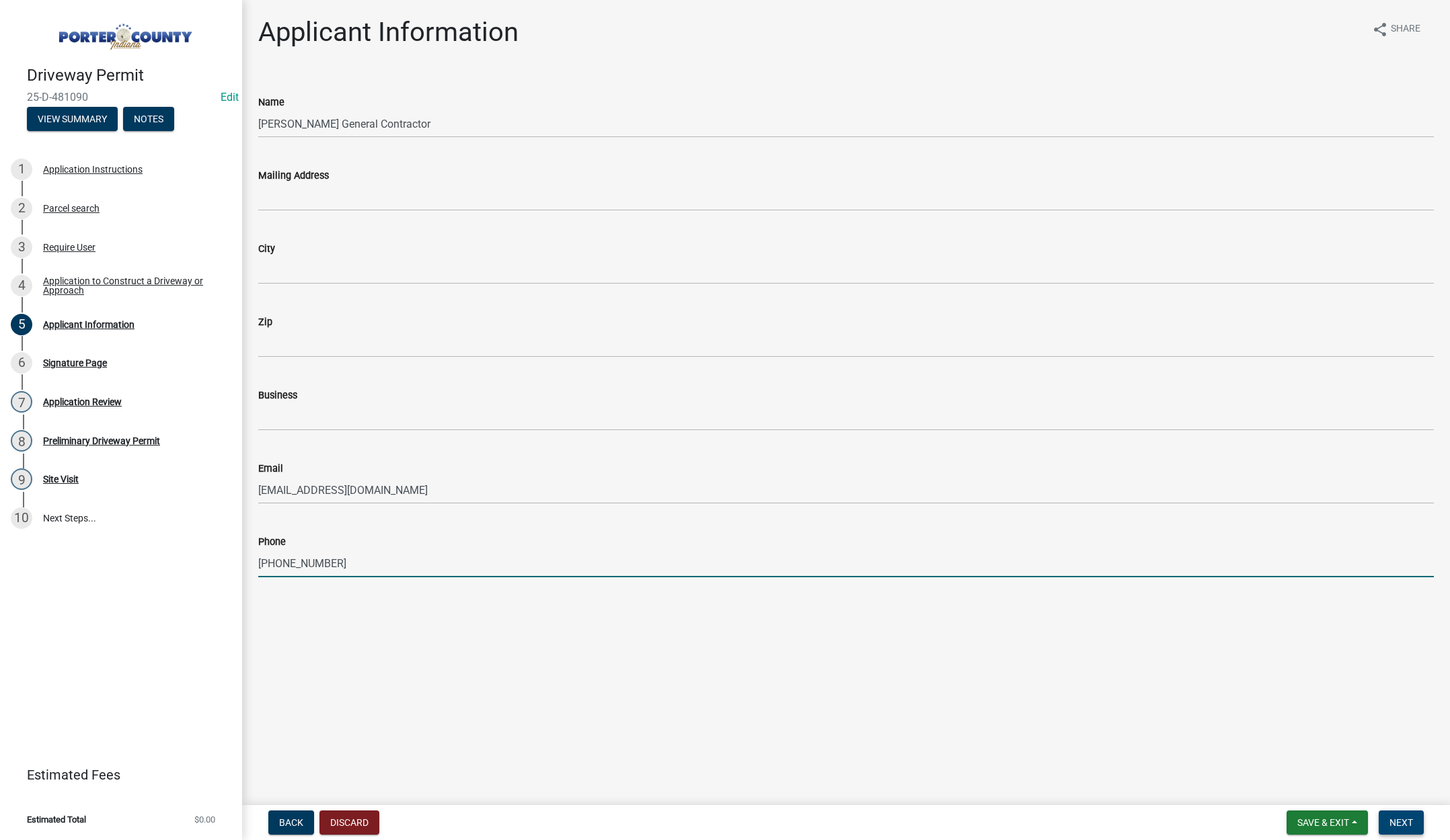
type input "219-433-4042"
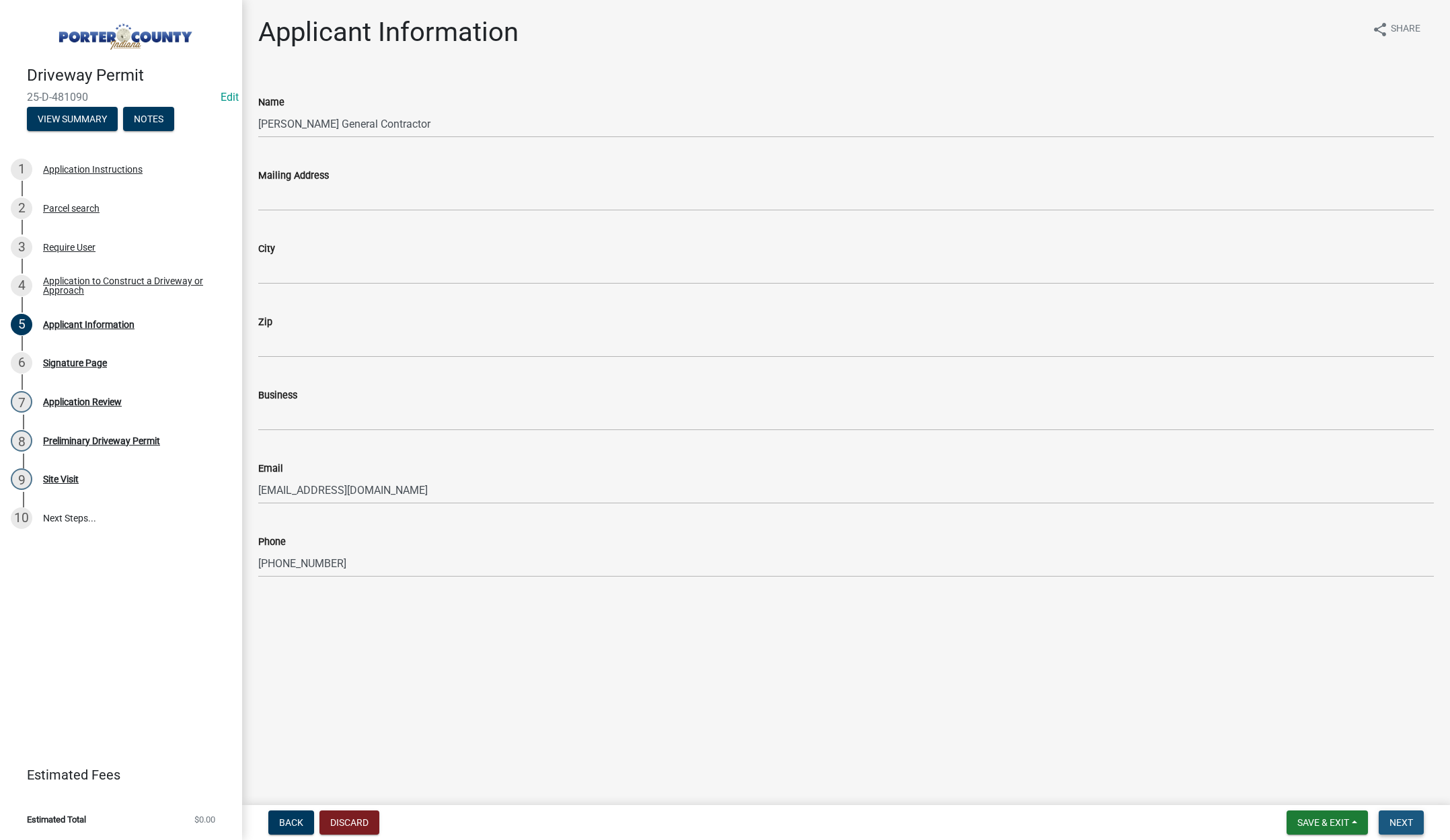
click at [1394, 814] on button "Next" at bounding box center [1401, 823] width 45 height 24
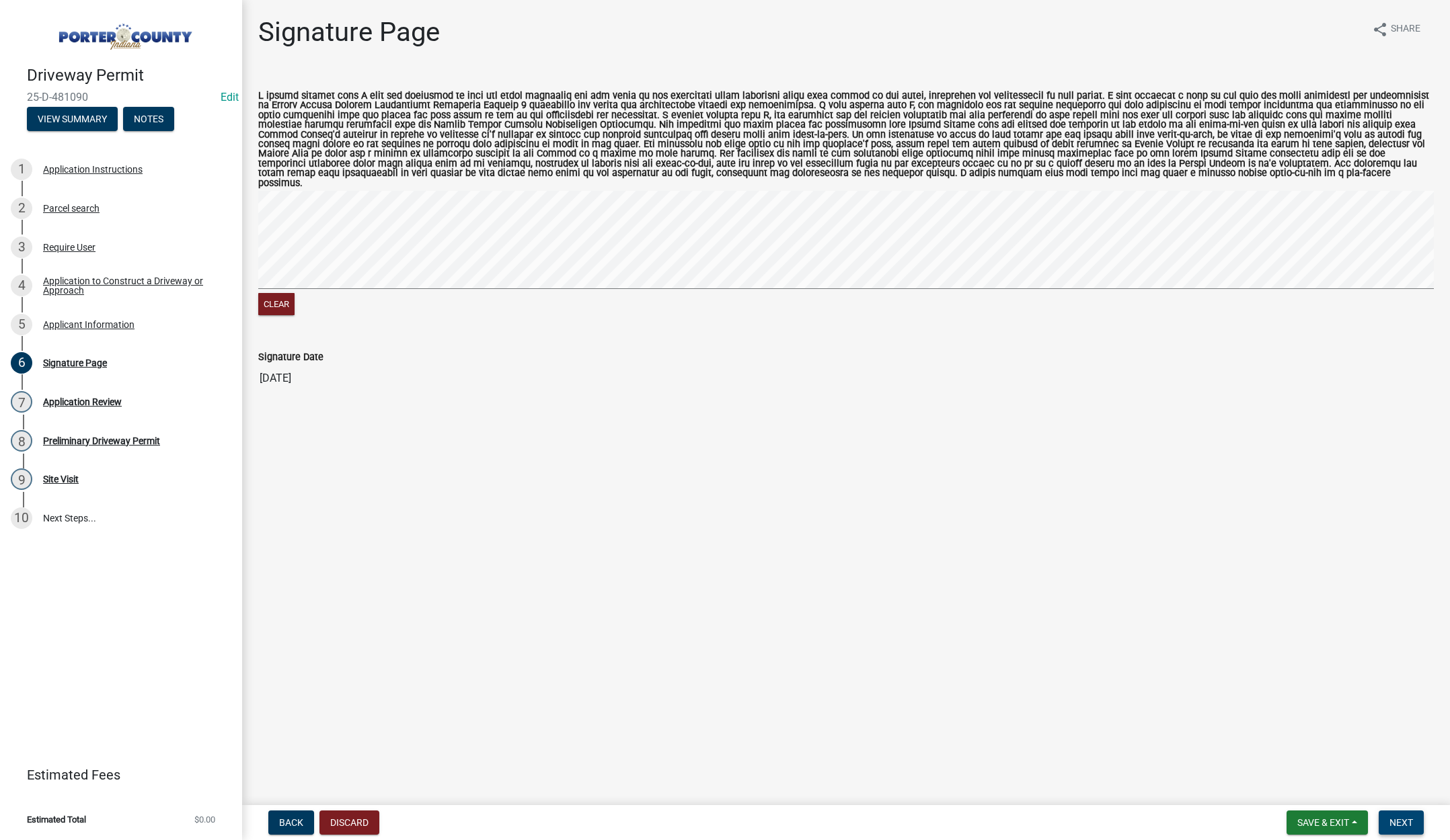
click at [1405, 819] on span "Next" at bounding box center [1401, 822] width 24 height 11
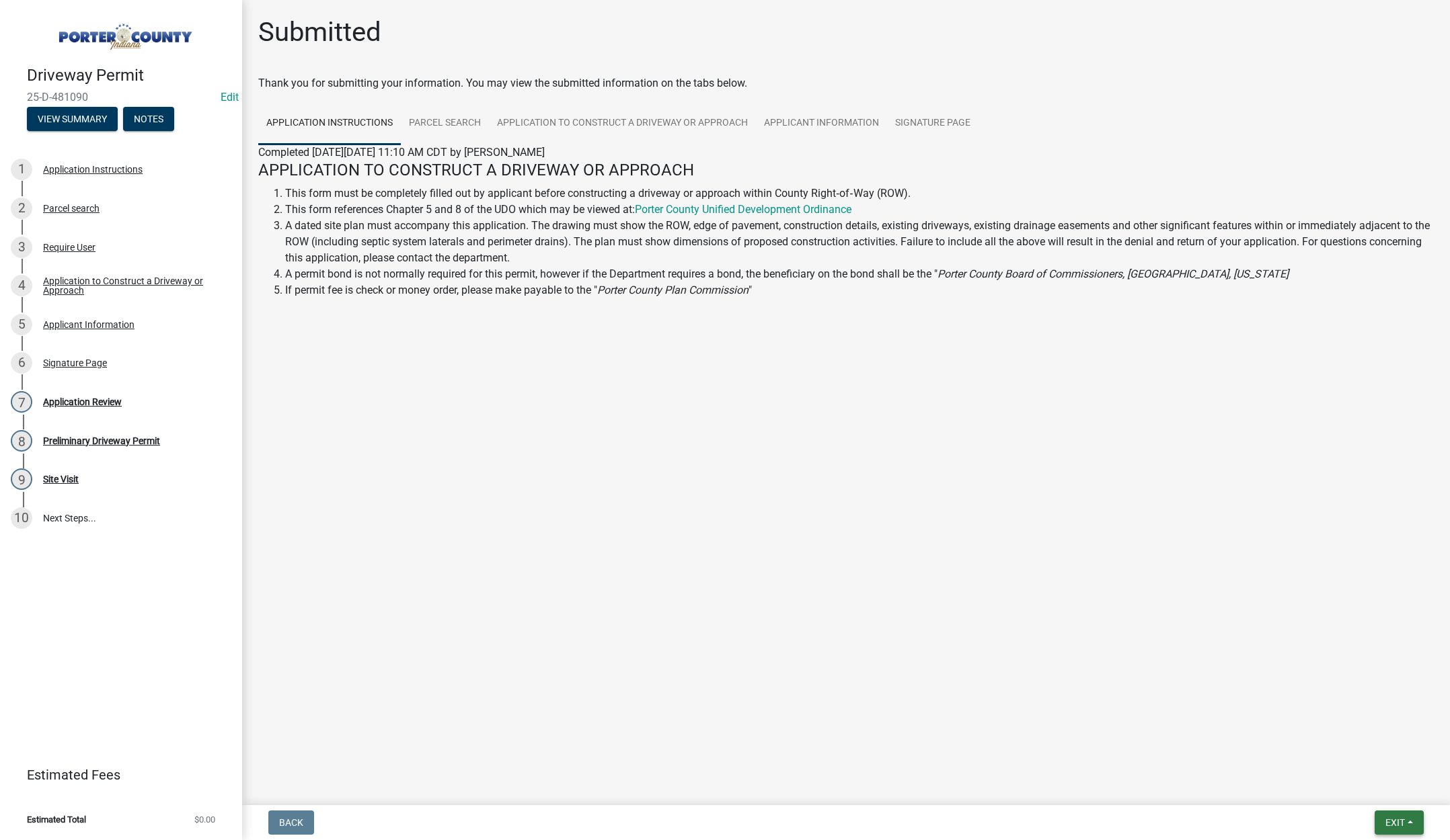
click at [1405, 820] on span "Exit" at bounding box center [1394, 822] width 19 height 11
click at [1383, 788] on button "Save & Exit" at bounding box center [1369, 787] width 108 height 32
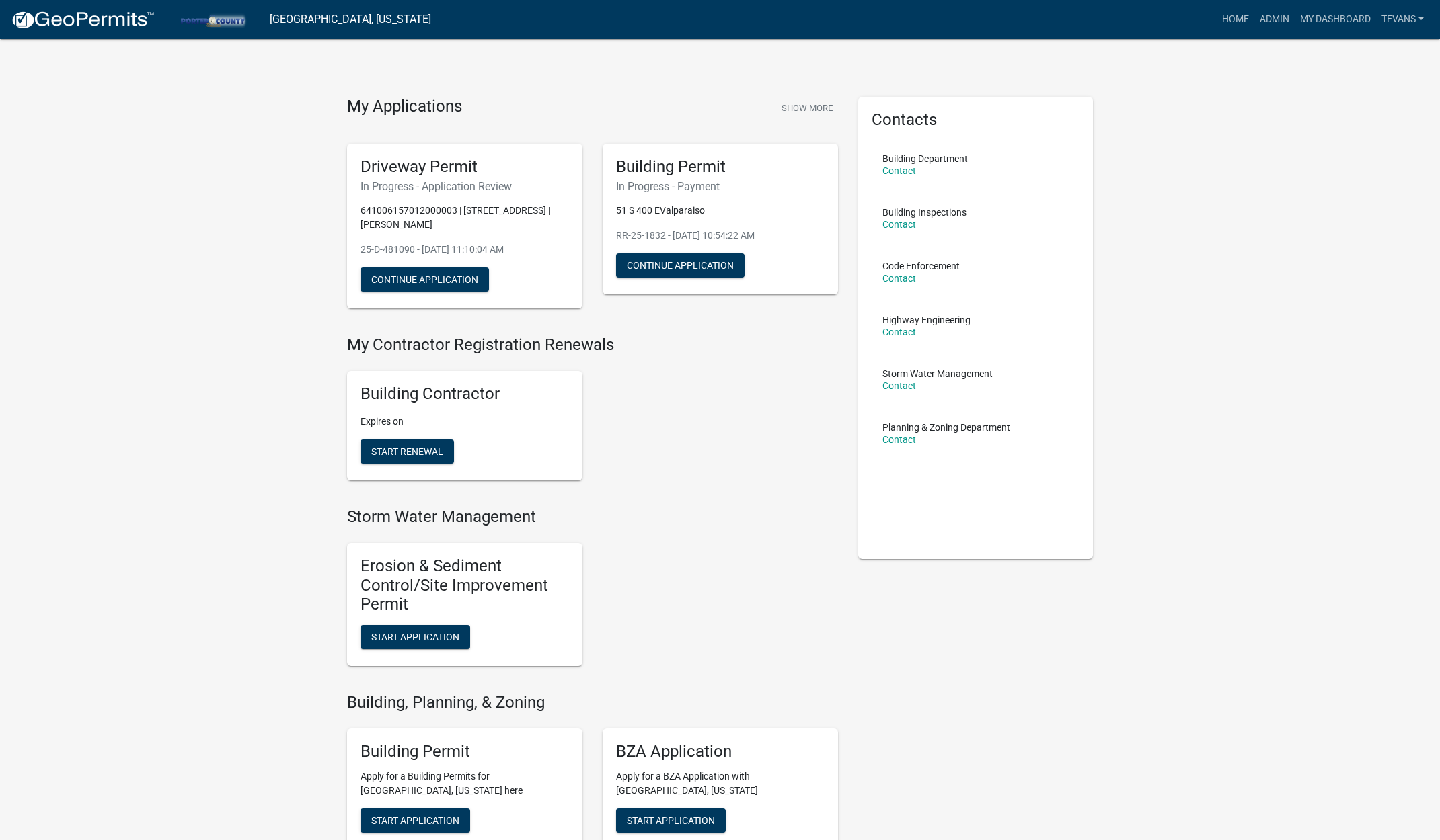
click at [433, 817] on span "Start Application" at bounding box center [416, 819] width 88 height 11
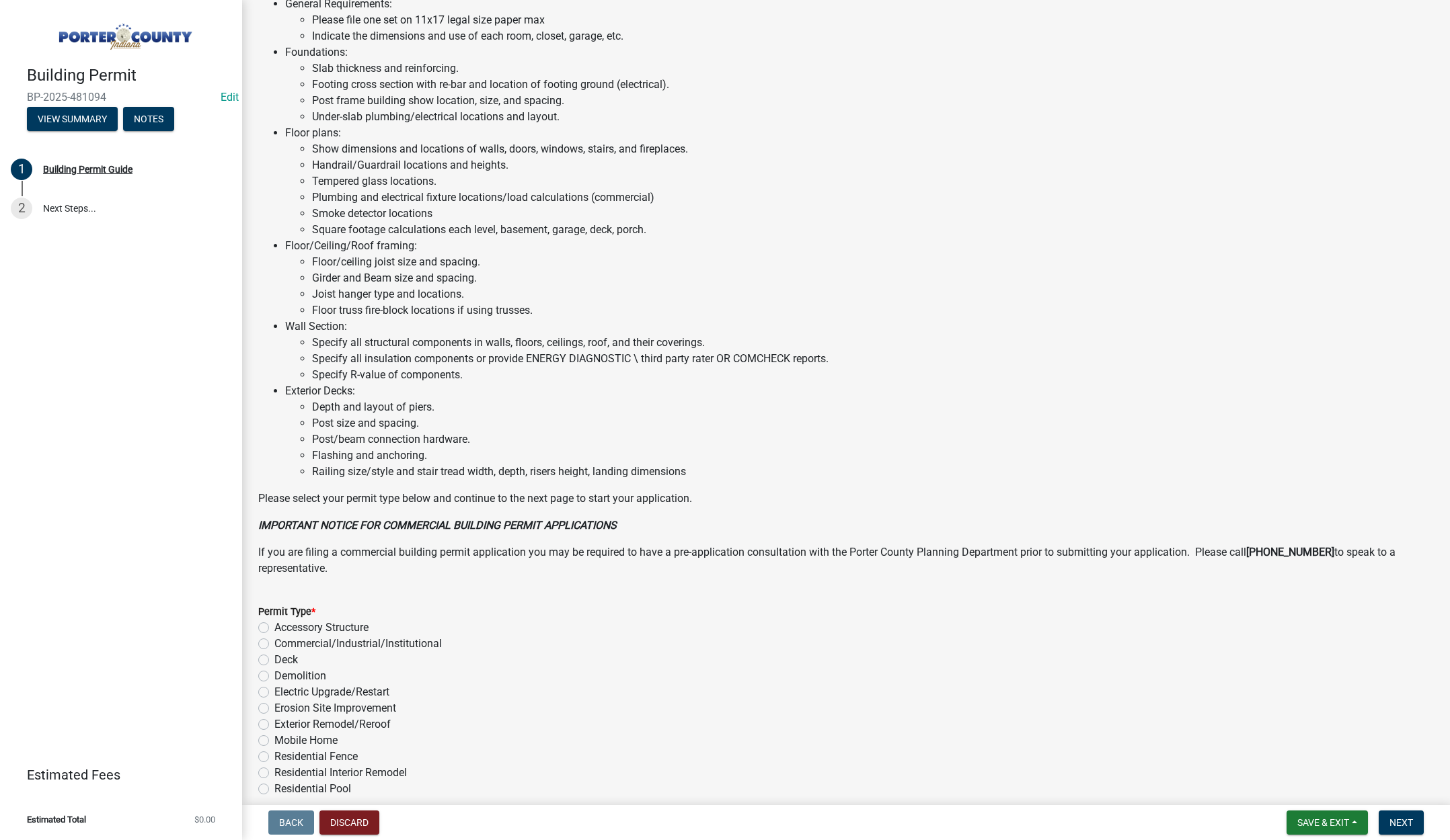
scroll to position [664, 0]
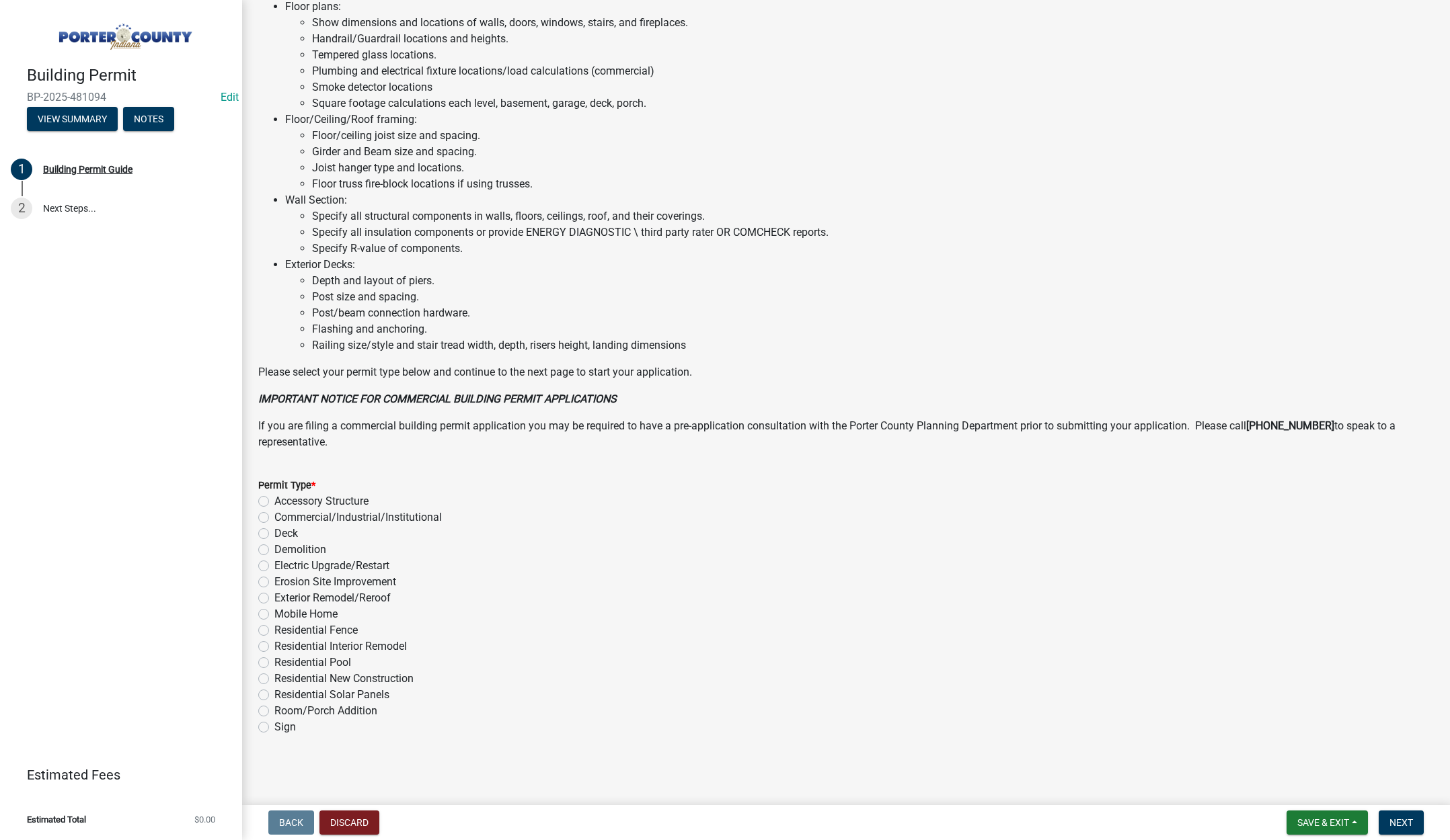
click at [274, 680] on label "Residential New Construction" at bounding box center [344, 678] width 139 height 16
click at [274, 680] on input "Residential New Construction" at bounding box center [279, 675] width 9 height 9
radio input "true"
click at [1392, 814] on button "Next" at bounding box center [1401, 823] width 45 height 24
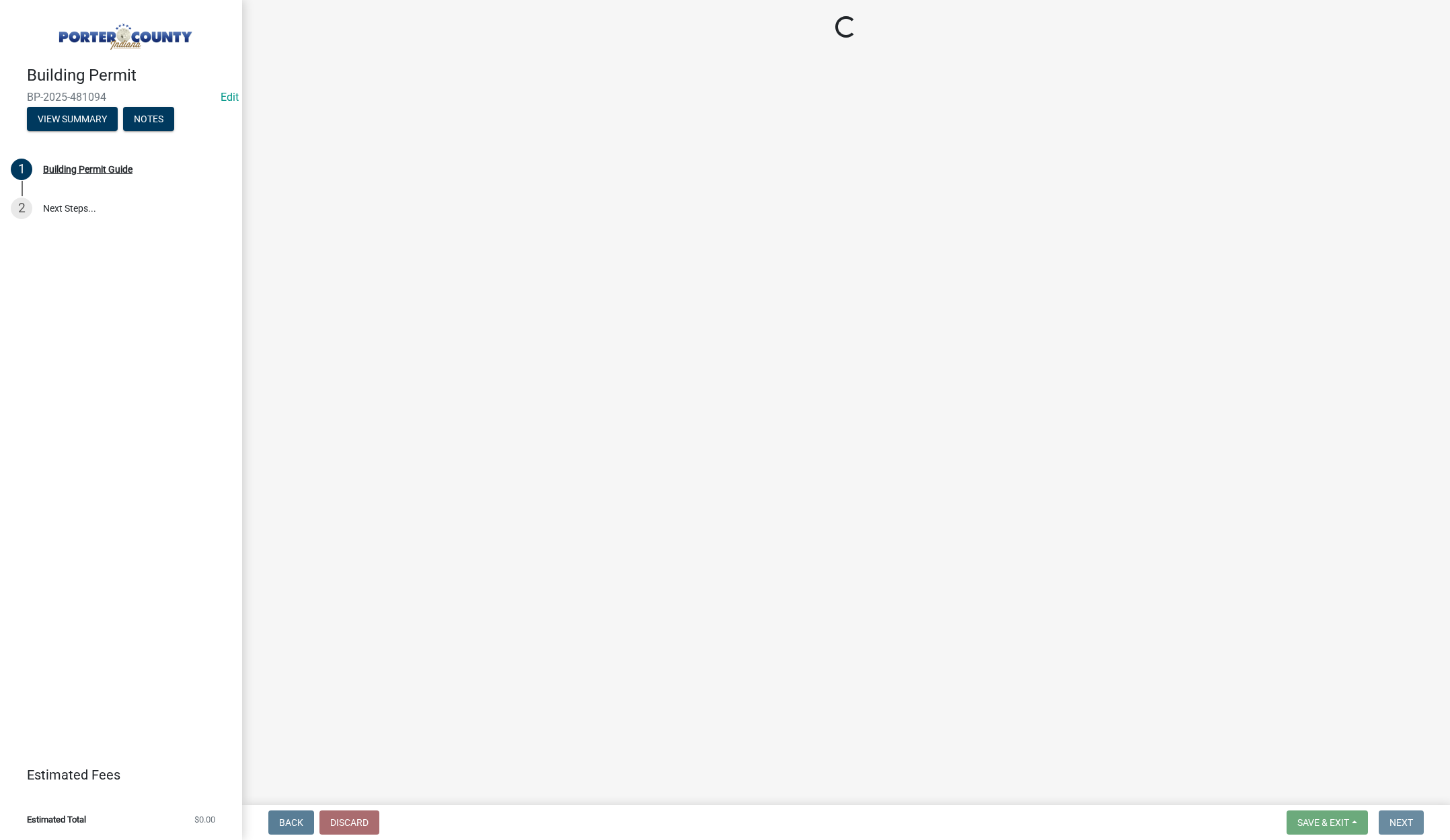
scroll to position [0, 0]
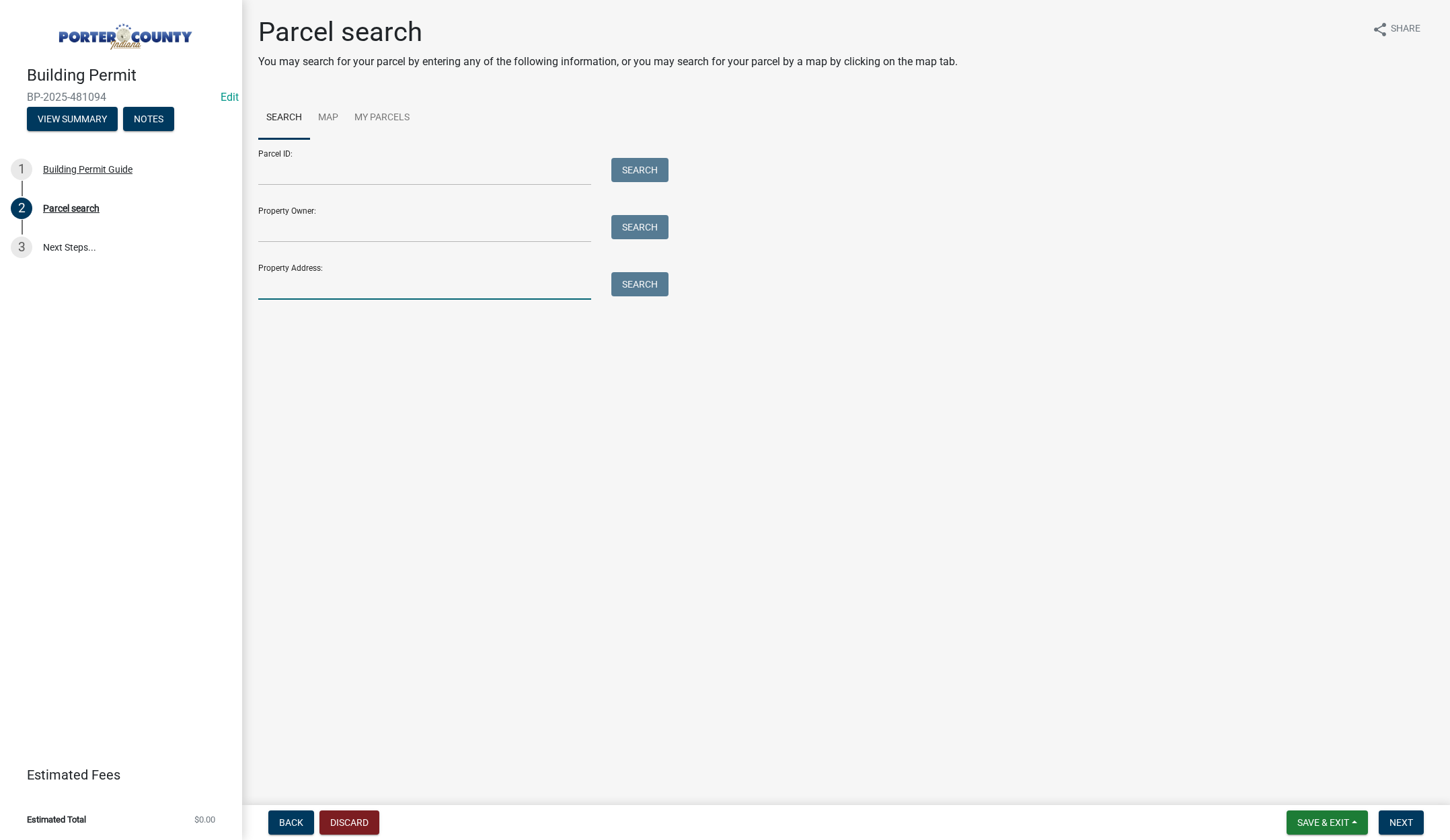
click at [283, 288] on input "Property Address:" at bounding box center [424, 286] width 333 height 28
type input "1308 edgewater"
click at [643, 276] on button "Search" at bounding box center [640, 284] width 57 height 24
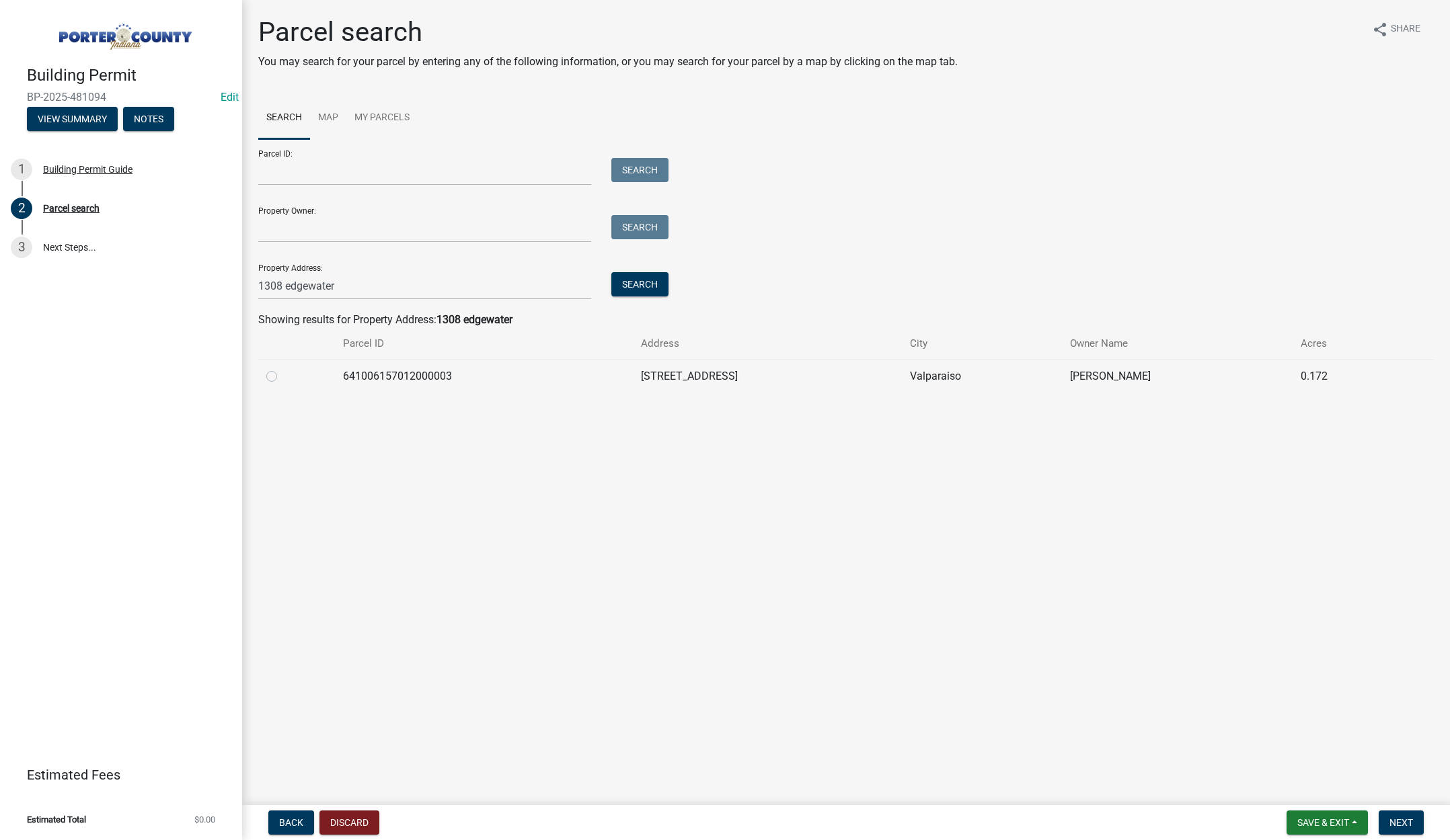
click at [282, 368] on label at bounding box center [282, 368] width 0 height 0
click at [282, 376] on input "radio" at bounding box center [287, 373] width 9 height 9
radio input "true"
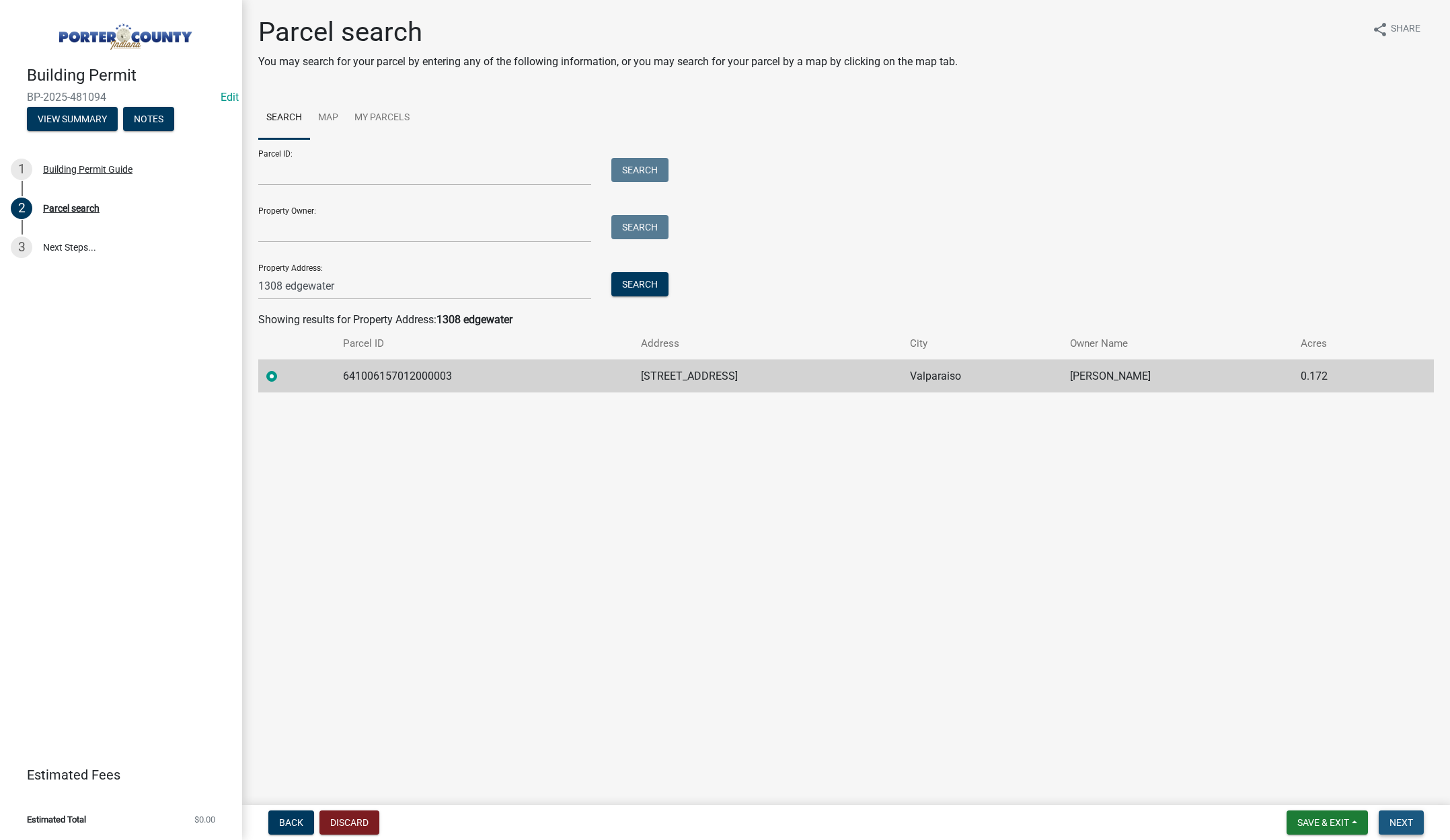
click at [1395, 821] on span "Next" at bounding box center [1401, 822] width 24 height 11
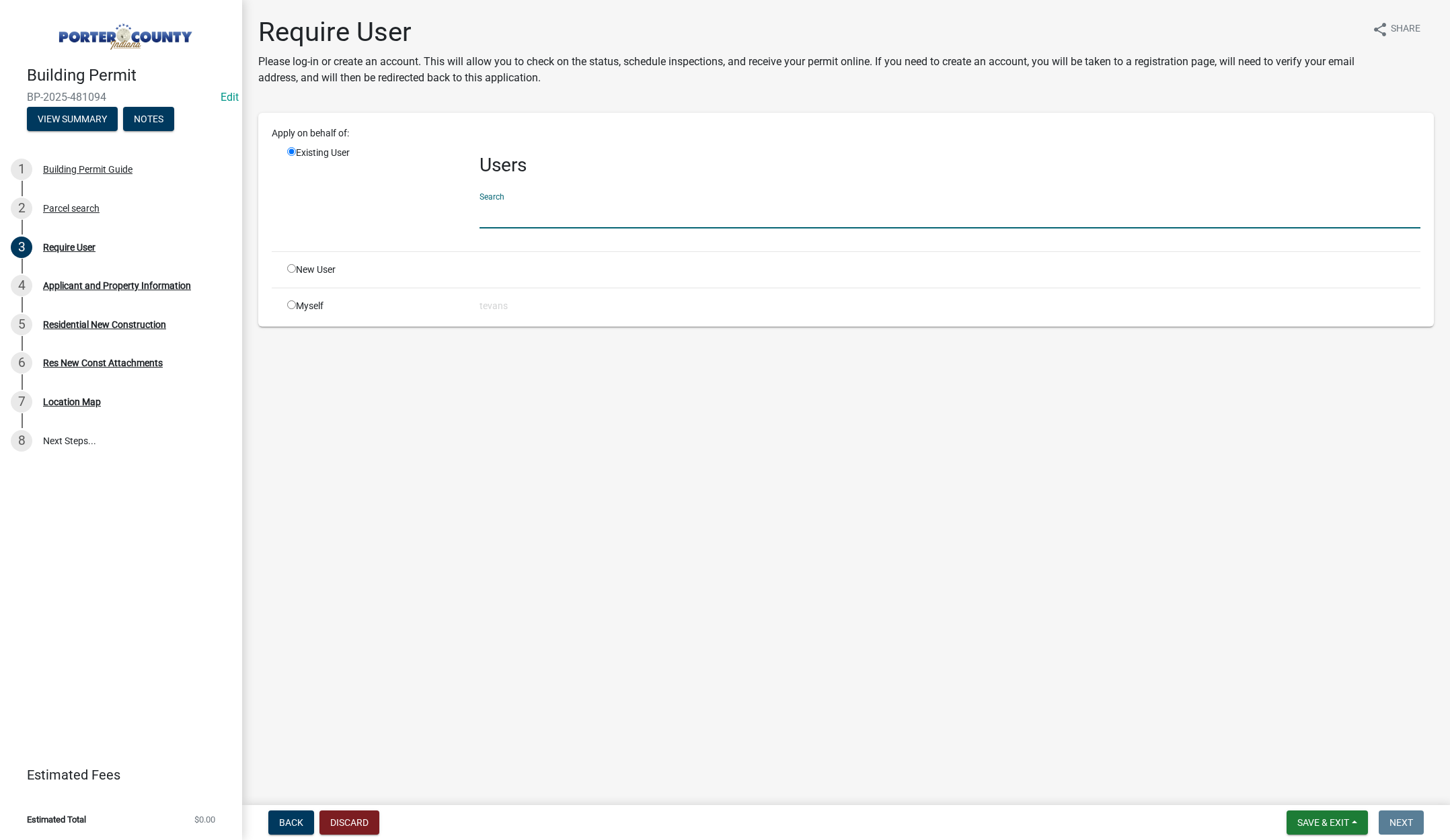
drag, startPoint x: 499, startPoint y: 215, endPoint x: 517, endPoint y: 224, distance: 20.1
click at [499, 215] on input "text" at bounding box center [950, 214] width 941 height 28
type input "tami"
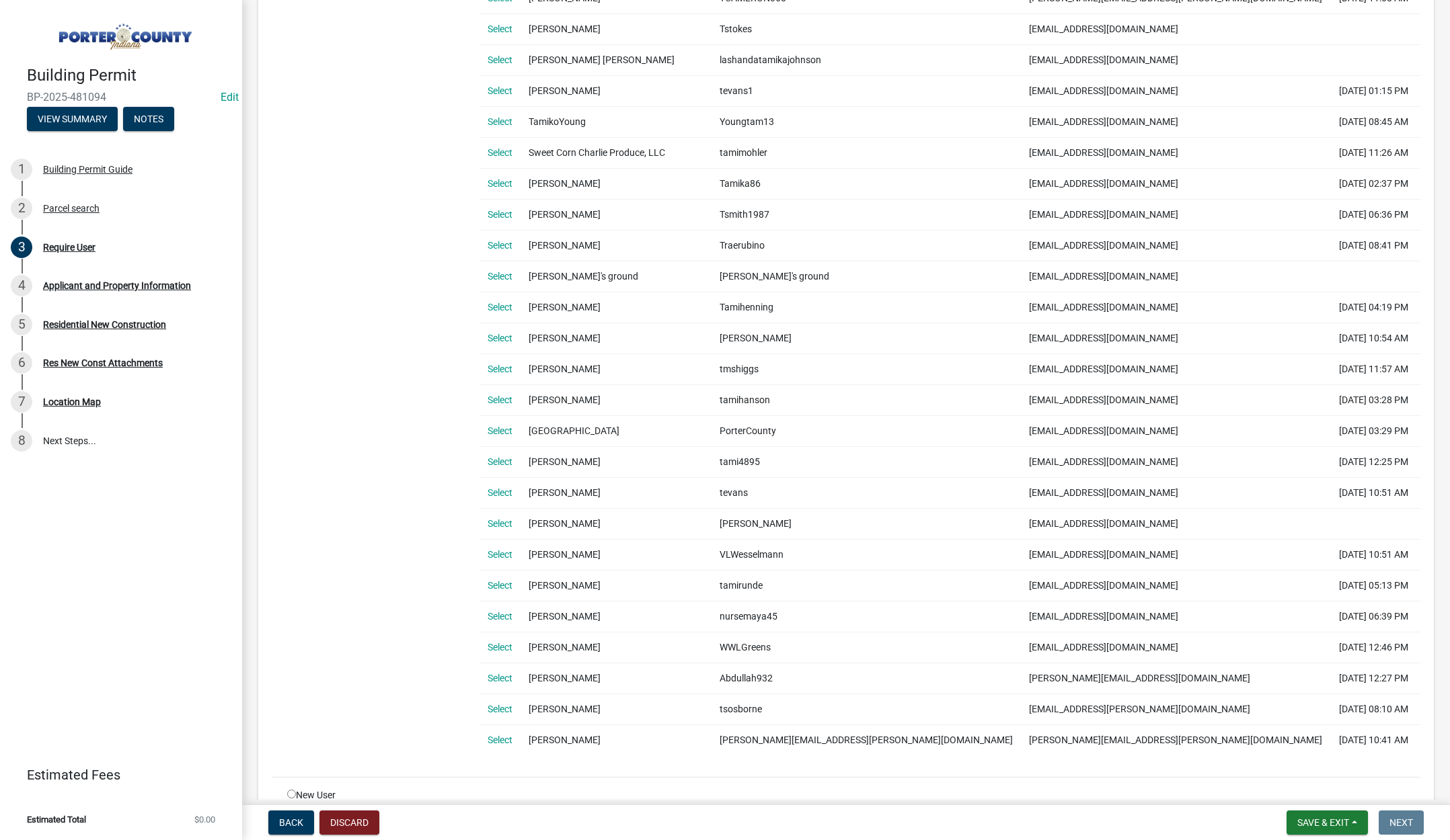
scroll to position [826, 0]
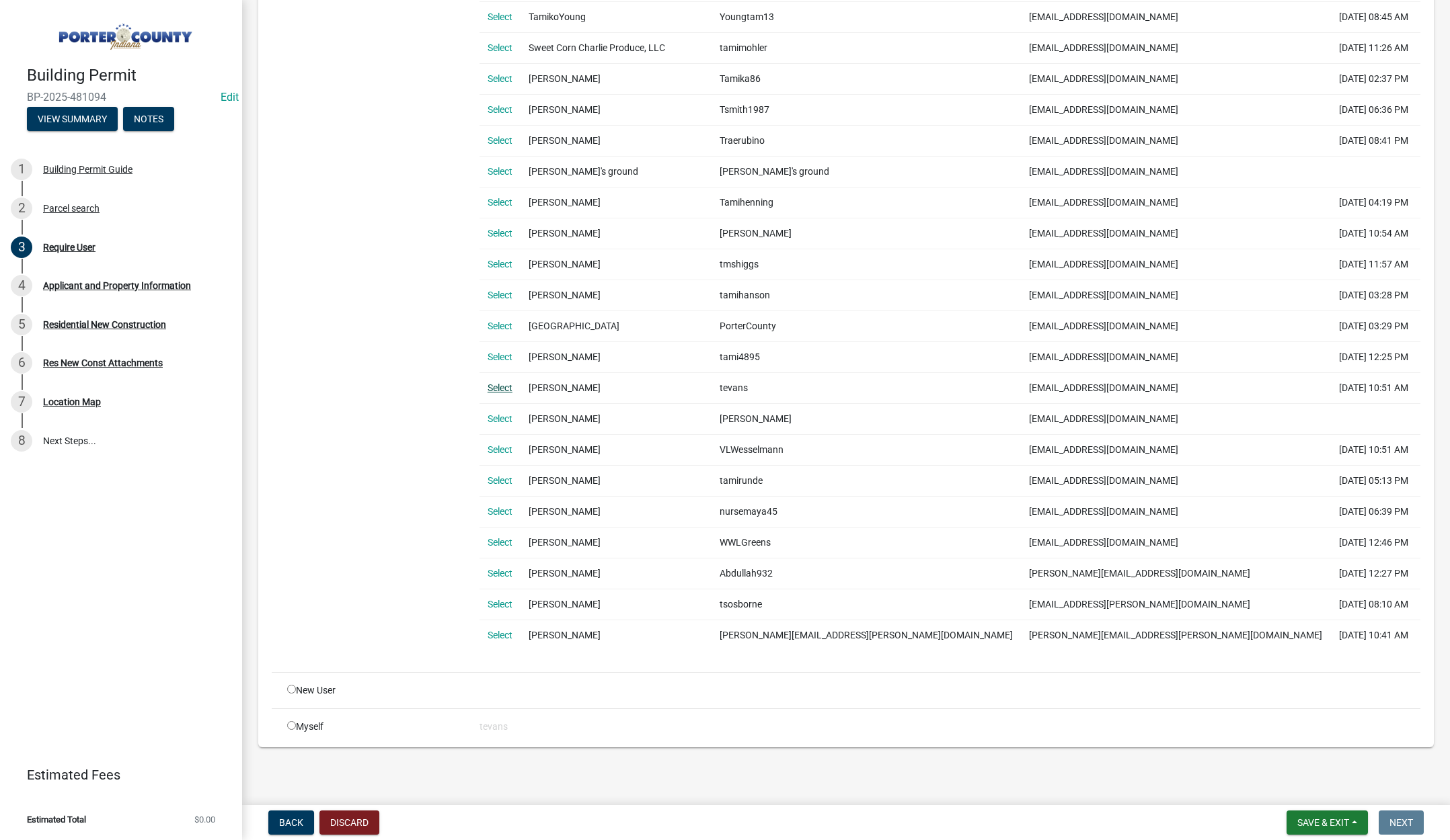
click at [503, 386] on link "Select" at bounding box center [500, 388] width 25 height 11
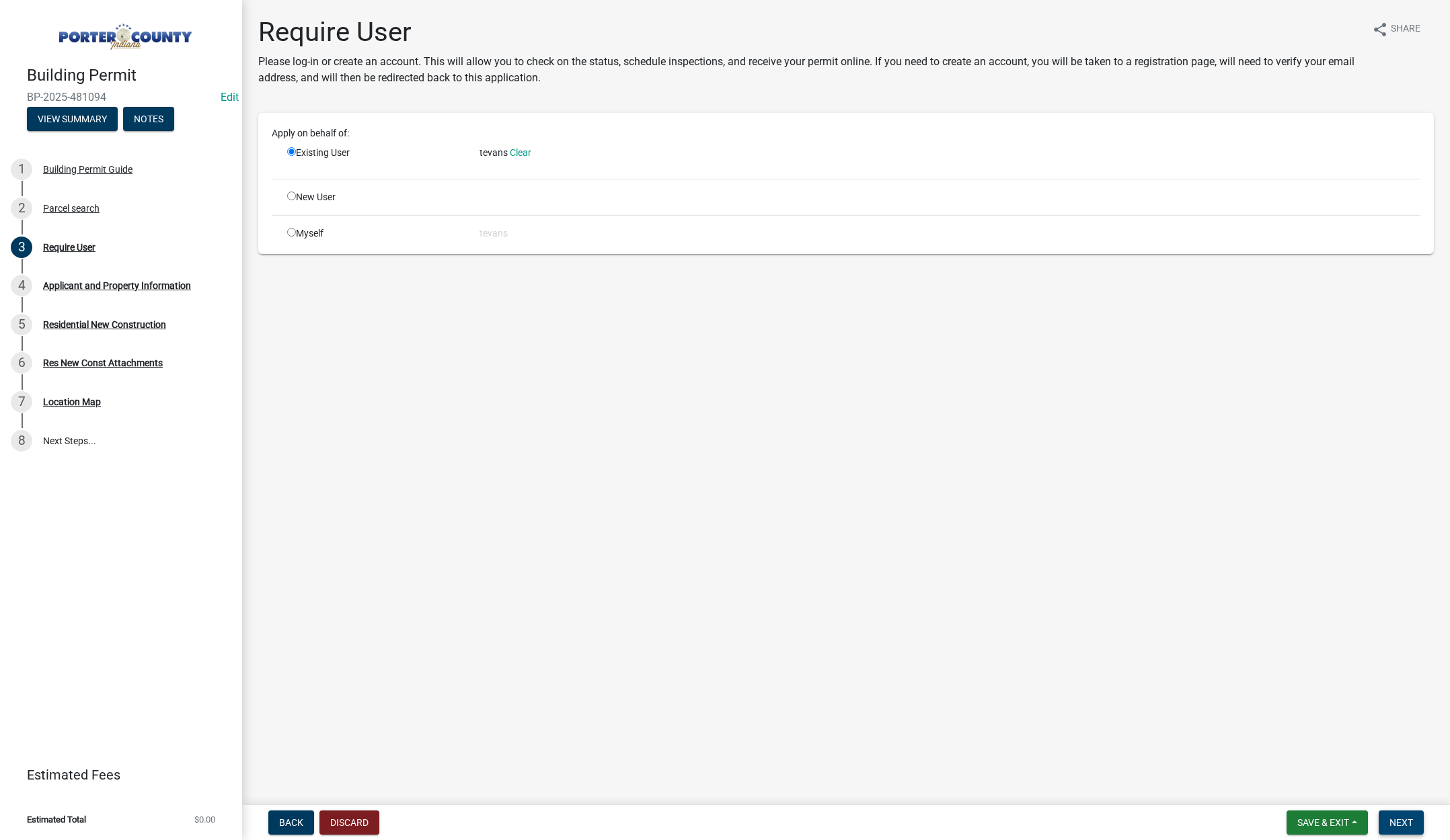
click at [1392, 817] on span "Next" at bounding box center [1401, 822] width 24 height 11
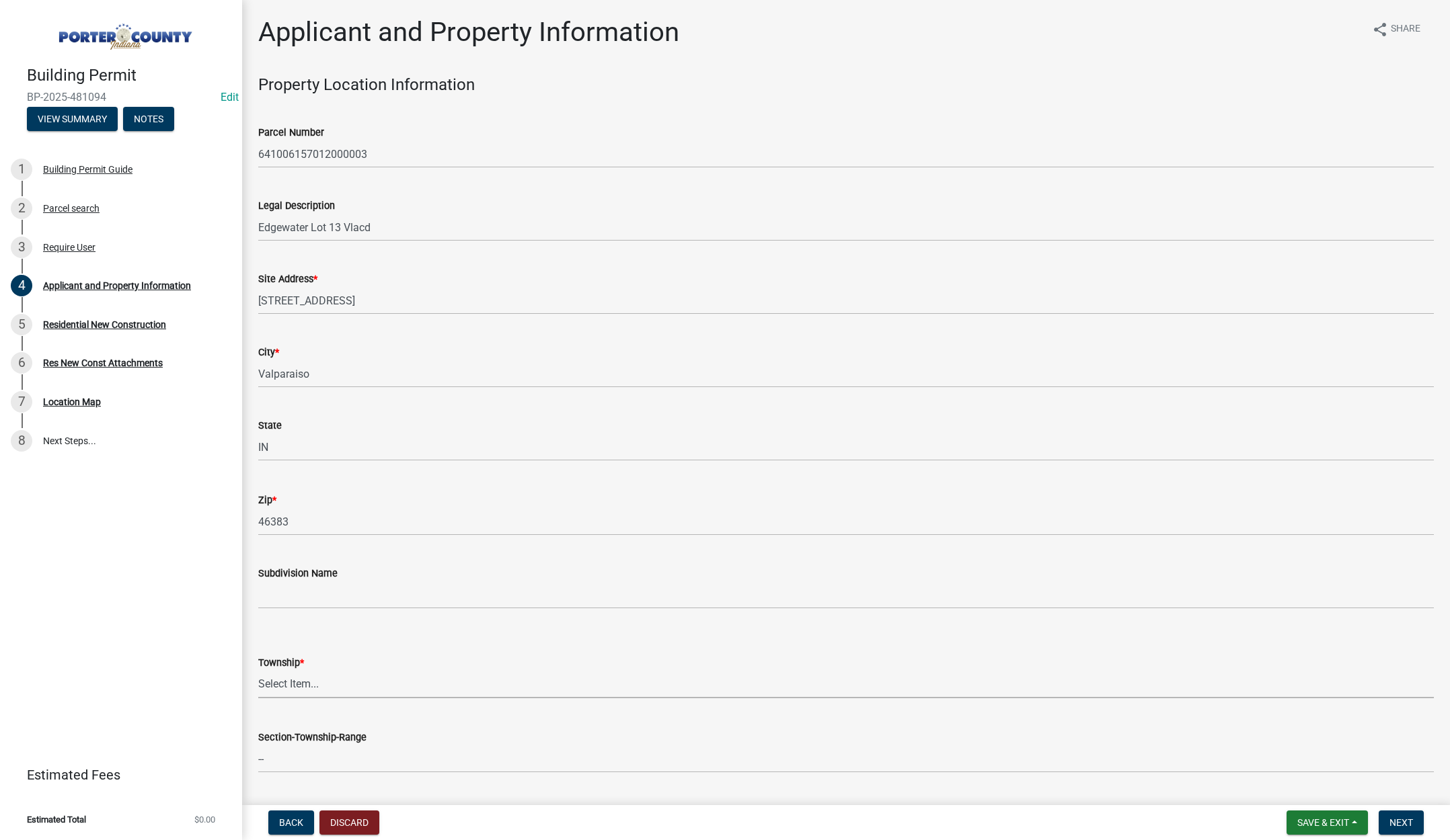
click at [291, 680] on select "Select Item... Boone Center Jackson Liberty Morgan Pine Pleasant Portage Porter…" at bounding box center [845, 684] width 1176 height 28
click at [258, 670] on select "Select Item... Boone Center Jackson Liberty Morgan Pine Pleasant Portage Porter…" at bounding box center [845, 684] width 1176 height 28
select select "6f5aa9ae-62ac-41bd-979a-9c71eae504cc"
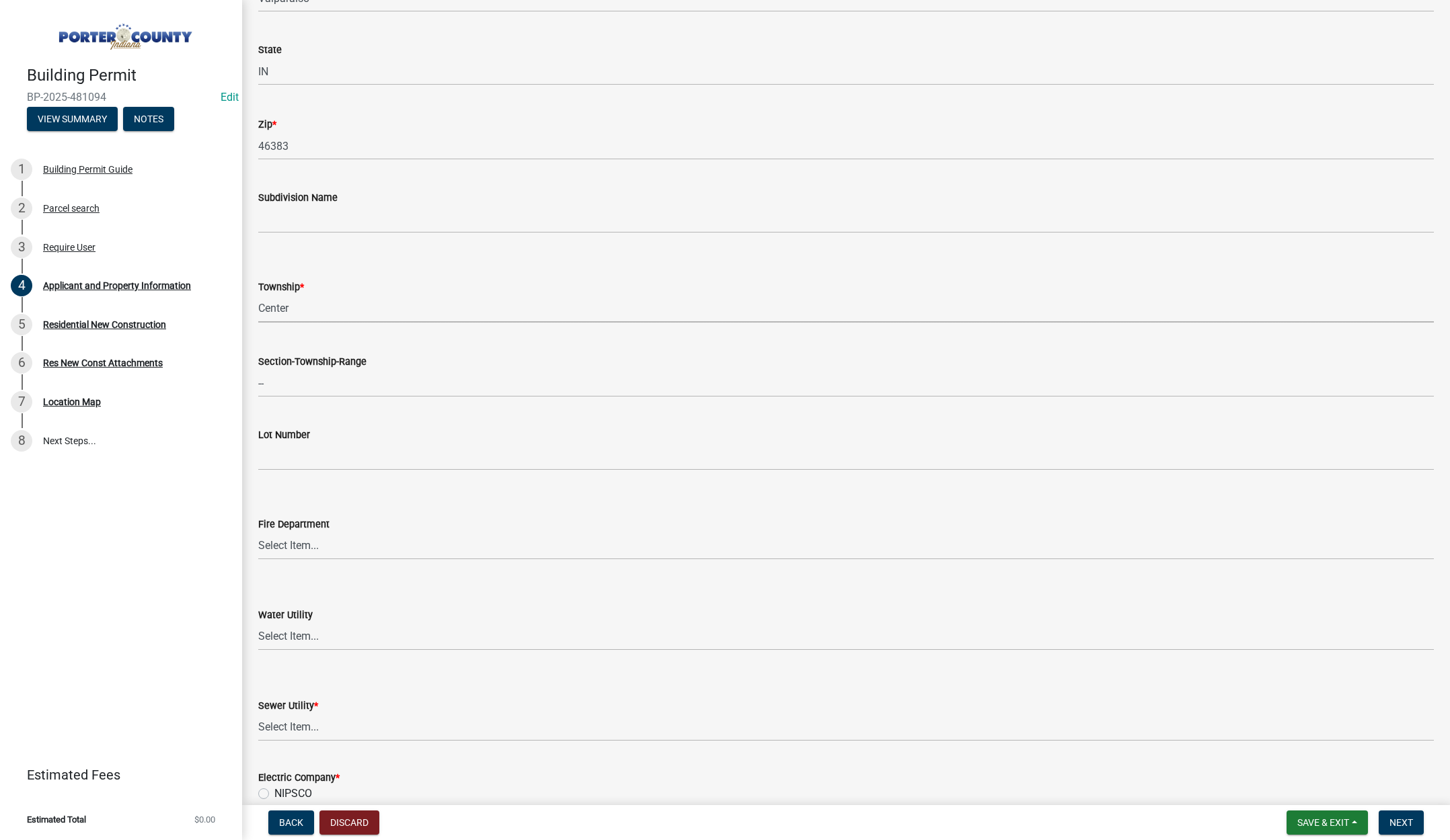
scroll to position [538, 0]
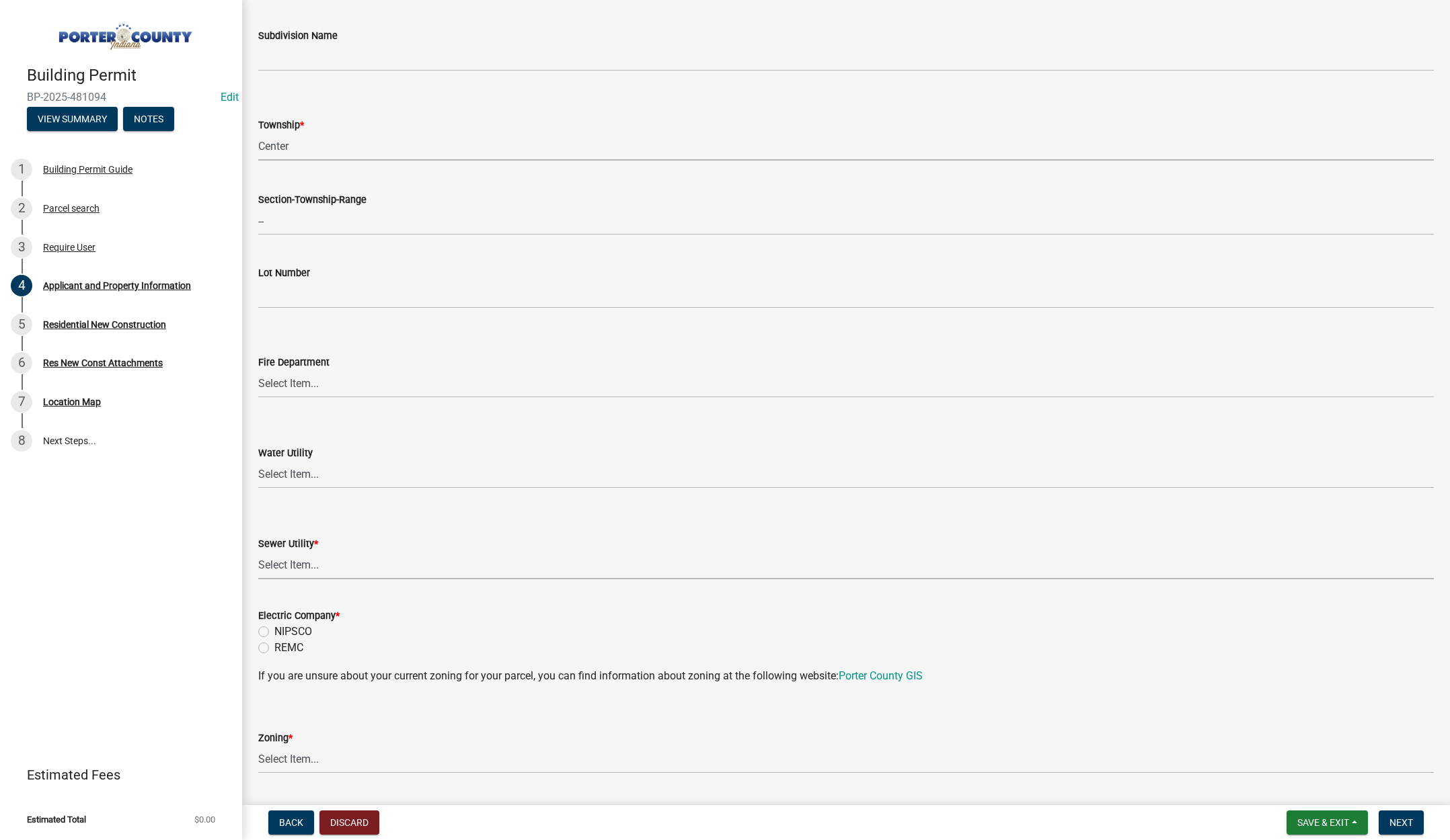
click at [307, 571] on select "Select Item... Aqua Indiana Inc Damon Run Falling Waters Lake Eliza - LEACD Nat…" at bounding box center [845, 565] width 1176 height 28
click at [258, 551] on select "Select Item... Aqua Indiana Inc Damon Run Falling Waters Lake Eliza - LEACD Nat…" at bounding box center [845, 565] width 1176 height 28
select select "01d57b5a-7eb0-4072-b175-354c87f771f4"
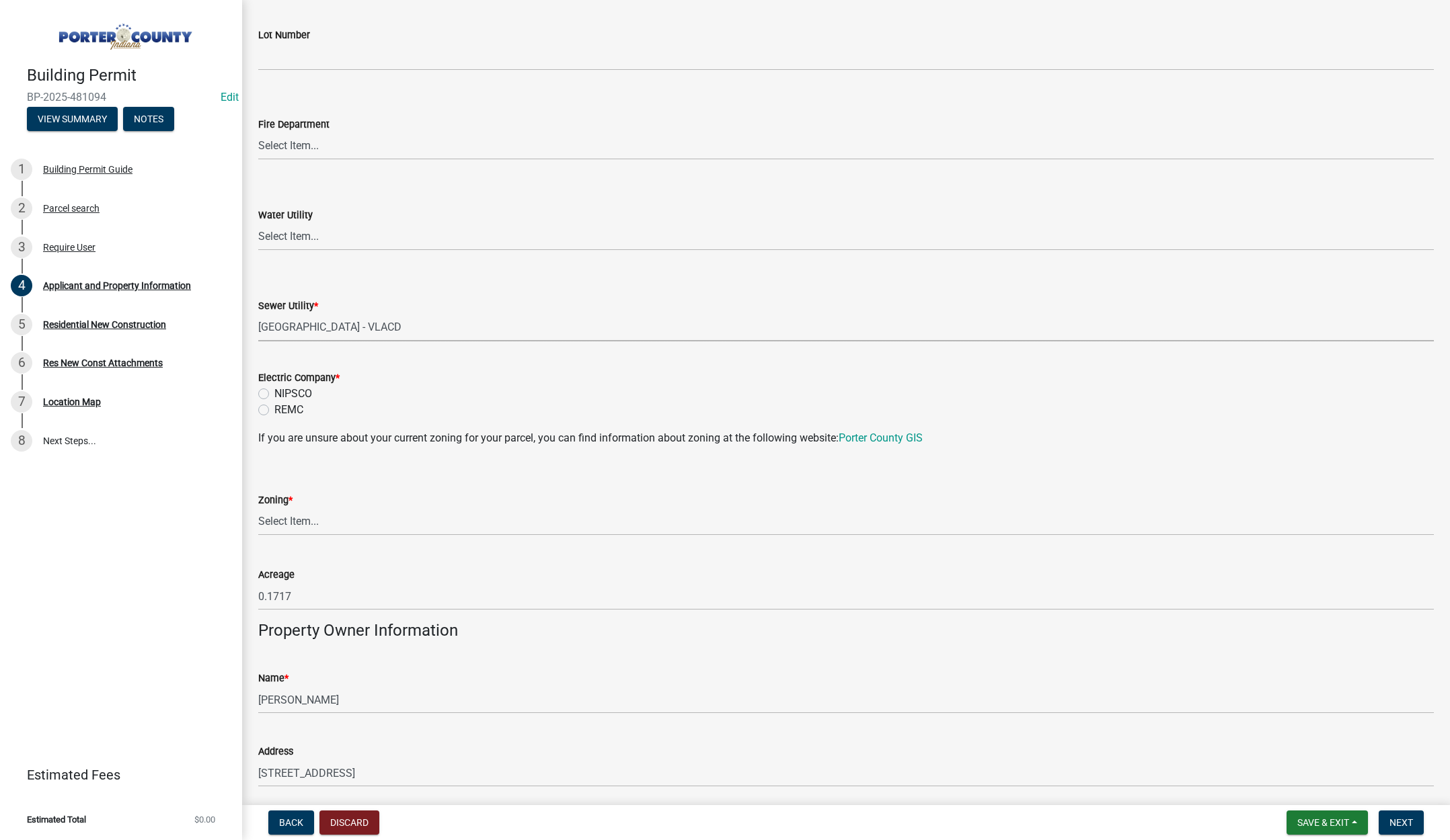
scroll to position [807, 0]
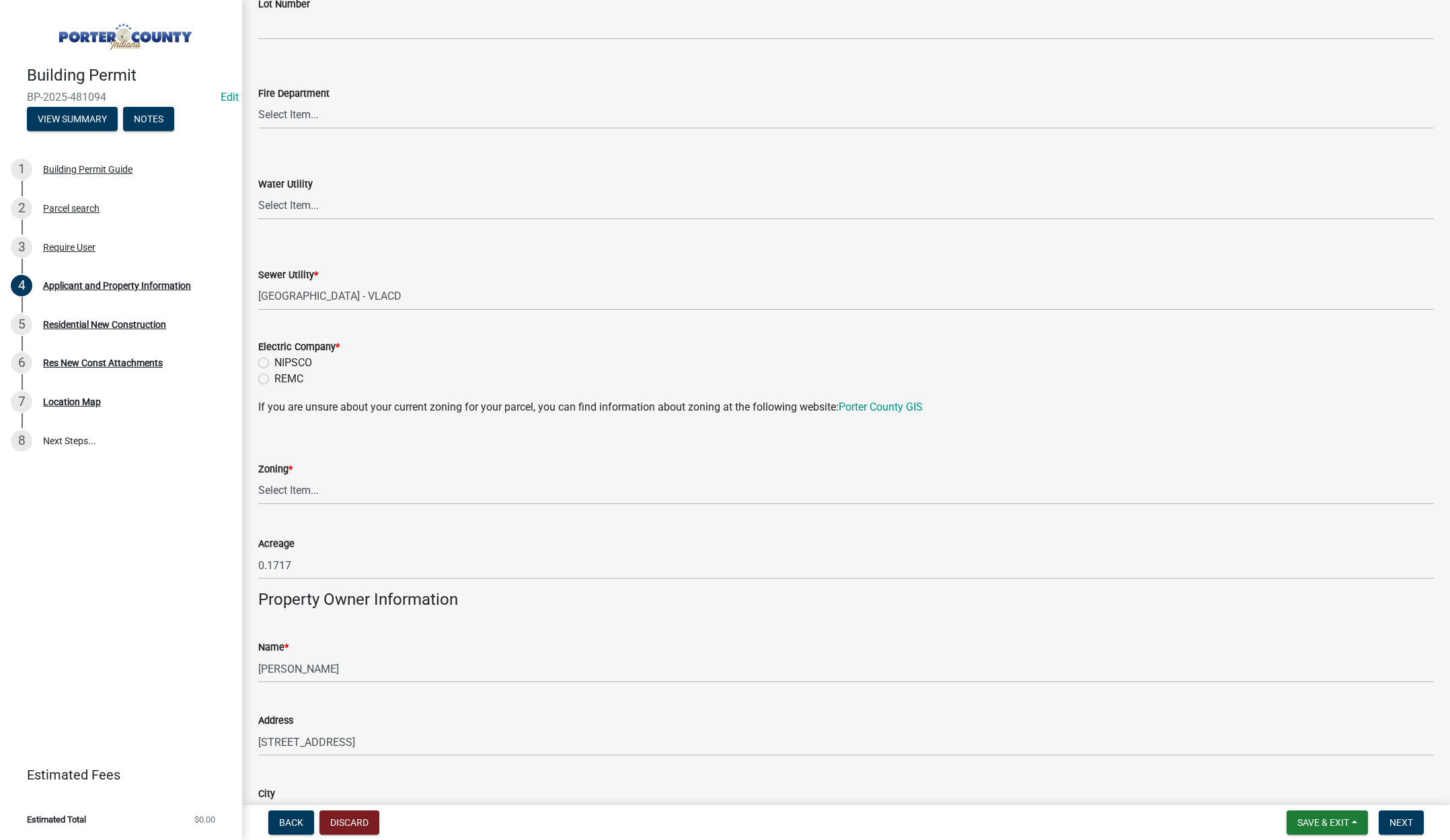
click at [274, 363] on label "NIPSCO" at bounding box center [293, 363] width 38 height 16
click at [274, 363] on input "NIPSCO" at bounding box center [279, 359] width 9 height 9
radio input "true"
click at [303, 487] on select "Select Item... A1 A2 CH CM CN I1 I2 I3 IN MP OT P1 P2 PUD R1 R2 R3 R4 RL RR" at bounding box center [845, 491] width 1176 height 28
click at [258, 477] on select "Select Item... A1 A2 CH CM CN I1 I2 I3 IN MP OT P1 P2 PUD R1 R2 R3 R4 RL RR" at bounding box center [845, 491] width 1176 height 28
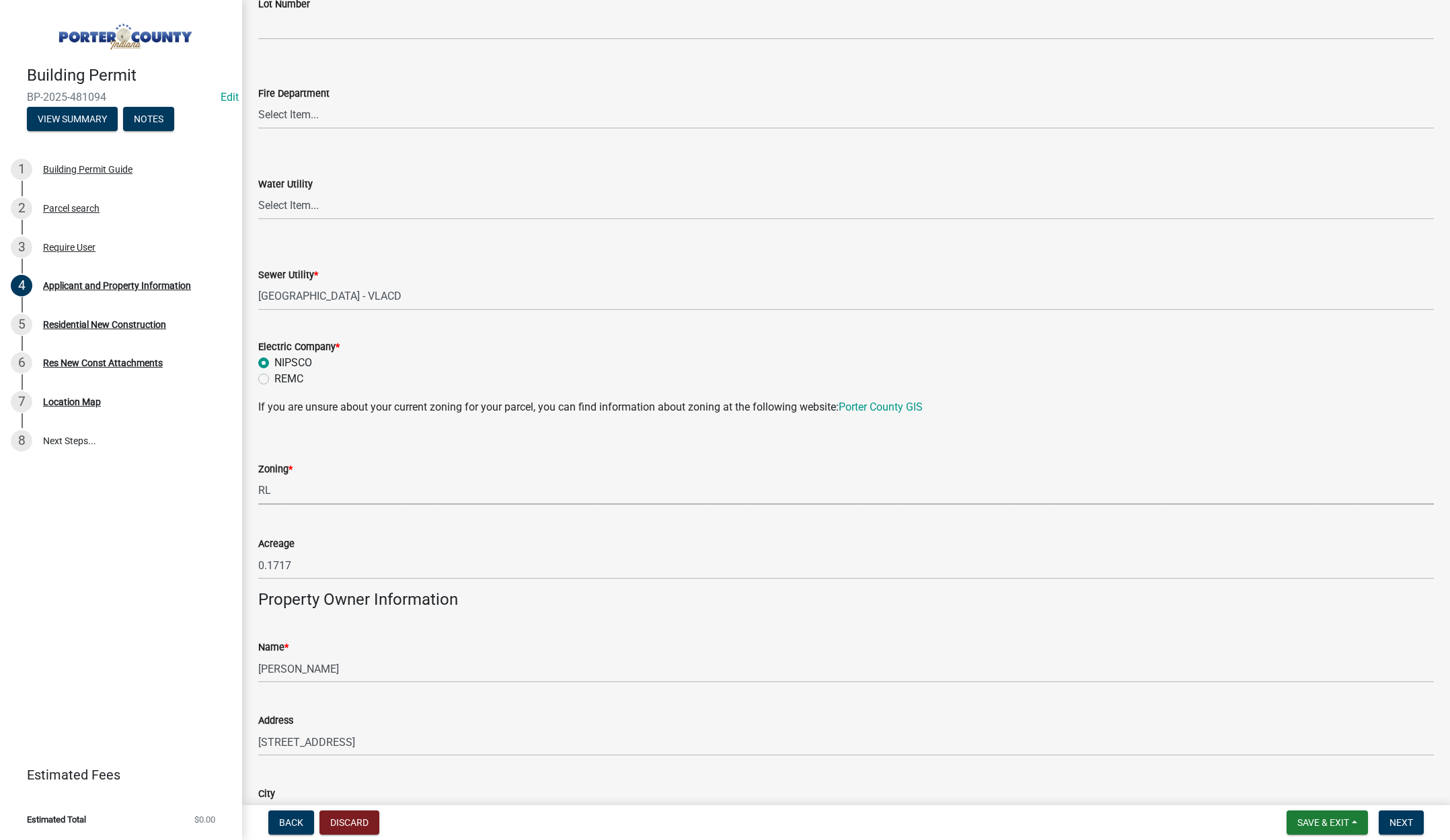
select select "c8d9bed4-fb8e-49e4-81c1-b9d22bb8efef"
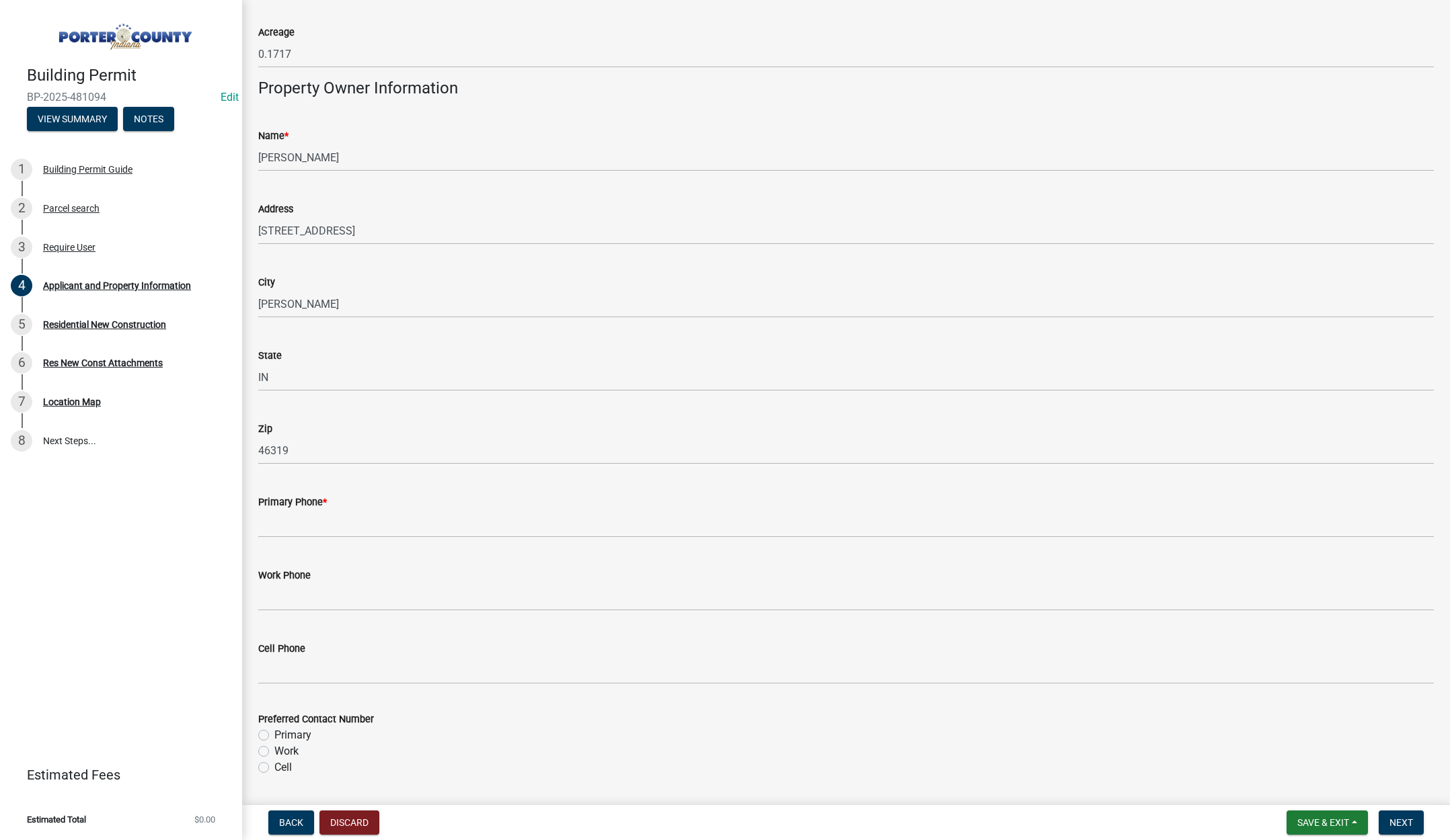
scroll to position [1344, 0]
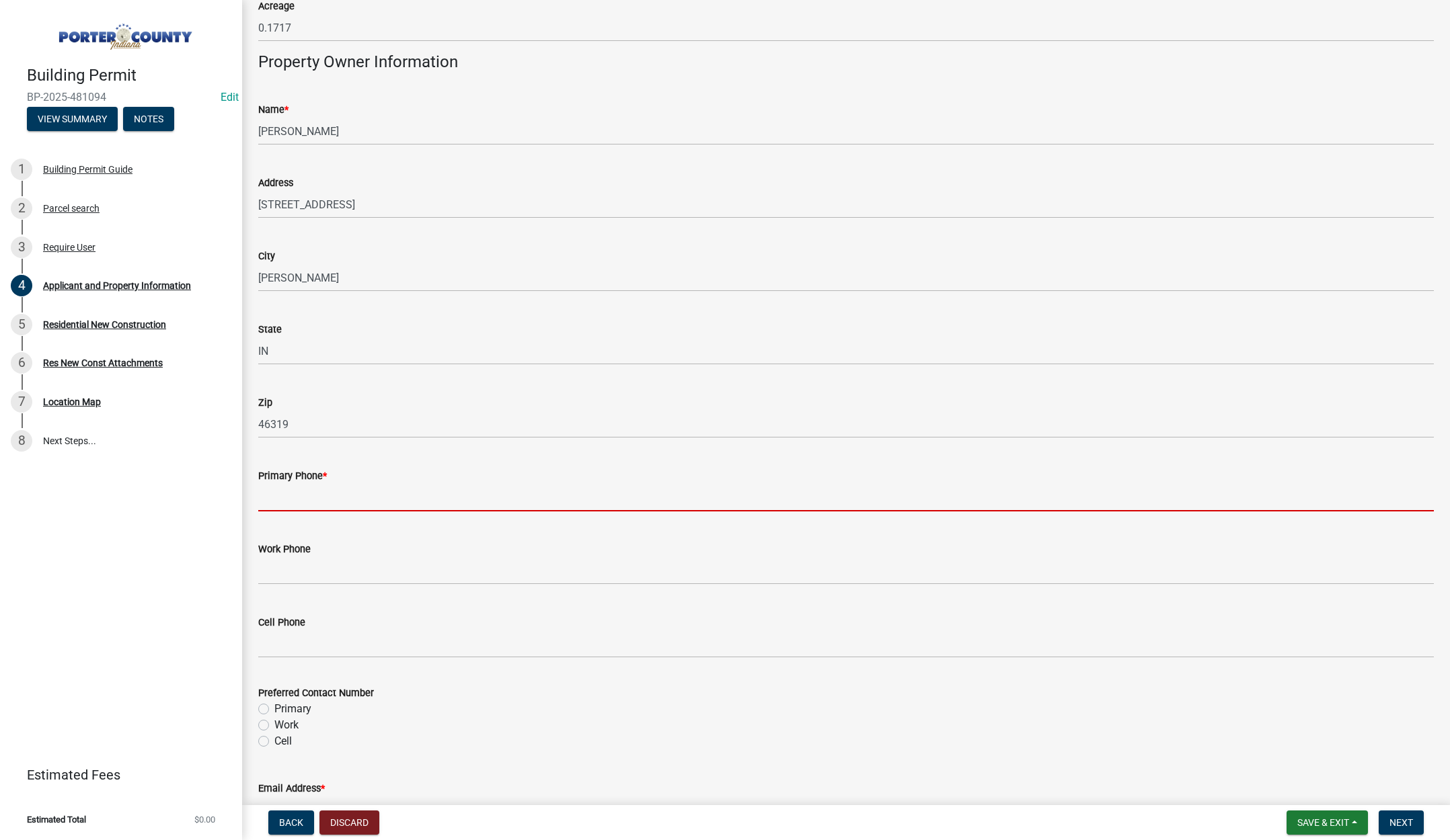
click at [306, 496] on input "Primary Phone *" at bounding box center [845, 497] width 1176 height 28
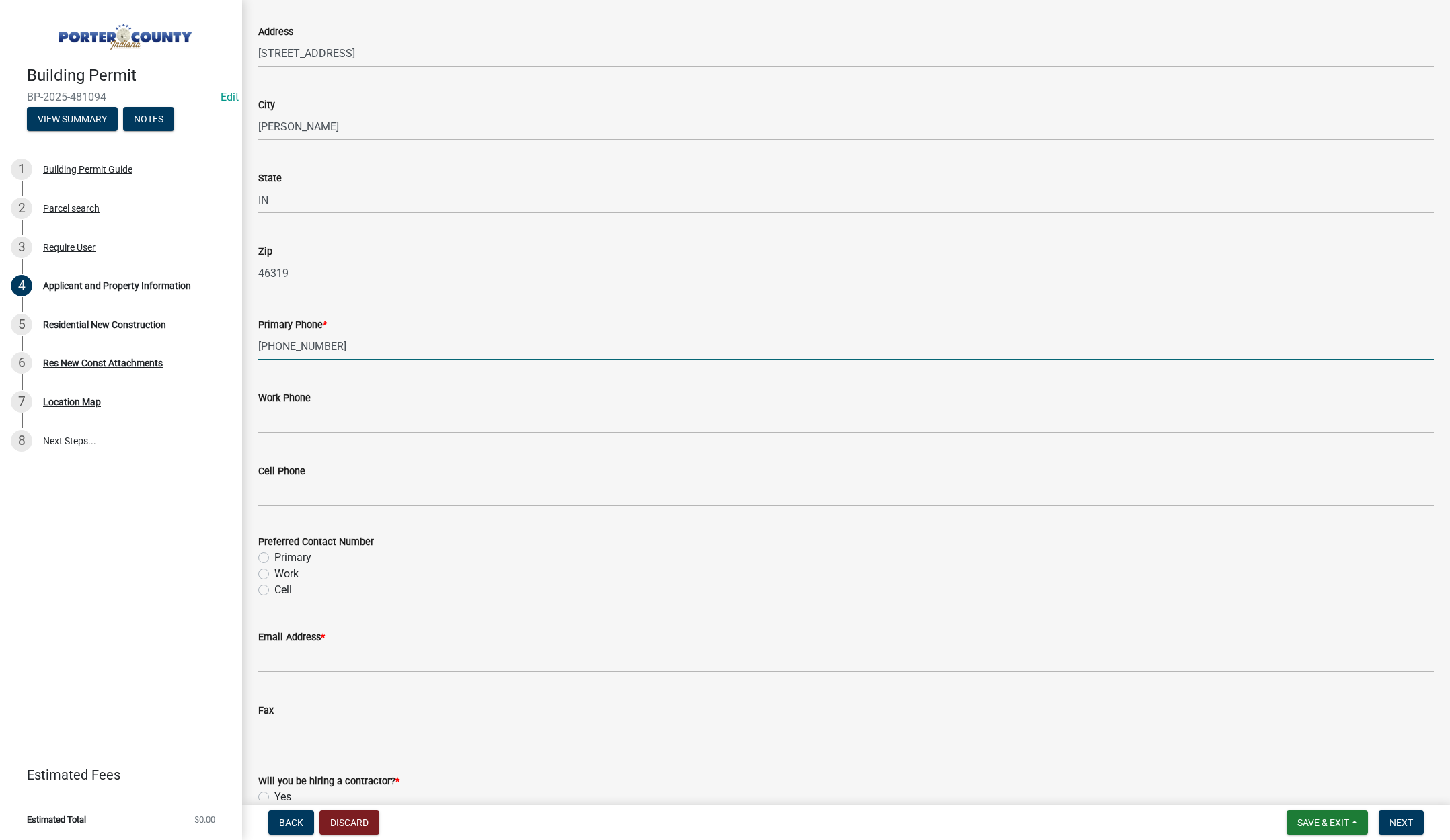
scroll to position [1546, 0]
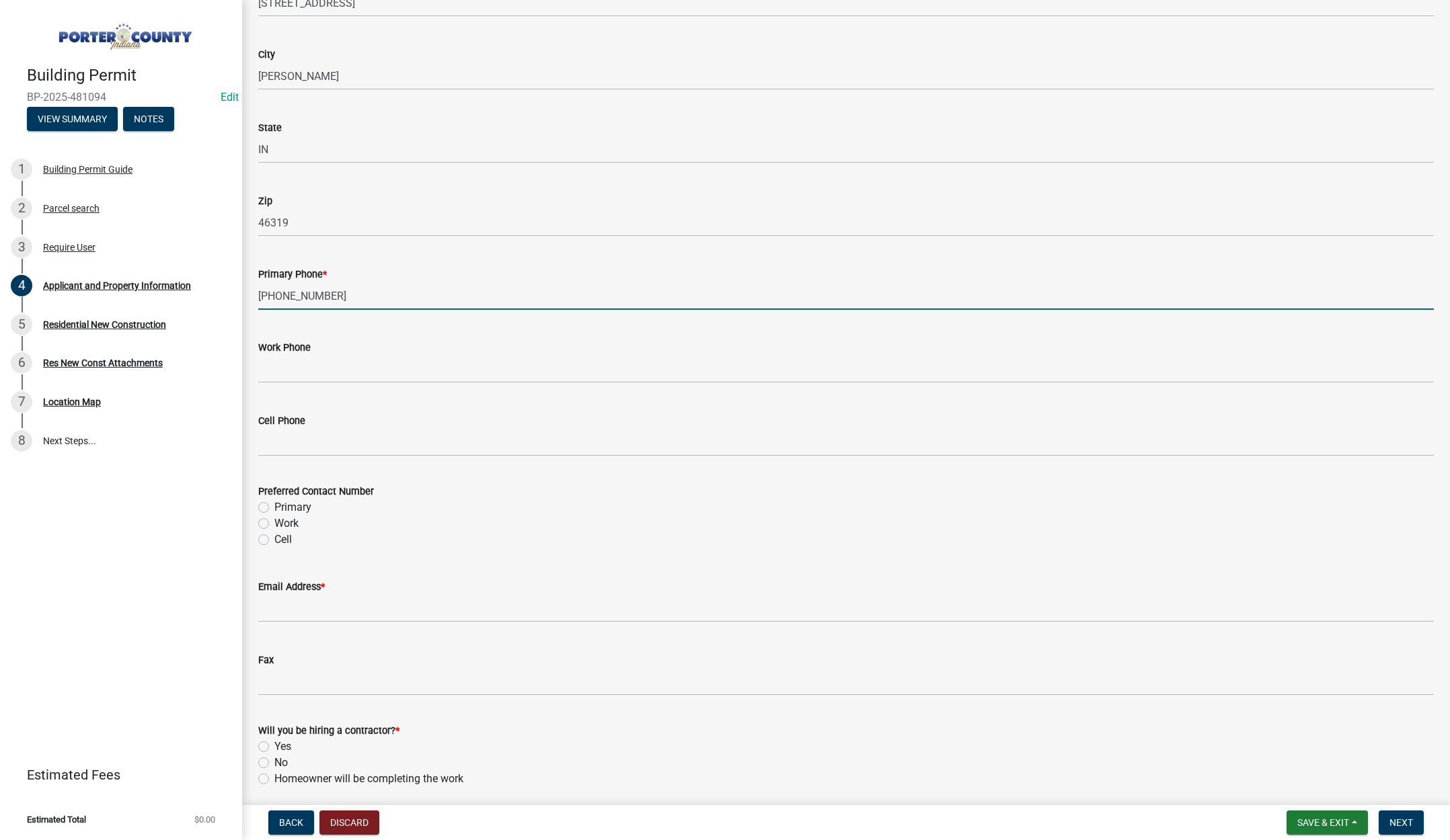
type input "317-341-2336"
click at [274, 503] on label "Primary" at bounding box center [293, 507] width 37 height 16
click at [274, 503] on input "Primary" at bounding box center [279, 504] width 9 height 9
radio input "true"
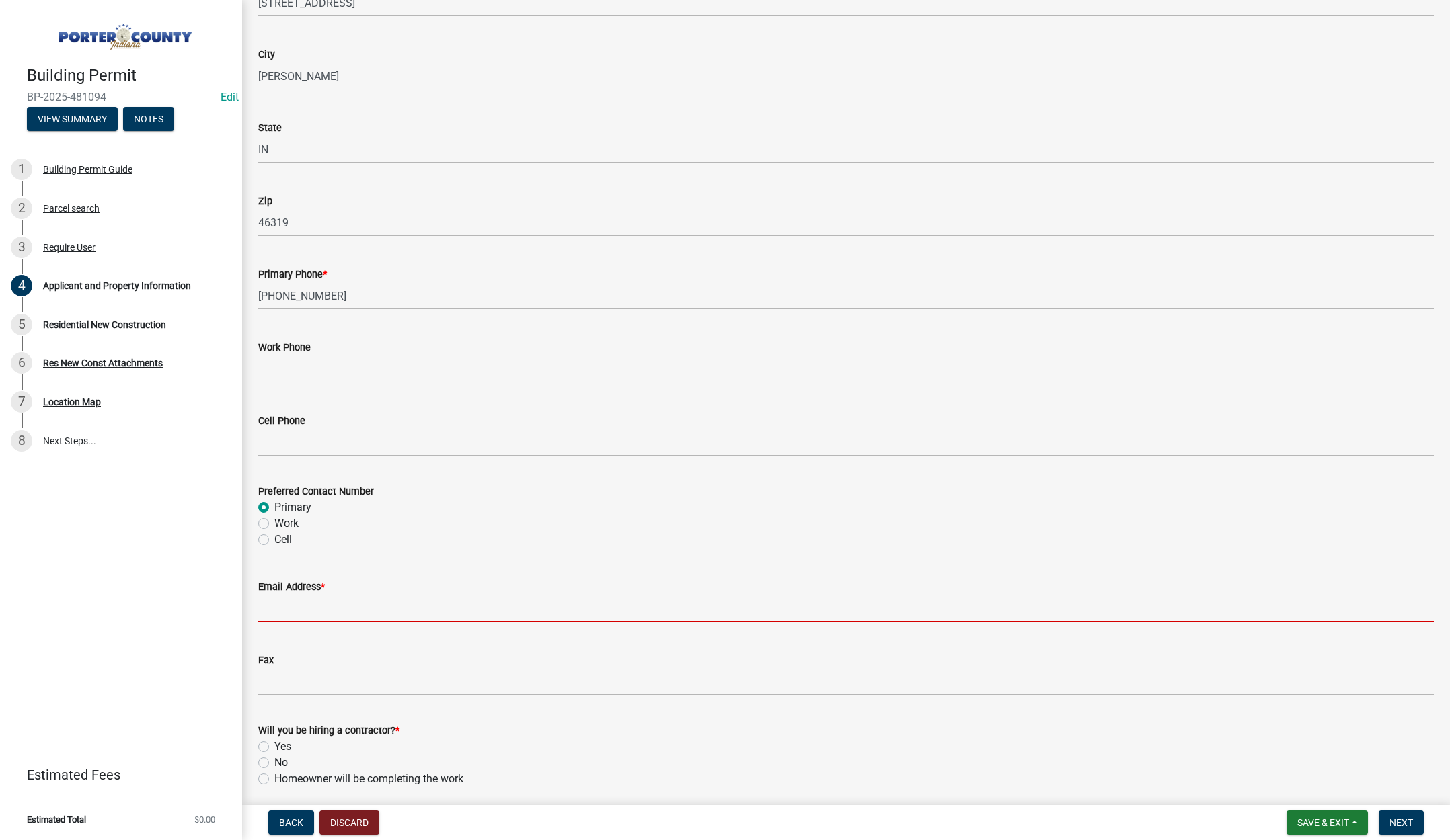
click at [267, 606] on input "Email Address *" at bounding box center [845, 608] width 1176 height 28
type input "emotorusacom@gmail.com"
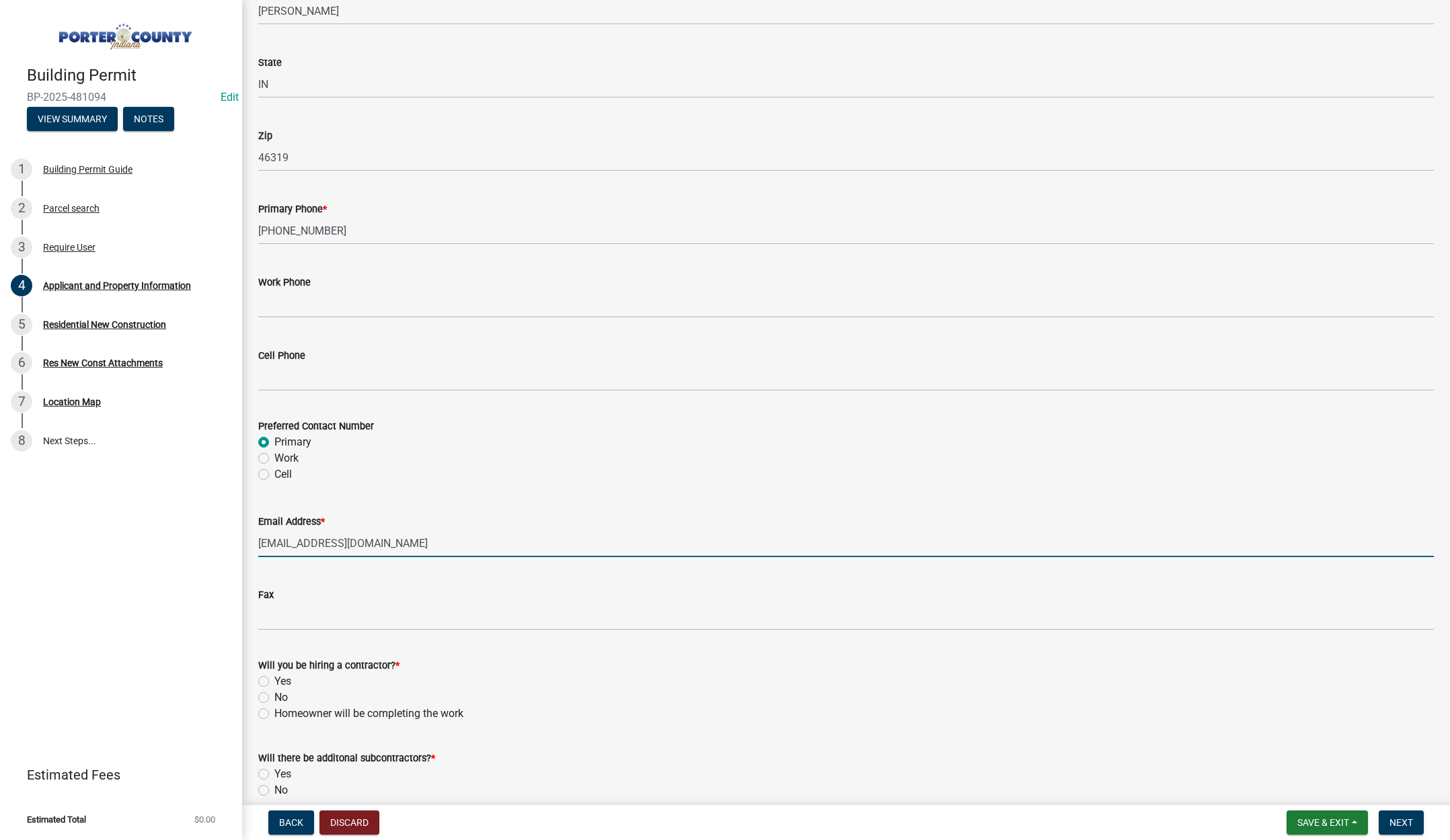
scroll to position [1674, 0]
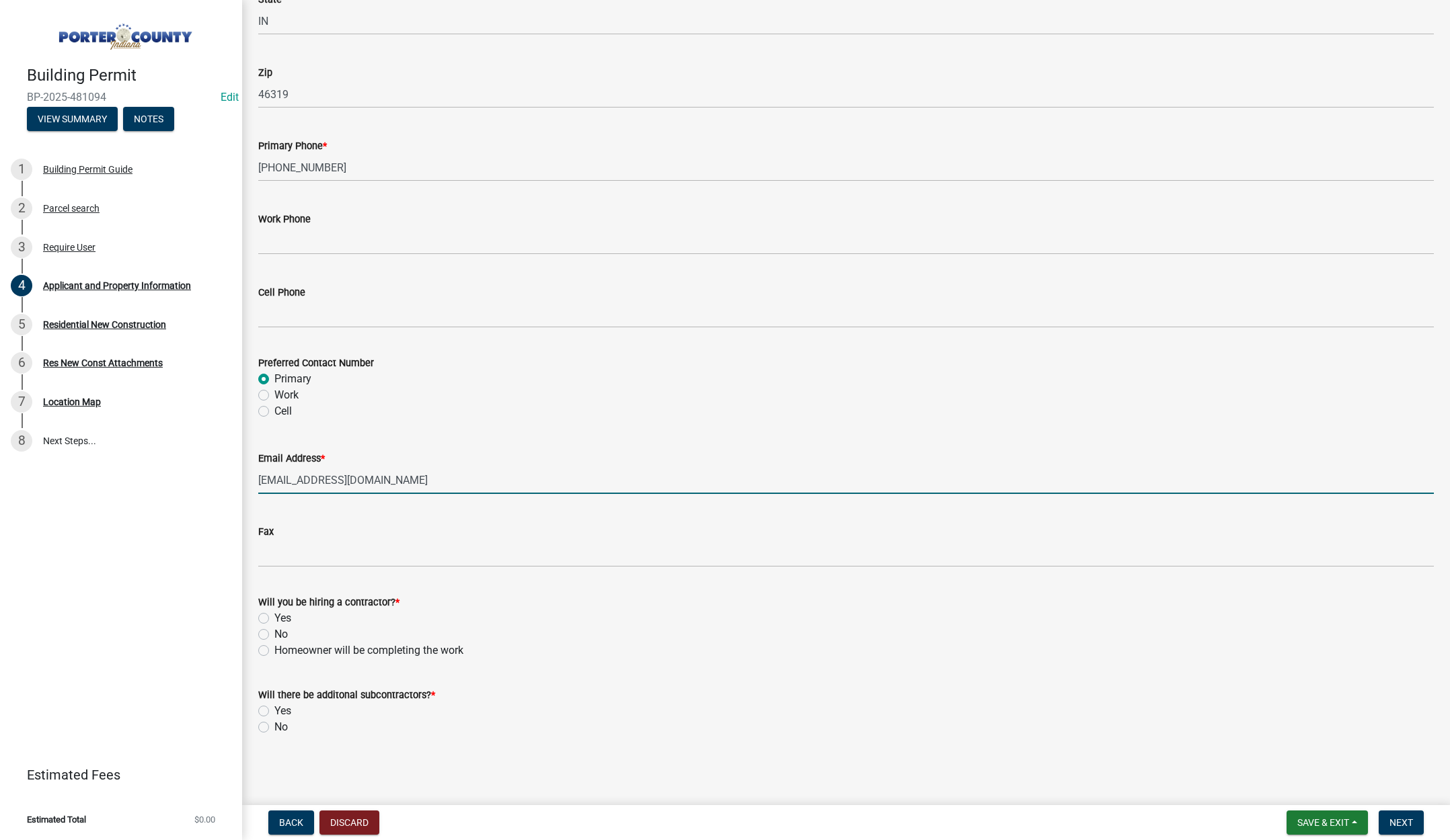
click at [274, 616] on label "Yes" at bounding box center [283, 618] width 17 height 16
click at [274, 616] on input "Yes" at bounding box center [279, 615] width 9 height 9
radio input "true"
click at [274, 730] on label "No" at bounding box center [281, 727] width 14 height 16
click at [274, 728] on input "No" at bounding box center [279, 723] width 9 height 9
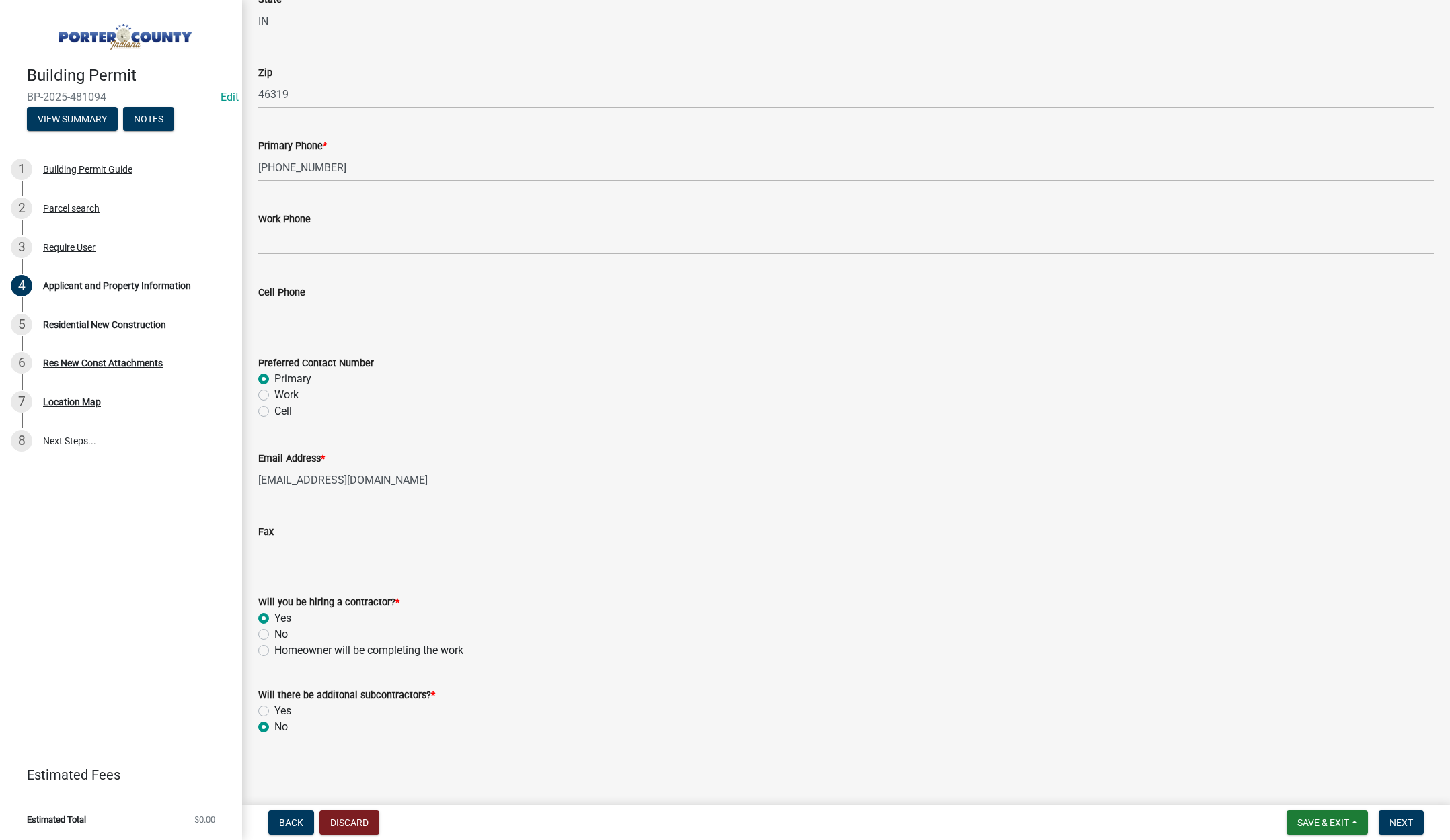
radio input "true"
click at [1410, 819] on span "Next" at bounding box center [1401, 822] width 24 height 11
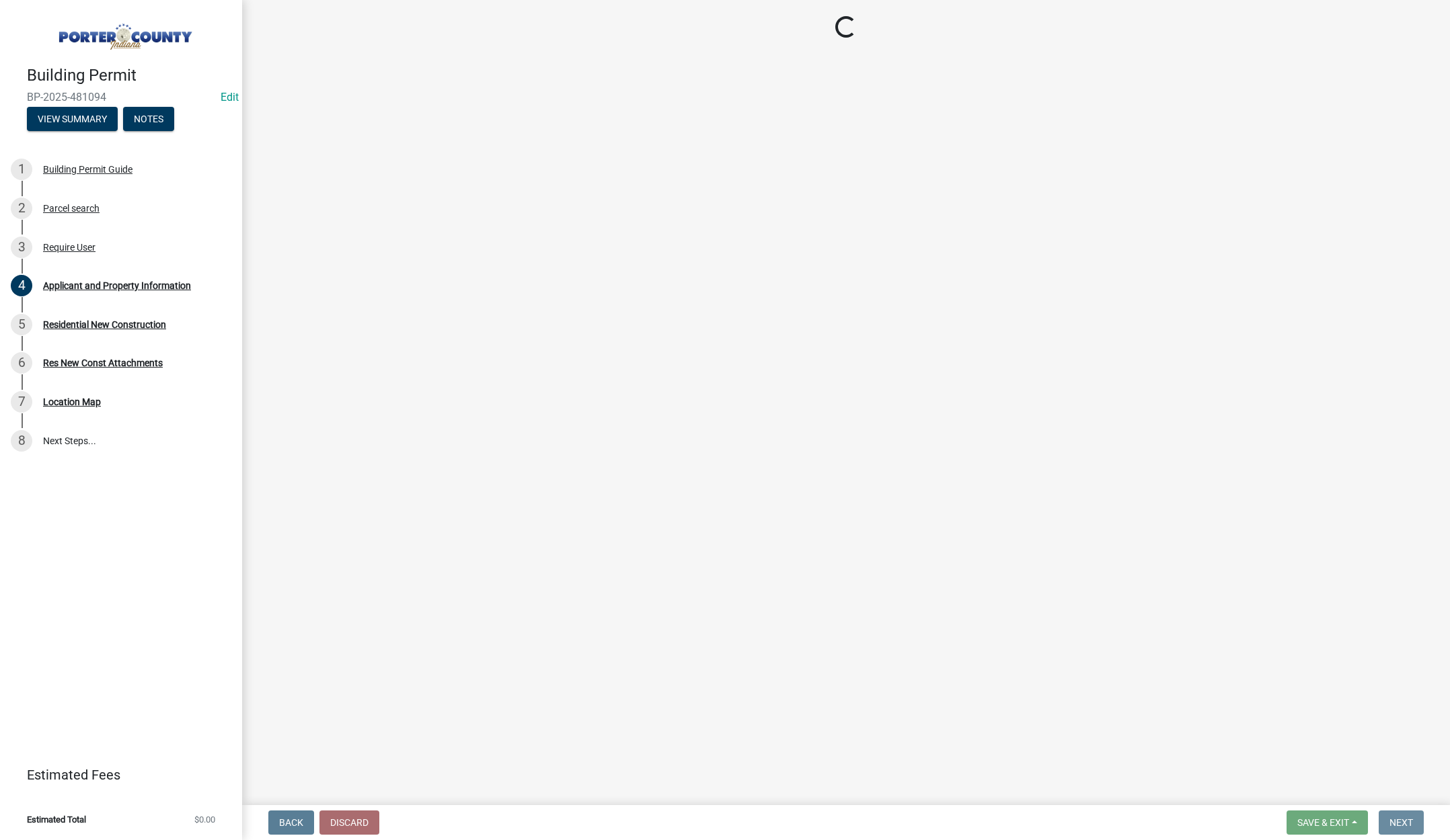
scroll to position [0, 0]
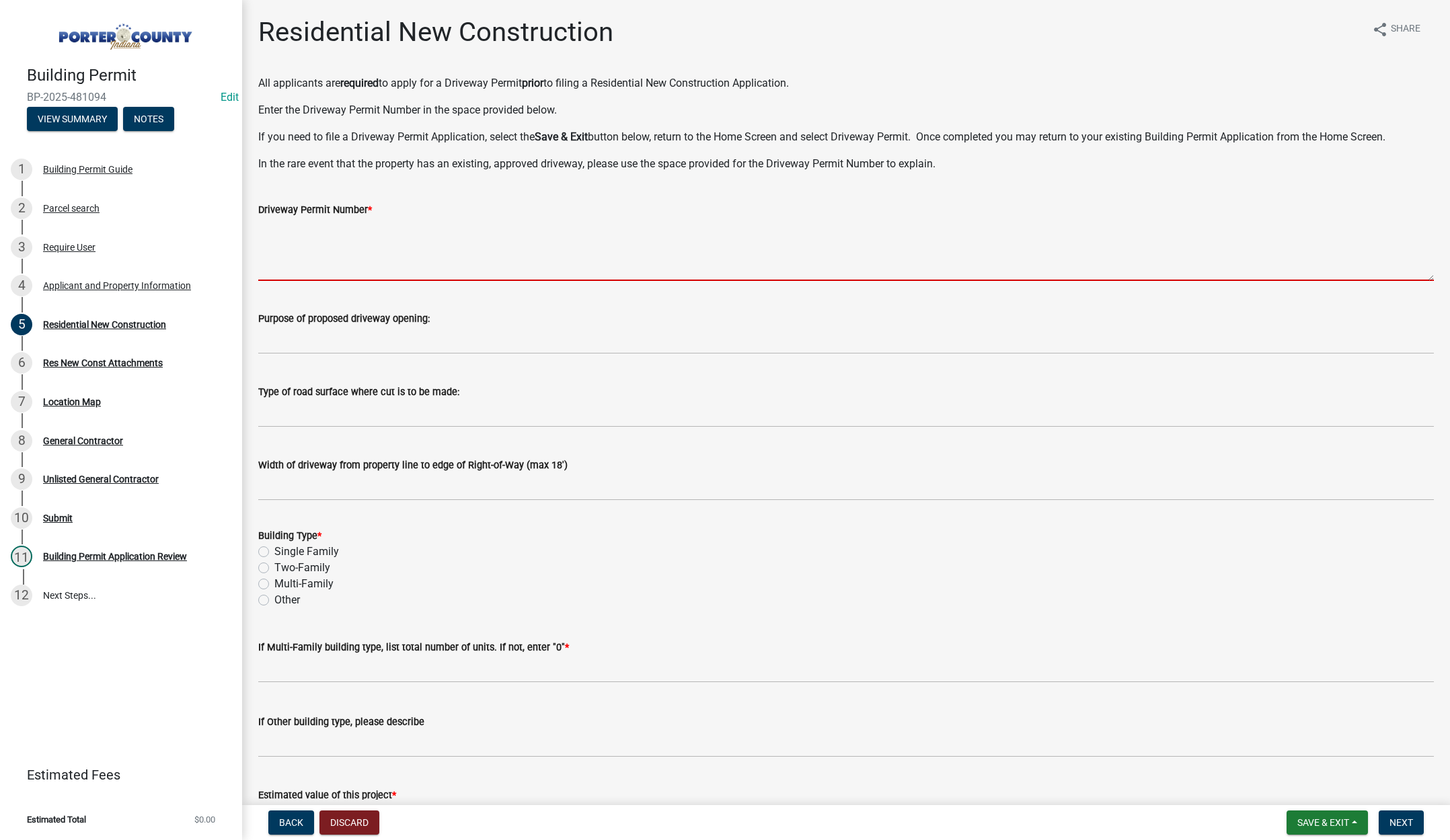
click at [297, 257] on textarea "Driveway Permit Number *" at bounding box center [845, 249] width 1176 height 63
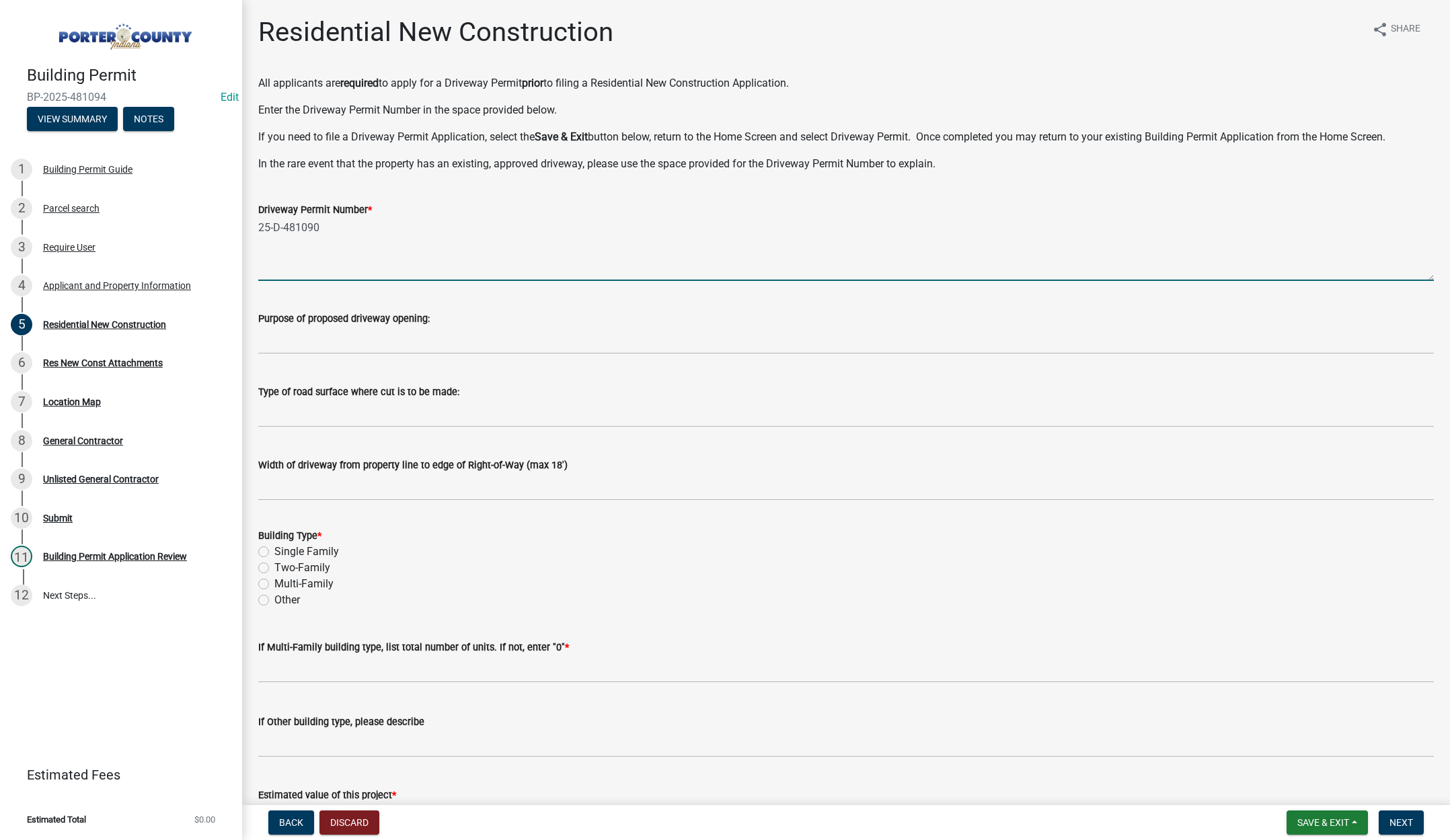
type textarea "25-D-481090"
drag, startPoint x: 262, startPoint y: 551, endPoint x: 273, endPoint y: 587, distance: 37.6
click at [274, 552] on label "Single Family" at bounding box center [307, 551] width 65 height 16
click at [274, 552] on input "Single Family" at bounding box center [279, 548] width 9 height 9
radio input "true"
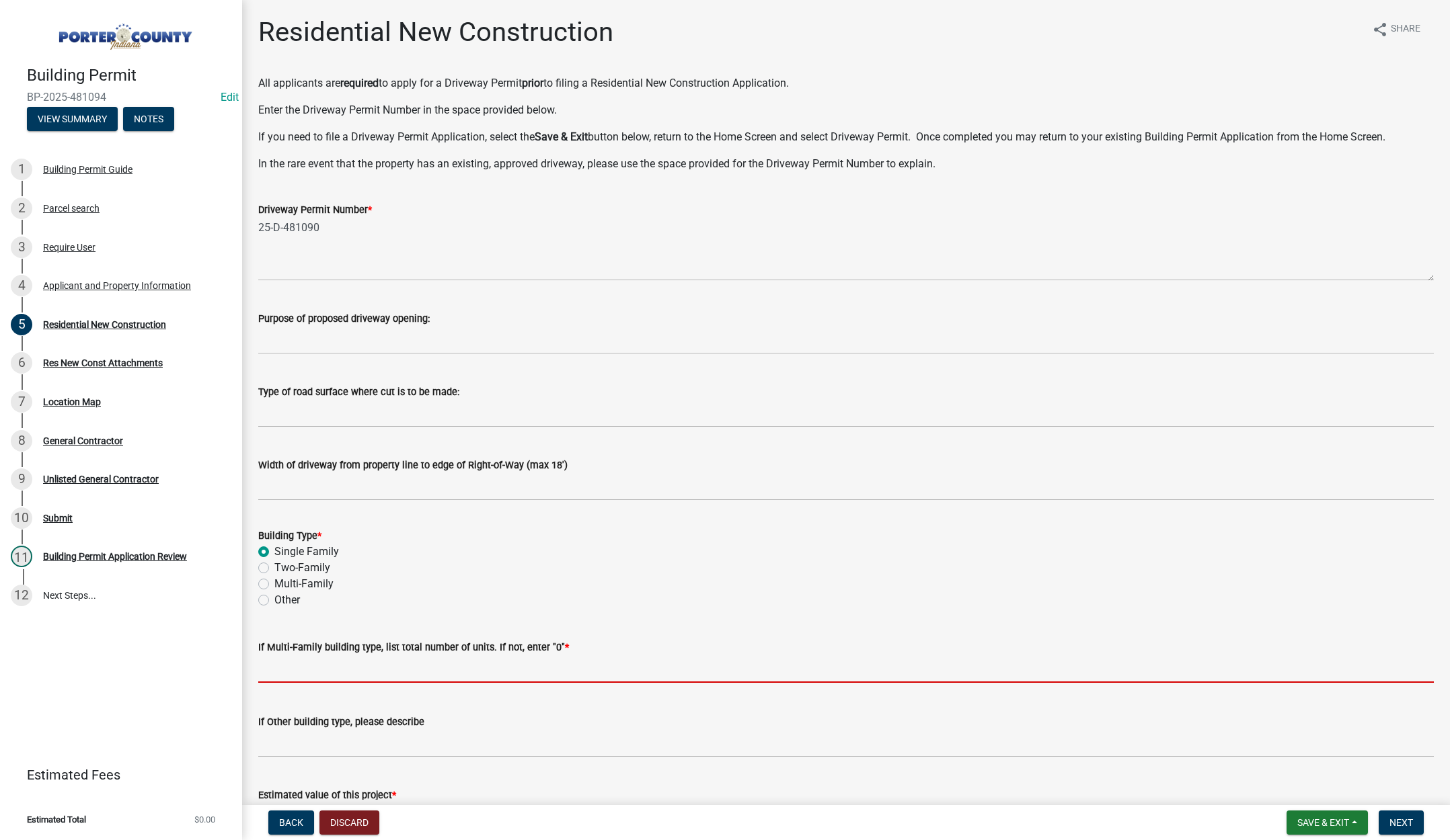
click at [293, 669] on input "text" at bounding box center [845, 669] width 1176 height 28
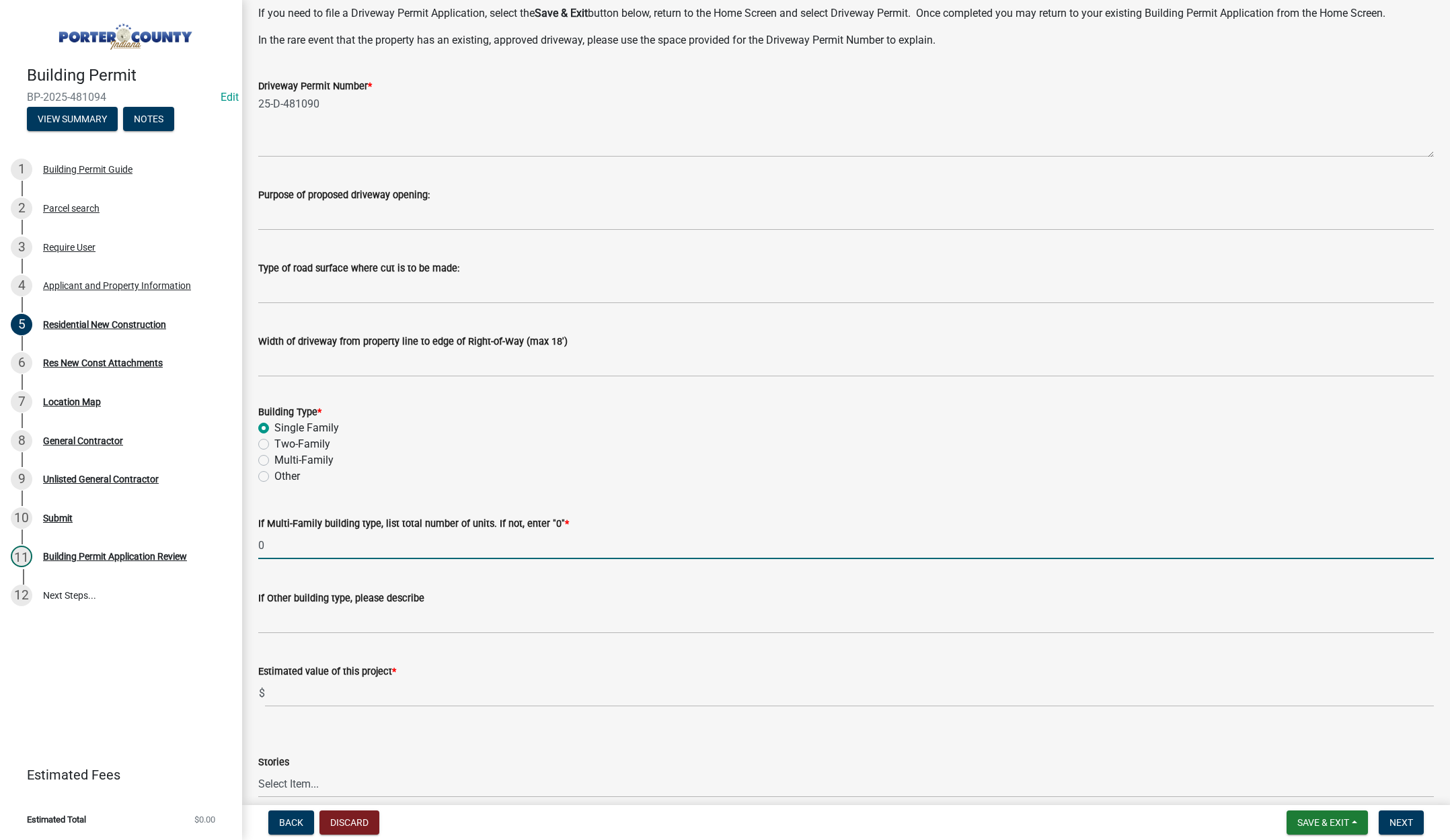
scroll to position [269, 0]
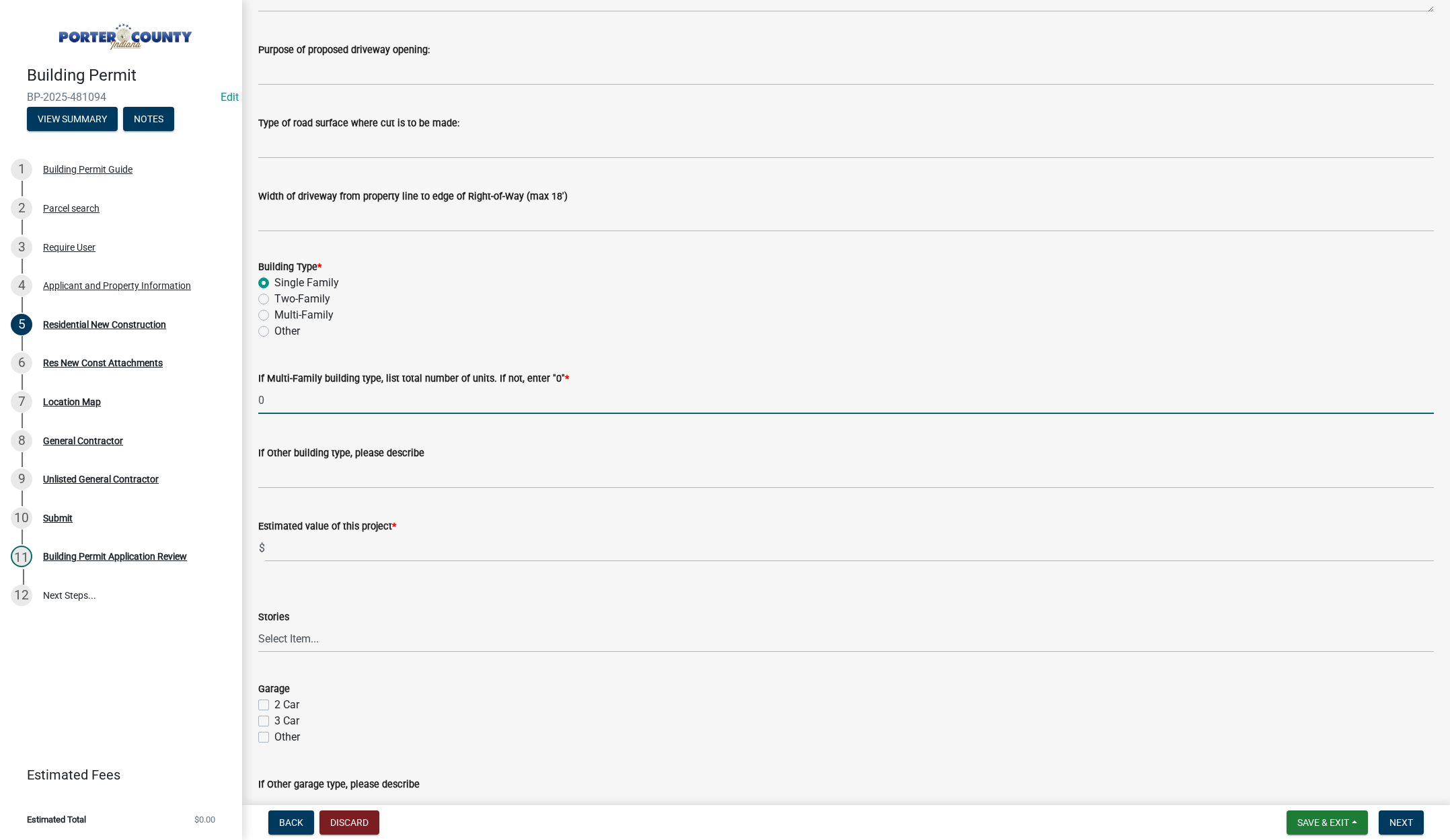
type input "0"
click at [345, 540] on input "text" at bounding box center [850, 548] width 1169 height 28
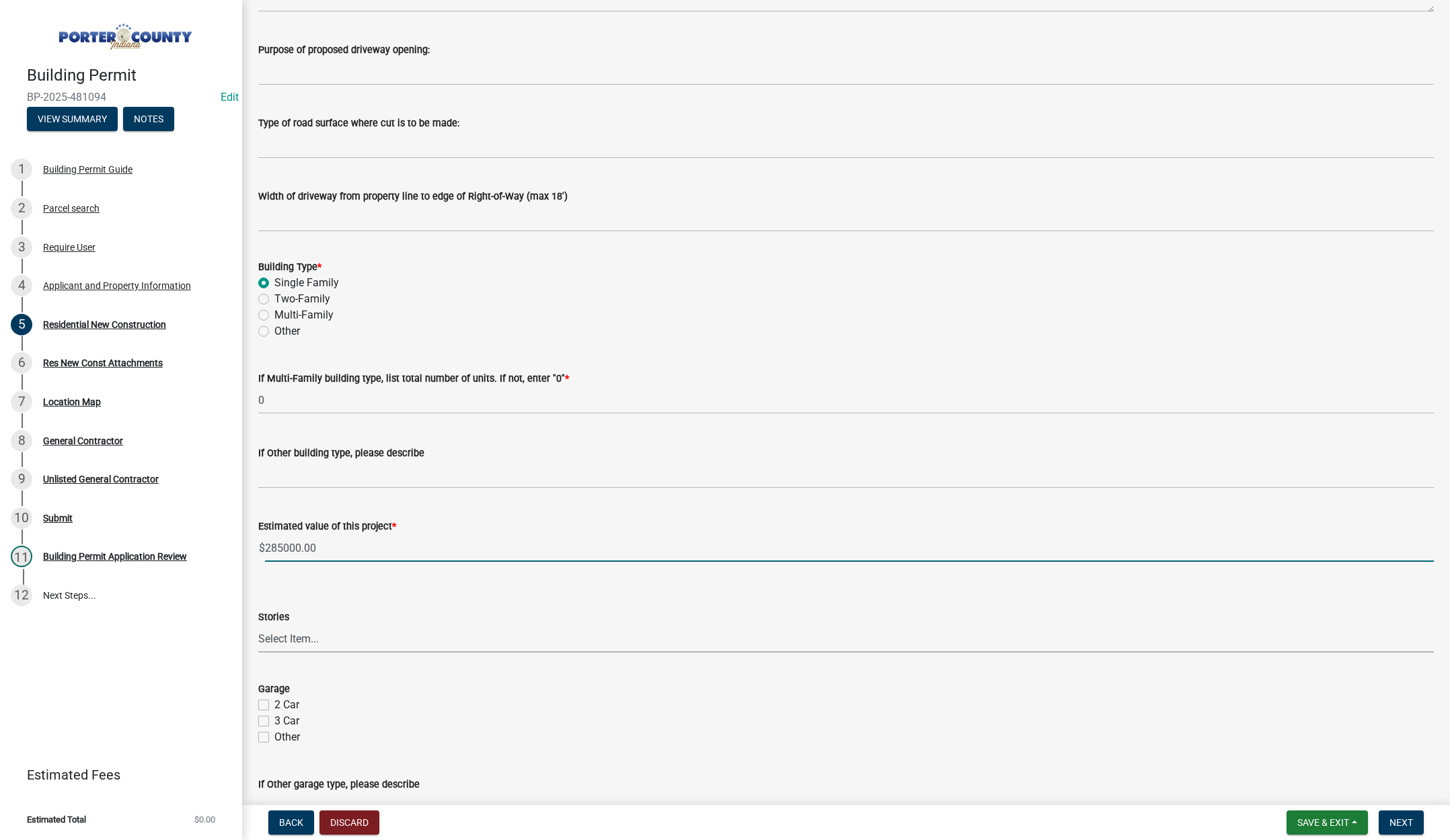
type input "285000"
click at [294, 635] on select "Select Item... Ranch 1 1/2 Story 2 Story 2 1/2 Story 3 Story 3 1/2 Story Other" at bounding box center [845, 638] width 1176 height 28
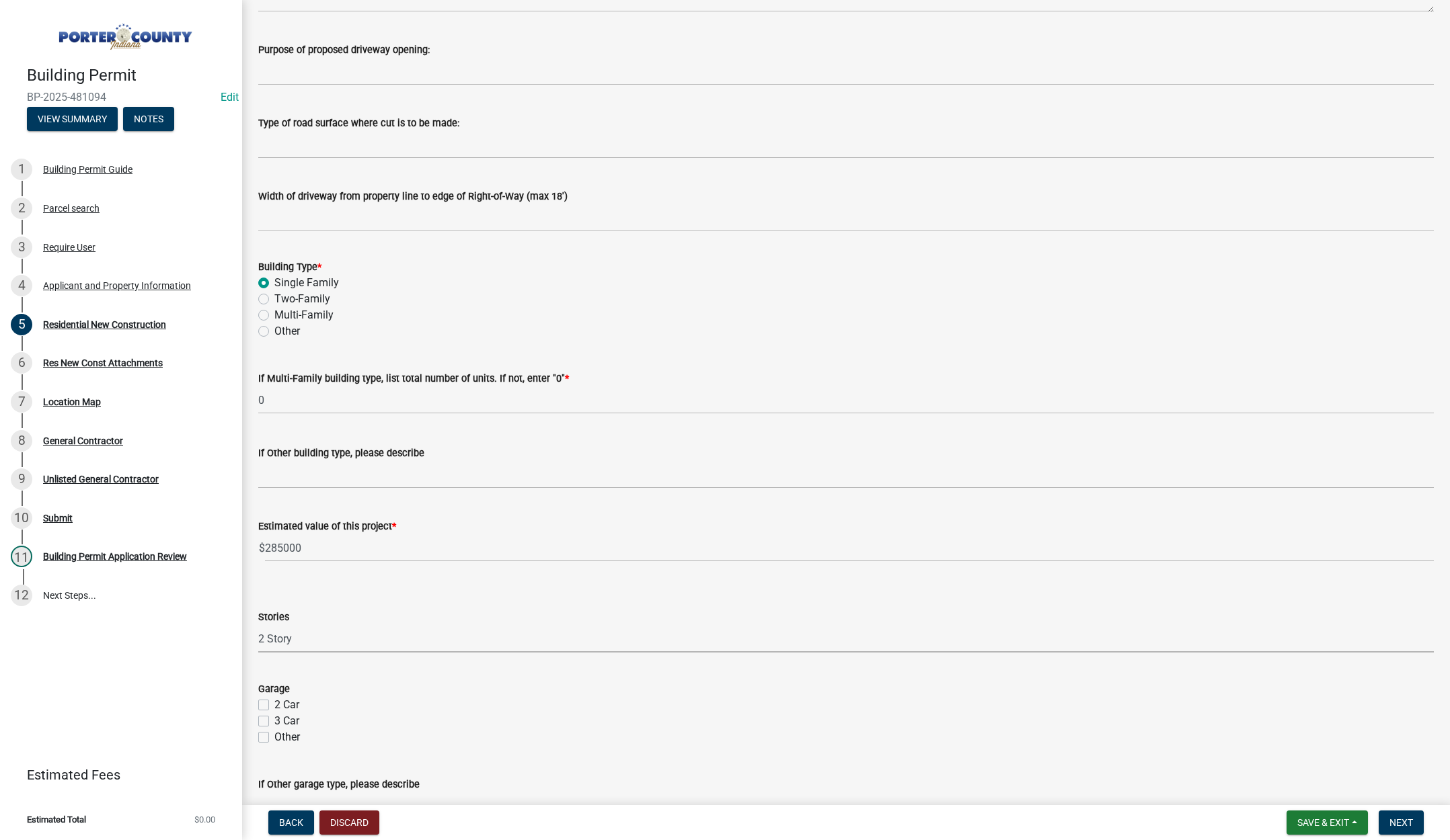
click at [258, 625] on select "Select Item... Ranch 1 1/2 Story 2 Story 2 1/2 Story 3 Story 3 1/2 Story Other" at bounding box center [845, 638] width 1176 height 28
select select "9e518564-4428-4eb4-941b-0b1ac8082854"
drag, startPoint x: 266, startPoint y: 705, endPoint x: 319, endPoint y: 684, distance: 57.0
click at [274, 705] on label "2 Car" at bounding box center [287, 705] width 25 height 16
click at [274, 705] on input "2 Car" at bounding box center [279, 701] width 9 height 9
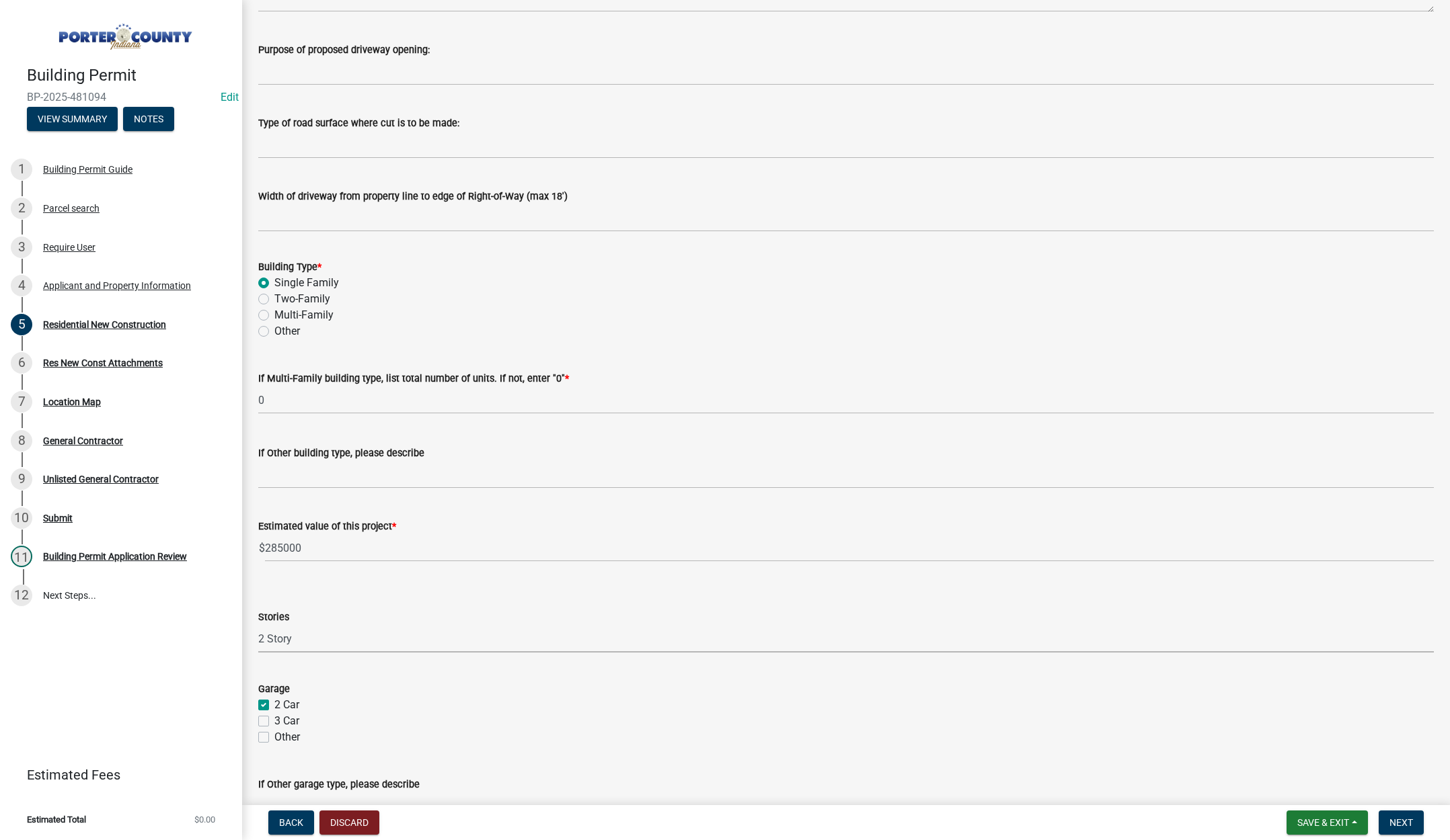
checkbox input "true"
checkbox input "false"
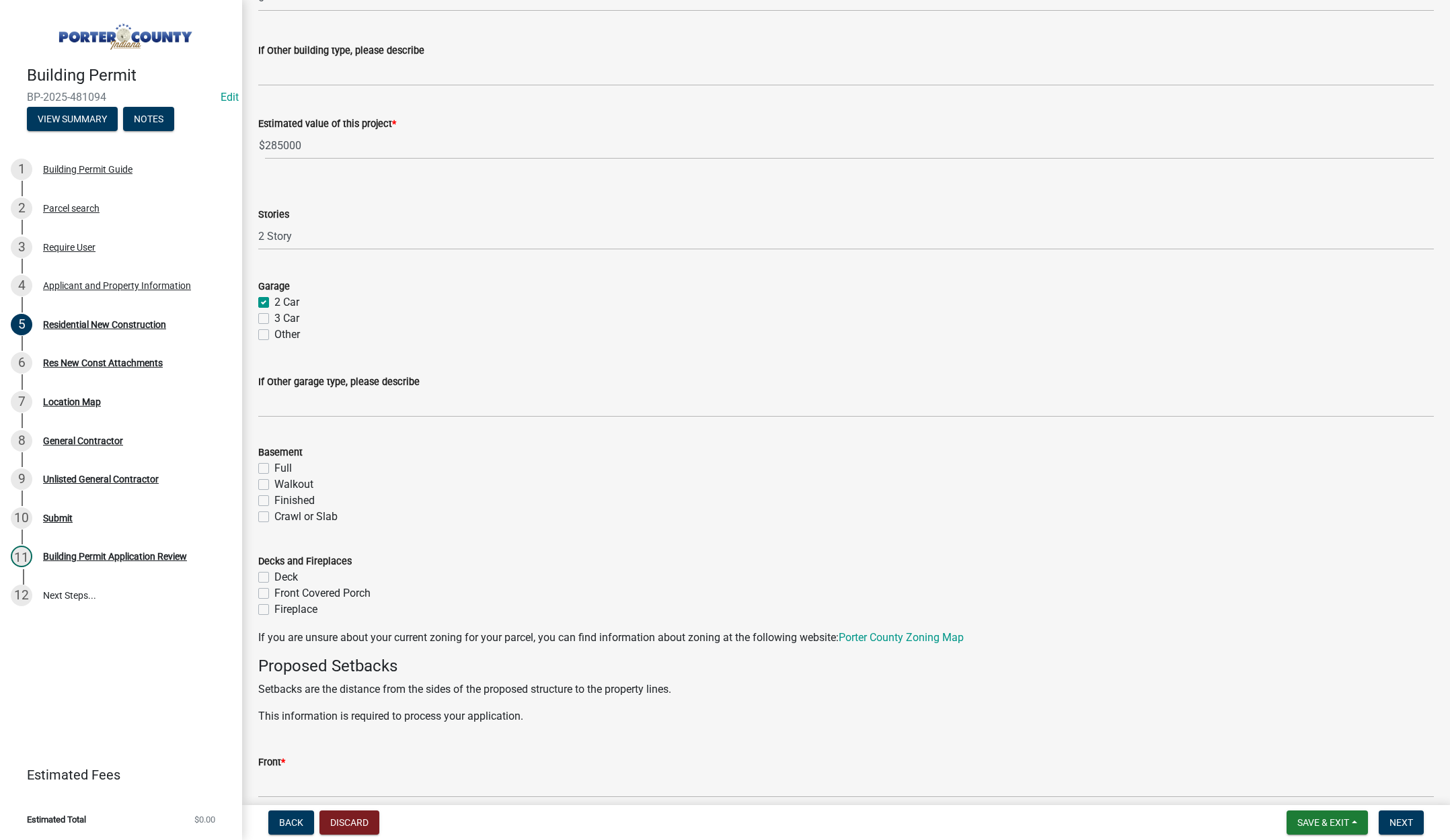
scroll to position [672, 0]
click at [274, 515] on label "Crawl or Slab" at bounding box center [306, 516] width 63 height 16
click at [274, 515] on input "Crawl or Slab" at bounding box center [279, 512] width 9 height 9
checkbox input "true"
checkbox input "false"
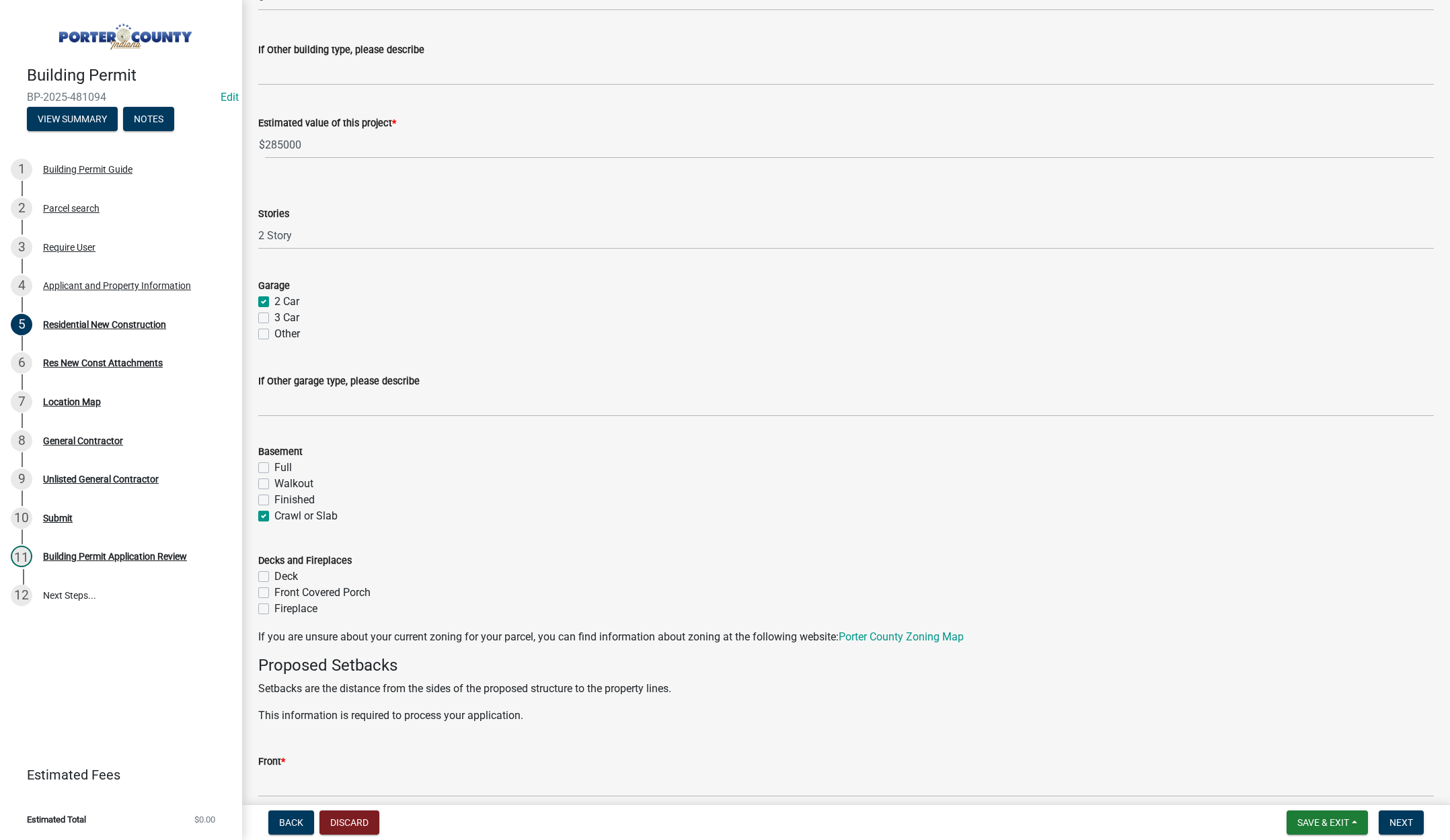
checkbox input "false"
checkbox input "true"
click at [274, 576] on label "Deck" at bounding box center [286, 576] width 24 height 16
click at [274, 576] on input "Deck" at bounding box center [279, 573] width 9 height 9
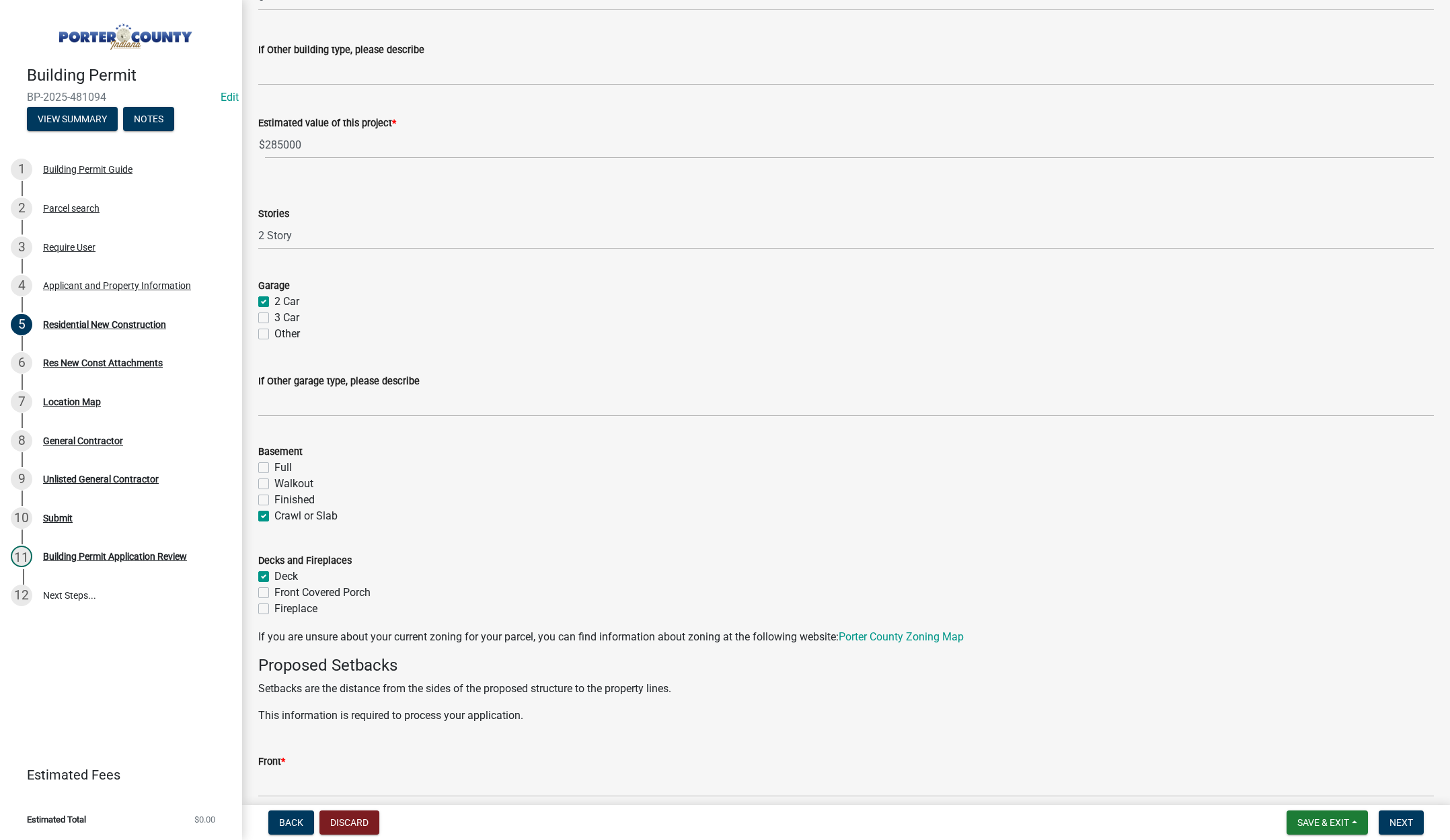
checkbox input "true"
checkbox input "false"
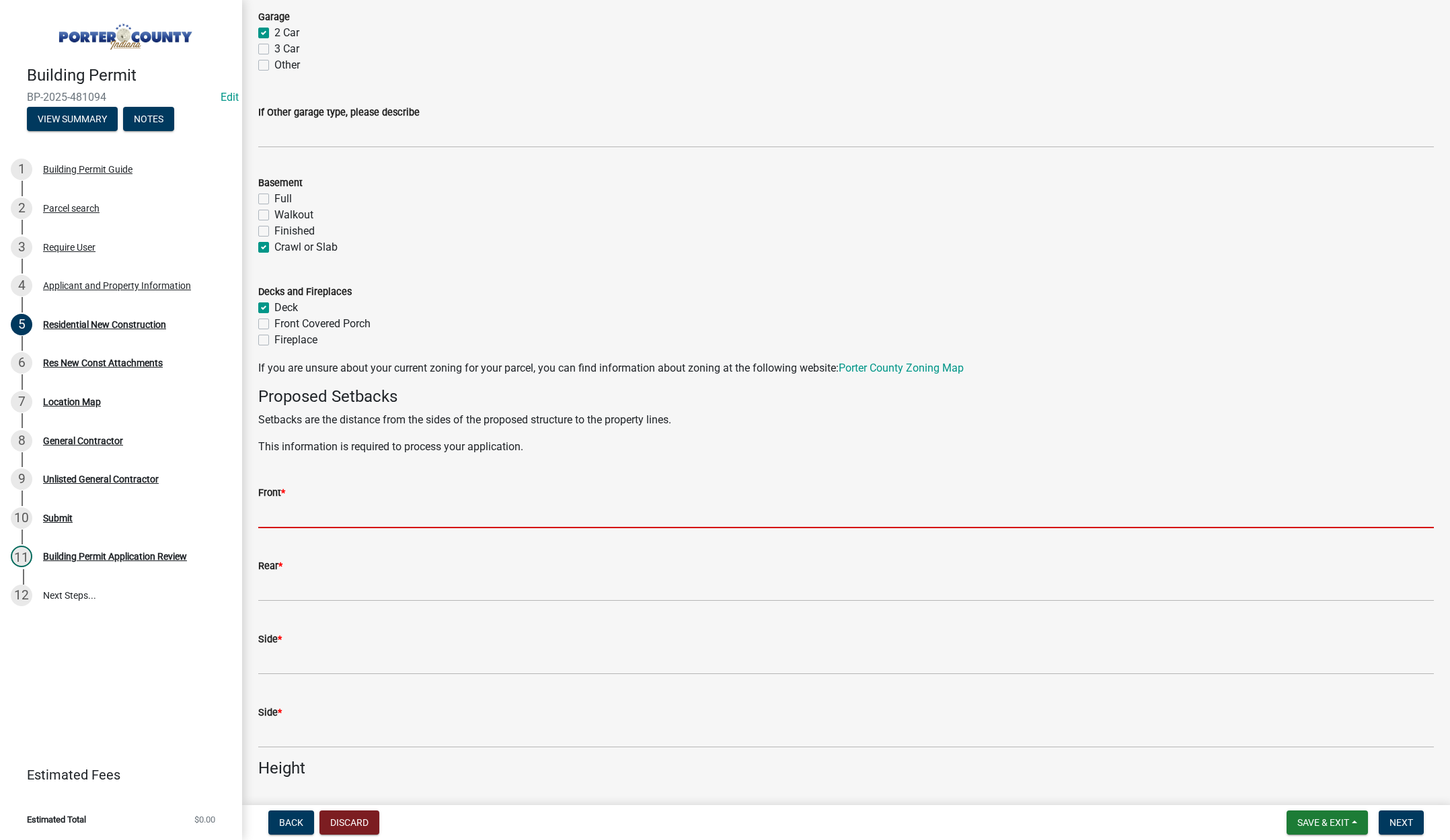
click at [320, 514] on input "Front *" at bounding box center [845, 514] width 1176 height 28
type input "29"
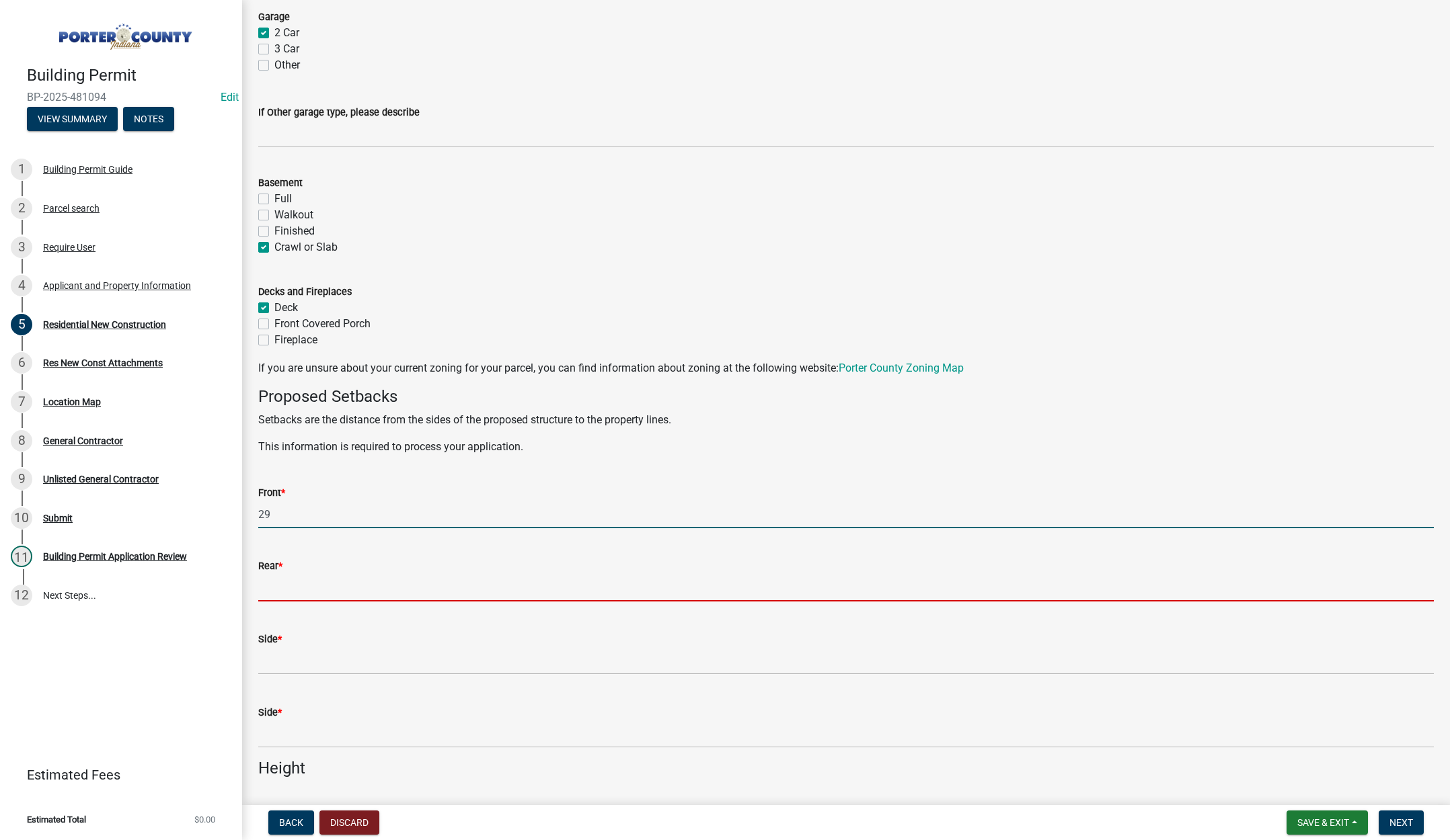
click at [344, 584] on input "Rear *" at bounding box center [845, 588] width 1176 height 28
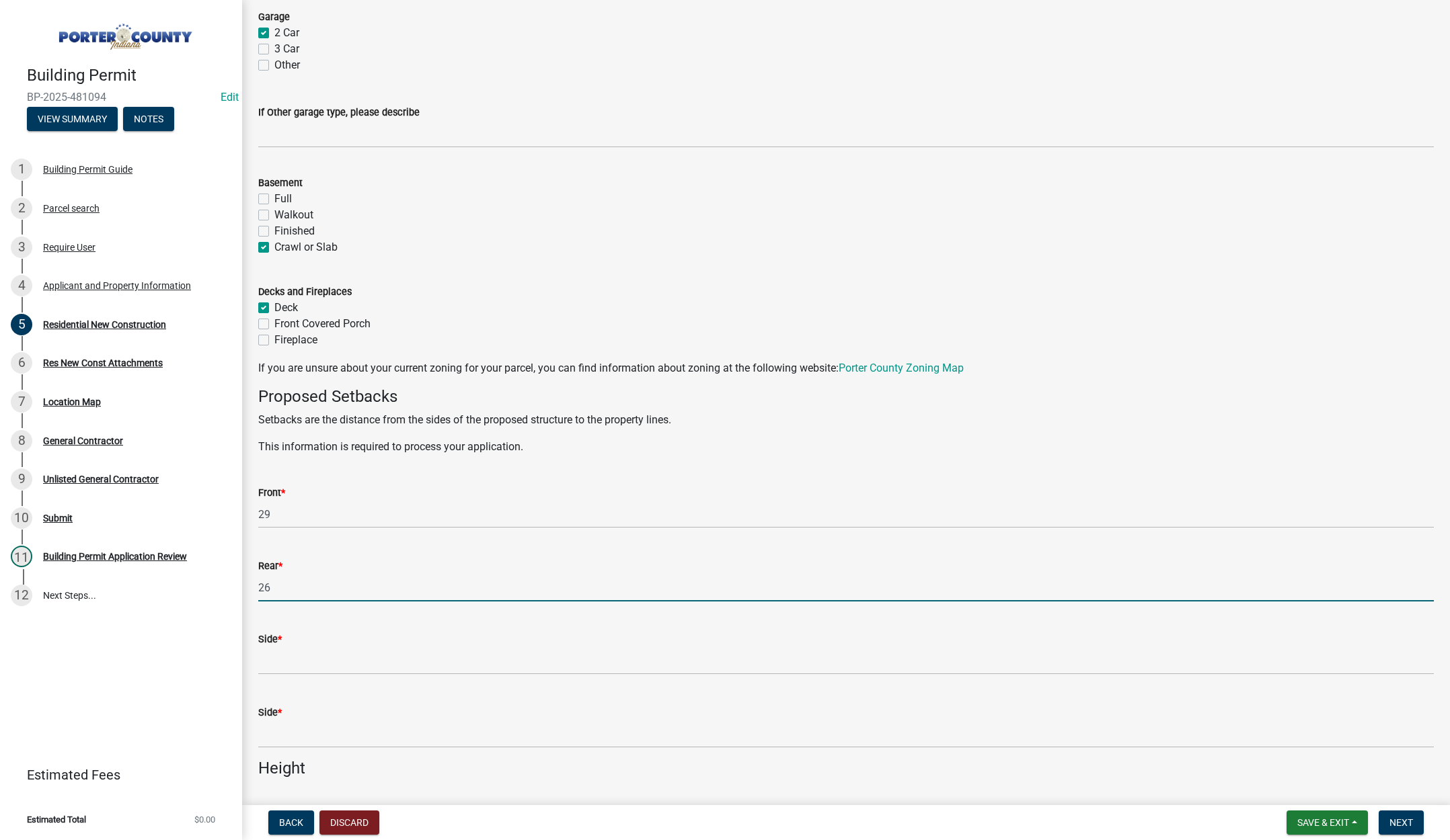
type input "26"
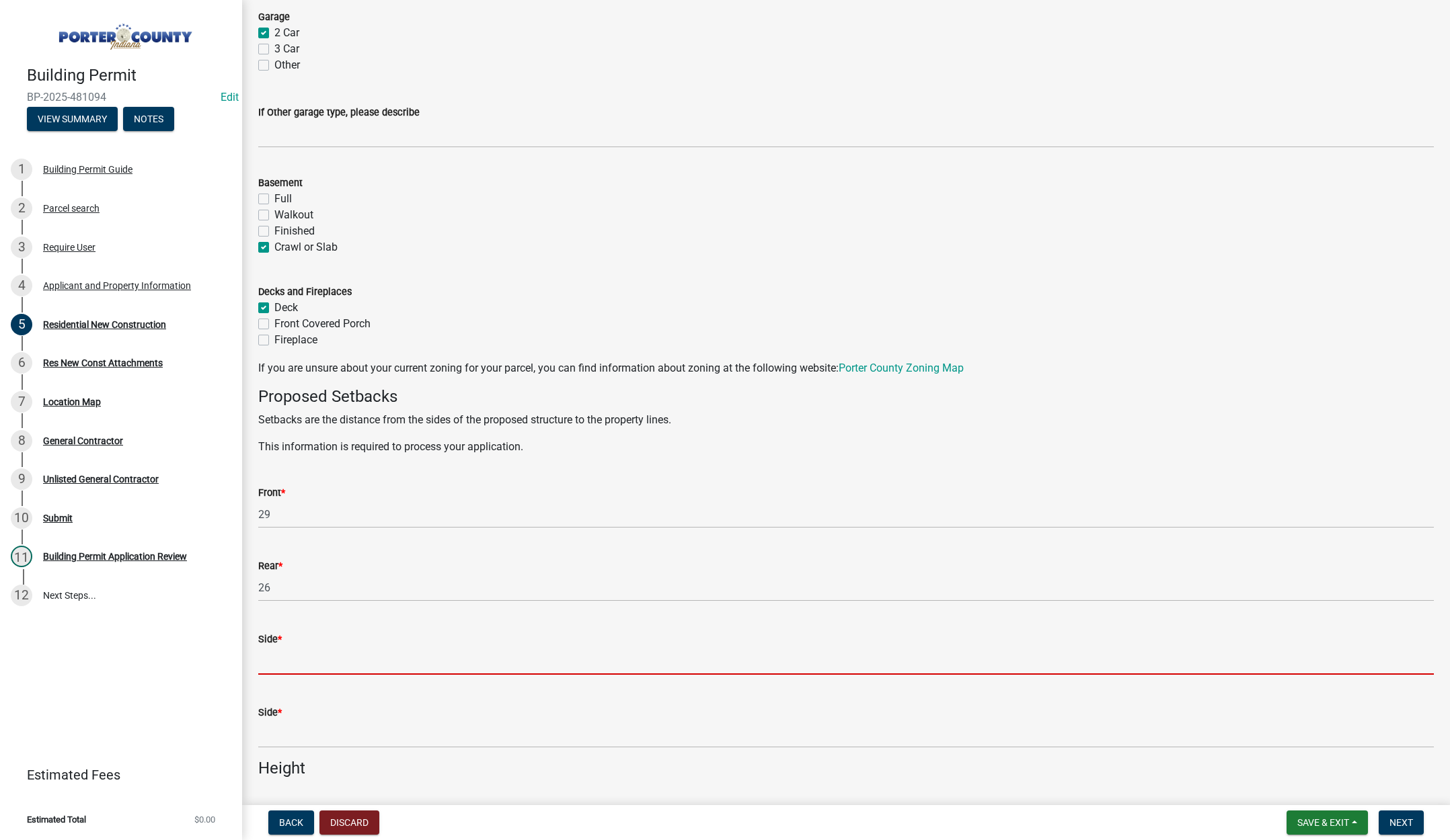
click at [284, 663] on input "Side *" at bounding box center [845, 660] width 1176 height 28
type input "8"
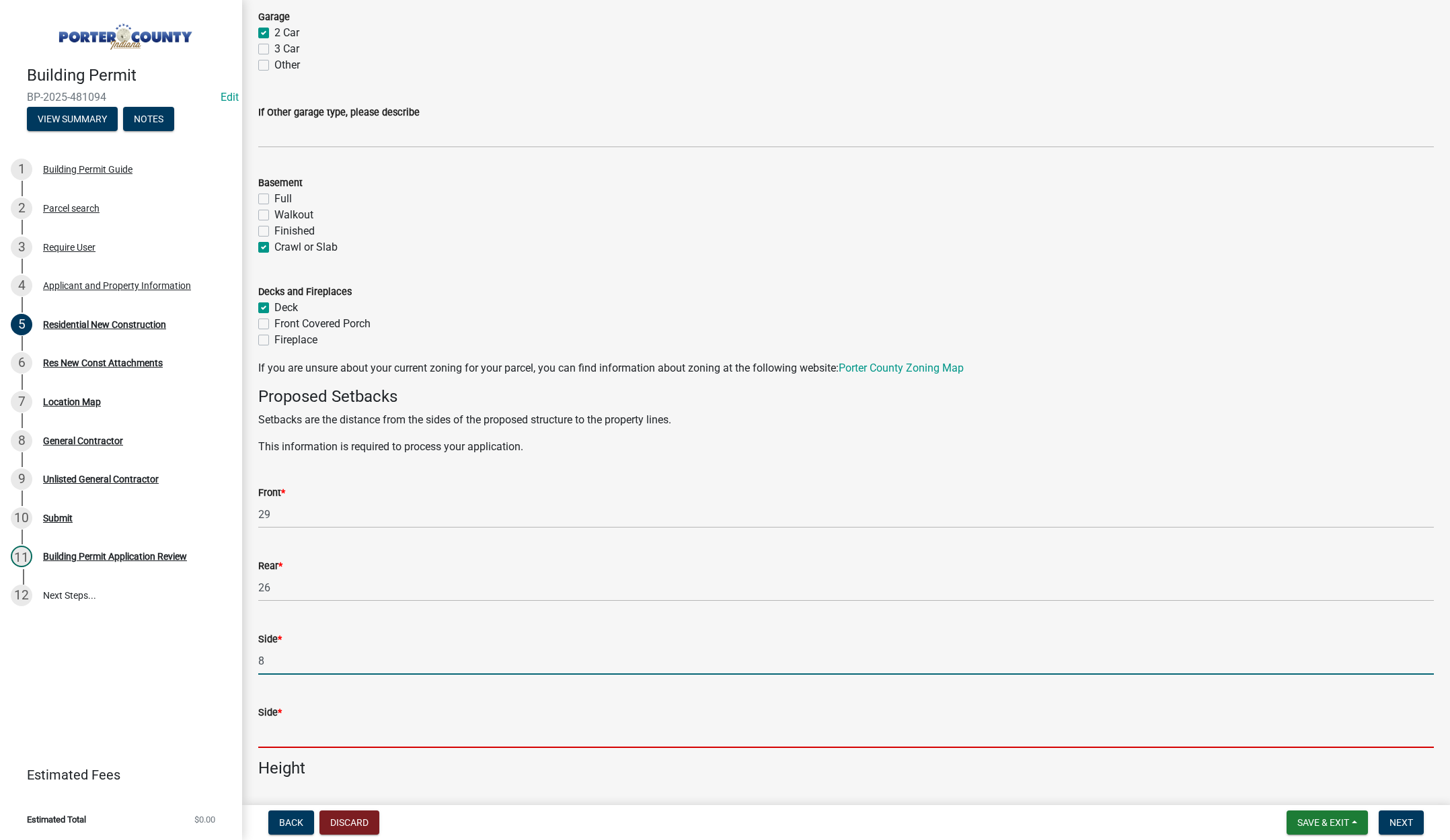
click at [297, 737] on input "Side *" at bounding box center [845, 734] width 1176 height 28
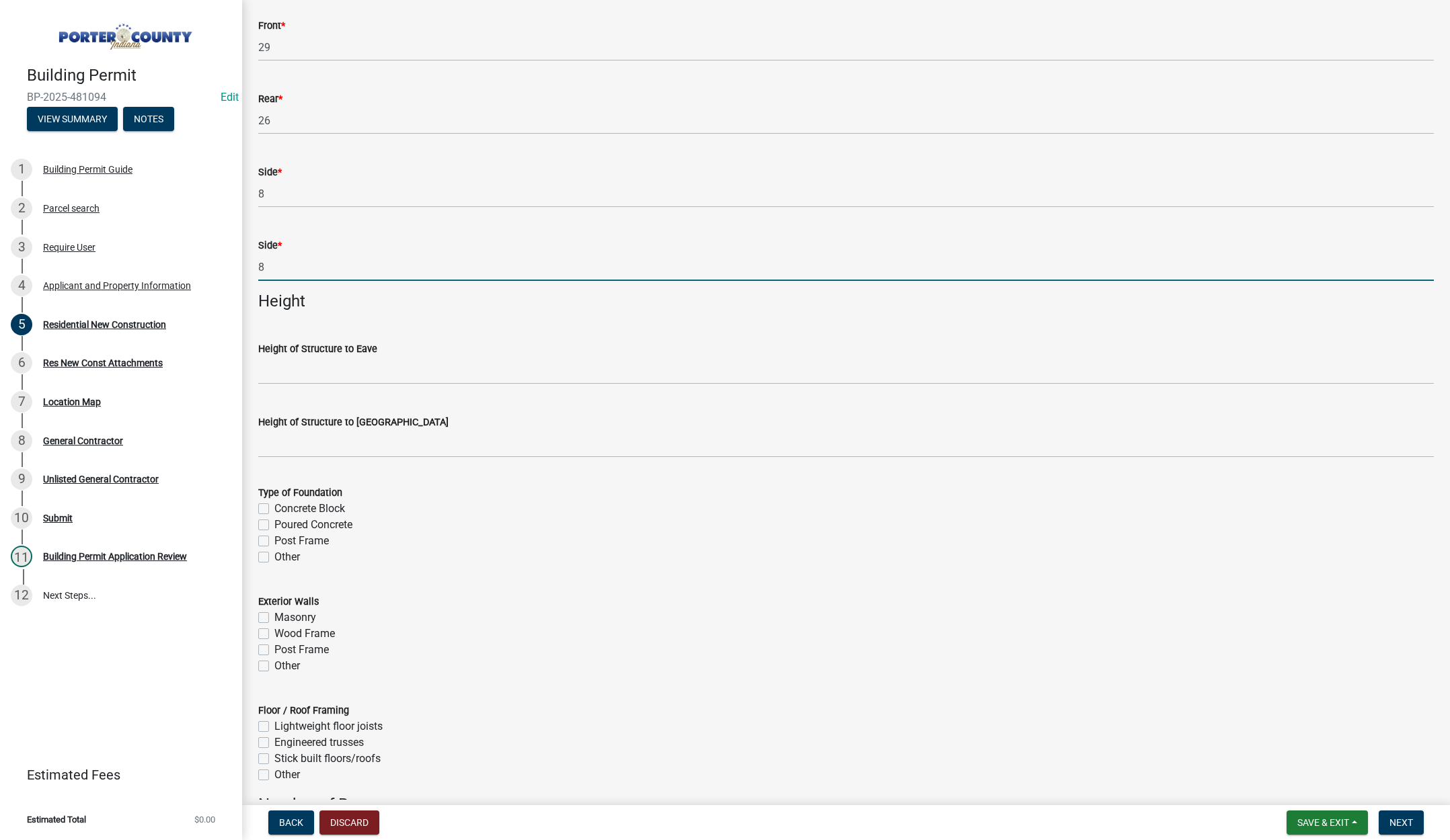
scroll to position [1411, 0]
type input "8"
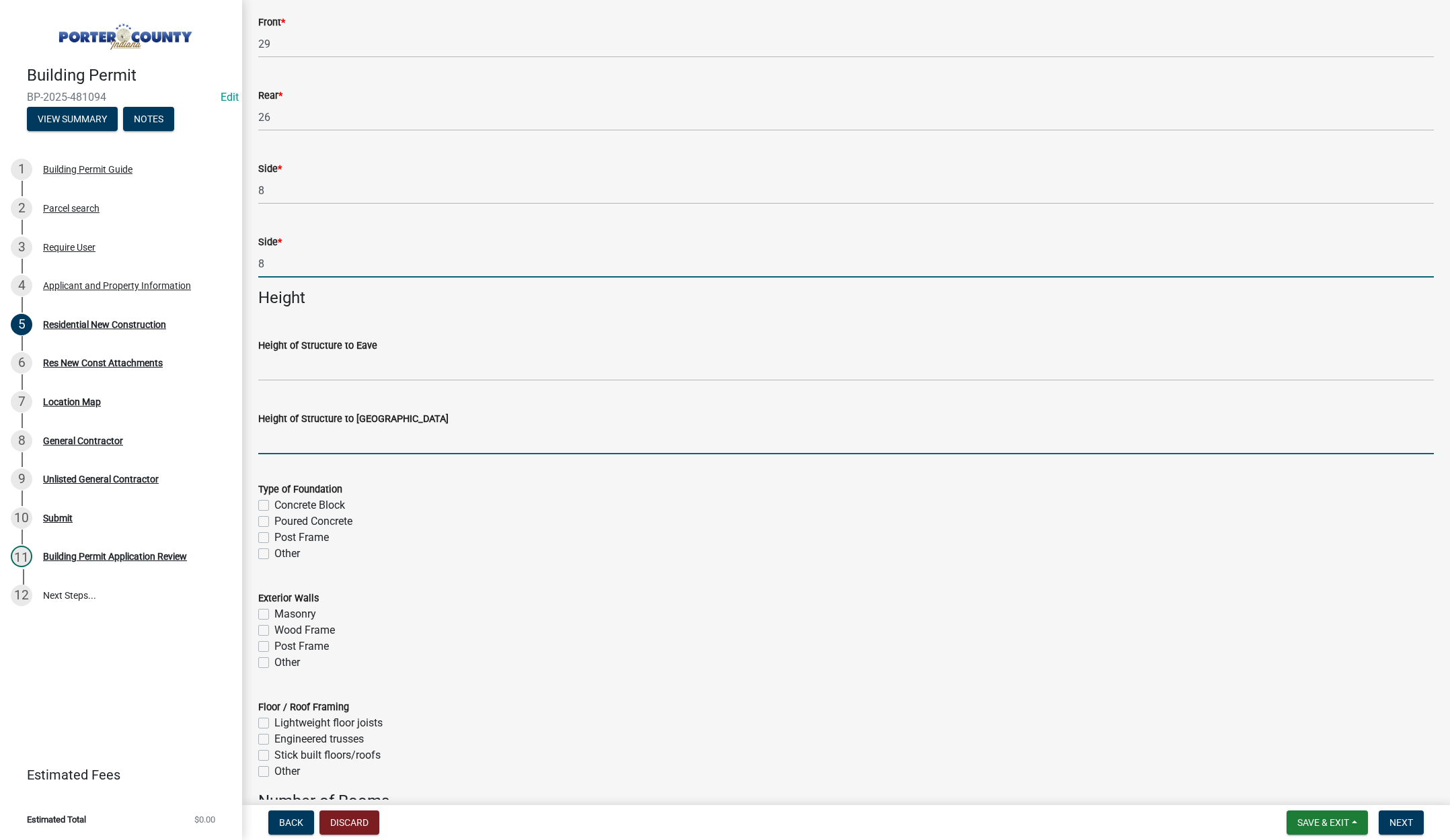
click at [307, 442] on input "Height of Structure to Roof Peak" at bounding box center [845, 440] width 1176 height 28
type input "29"
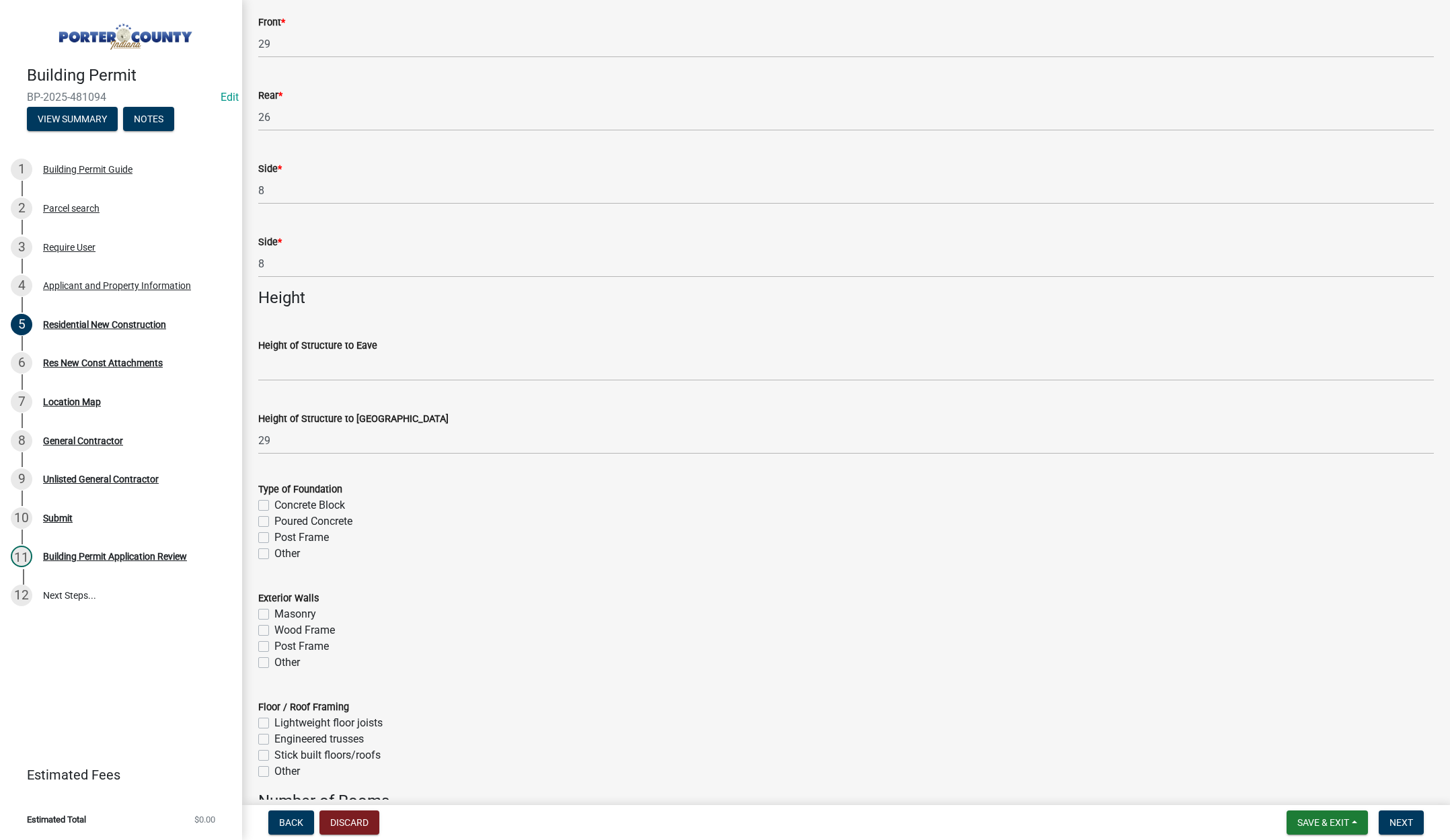
click at [274, 519] on label "Poured Concrete" at bounding box center [313, 522] width 78 height 16
click at [274, 519] on input "Poured Concrete" at bounding box center [279, 518] width 9 height 9
checkbox input "true"
checkbox input "false"
checkbox input "true"
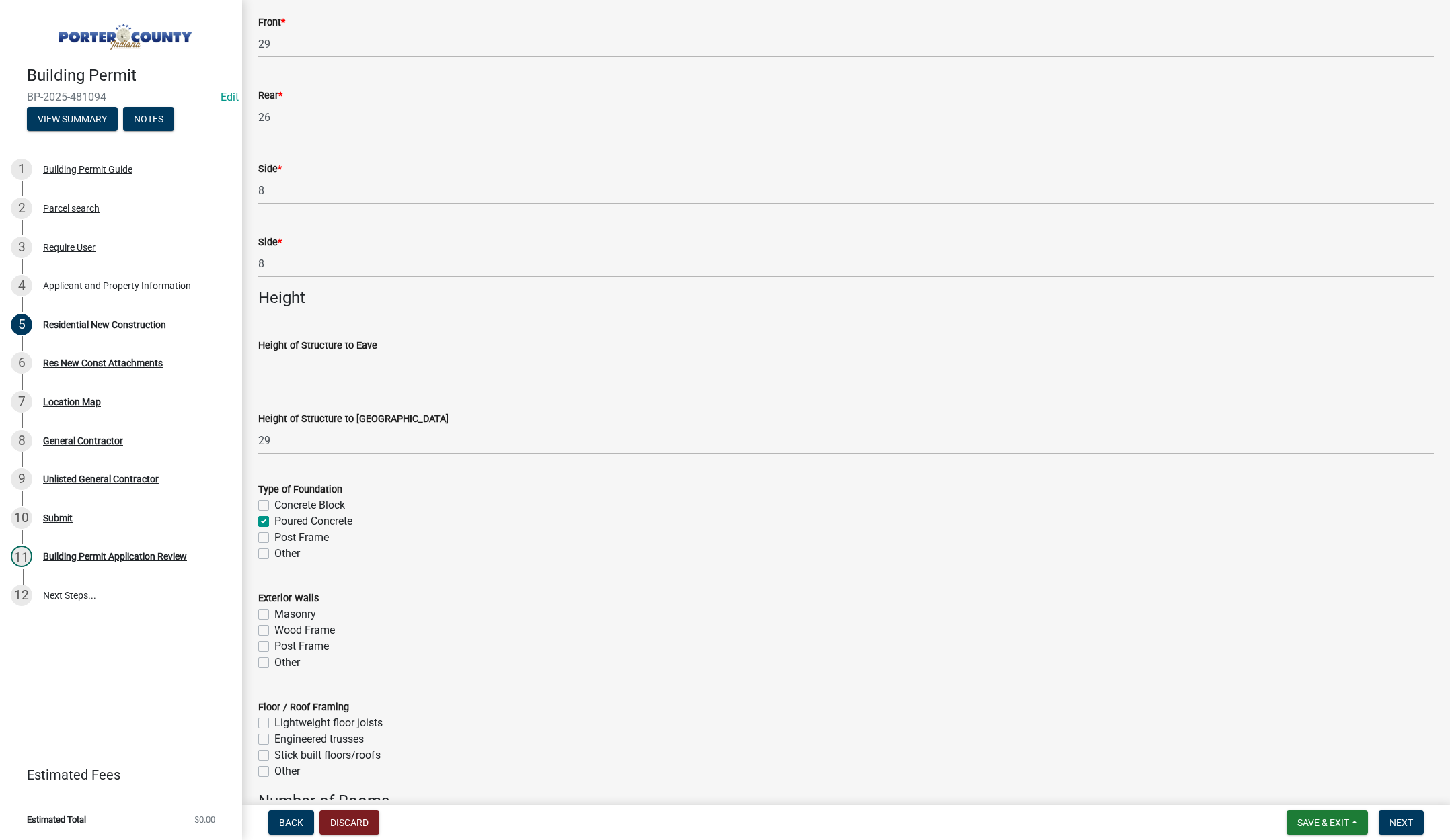
checkbox input "false"
click at [274, 631] on label "Wood Frame" at bounding box center [304, 631] width 61 height 16
click at [274, 631] on input "Wood Frame" at bounding box center [279, 627] width 9 height 9
checkbox input "true"
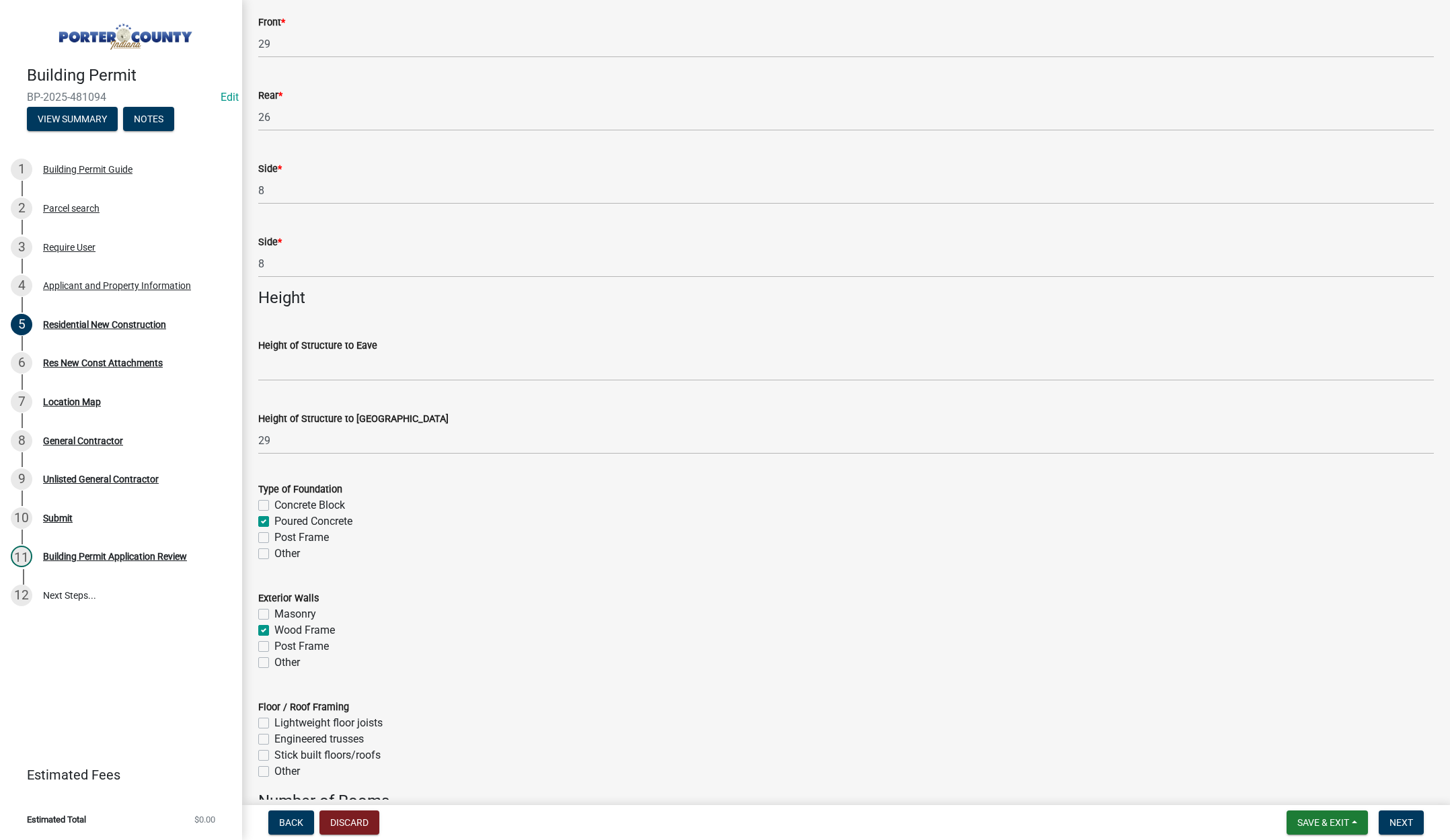
checkbox input "false"
checkbox input "true"
checkbox input "false"
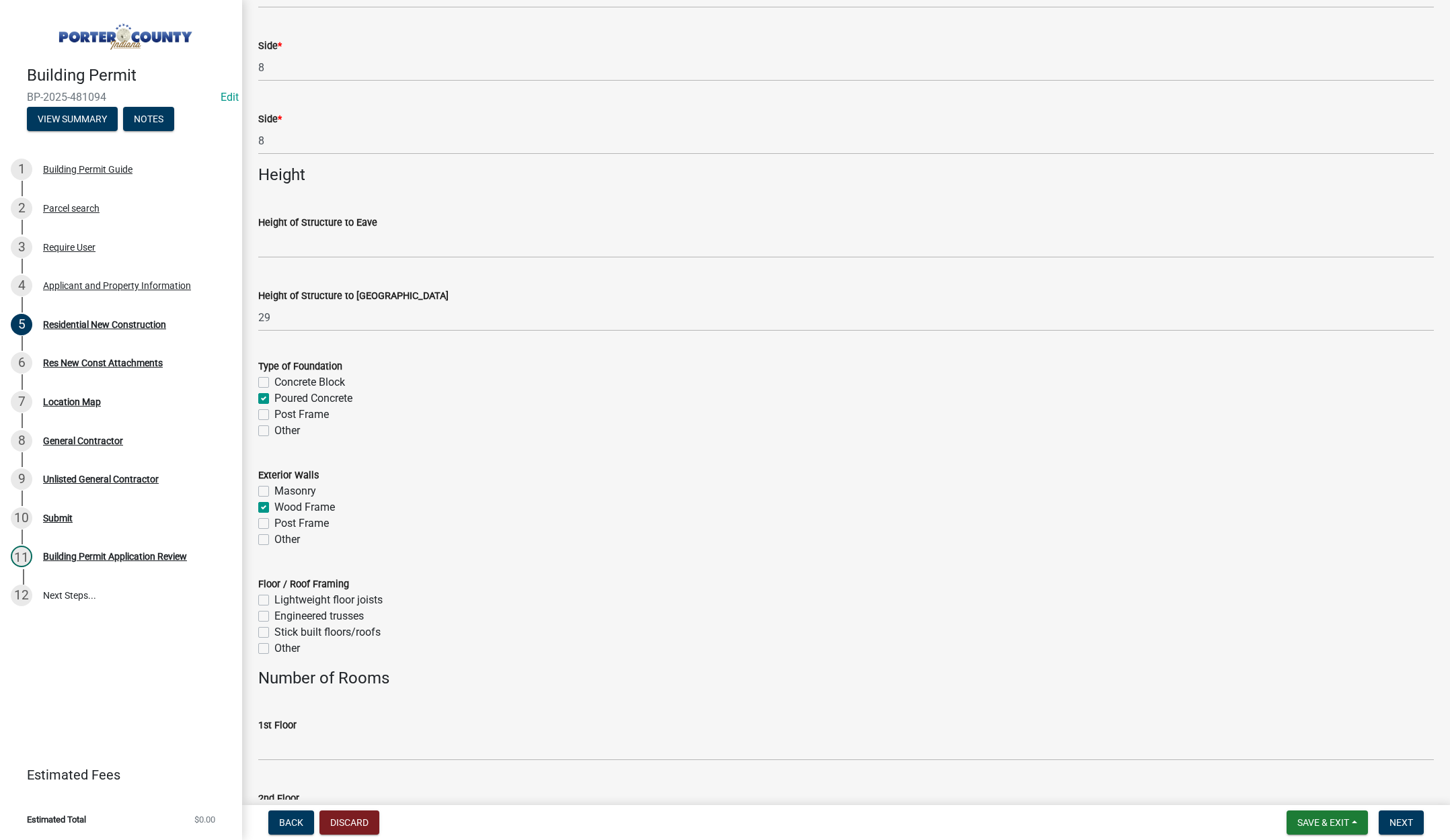
scroll to position [1546, 0]
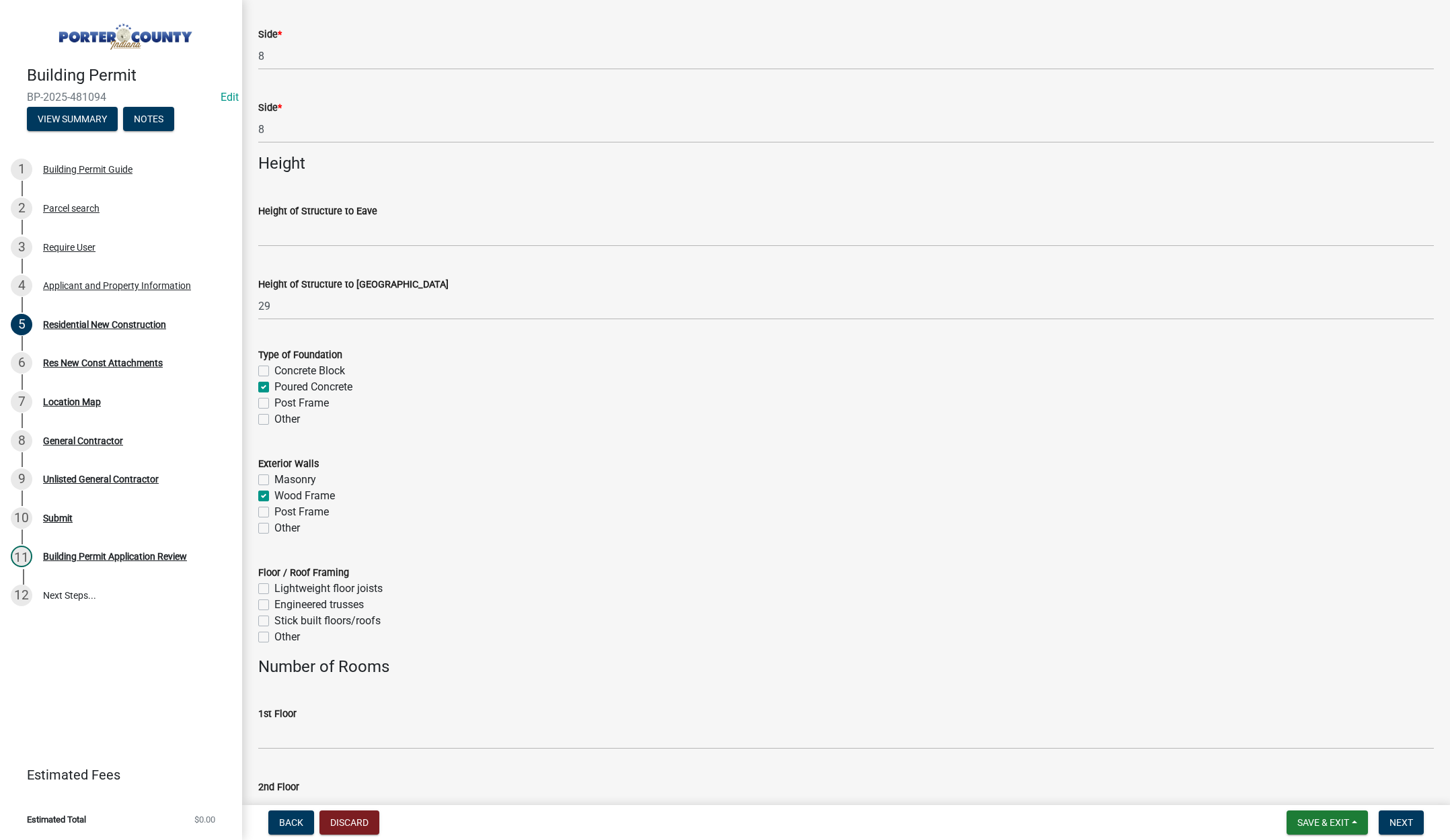
click at [274, 587] on label "Lightweight floor joists" at bounding box center [329, 588] width 108 height 16
click at [274, 587] on input "Lightweight floor joists" at bounding box center [279, 585] width 9 height 9
checkbox input "true"
checkbox input "false"
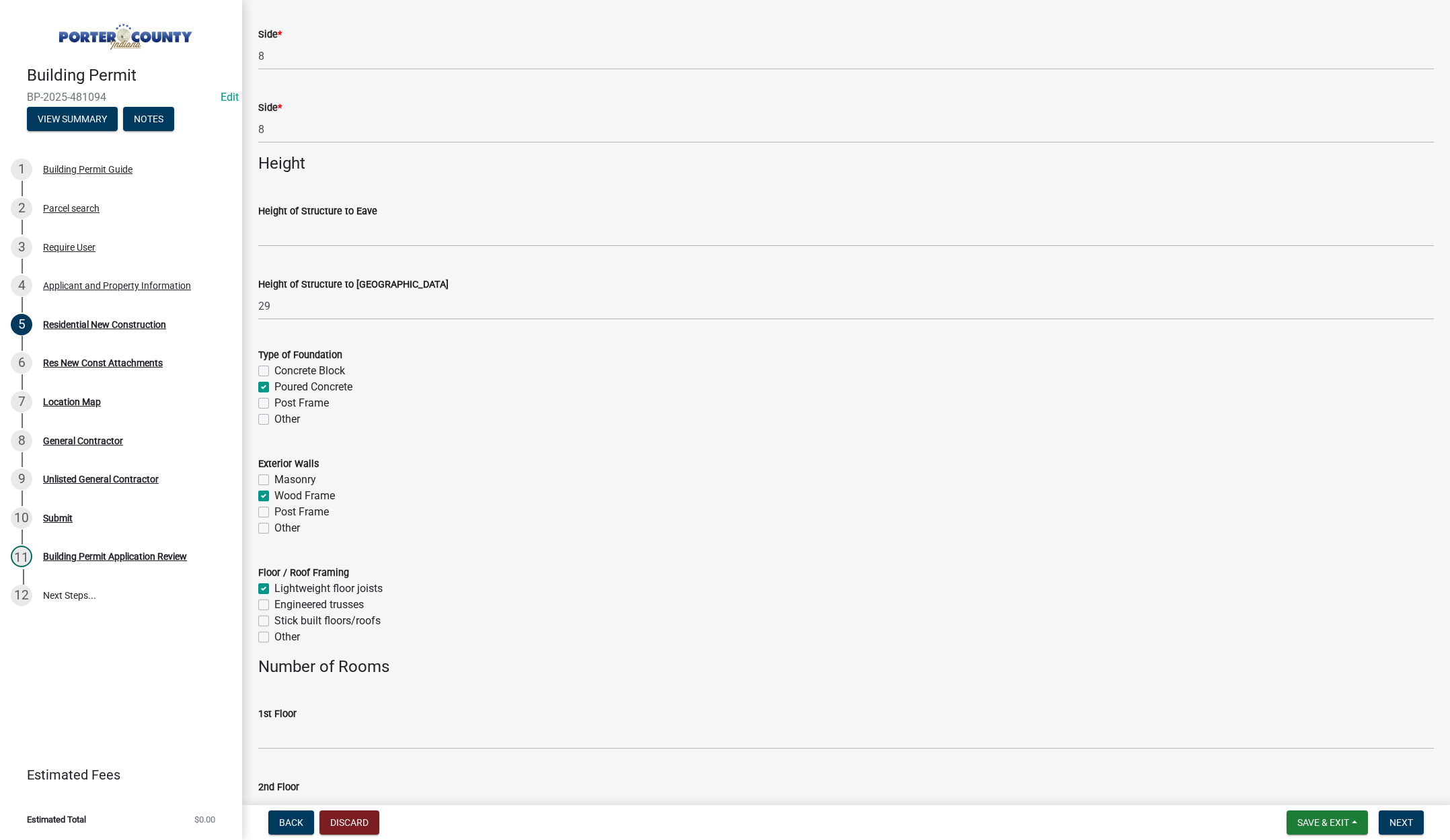
checkbox input "false"
click at [274, 606] on label "Engineered trusses" at bounding box center [319, 605] width 89 height 16
click at [274, 606] on input "Engineered trusses" at bounding box center [279, 601] width 9 height 9
checkbox input "true"
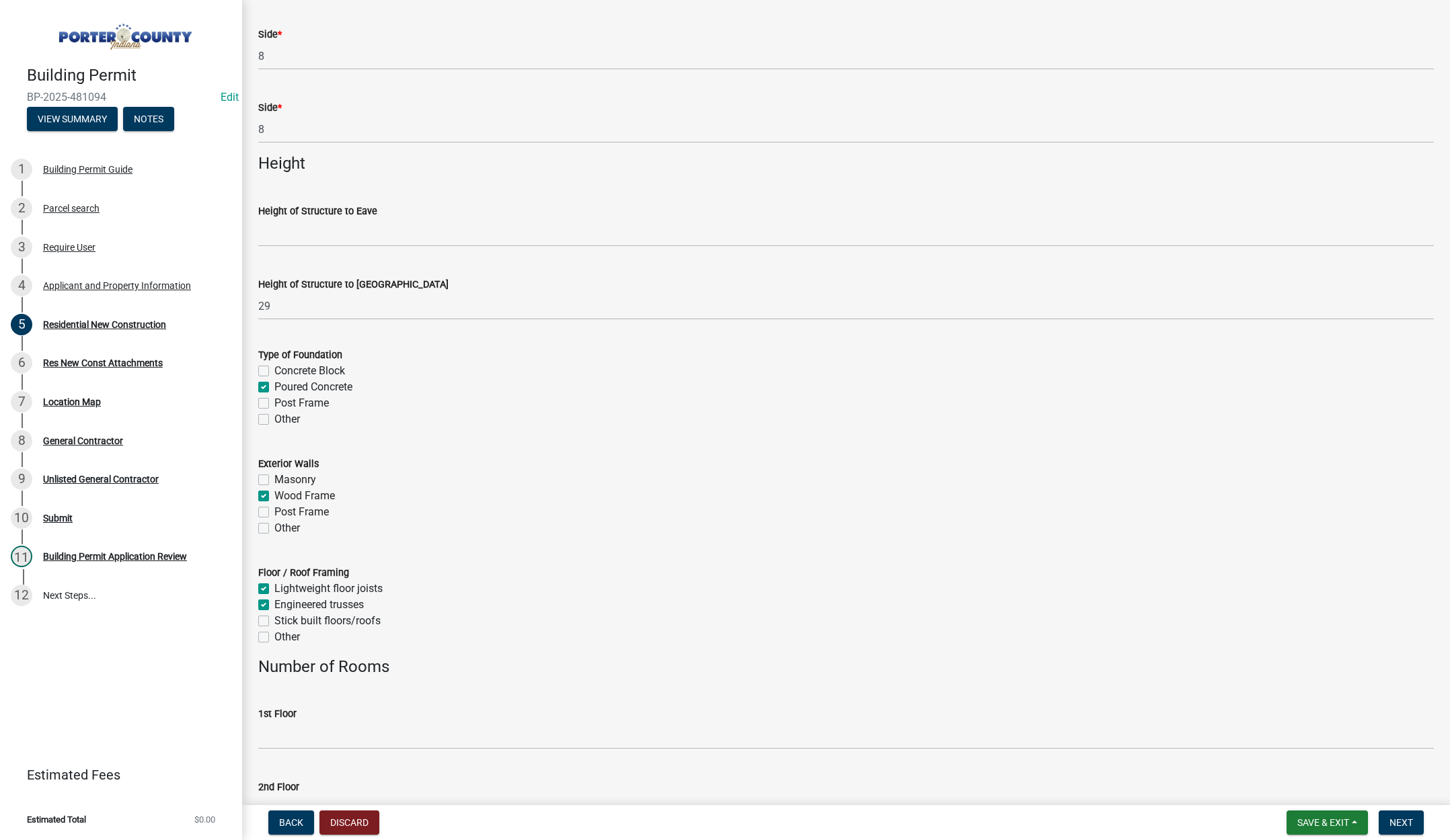
checkbox input "true"
checkbox input "false"
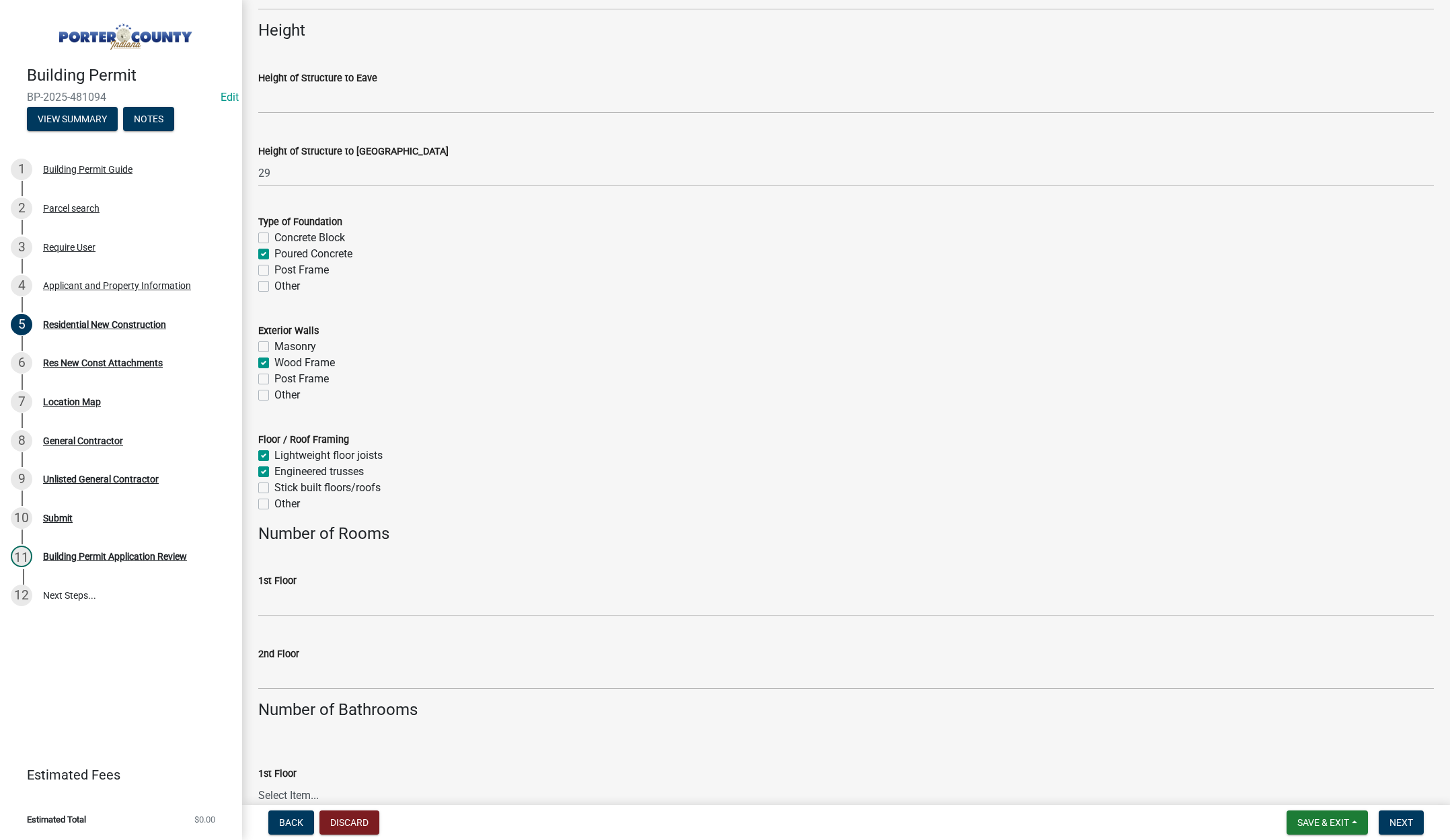
scroll to position [1680, 0]
drag, startPoint x: 304, startPoint y: 604, endPoint x: 307, endPoint y: 598, distance: 6.7
click at [304, 604] on input "1st Floor" at bounding box center [845, 601] width 1176 height 28
type input "6"
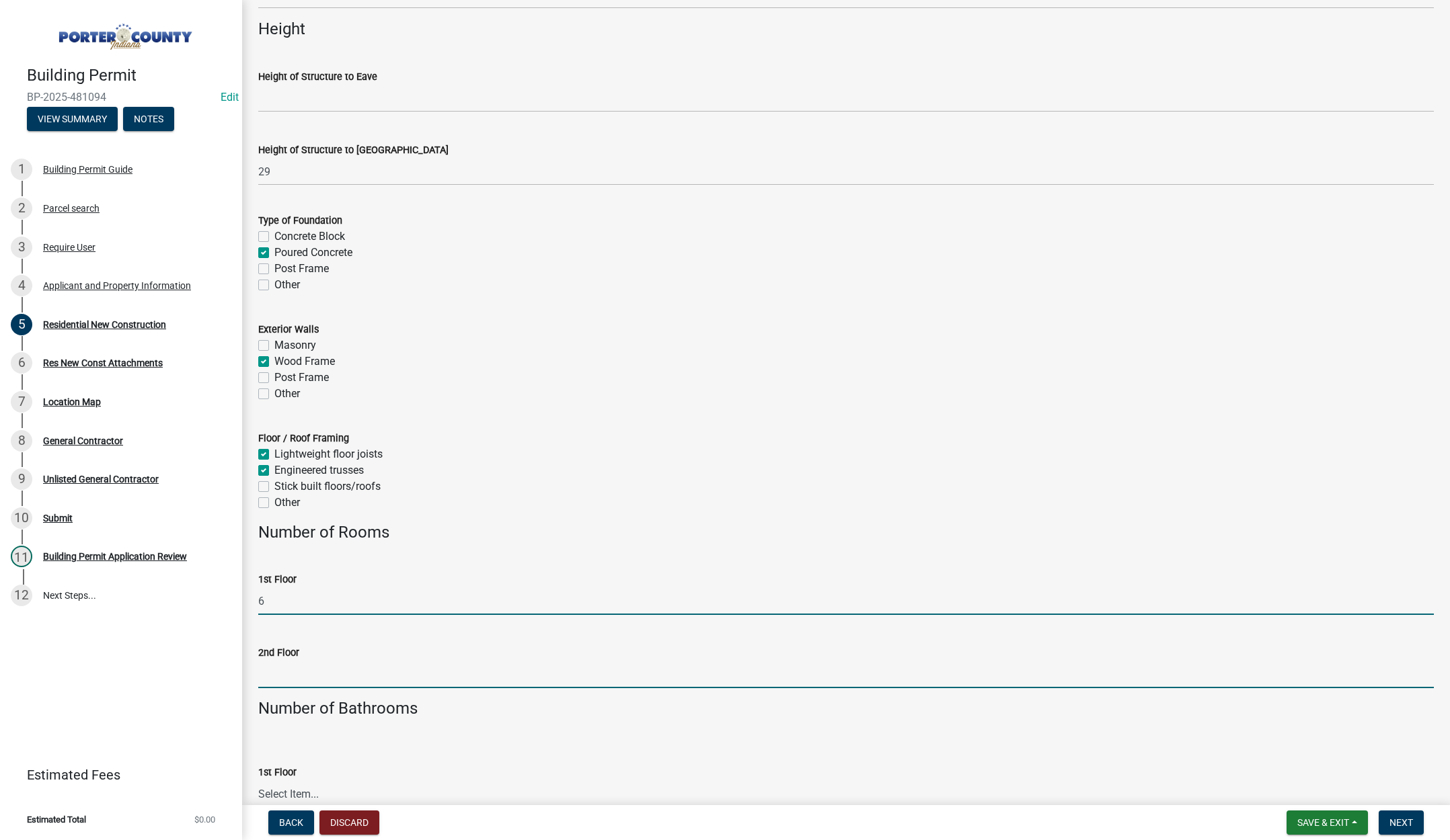
drag, startPoint x: 279, startPoint y: 673, endPoint x: 281, endPoint y: 656, distance: 17.1
click at [279, 673] on input "2nd Floor" at bounding box center [845, 674] width 1176 height 28
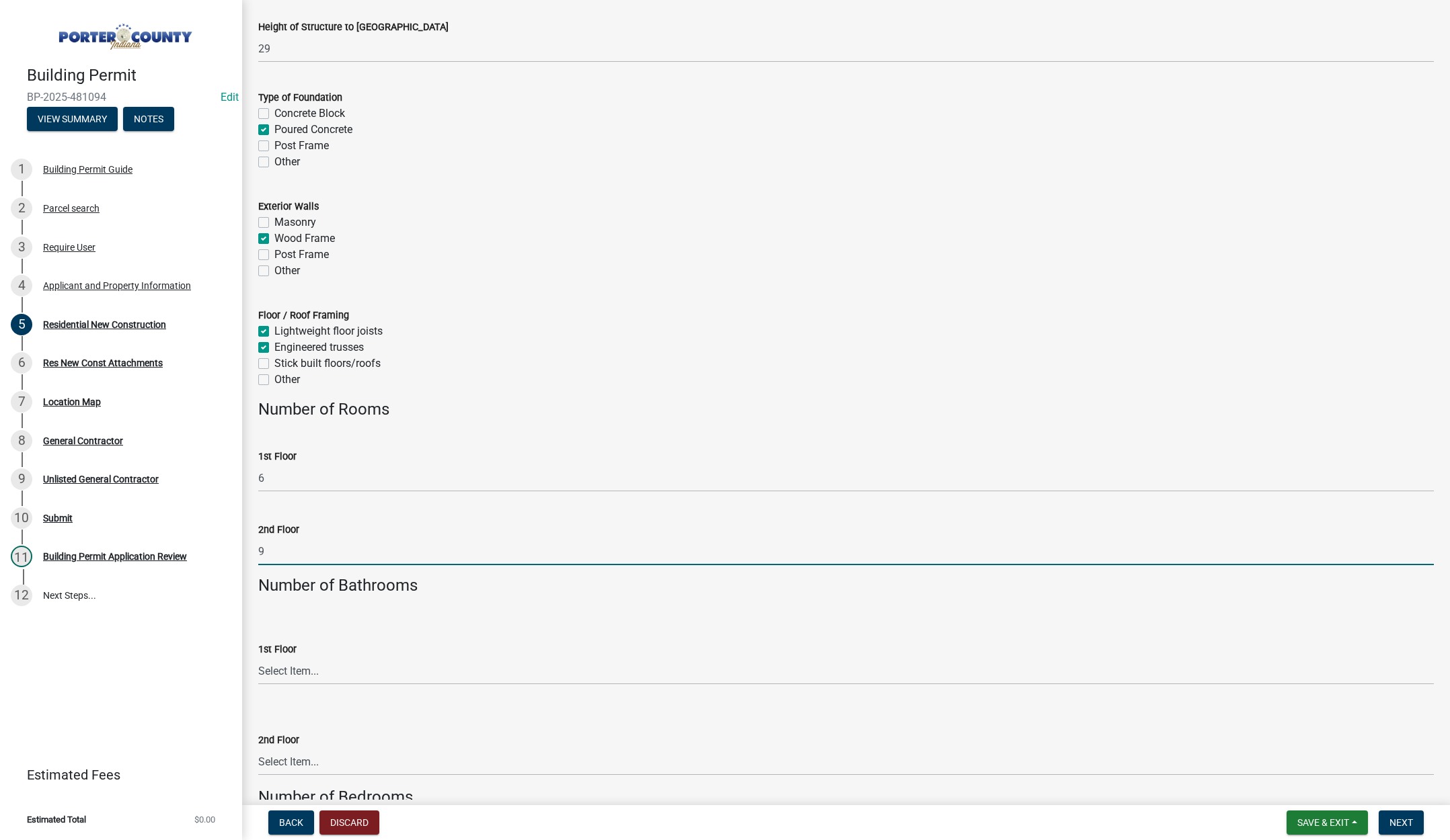
scroll to position [1815, 0]
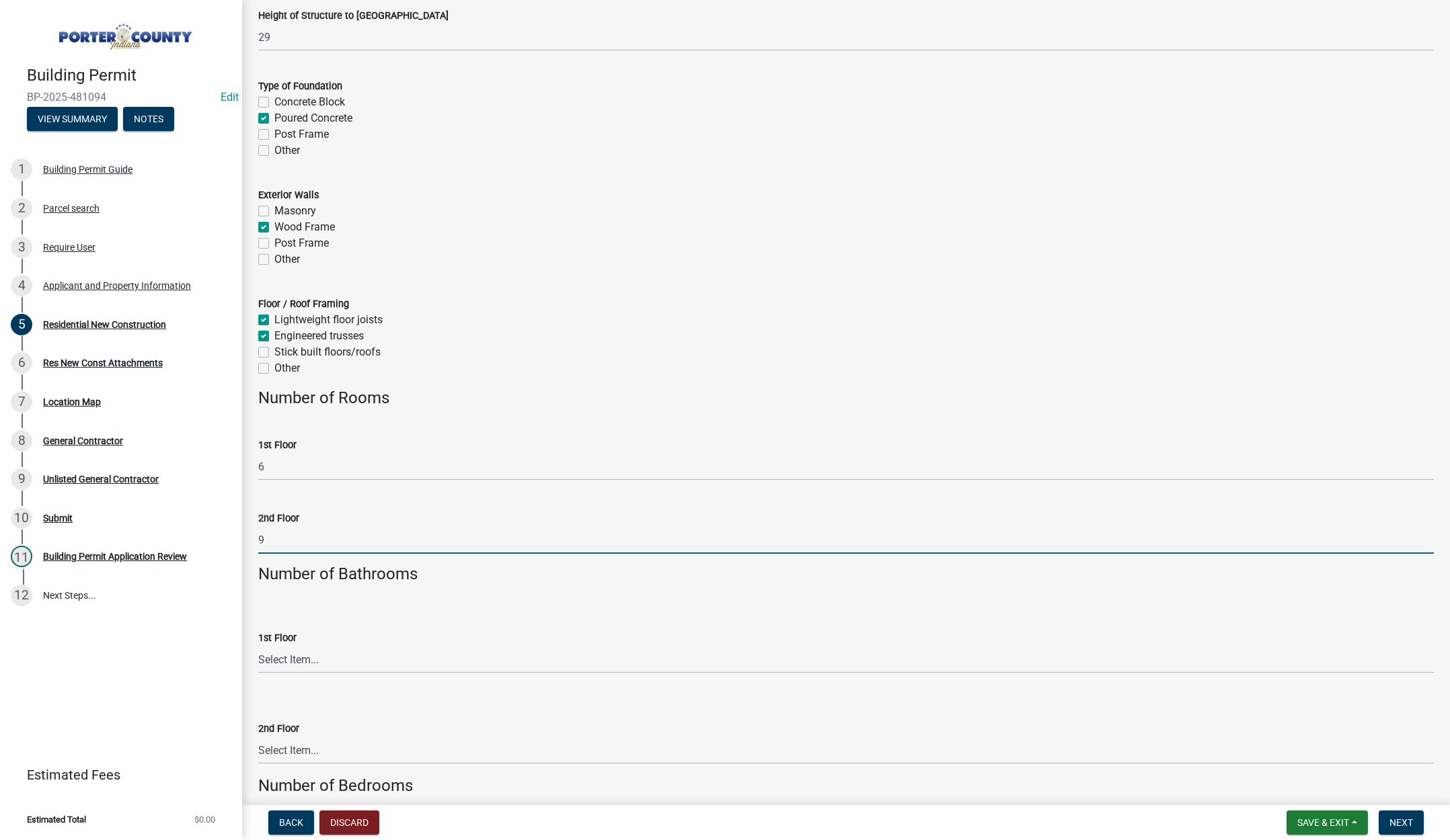
type input "9"
click at [285, 656] on select "Select Item... 0 .5 1 1.5 2 2.5 3 3.5 4 4.5 5 5.5 6+" at bounding box center [845, 660] width 1176 height 28
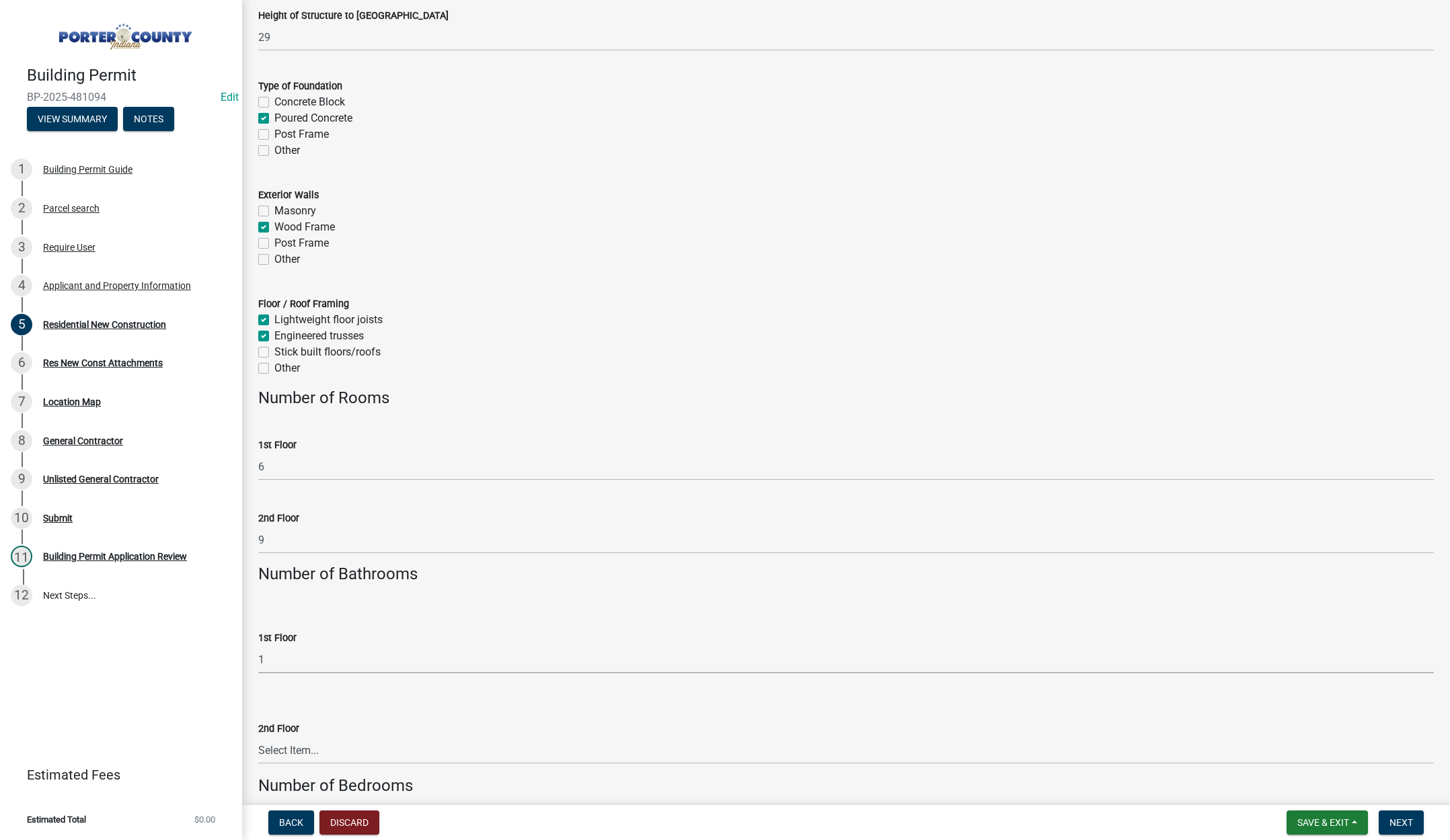
click at [258, 646] on select "Select Item... 0 .5 1 1.5 2 2.5 3 3.5 4 4.5 5 5.5 6+" at bounding box center [845, 660] width 1176 height 28
select select "ac5c74af-6cd7-44c6-8b3b-d3d049808b18"
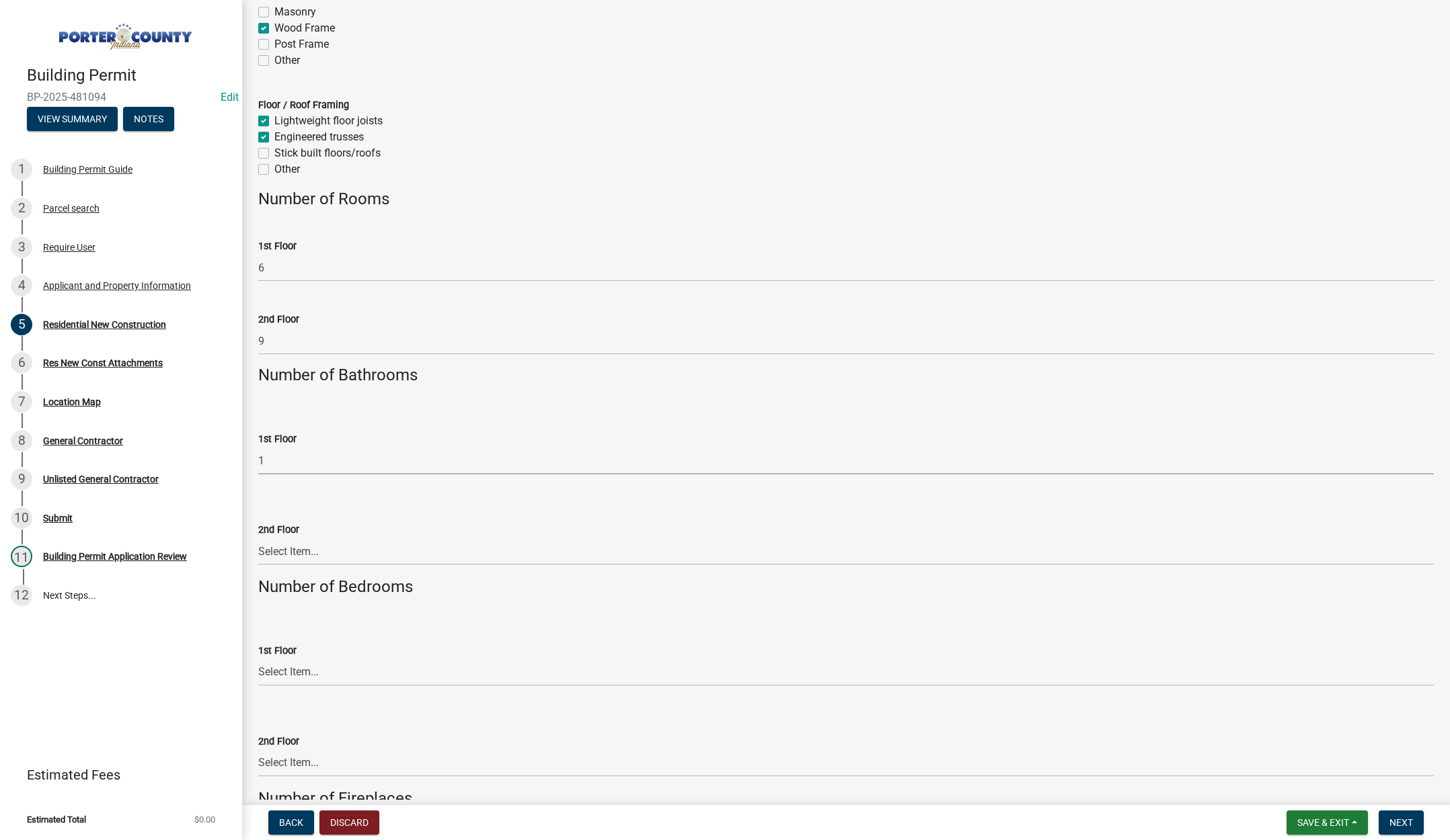
scroll to position [2016, 0]
click at [277, 540] on select "Select Item... 0 .5 1 1.5 2 2.5 3 3.5 4 4.5 5 5.5 6+" at bounding box center [845, 549] width 1176 height 28
click at [258, 535] on select "Select Item... 0 .5 1 1.5 2 2.5 3 3.5 4 4.5 5 5.5 6+" at bounding box center [845, 549] width 1176 height 28
select select "b5a5c90e-8d72-4ffd-8079-af89c218e1ea"
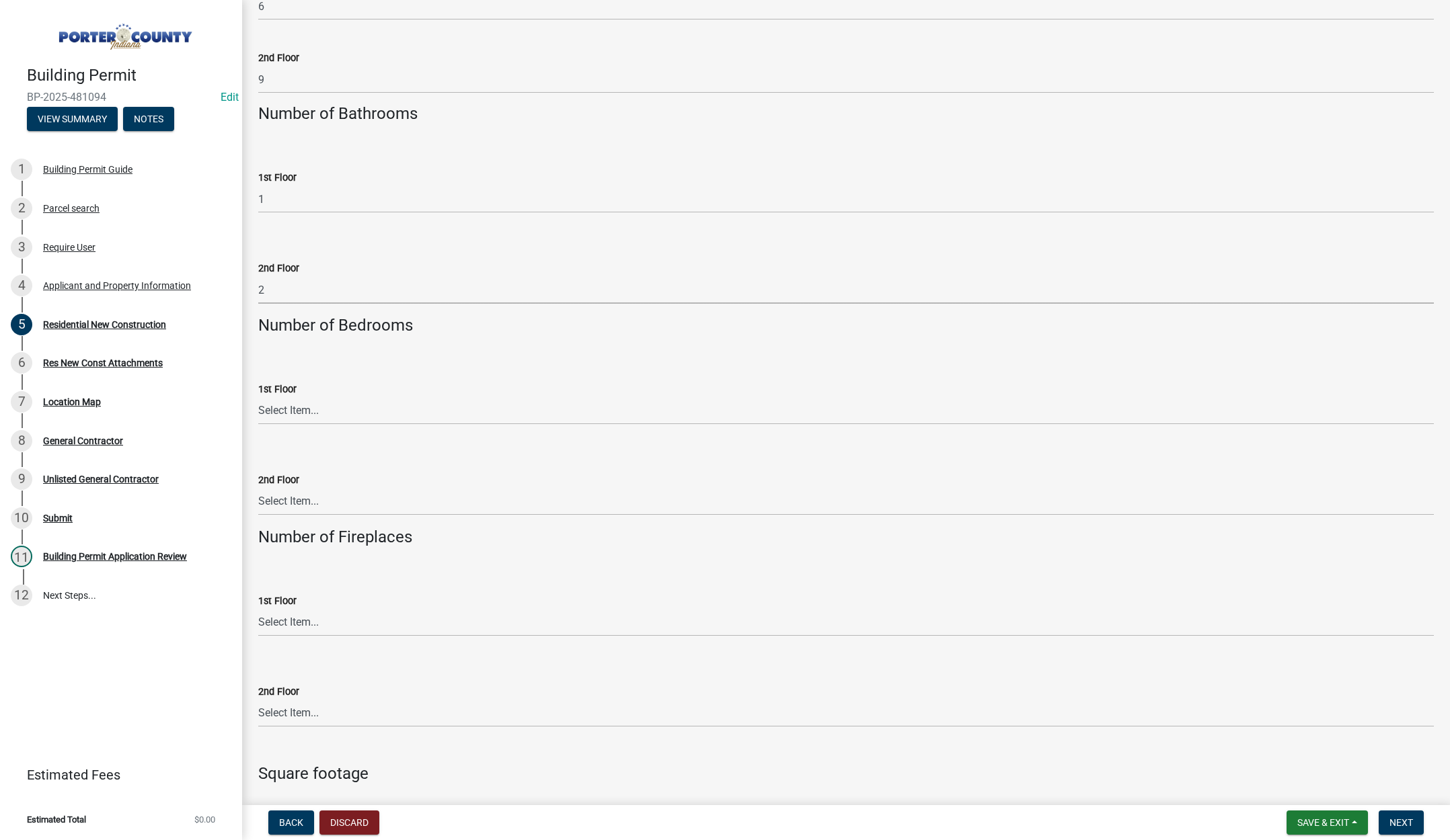
scroll to position [2285, 0]
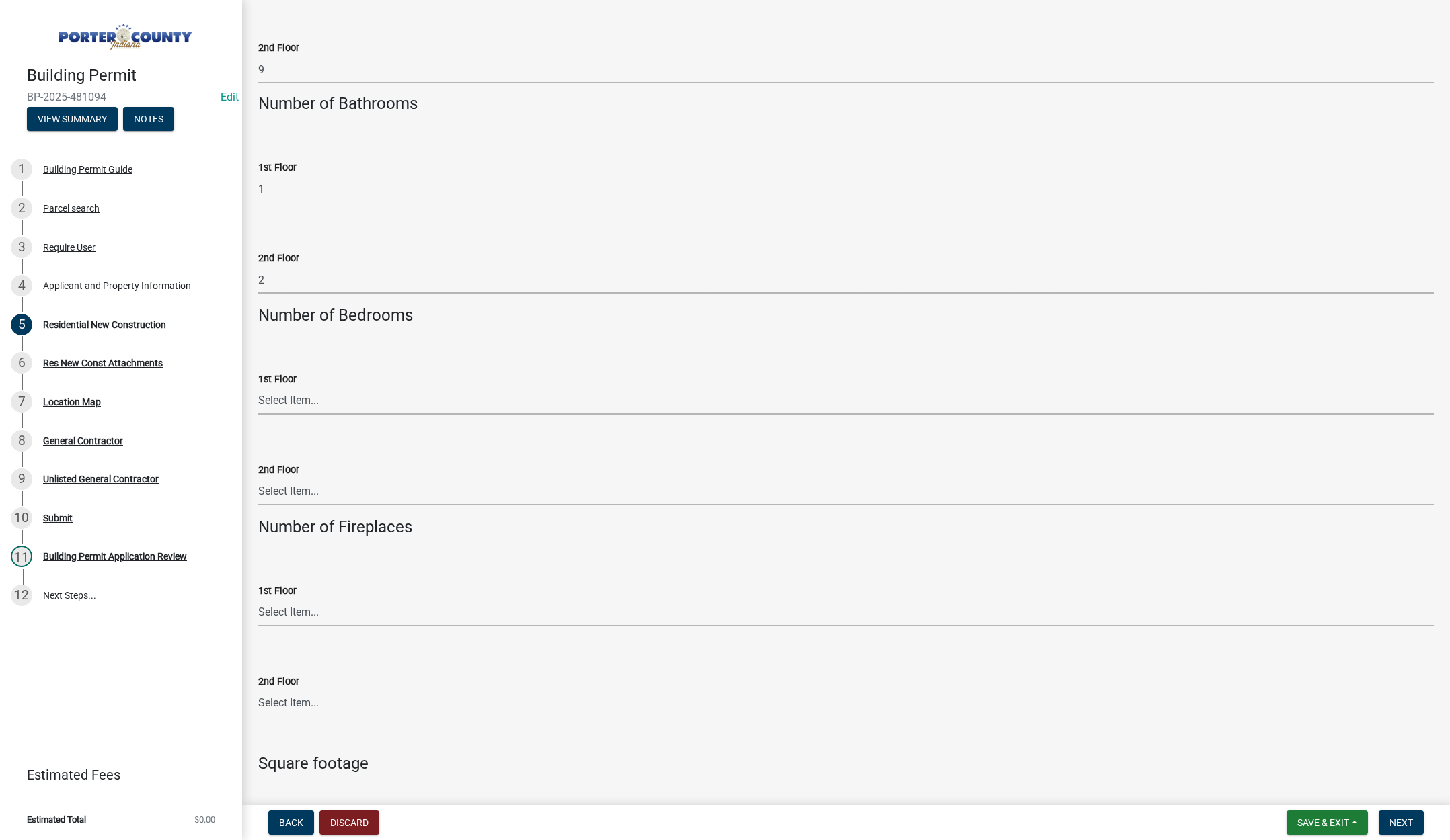
click at [292, 396] on select "Select Item... 0 1 2 3 4 5 6+" at bounding box center [845, 400] width 1176 height 28
click at [258, 387] on select "Select Item... 0 1 2 3 4 5 6+" at bounding box center [845, 400] width 1176 height 28
select select "bc1034c9-9a5f-4372-bced-1af0bc4c05e7"
click at [278, 491] on select "Select Item... 0 1 1.5 2 2.5 3 3.5 4 4.5 5 5.5 6+" at bounding box center [845, 492] width 1176 height 28
click at [258, 478] on select "Select Item... 0 1 1.5 2 2.5 3 3.5 4 4.5 5 5.5 6+" at bounding box center [845, 492] width 1176 height 28
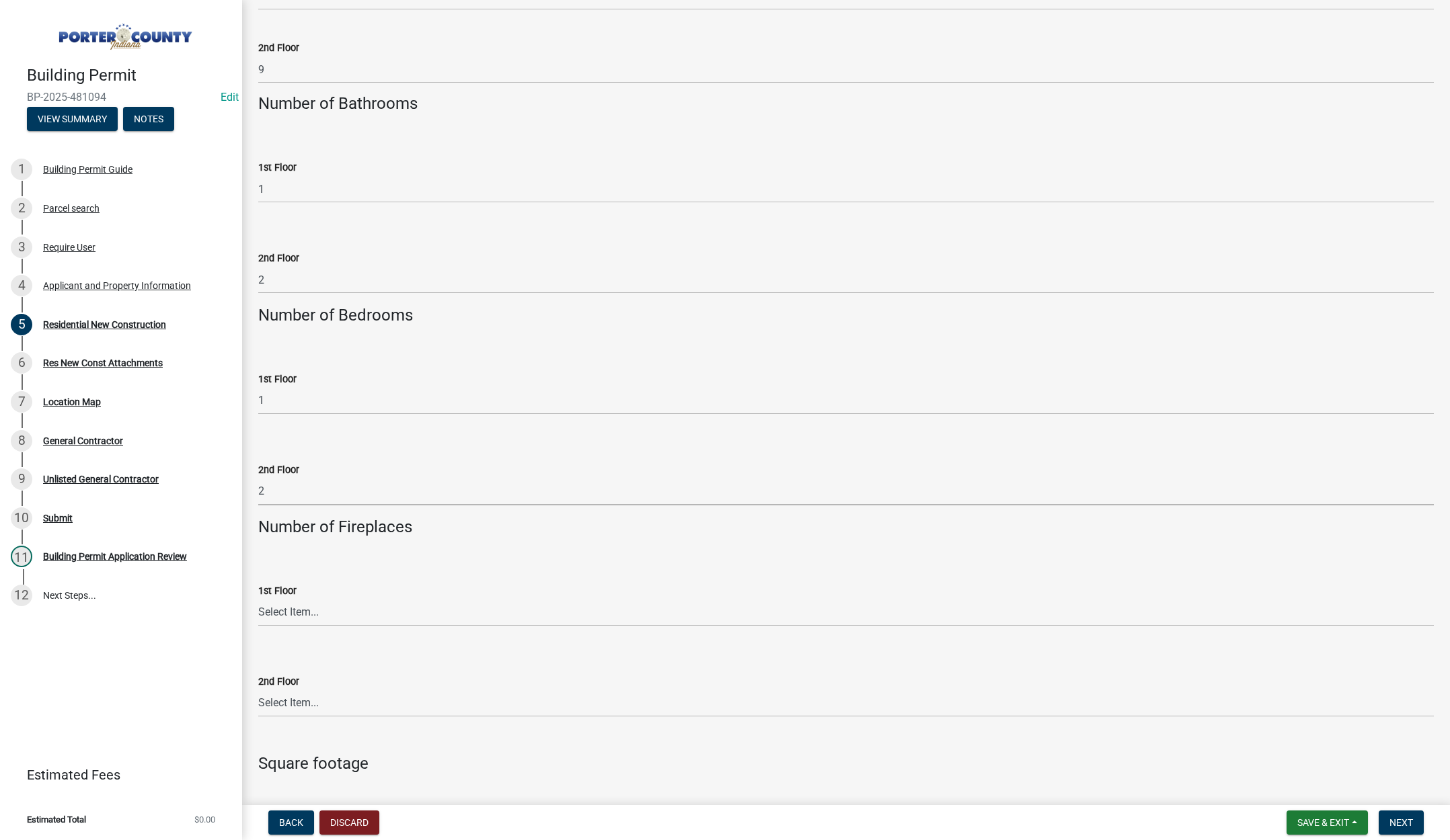
select select "b2533de0-56d2-4a1b-ad2e-8e3ba085ecca"
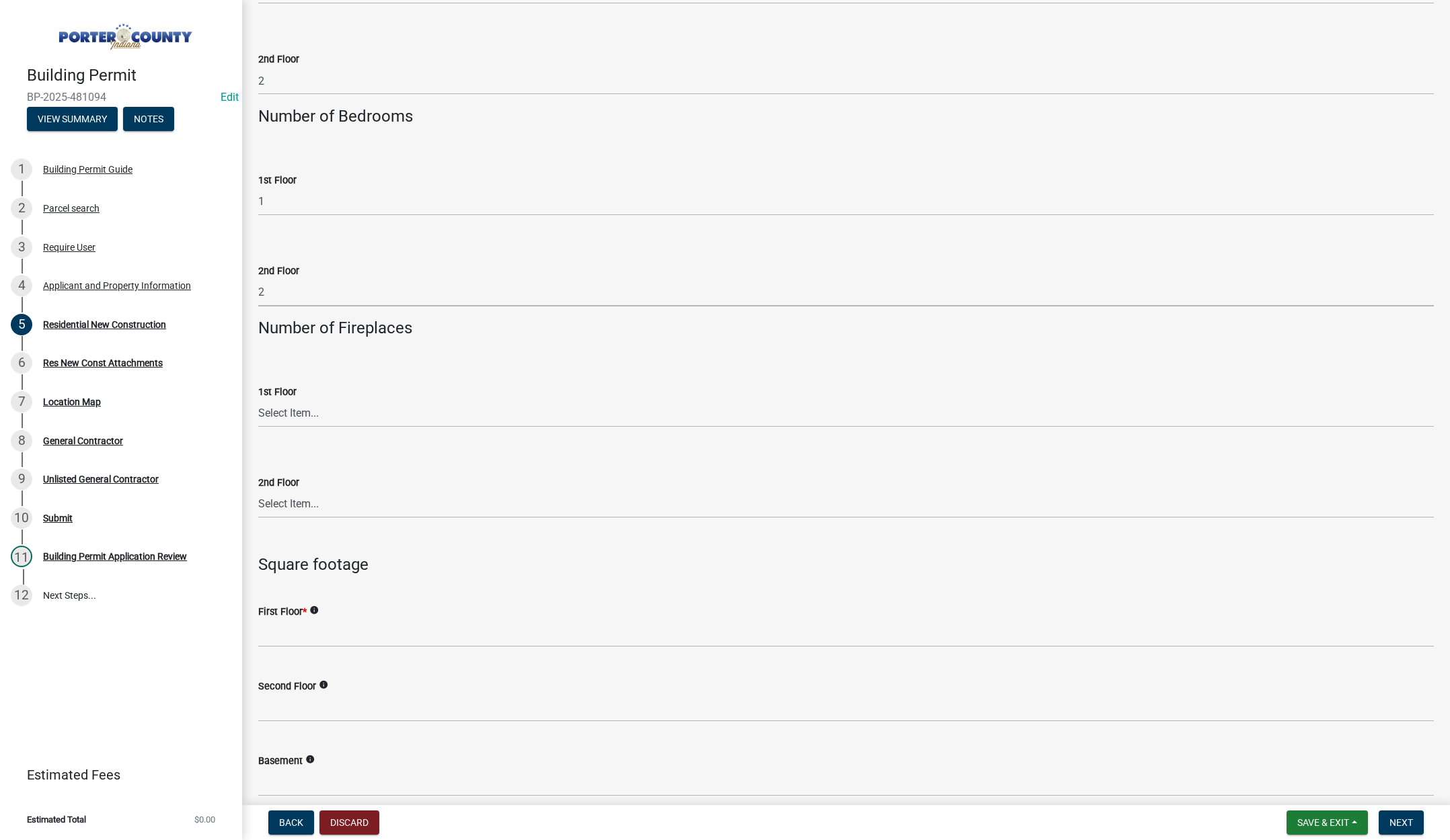
scroll to position [2621, 0]
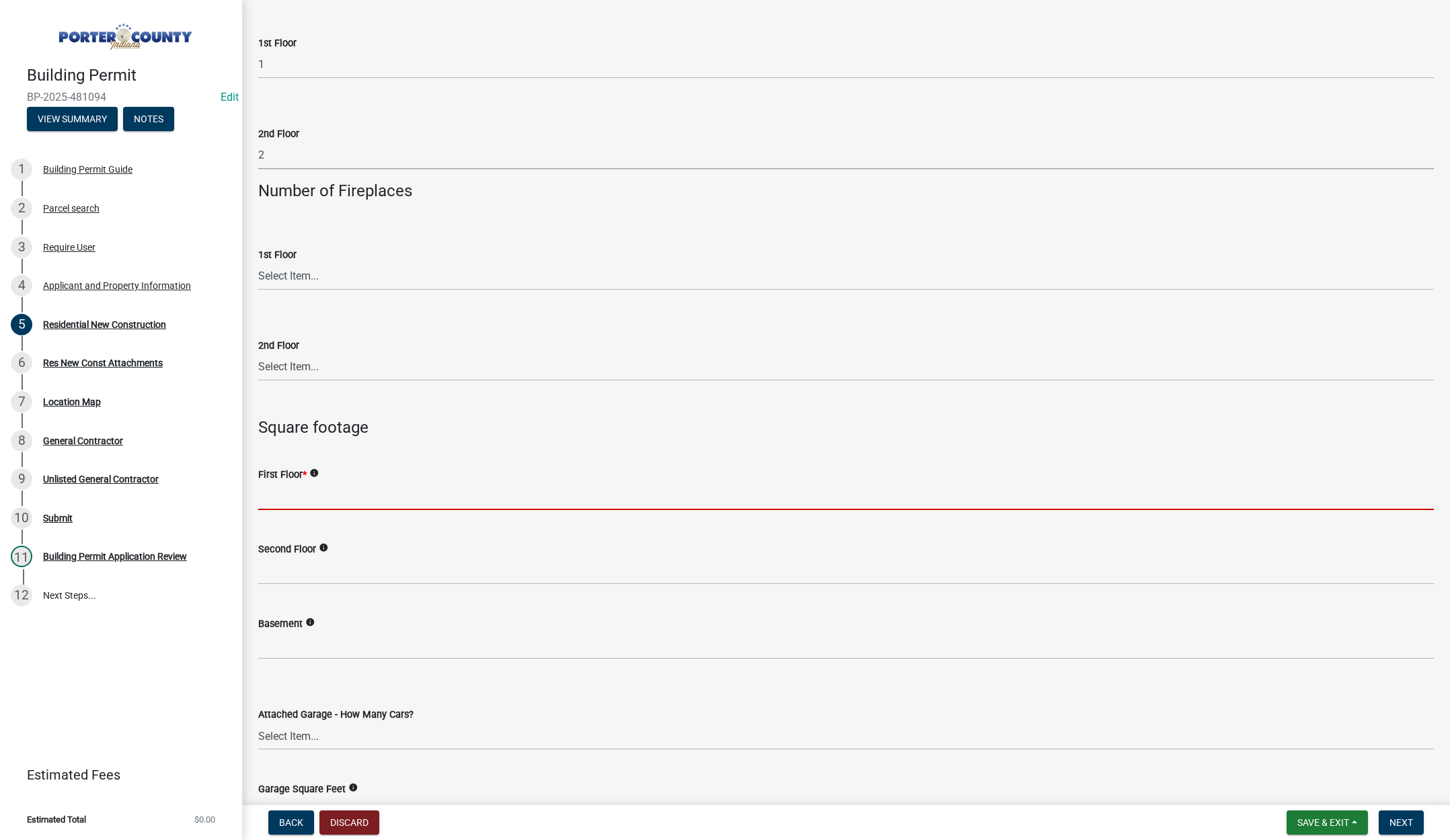
click at [317, 497] on input "text" at bounding box center [845, 496] width 1176 height 28
type input "1272"
click at [310, 556] on div "Second Floor info" at bounding box center [845, 549] width 1176 height 16
click at [311, 556] on div "Second Floor info" at bounding box center [845, 549] width 1176 height 16
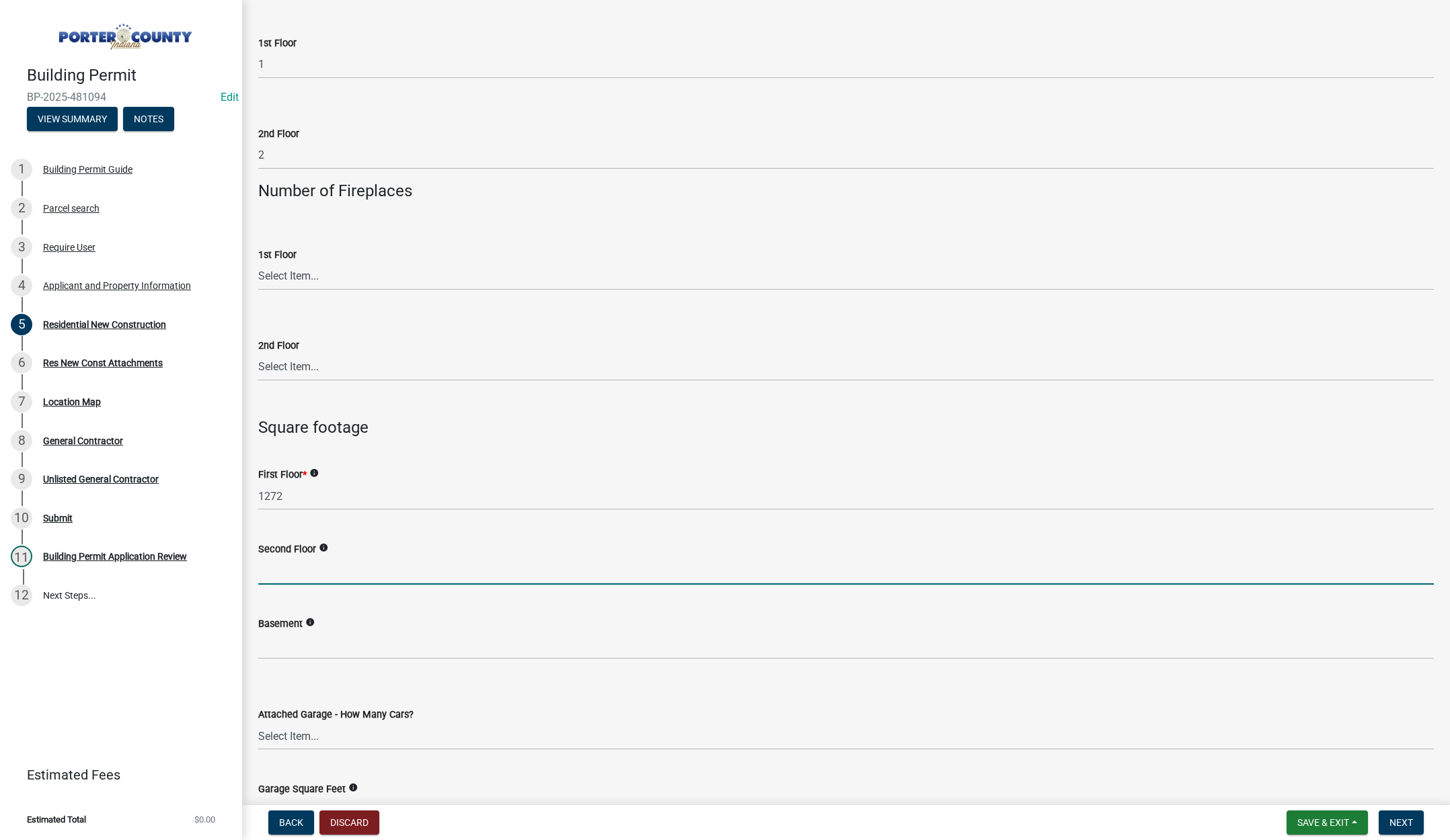
click at [309, 566] on input "text" at bounding box center [845, 571] width 1176 height 28
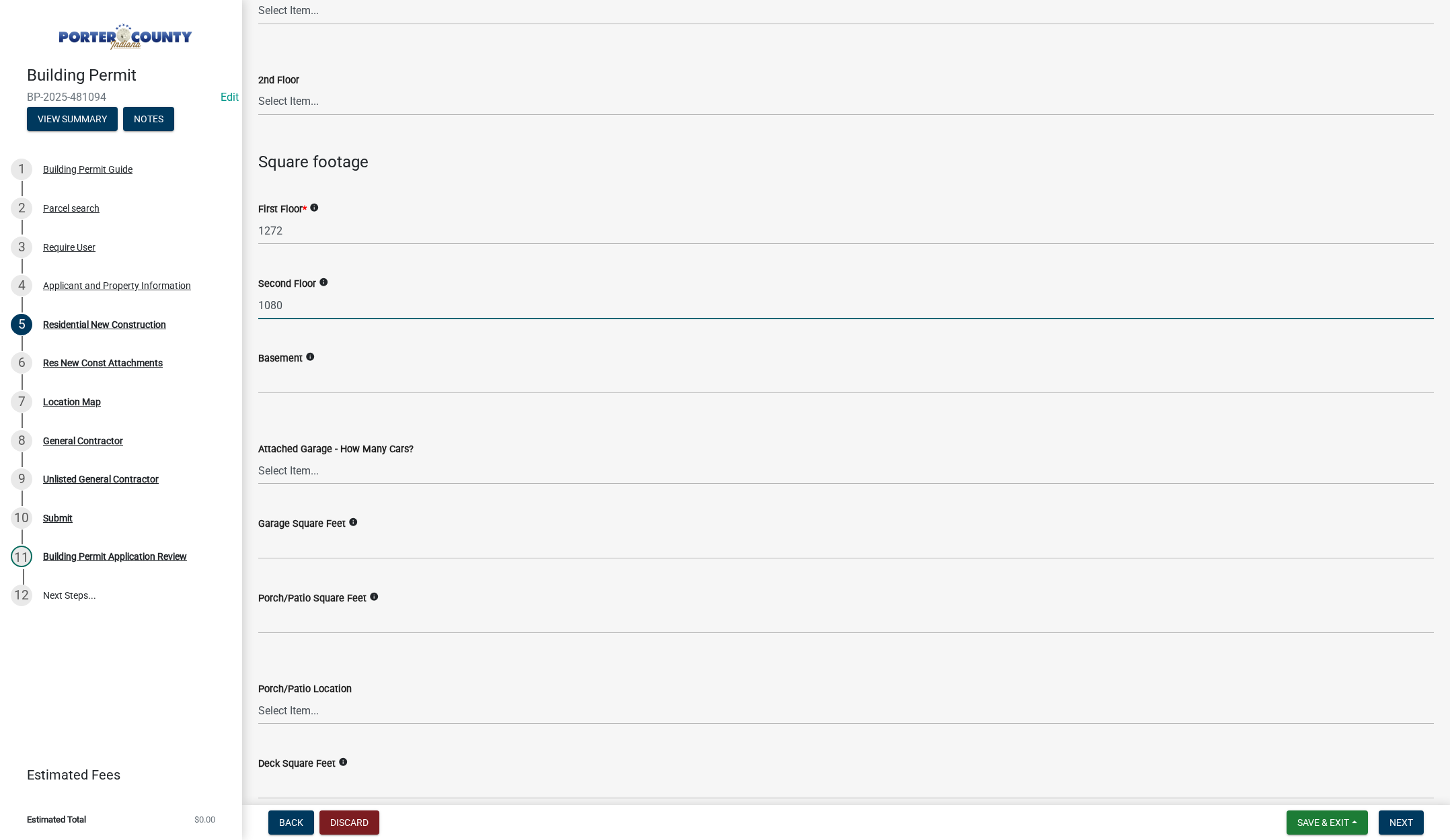
scroll to position [2890, 0]
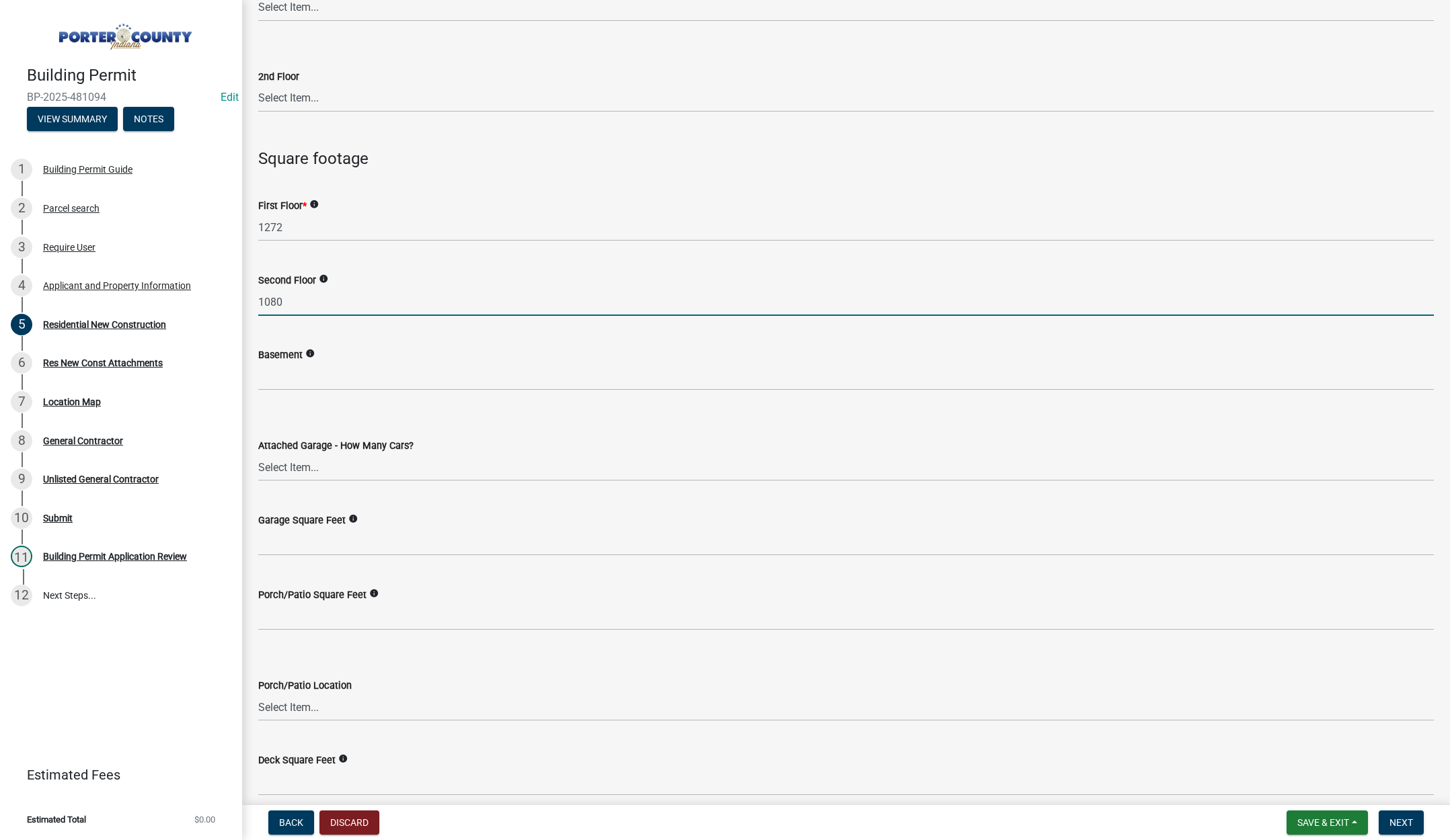
type input "1080"
click at [312, 468] on select "Select Item... N/A 1 2 3 4 5 6+" at bounding box center [845, 467] width 1176 height 28
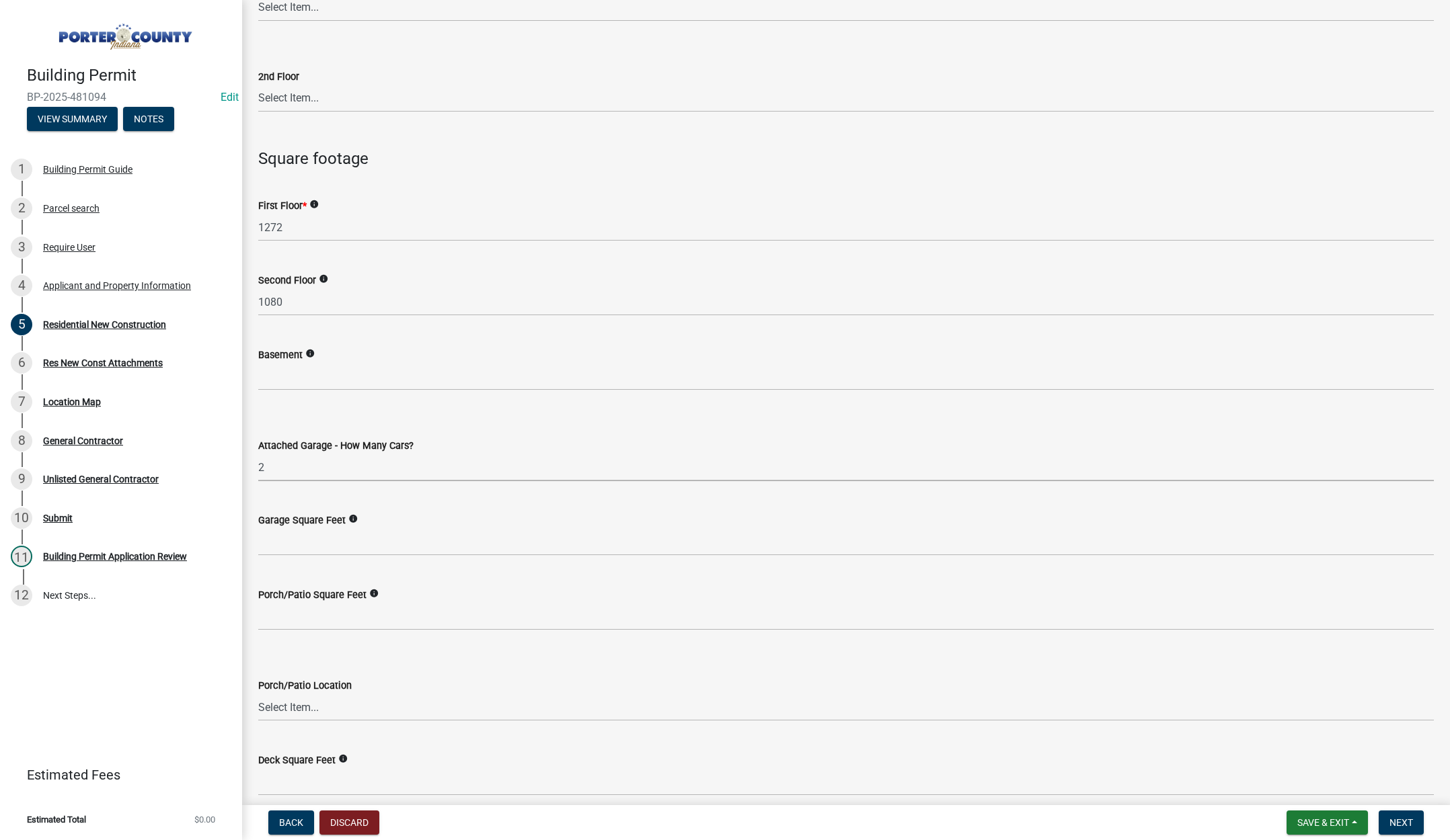
click at [258, 454] on select "Select Item... N/A 1 2 3 4 5 6+" at bounding box center [845, 467] width 1176 height 28
select select "d3842ca8-a9b0-43e7-b24f-ba0c572b5ff6"
click at [332, 539] on input "text" at bounding box center [845, 541] width 1176 height 28
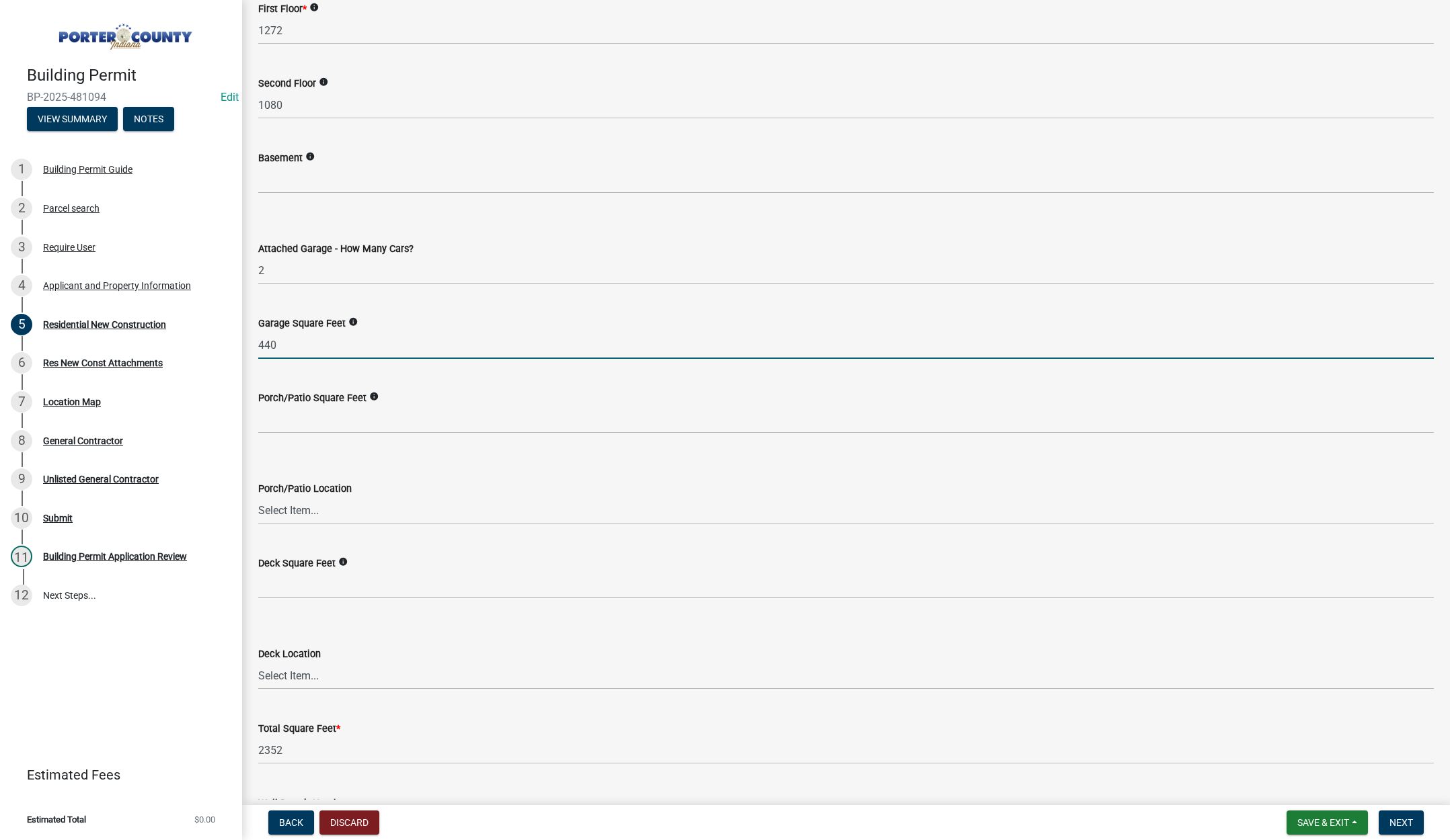
scroll to position [3091, 0]
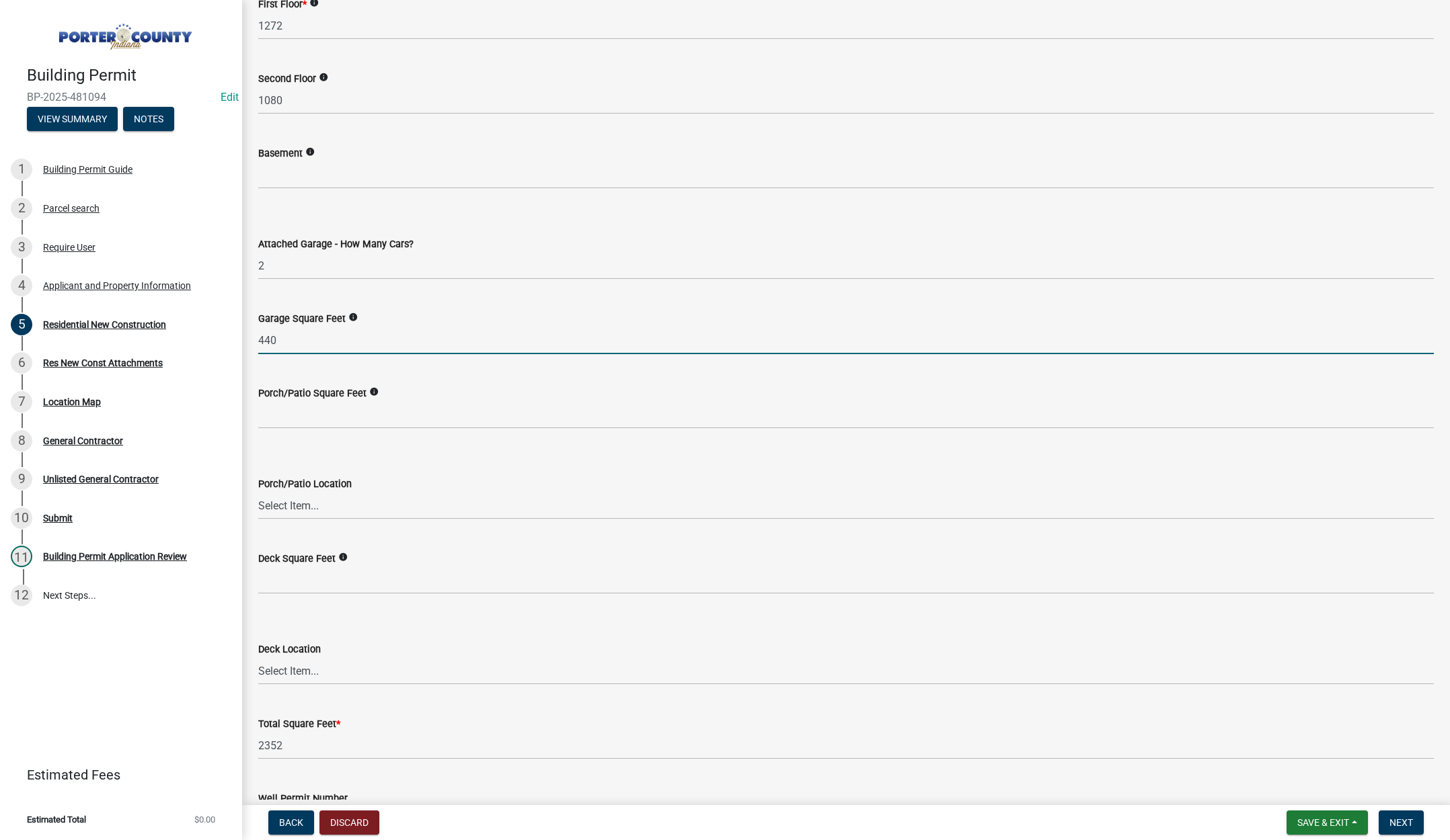
type input "440"
click at [314, 584] on input "text" at bounding box center [845, 580] width 1176 height 28
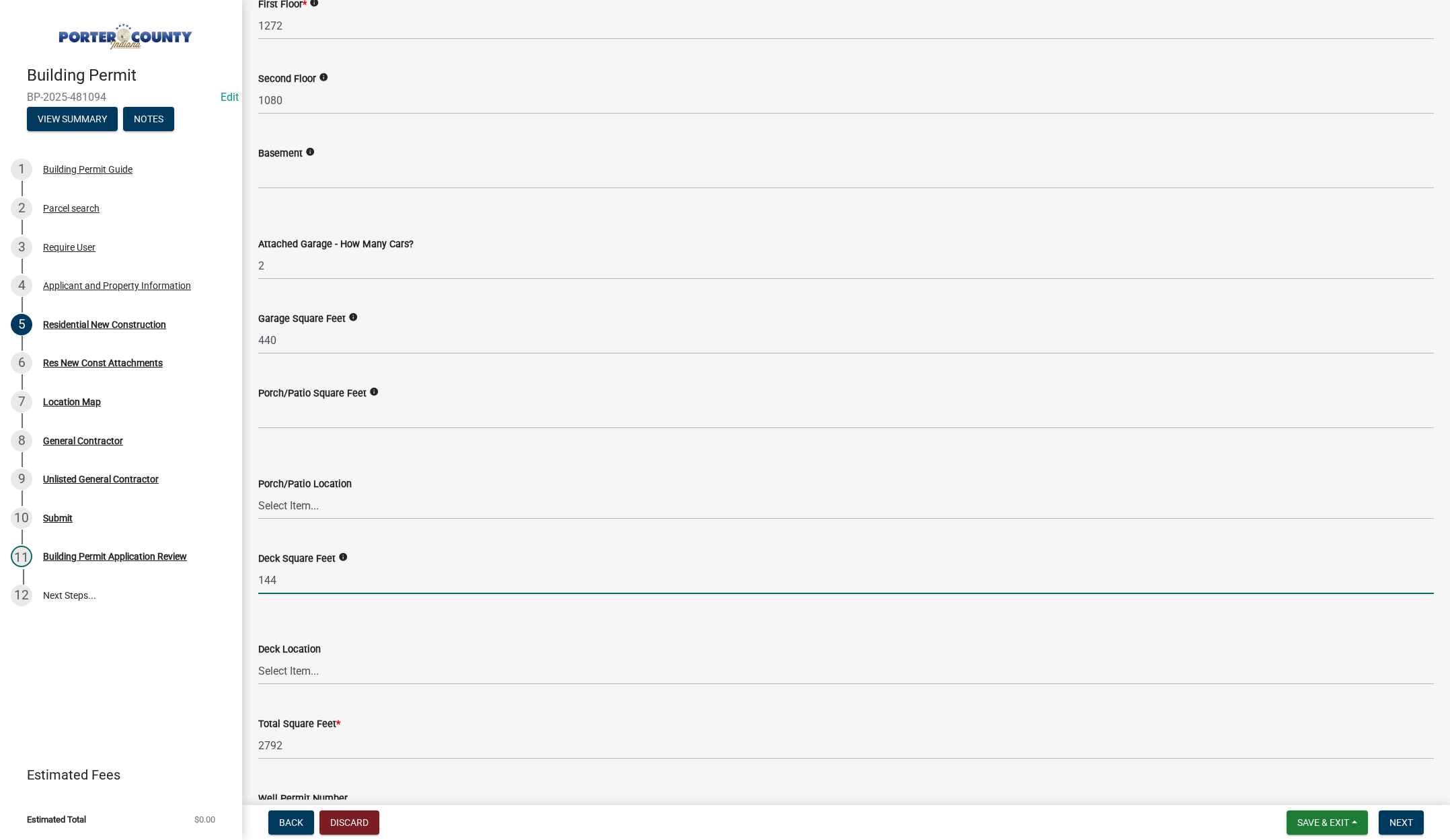
type input "144"
click at [296, 669] on select "Select Item... N/A Front Back" at bounding box center [845, 671] width 1176 height 28
click at [258, 658] on select "Select Item... N/A Front Back" at bounding box center [845, 671] width 1176 height 28
select select "569fc36c-3166-4026-8764-ea78816a78f1"
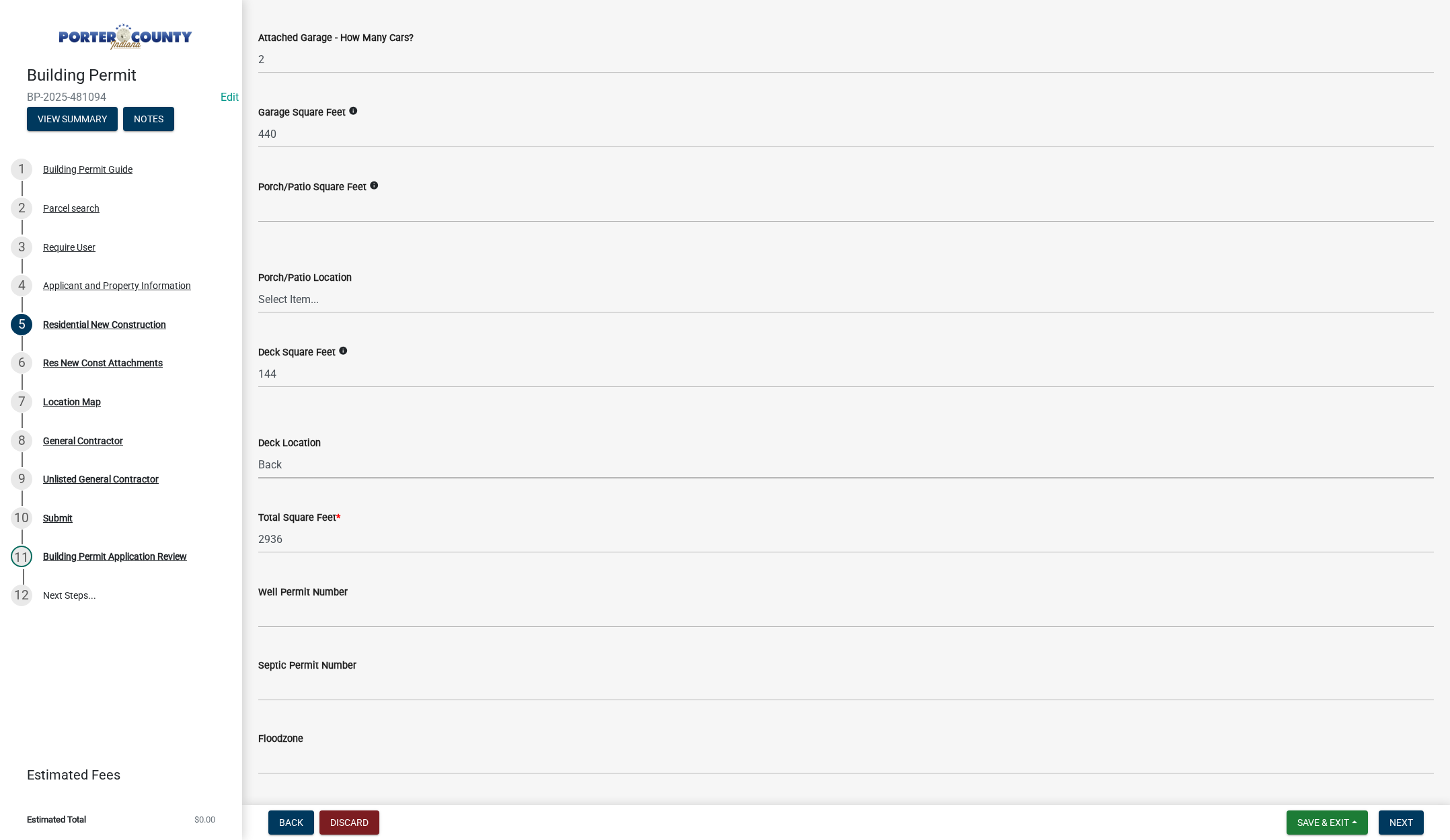
scroll to position [3336, 0]
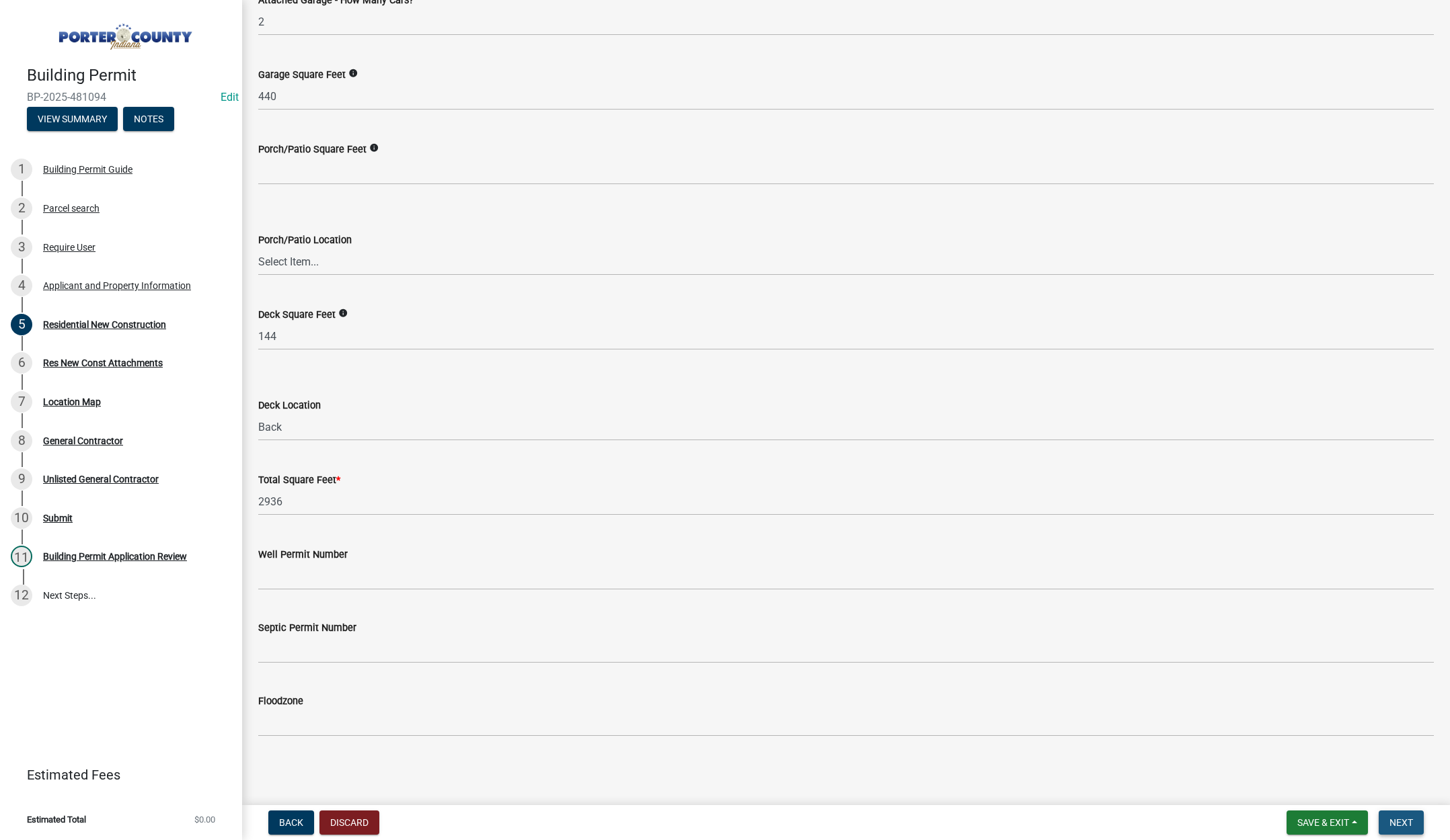
click at [1403, 822] on span "Next" at bounding box center [1401, 822] width 24 height 11
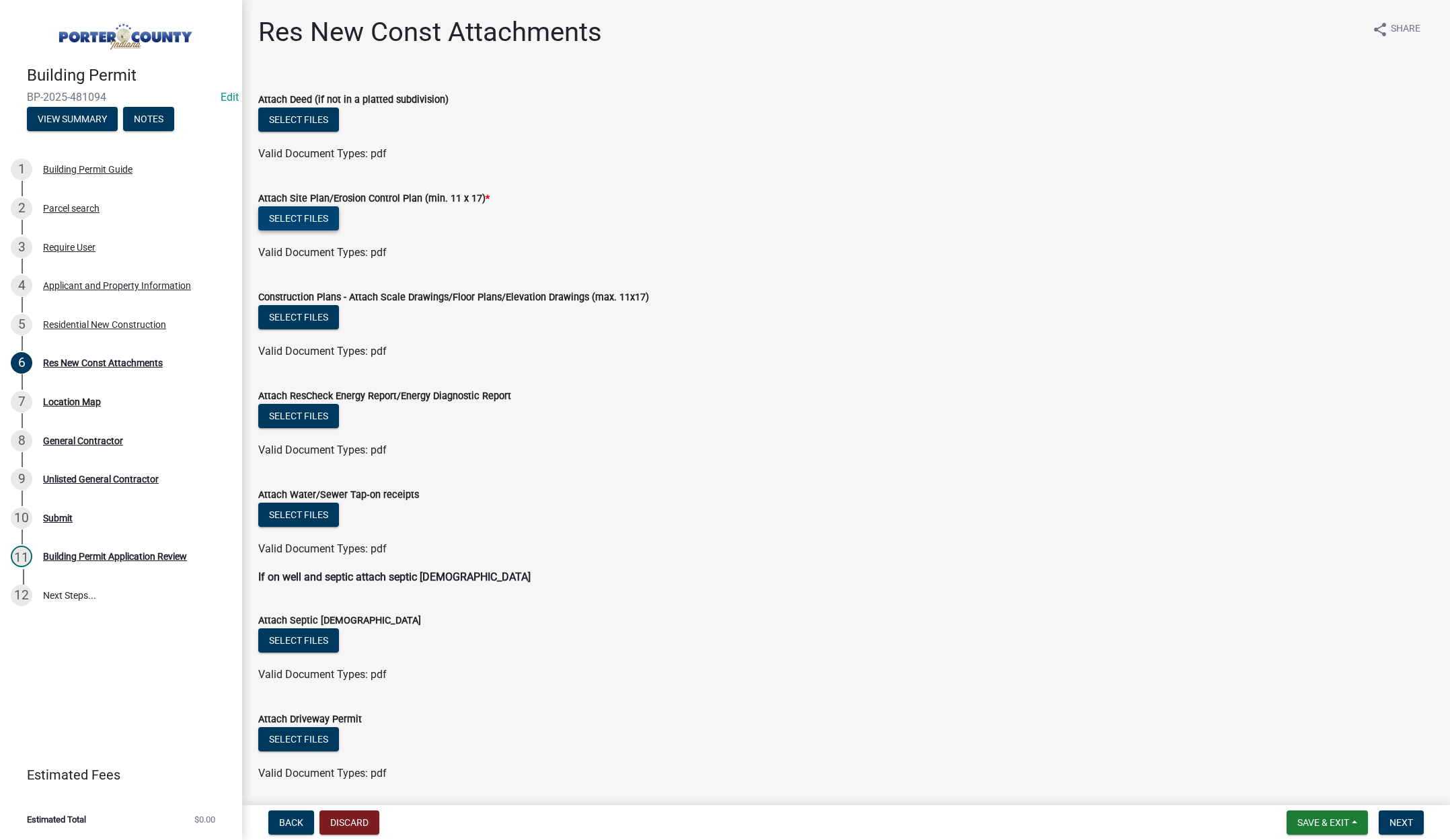
click at [301, 221] on button "Select files" at bounding box center [298, 219] width 81 height 24
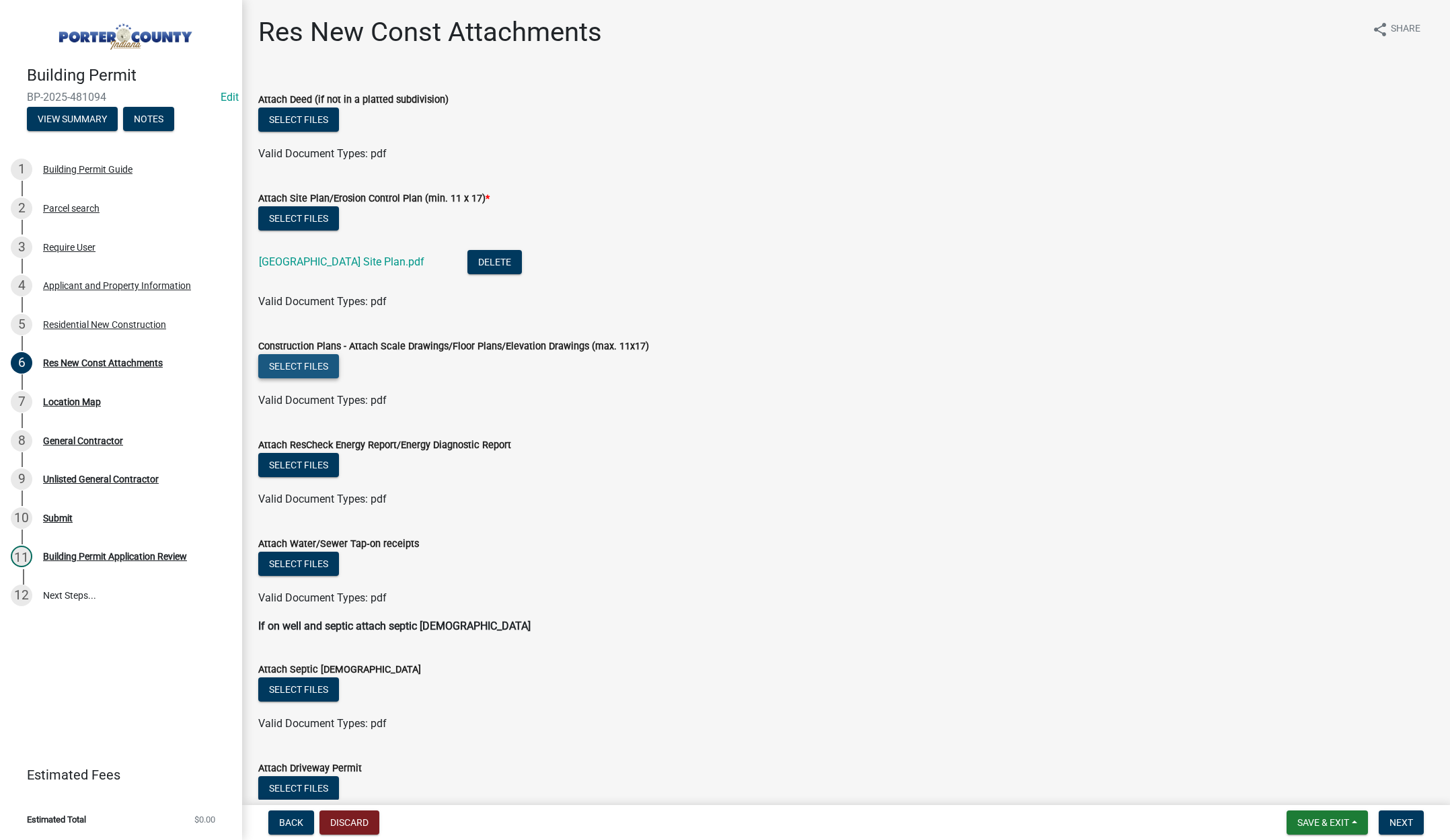
click at [291, 359] on button "Select files" at bounding box center [298, 366] width 81 height 24
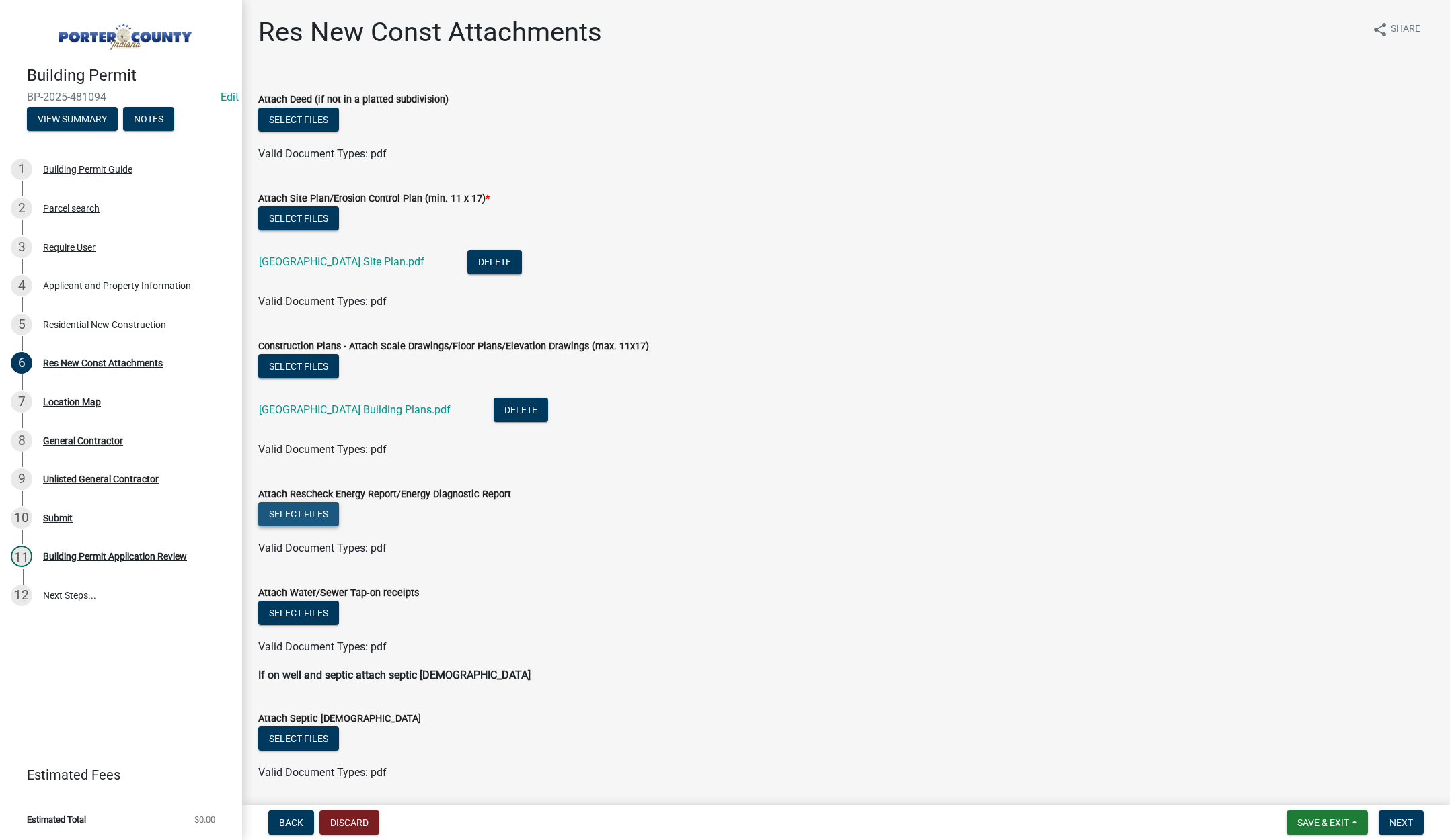
click at [278, 510] on button "Select files" at bounding box center [298, 514] width 81 height 24
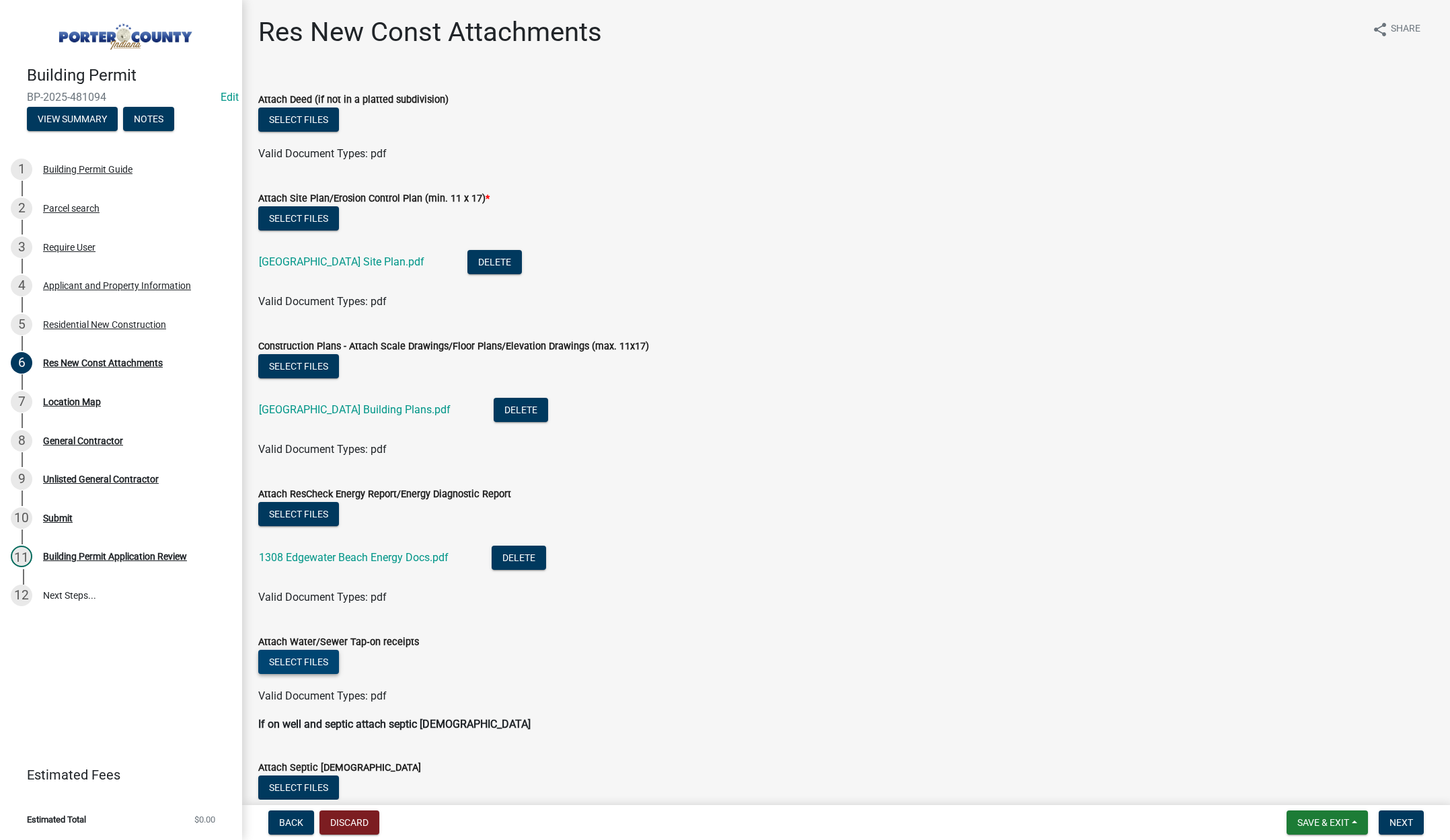
click at [302, 659] on button "Select files" at bounding box center [298, 662] width 81 height 24
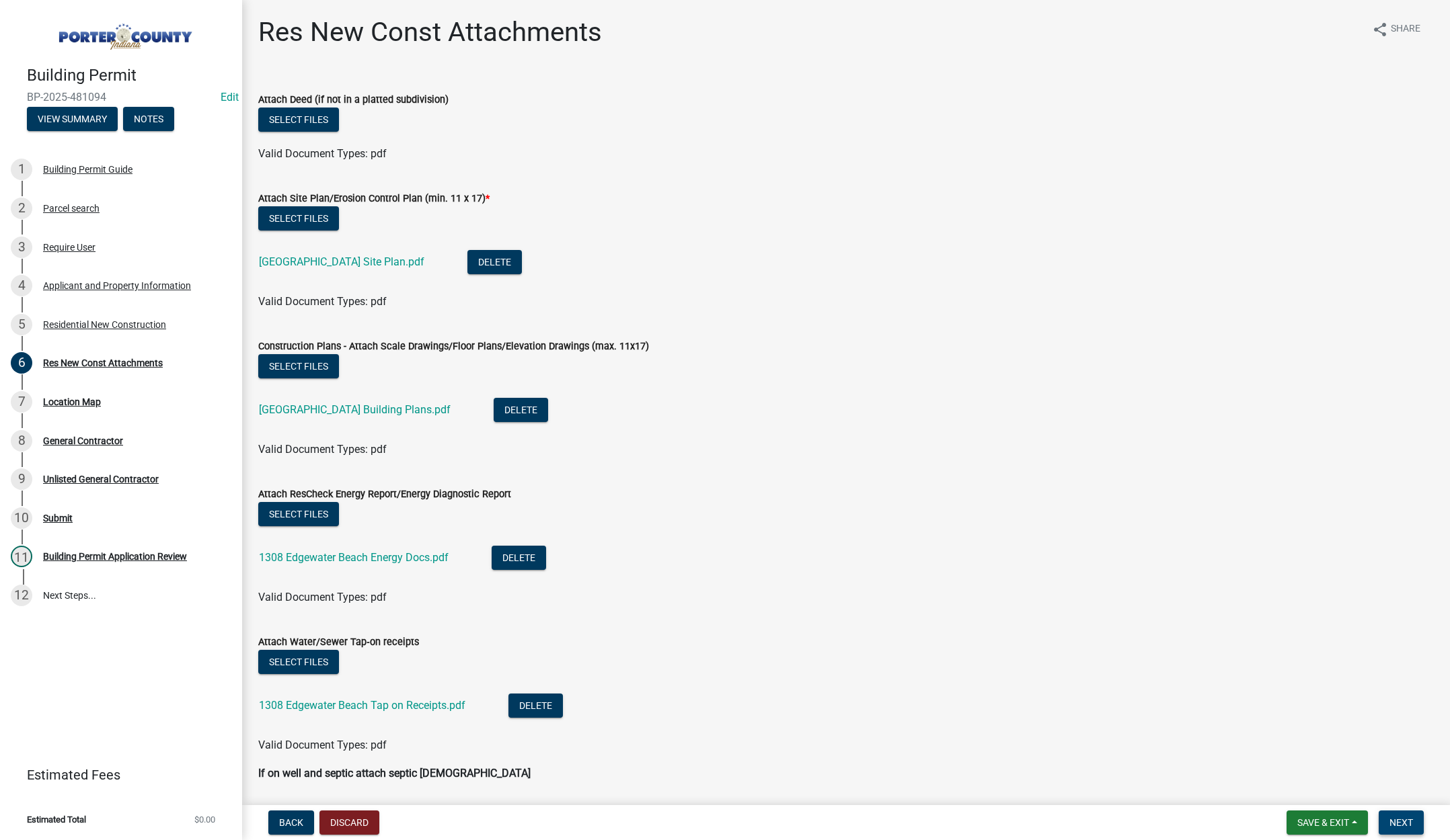
click at [1398, 820] on span "Next" at bounding box center [1401, 822] width 24 height 11
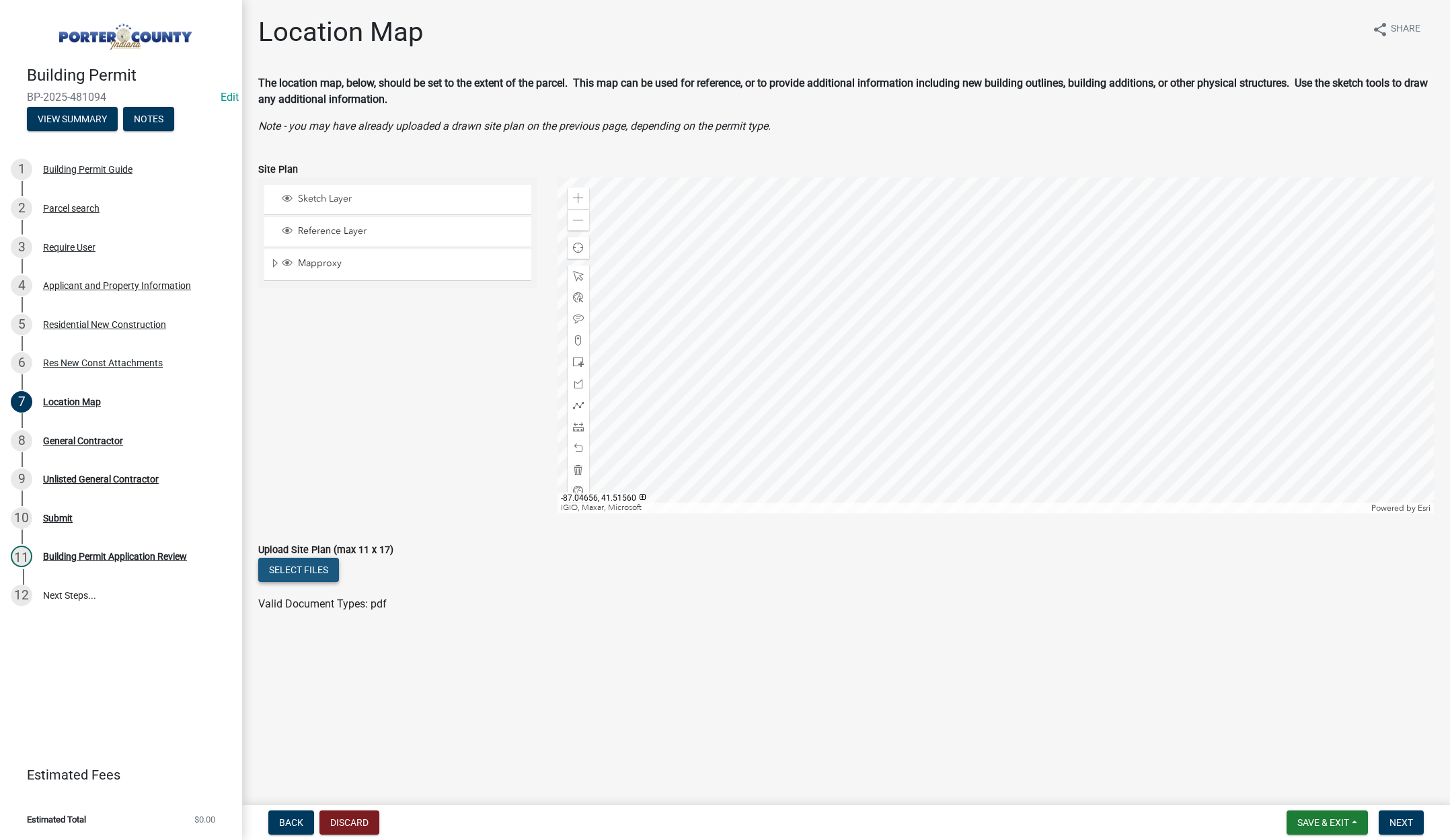
click at [304, 568] on button "Select files" at bounding box center [298, 570] width 81 height 24
click at [1411, 811] on button "Next" at bounding box center [1401, 823] width 45 height 24
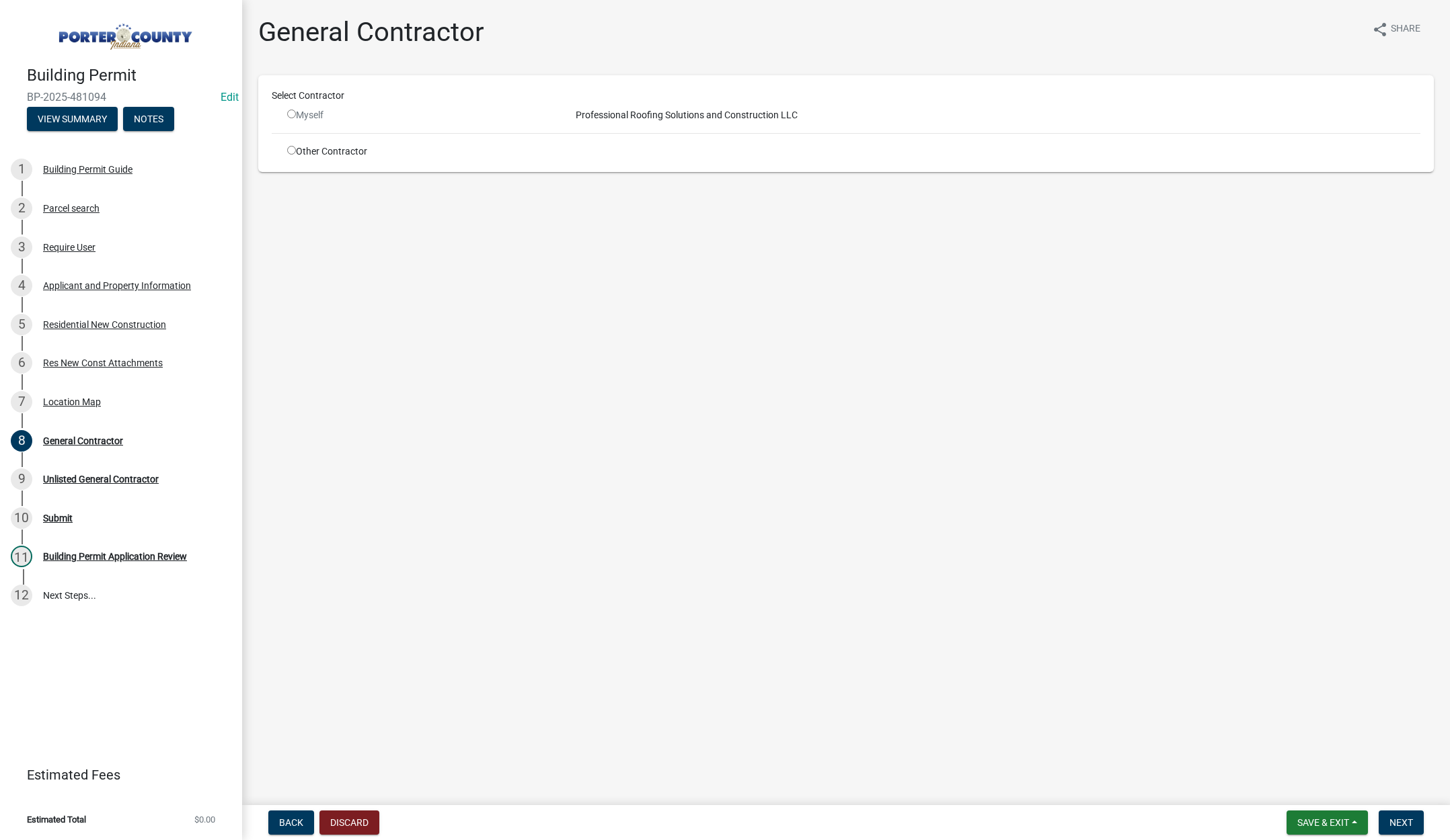
click at [291, 149] on input "radio" at bounding box center [292, 150] width 9 height 9
radio input "true"
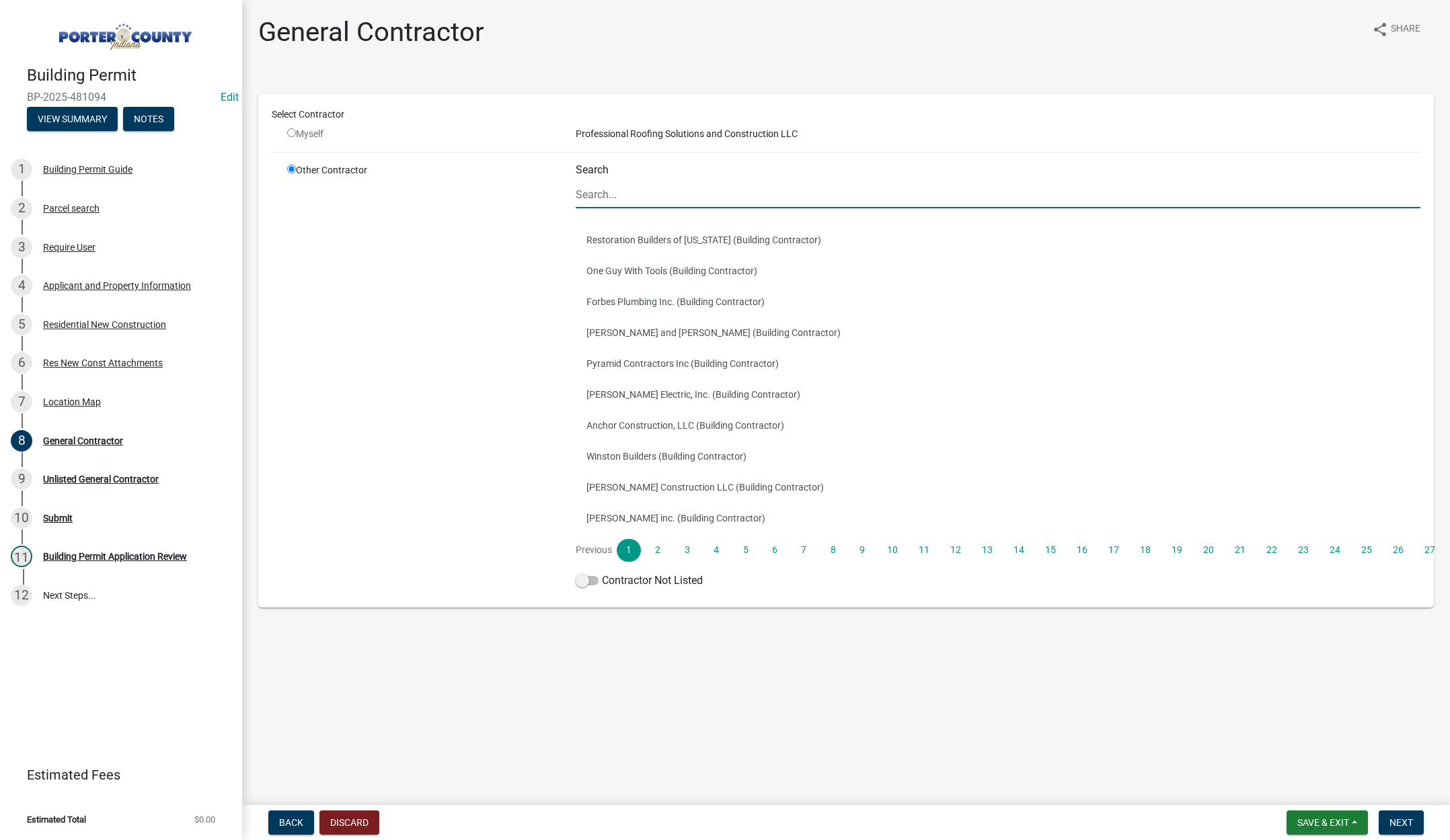
click at [624, 192] on input "Search" at bounding box center [998, 195] width 845 height 28
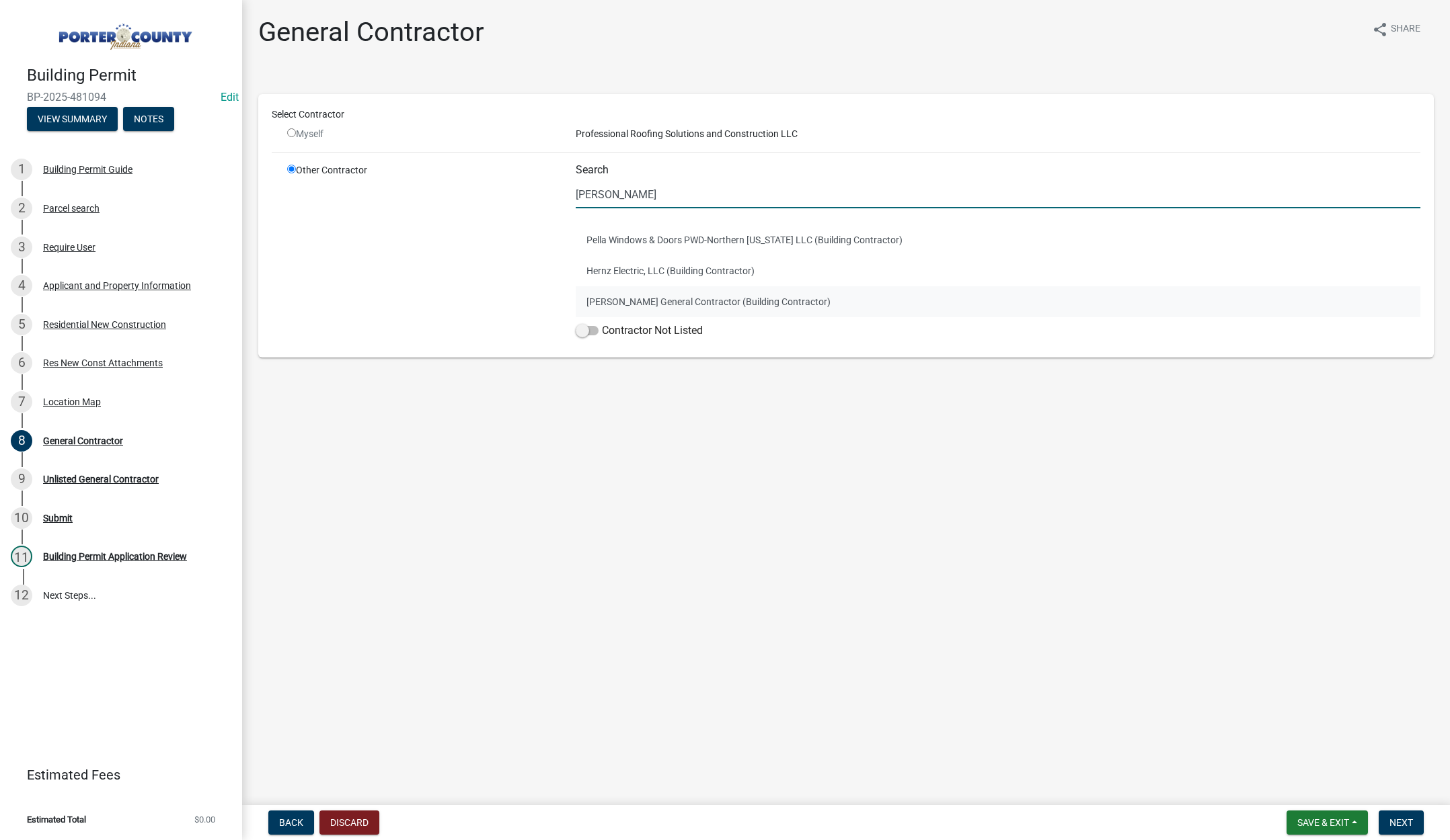
type input "hern"
click at [672, 293] on button "Hernandez General Contractor (Building Contractor)" at bounding box center [998, 301] width 845 height 31
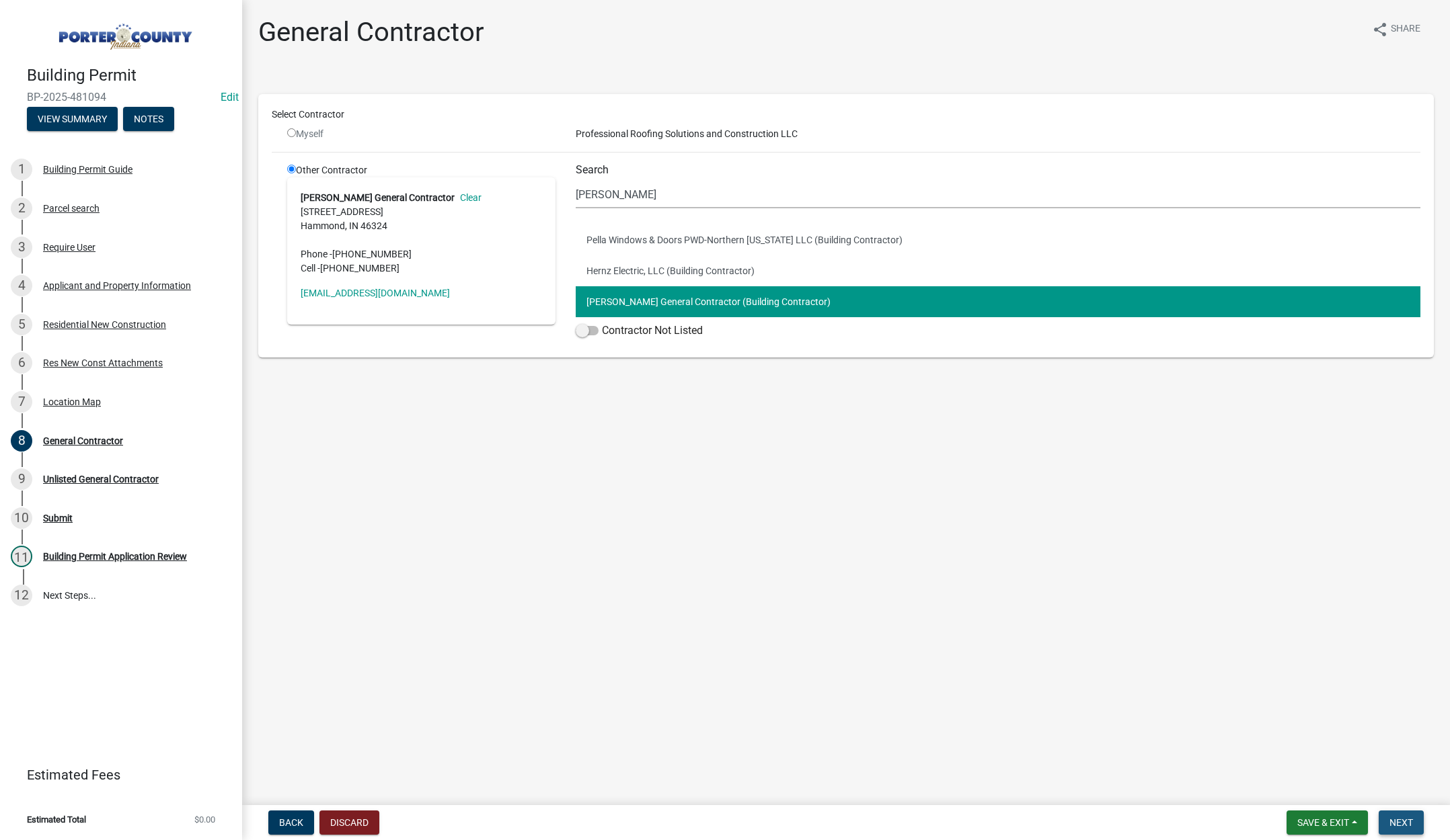
click at [1401, 821] on span "Next" at bounding box center [1401, 822] width 24 height 11
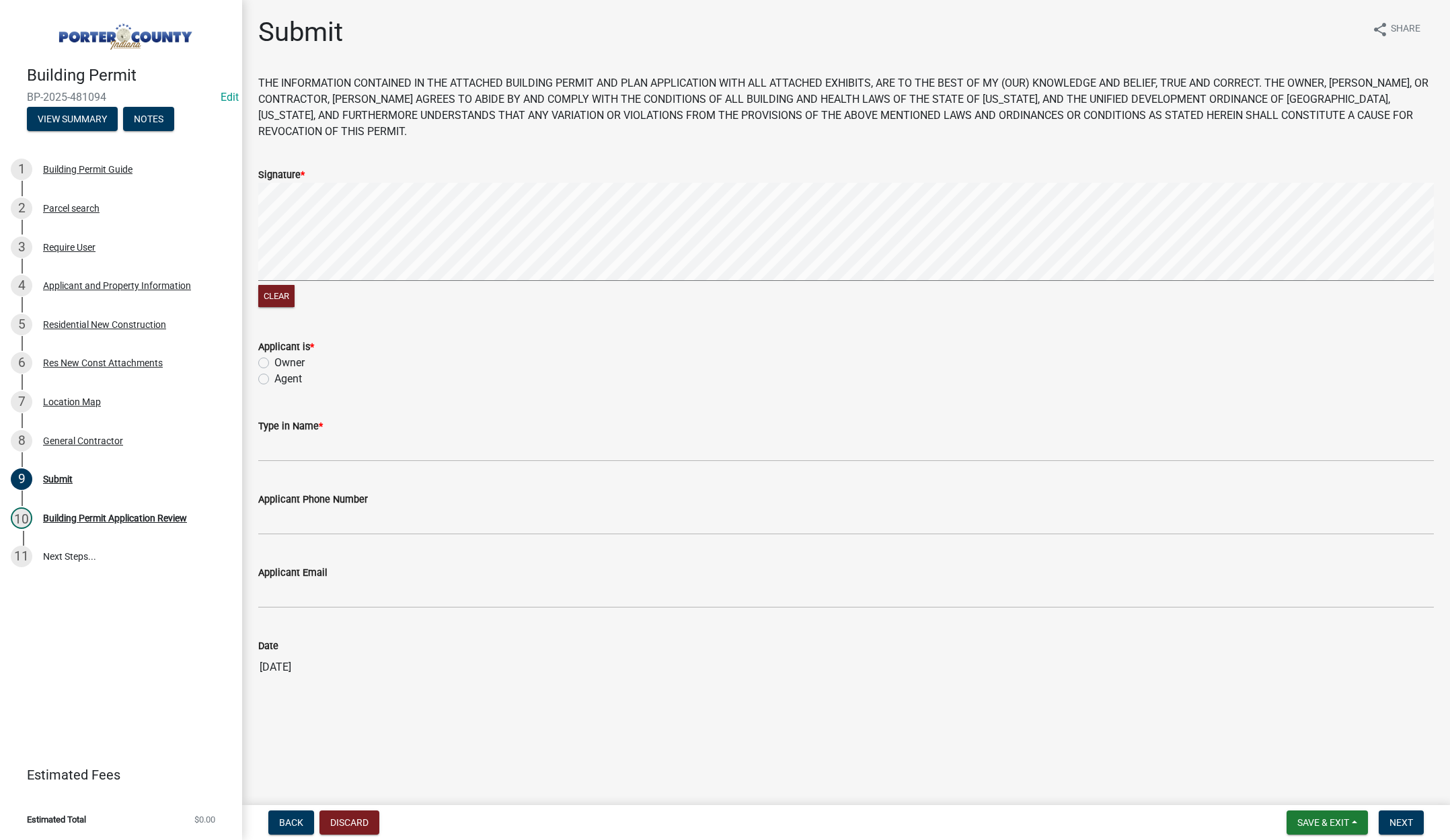
click at [274, 379] on label "Agent" at bounding box center [288, 379] width 28 height 16
click at [274, 379] on input "Agent" at bounding box center [279, 375] width 9 height 9
radio input "true"
click at [312, 444] on input "Type in Name *" at bounding box center [845, 447] width 1176 height 28
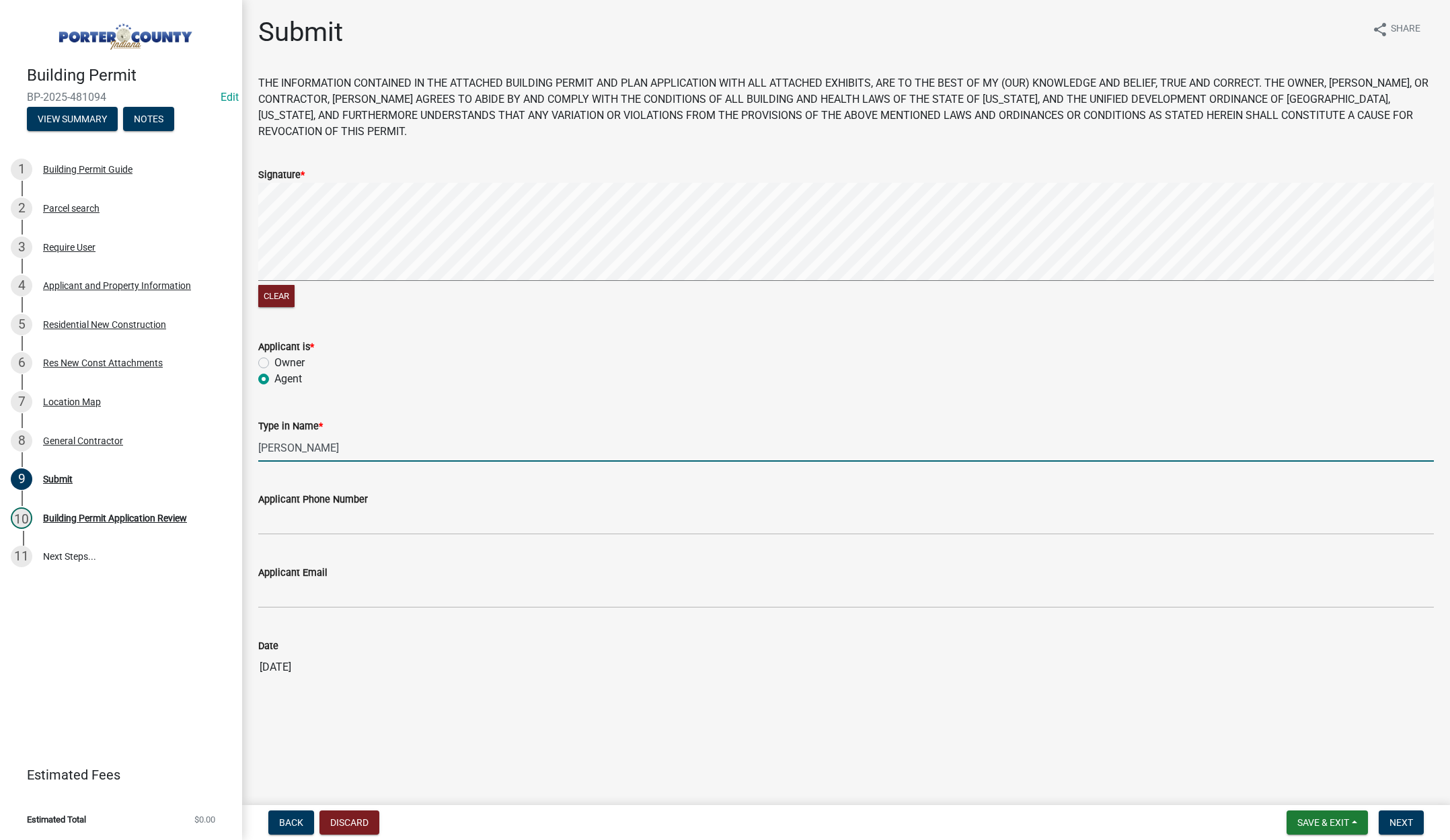
type input "Felipe"
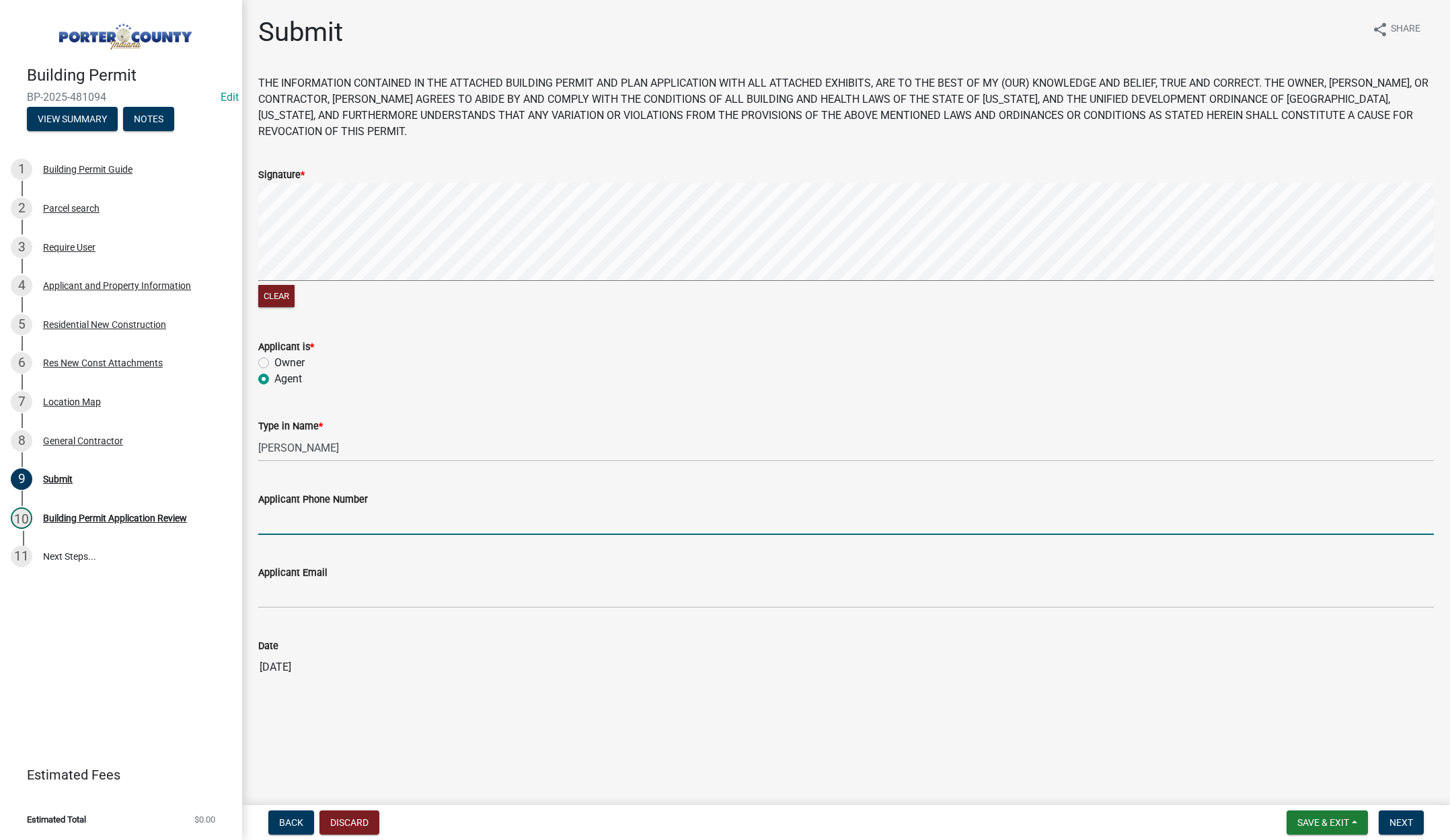
click at [303, 523] on input "Applicant Phone Number" at bounding box center [845, 521] width 1176 height 28
type input "219-433-4042"
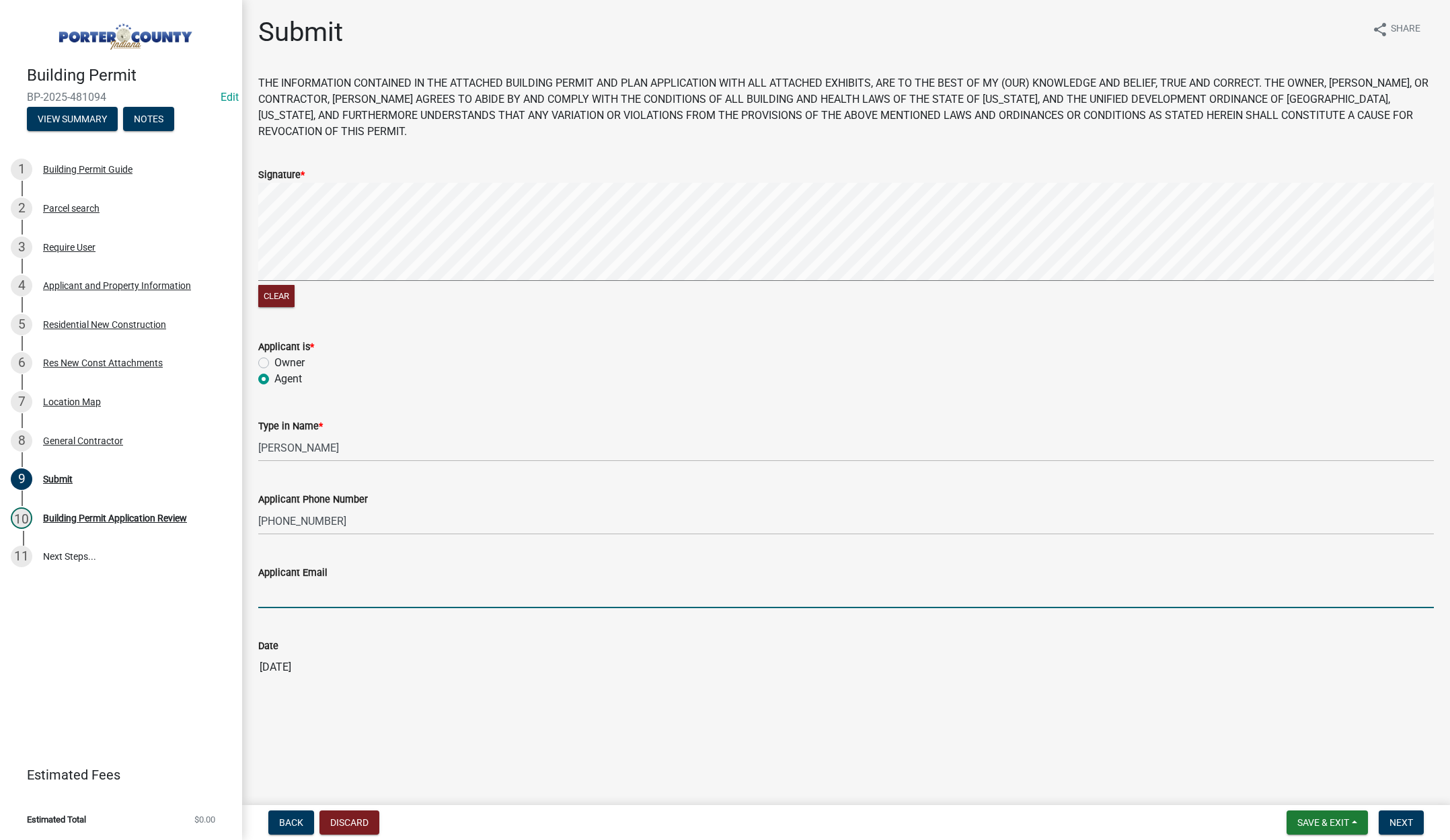
click at [274, 598] on input "Applicant Email" at bounding box center [845, 594] width 1176 height 28
type input "felipe@hernandezgeneralcontractor.com"
click at [1410, 823] on span "Next" at bounding box center [1401, 822] width 24 height 11
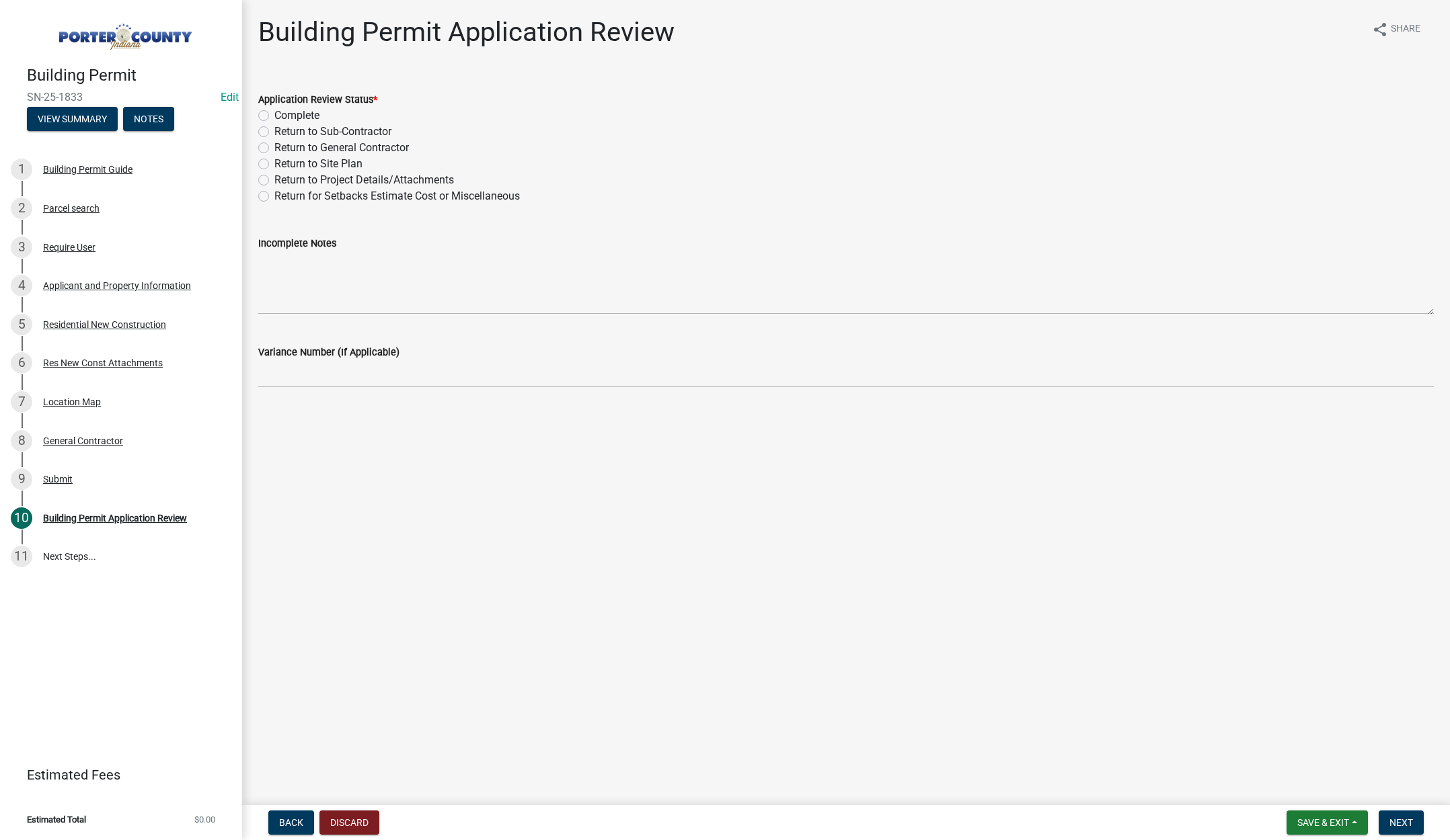
click at [274, 115] on label "Complete" at bounding box center [297, 115] width 45 height 16
click at [274, 115] on input "Complete" at bounding box center [279, 112] width 9 height 9
radio input "true"
drag, startPoint x: 1406, startPoint y: 823, endPoint x: 1407, endPoint y: 816, distance: 7.1
click at [1407, 822] on span "Next" at bounding box center [1401, 822] width 24 height 11
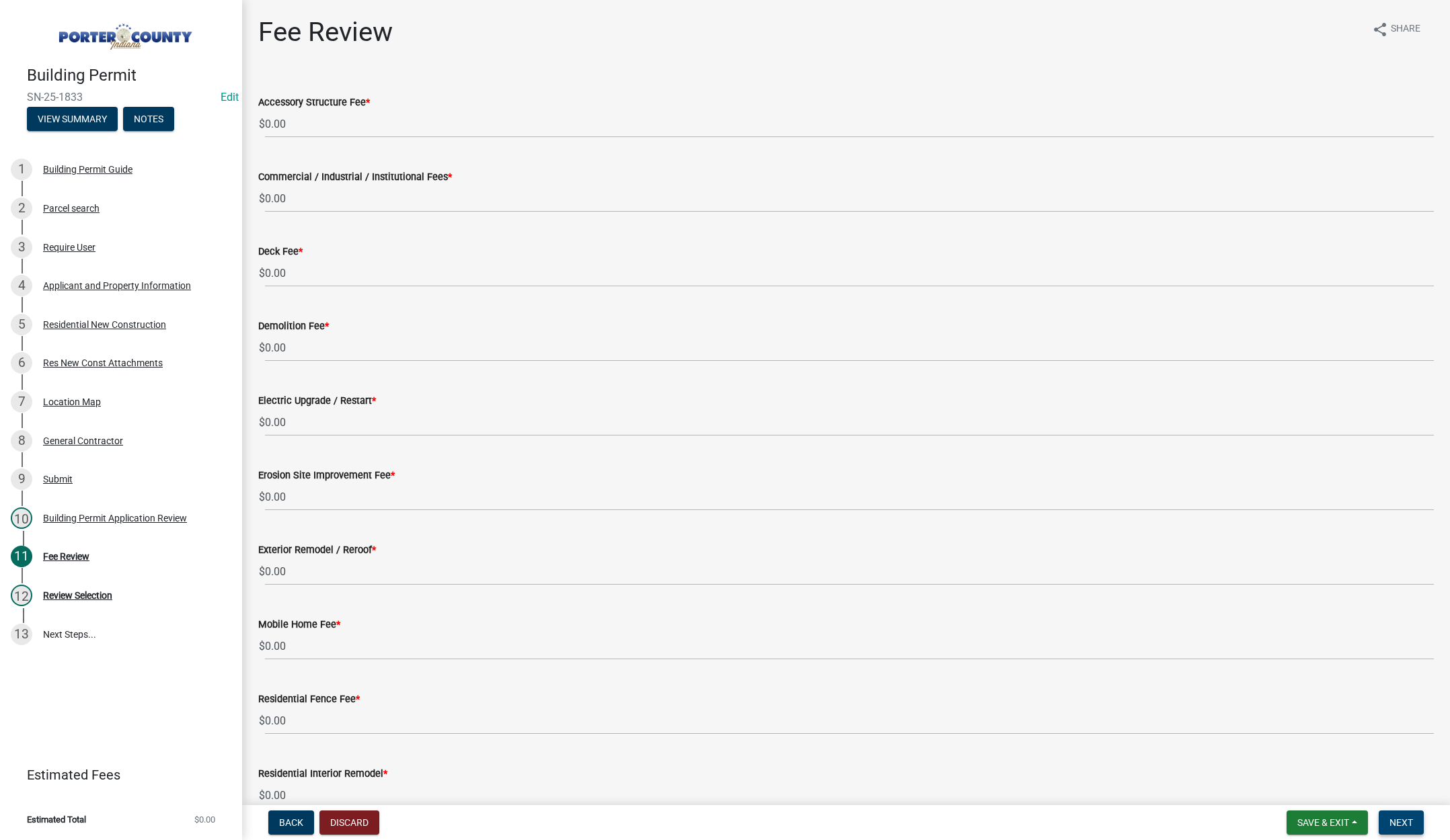
click at [1409, 824] on span "Next" at bounding box center [1401, 822] width 24 height 11
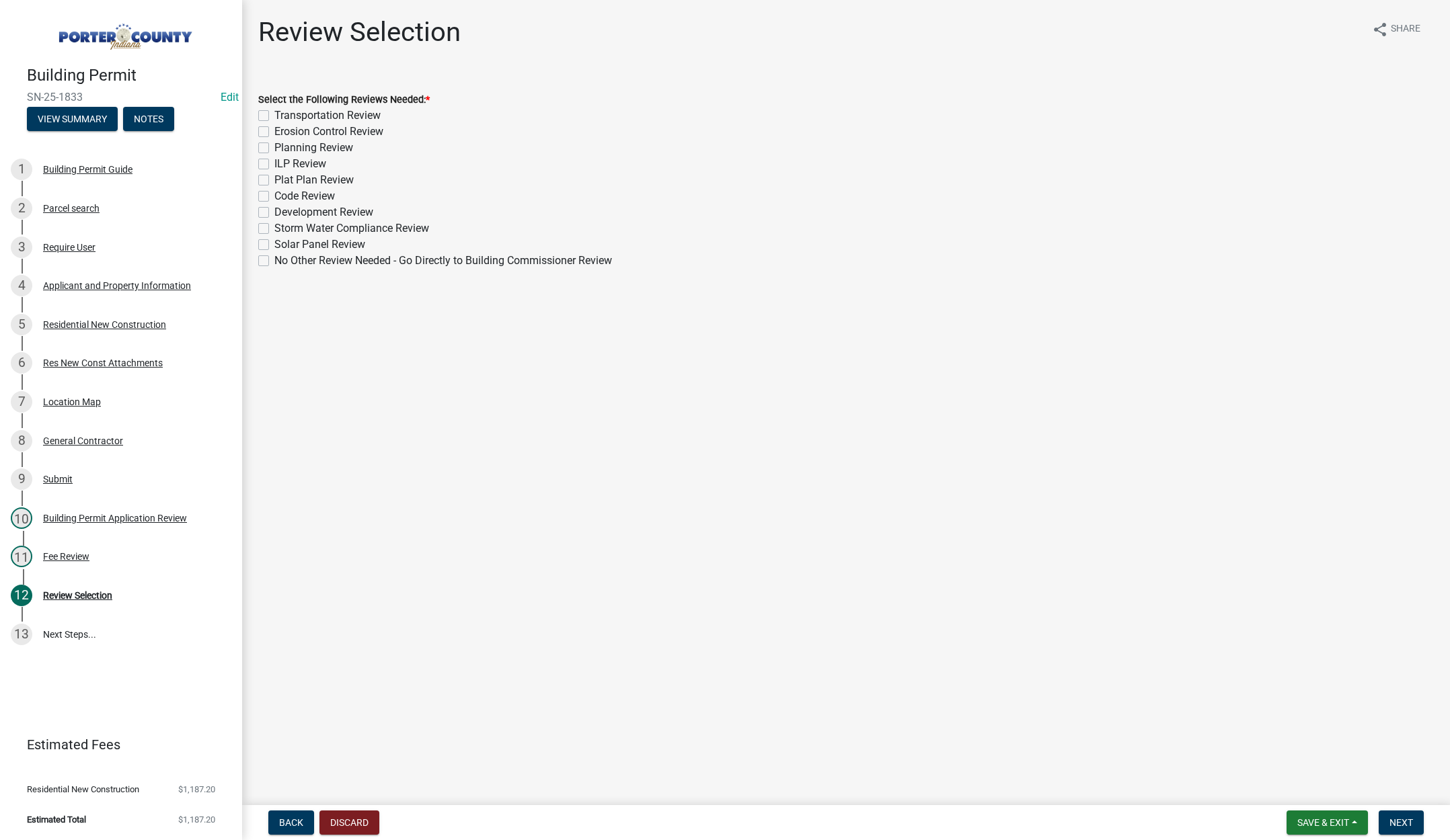
click at [274, 130] on label "Erosion Control Review" at bounding box center [329, 132] width 109 height 16
click at [274, 130] on input "Erosion Control Review" at bounding box center [279, 128] width 9 height 9
click at [274, 147] on label "Planning Review" at bounding box center [314, 147] width 78 height 16
click at [274, 147] on input "Planning Review" at bounding box center [279, 144] width 9 height 9
click at [274, 177] on label "Plat Plan Review" at bounding box center [314, 180] width 79 height 16
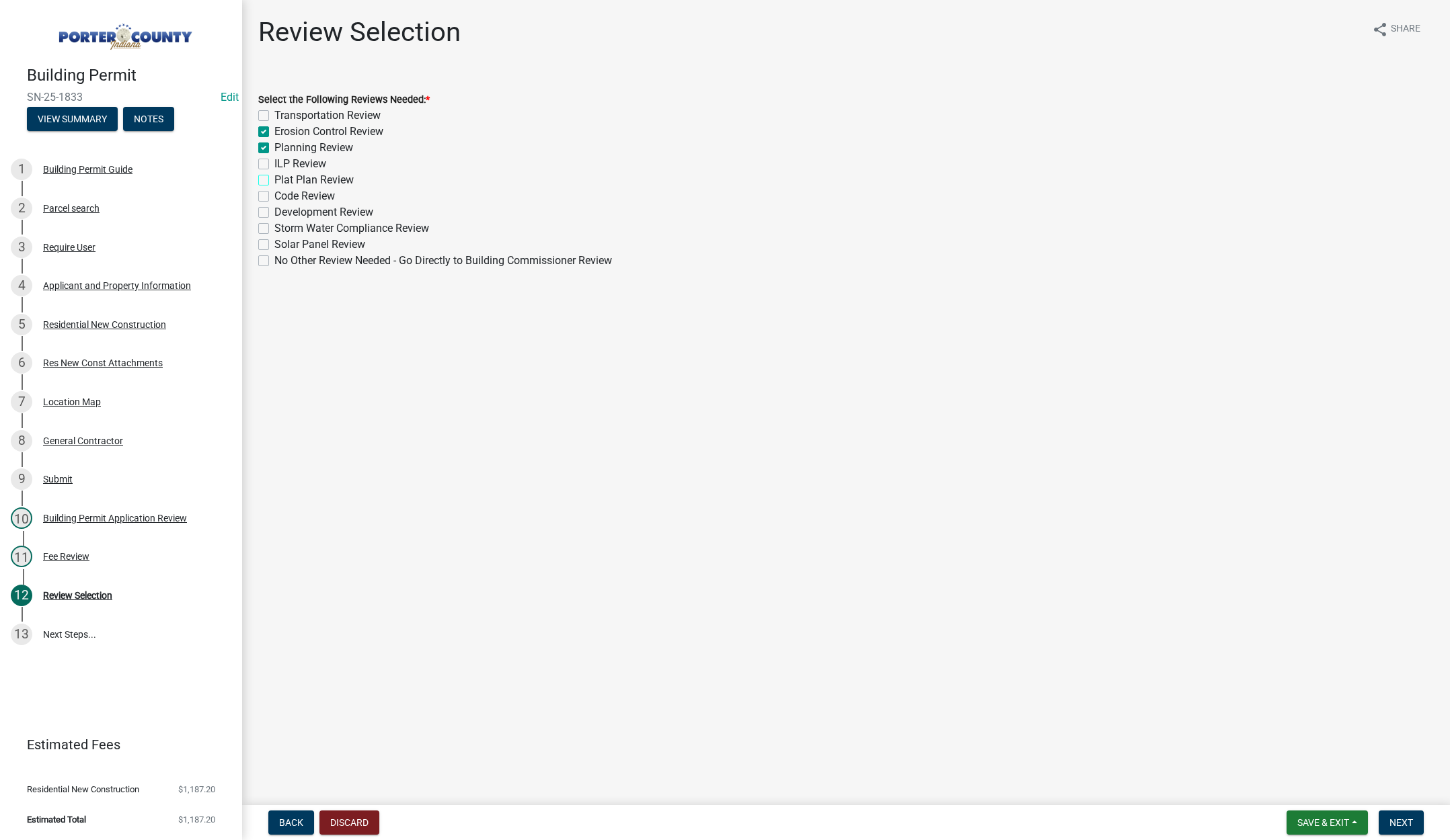
click at [274, 177] on input "Plat Plan Review" at bounding box center [279, 176] width 9 height 9
click at [1402, 816] on button "Next" at bounding box center [1401, 823] width 45 height 24
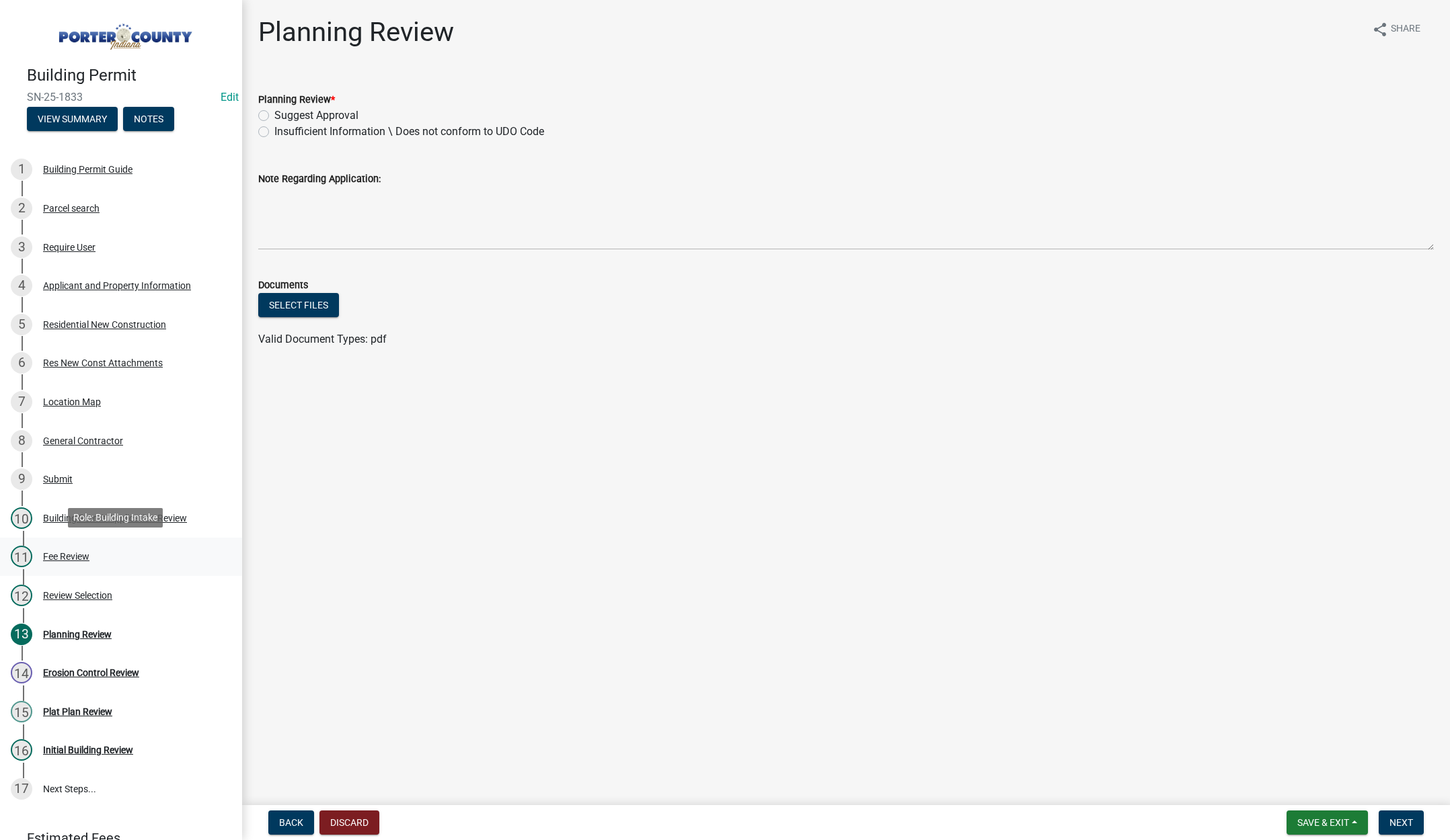
click at [78, 551] on div "Fee Review" at bounding box center [66, 556] width 46 height 9
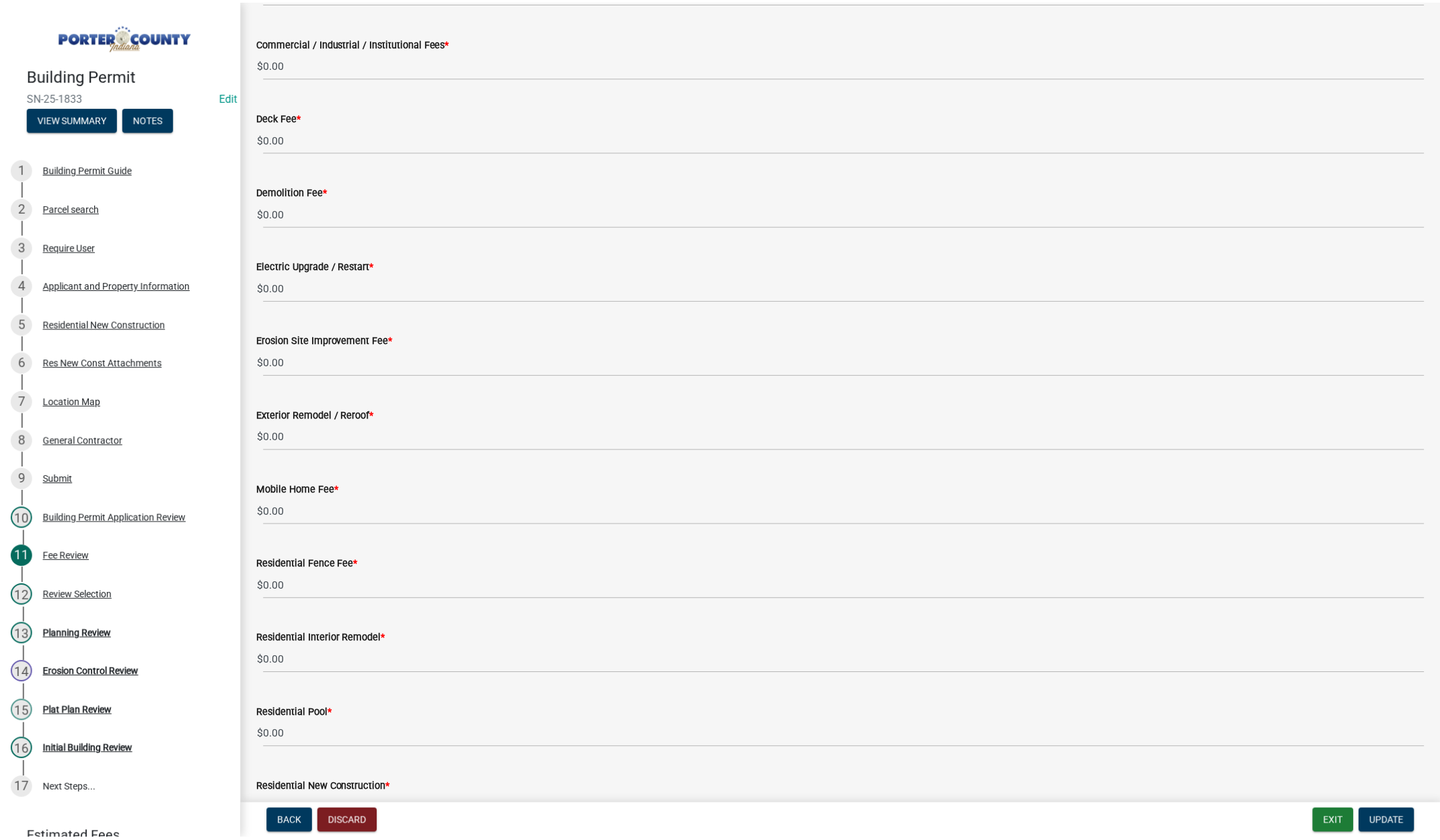
scroll to position [403, 0]
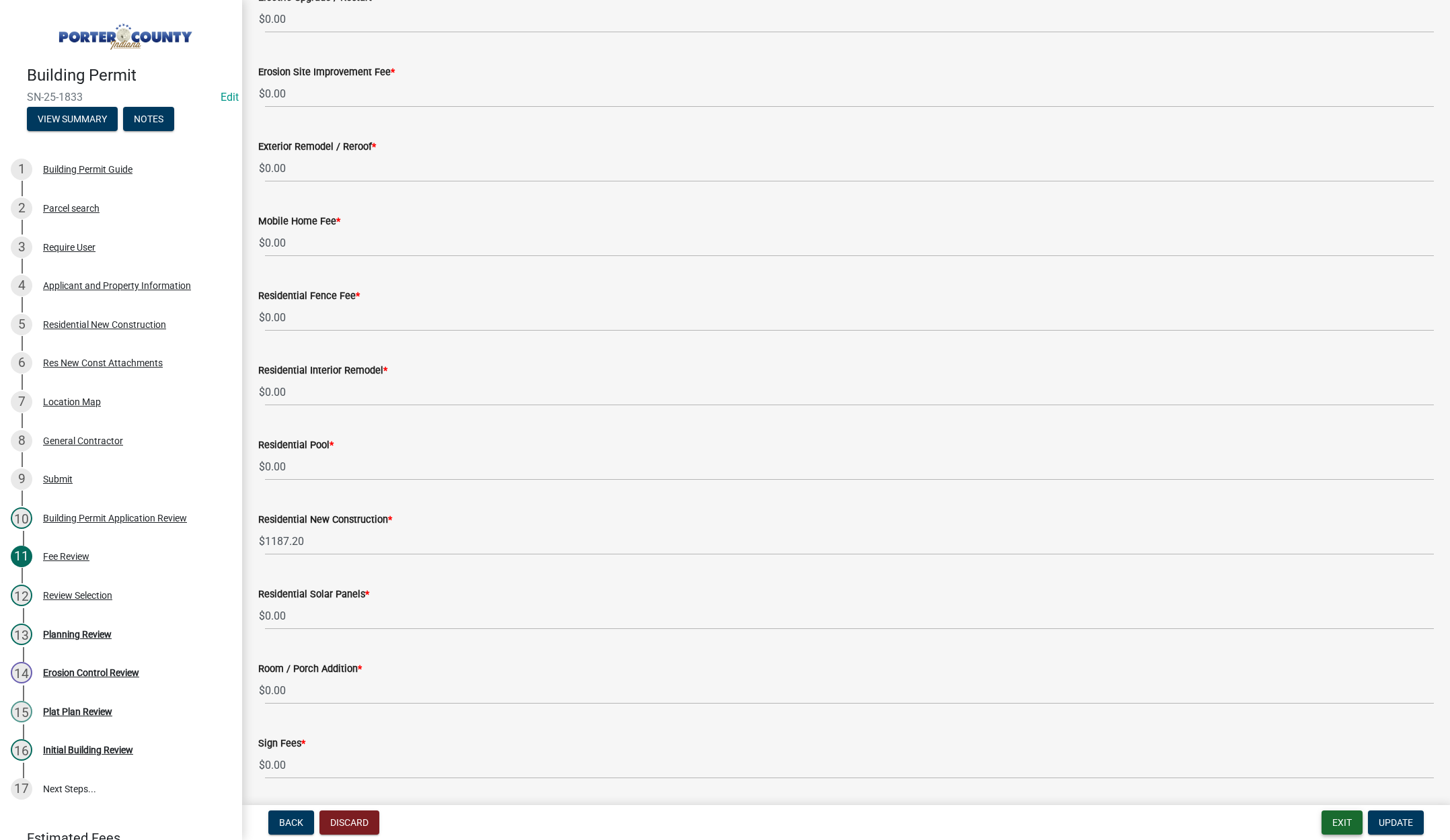
click at [1342, 815] on button "Exit" at bounding box center [1342, 823] width 41 height 24
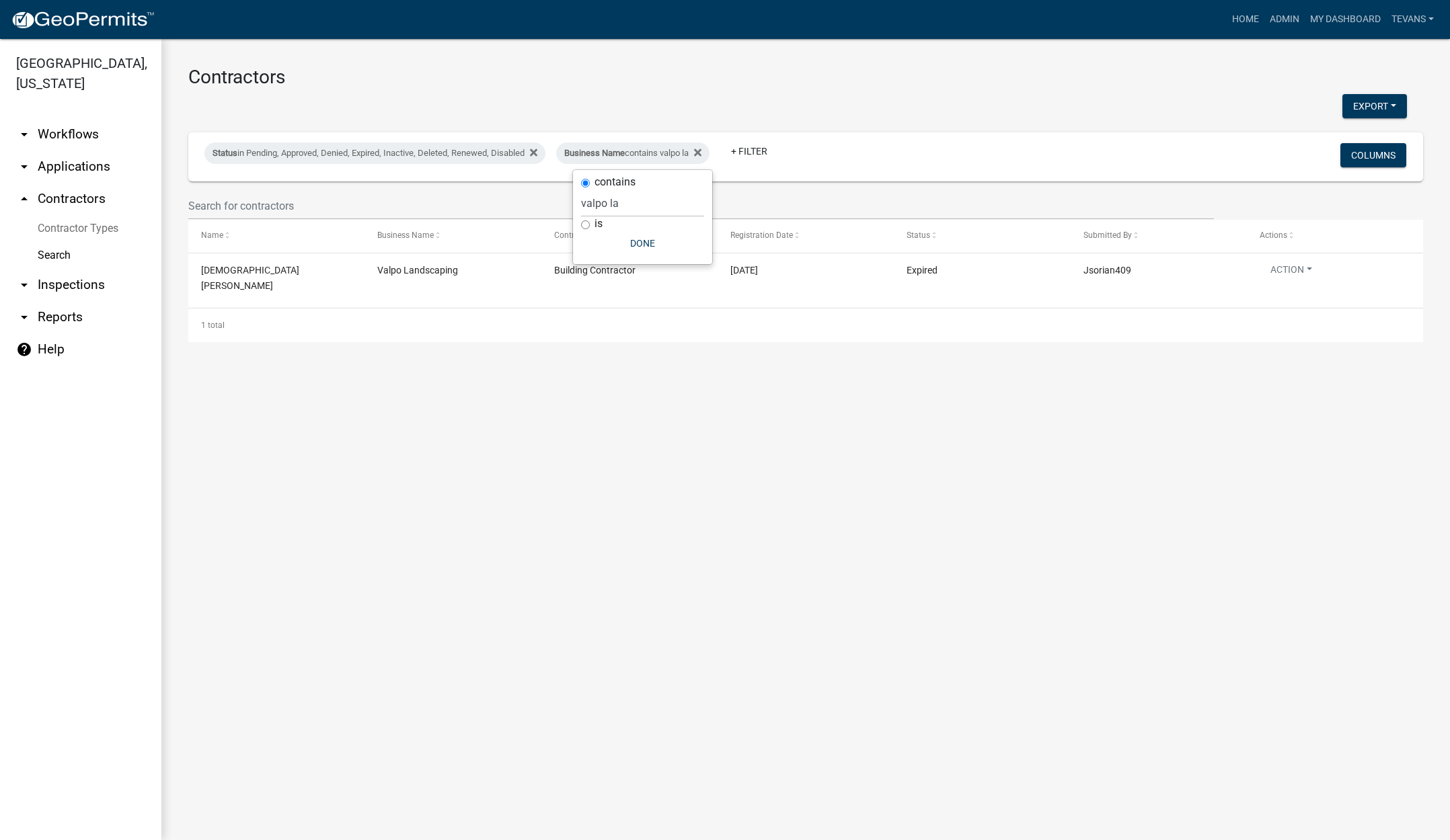
click at [53, 242] on link "Search" at bounding box center [81, 256] width 161 height 27
click at [622, 162] on div "Business Name contains valpo la" at bounding box center [632, 153] width 153 height 21
click at [632, 203] on input "valpo la" at bounding box center [642, 203] width 123 height 28
click at [632, 202] on input "valpo la" at bounding box center [642, 203] width 123 height 28
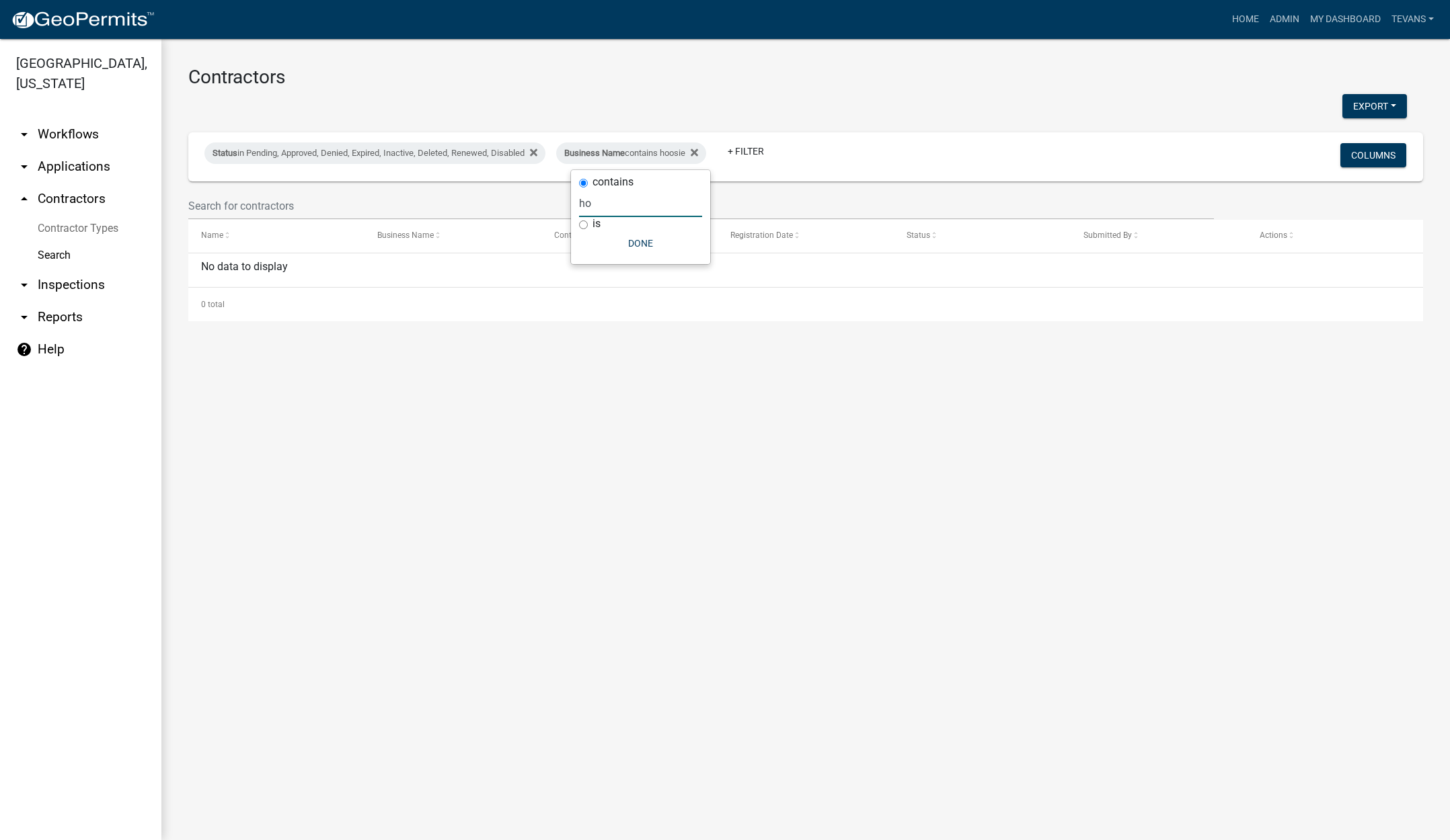
type input "h"
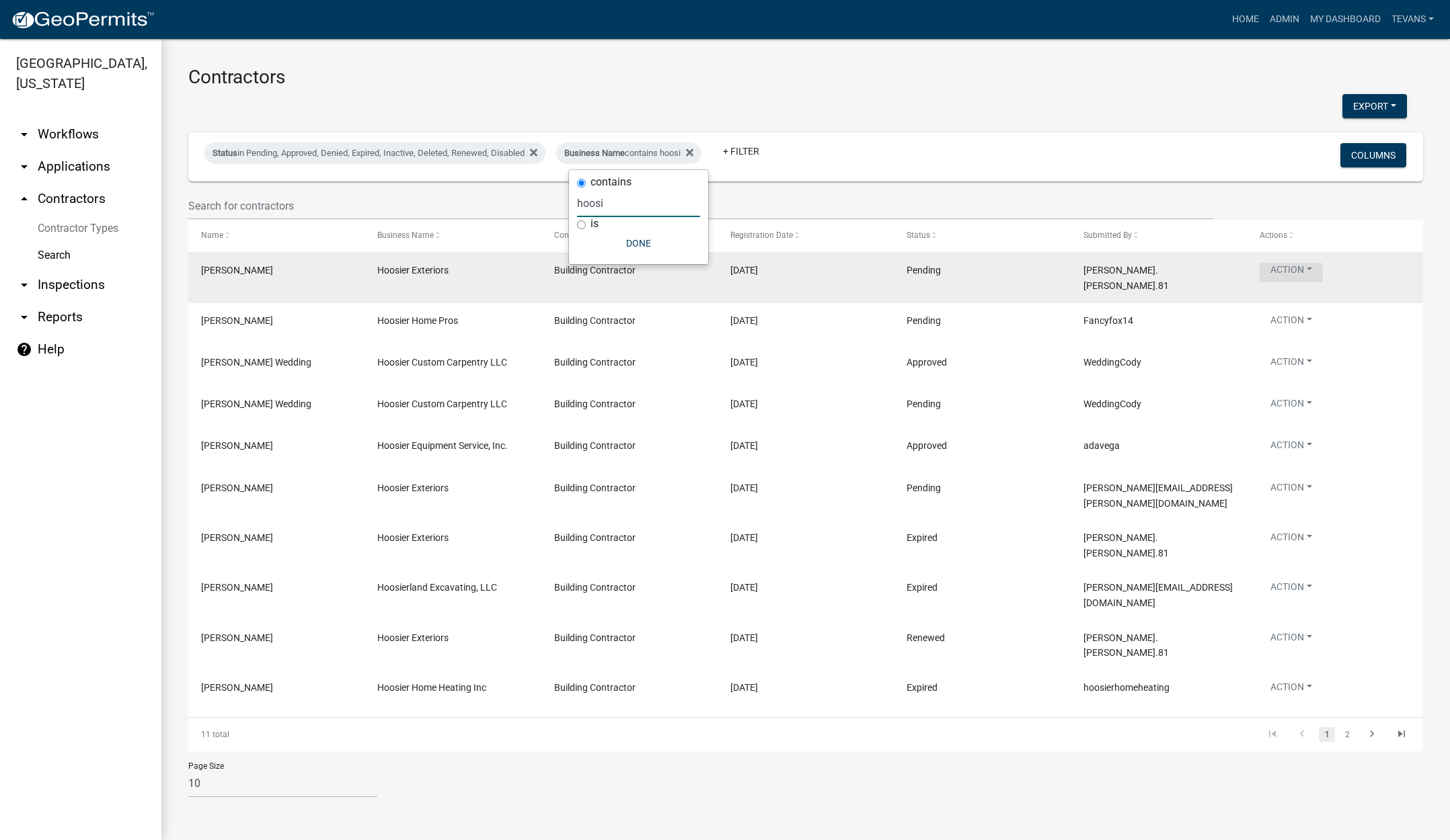
type input "hoosi"
click at [1284, 267] on button "Action" at bounding box center [1291, 272] width 63 height 19
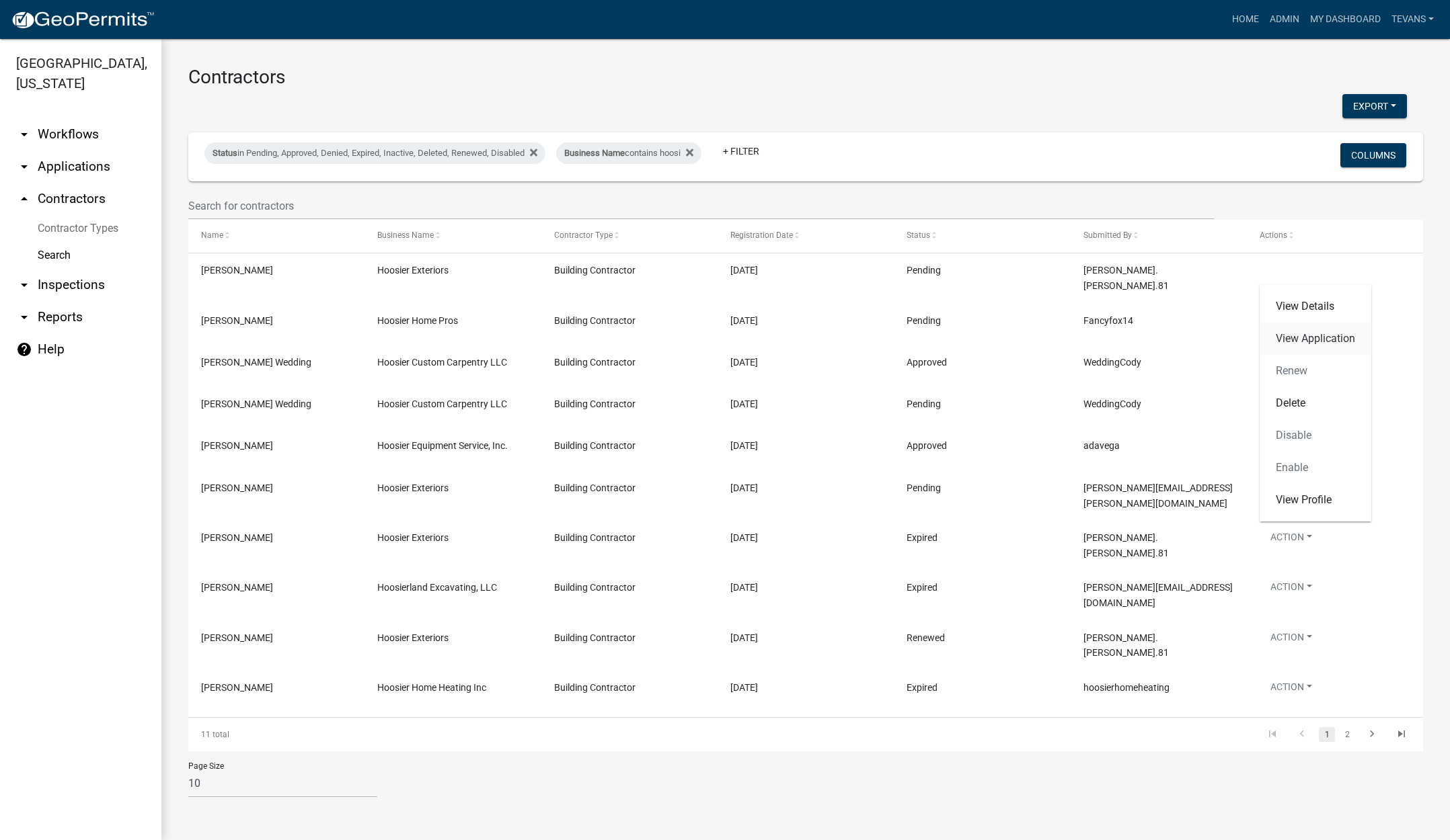
click at [1293, 334] on link "View Application" at bounding box center [1315, 338] width 112 height 32
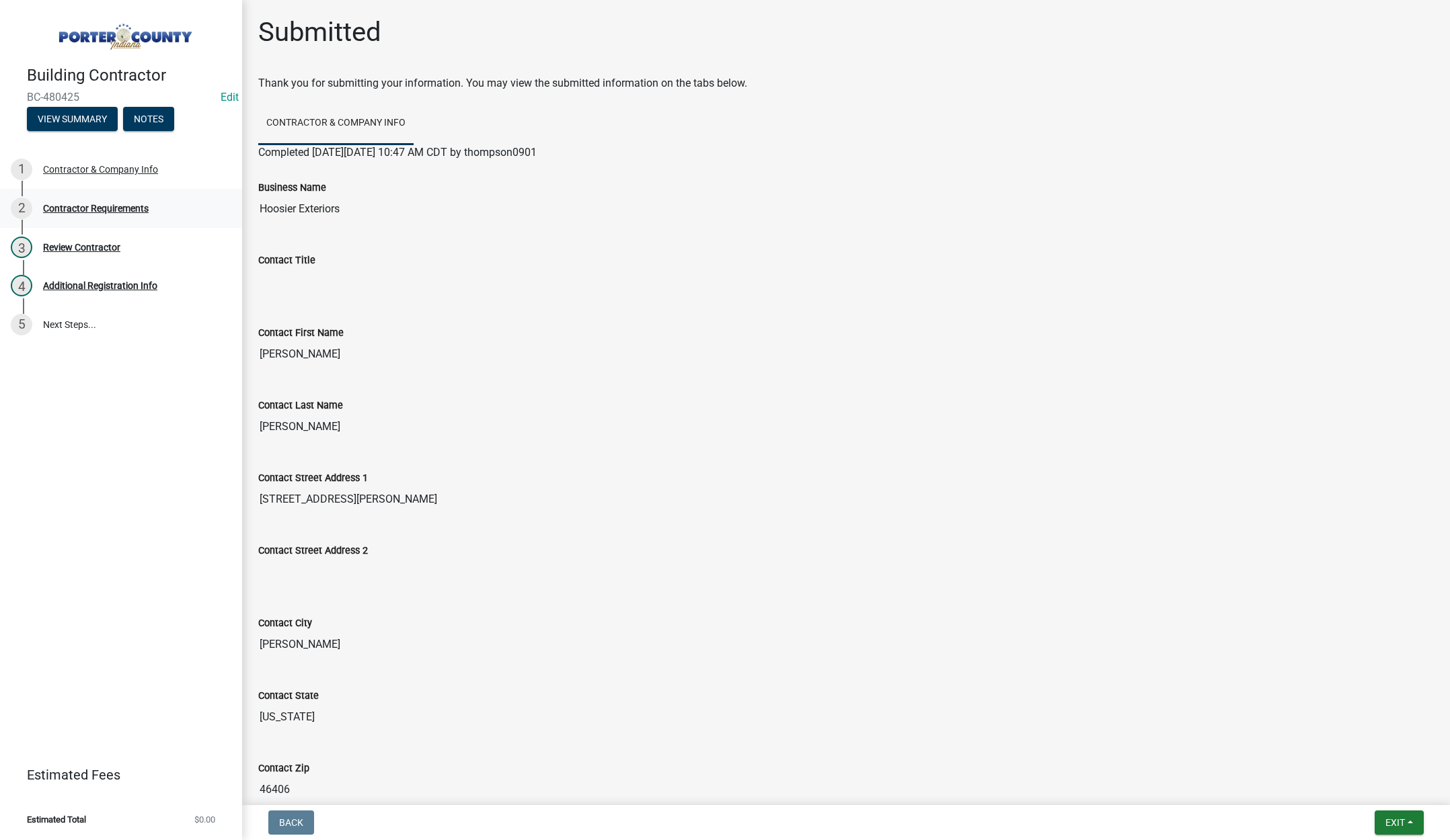
drag, startPoint x: 84, startPoint y: 202, endPoint x: 101, endPoint y: 205, distance: 17.3
click at [84, 204] on div "Contractor Requirements" at bounding box center [96, 208] width 106 height 9
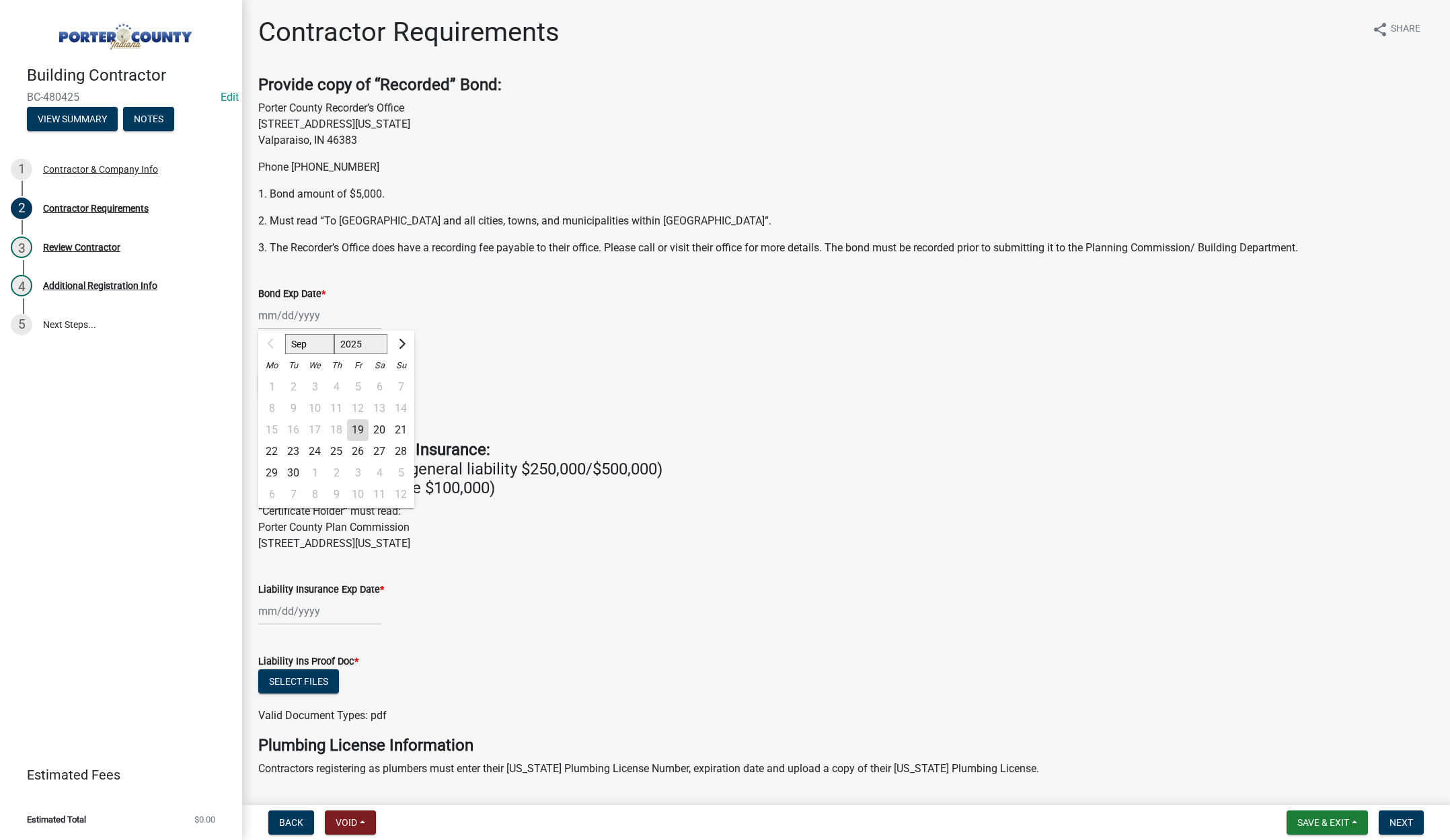
click at [370, 307] on div "Sep Oct Nov Dec 2025 2026 2027 2028 2029 2030 2031 2032 2033 2034 2035 2036 203…" at bounding box center [319, 316] width 123 height 28
click at [366, 347] on select "2025 2026 2027 2028 2029 2030 2031 2032 2033 2034 2035 2036 2037 2038 2039 2040…" at bounding box center [361, 344] width 53 height 20
select select "2026"
click at [334, 334] on select "2025 2026 2027 2028 2029 2030 2031 2032 2033 2034 2035 2036 2037 2038 2039 2040…" at bounding box center [361, 344] width 53 height 20
click at [359, 429] on div "18" at bounding box center [358, 430] width 21 height 21
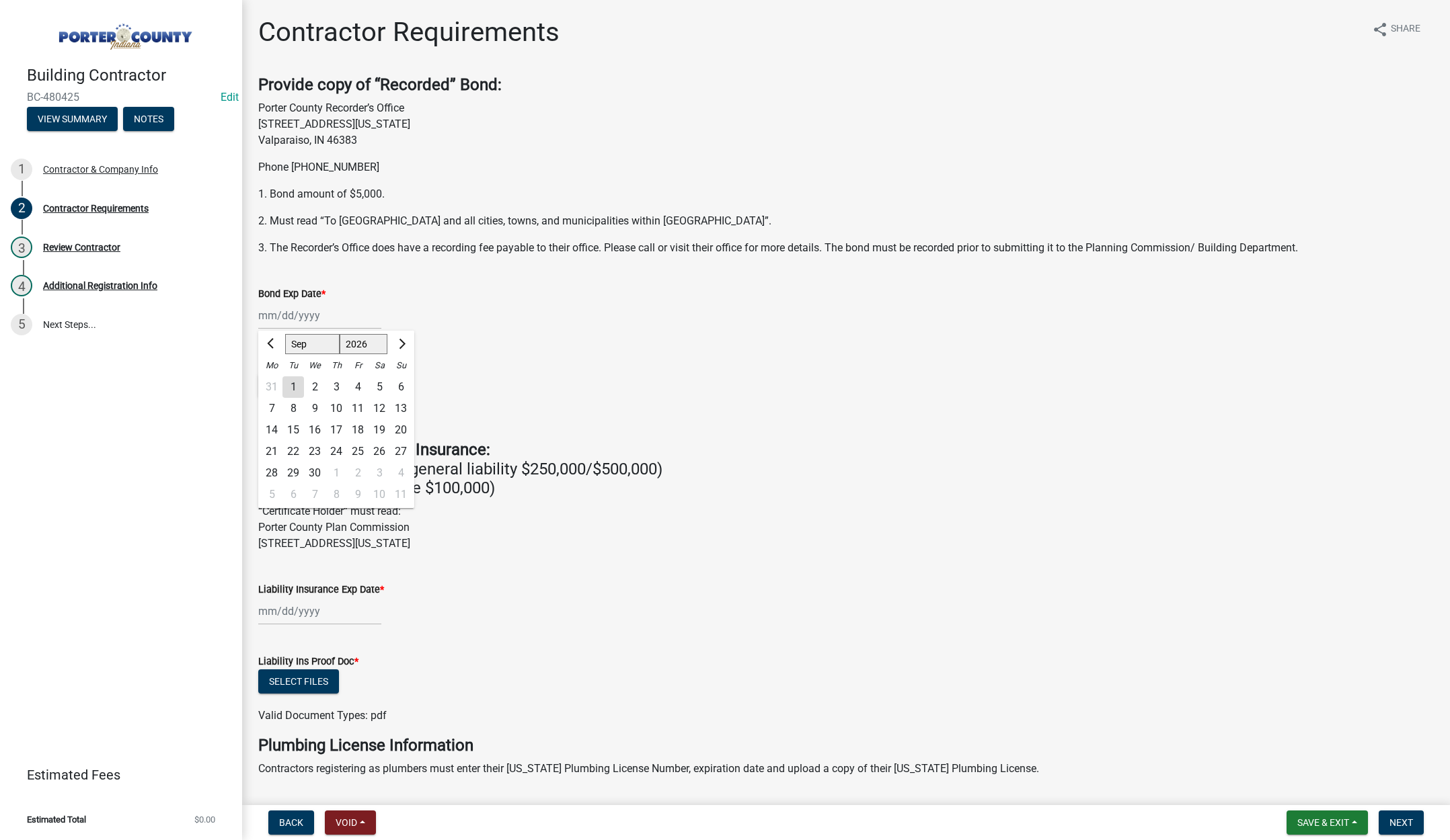
type input "09/18/2026"
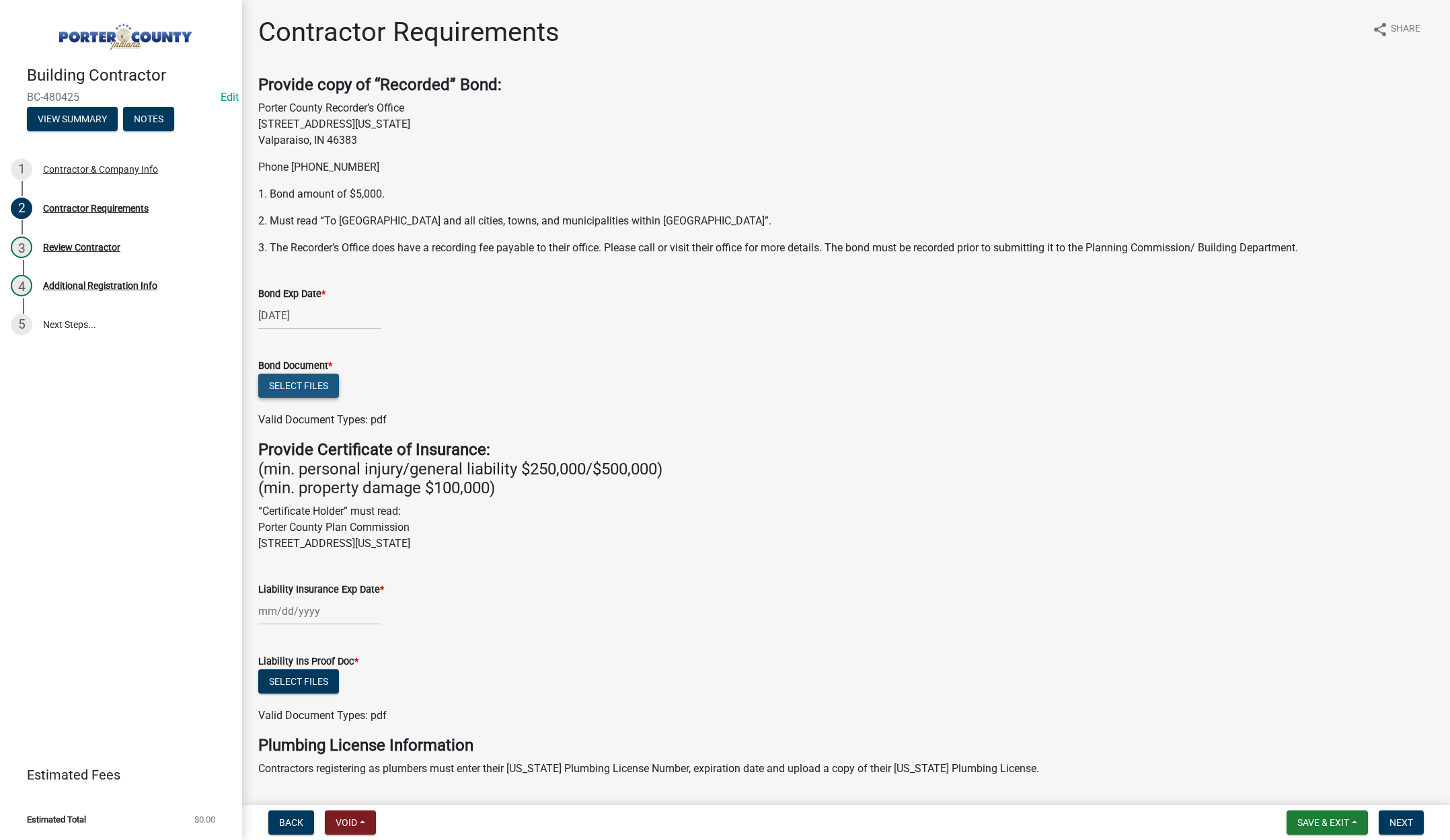
click at [304, 387] on button "Select files" at bounding box center [298, 386] width 81 height 24
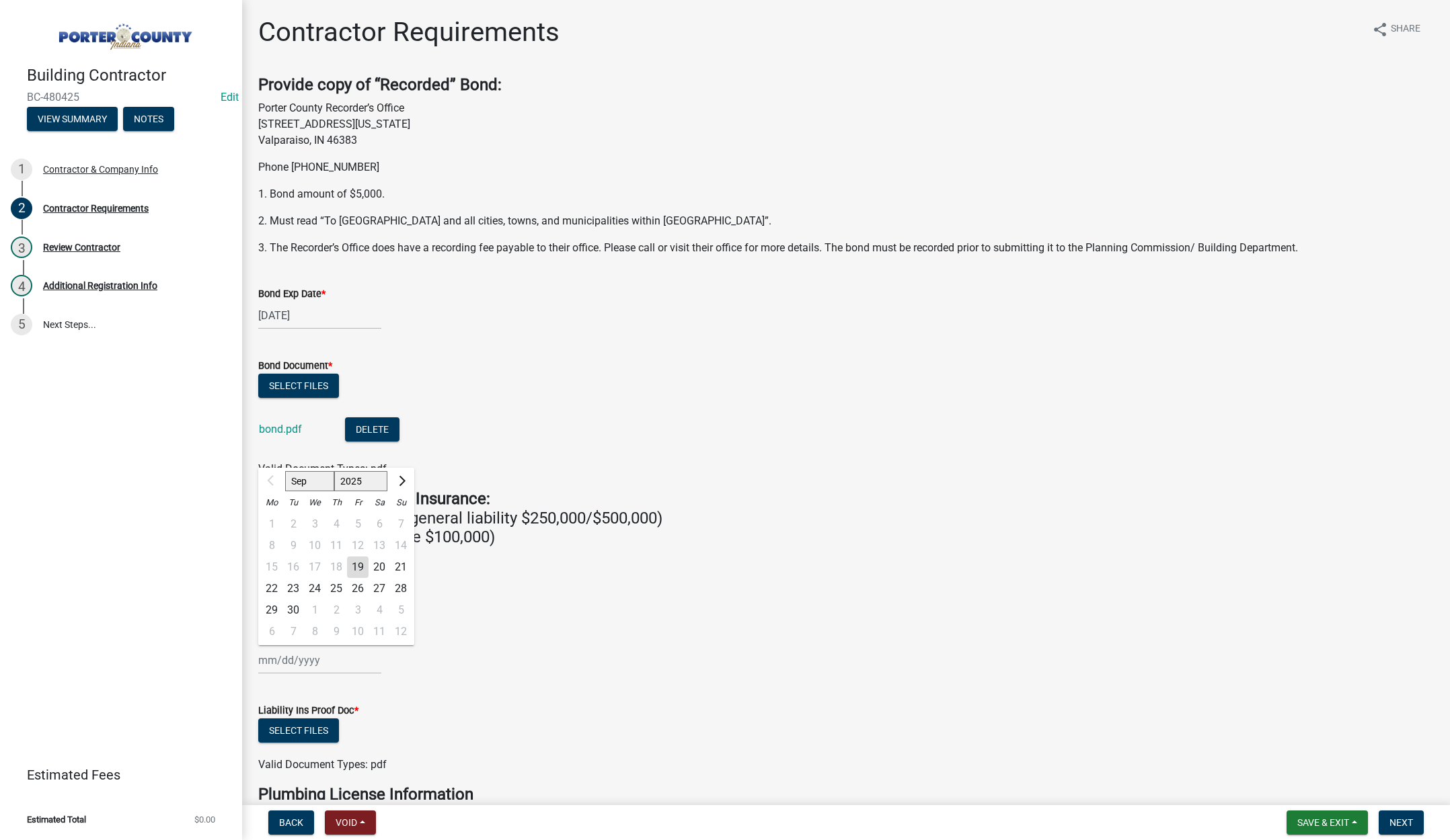
drag, startPoint x: 324, startPoint y: 663, endPoint x: 413, endPoint y: 661, distance: 89.0
click at [326, 663] on div "Sep Oct Nov Dec 2025 2026 2027 2028 2029 2030 2031 2032 2033 2034 2035 2036 203…" at bounding box center [319, 660] width 123 height 28
click at [366, 481] on select "2025 2026 2027 2028 2029 2030 2031 2032 2033 2034 2035 2036 2037 2038 2039 2040…" at bounding box center [361, 481] width 53 height 20
select select "2026"
click at [334, 471] on select "2025 2026 2027 2028 2029 2030 2031 2032 2033 2034 2035 2036 2037 2038 2039 2040…" at bounding box center [361, 481] width 53 height 20
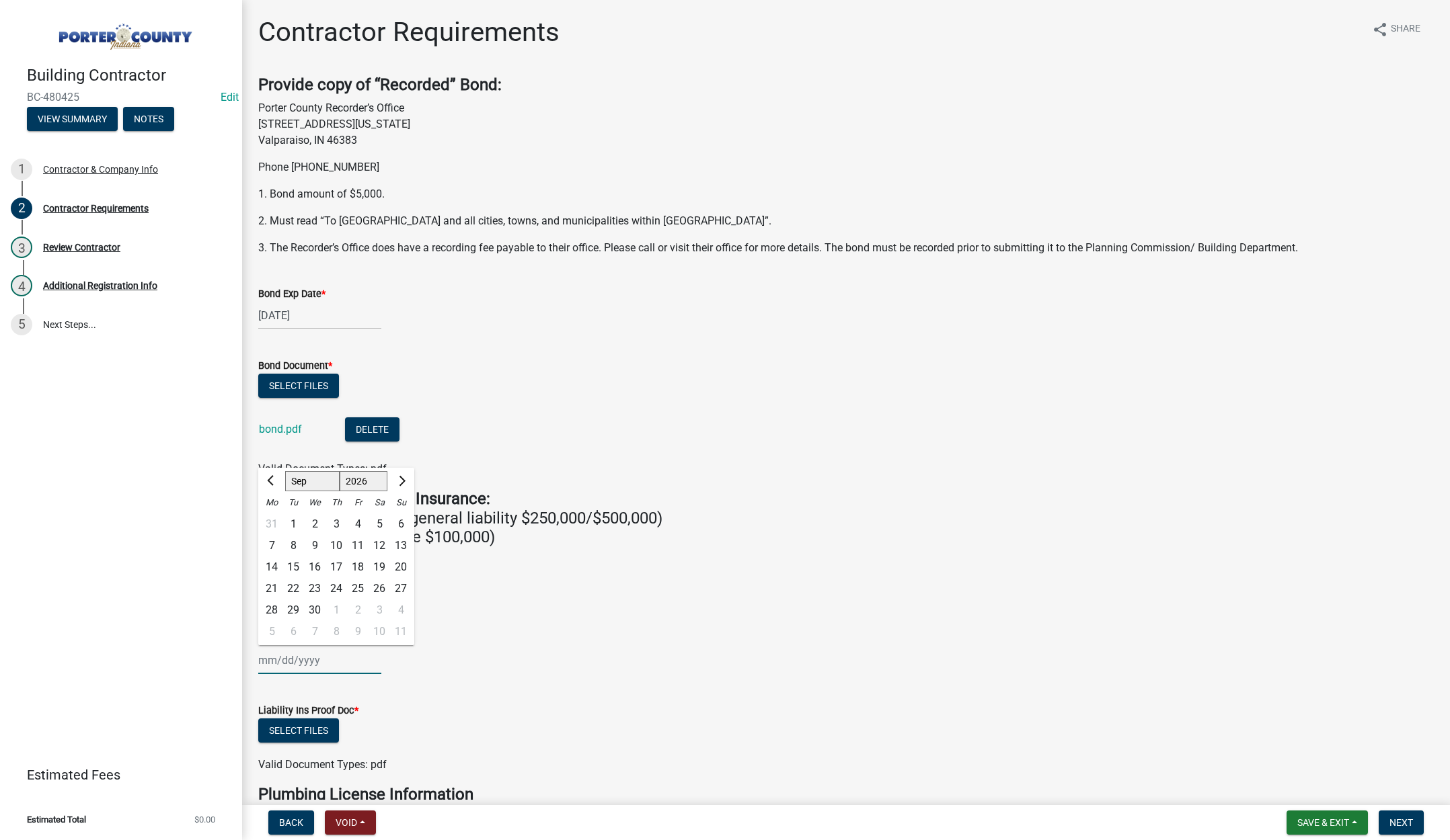
click at [324, 489] on select "Jan Feb Mar Apr May Jun Jul Aug Sep Oct Nov Dec" at bounding box center [312, 481] width 54 height 20
select select "6"
click at [285, 471] on select "Jan Feb Mar Apr May Jun Jul Aug Sep Oct Nov Dec" at bounding box center [312, 481] width 54 height 20
click at [291, 561] on div "16" at bounding box center [293, 567] width 21 height 21
type input "06/16/2026"
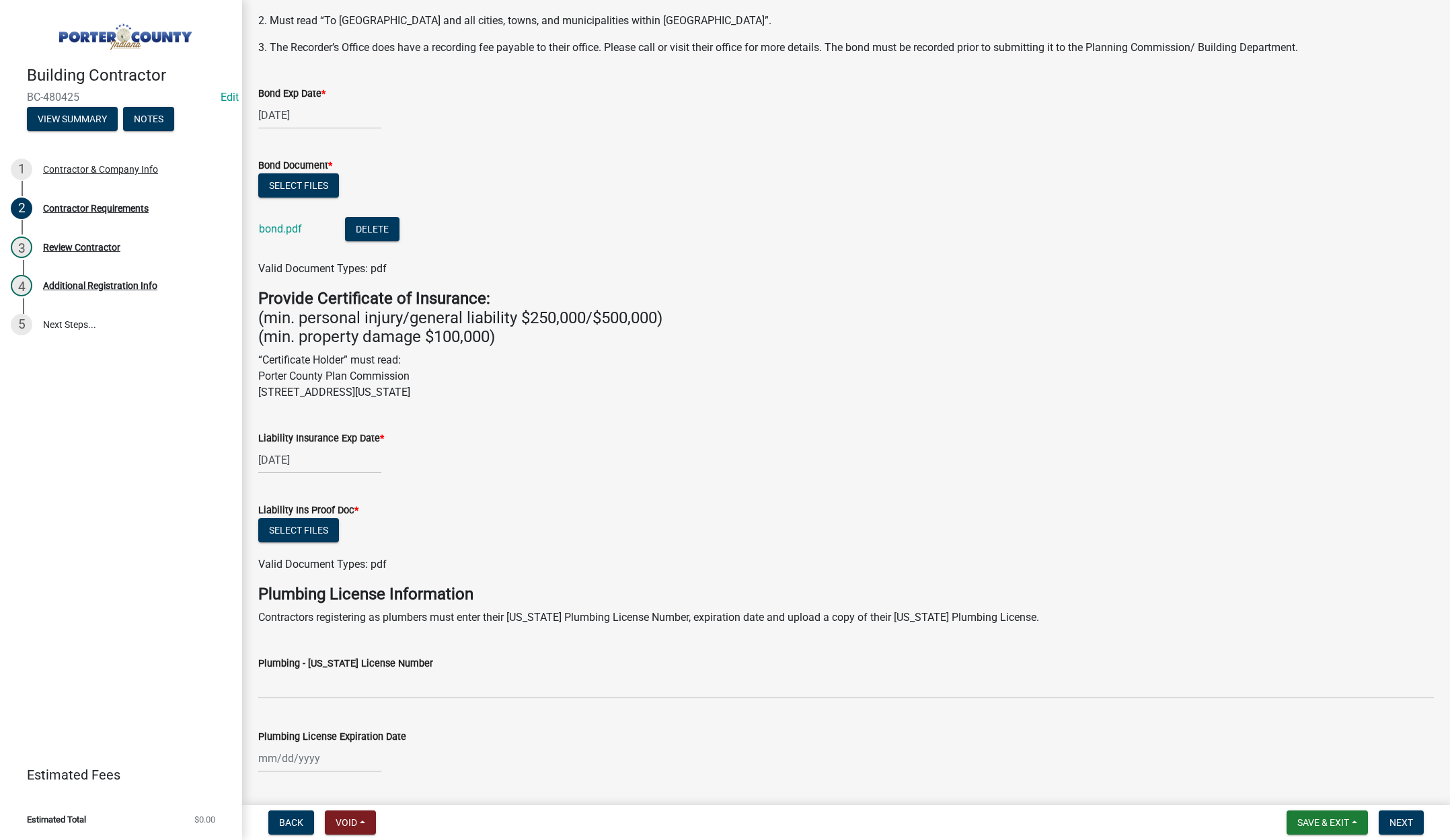
scroll to position [202, 0]
click at [294, 525] on button "Select files" at bounding box center [298, 529] width 81 height 24
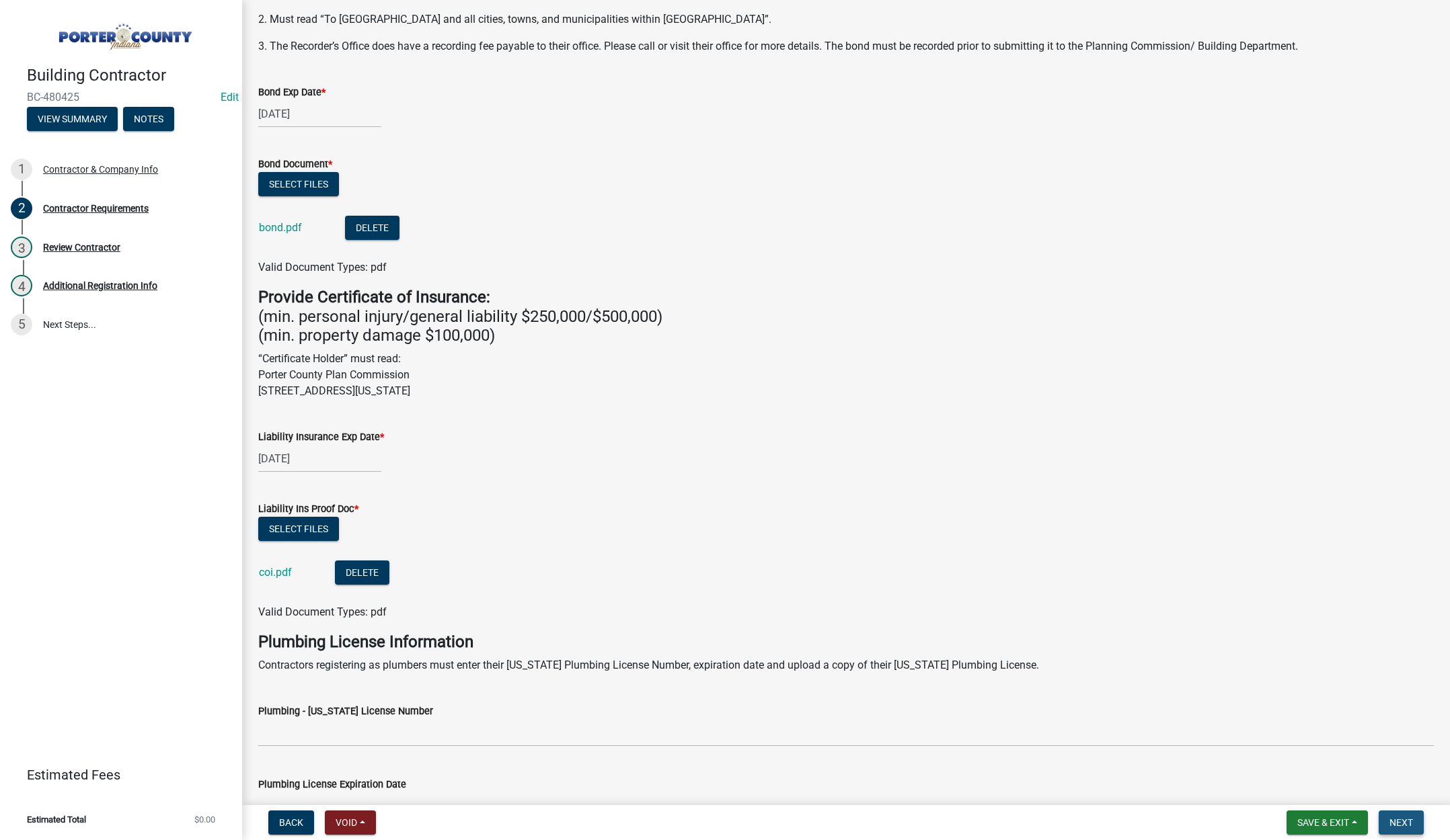
click at [1397, 818] on span "Next" at bounding box center [1401, 822] width 24 height 11
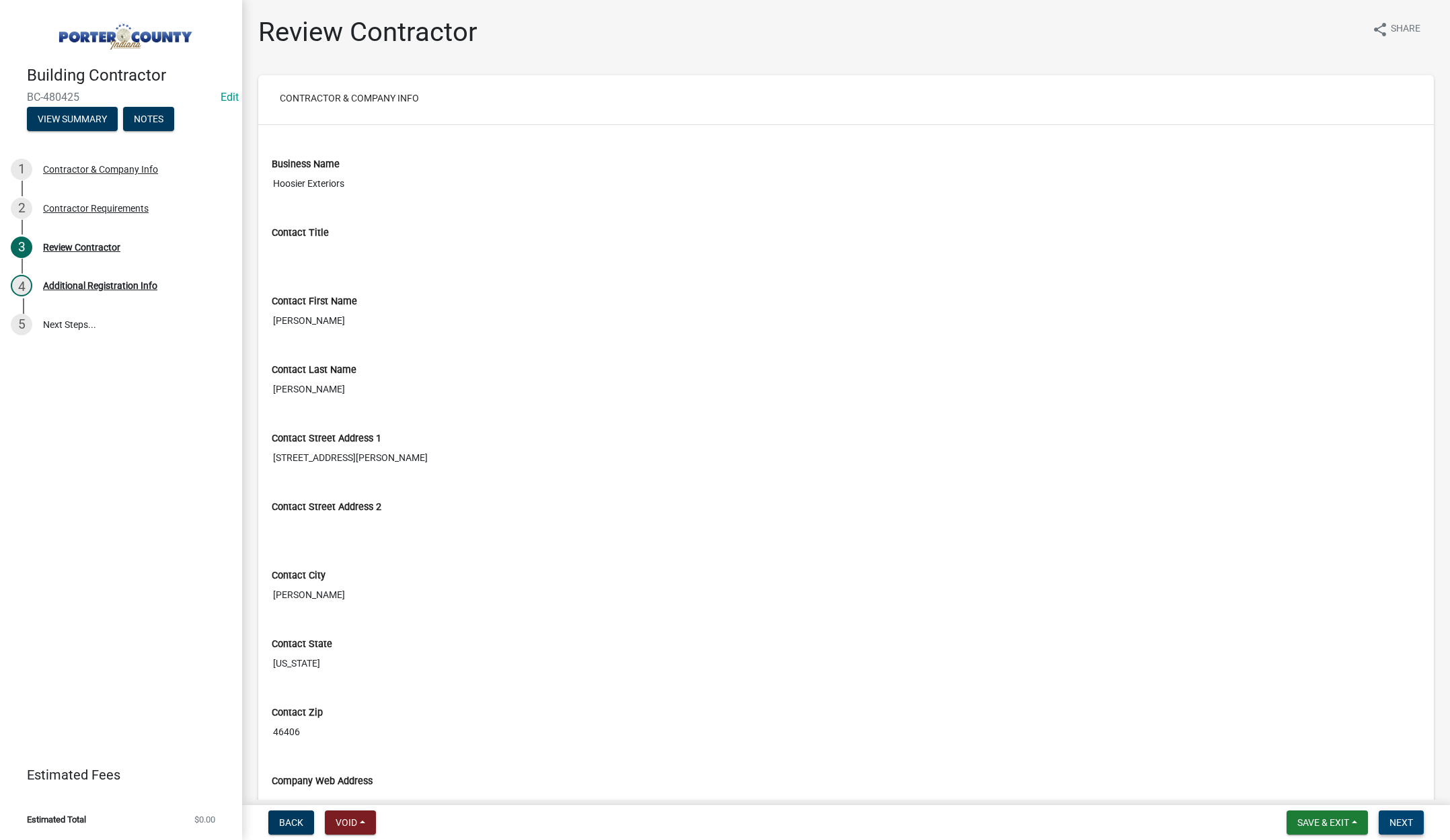
click at [1399, 824] on span "Next" at bounding box center [1401, 822] width 24 height 11
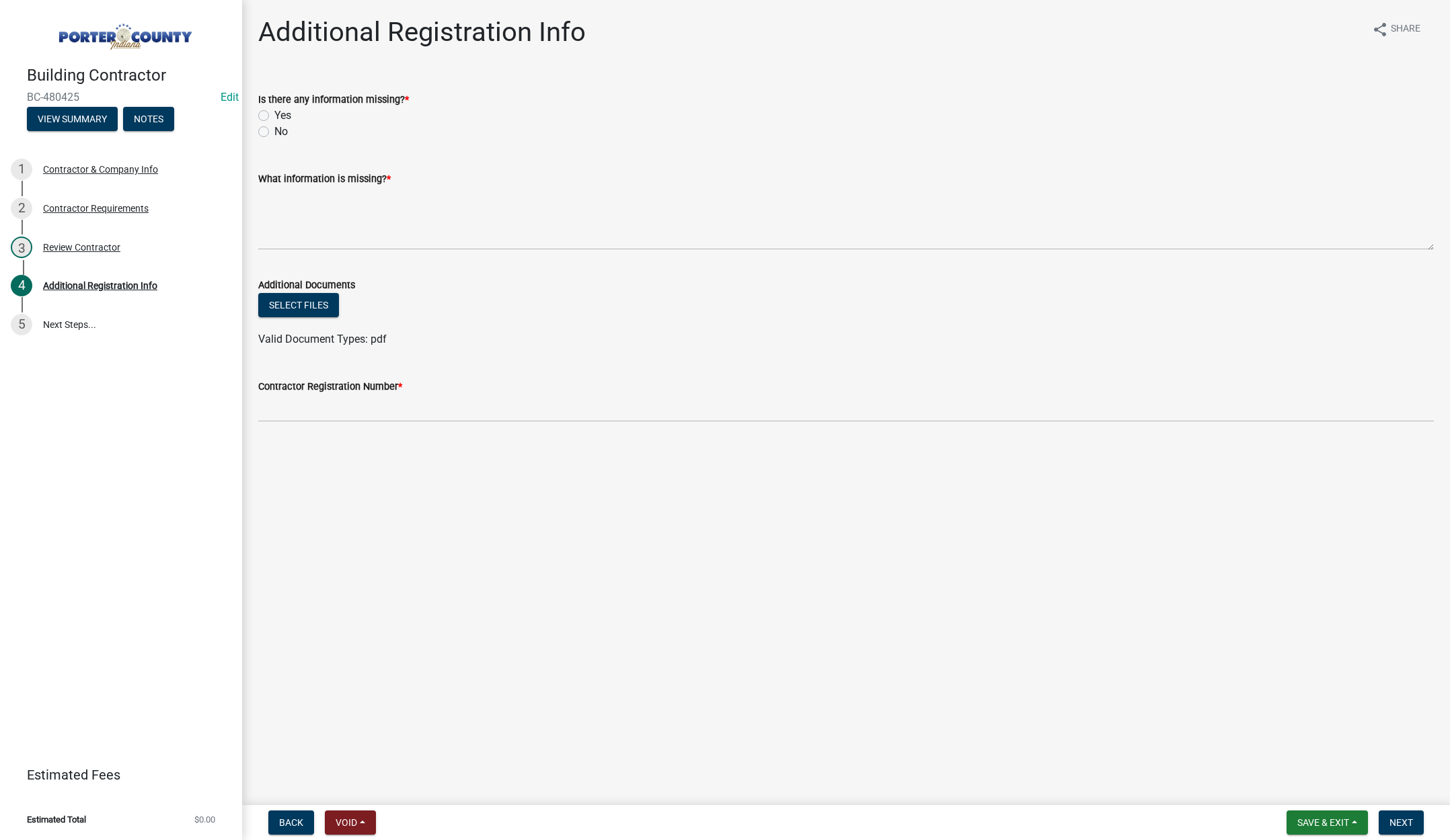
click at [274, 131] on label "No" at bounding box center [281, 132] width 14 height 16
click at [274, 131] on input "No" at bounding box center [279, 128] width 9 height 9
radio input "true"
click at [307, 210] on textarea "What information is missing? *" at bounding box center [845, 218] width 1176 height 63
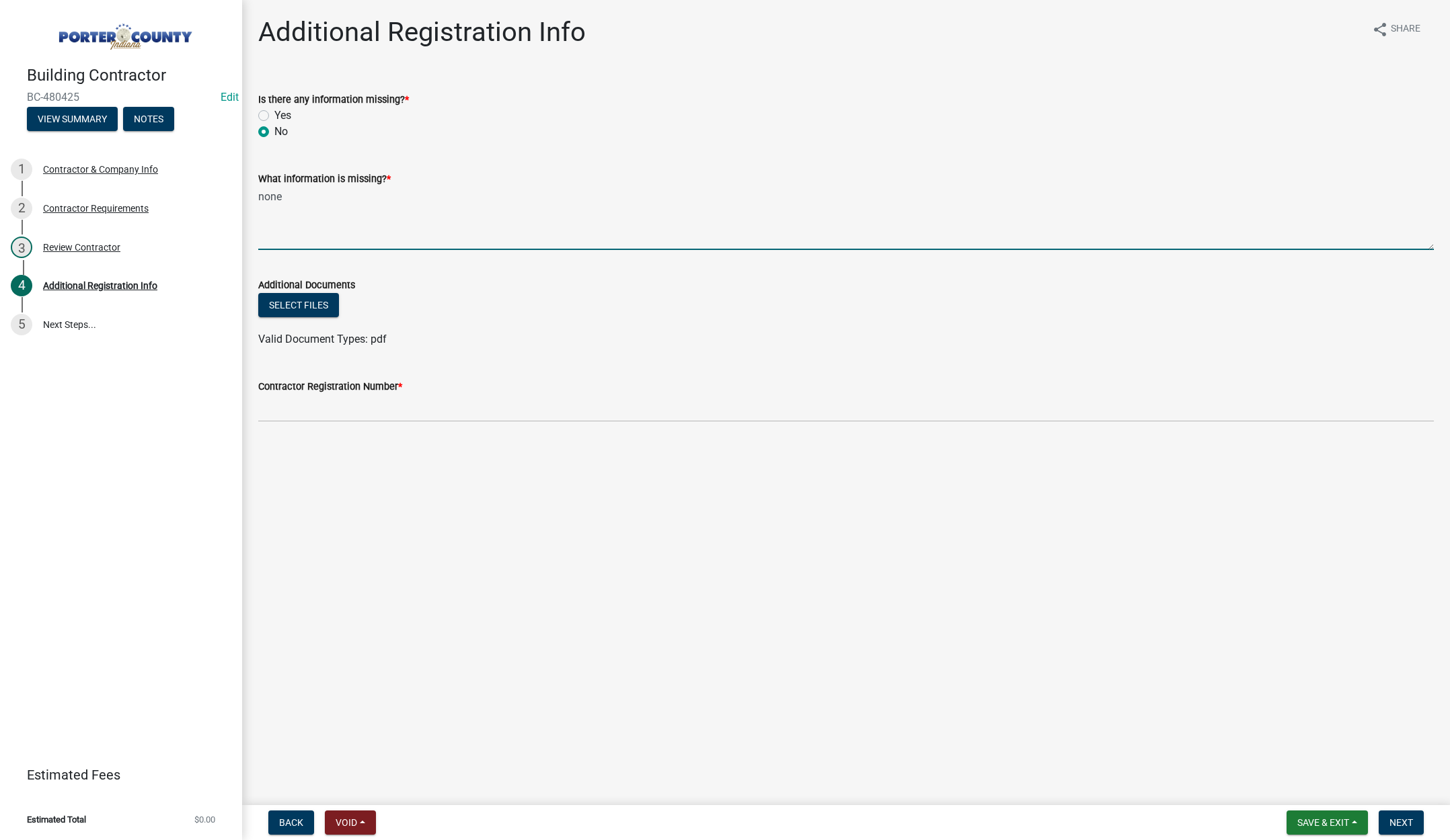
type textarea "none"
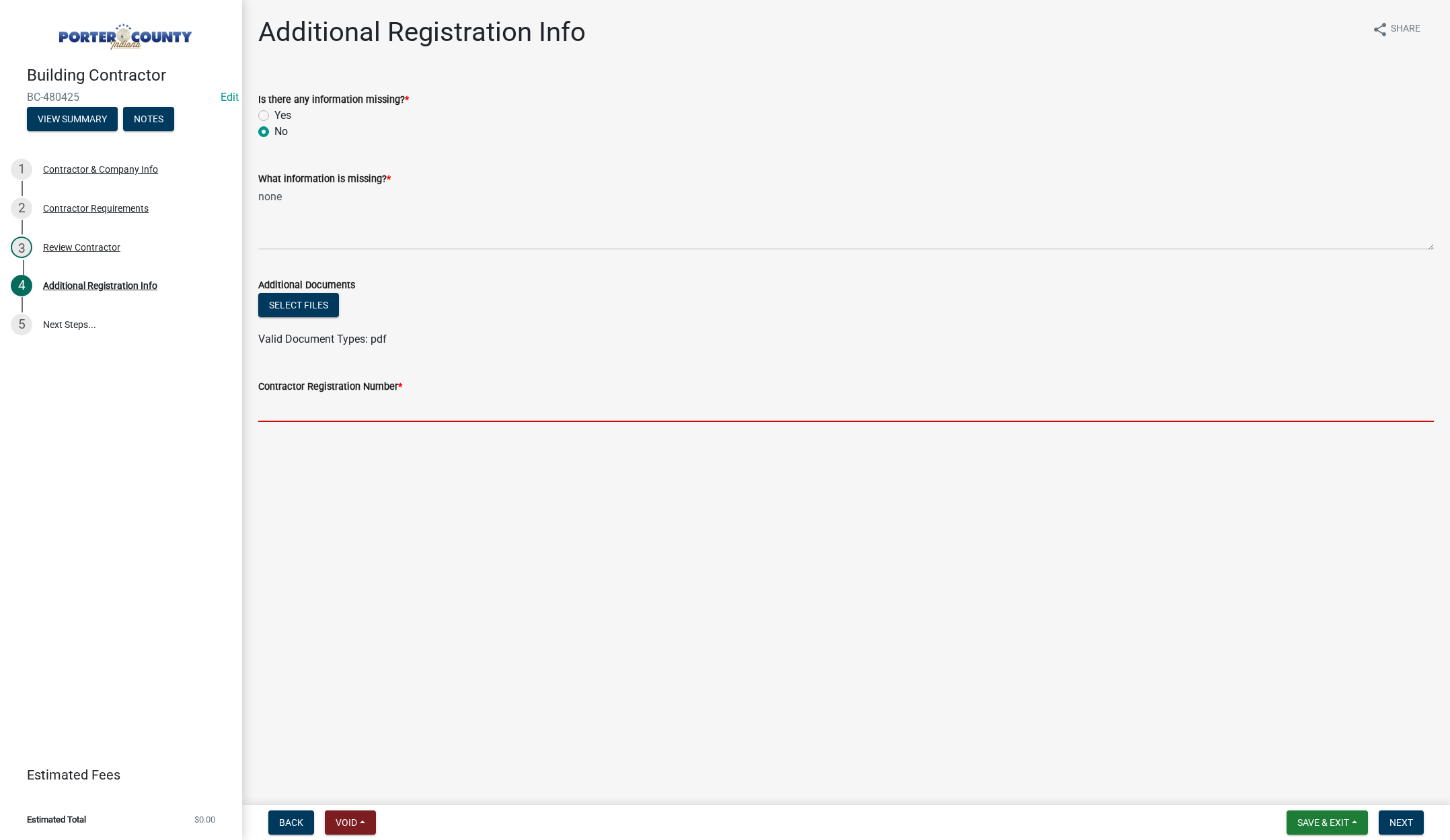
click at [331, 413] on input "Contractor Registration Number *" at bounding box center [845, 408] width 1176 height 28
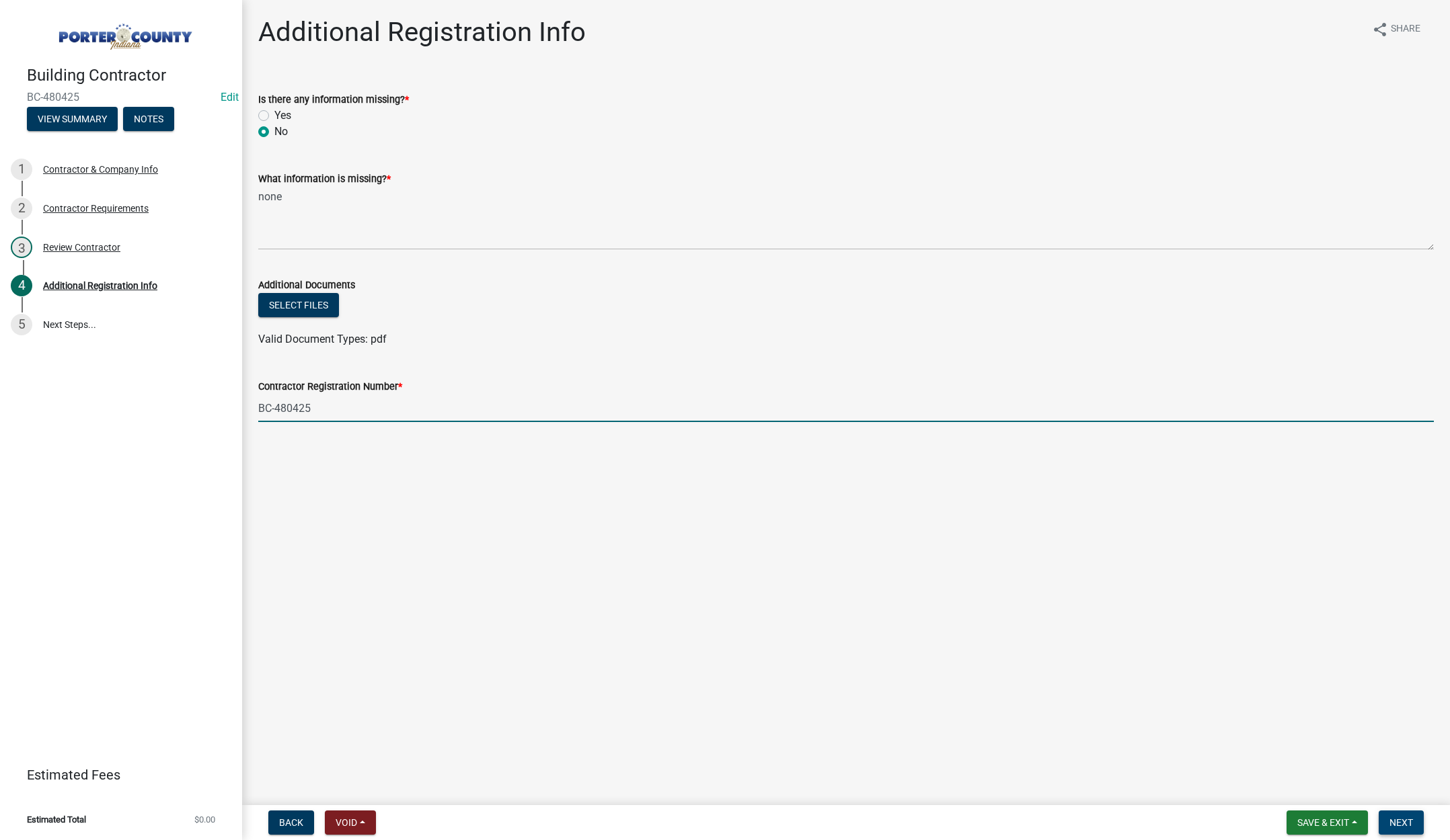
type input "BC-480425"
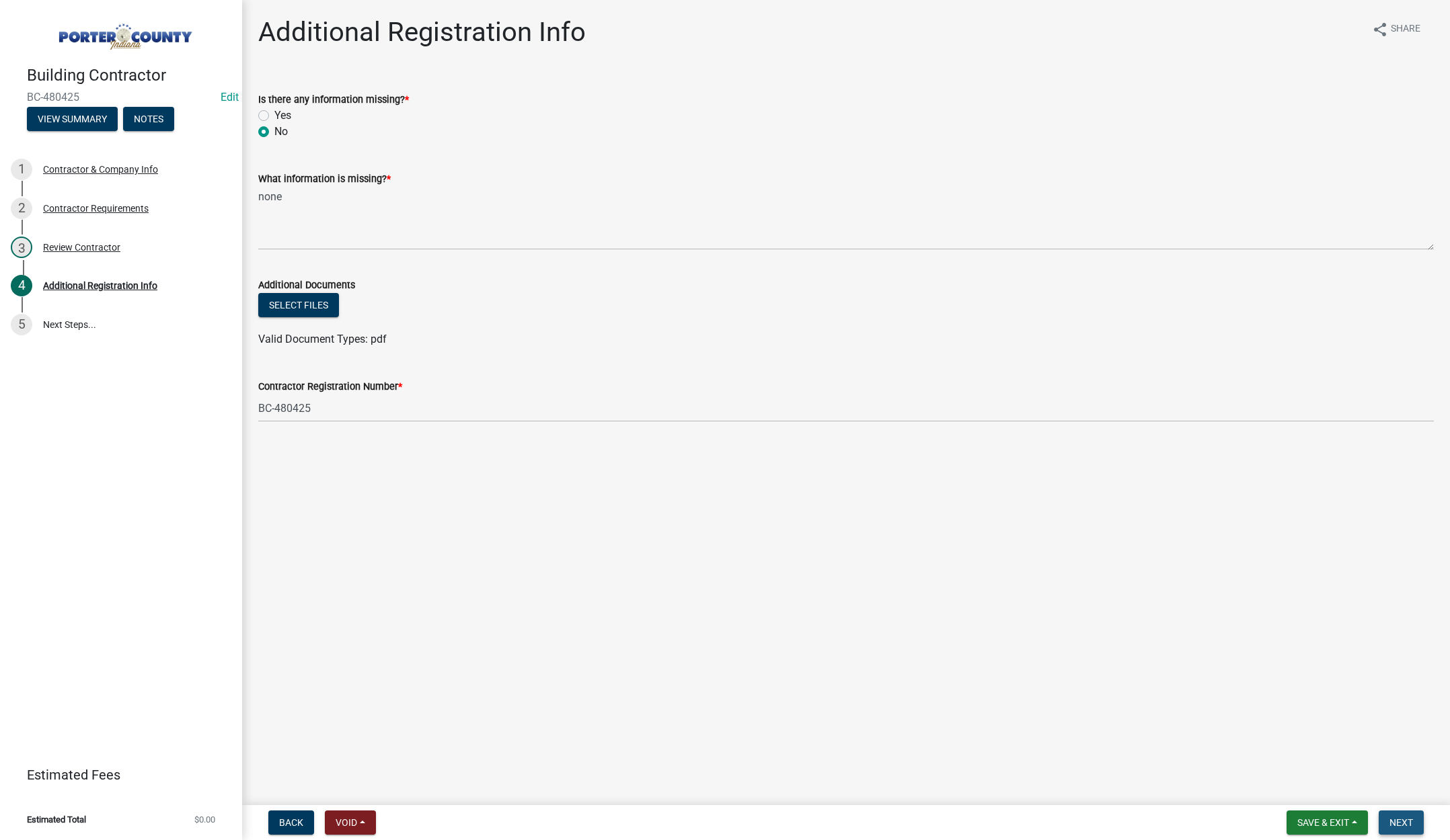
click at [1402, 825] on span "Next" at bounding box center [1401, 822] width 24 height 11
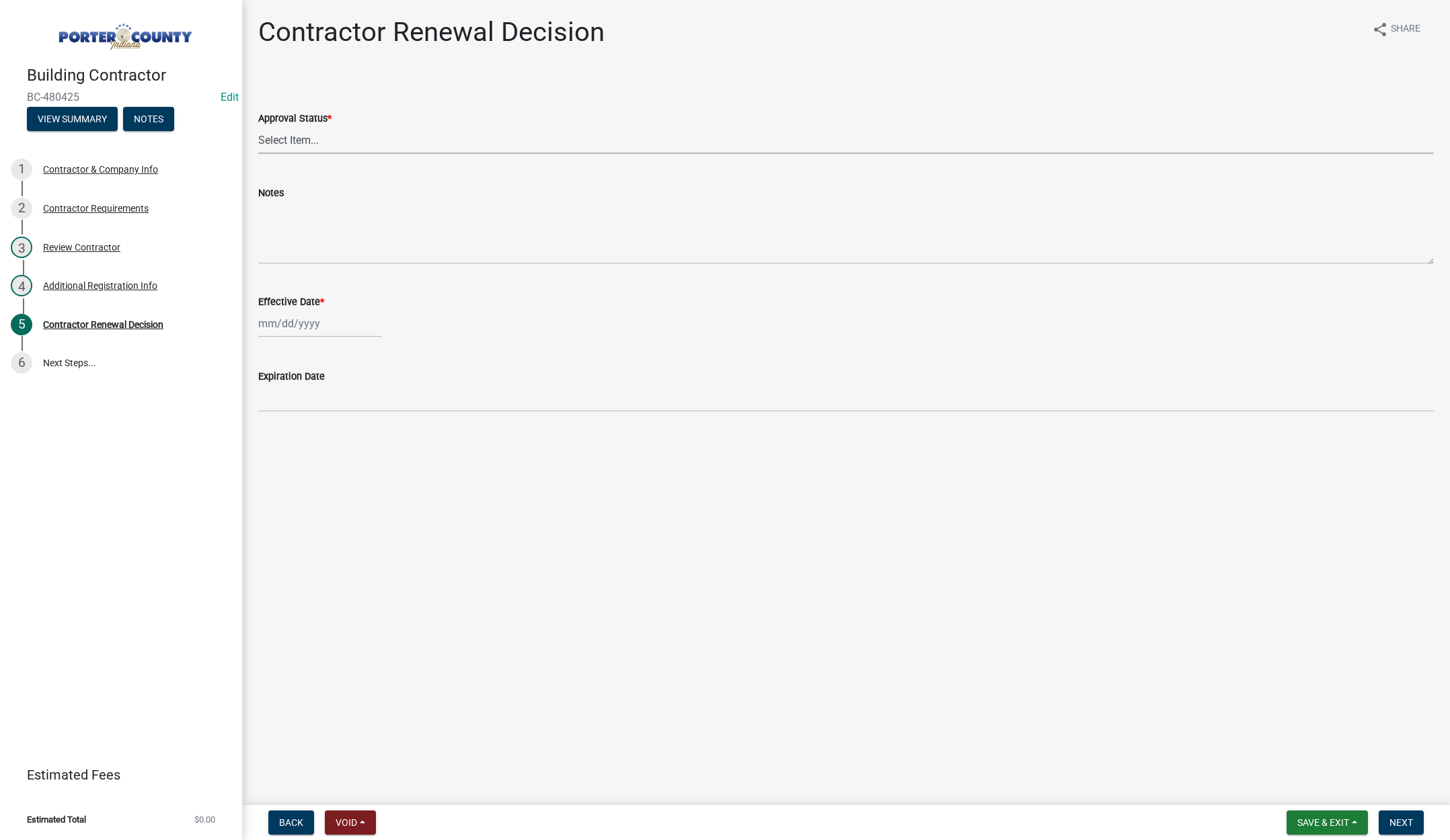
click at [299, 141] on select "Select Item... Approved Denied" at bounding box center [845, 140] width 1176 height 28
click at [356, 326] on div "Effective Date *" at bounding box center [845, 306] width 1176 height 63
select select "9"
select select "2025"
click at [304, 136] on select "Select Item... Approved Denied" at bounding box center [845, 140] width 1176 height 28
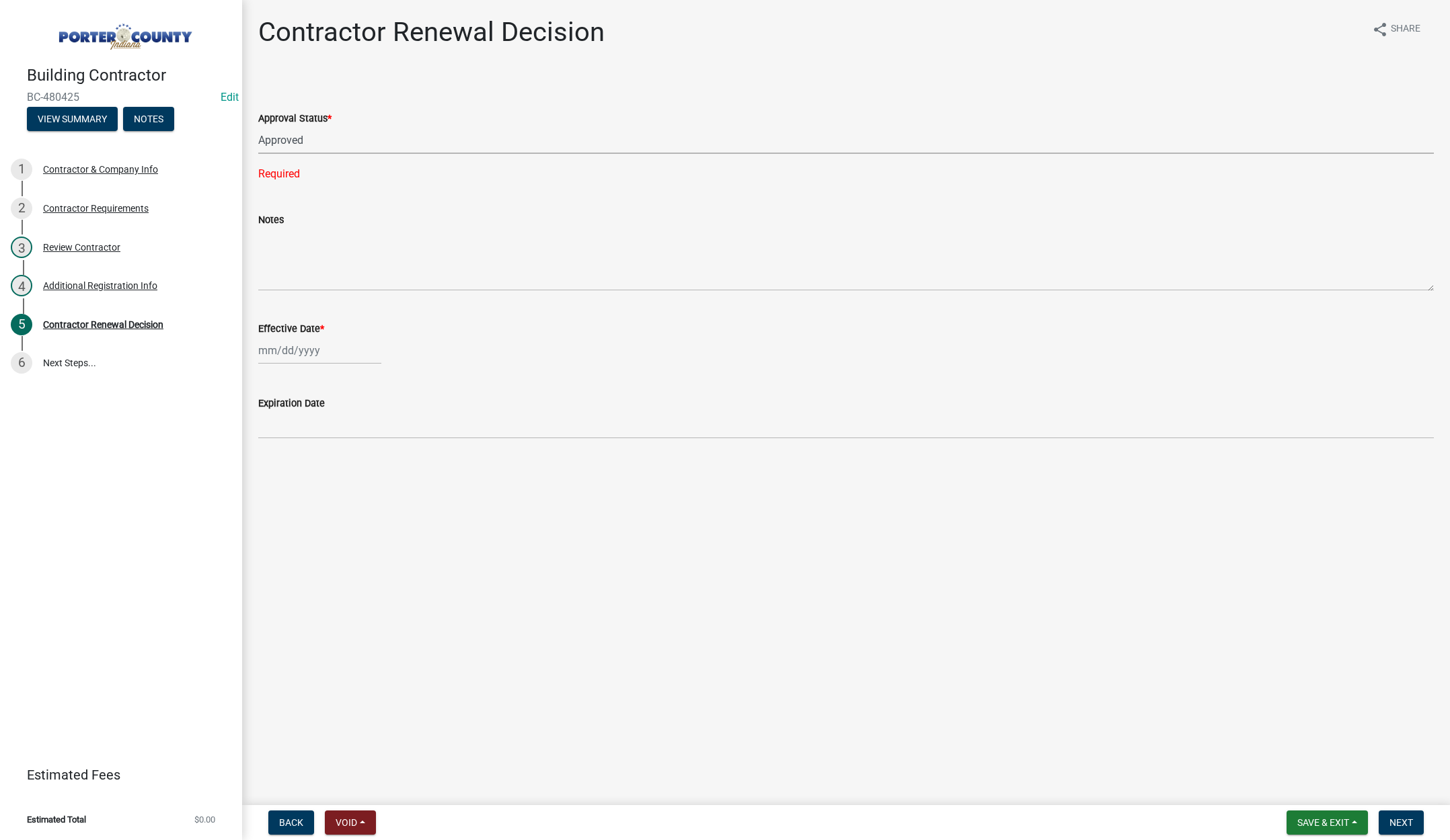
click at [258, 126] on select "Select Item... Approved Denied" at bounding box center [845, 140] width 1176 height 28
select select "30db8998-795d-4bbe-8e49-f1ade8865815"
click at [327, 326] on div at bounding box center [319, 323] width 123 height 28
select select "9"
select select "2025"
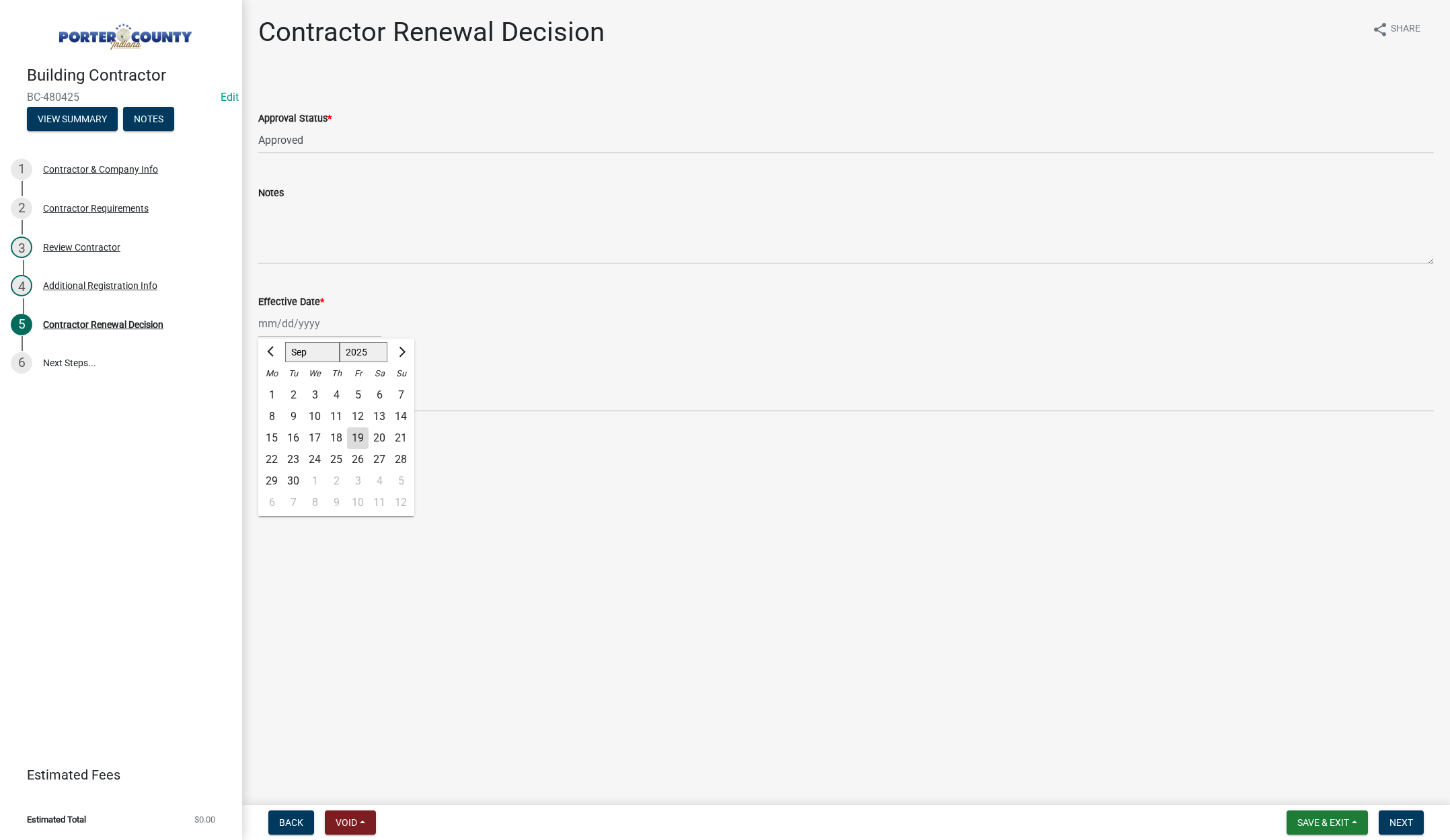
click at [362, 437] on div "19" at bounding box center [358, 438] width 21 height 21
type input "[DATE]"
drag, startPoint x: 1412, startPoint y: 824, endPoint x: 1386, endPoint y: 798, distance: 36.8
click at [1412, 824] on span "Next" at bounding box center [1401, 822] width 24 height 11
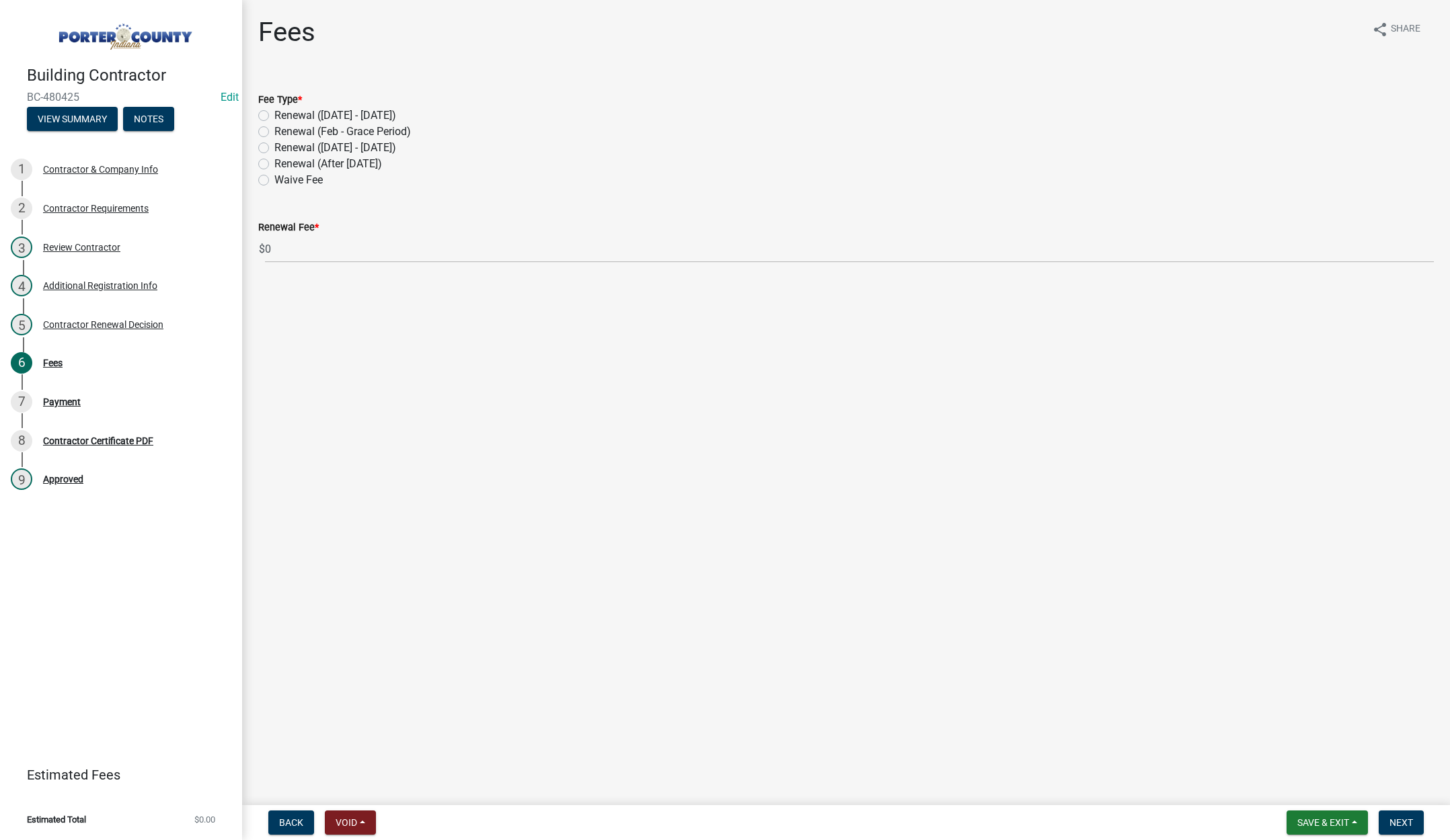
click at [274, 165] on label "Renewal (After Sept 1)" at bounding box center [328, 164] width 108 height 16
click at [274, 165] on input "Renewal (After Sept 1)" at bounding box center [279, 160] width 9 height 9
radio input "true"
click at [1397, 824] on span "Next" at bounding box center [1401, 822] width 24 height 11
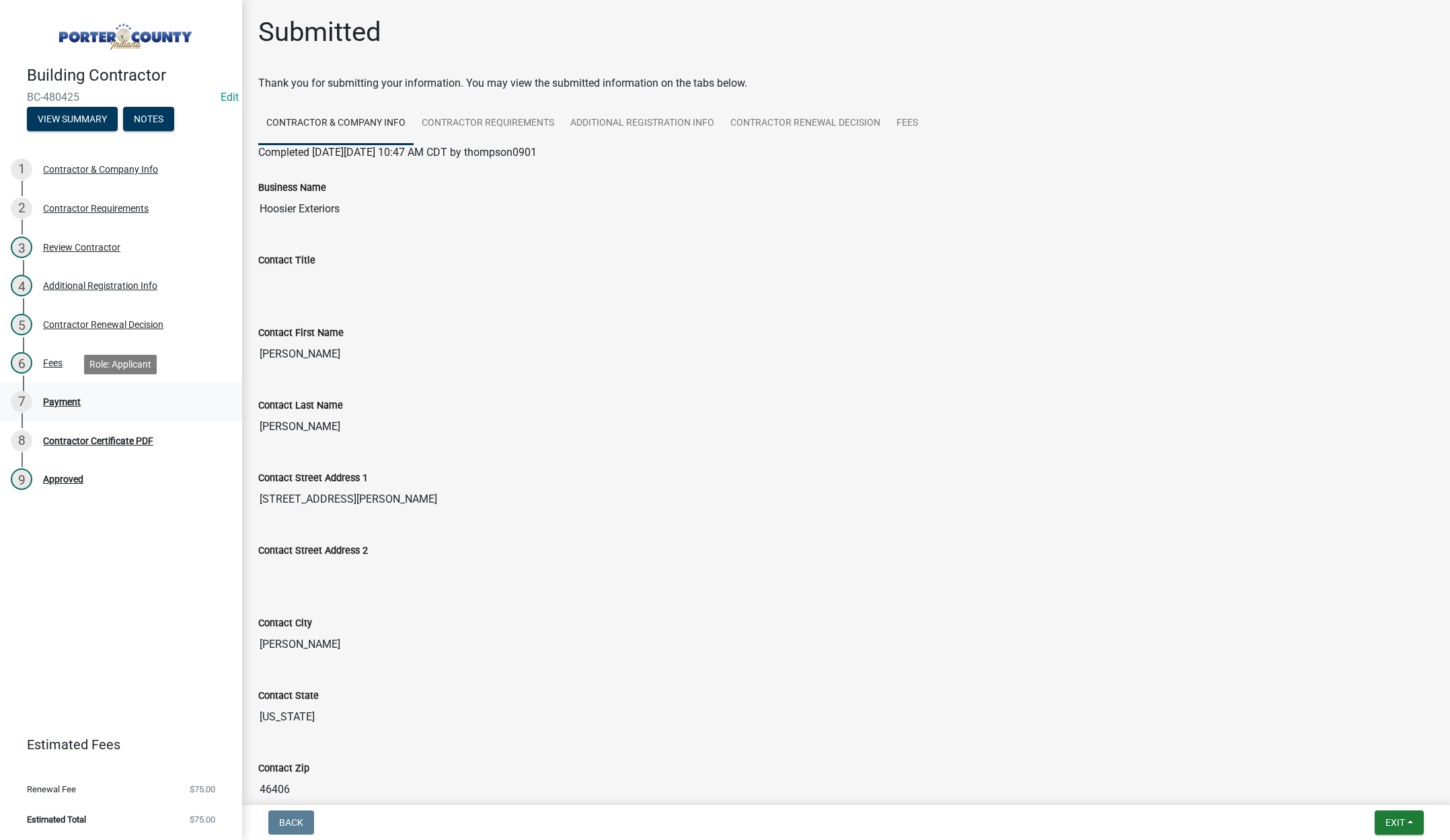
click at [67, 403] on div "Payment" at bounding box center [61, 402] width 38 height 9
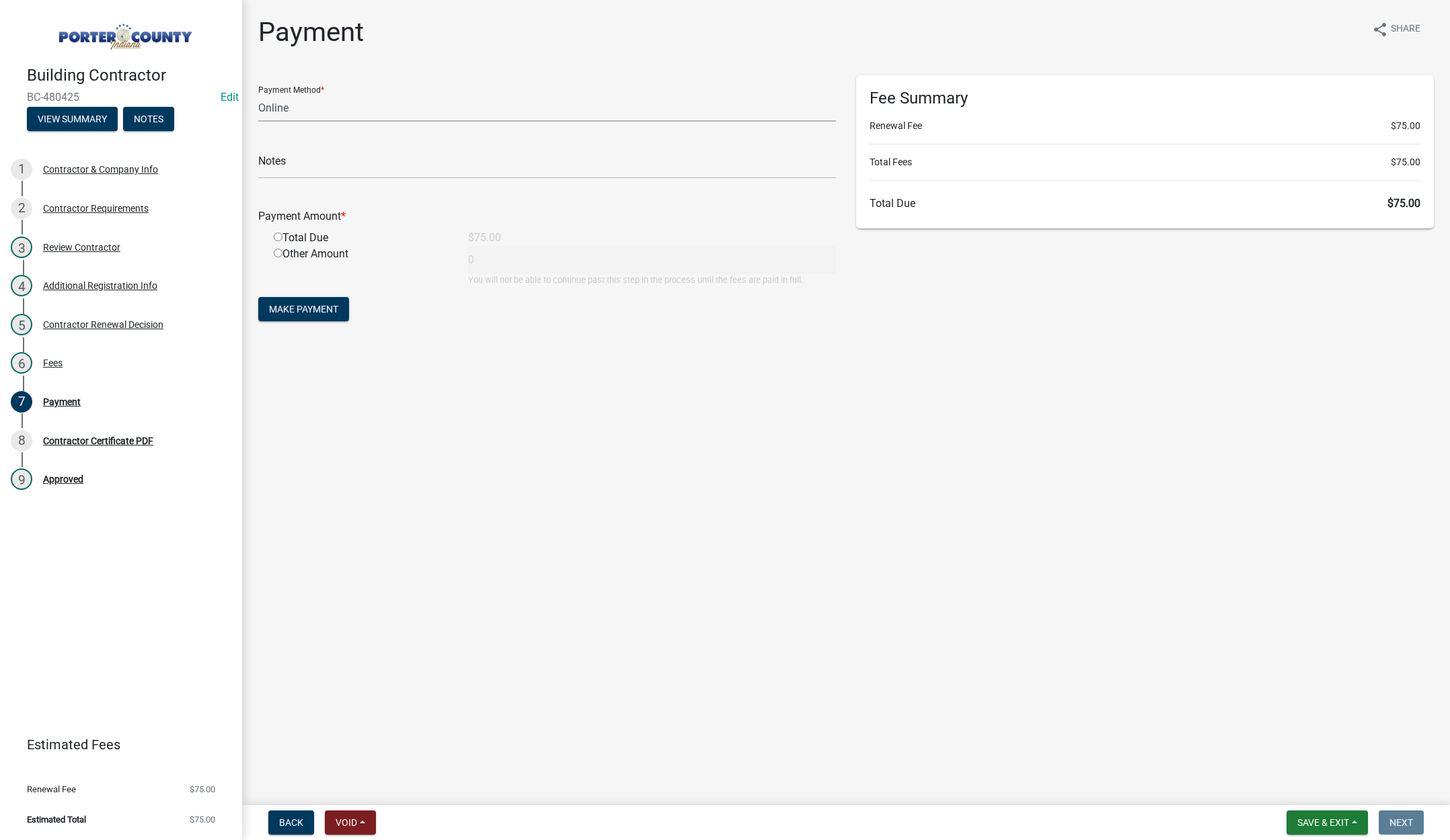
click at [271, 100] on select "Credit Card POS Check Cash Online" at bounding box center [547, 108] width 577 height 28
select select "2: 1"
click at [258, 94] on select "Credit Card POS Check Cash Online" at bounding box center [547, 108] width 577 height 28
click at [293, 165] on input "text" at bounding box center [547, 165] width 577 height 28
type input "Hoosier Exteriors LLC"
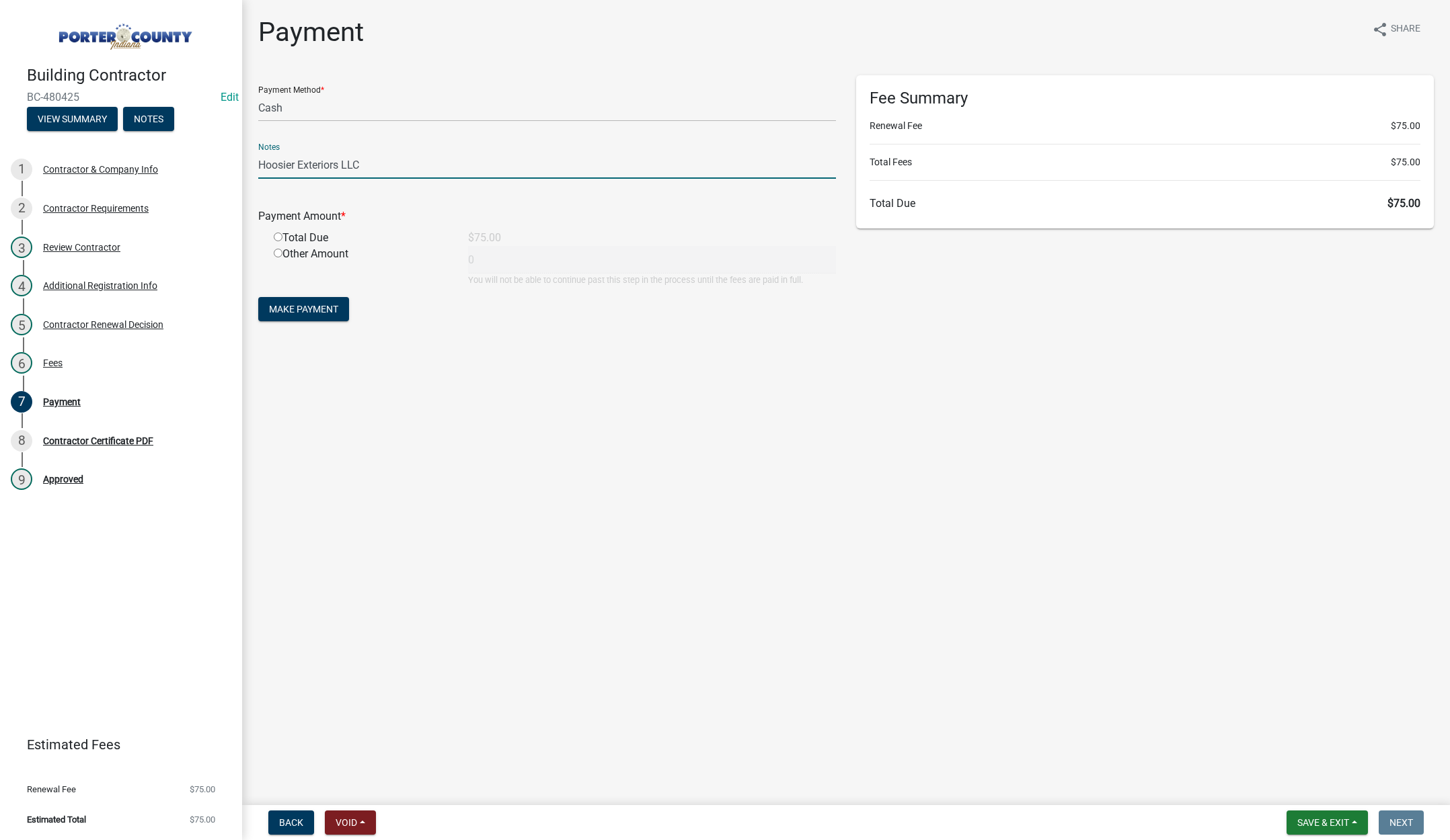
click at [279, 235] on input "radio" at bounding box center [278, 237] width 9 height 9
radio input "true"
type input "75"
click at [320, 307] on span "Make Payment" at bounding box center [303, 308] width 69 height 11
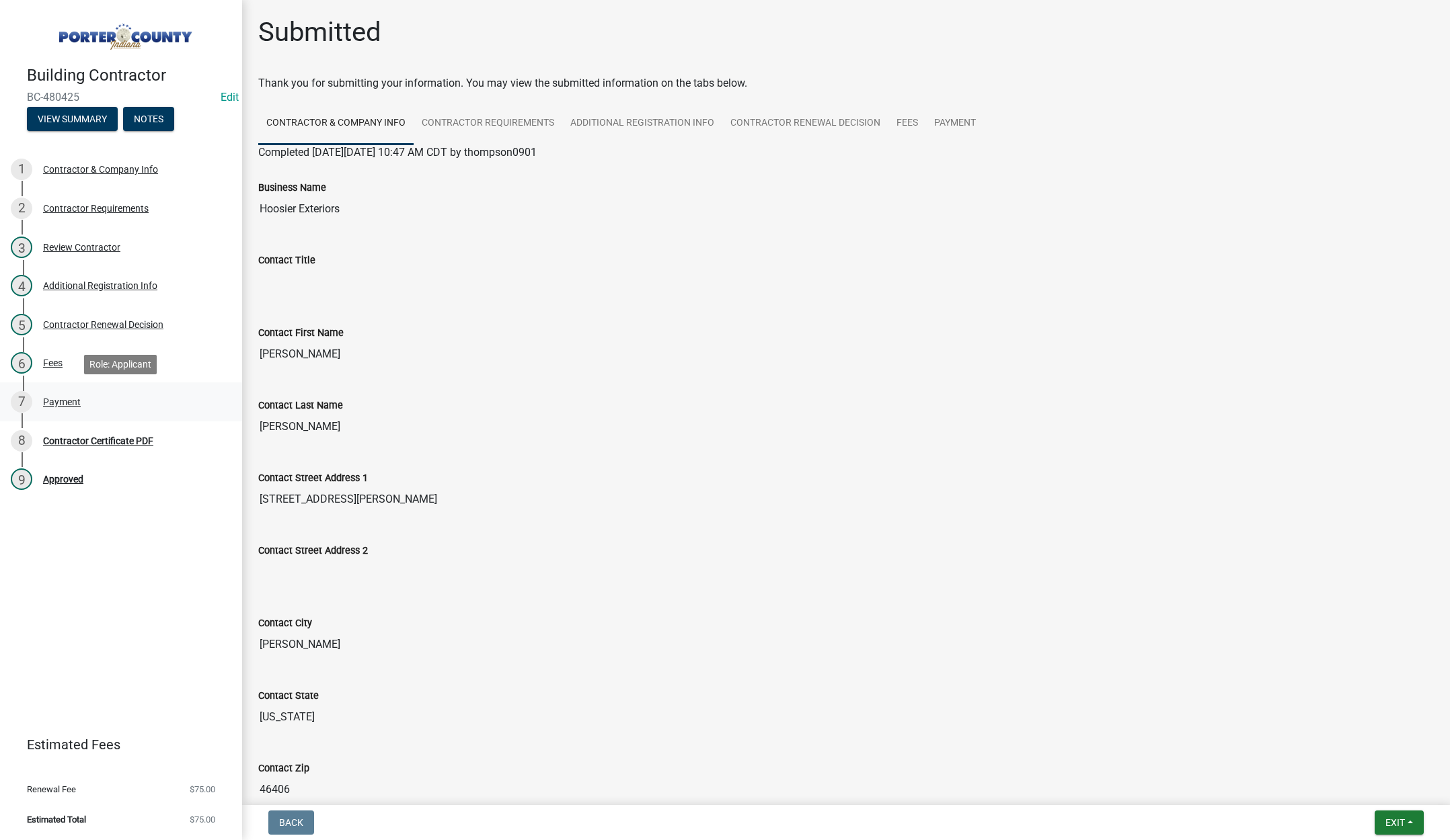
click at [57, 403] on div "Payment" at bounding box center [61, 402] width 38 height 9
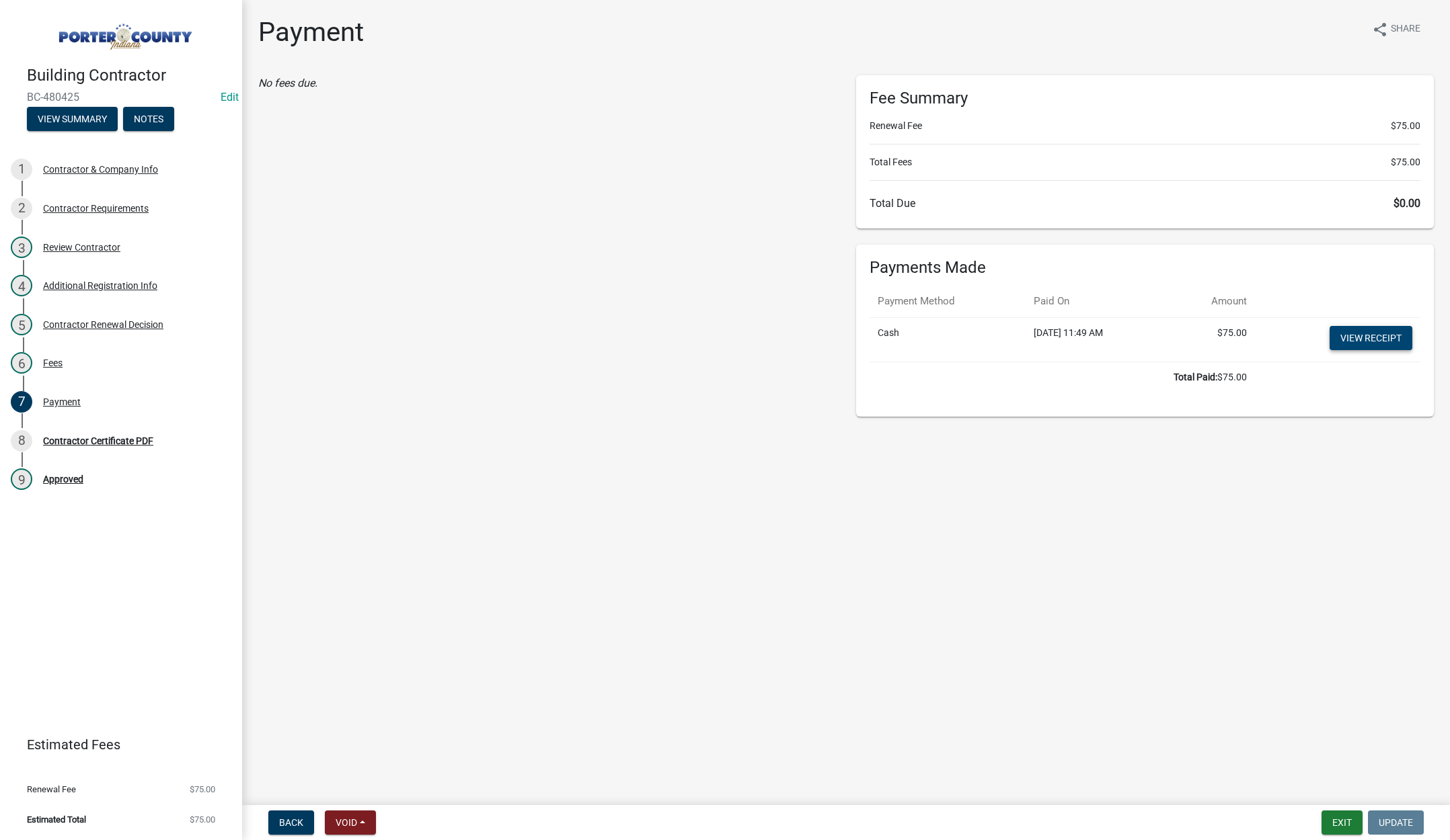
click at [1360, 335] on link "View receipt" at bounding box center [1371, 338] width 83 height 24
click at [94, 437] on div "Contractor Certificate PDF" at bounding box center [98, 440] width 110 height 9
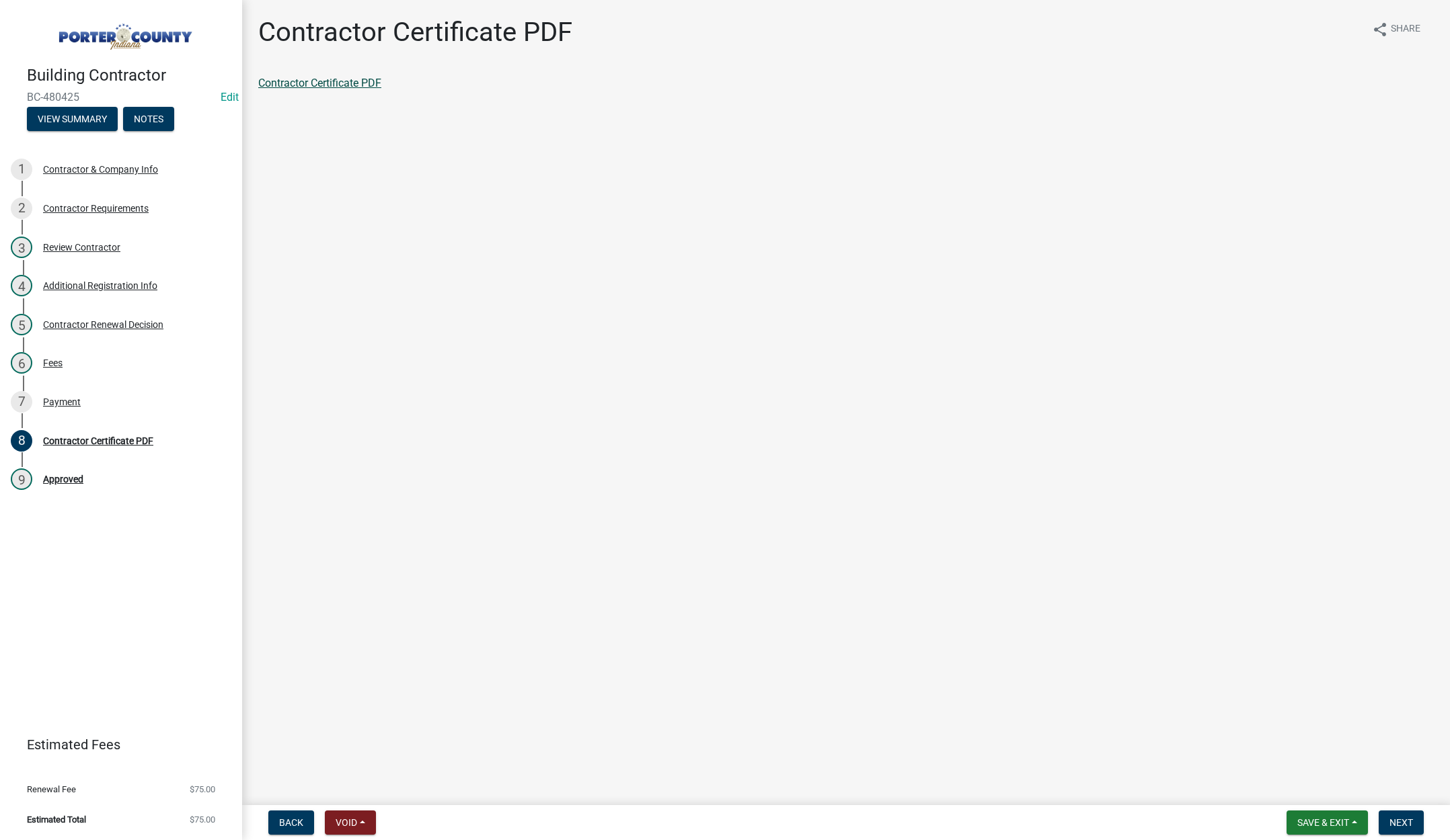
click at [294, 83] on link "Contractor Certificate PDF" at bounding box center [319, 83] width 123 height 13
click at [1296, 812] on button "Save & Exit" at bounding box center [1327, 823] width 81 height 24
click at [1305, 791] on button "Save & Exit" at bounding box center [1314, 787] width 108 height 32
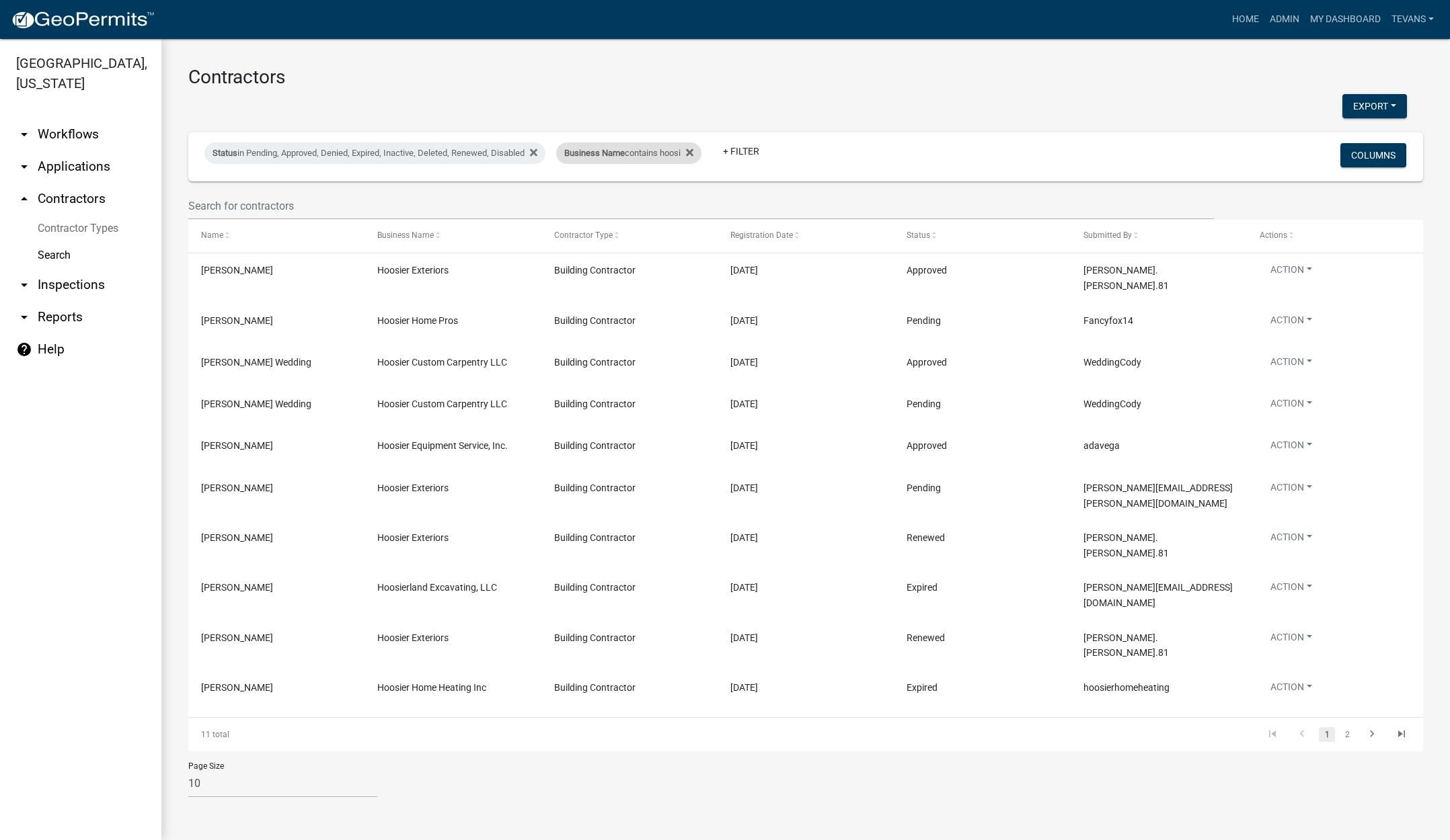
click at [608, 158] on div "Business Name contains hoosi" at bounding box center [629, 153] width 145 height 21
click at [614, 200] on input "hoosi" at bounding box center [638, 203] width 123 height 28
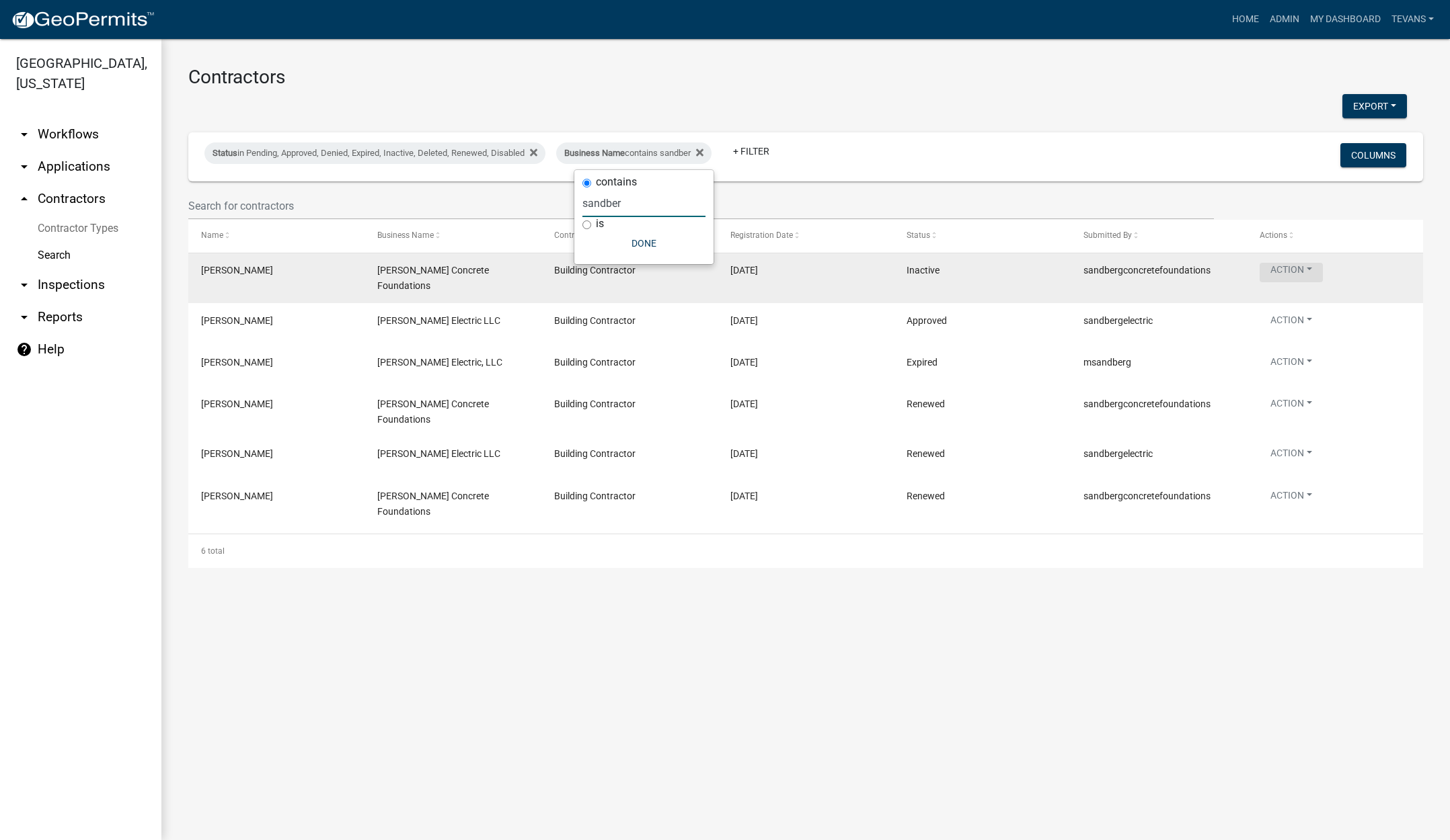
type input "sandber"
click at [1288, 269] on button "Action" at bounding box center [1291, 272] width 63 height 19
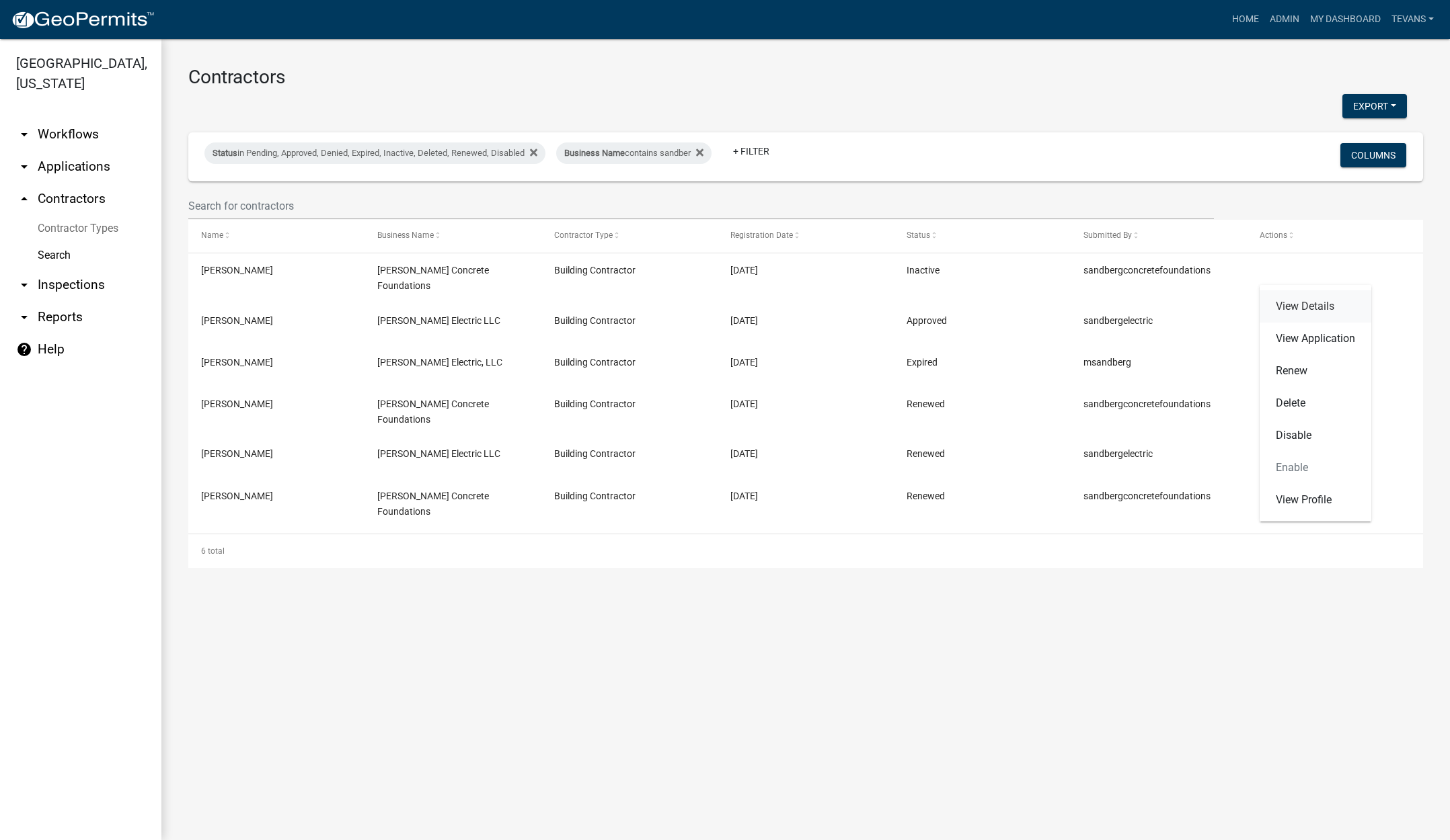
click at [1297, 311] on link "View Details" at bounding box center [1315, 306] width 112 height 32
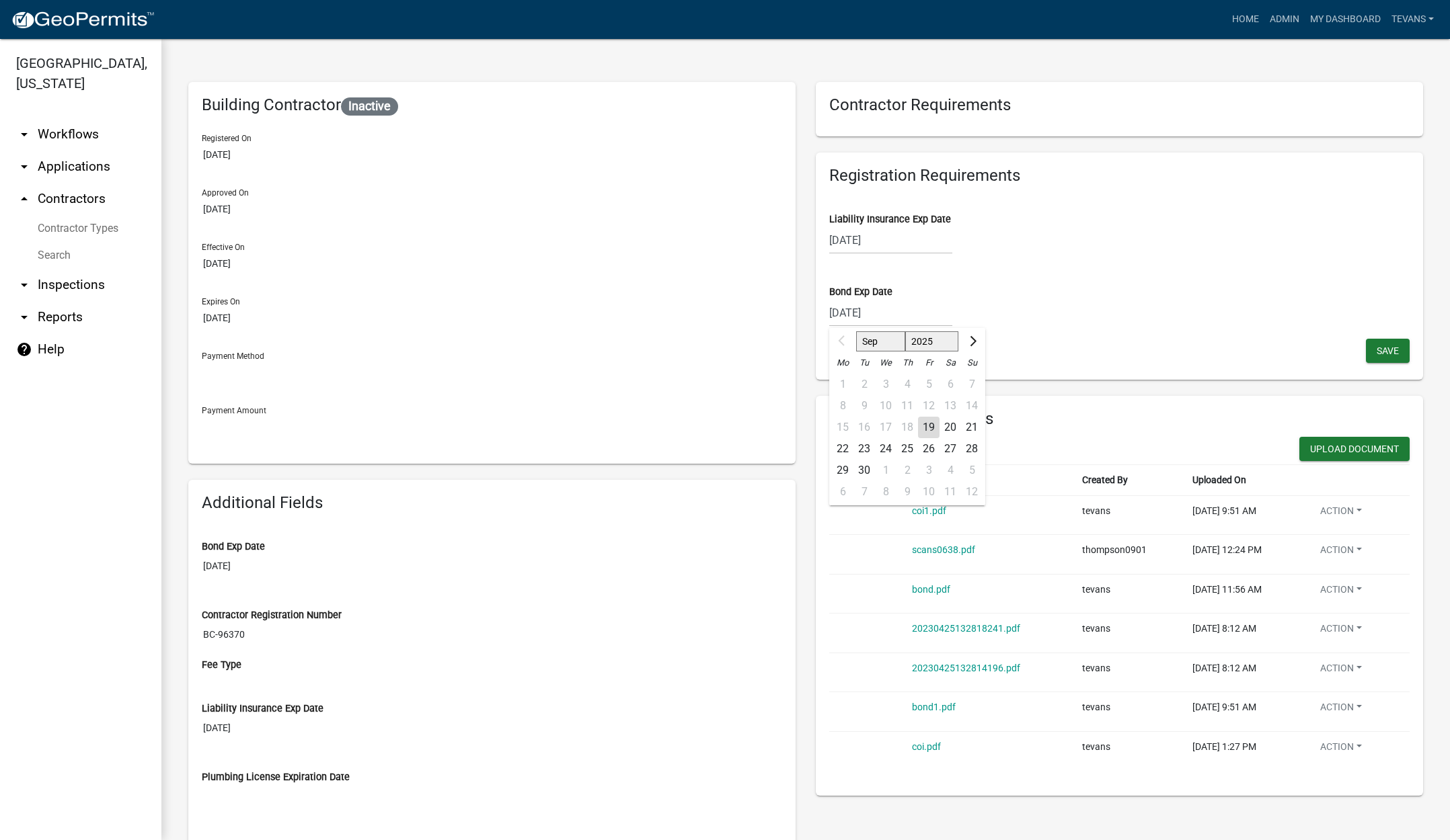
click at [914, 314] on div "[DATE] Sep Oct Nov [DATE] 2026 2027 2028 2029 2030 2031 2032 2033 2034 2035 203…" at bounding box center [890, 313] width 123 height 28
click at [937, 342] on select "2025 2026 2027 2028 2029 2030 2031 2032 2033 2034 2035 2036 2037 2038 2039 2040…" at bounding box center [932, 341] width 53 height 20
select select "2026"
click at [905, 331] on select "2025 2026 2027 2028 2029 2030 2031 2032 2033 2034 2035 2036 2037 2038 2039 2040…" at bounding box center [932, 341] width 53 height 20
drag, startPoint x: 878, startPoint y: 427, endPoint x: 885, endPoint y: 423, distance: 8.1
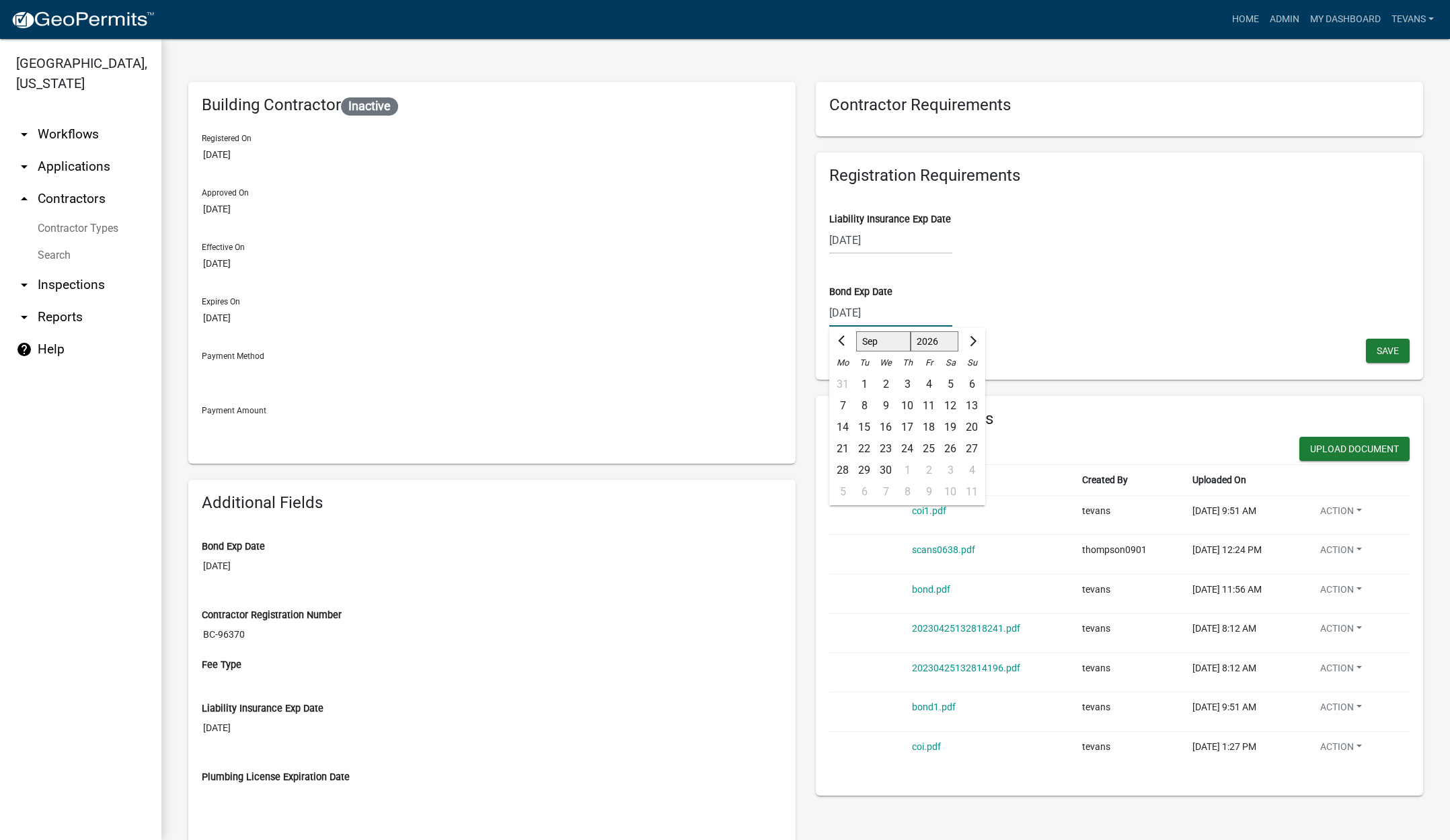
click at [878, 427] on div "16" at bounding box center [885, 427] width 21 height 21
type input "[DATE]"
click at [1377, 346] on span "Save" at bounding box center [1387, 350] width 22 height 11
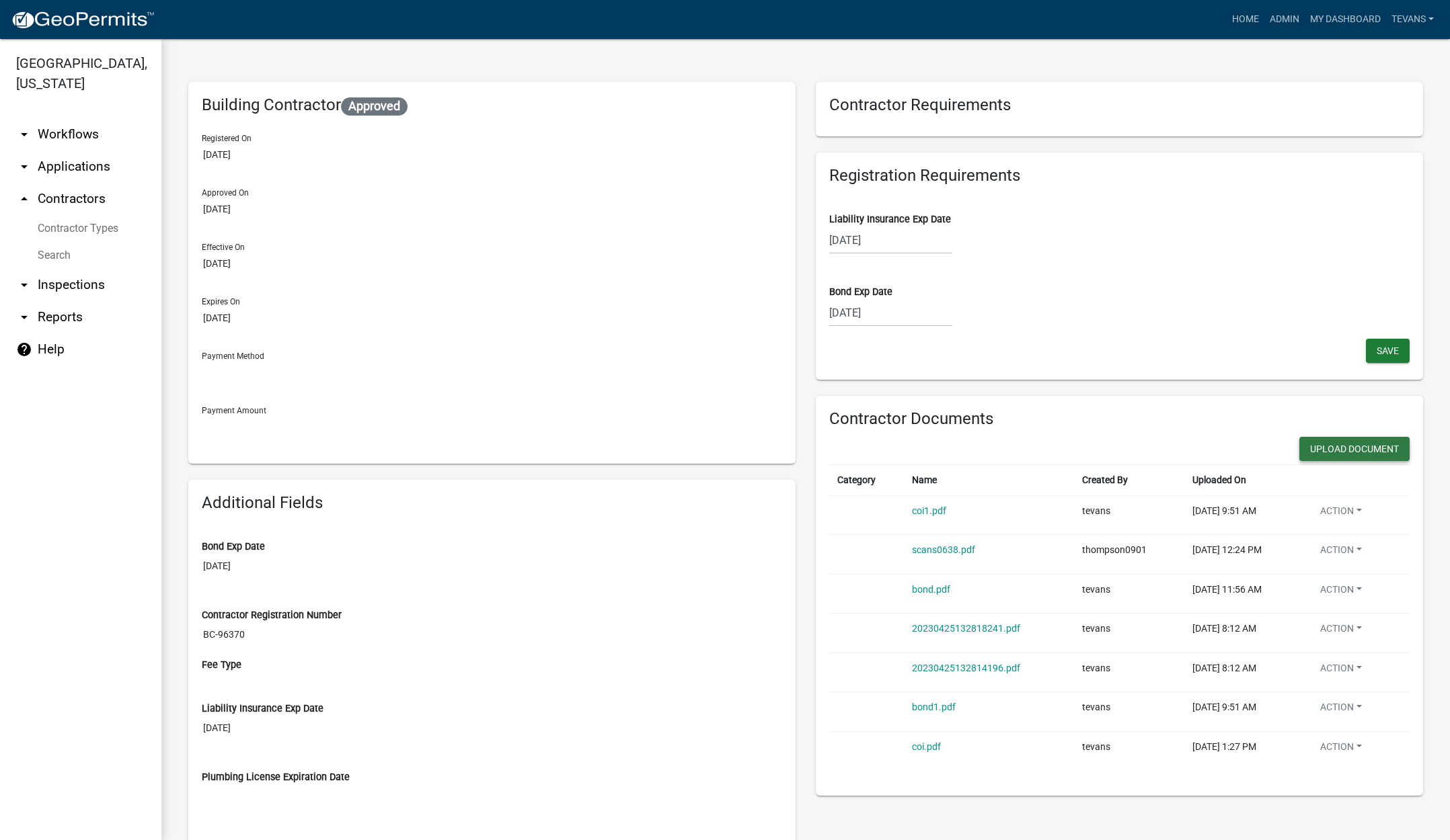
click at [1353, 440] on button "Upload Document" at bounding box center [1354, 449] width 110 height 24
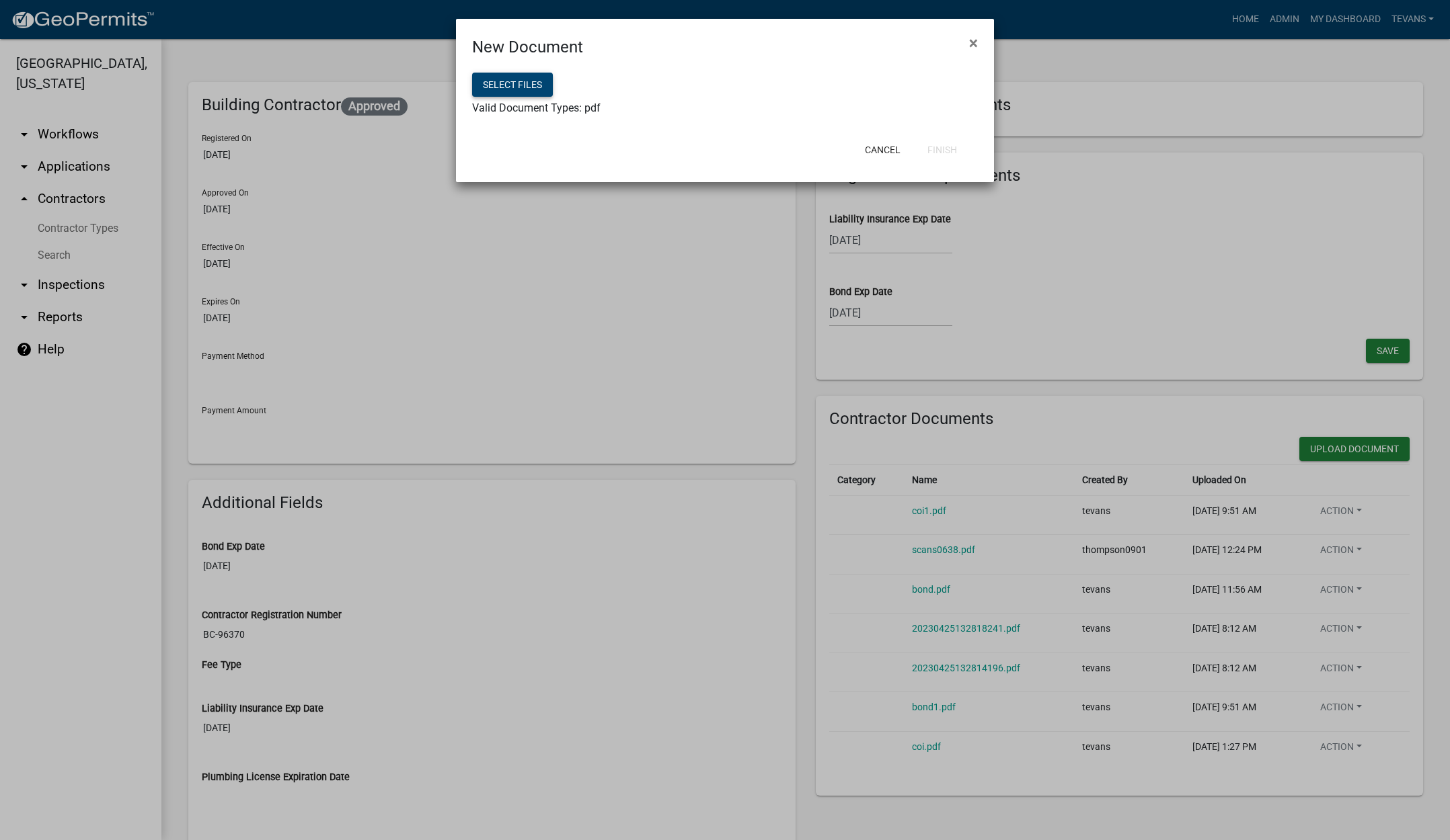
click at [515, 85] on button "Select files" at bounding box center [512, 85] width 81 height 24
click at [947, 149] on button "Finish" at bounding box center [942, 150] width 51 height 24
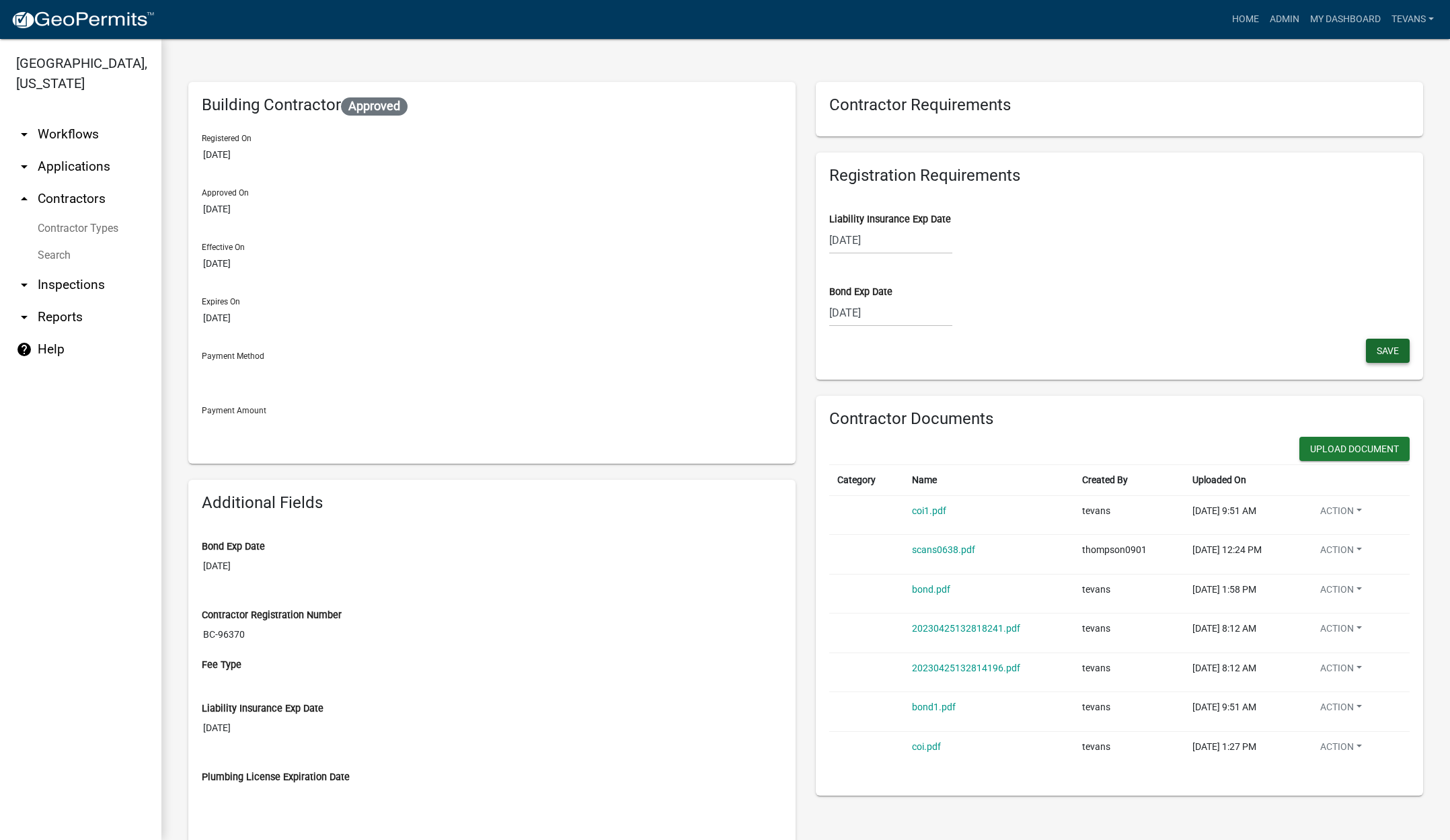
click at [1377, 350] on span "Save" at bounding box center [1387, 350] width 22 height 11
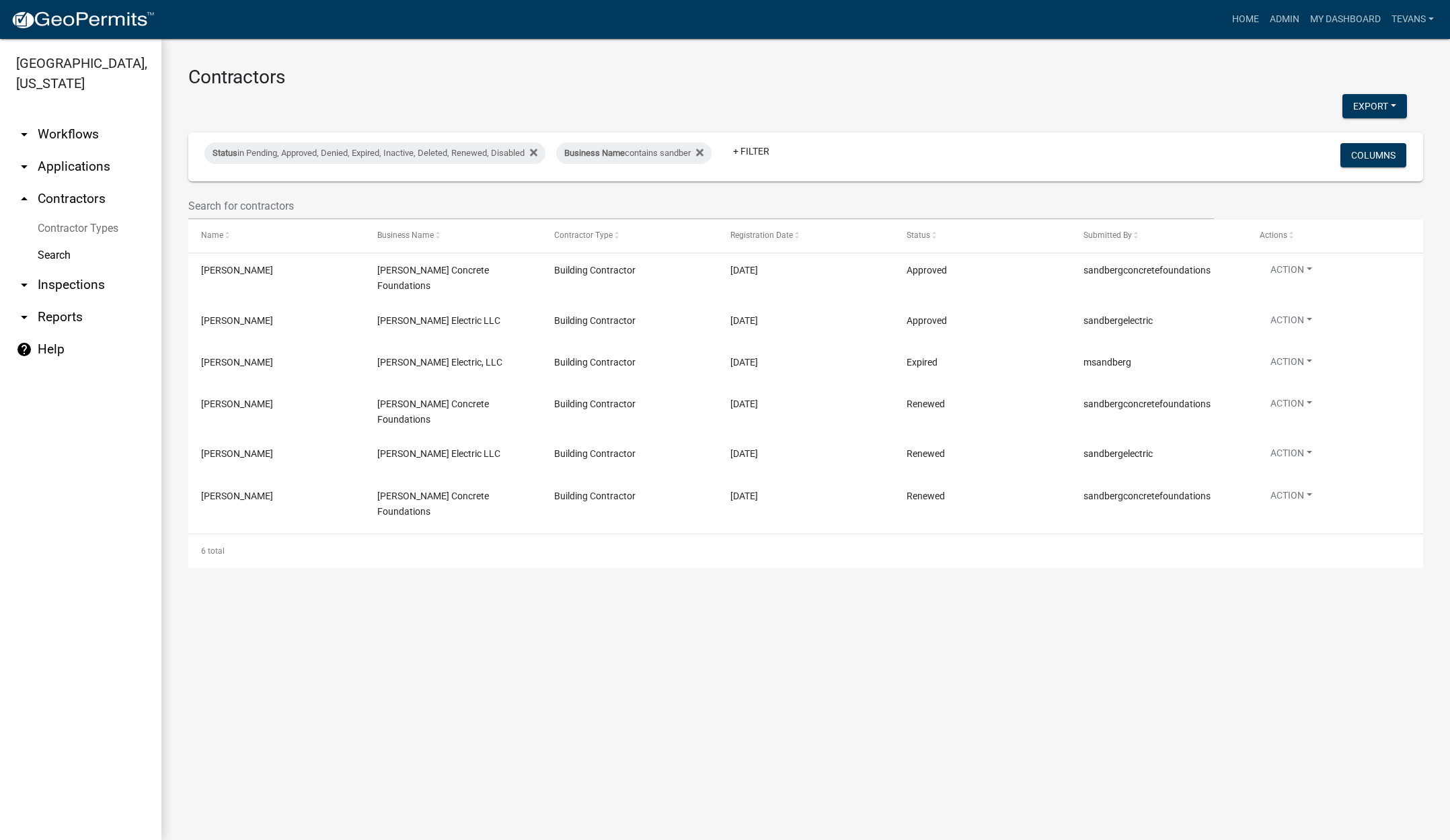
click at [76, 150] on link "arrow_drop_down Applications" at bounding box center [81, 166] width 161 height 32
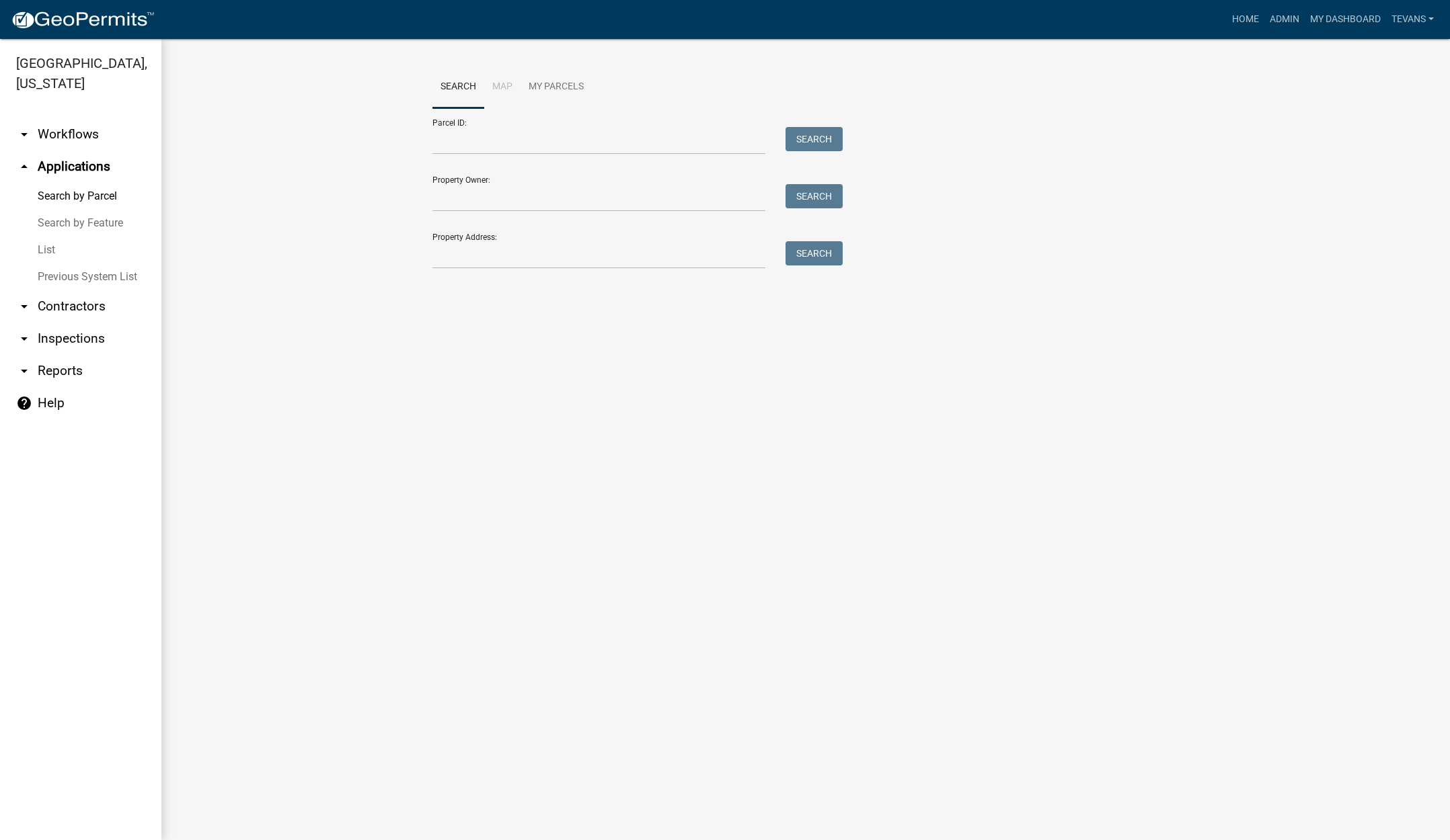
click at [38, 237] on link "List" at bounding box center [81, 250] width 161 height 27
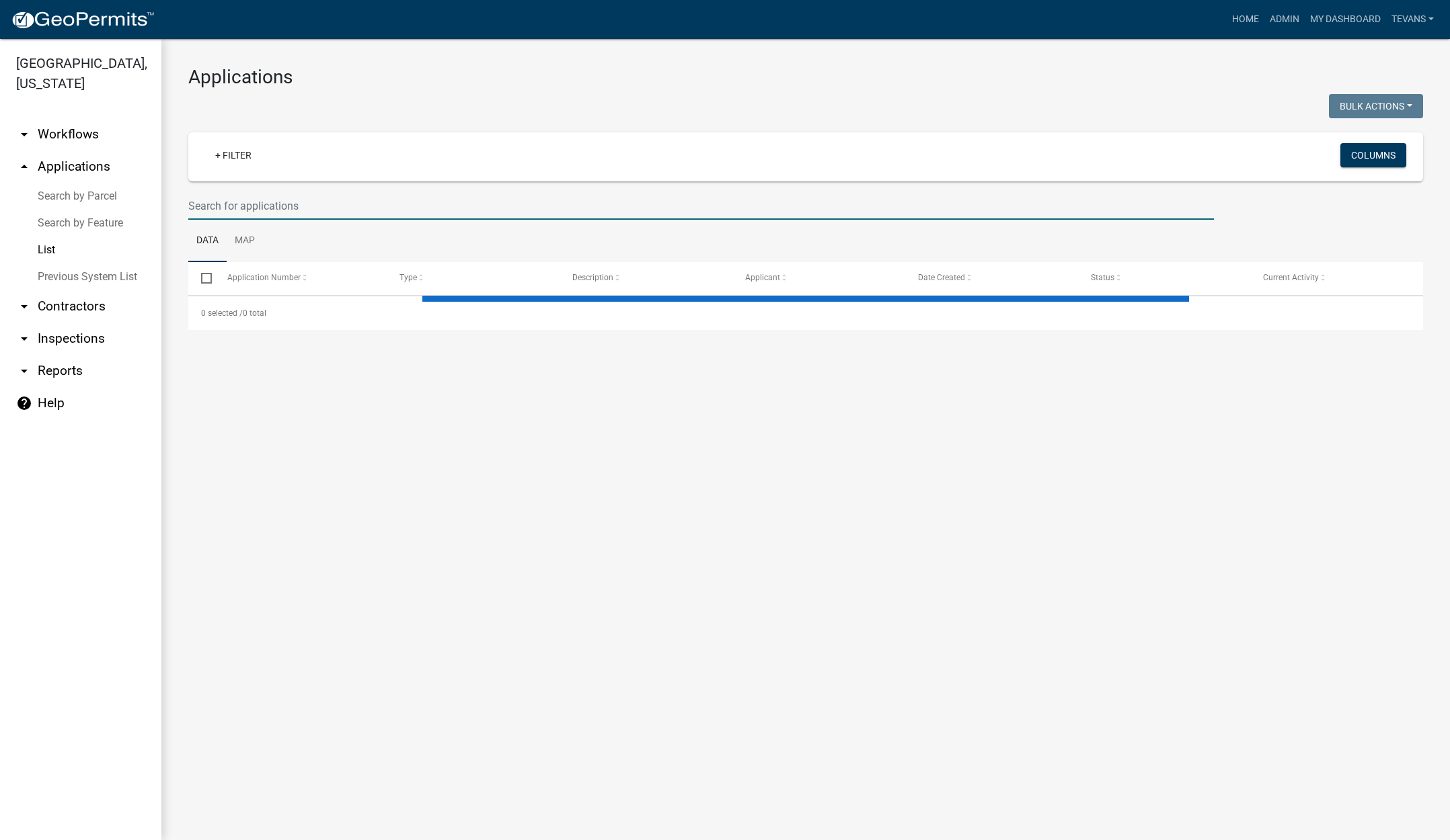
click at [220, 207] on input "text" at bounding box center [701, 206] width 1026 height 28
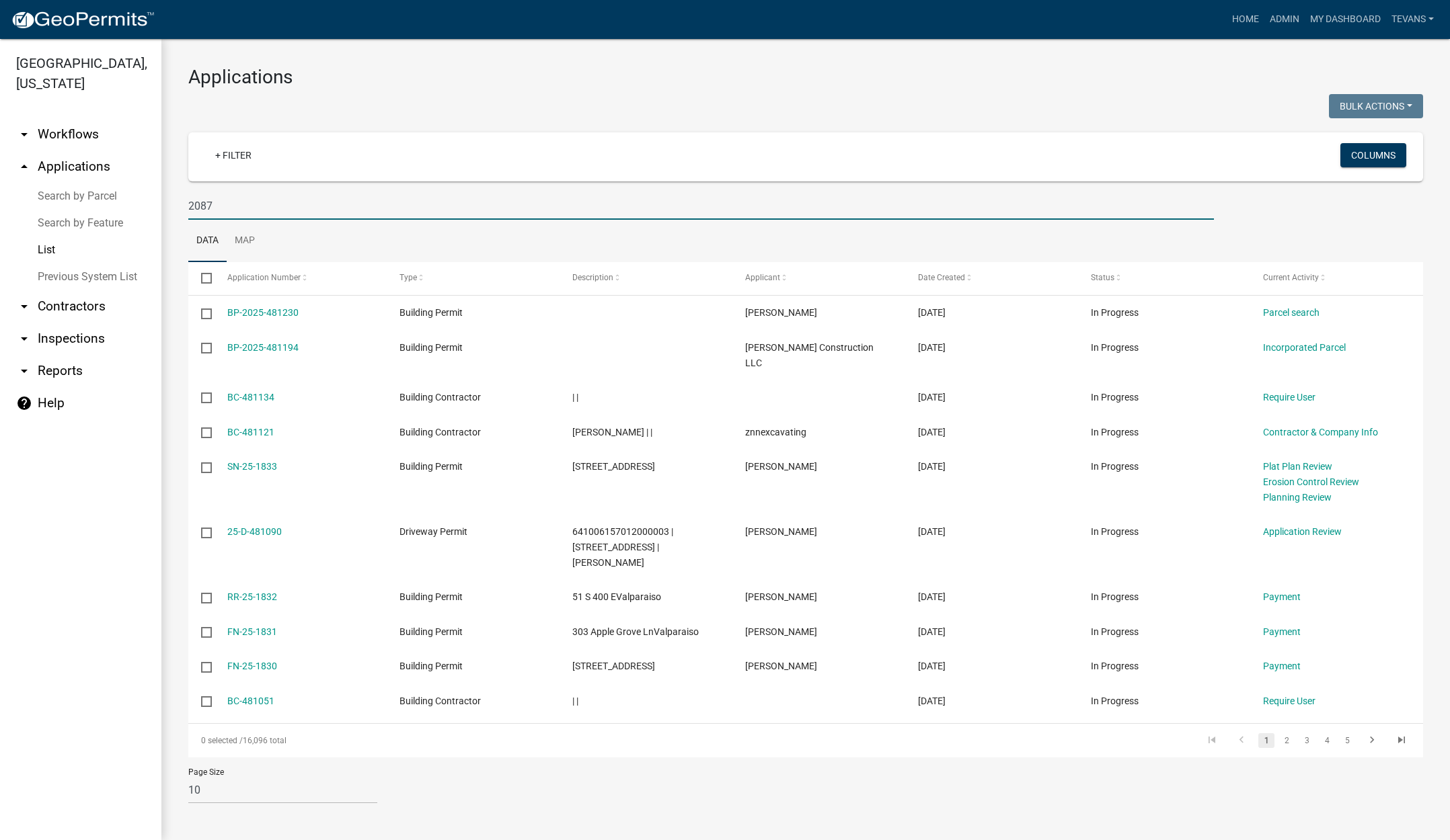
type input "2087"
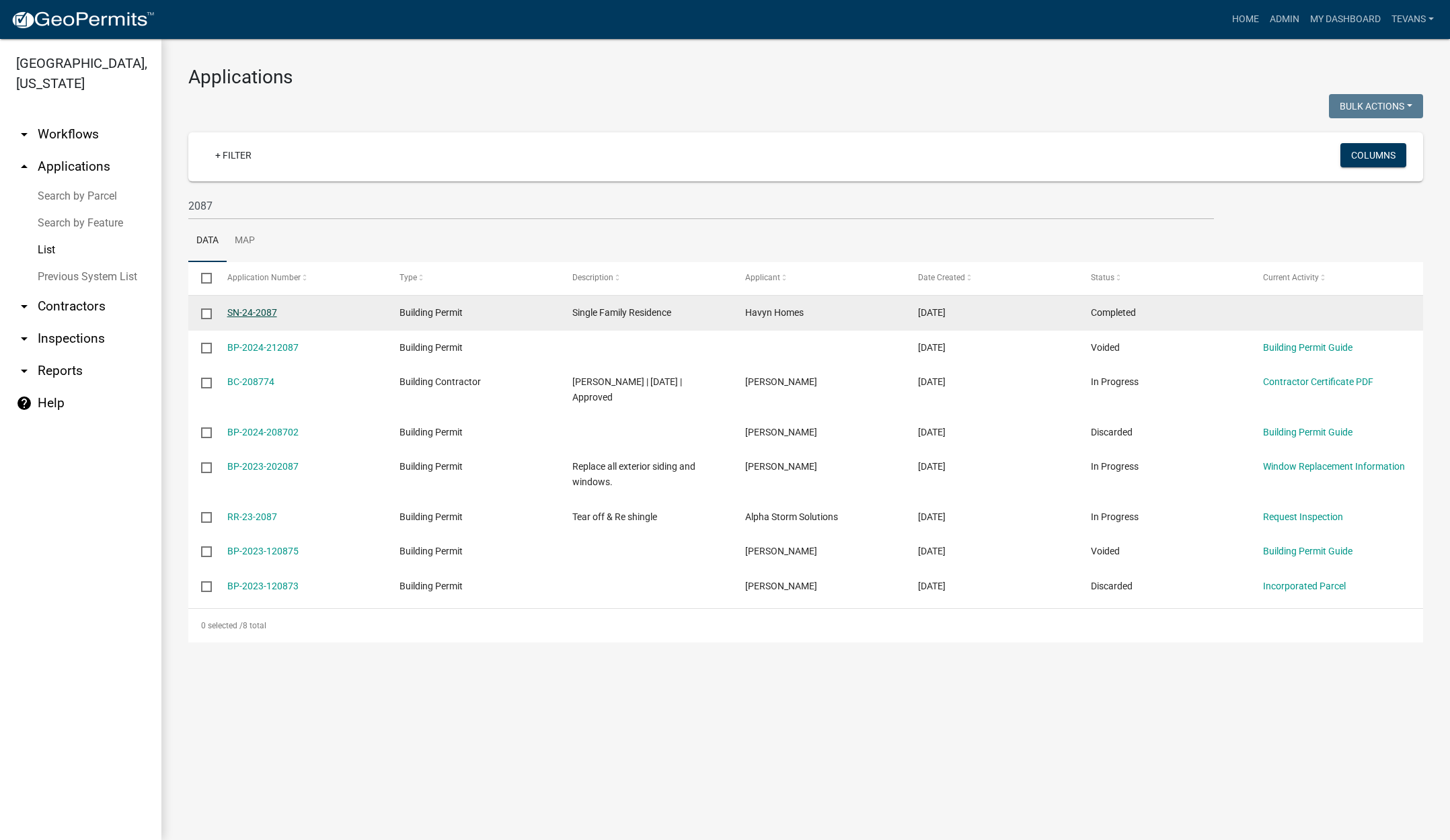
click at [256, 311] on link "SN-24-2087" at bounding box center [252, 312] width 50 height 11
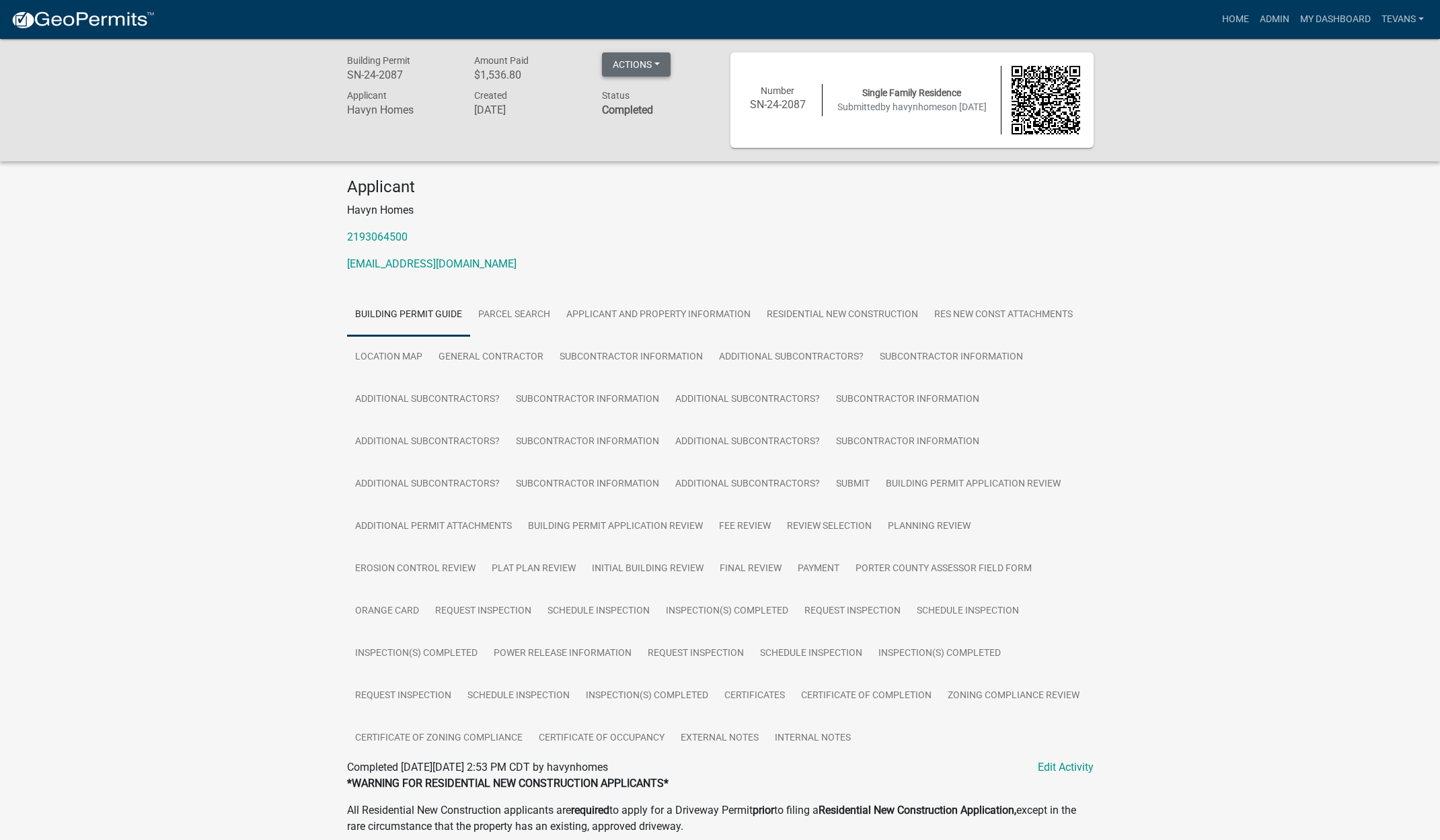
click at [635, 64] on button "Actions" at bounding box center [636, 65] width 68 height 24
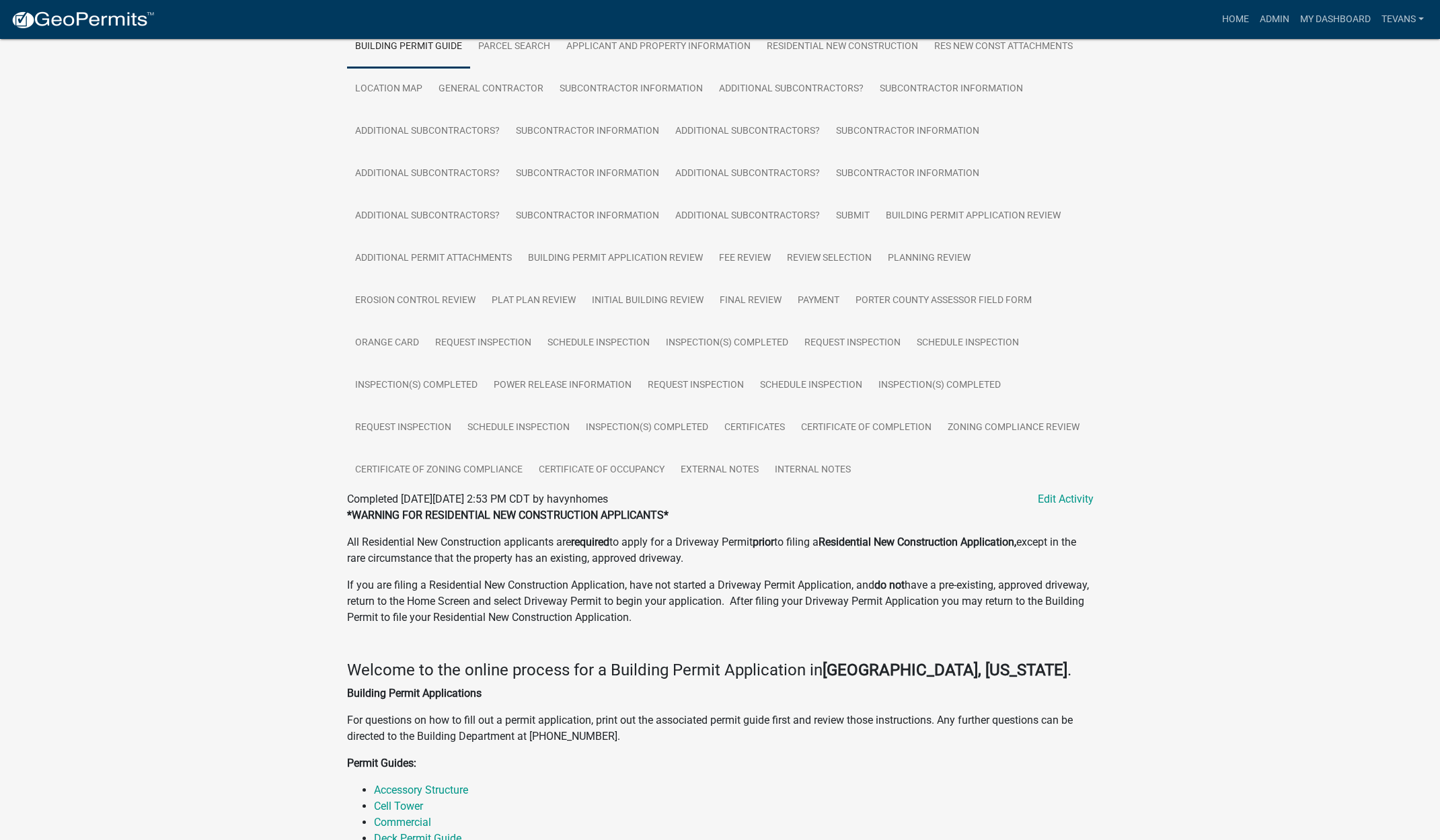
scroll to position [269, 0]
click at [1070, 493] on link "Edit Activity" at bounding box center [1066, 499] width 56 height 16
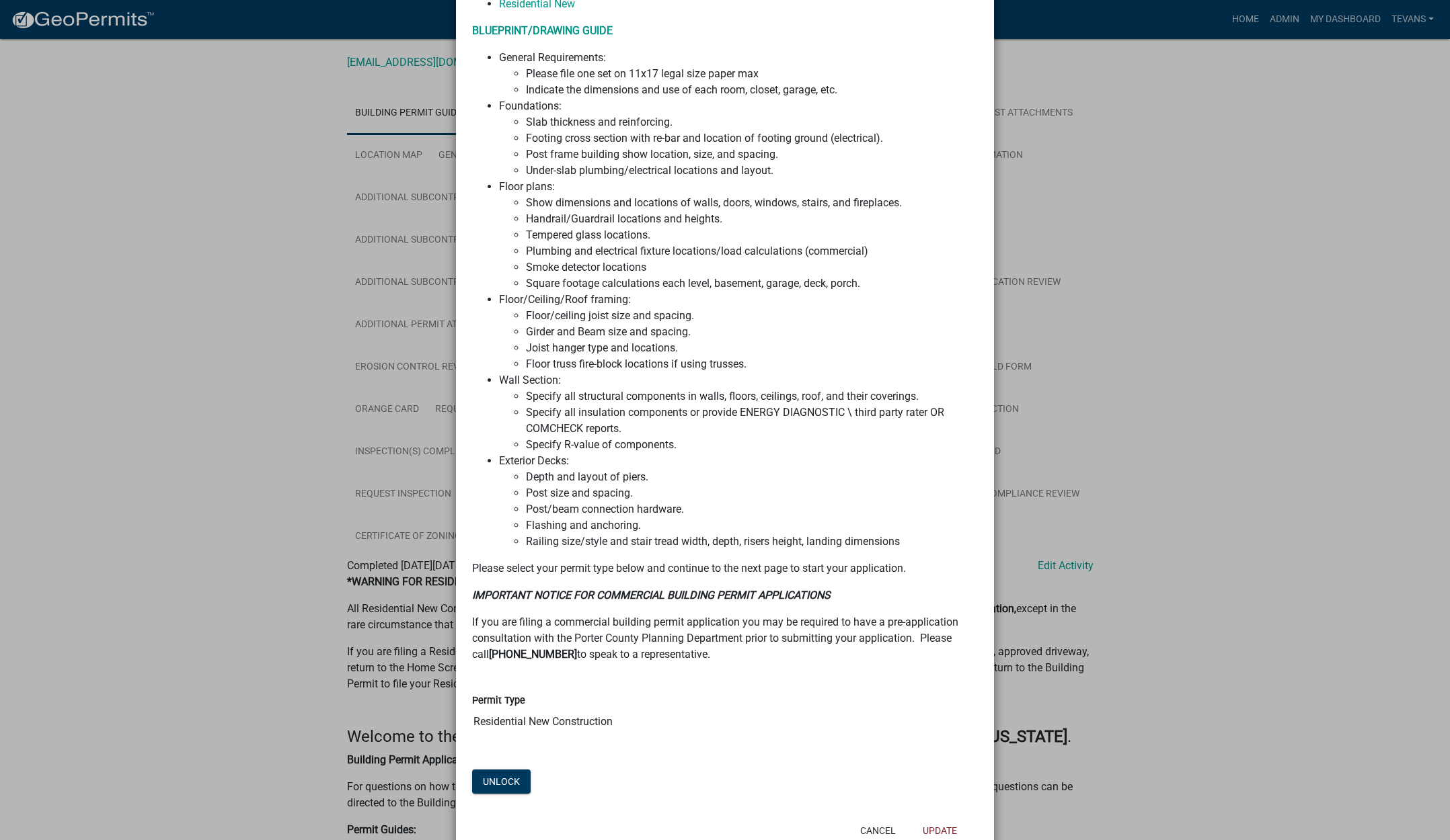
scroll to position [623, 0]
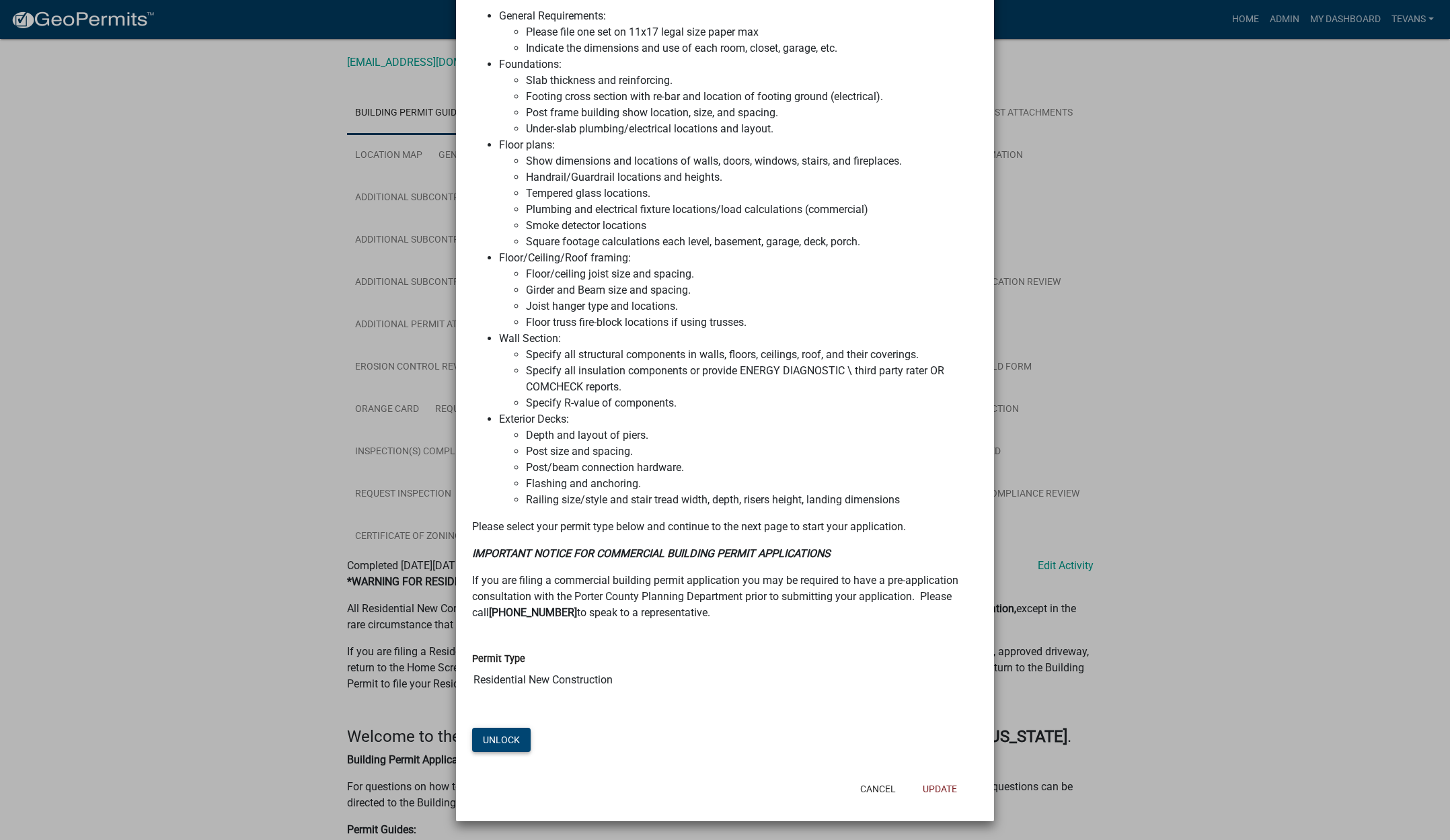
click at [498, 736] on button "Unlock" at bounding box center [501, 740] width 58 height 24
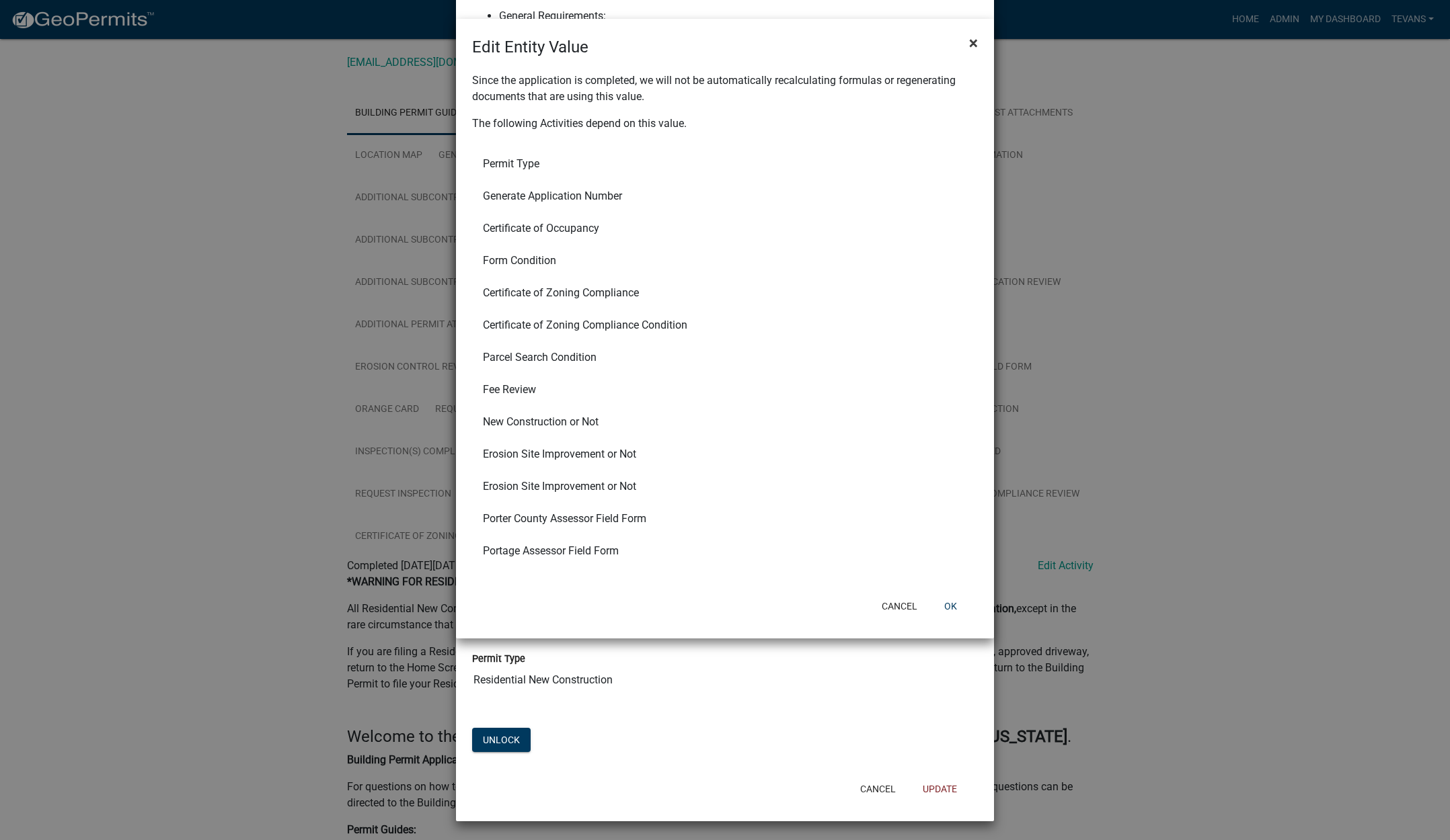
click at [971, 41] on span "×" at bounding box center [973, 43] width 9 height 19
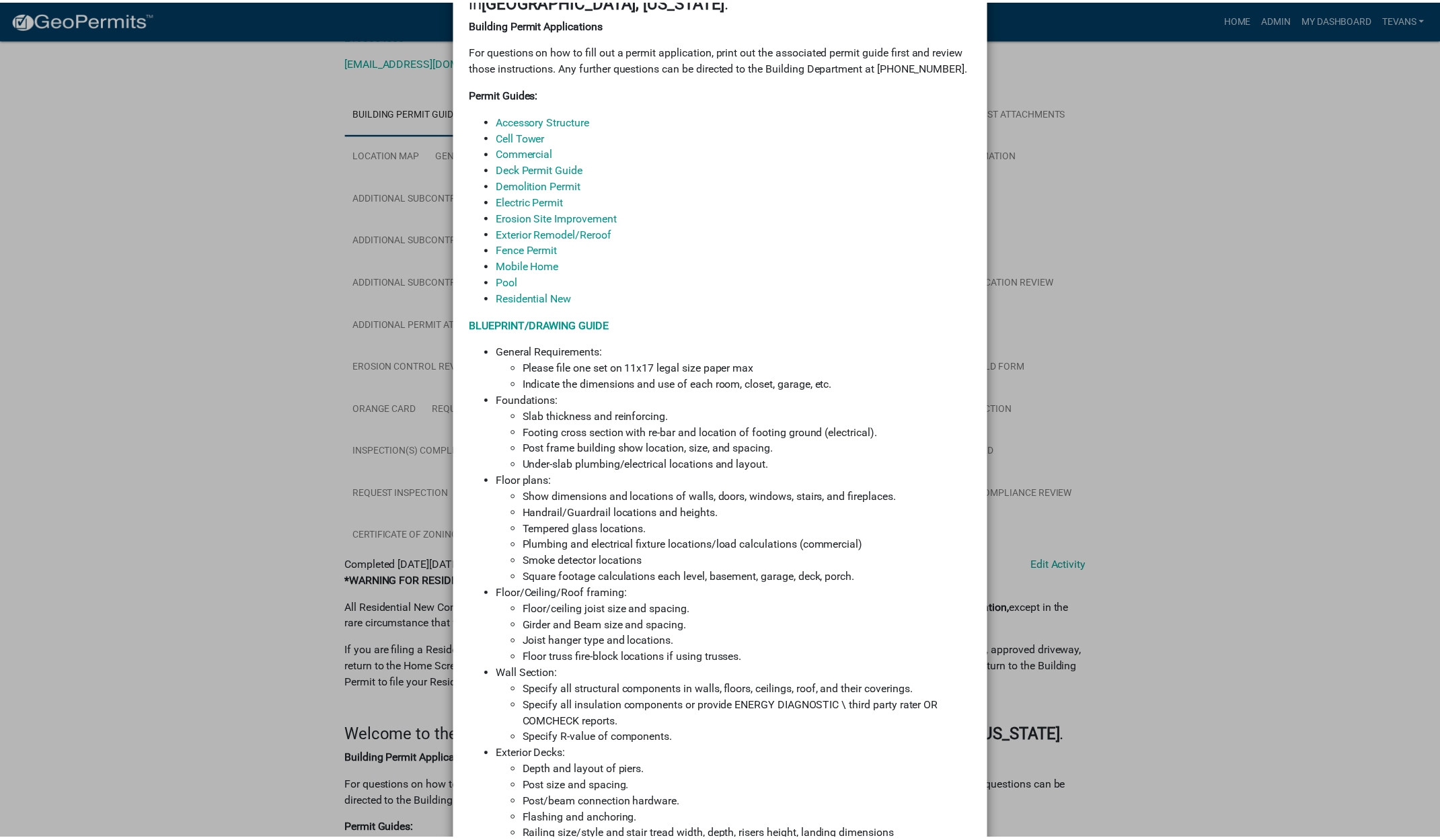
scroll to position [0, 0]
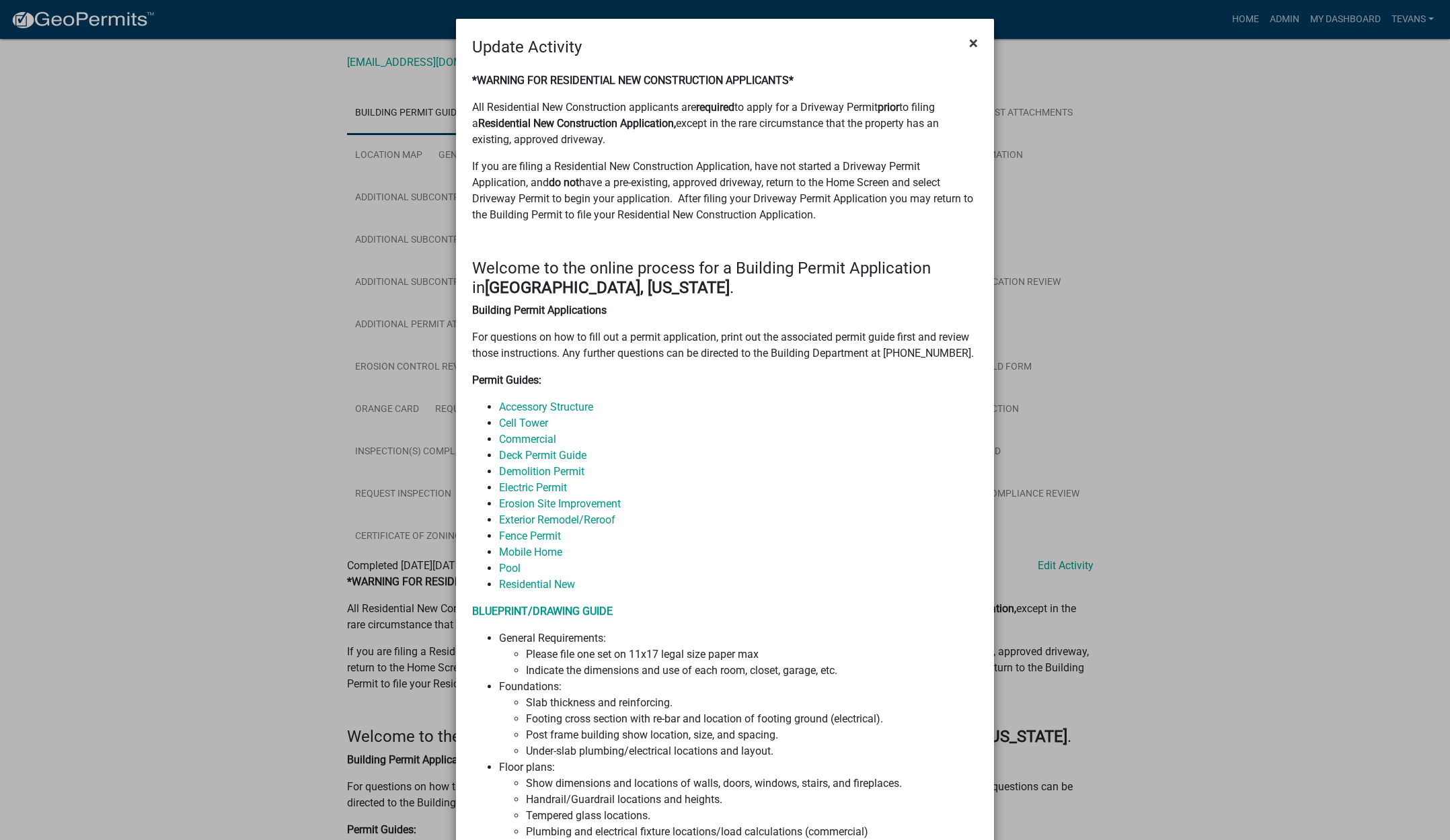
click at [969, 39] on span "×" at bounding box center [973, 43] width 9 height 19
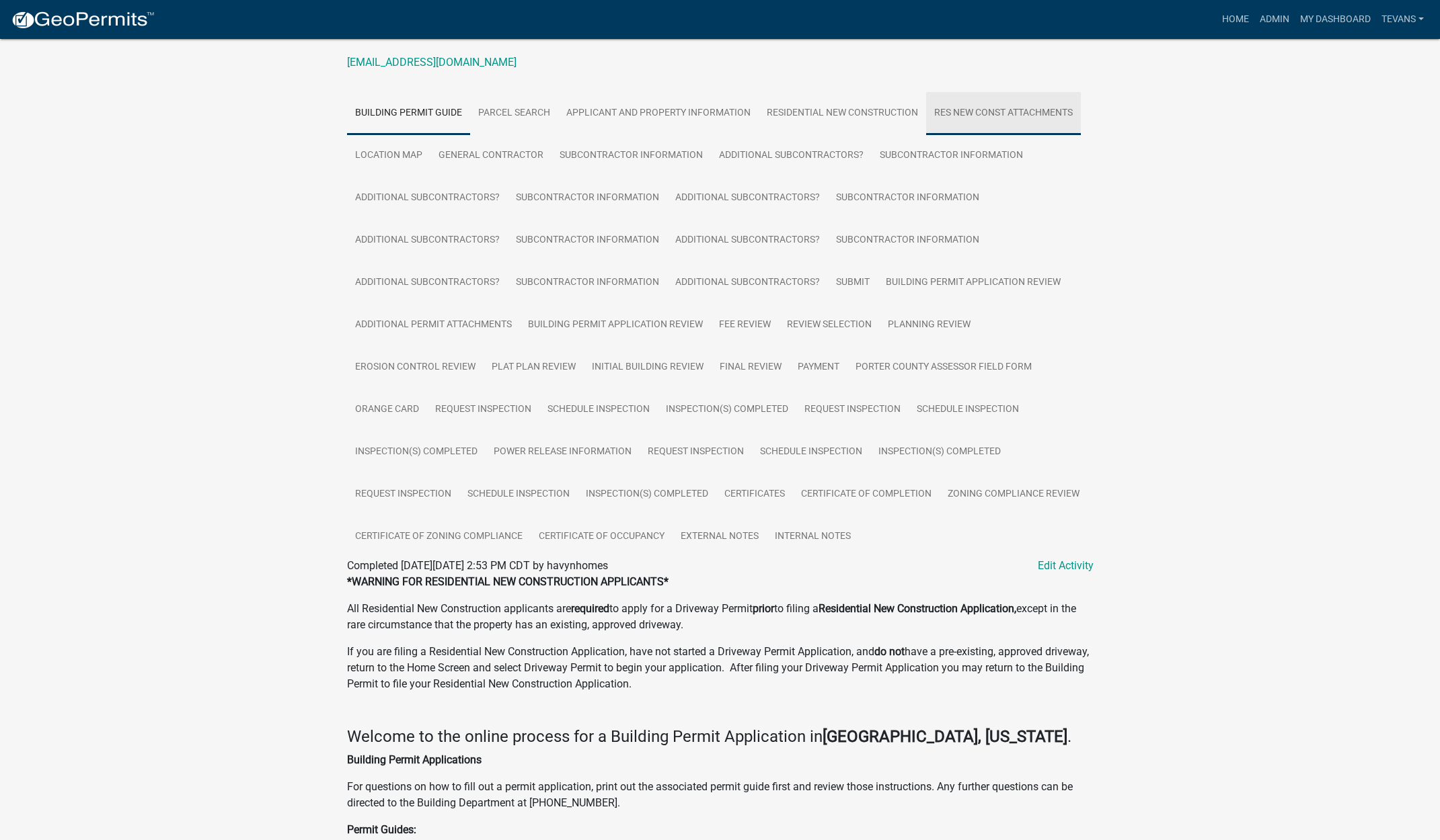
click at [1018, 111] on link "Res New Const Attachments" at bounding box center [1003, 113] width 155 height 43
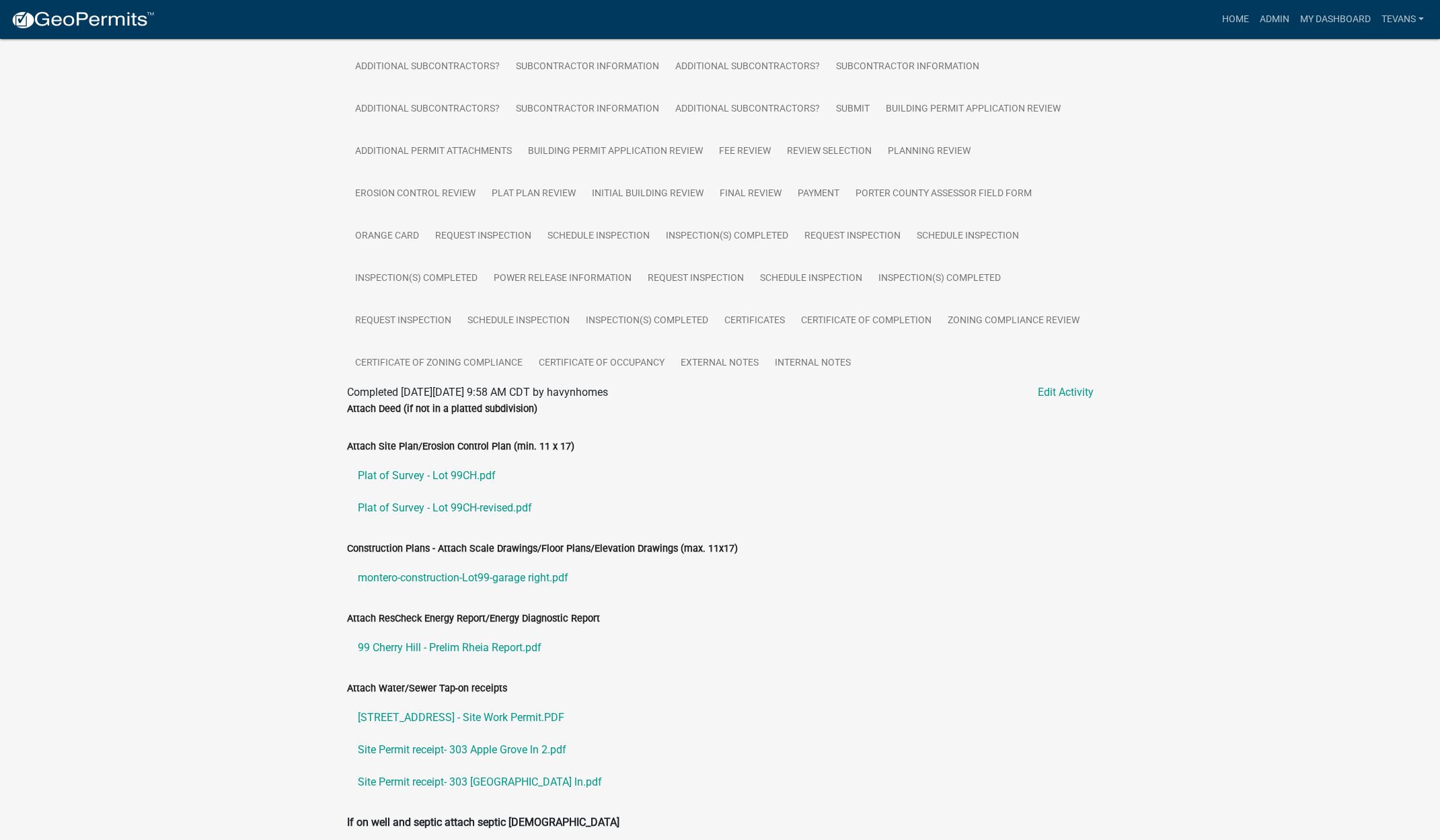
scroll to position [509, 0]
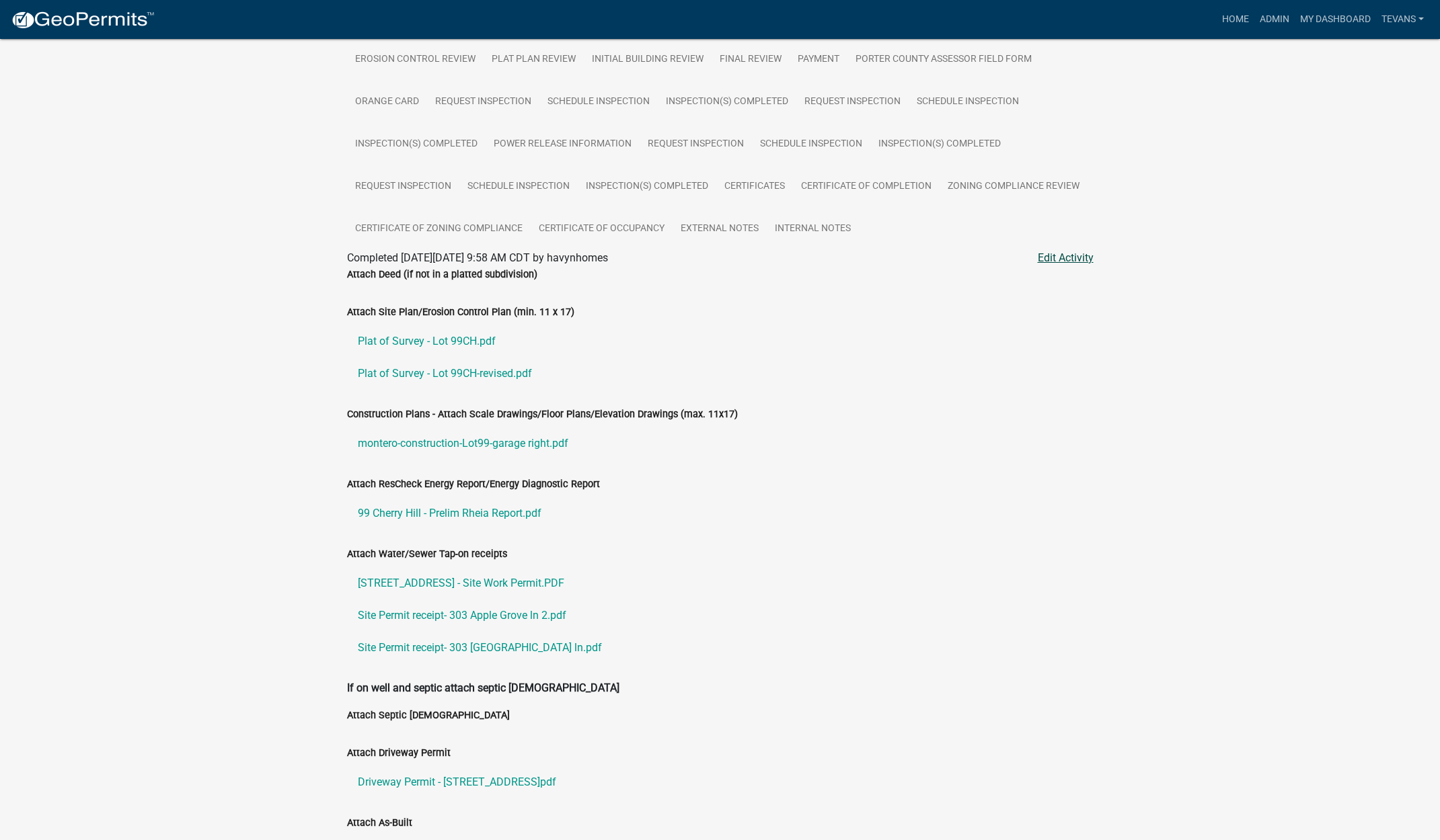
click at [1061, 256] on link "Edit Activity" at bounding box center [1066, 258] width 56 height 16
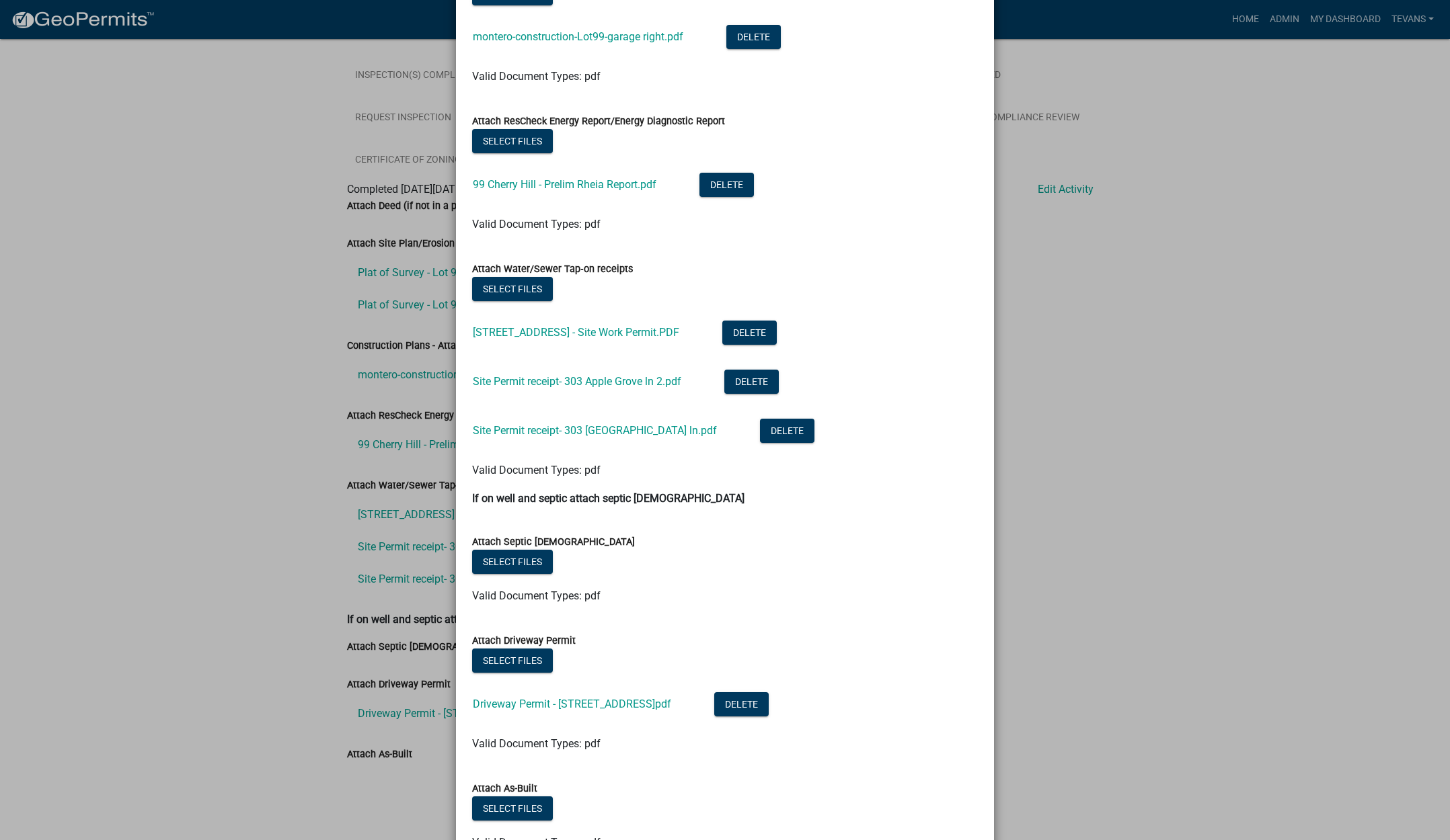
scroll to position [527, 0]
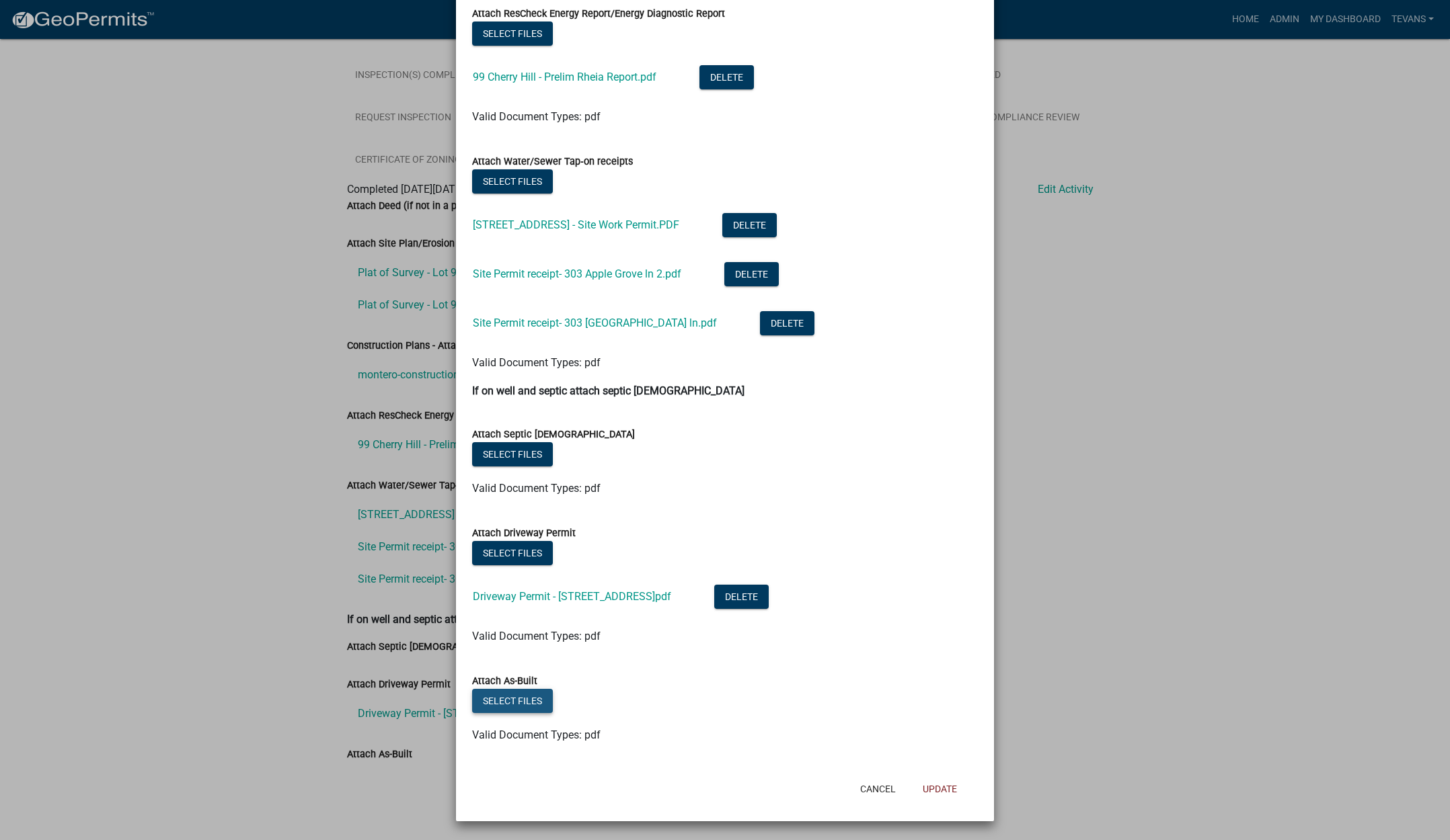
click at [500, 703] on button "Select files" at bounding box center [512, 701] width 81 height 24
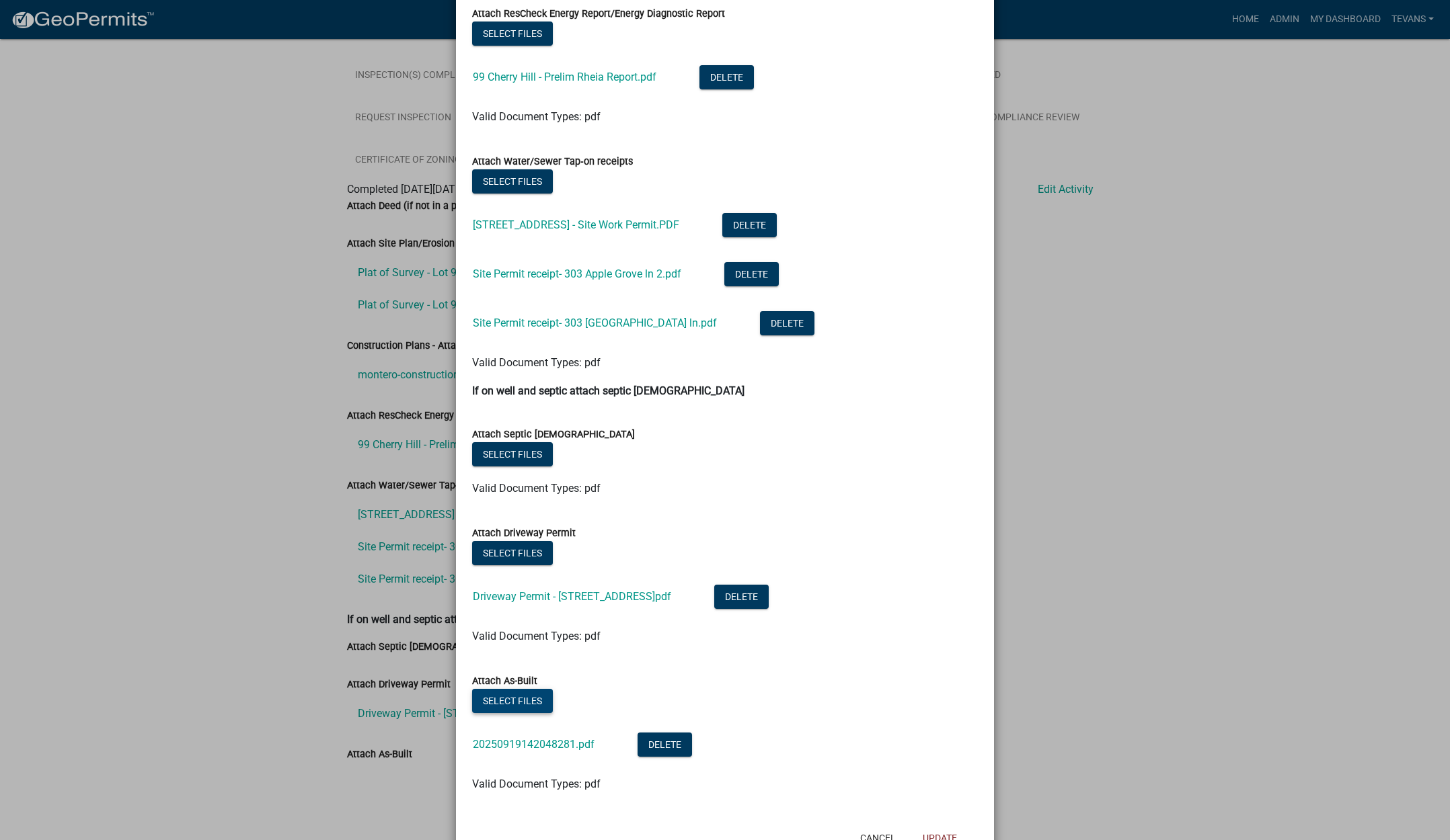
scroll to position [576, 0]
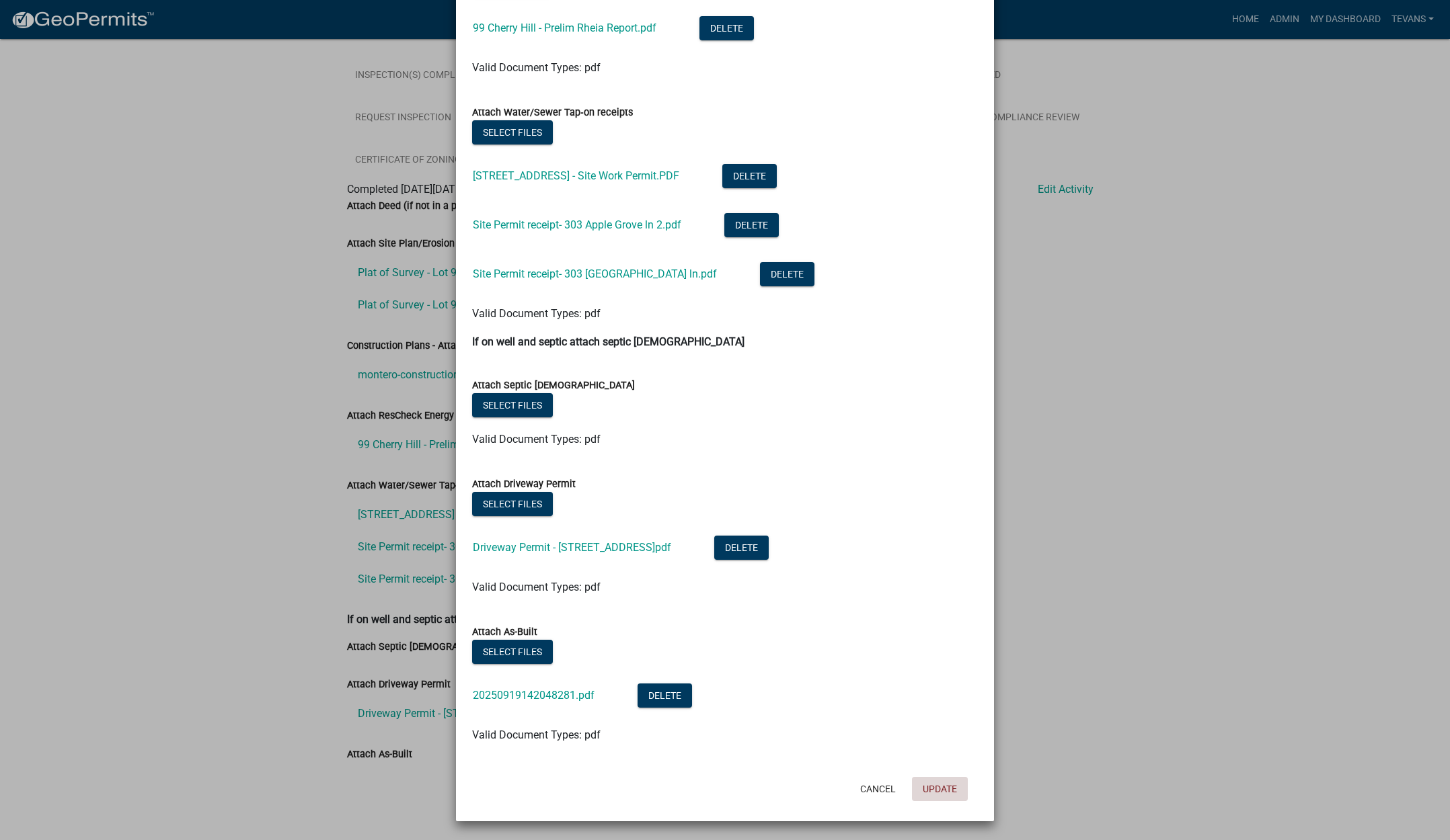
click at [926, 785] on button "Update" at bounding box center [940, 789] width 56 height 24
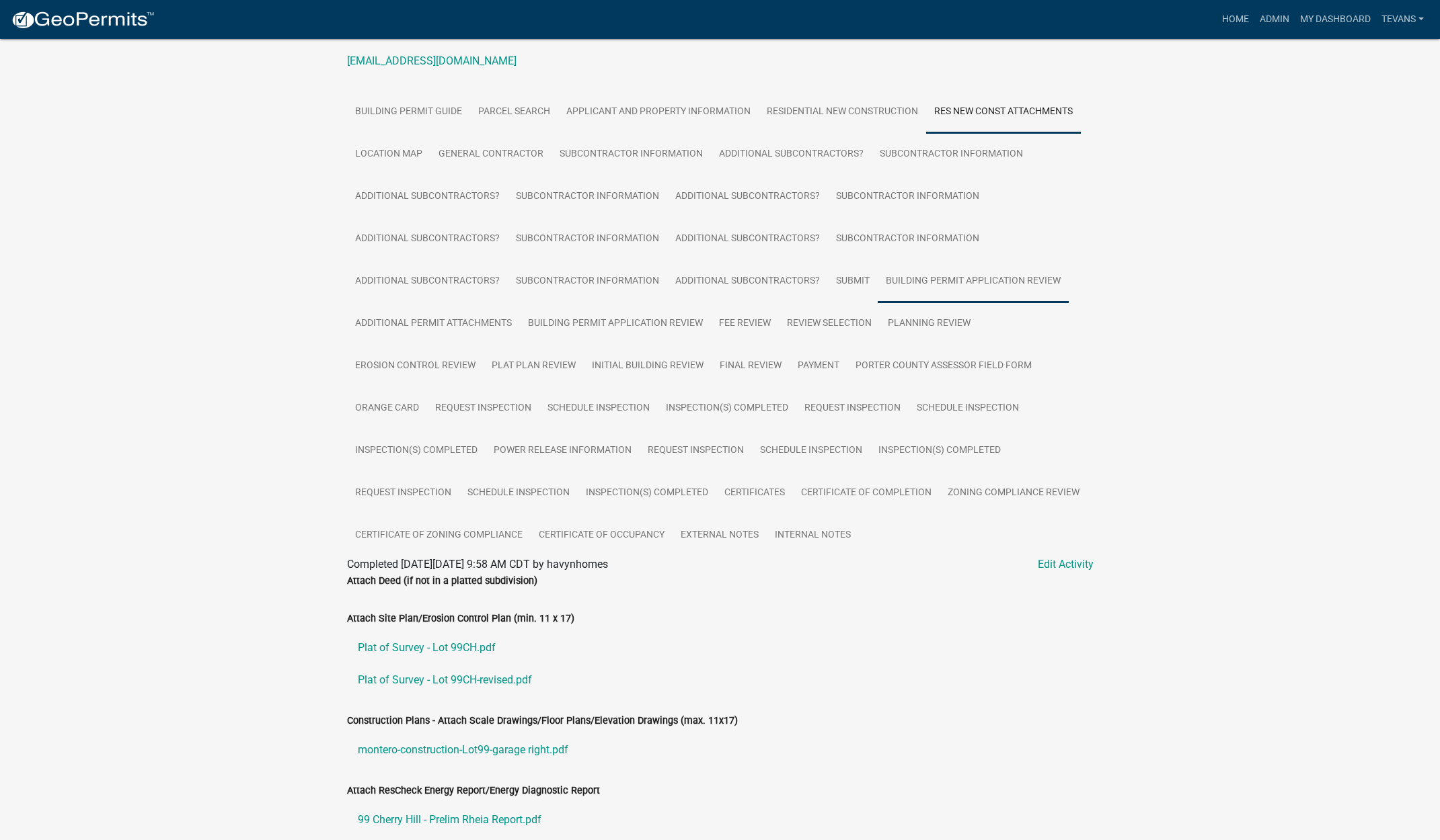
scroll to position [0, 0]
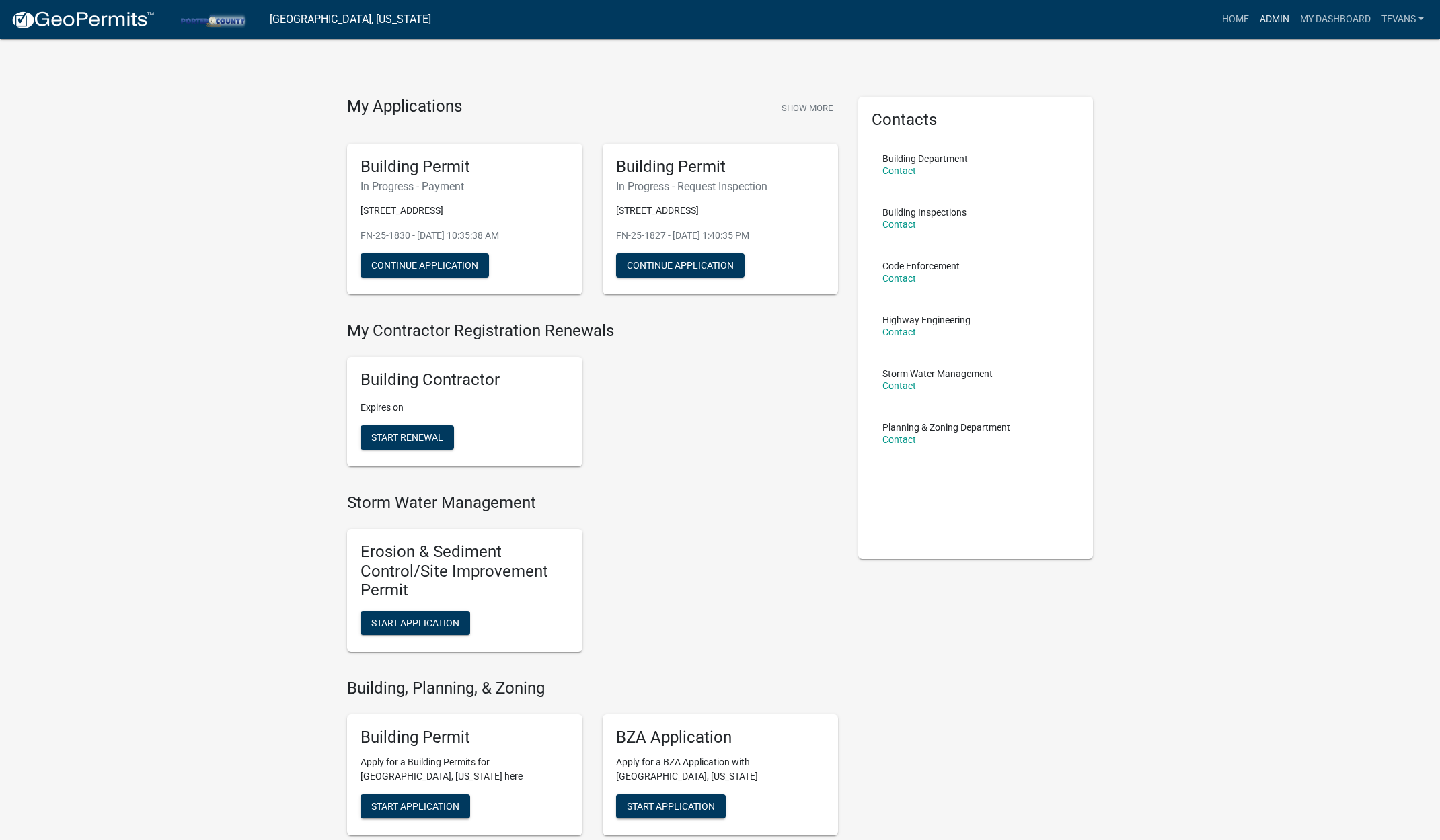
click at [1275, 17] on link "Admin" at bounding box center [1274, 19] width 41 height 26
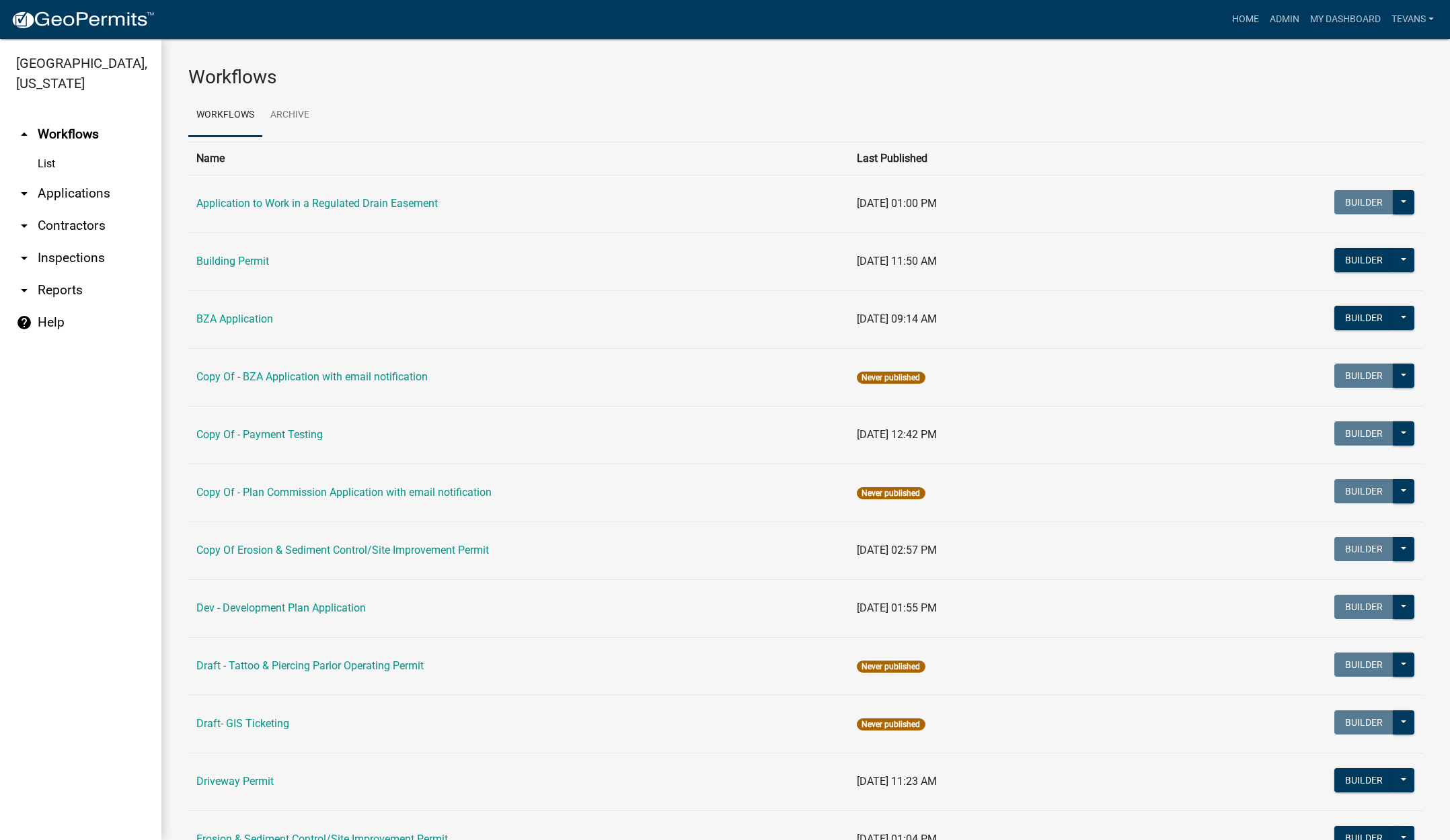
click at [70, 177] on link "arrow_drop_down Applications" at bounding box center [81, 193] width 161 height 32
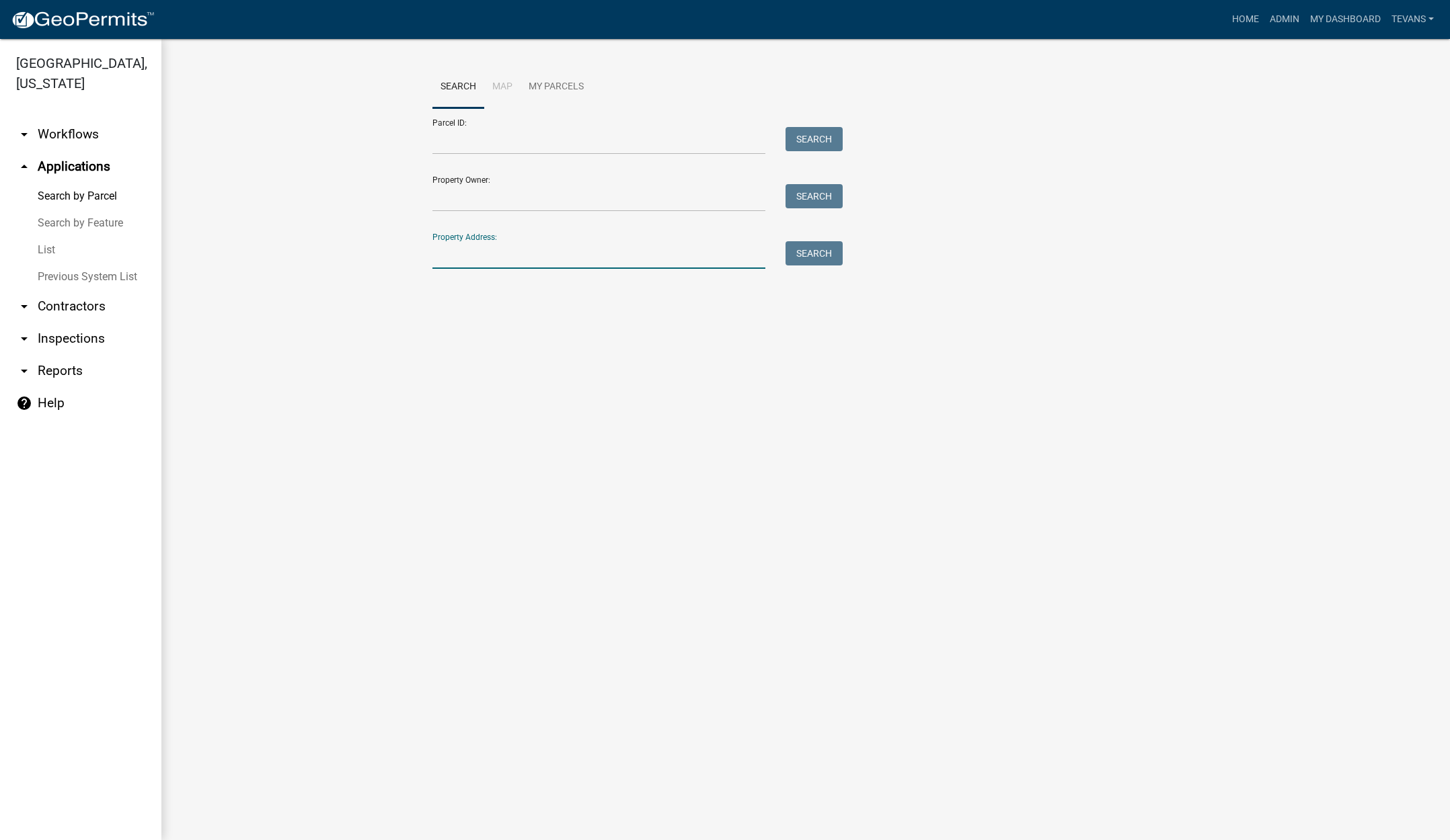
click at [470, 255] on input "Property Address:" at bounding box center [599, 255] width 333 height 28
click at [51, 237] on link "List" at bounding box center [81, 250] width 161 height 27
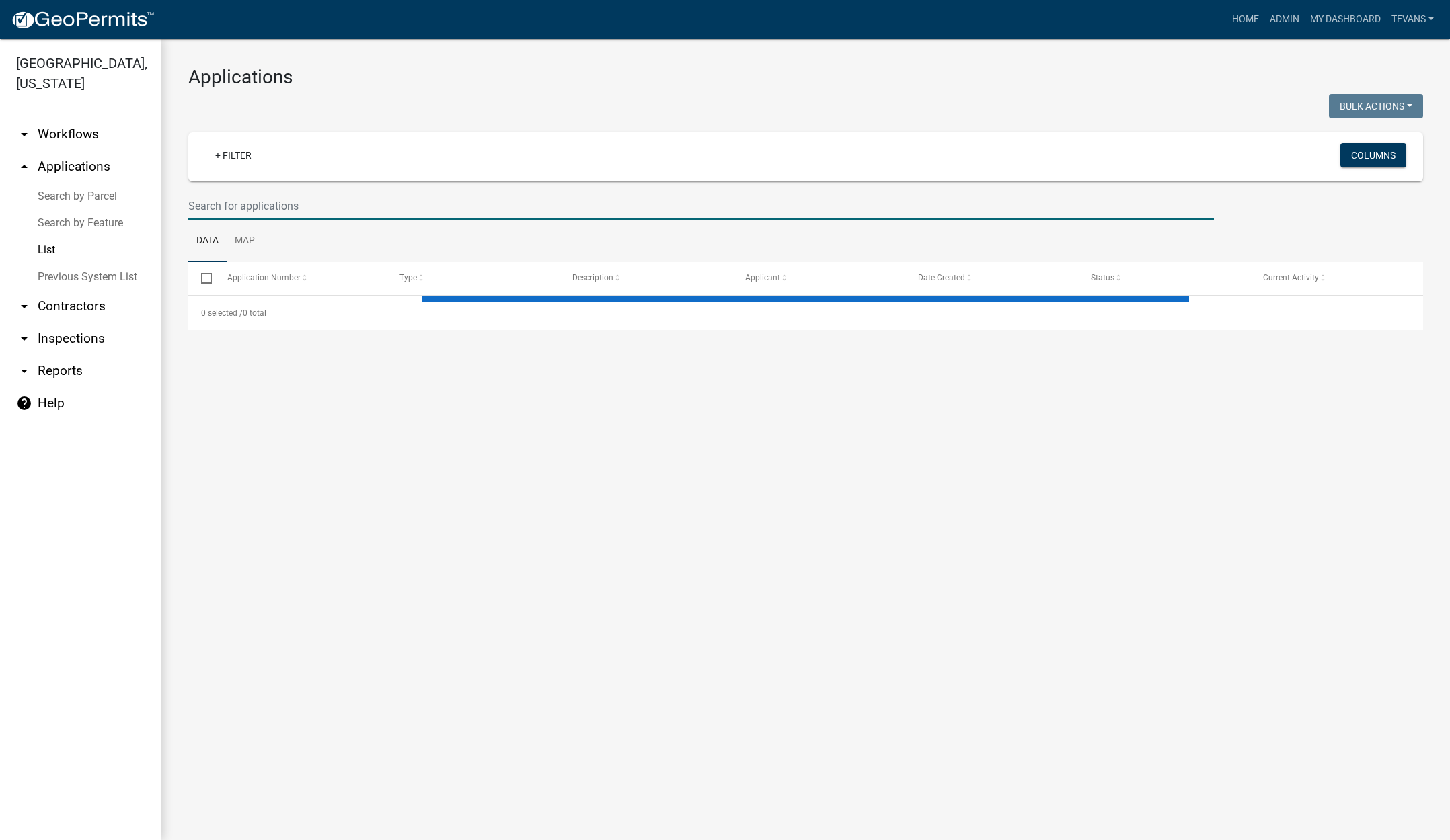
click at [288, 204] on input "text" at bounding box center [701, 206] width 1026 height 28
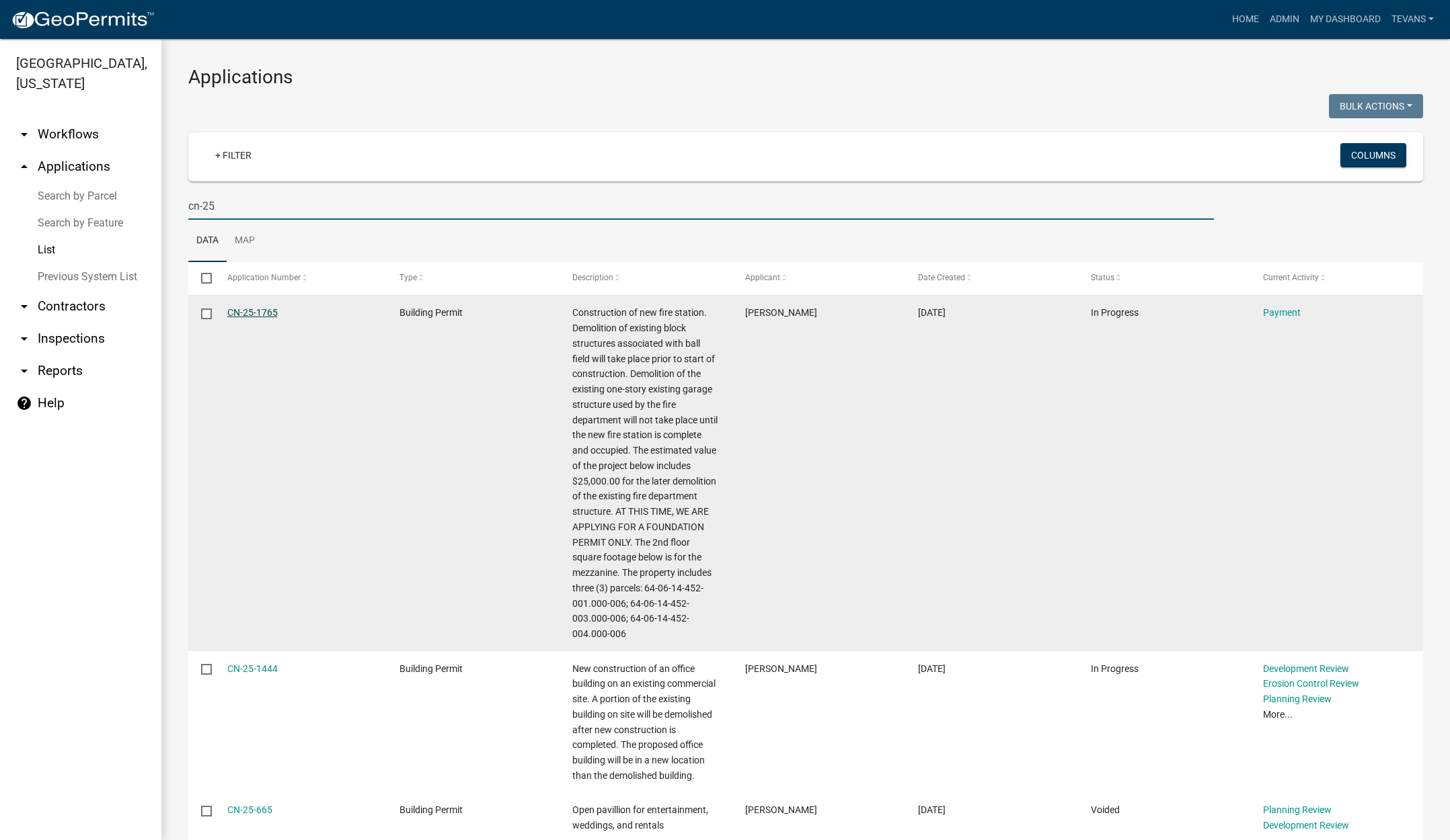
type input "cn-25"
click at [249, 307] on link "CN-25-1765" at bounding box center [252, 312] width 51 height 11
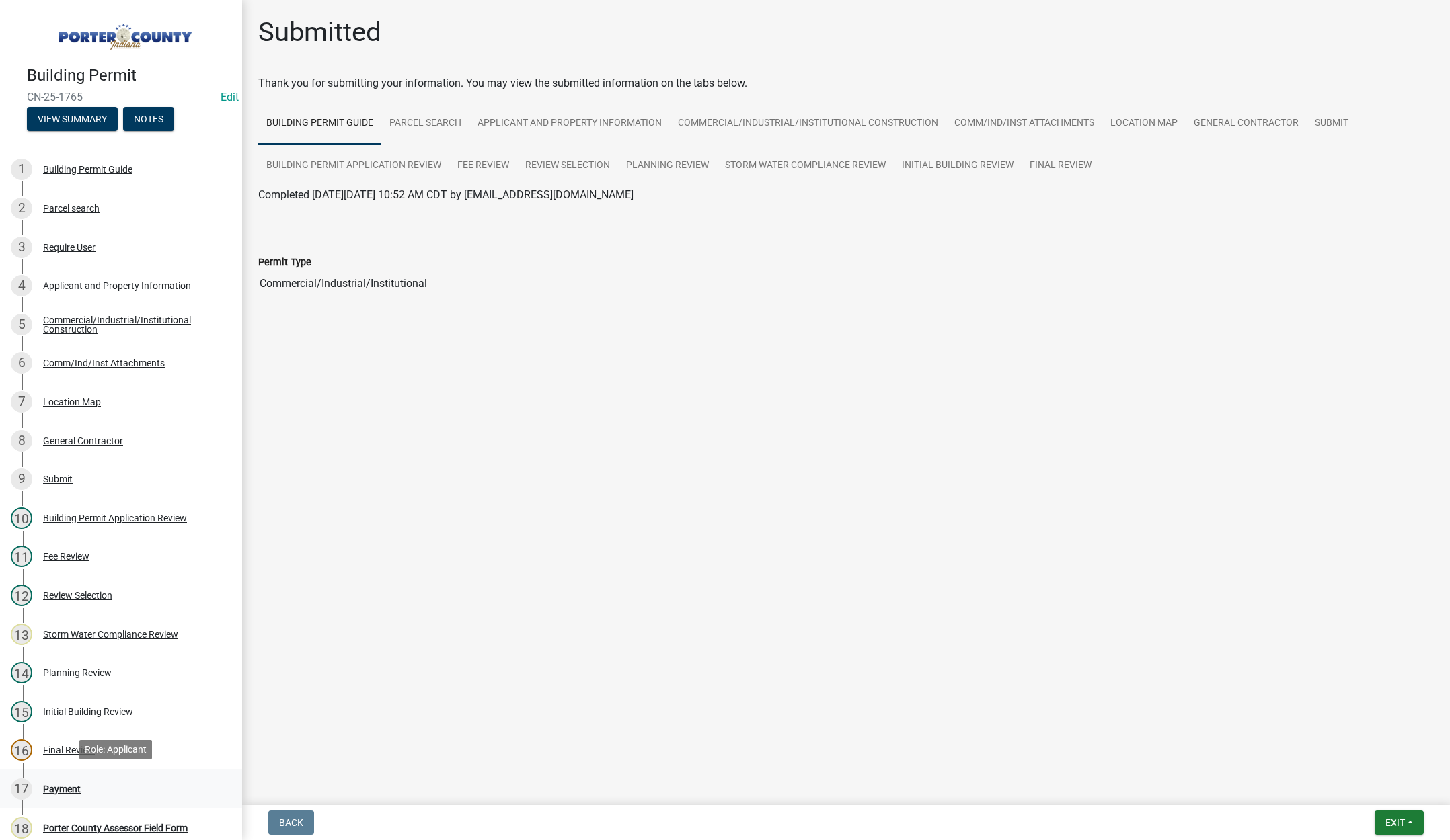
click at [66, 786] on div "Payment" at bounding box center [61, 789] width 38 height 9
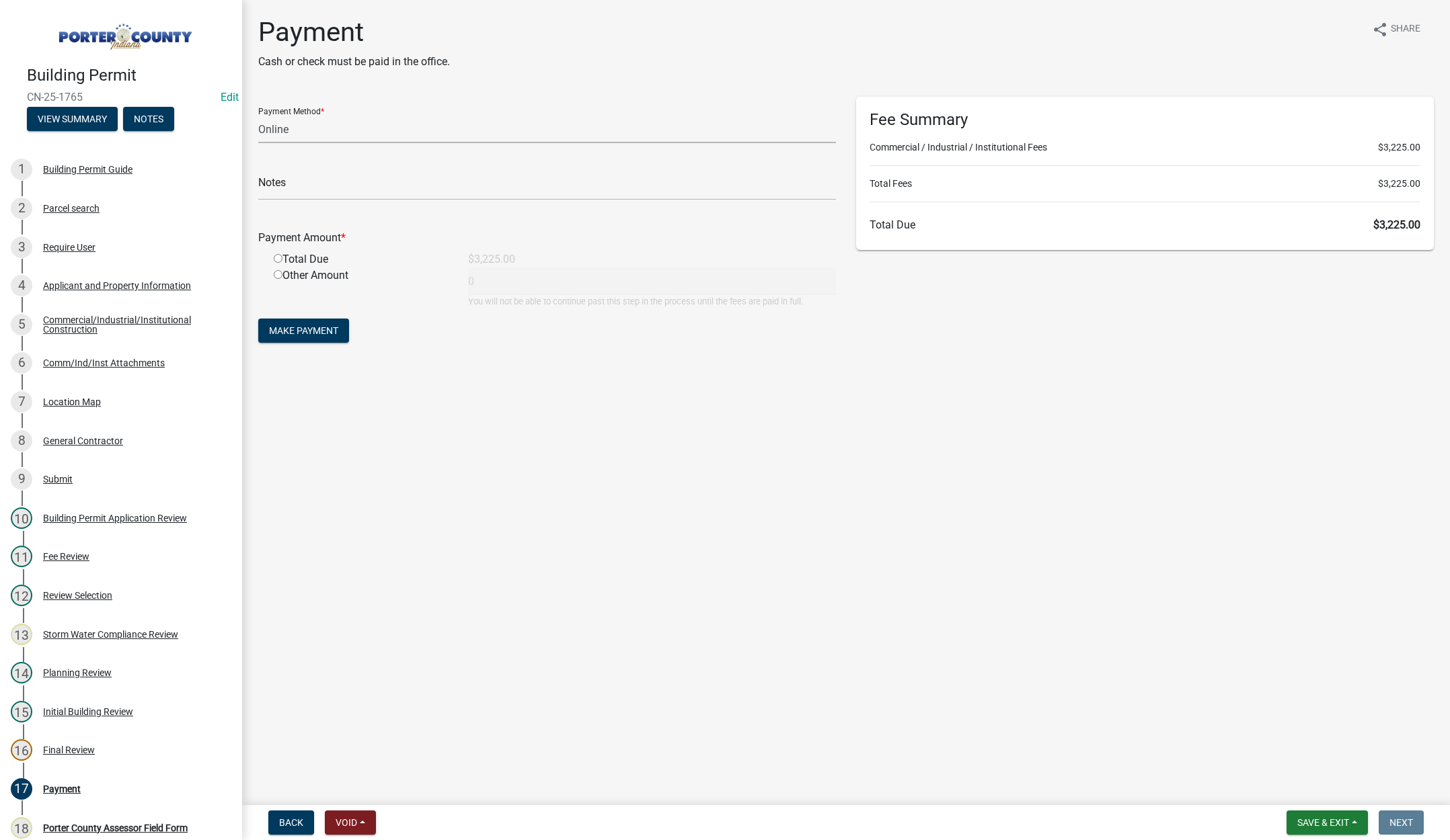
click at [273, 127] on select "Credit Card POS Check Cash Online" at bounding box center [547, 129] width 577 height 28
select select "1: 0"
click at [258, 115] on select "Credit Card POS Check Cash Online" at bounding box center [547, 129] width 577 height 28
click at [279, 189] on input "text" at bounding box center [547, 186] width 577 height 28
type input "#205760 [PERSON_NAME]"
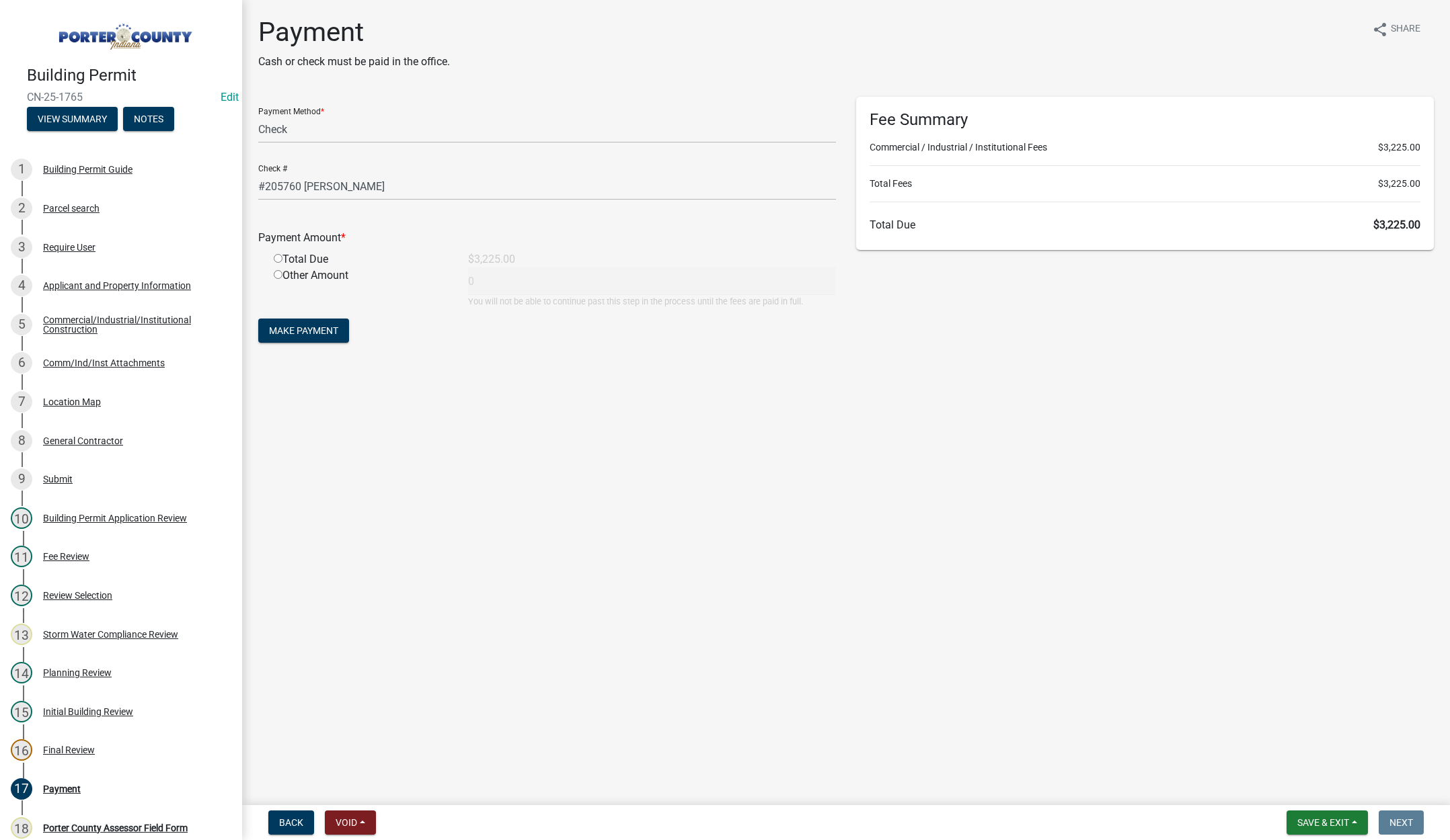
click at [279, 259] on input "radio" at bounding box center [278, 259] width 9 height 9
radio input "true"
type input "3225"
click at [307, 331] on span "Make Payment" at bounding box center [303, 331] width 69 height 11
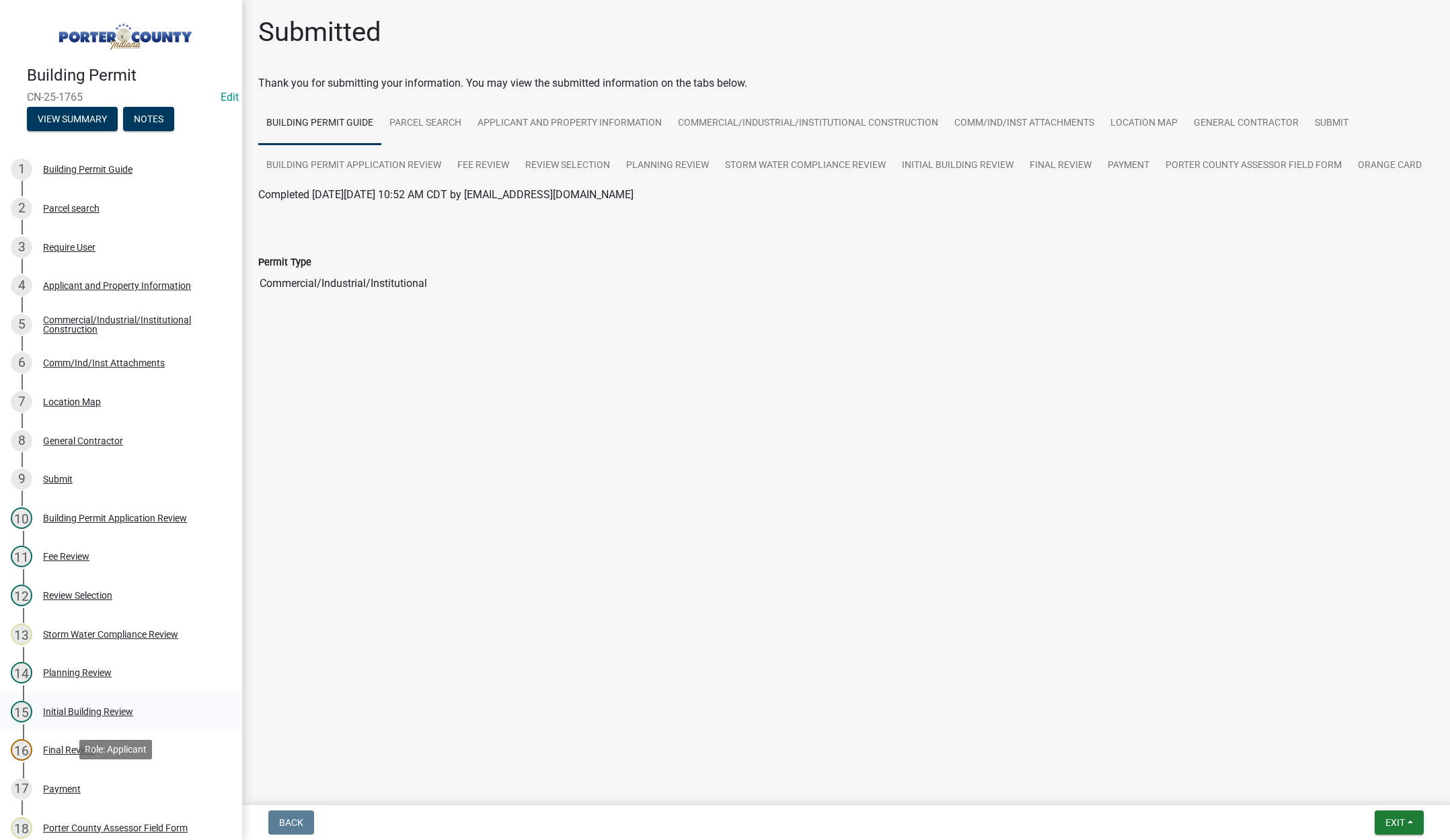
drag, startPoint x: 61, startPoint y: 783, endPoint x: 168, endPoint y: 714, distance: 127.3
click at [63, 784] on div "Payment" at bounding box center [61, 789] width 38 height 9
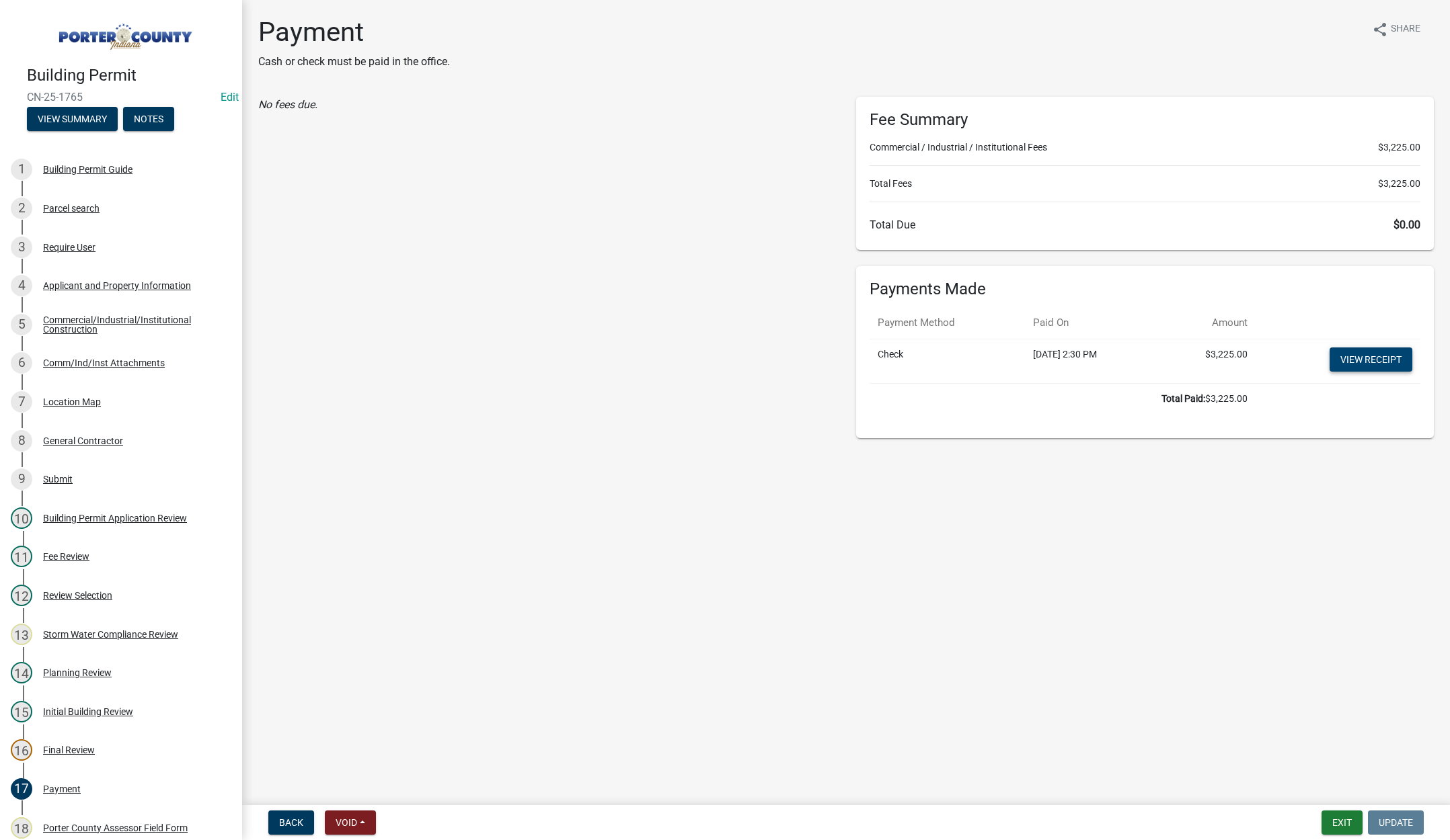
click at [1377, 358] on link "View receipt" at bounding box center [1371, 360] width 83 height 24
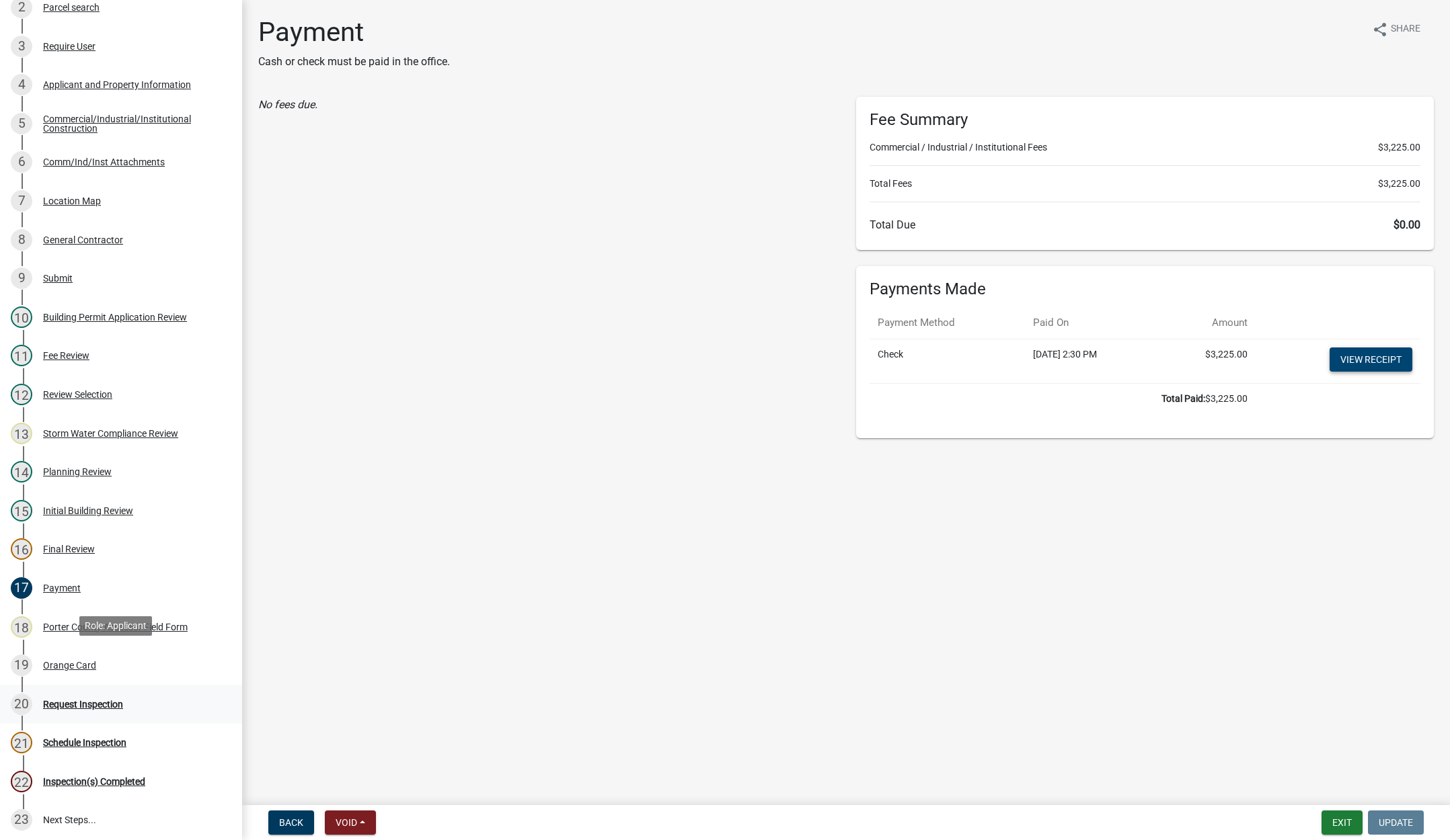
scroll to position [202, 0]
drag, startPoint x: 62, startPoint y: 661, endPoint x: 148, endPoint y: 618, distance: 96.2
click at [63, 661] on div "Orange Card" at bounding box center [69, 664] width 53 height 9
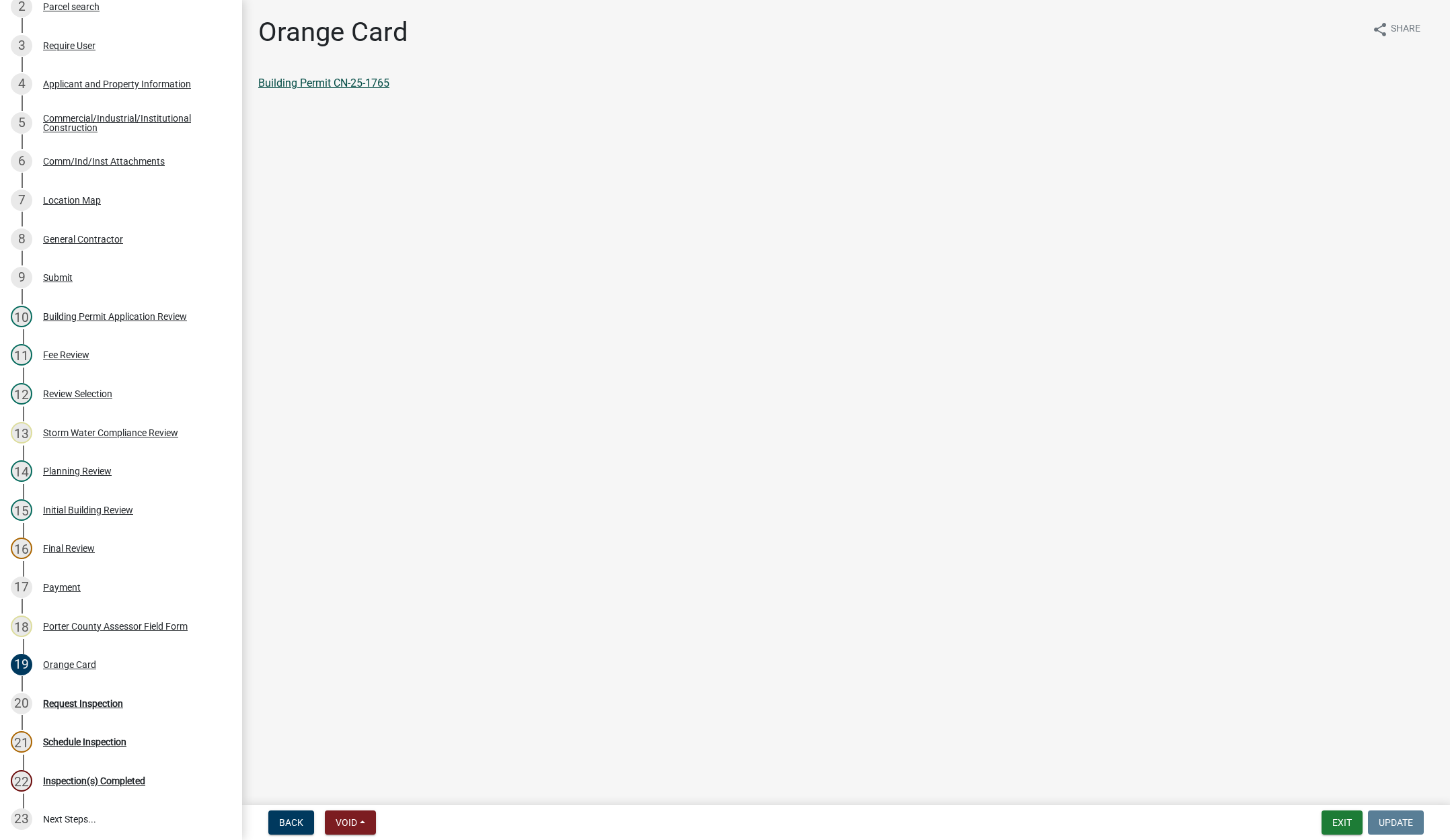
click at [340, 77] on link "Building Permit CN-25-1765" at bounding box center [324, 83] width 131 height 13
click at [1340, 821] on button "Exit" at bounding box center [1342, 823] width 41 height 24
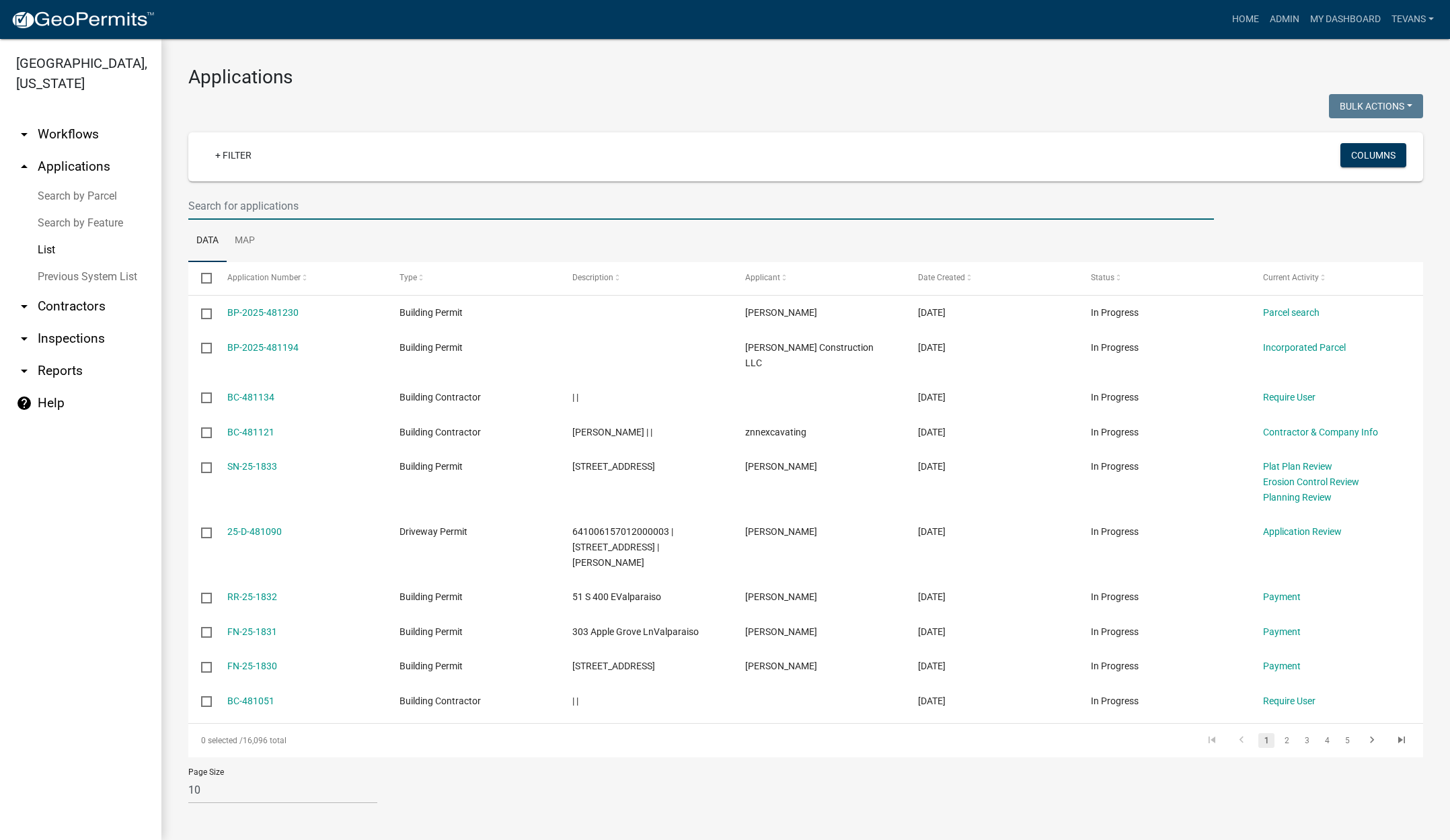
drag, startPoint x: 236, startPoint y: 210, endPoint x: 250, endPoint y: 182, distance: 31.3
click at [240, 207] on input "text" at bounding box center [701, 206] width 1026 height 28
type input "1830"
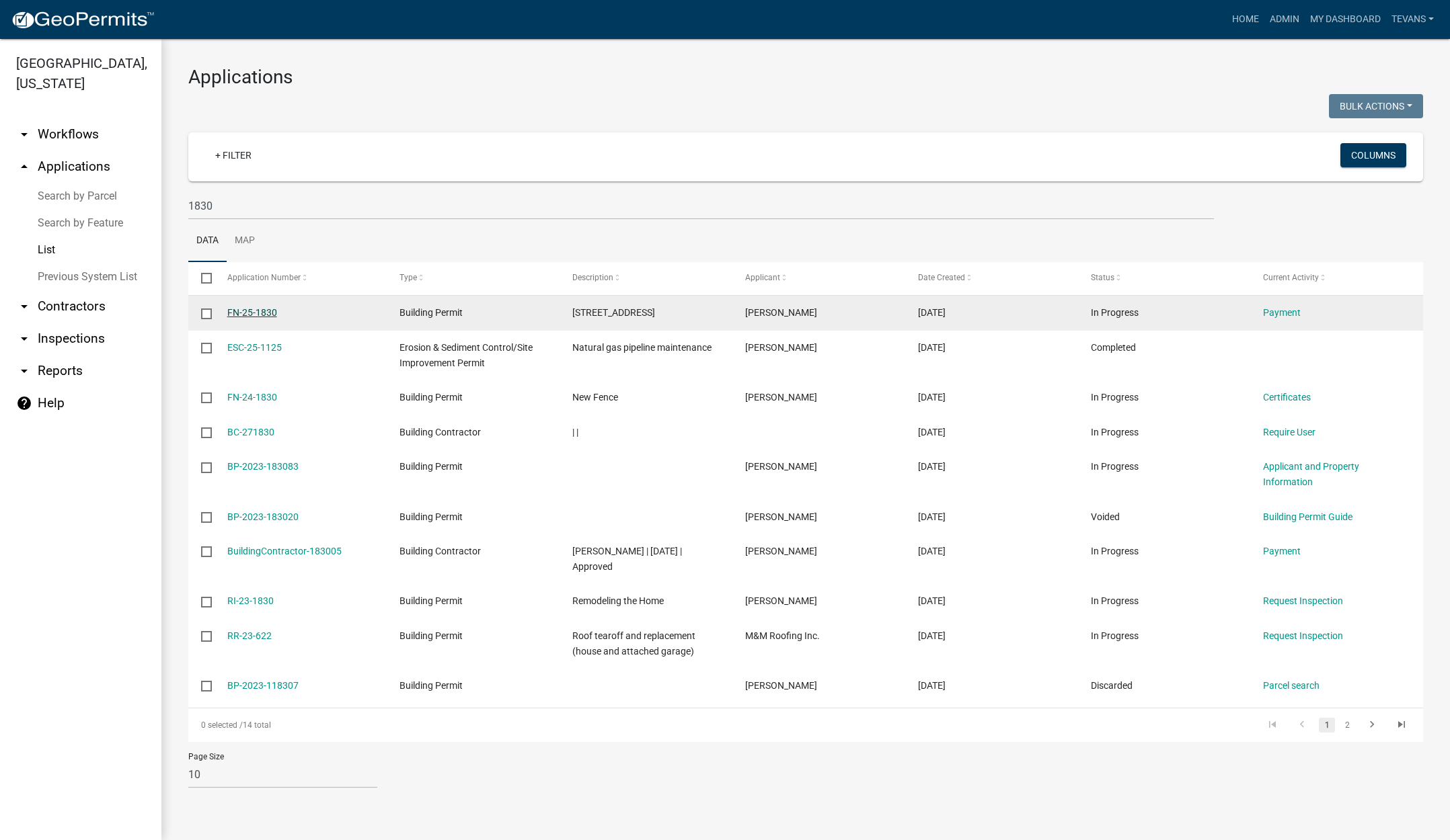
click at [259, 315] on link "FN-25-1830" at bounding box center [252, 312] width 50 height 11
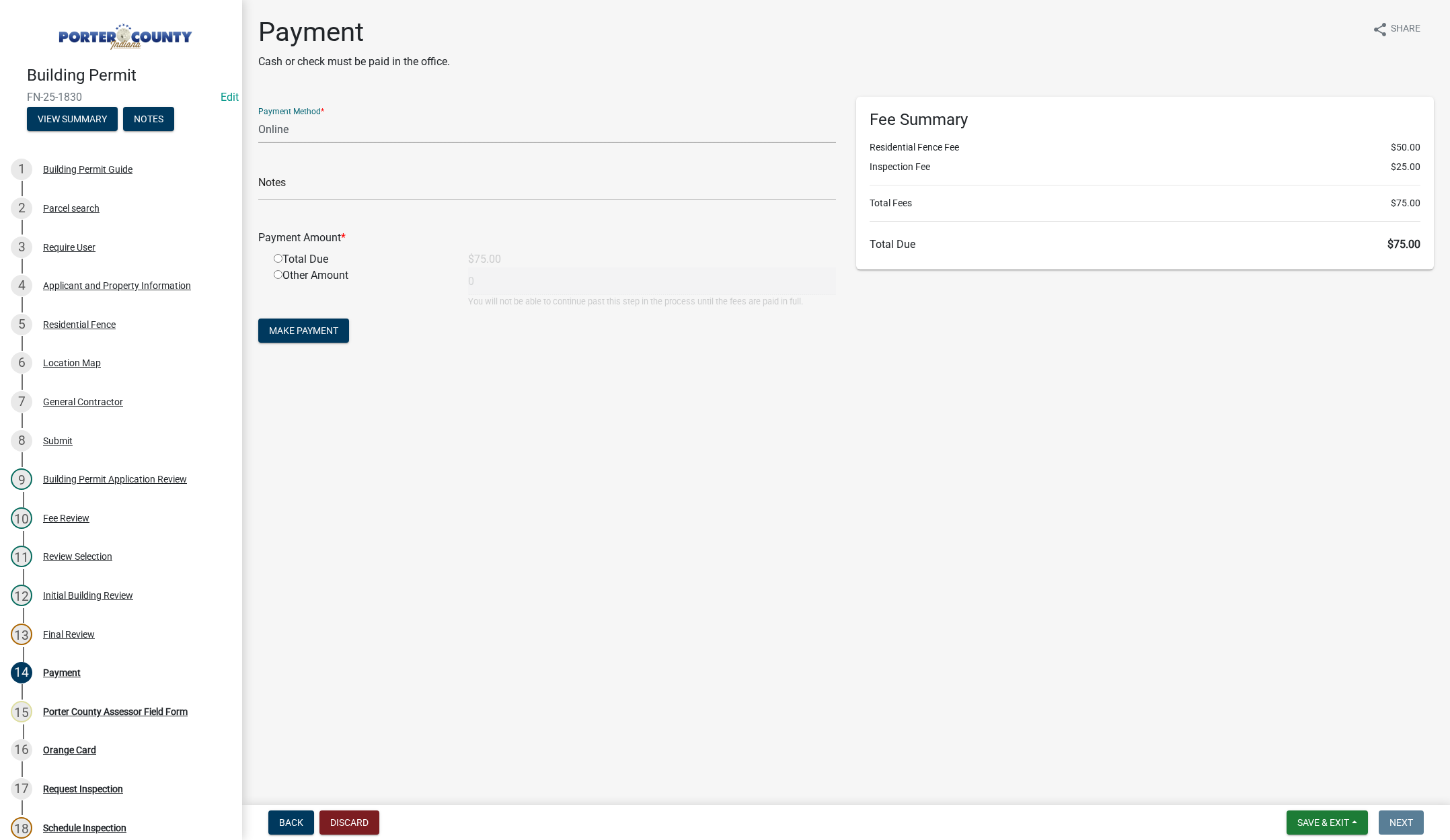
click at [281, 130] on select "Credit Card POS Check Cash Online" at bounding box center [547, 129] width 577 height 28
select select "1: 0"
click at [258, 115] on select "Credit Card POS Check Cash Online" at bounding box center [547, 129] width 577 height 28
click at [270, 187] on input "text" at bounding box center [547, 186] width 577 height 28
type input "#4151 [PERSON_NAME]"
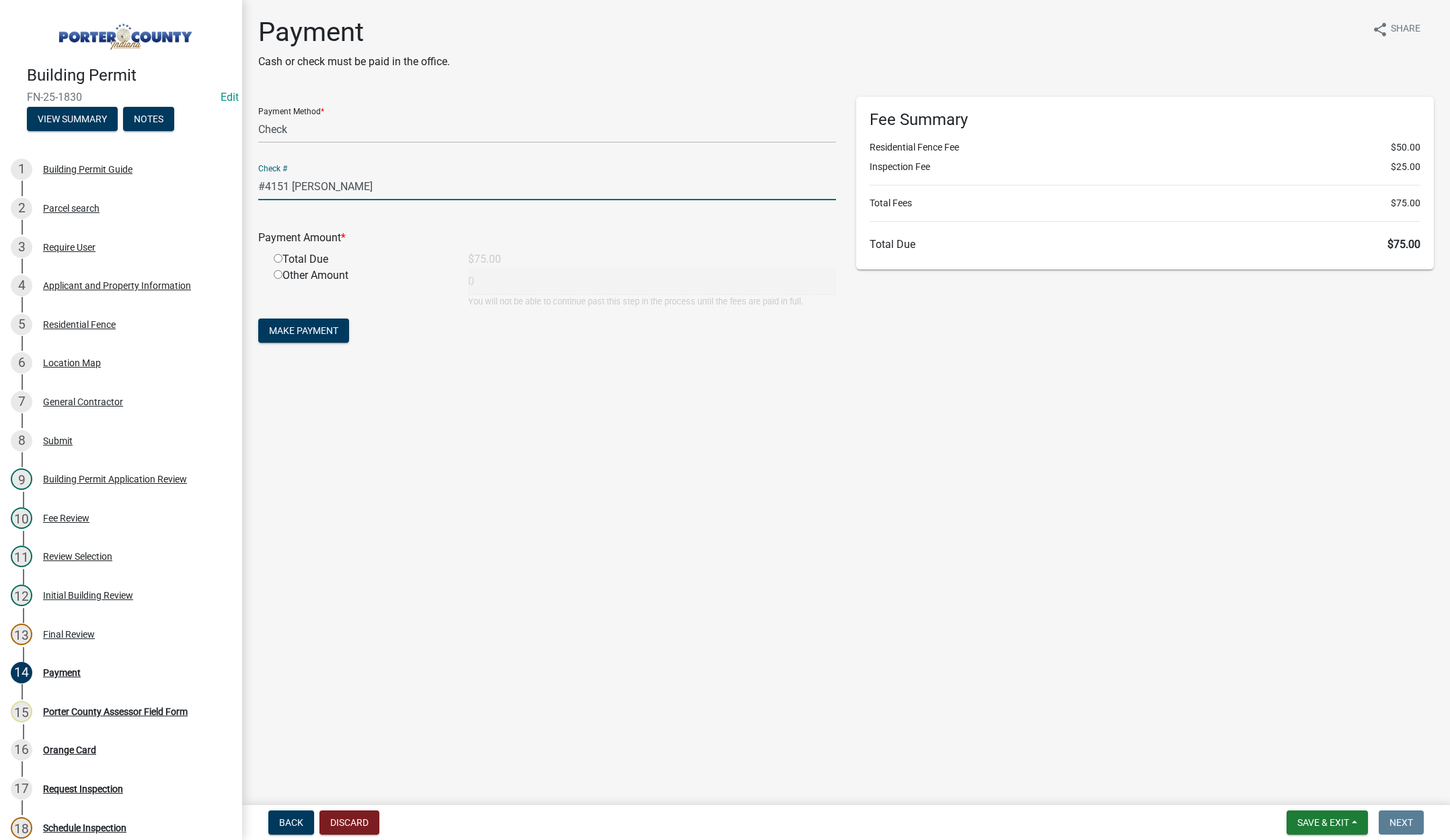
click at [277, 256] on input "radio" at bounding box center [278, 259] width 9 height 9
radio input "true"
type input "75"
click at [293, 326] on span "Make Payment" at bounding box center [303, 331] width 69 height 11
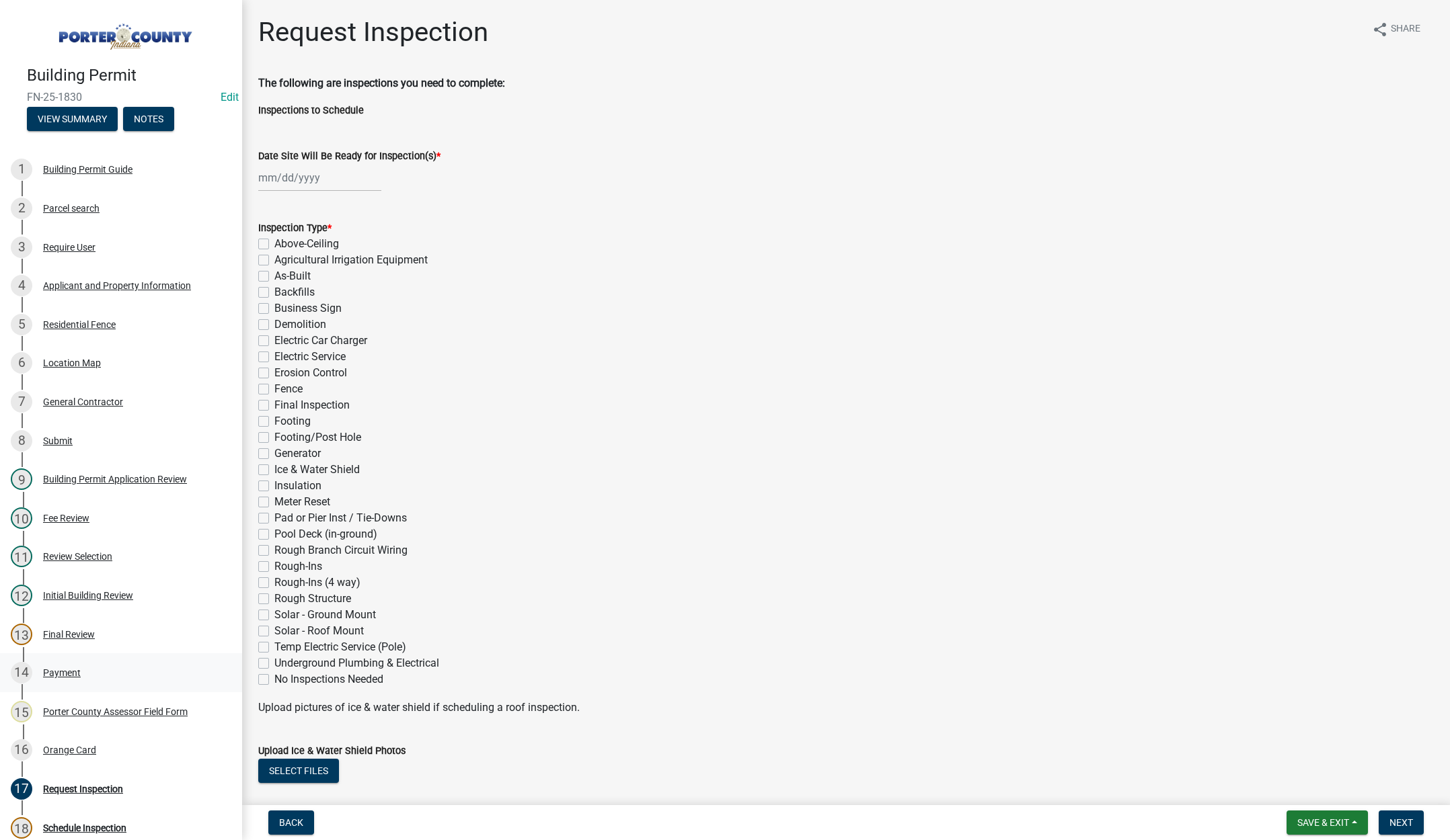
click at [61, 668] on div "Payment" at bounding box center [61, 673] width 38 height 9
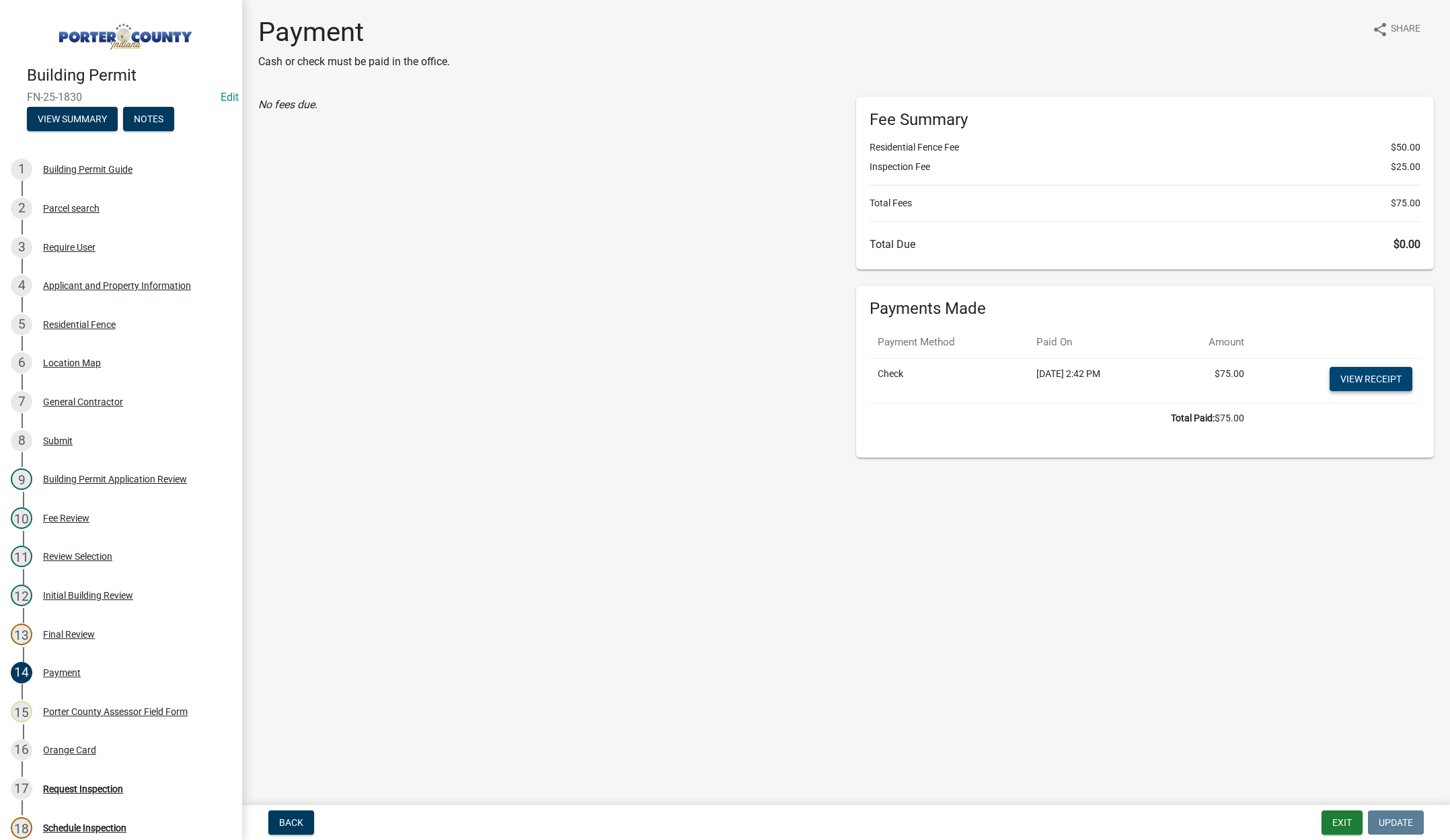
click at [1379, 378] on link "View receipt" at bounding box center [1371, 379] width 83 height 24
click at [81, 745] on div "Orange Card" at bounding box center [69, 750] width 53 height 9
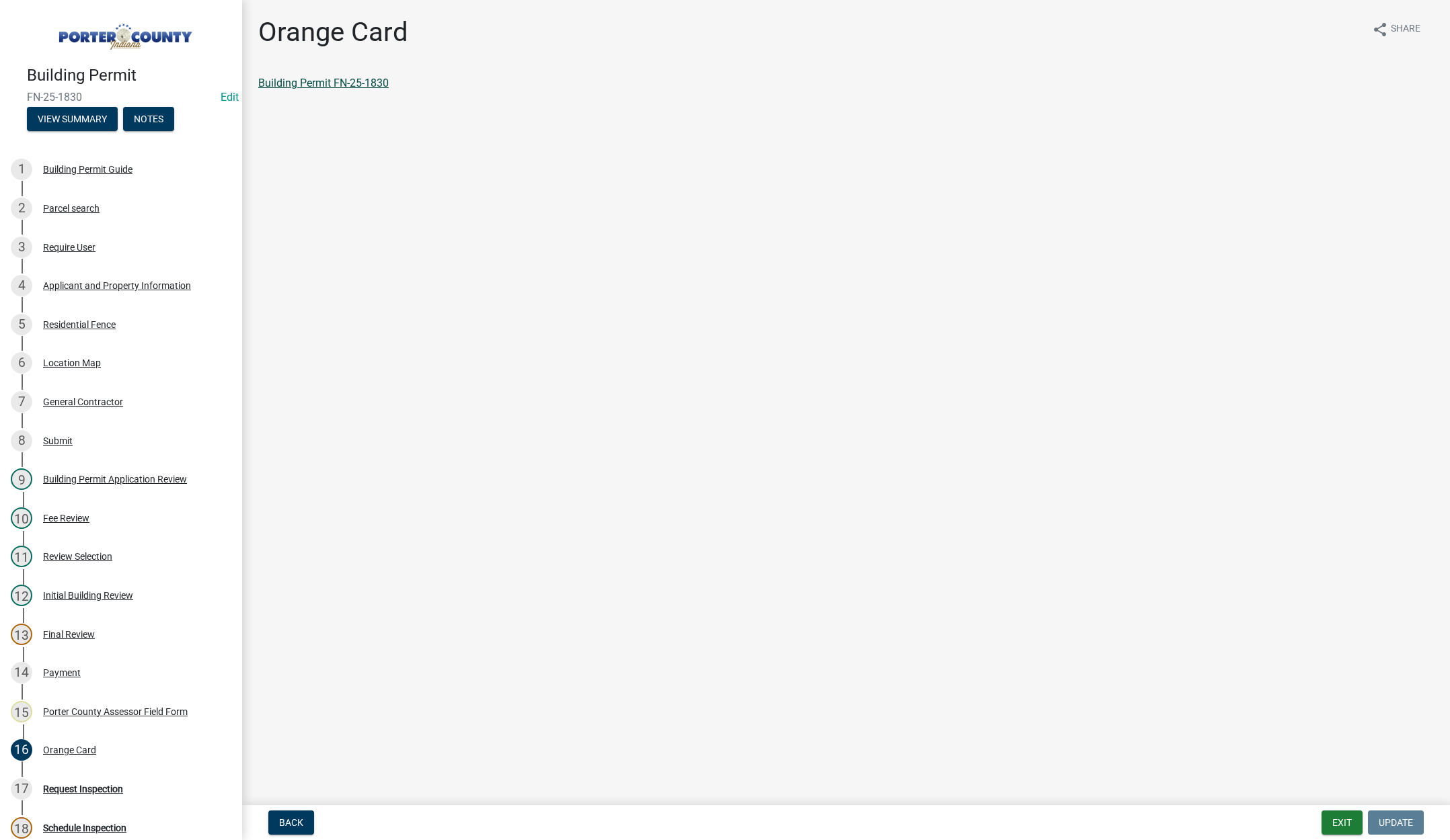
click at [334, 78] on link "Building Permit FN-25-1830" at bounding box center [323, 83] width 130 height 13
click at [71, 745] on div "Orange Card" at bounding box center [69, 750] width 53 height 9
click at [369, 77] on link "Building Permit FN-25-1830" at bounding box center [323, 83] width 130 height 13
click at [366, 82] on link "Building Permit FN-25-1830" at bounding box center [323, 83] width 130 height 13
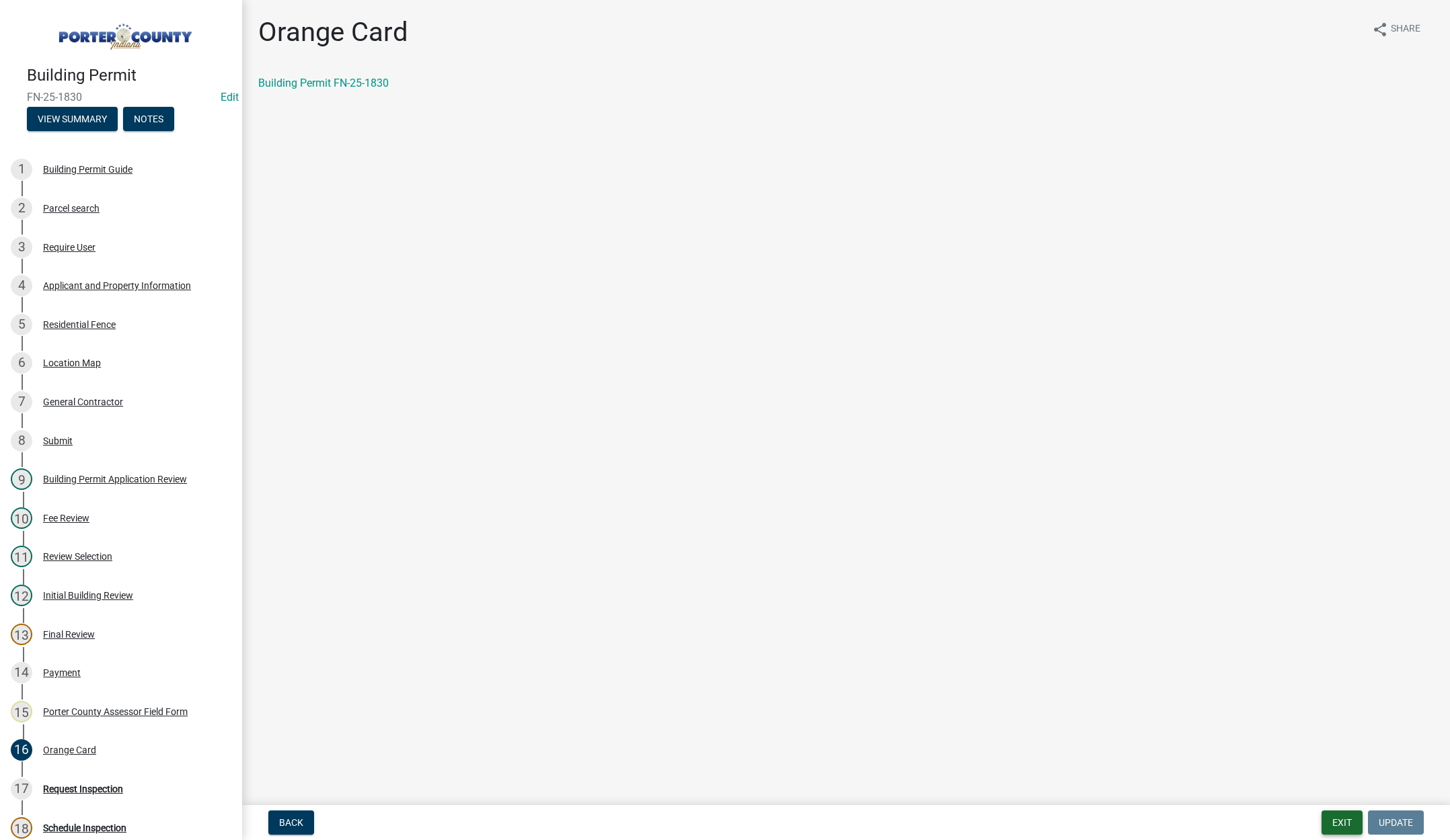
click at [1345, 824] on button "Exit" at bounding box center [1342, 823] width 41 height 24
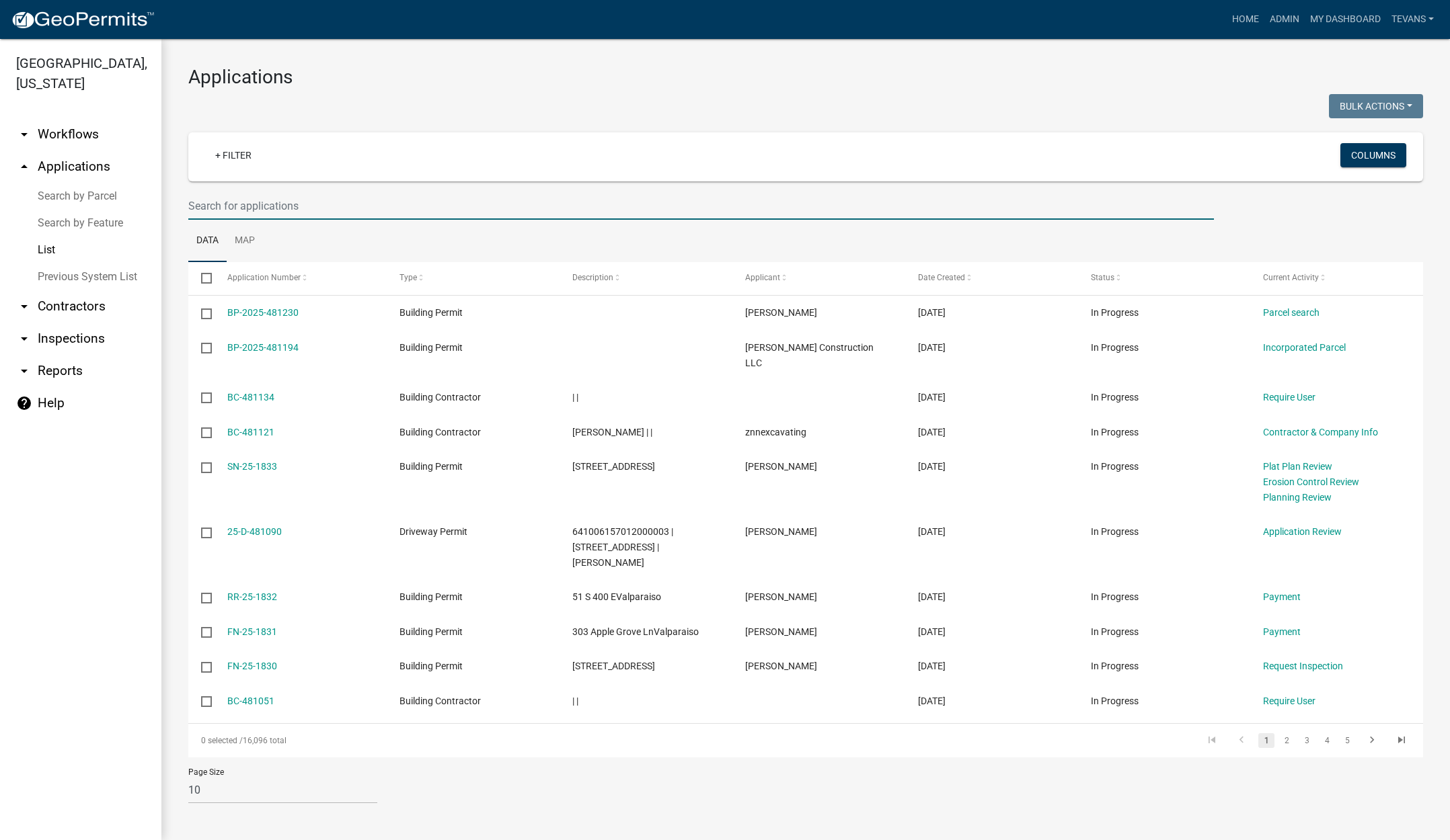
click at [209, 207] on input "text" at bounding box center [701, 206] width 1026 height 28
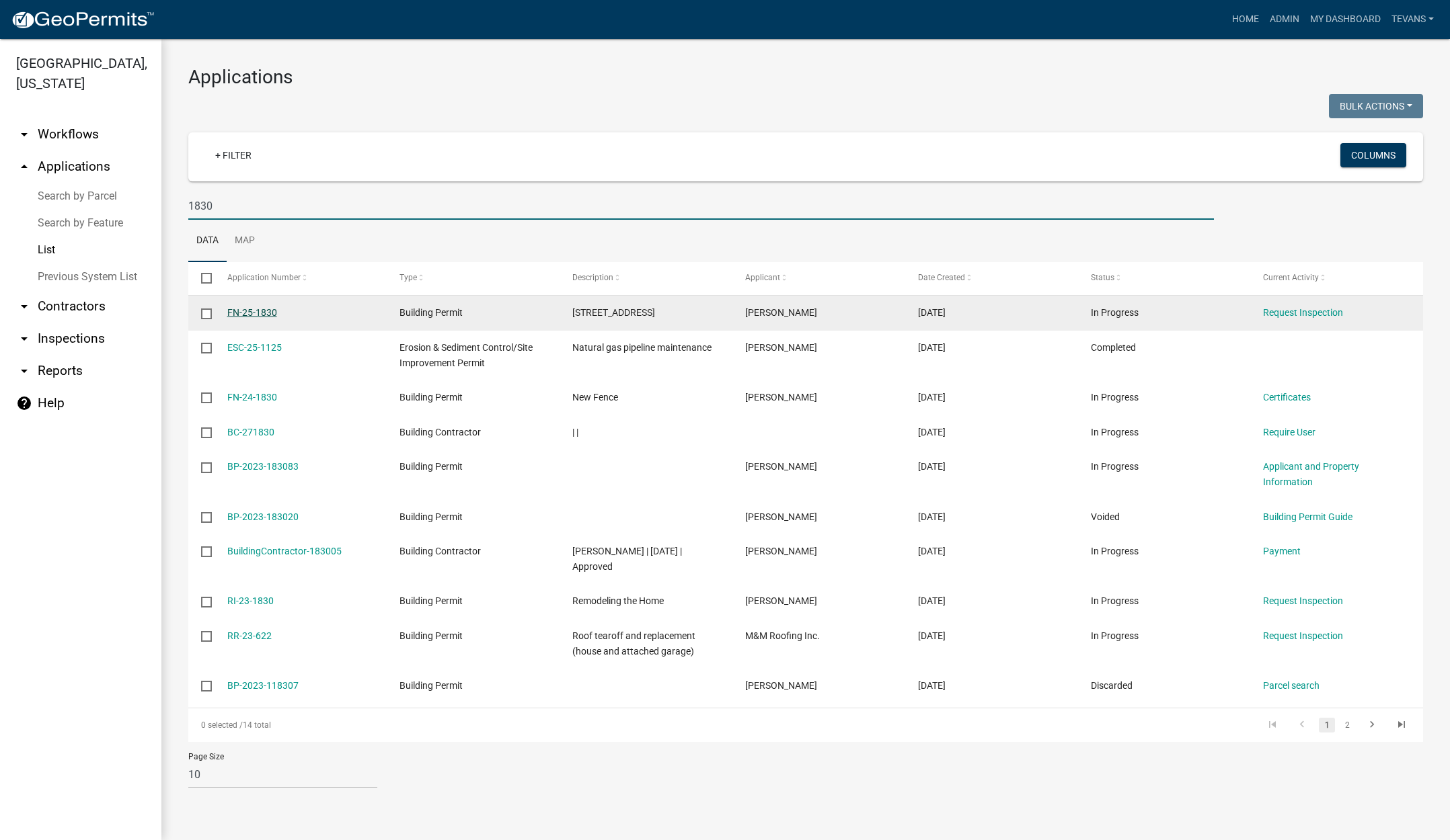
type input "1830"
click at [259, 307] on link "FN-25-1830" at bounding box center [252, 312] width 50 height 11
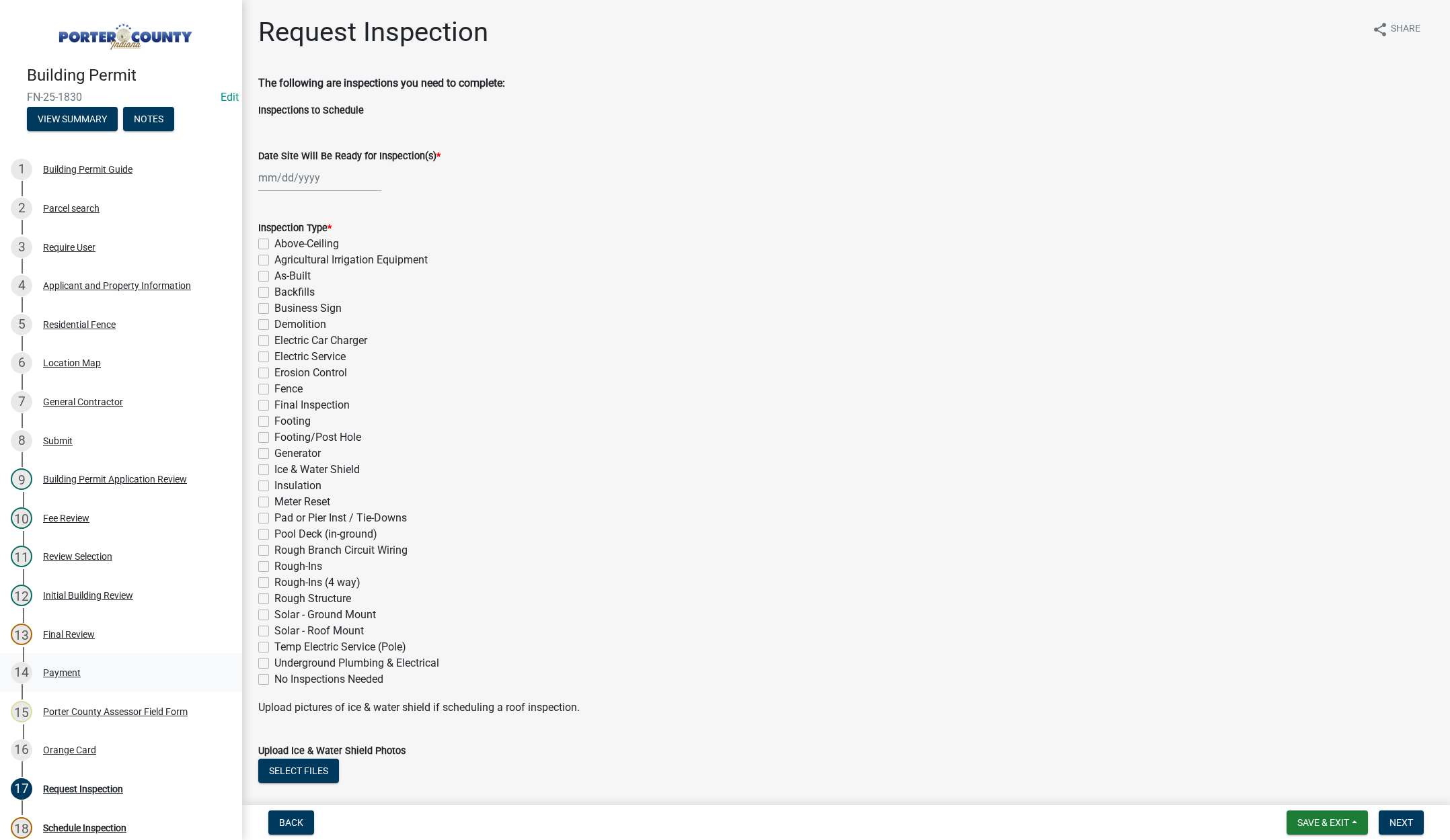
click at [66, 668] on div "Payment" at bounding box center [61, 673] width 38 height 9
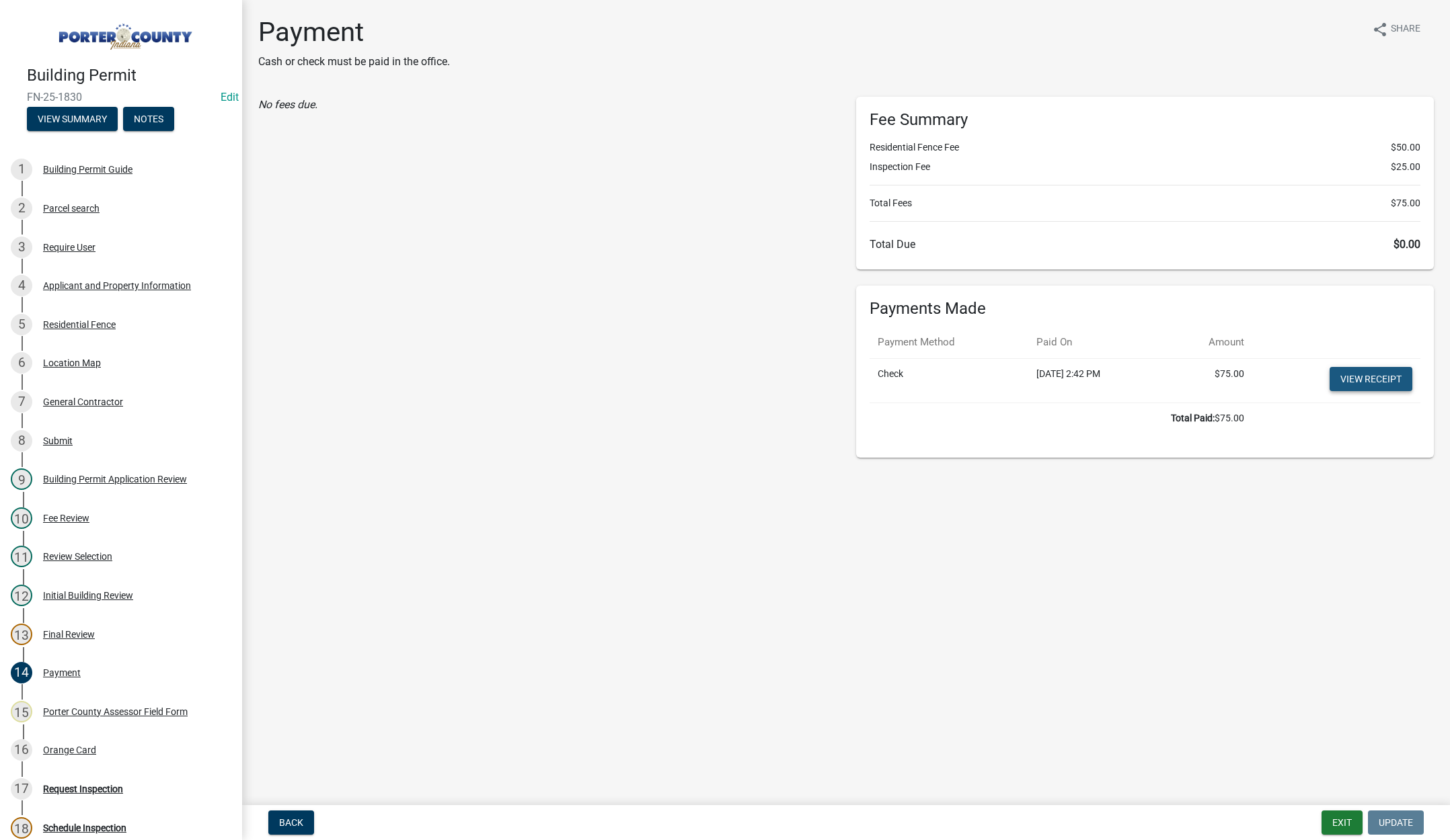
click at [1359, 371] on link "View receipt" at bounding box center [1371, 379] width 83 height 24
click at [71, 745] on div "Orange Card" at bounding box center [69, 750] width 53 height 9
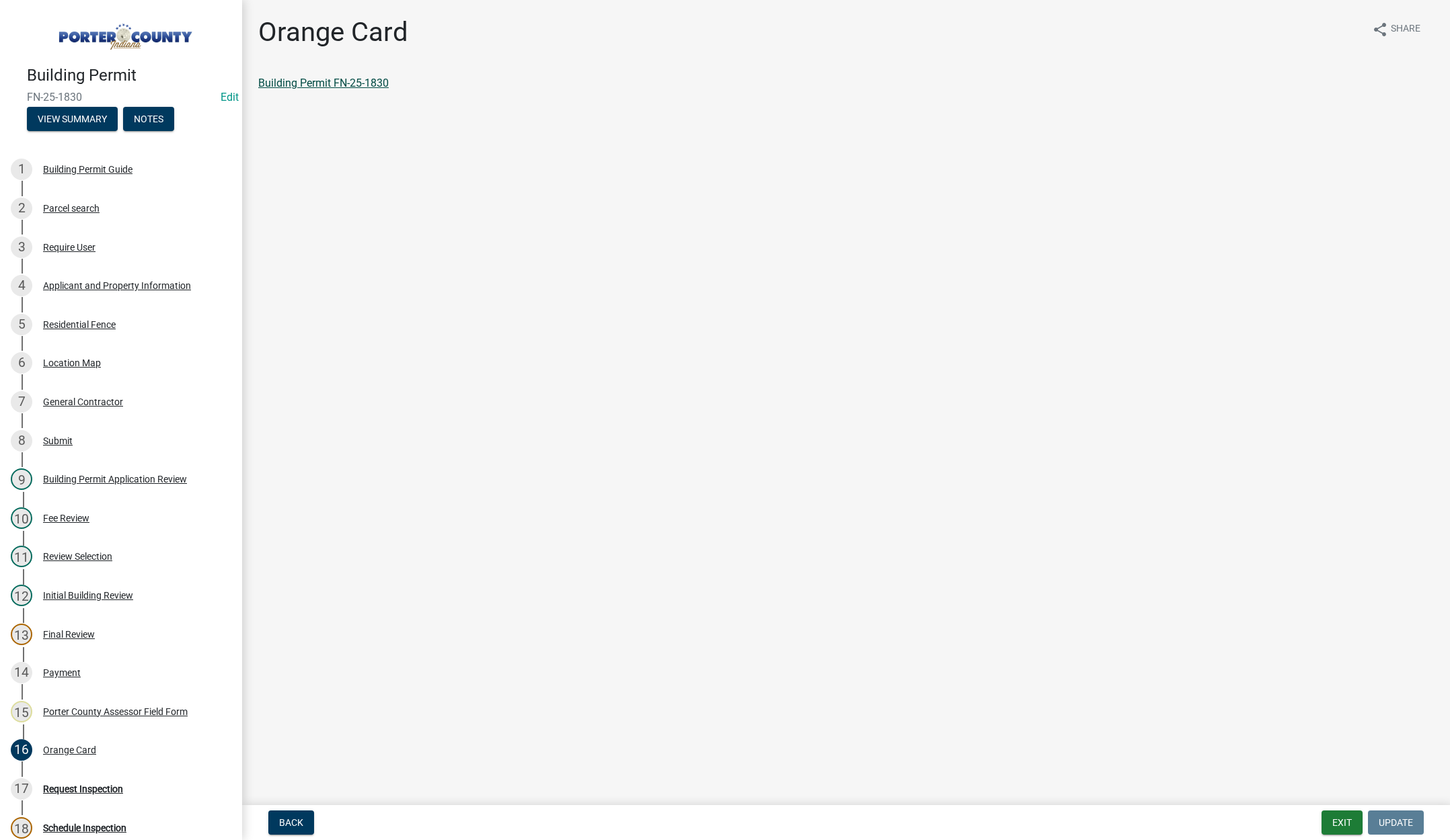
click at [319, 80] on link "Building Permit FN-25-1830" at bounding box center [323, 83] width 130 height 13
click at [324, 83] on link "Building Permit FN-25-1830" at bounding box center [323, 83] width 130 height 13
click at [321, 81] on link "Building Permit FN-25-1830" at bounding box center [323, 83] width 130 height 13
click at [1342, 824] on button "Exit" at bounding box center [1342, 823] width 41 height 24
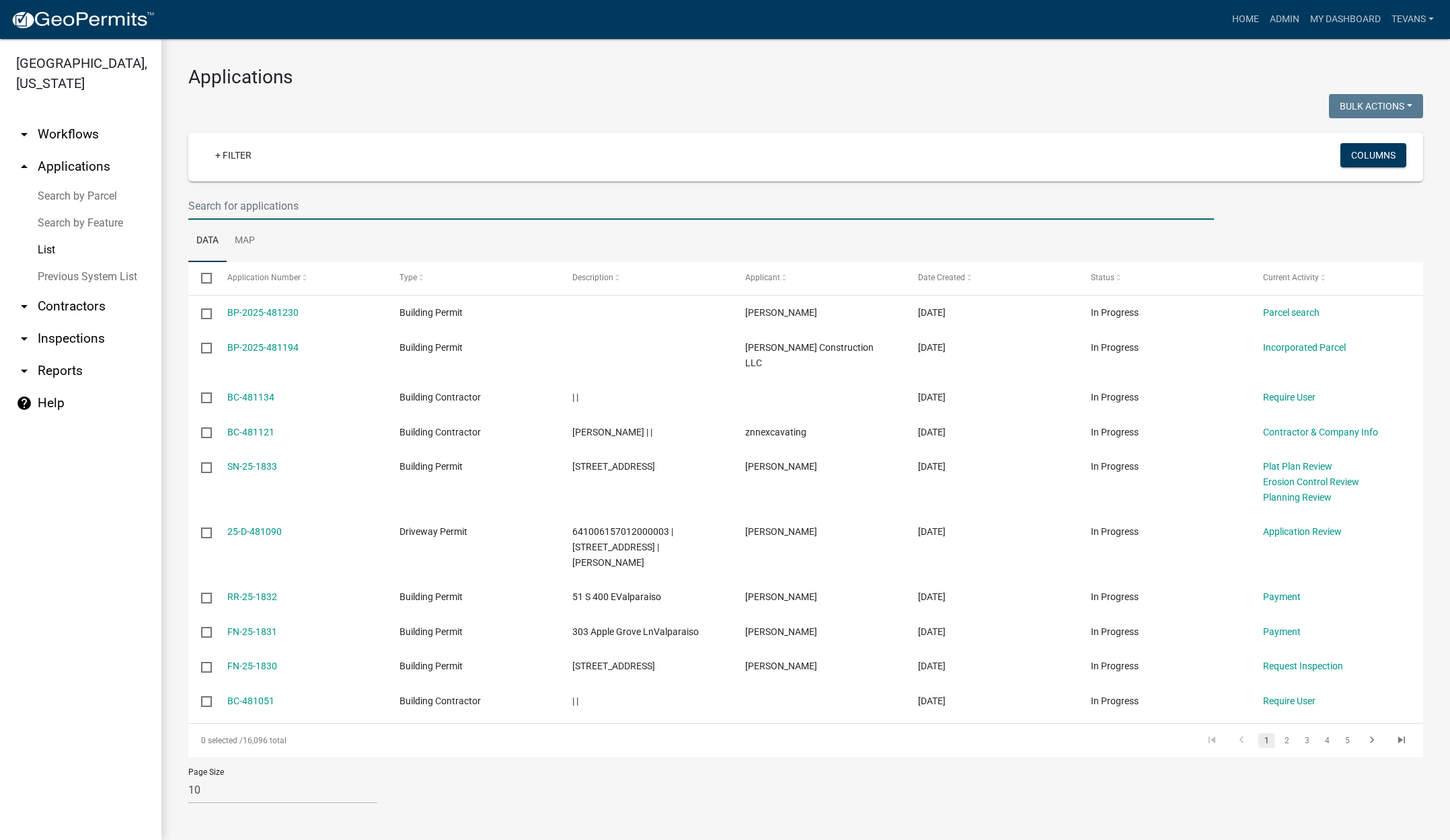
drag, startPoint x: 250, startPoint y: 205, endPoint x: 264, endPoint y: 198, distance: 15.7
click at [259, 204] on input "text" at bounding box center [701, 206] width 1026 height 28
type input "1831"
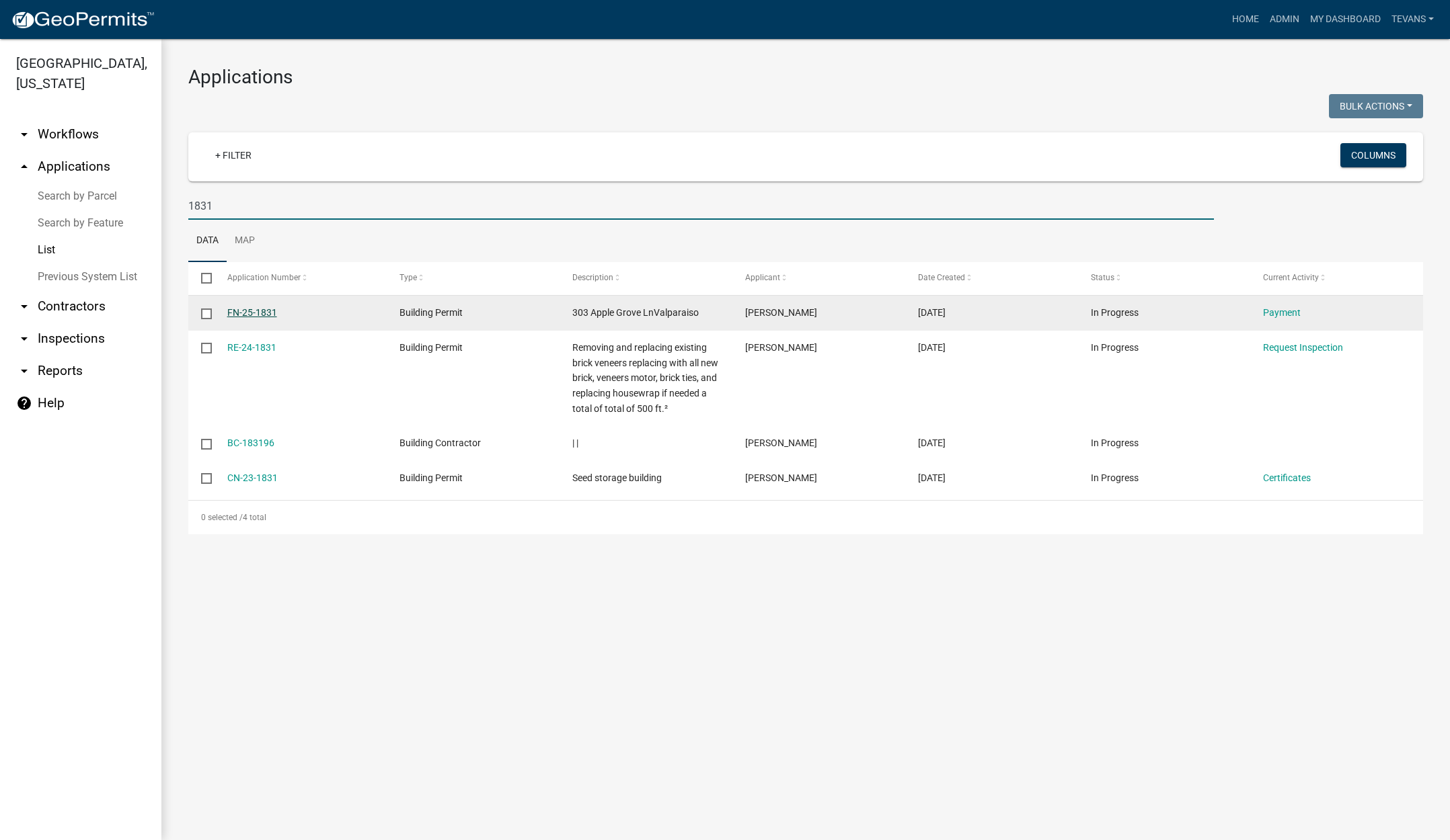
click at [257, 311] on link "FN-25-1831" at bounding box center [252, 312] width 50 height 11
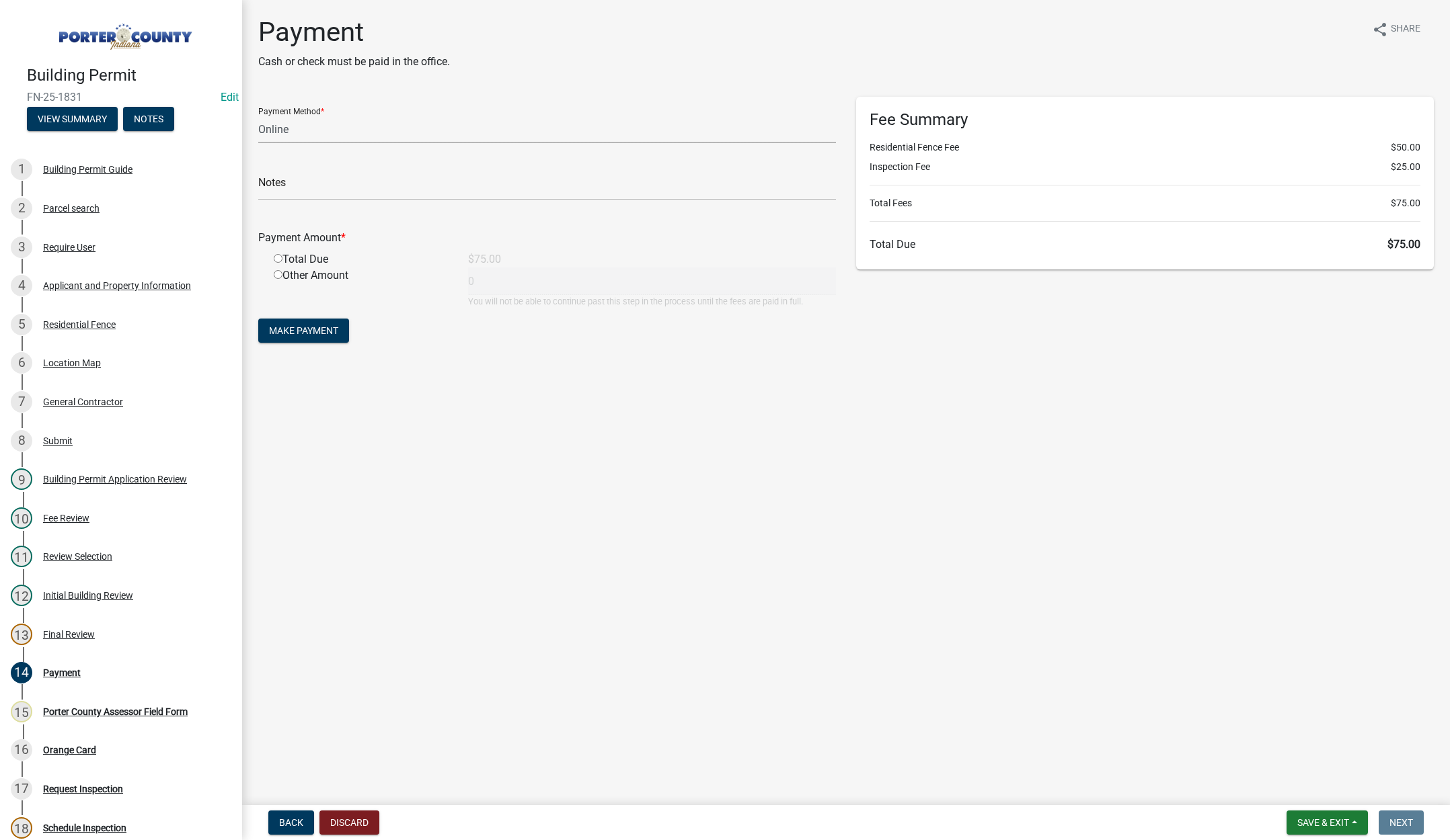
click at [281, 133] on select "Credit Card POS Check Cash Online" at bounding box center [547, 129] width 577 height 28
select select "2: 1"
click at [258, 115] on select "Credit Card POS Check Cash Online" at bounding box center [547, 129] width 577 height 28
click at [289, 181] on input "text" at bounding box center [547, 186] width 577 height 28
type input "[PERSON_NAME]"
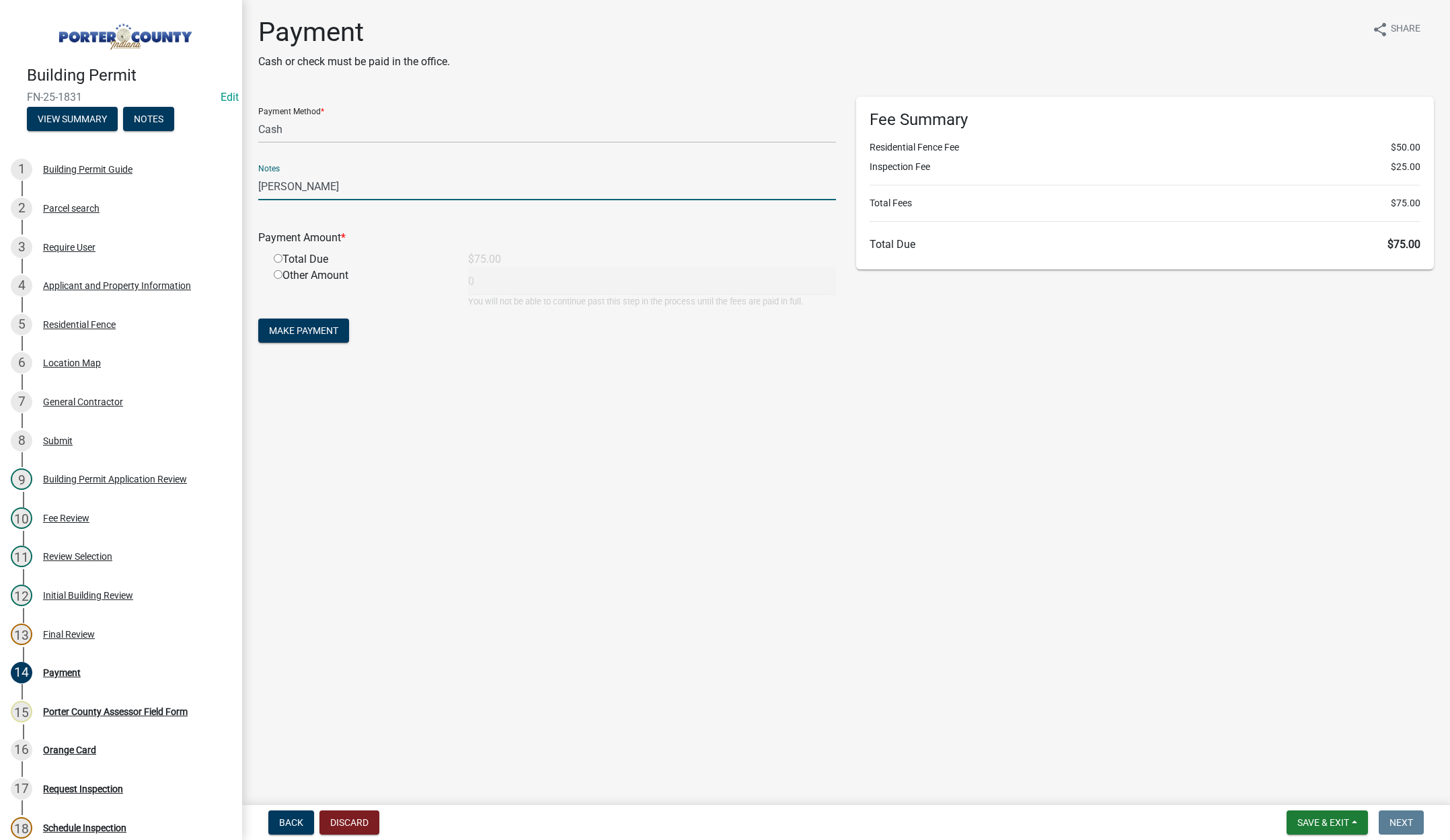
click at [279, 256] on input "radio" at bounding box center [278, 259] width 9 height 9
radio input "true"
type input "75"
click at [320, 326] on span "Make Payment" at bounding box center [303, 331] width 69 height 11
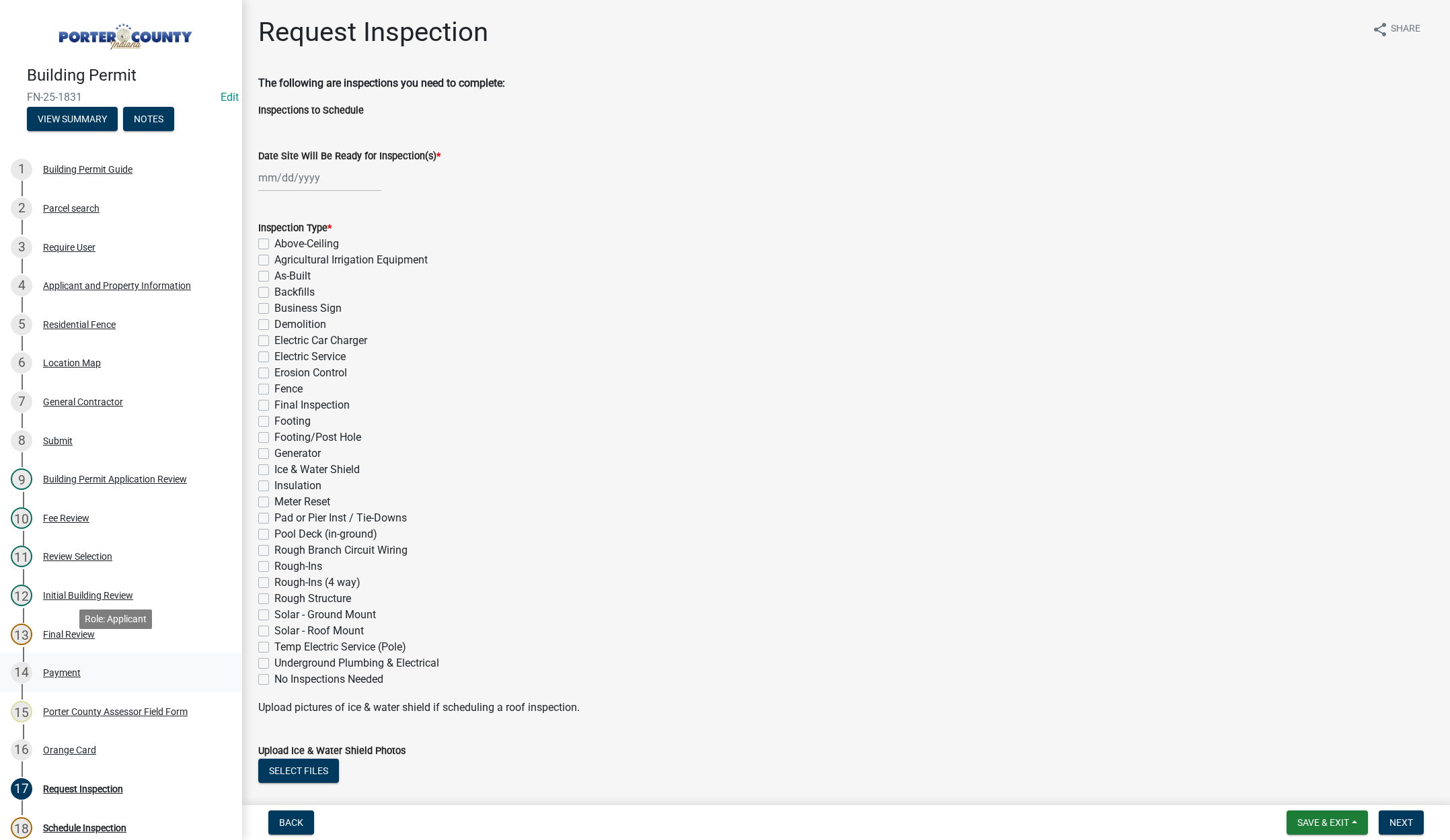
click at [75, 668] on div "Payment" at bounding box center [61, 673] width 38 height 9
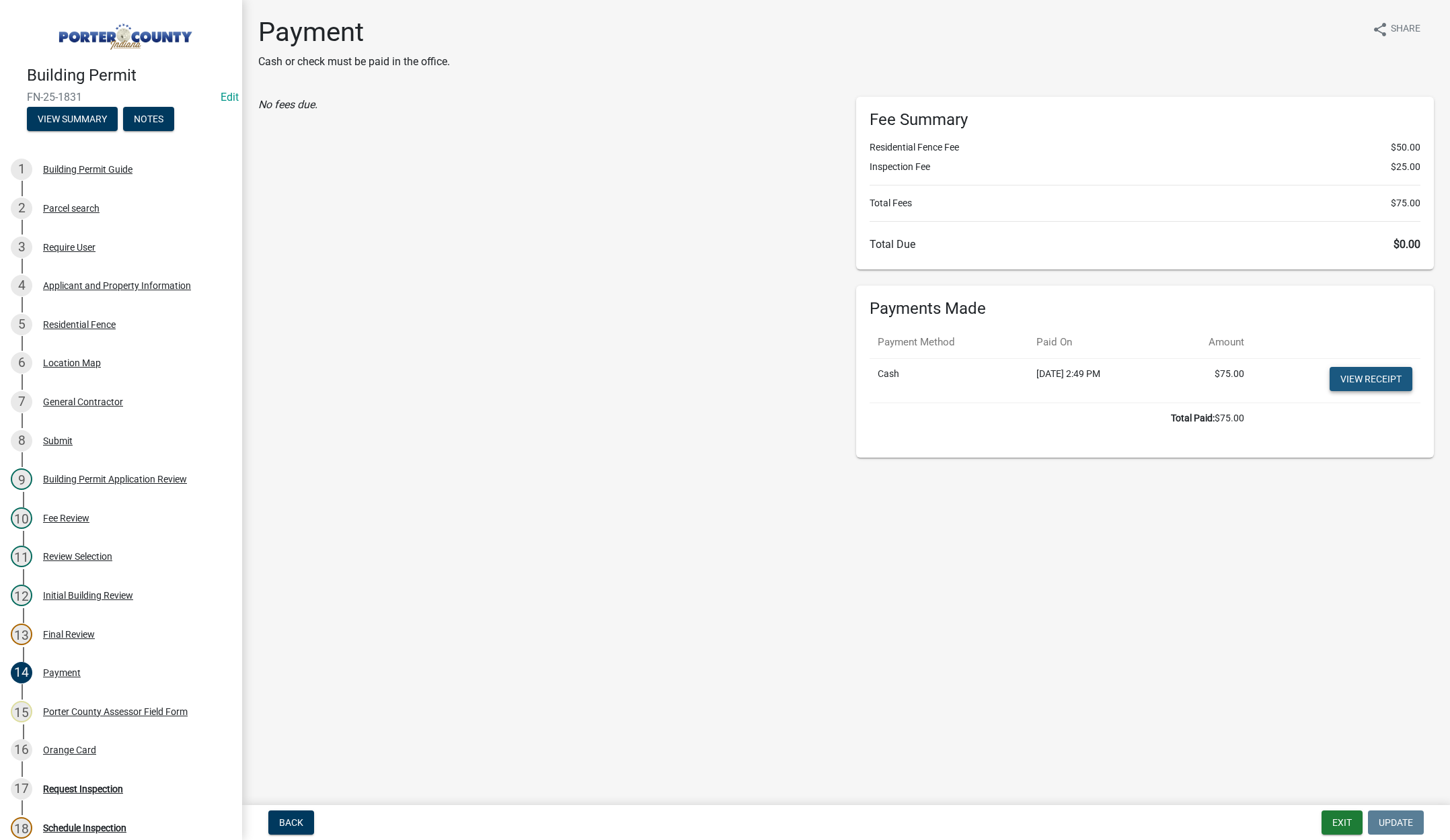
click at [1375, 378] on link "View receipt" at bounding box center [1371, 379] width 83 height 24
click at [71, 745] on div "Orange Card" at bounding box center [69, 750] width 53 height 9
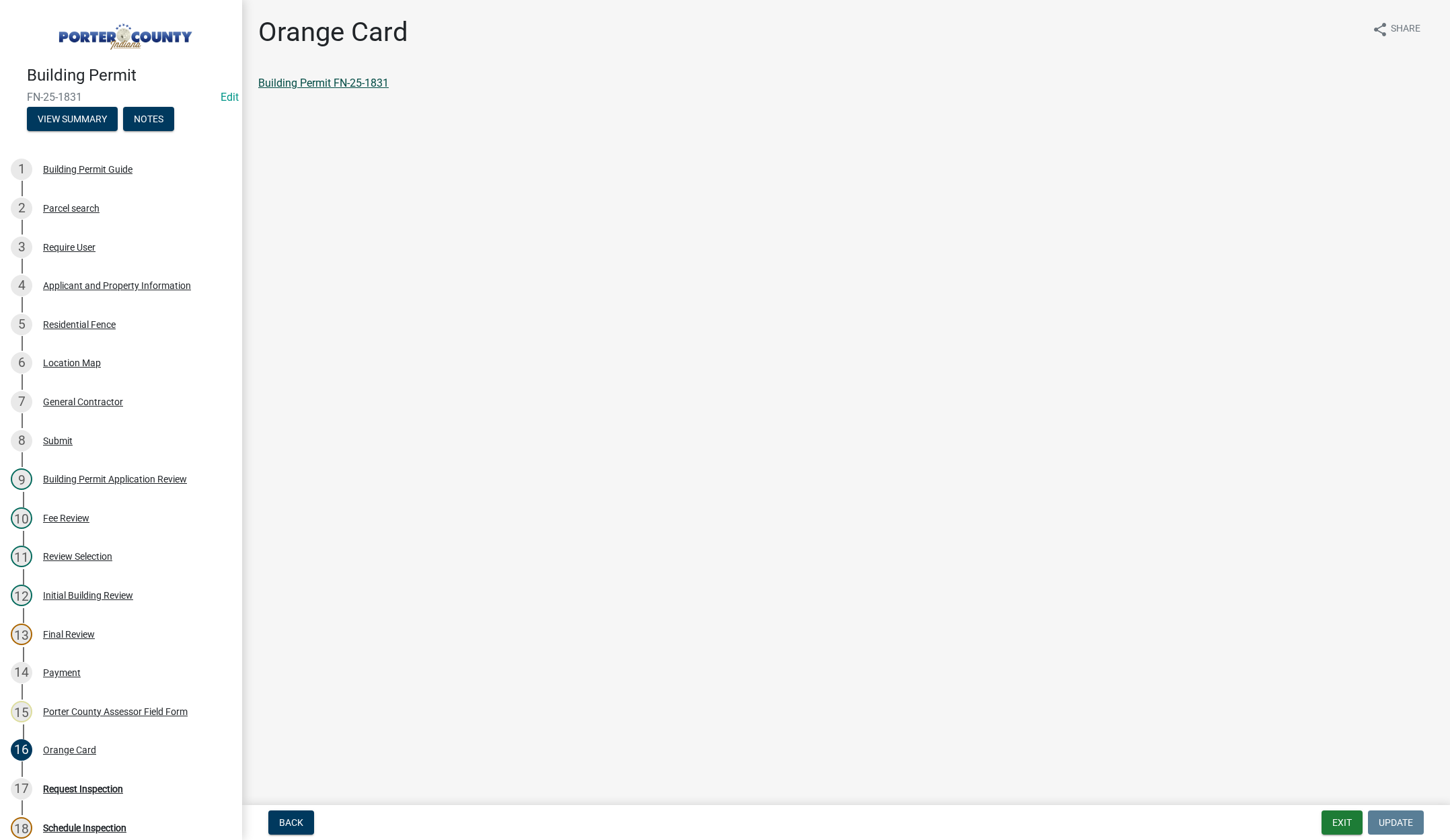
click at [350, 82] on link "Building Permit FN-25-1831" at bounding box center [323, 83] width 130 height 13
